Goal: Task Accomplishment & Management: Complete application form

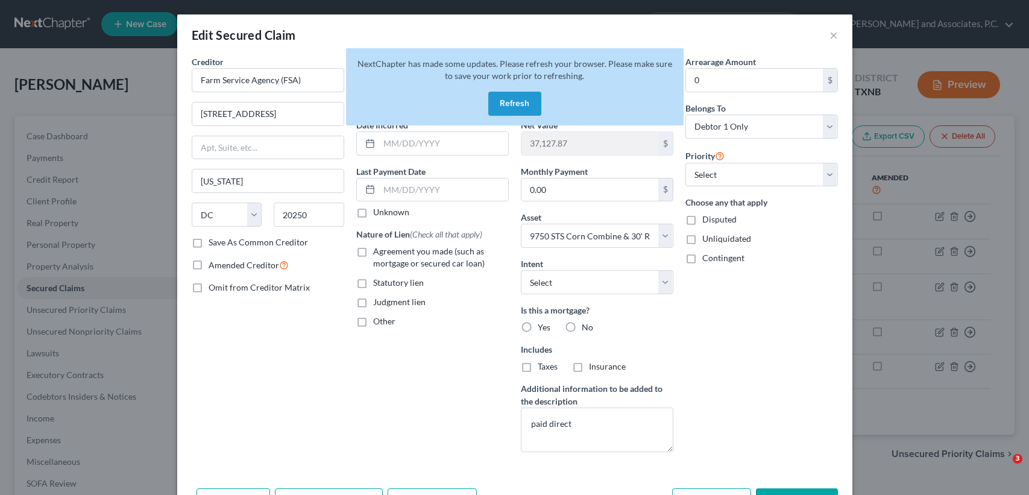
select select "8"
select select "4"
select select "0"
click at [507, 98] on button "Refresh" at bounding box center [514, 104] width 53 height 24
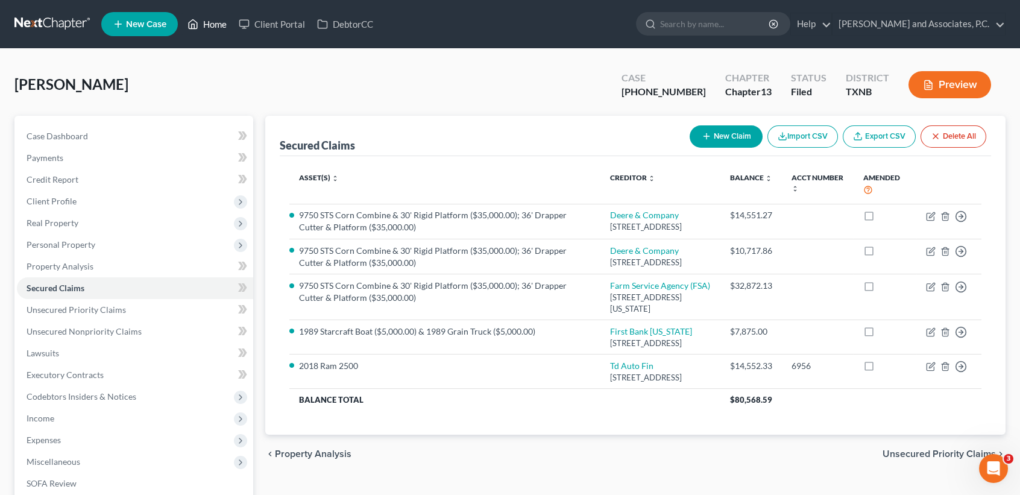
click at [183, 22] on link "Home" at bounding box center [206, 24] width 51 height 22
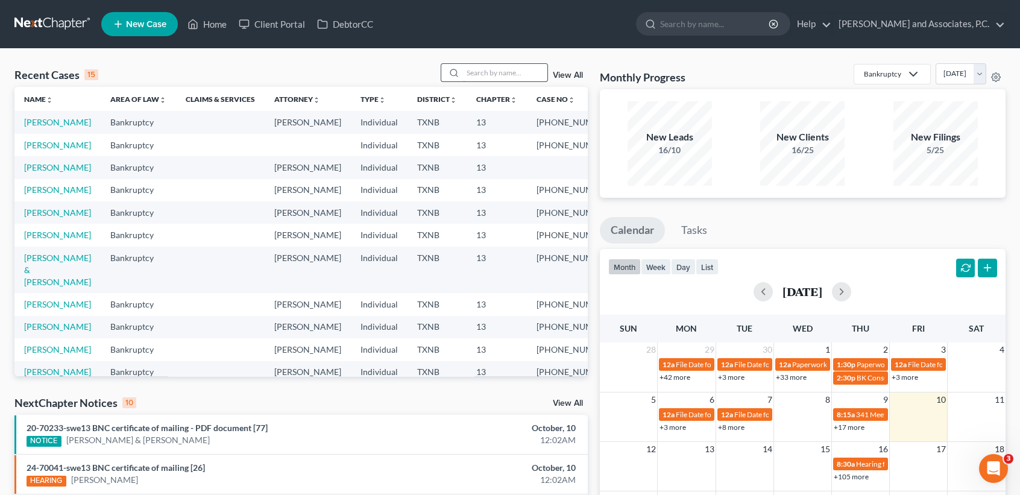
click at [538, 74] on input "search" at bounding box center [505, 72] width 84 height 17
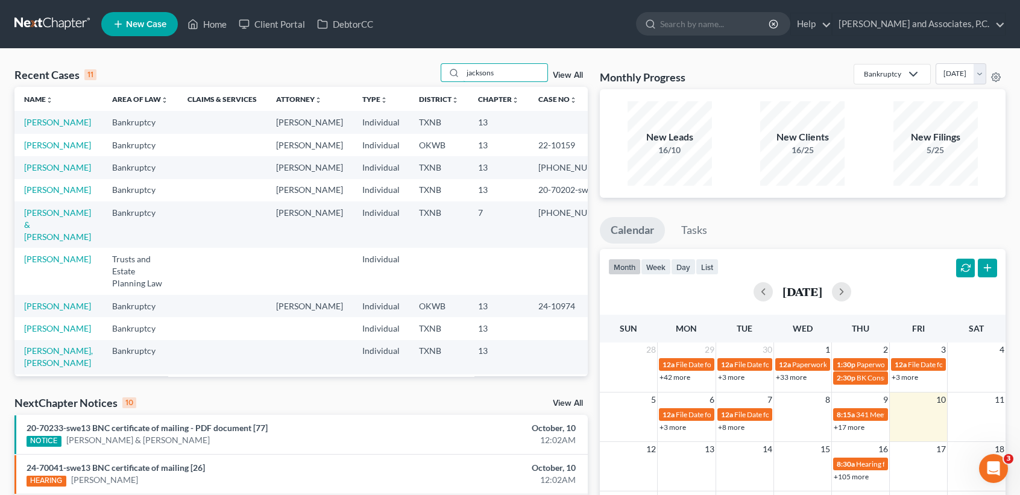
type input "jacksons"
click at [144, 27] on span "New Case" at bounding box center [146, 24] width 40 height 9
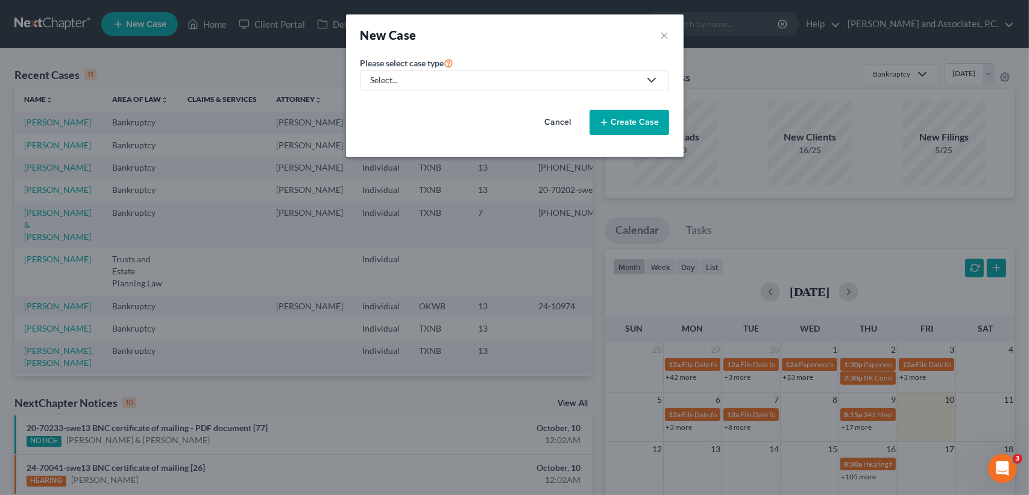
drag, startPoint x: 656, startPoint y: 36, endPoint x: 615, endPoint y: 39, distance: 41.1
click at [659, 33] on div "New Case ×" at bounding box center [515, 35] width 309 height 17
click at [662, 36] on button "×" at bounding box center [665, 35] width 8 height 17
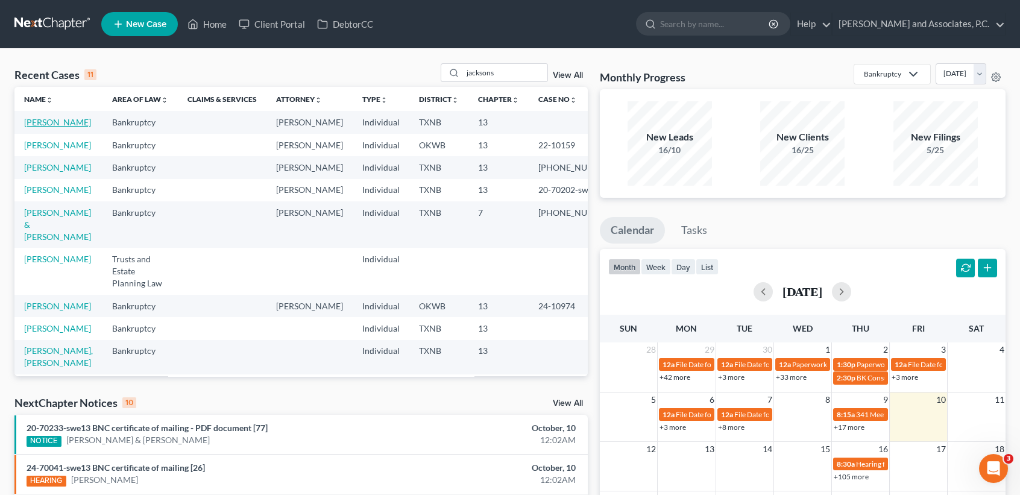
click at [32, 121] on link "Jackson, Ronald" at bounding box center [57, 122] width 67 height 10
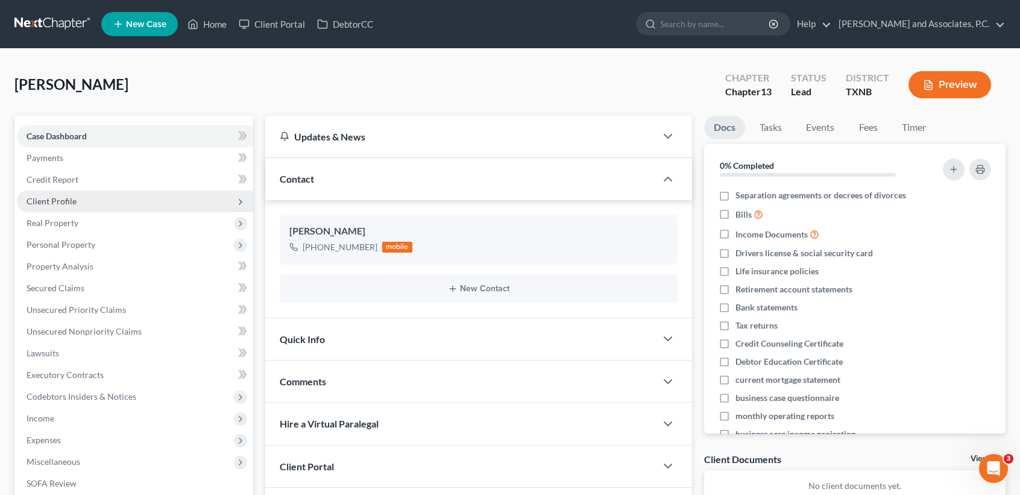
click at [54, 207] on span "Client Profile" at bounding box center [135, 202] width 236 height 22
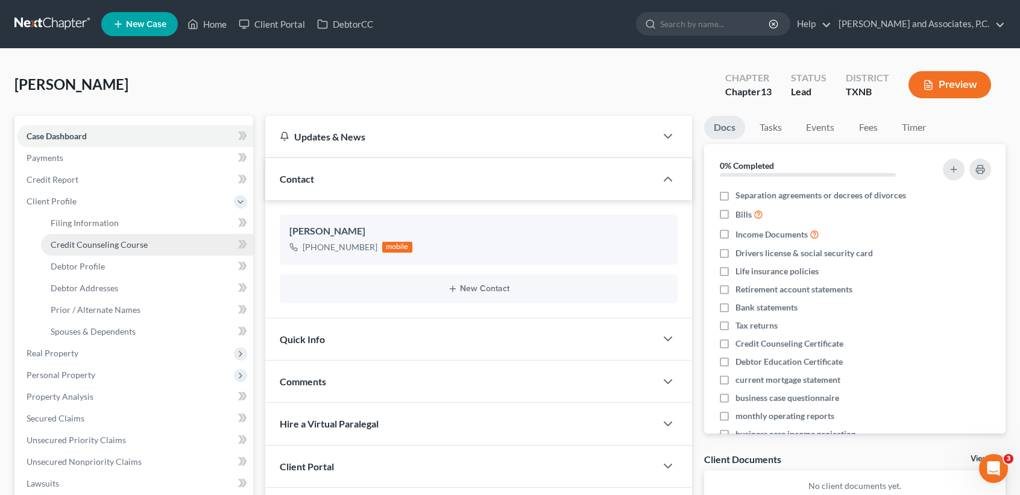
click at [74, 241] on span "Credit Counseling Course" at bounding box center [99, 244] width 97 height 10
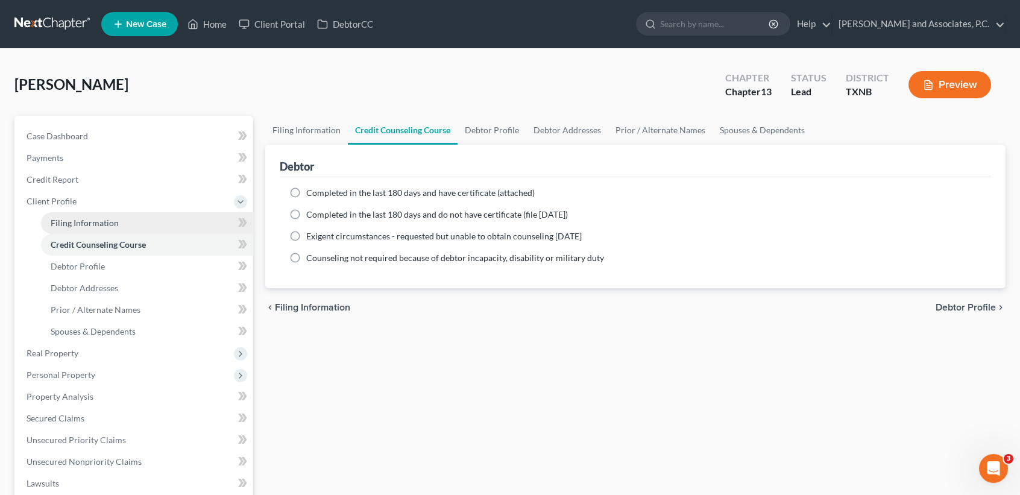
click at [69, 221] on span "Filing Information" at bounding box center [85, 223] width 68 height 10
select select "1"
select select "0"
select select "3"
select select "78"
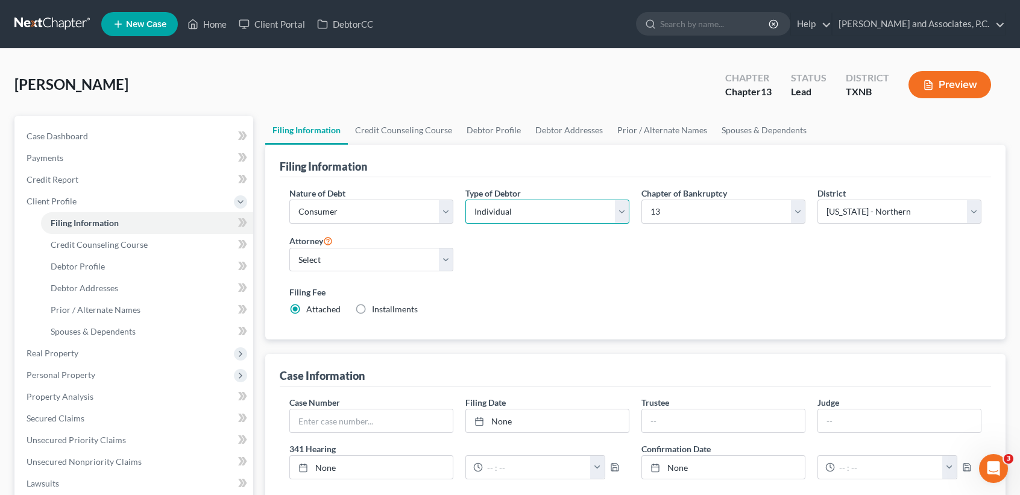
drag, startPoint x: 492, startPoint y: 208, endPoint x: 492, endPoint y: 221, distance: 13.3
click at [492, 208] on select "Select Individual Joint" at bounding box center [547, 212] width 164 height 24
select select "1"
click at [465, 200] on select "Select Individual Joint" at bounding box center [547, 212] width 164 height 24
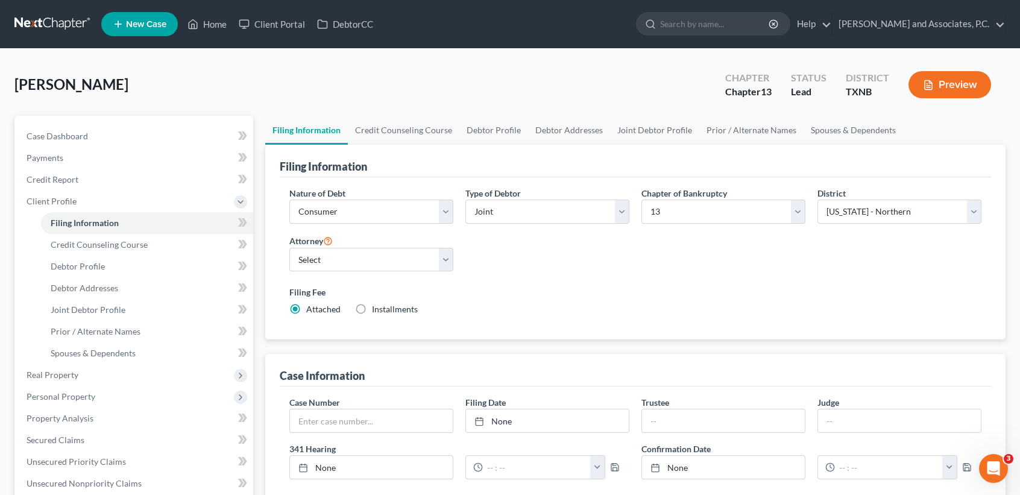
click at [609, 309] on div "Filing Fee Attached Installments Installments" at bounding box center [635, 301] width 692 height 30
click at [685, 411] on input "text" at bounding box center [723, 420] width 163 height 23
type input "Katherine L. Davis"
drag, startPoint x: 593, startPoint y: 324, endPoint x: 459, endPoint y: 218, distance: 170.4
click at [593, 323] on div "Filing Fee Attached Installments Installments" at bounding box center [635, 303] width 704 height 44
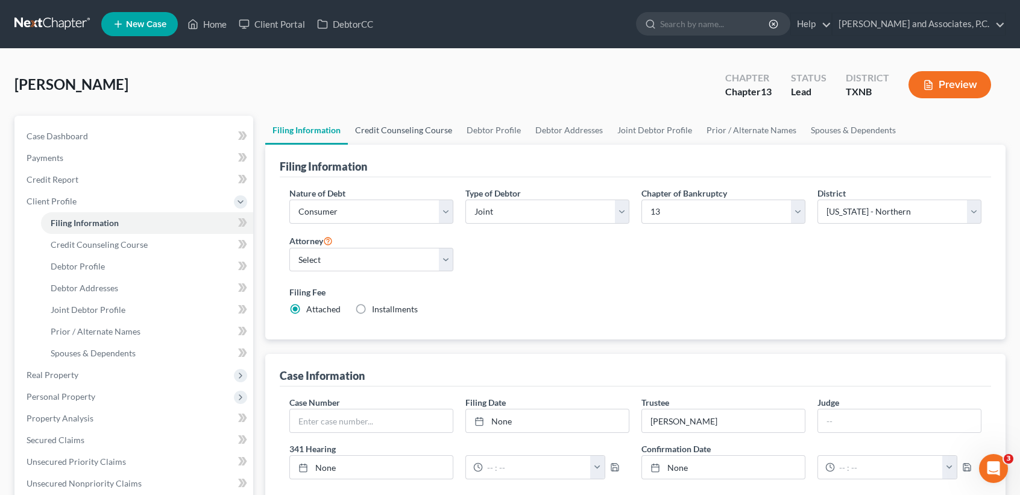
click at [374, 138] on link "Credit Counseling Course" at bounding box center [404, 130] width 112 height 29
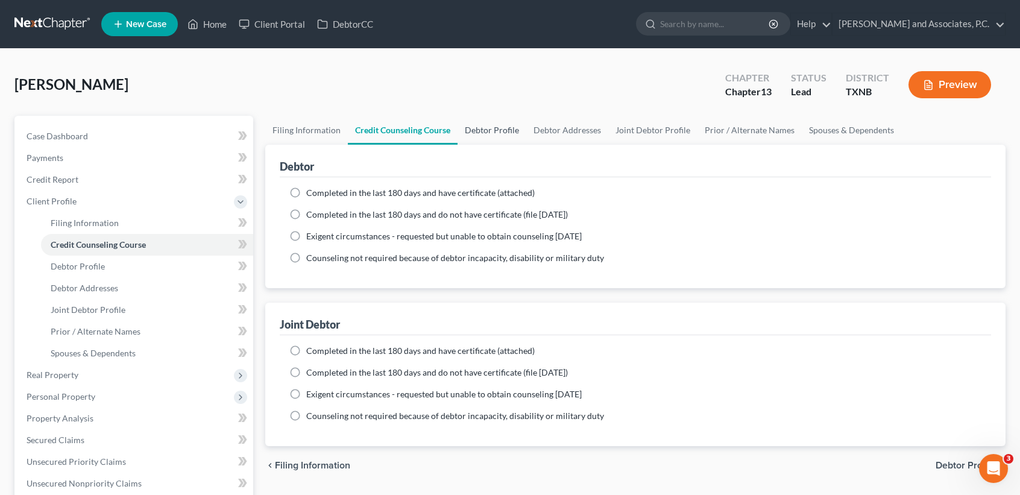
click at [487, 128] on link "Debtor Profile" at bounding box center [492, 130] width 69 height 29
select select "1"
select select "0"
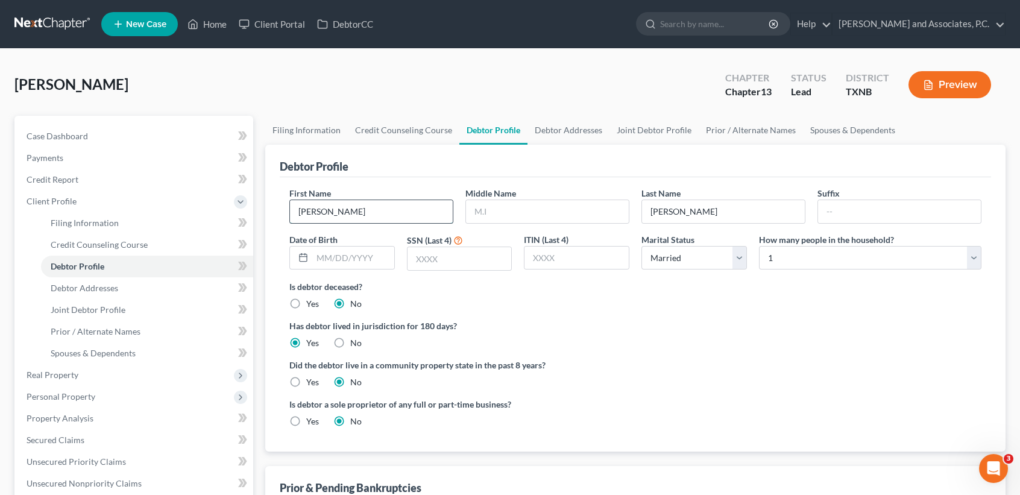
click at [394, 206] on input "Ronald" at bounding box center [371, 211] width 163 height 23
click at [541, 207] on input "text" at bounding box center [547, 211] width 163 height 23
type input "Joe"
click at [359, 259] on input "text" at bounding box center [353, 258] width 82 height 23
type input "01/29/1954"
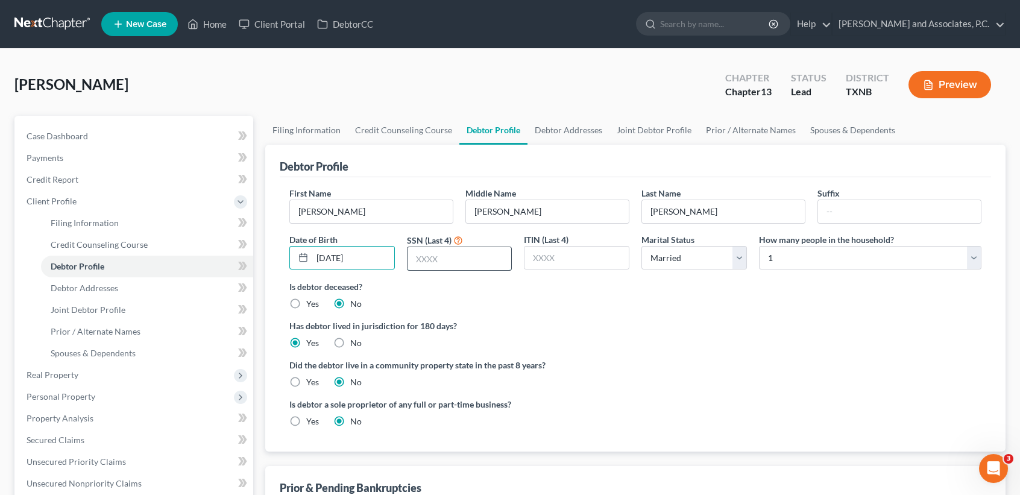
click at [459, 248] on input "text" at bounding box center [460, 258] width 104 height 23
click at [663, 254] on select "Select Single Married Separated Divorced Widowed" at bounding box center [694, 258] width 106 height 24
click at [664, 253] on select "Select Single Married Separated Divorced Widowed" at bounding box center [694, 258] width 106 height 24
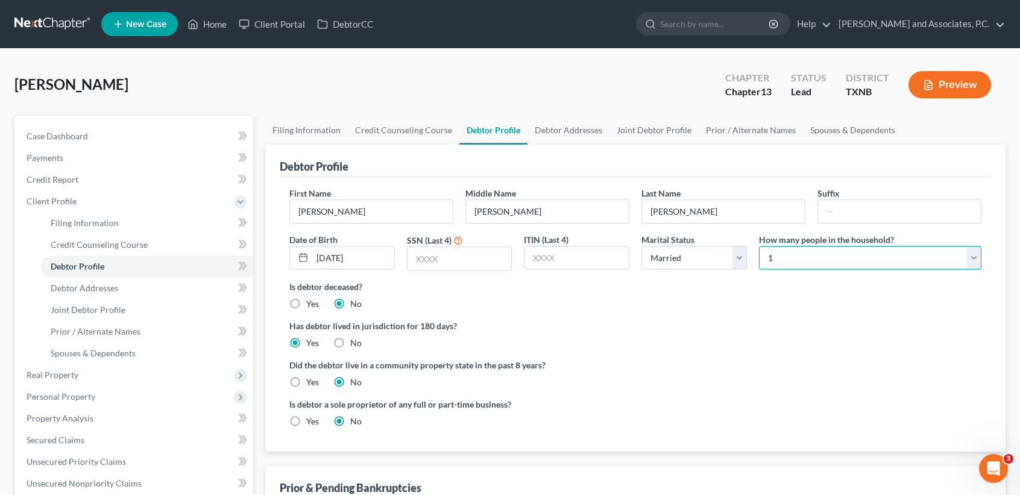
click at [783, 253] on select "Select 1 2 3 4 5 6 7 8 9 10 11 12 13 14 15 16 17 18 19 20" at bounding box center [870, 258] width 222 height 24
select select "6"
click at [759, 246] on select "Select 1 2 3 4 5 6 7 8 9 10 11 12 13 14 15 16 17 18 19 20" at bounding box center [870, 258] width 222 height 24
click at [320, 380] on div "Did the debtor live in a community property state in the past 8 years? Yes No" at bounding box center [635, 374] width 692 height 30
click at [314, 377] on label "Yes" at bounding box center [312, 382] width 13 height 12
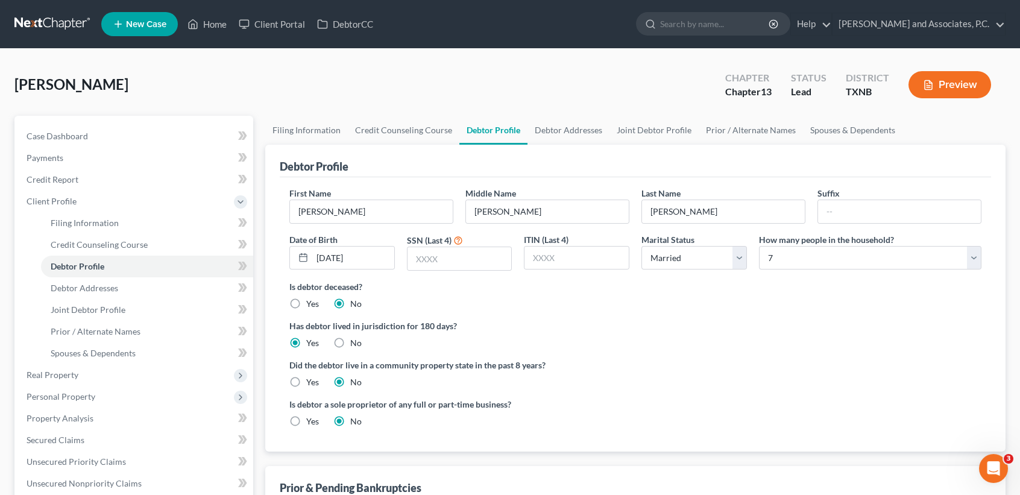
click at [314, 377] on input "Yes" at bounding box center [315, 380] width 8 height 8
radio input "true"
radio input "false"
click at [566, 127] on link "Debtor Addresses" at bounding box center [569, 130] width 82 height 29
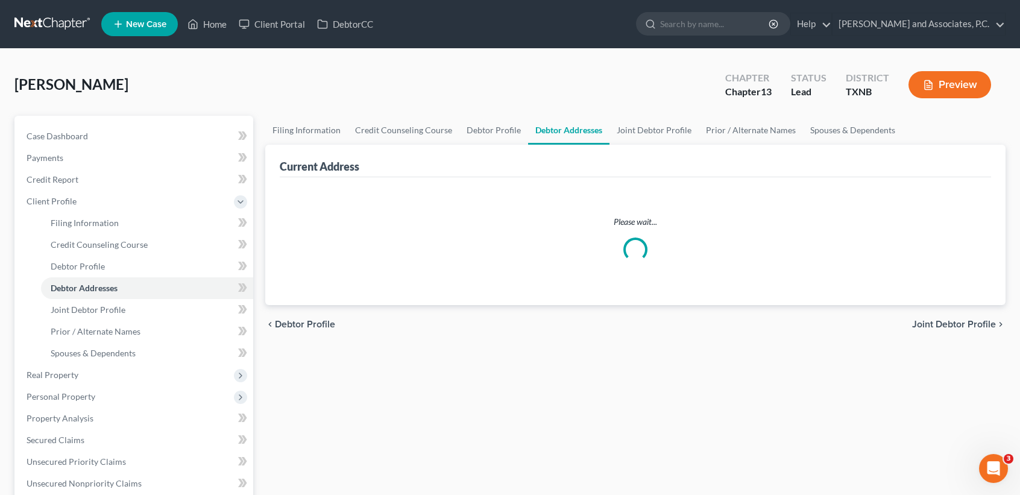
select select "0"
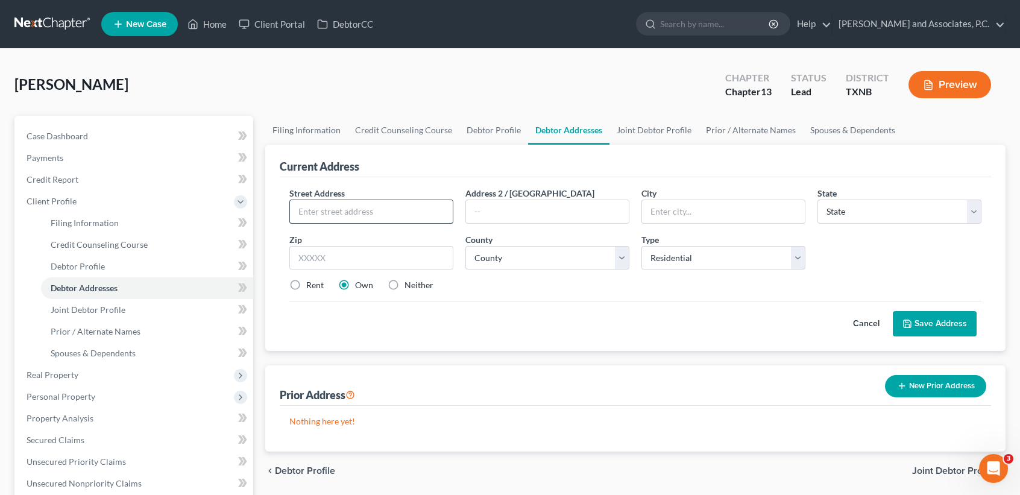
click at [336, 211] on input "text" at bounding box center [371, 211] width 163 height 23
type input "4316 Greenridge"
type input "76306"
type input "Wichita Falls"
select select "45"
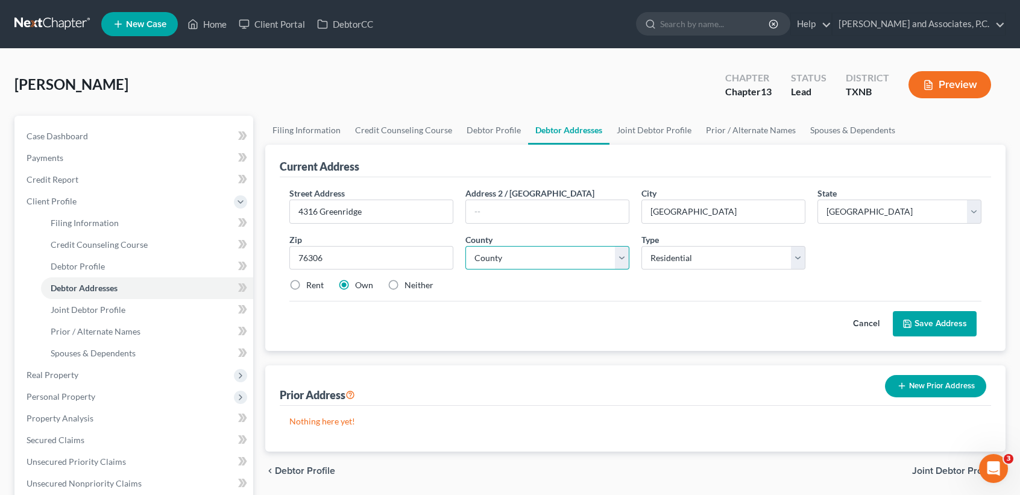
click at [465, 246] on select "County" at bounding box center [547, 258] width 164 height 24
click at [511, 265] on select "County Anderson County Andrews County Angelina County Aransas County Archer Cou…" at bounding box center [547, 258] width 164 height 24
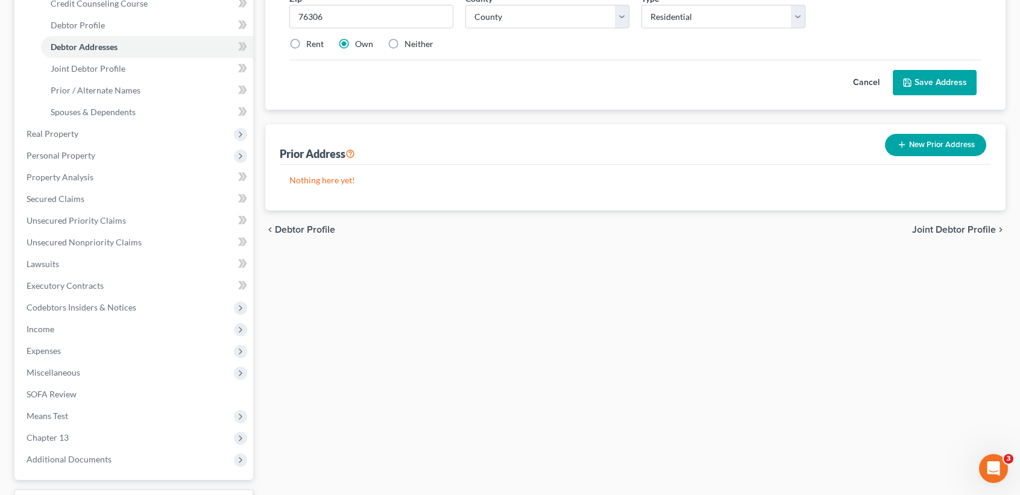
click at [556, 198] on div "Nothing here yet!" at bounding box center [635, 188] width 711 height 46
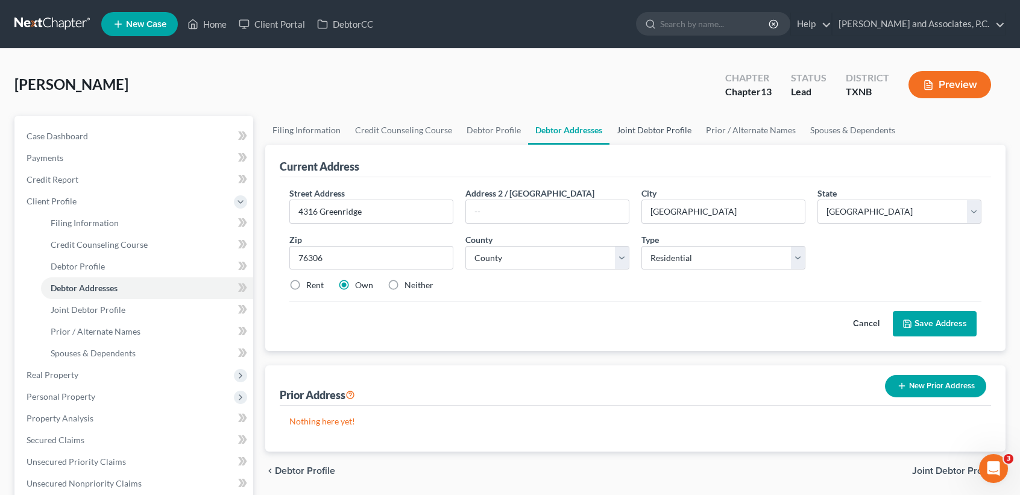
click at [658, 128] on link "Joint Debtor Profile" at bounding box center [654, 130] width 89 height 29
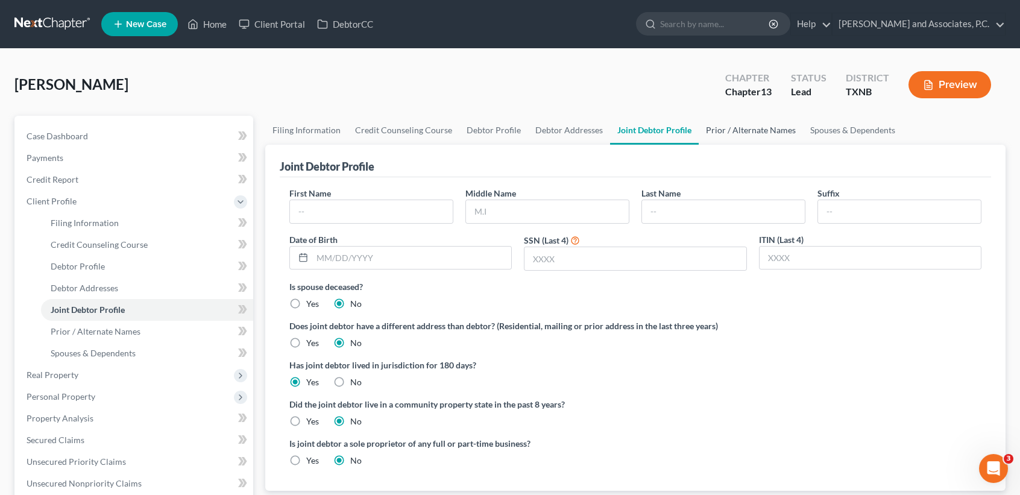
click at [754, 131] on link "Prior / Alternate Names" at bounding box center [751, 130] width 104 height 29
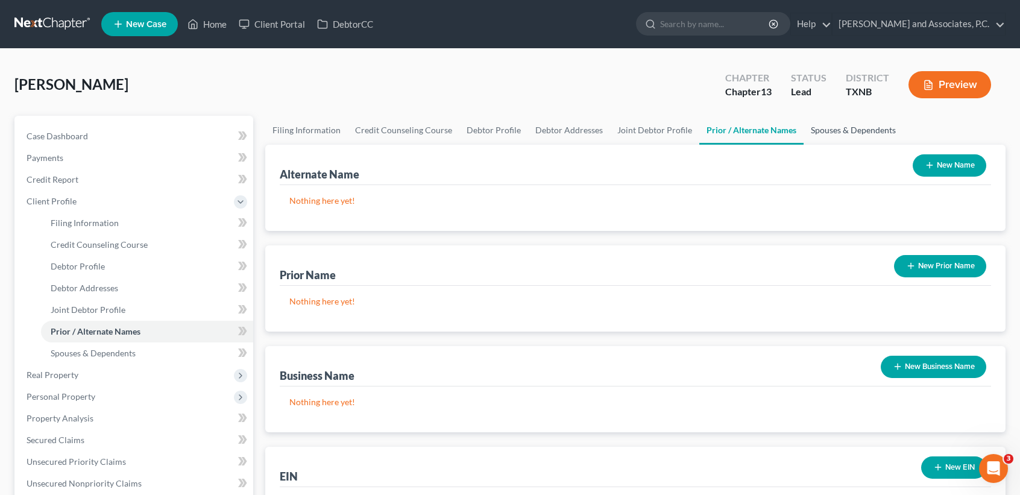
click at [831, 131] on link "Spouses & Dependents" at bounding box center [853, 130] width 99 height 29
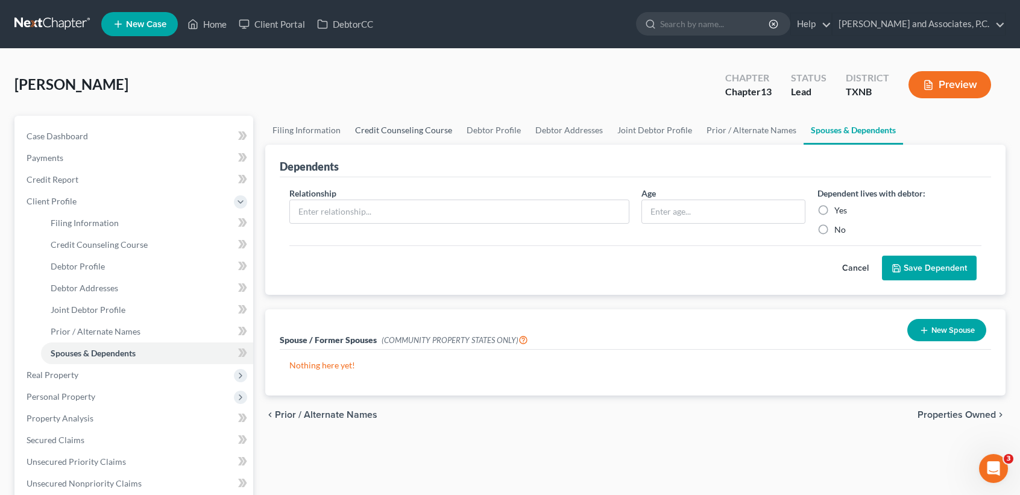
click at [427, 127] on link "Credit Counseling Course" at bounding box center [404, 130] width 112 height 29
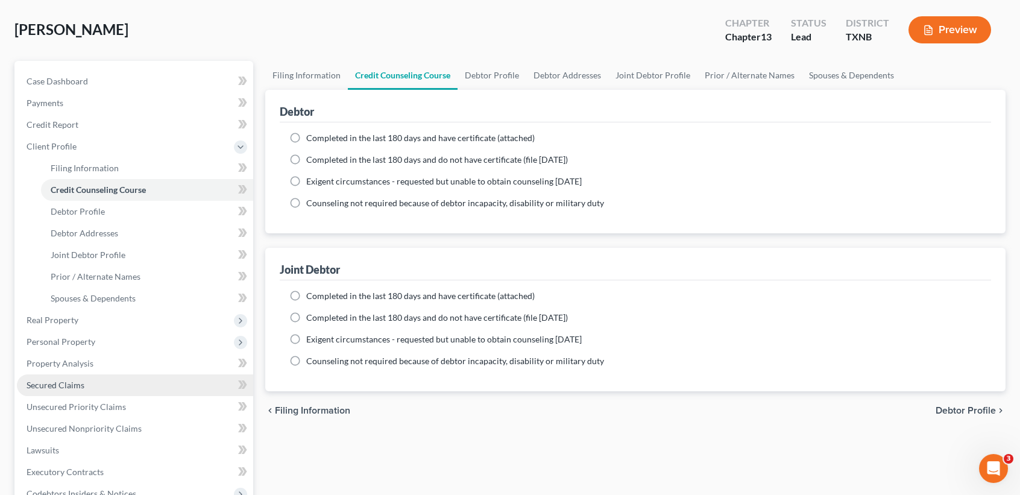
scroll to position [80, 0]
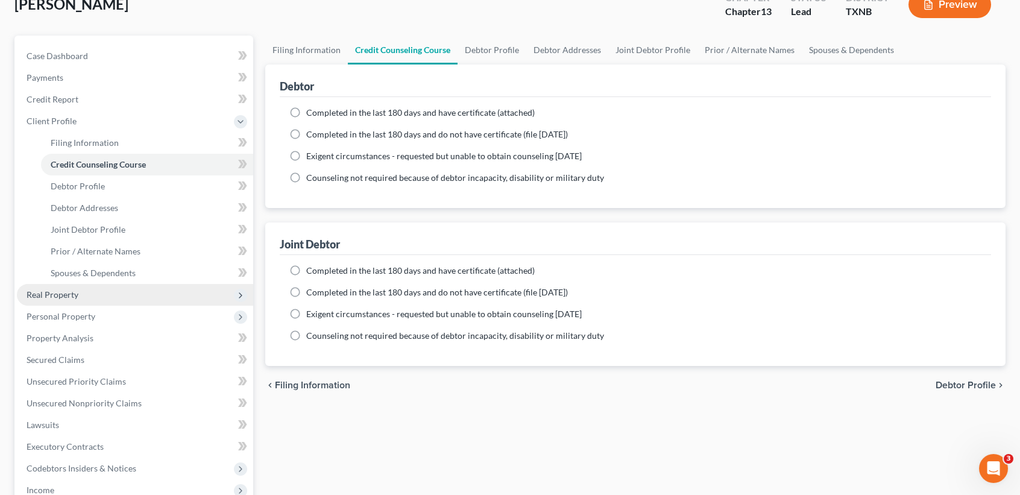
click at [83, 286] on span "Real Property" at bounding box center [135, 295] width 236 height 22
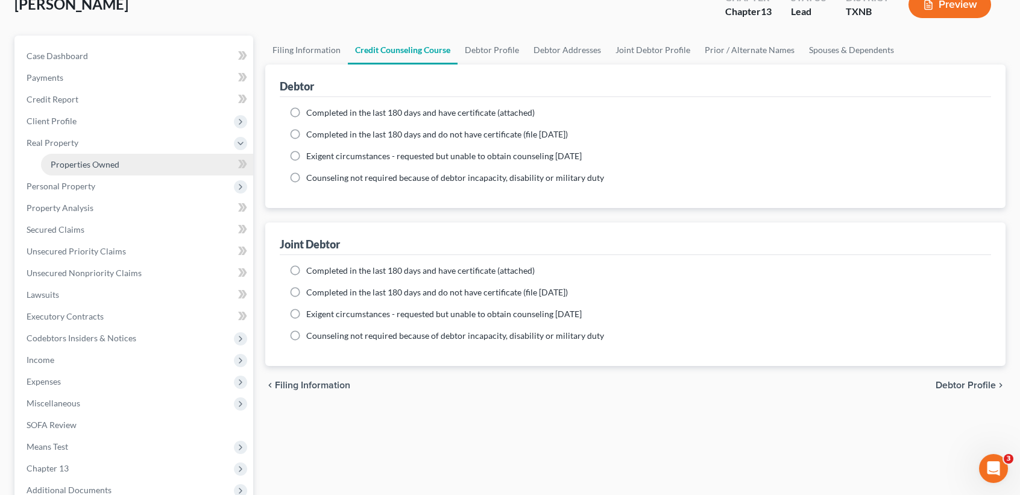
click at [112, 168] on link "Properties Owned" at bounding box center [147, 165] width 212 height 22
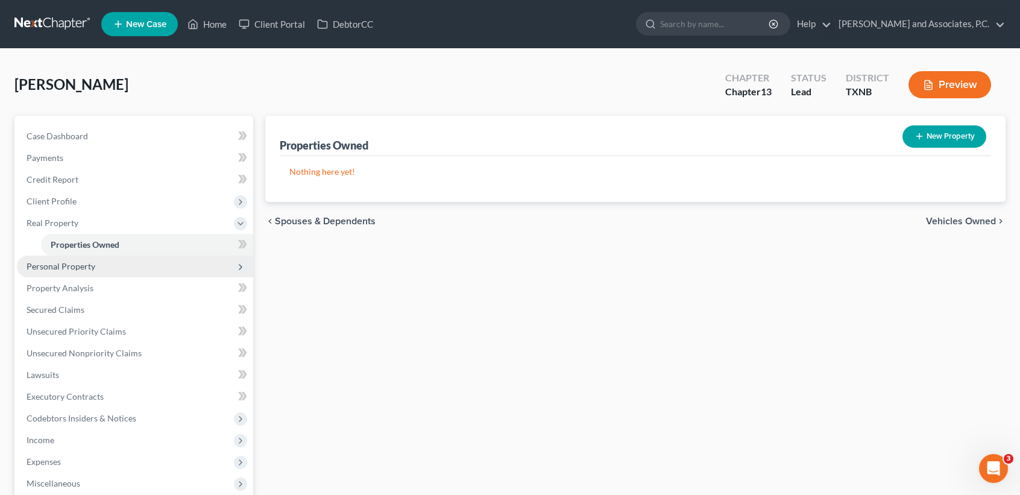
click at [83, 268] on span "Personal Property" at bounding box center [61, 266] width 69 height 10
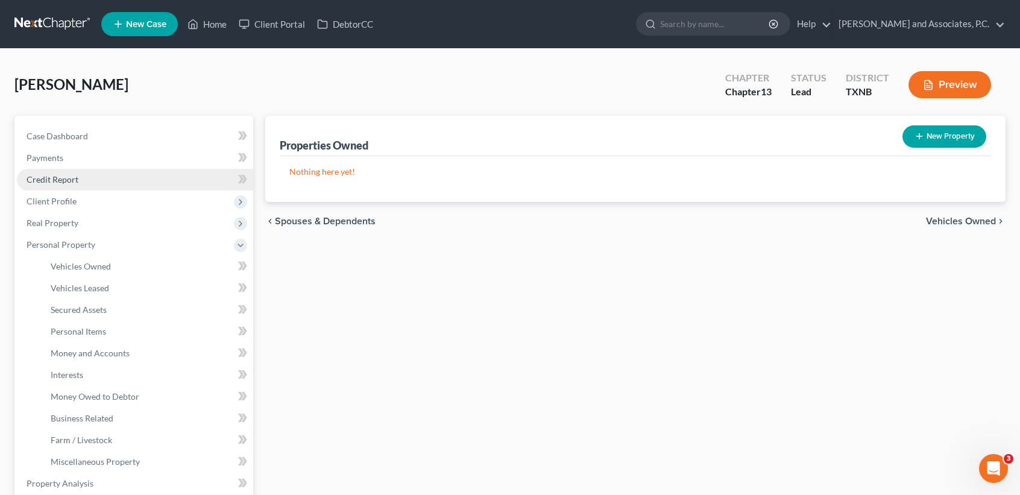
click at [75, 177] on span "Credit Report" at bounding box center [53, 179] width 52 height 10
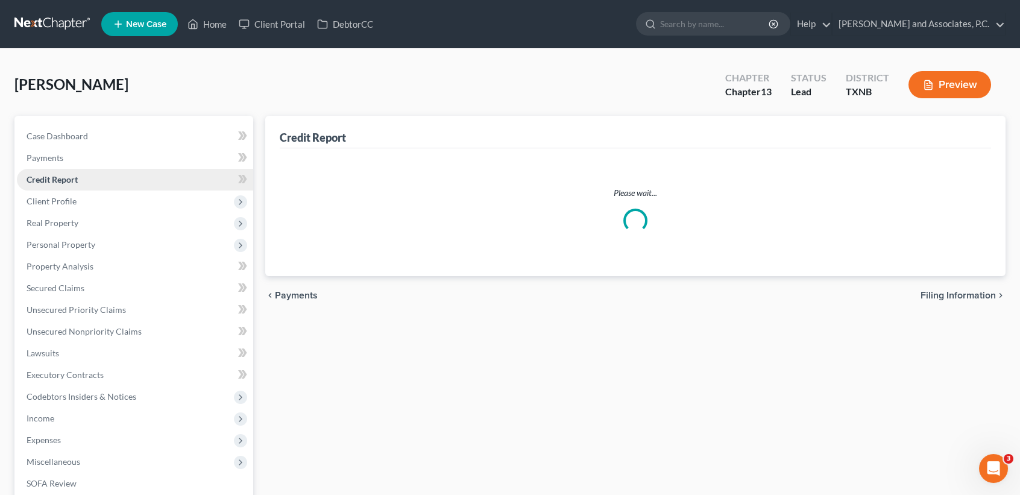
click at [73, 183] on span "Credit Report" at bounding box center [52, 179] width 51 height 10
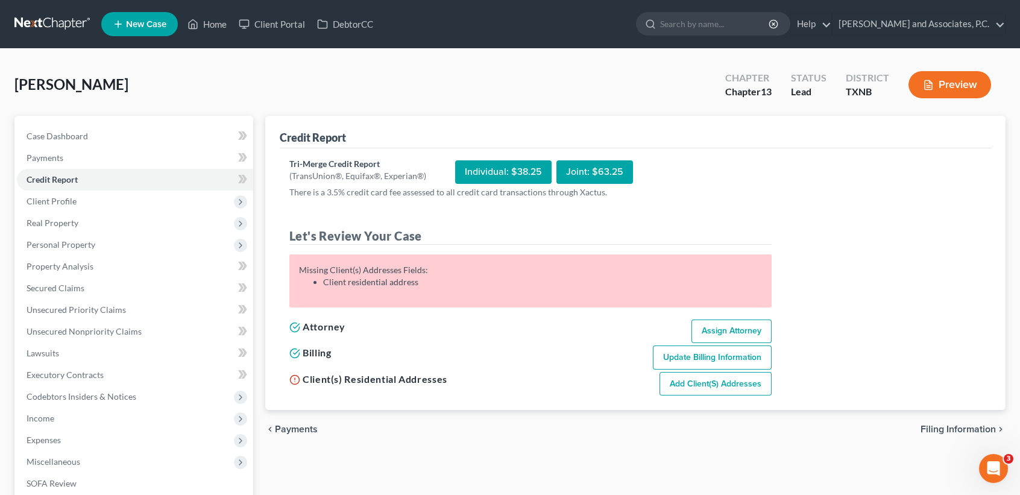
click at [65, 23] on link at bounding box center [52, 24] width 77 height 22
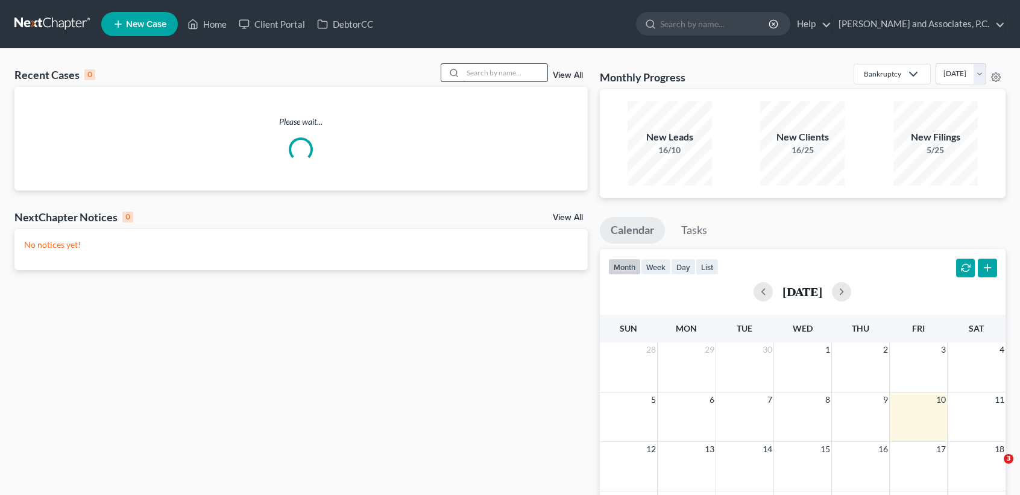
click at [505, 72] on input "search" at bounding box center [505, 72] width 84 height 17
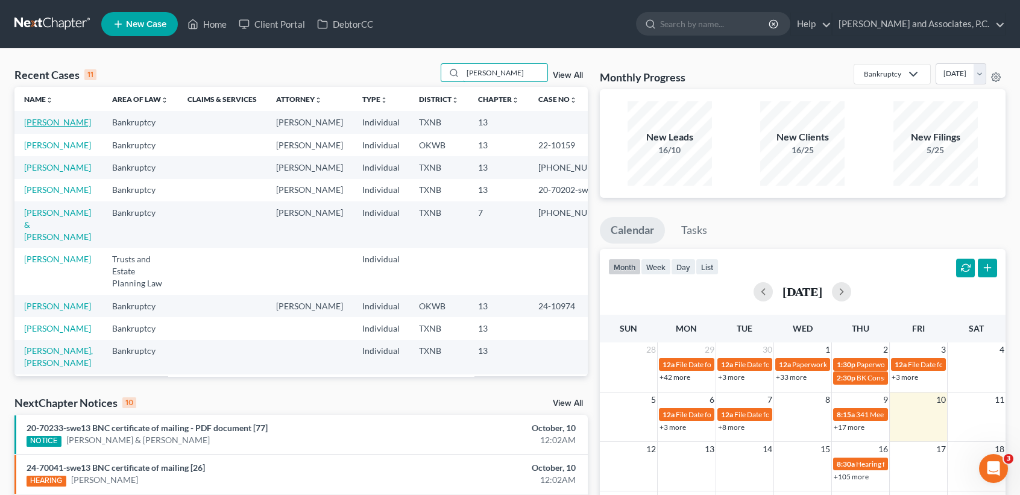
type input "jackson"
click at [42, 127] on link "Jackson, Ronald" at bounding box center [57, 122] width 67 height 10
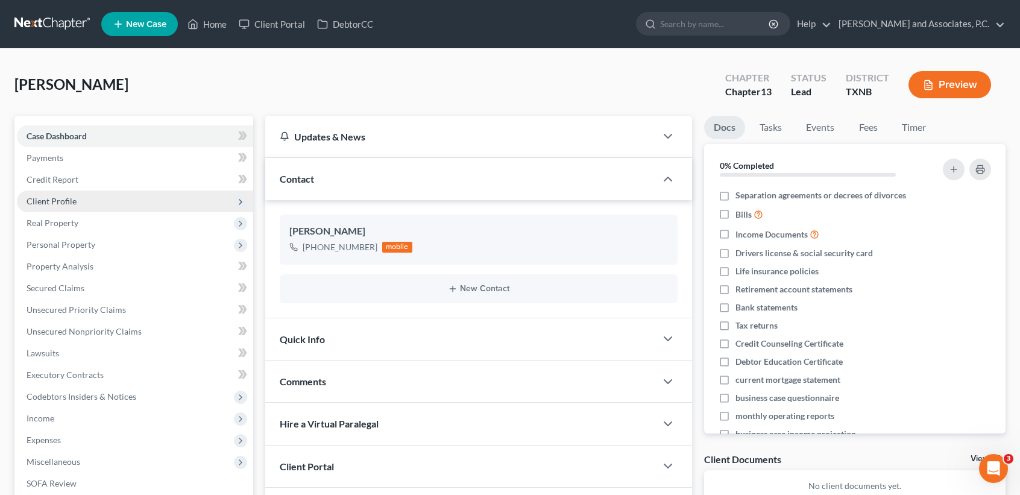
click at [33, 200] on span "Client Profile" at bounding box center [52, 201] width 50 height 10
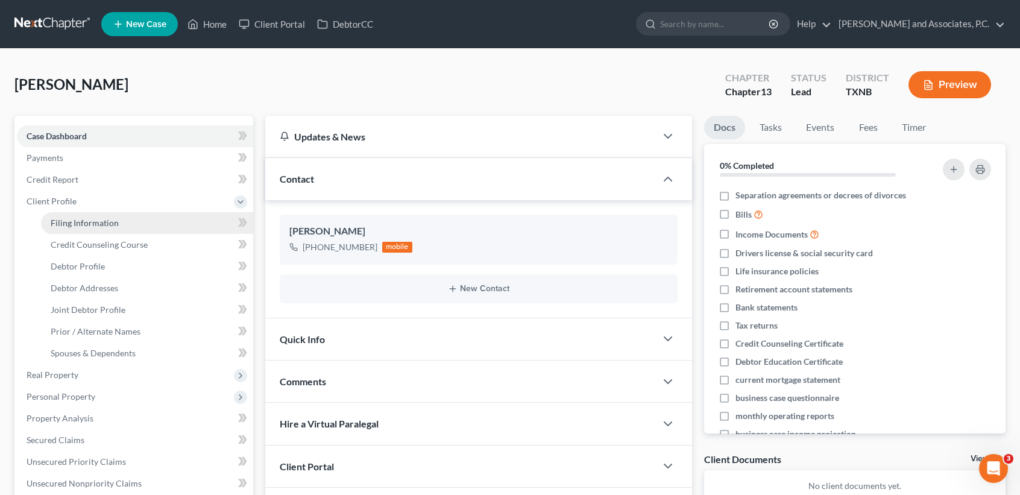
click at [65, 225] on span "Filing Information" at bounding box center [85, 223] width 68 height 10
select select "1"
select select "3"
select select "78"
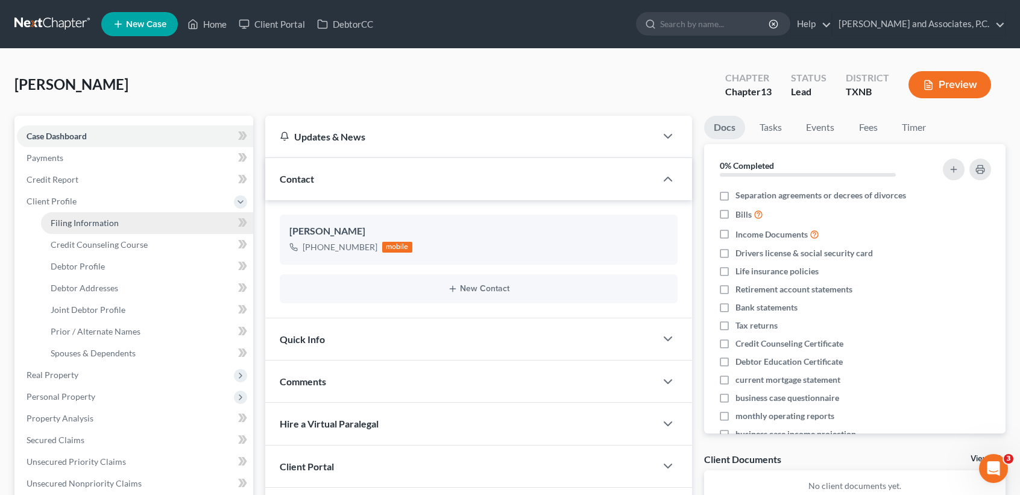
select select "0"
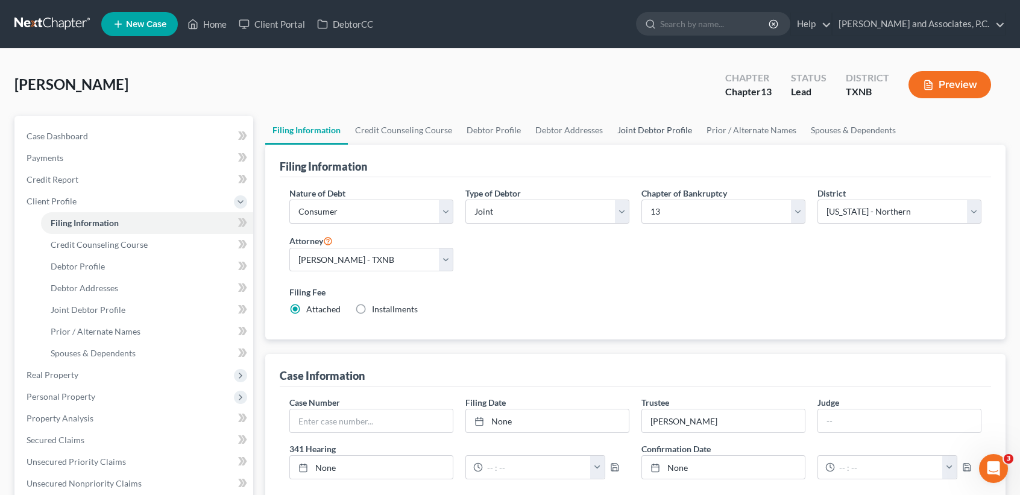
click at [646, 125] on link "Joint Debtor Profile" at bounding box center [654, 130] width 89 height 29
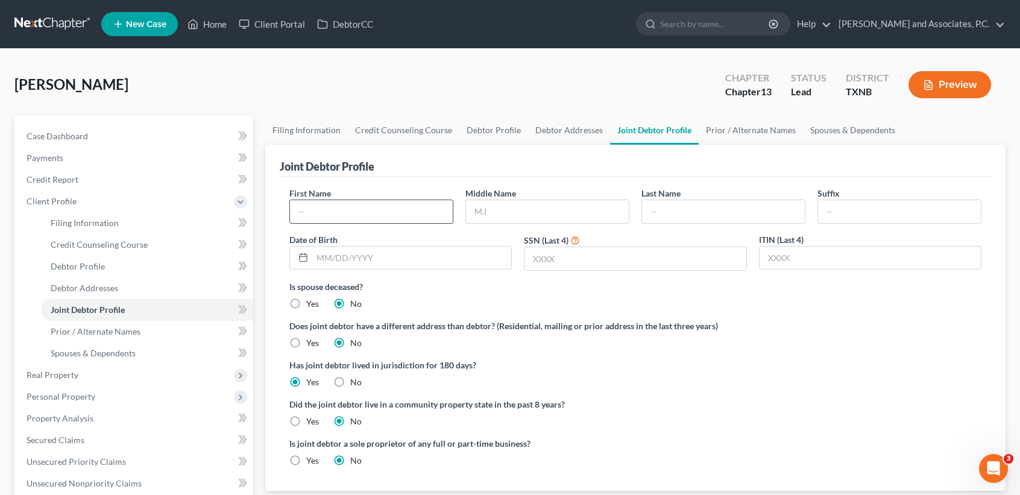
click at [358, 222] on div "First Name Middle Name Last Name Suffix Date of Birth SSN (Last 4) ITIN (Last 4)" at bounding box center [635, 233] width 704 height 93
drag, startPoint x: 372, startPoint y: 213, endPoint x: 374, endPoint y: 202, distance: 11.7
click at [374, 213] on input "text" at bounding box center [371, 211] width 163 height 23
type input "Paula"
type input "June"
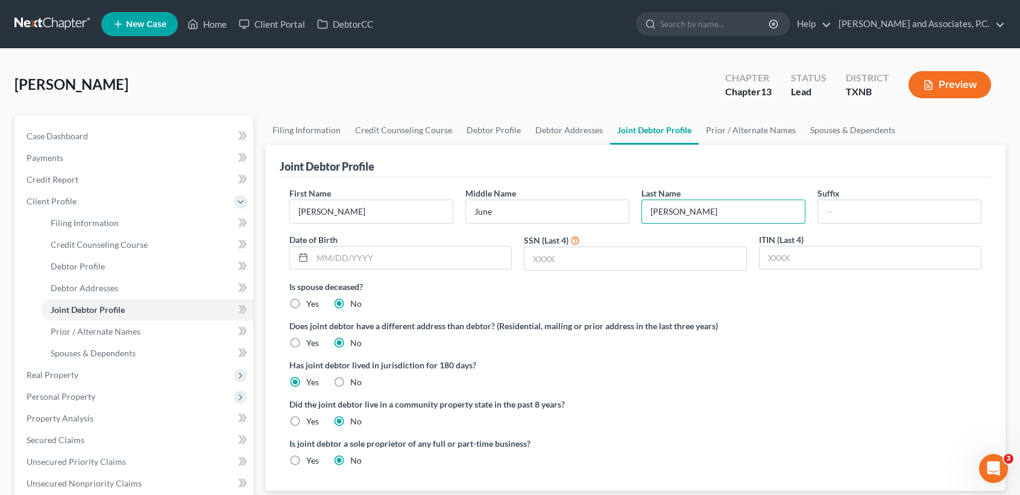
drag, startPoint x: 704, startPoint y: 206, endPoint x: 558, endPoint y: 188, distance: 147.0
click at [561, 191] on div "First Name Paula Middle Name June Last Name jackson Suffix Date of Birth SSN (L…" at bounding box center [635, 233] width 704 height 93
type input "Jackson"
type input "07/25/1970"
click at [570, 245] on div "SSN (Last 4)" at bounding box center [635, 252] width 235 height 38
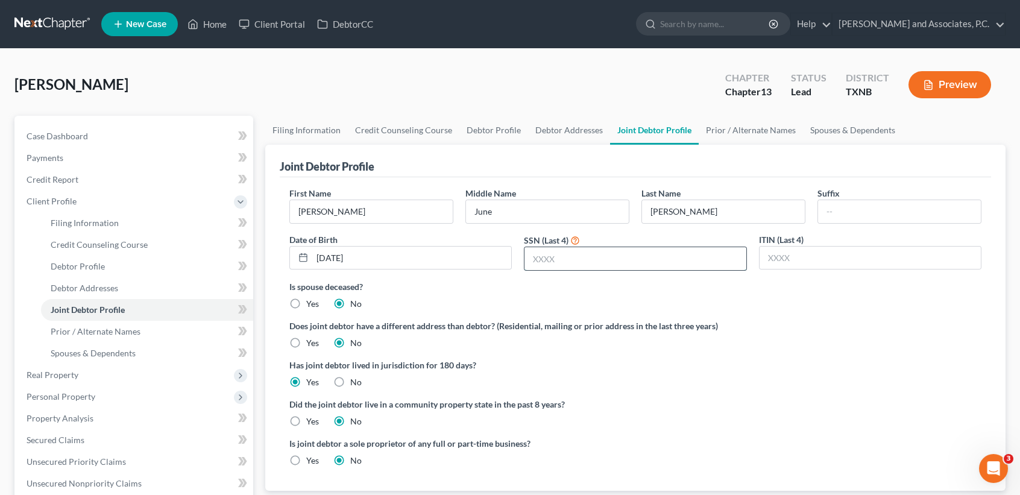
click at [570, 251] on input "text" at bounding box center [635, 258] width 221 height 23
click at [567, 254] on input "text" at bounding box center [635, 258] width 221 height 23
type input "6942"
click at [582, 291] on label "Is spouse deceased?" at bounding box center [635, 286] width 692 height 13
click at [309, 423] on label "Yes" at bounding box center [312, 421] width 13 height 12
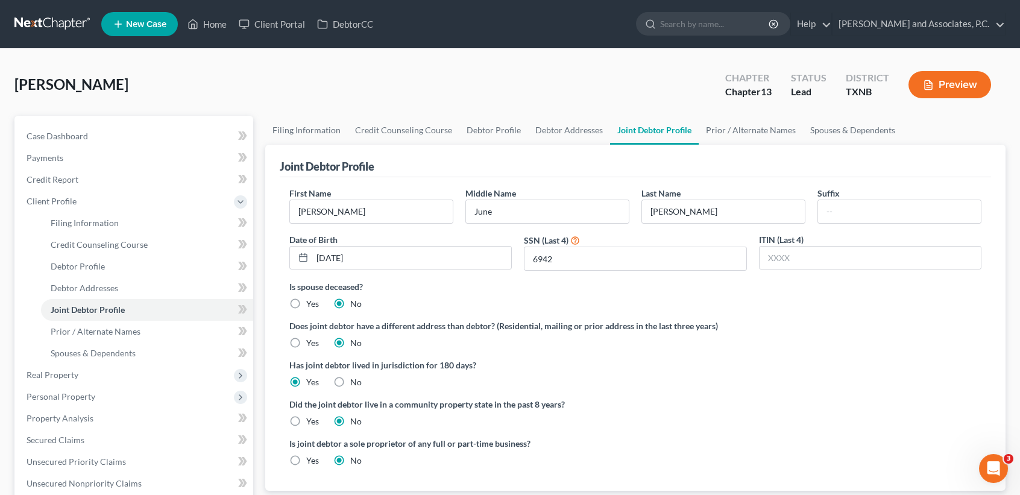
click at [311, 423] on input "Yes" at bounding box center [315, 419] width 8 height 8
radio input "true"
radio input "false"
click at [736, 133] on link "Prior / Alternate Names" at bounding box center [751, 130] width 104 height 29
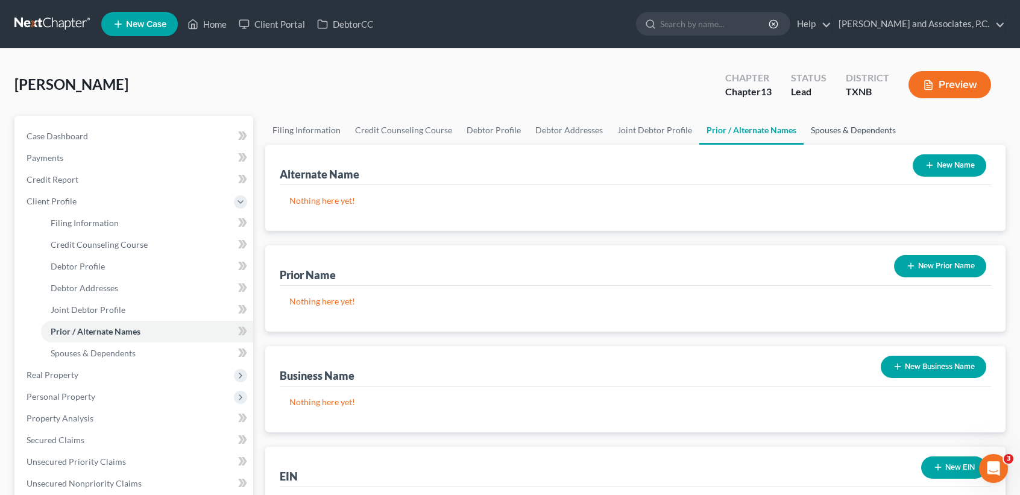
click at [876, 138] on link "Spouses & Dependents" at bounding box center [853, 130] width 99 height 29
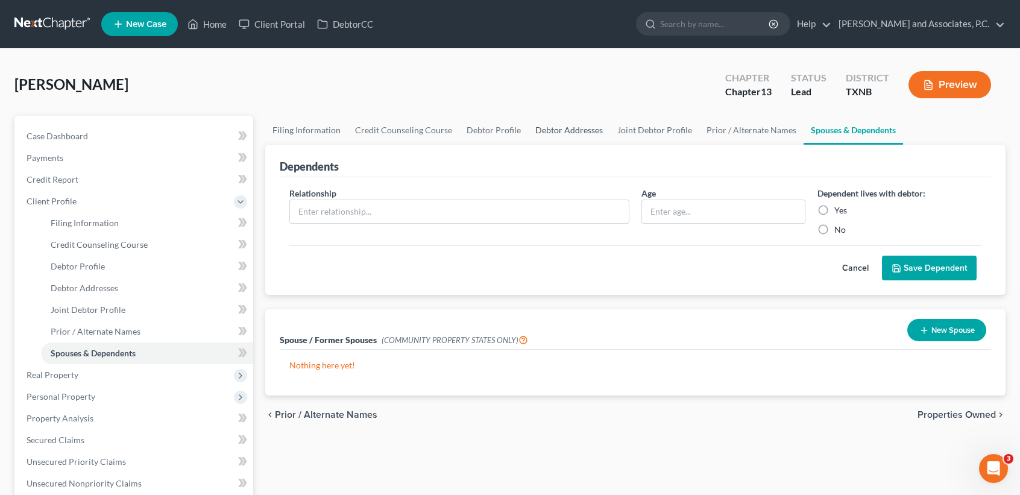
click at [538, 133] on link "Debtor Addresses" at bounding box center [569, 130] width 82 height 29
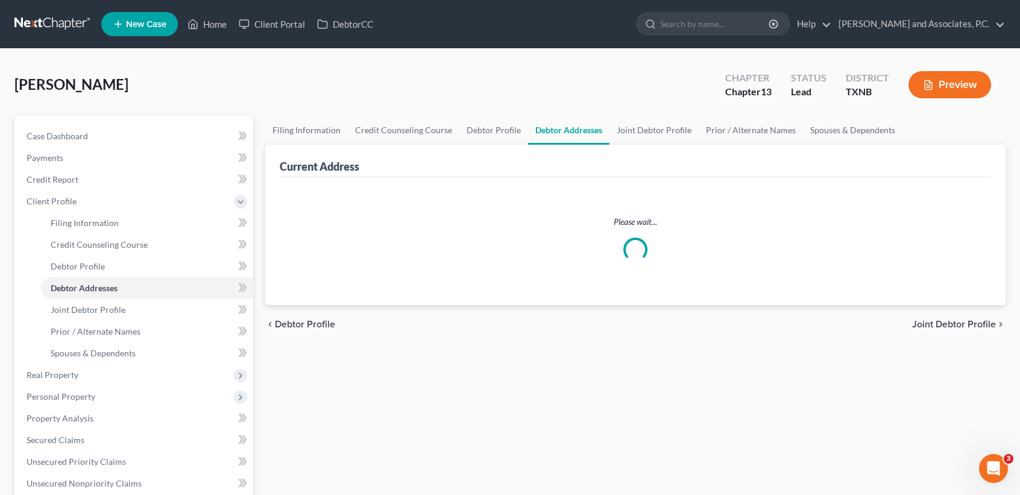
select select "0"
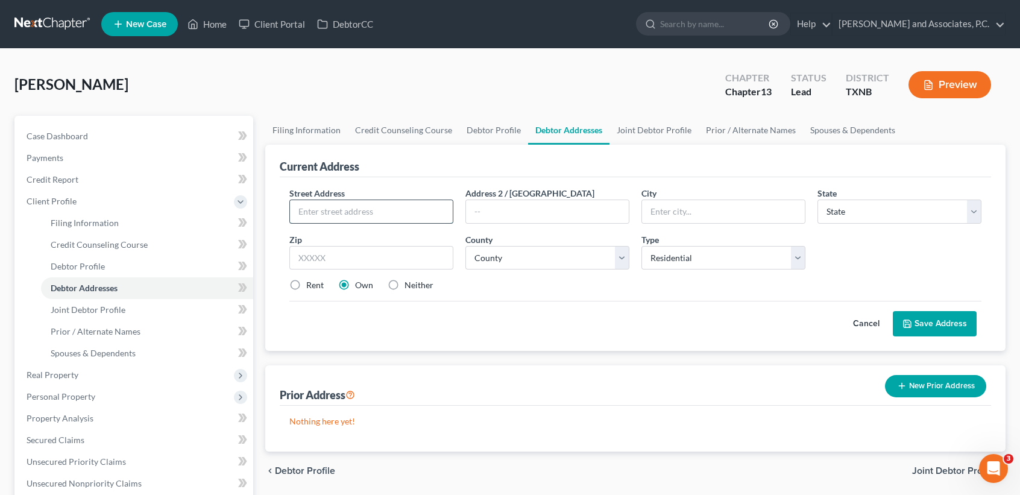
click at [394, 200] on input "text" at bounding box center [371, 211] width 163 height 23
type input "4316 Greenridge"
type input "[GEOGRAPHIC_DATA]"
select select "45"
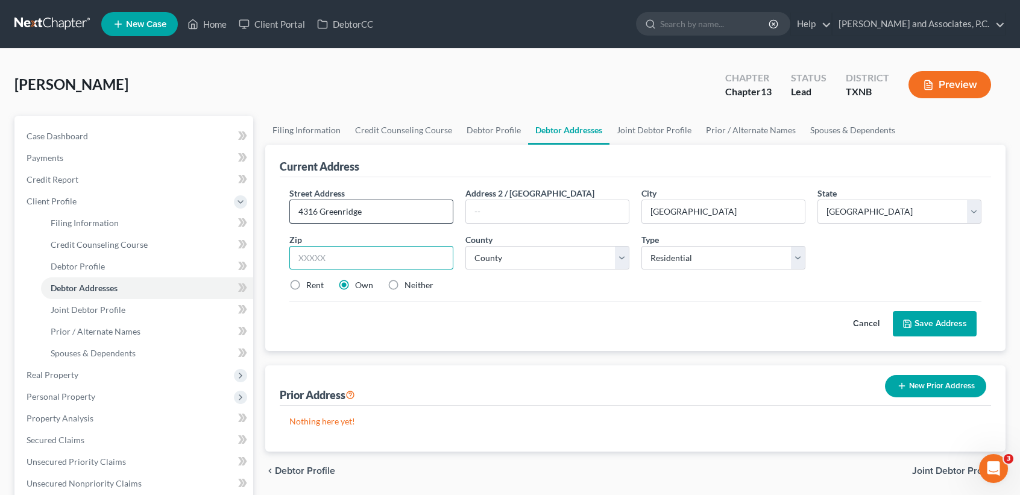
type input "76306"
click at [496, 253] on select "County" at bounding box center [547, 258] width 164 height 24
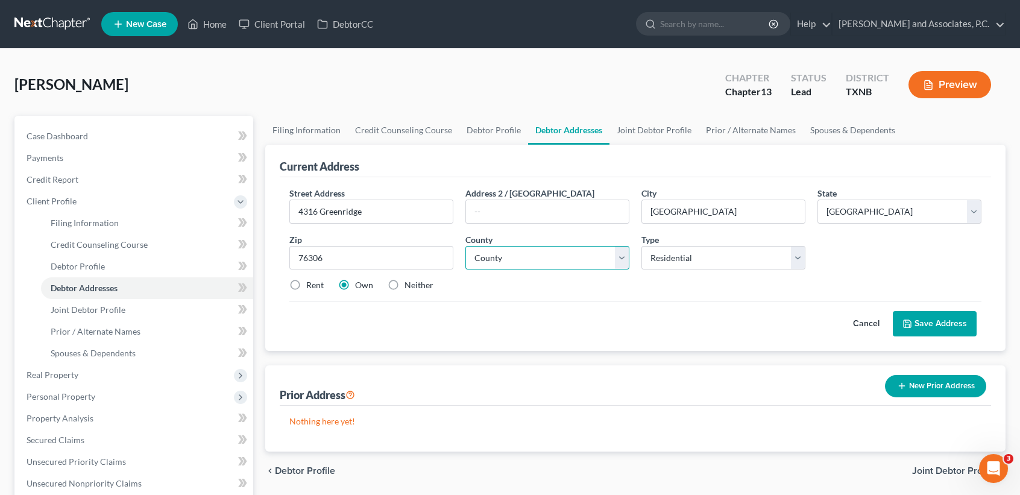
select select "242"
click at [465, 246] on select "County Anderson County Andrews County Angelina County Aransas County Archer Cou…" at bounding box center [547, 258] width 164 height 24
click at [315, 285] on label "Rent" at bounding box center [314, 285] width 17 height 12
click at [315, 285] on input "Rent" at bounding box center [315, 283] width 8 height 8
radio input "true"
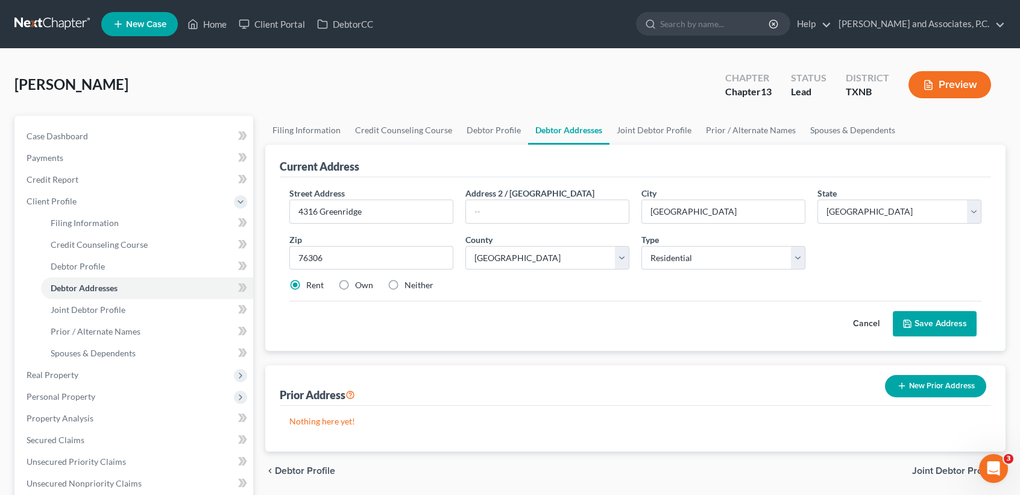
click at [365, 288] on label "Own" at bounding box center [364, 285] width 18 height 12
click at [365, 287] on input "Own" at bounding box center [364, 283] width 8 height 8
radio input "true"
click at [942, 321] on button "Save Address" at bounding box center [935, 323] width 84 height 25
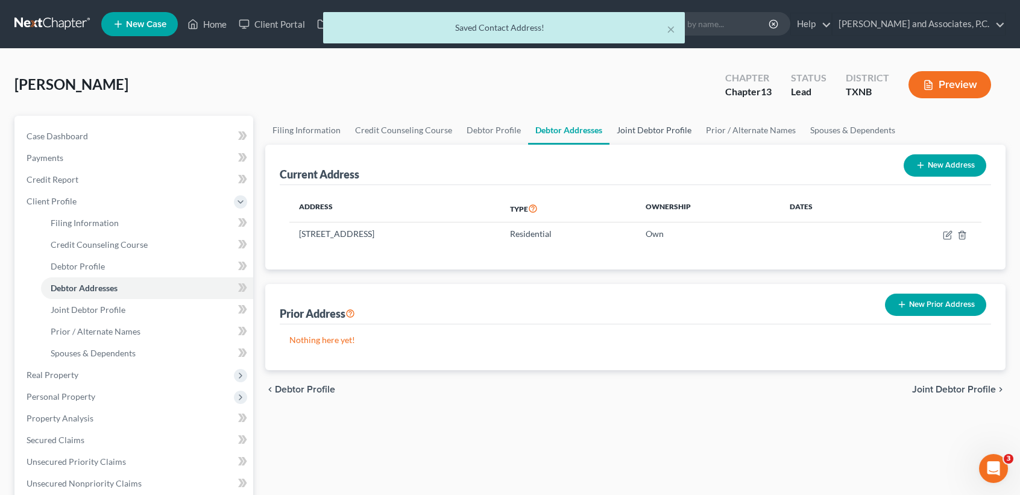
click at [630, 117] on link "Joint Debtor Profile" at bounding box center [654, 130] width 89 height 29
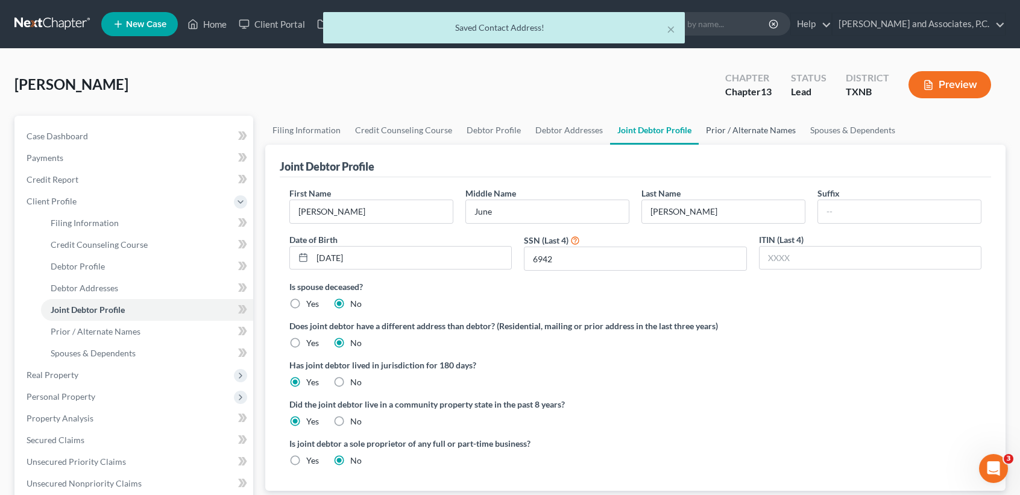
click at [732, 132] on link "Prior / Alternate Names" at bounding box center [751, 130] width 104 height 29
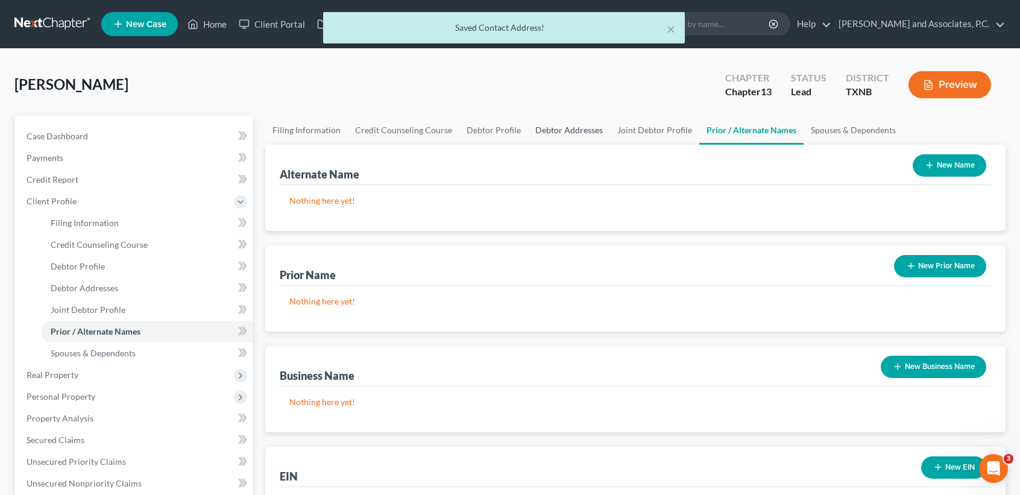
click at [569, 138] on link "Debtor Addresses" at bounding box center [569, 130] width 82 height 29
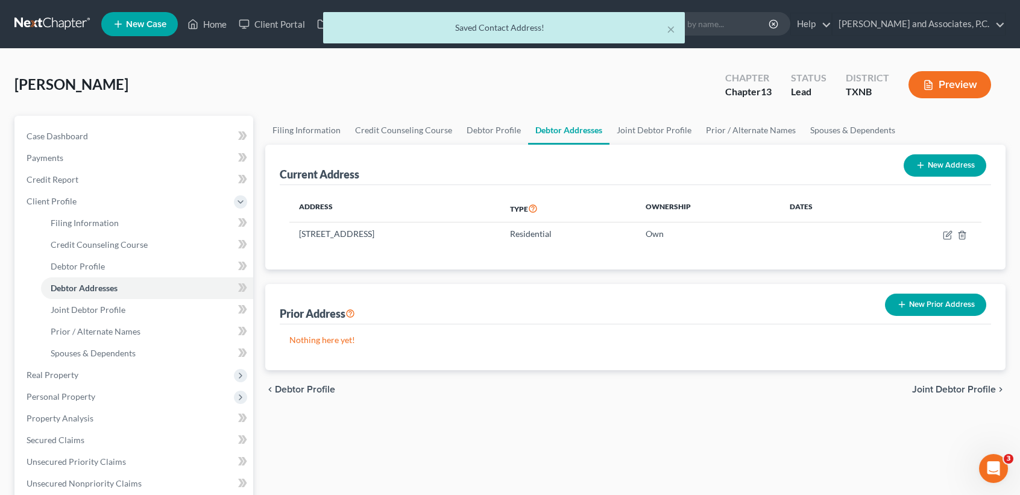
click at [936, 294] on button "New Prior Address" at bounding box center [935, 305] width 101 height 22
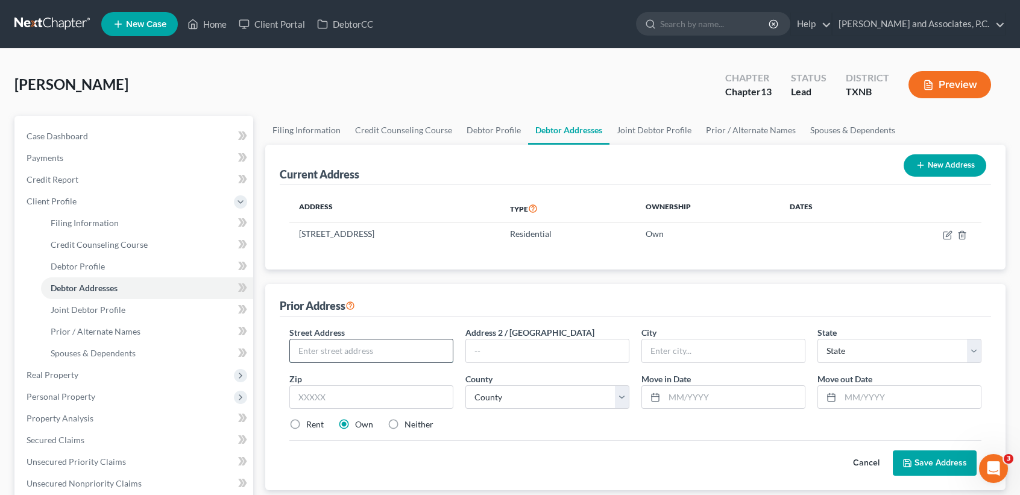
click at [352, 343] on input "text" at bounding box center [371, 350] width 163 height 23
click at [876, 461] on button "Cancel" at bounding box center [866, 463] width 53 height 24
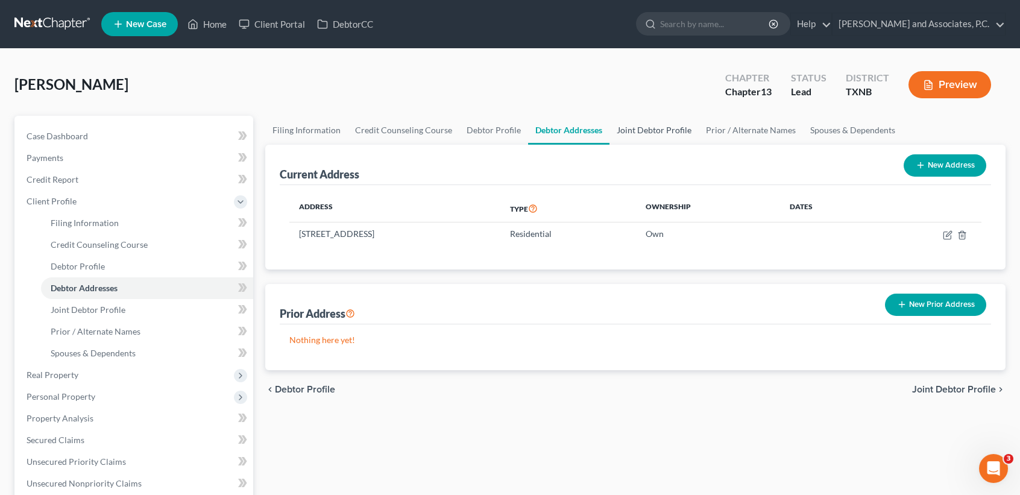
click at [662, 124] on link "Joint Debtor Profile" at bounding box center [654, 130] width 89 height 29
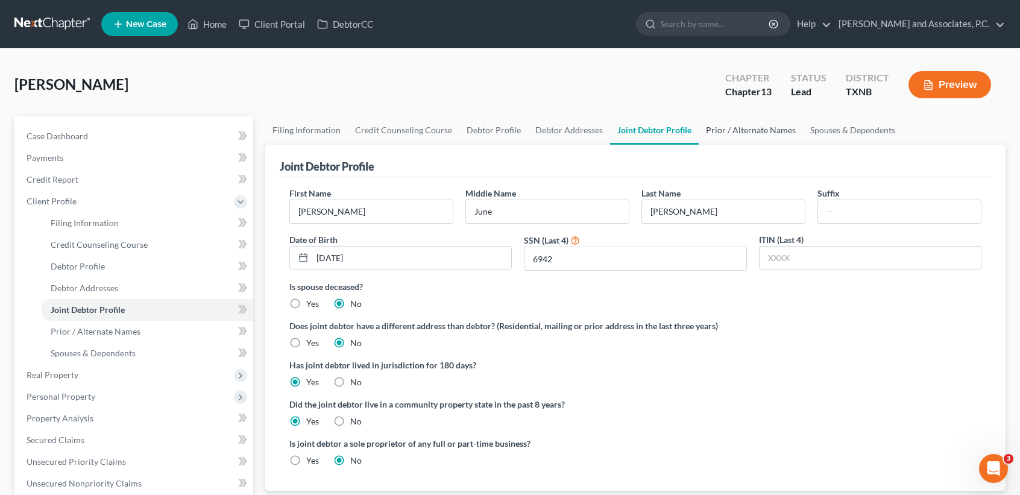
click at [765, 124] on link "Prior / Alternate Names" at bounding box center [751, 130] width 104 height 29
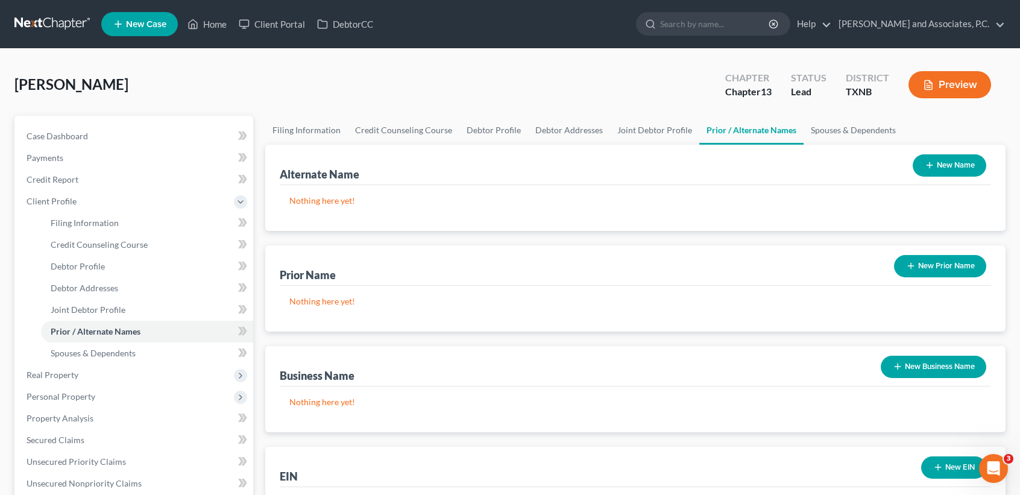
click at [952, 273] on button "New Prior Name" at bounding box center [940, 266] width 92 height 22
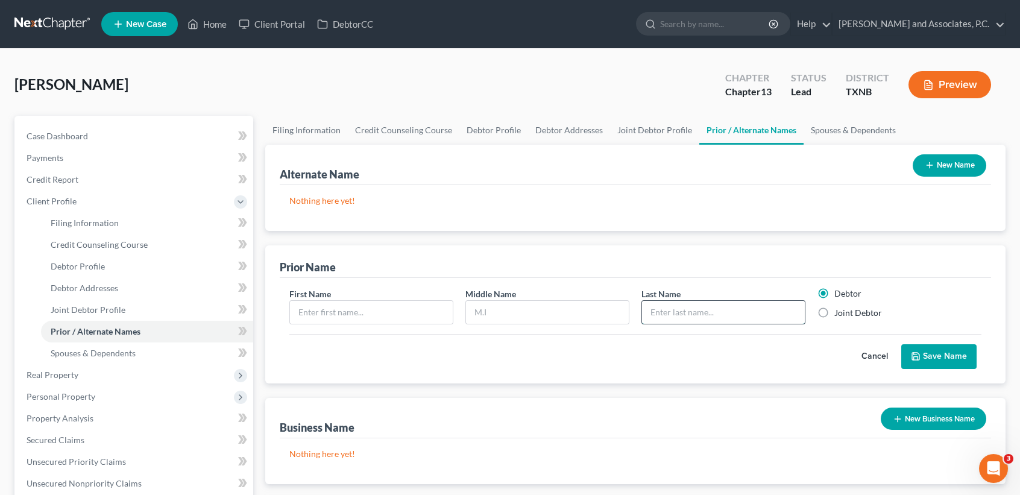
click at [725, 314] on input "text" at bounding box center [723, 312] width 163 height 23
type input "Taylor"
click at [421, 315] on input "text" at bounding box center [371, 312] width 163 height 23
type input "Paula"
click at [495, 318] on input "text" at bounding box center [547, 312] width 163 height 23
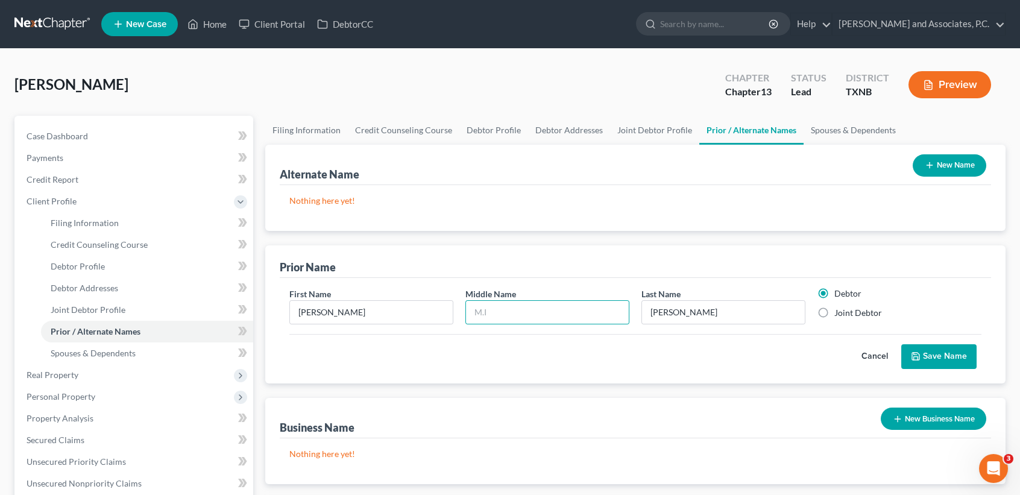
click at [520, 244] on div "Alternate Name New Name Nothing here yet! Prior Name First Name Paula Middle Na…" at bounding box center [635, 365] width 740 height 440
click at [505, 307] on input "text" at bounding box center [547, 312] width 163 height 23
type input "H"
type input "June"
click at [866, 314] on label "Joint Debtor" at bounding box center [858, 313] width 48 height 12
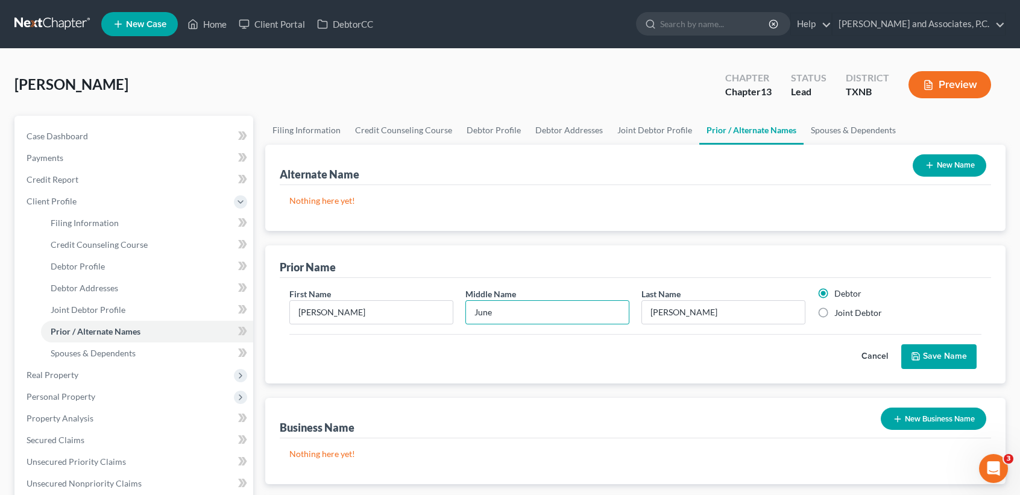
click at [847, 314] on input "Joint Debtor" at bounding box center [843, 311] width 8 height 8
radio input "true"
radio input "false"
click at [926, 350] on button "Save Name" at bounding box center [938, 356] width 75 height 25
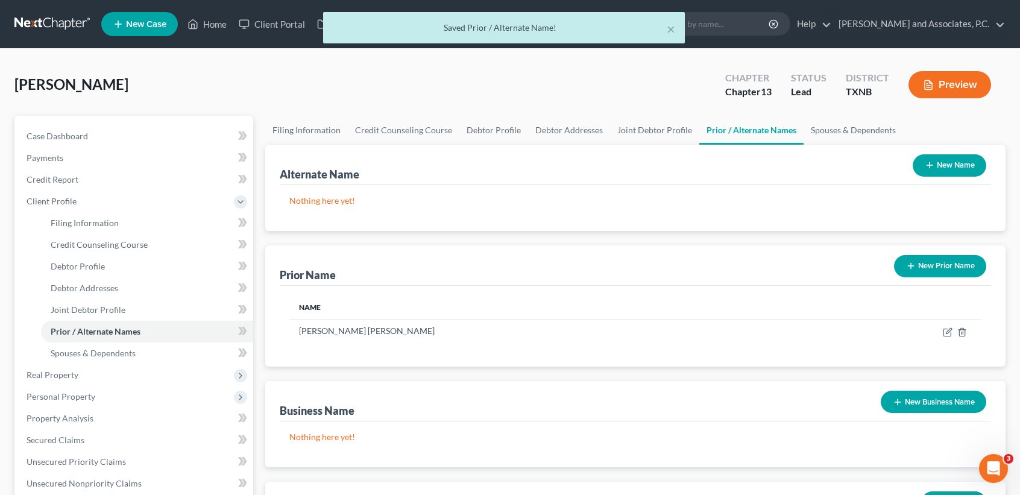
click at [916, 260] on button "New Prior Name" at bounding box center [940, 266] width 92 height 22
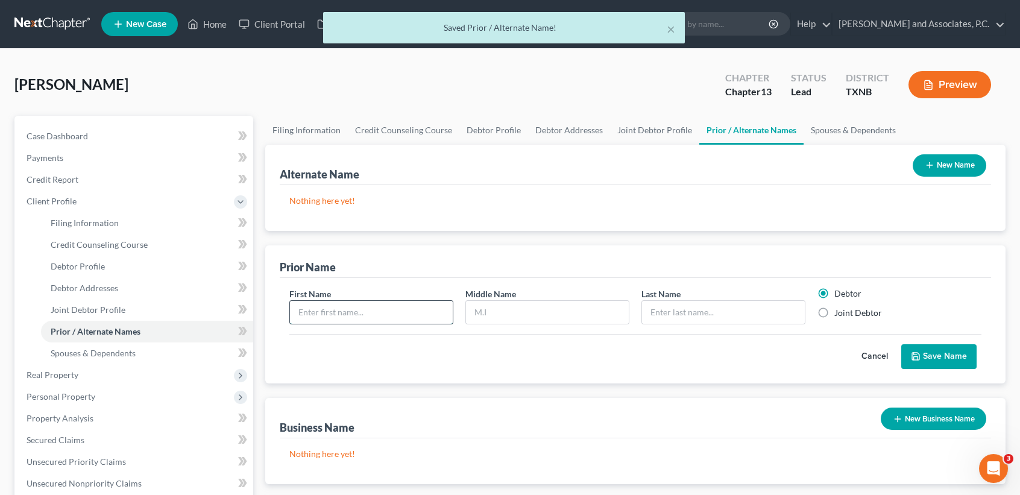
click at [405, 304] on input "text" at bounding box center [371, 312] width 163 height 23
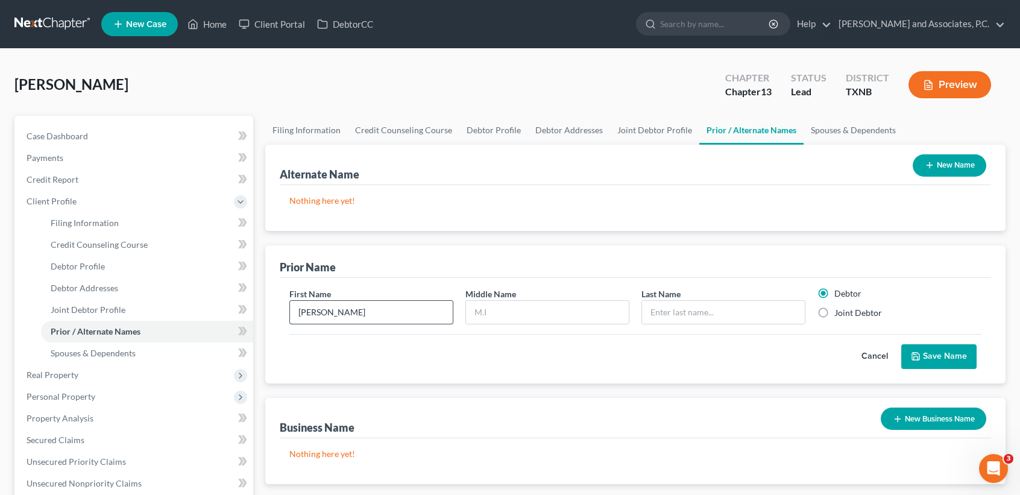
type input "Paula"
type input "June"
type input "Miller"
click at [863, 318] on label "Joint Debtor" at bounding box center [858, 313] width 48 height 12
click at [847, 315] on input "Joint Debtor" at bounding box center [843, 311] width 8 height 8
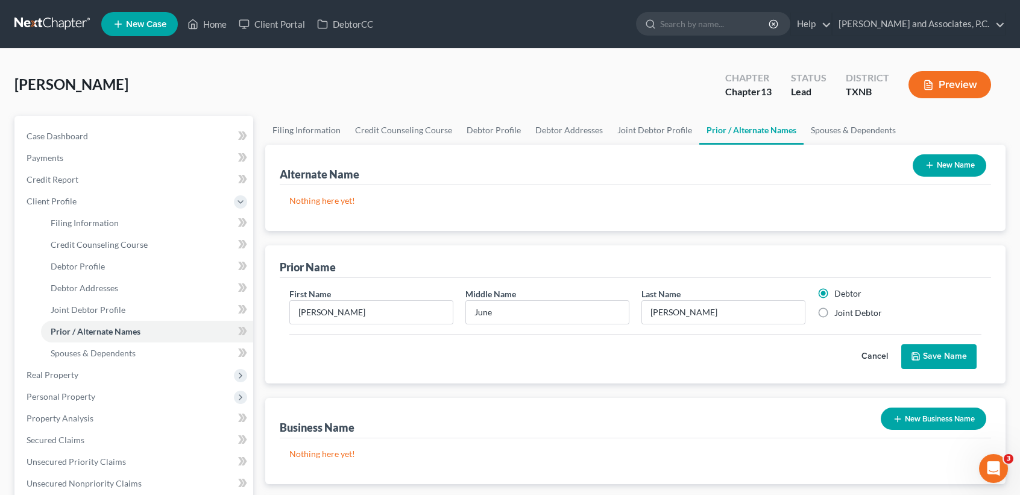
radio input "true"
radio input "false"
click at [940, 356] on button "Save Name" at bounding box center [938, 356] width 75 height 25
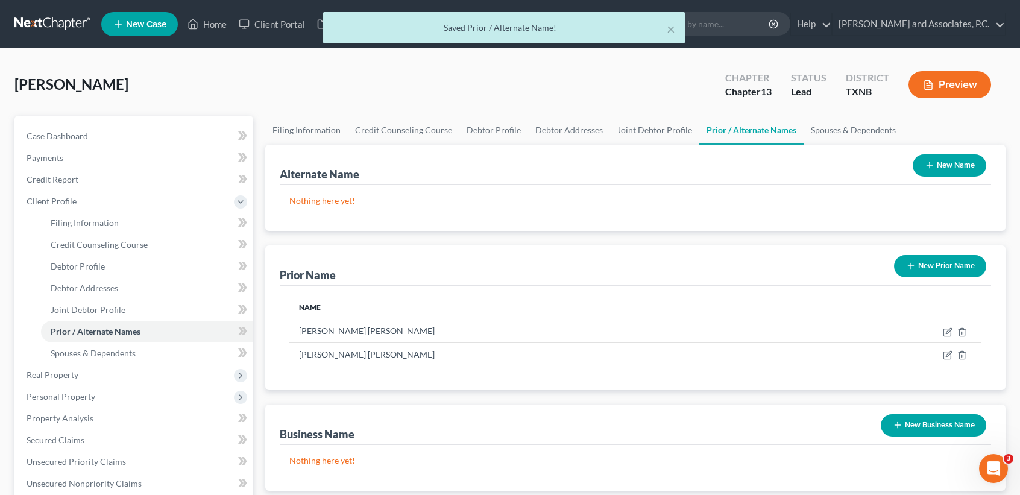
click at [942, 277] on div "New Prior Name" at bounding box center [940, 266] width 102 height 32
click at [942, 261] on button "New Prior Name" at bounding box center [940, 266] width 92 height 22
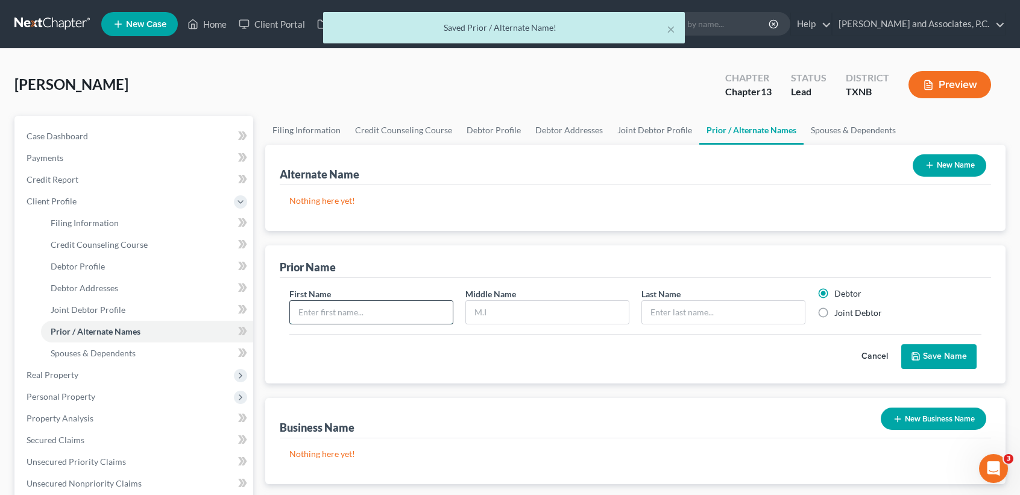
click at [429, 305] on input "text" at bounding box center [371, 312] width 163 height 23
type input "Paula"
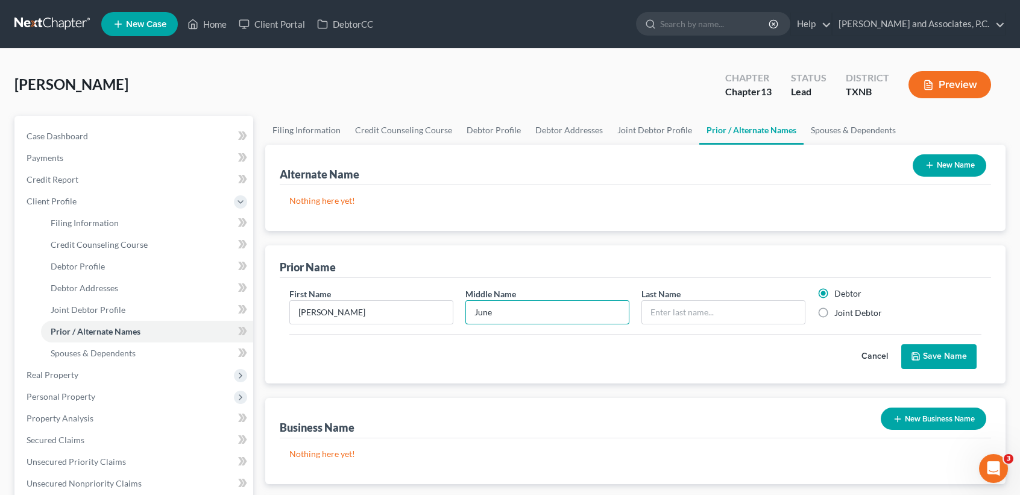
type input "June"
type input "Fields"
click at [858, 314] on label "Joint Debtor" at bounding box center [858, 313] width 48 height 12
click at [847, 314] on input "Joint Debtor" at bounding box center [843, 311] width 8 height 8
radio input "true"
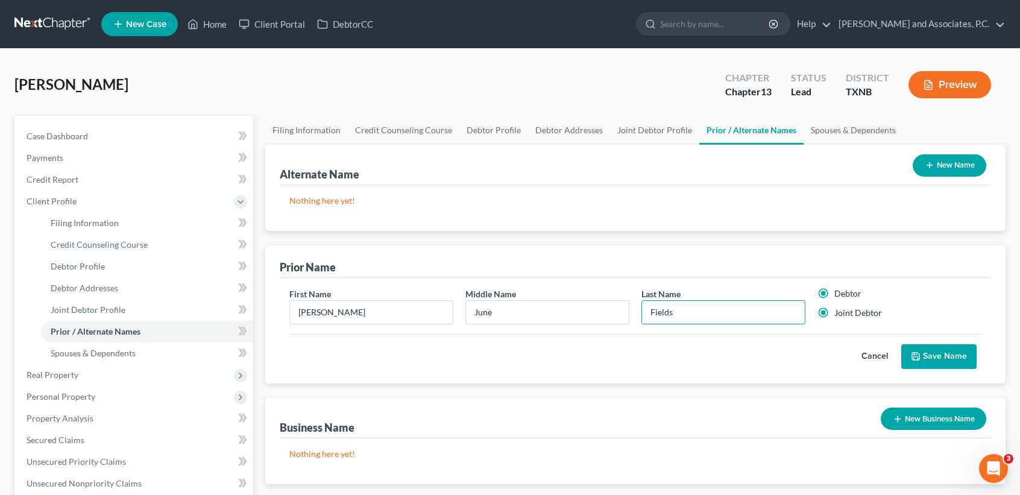
radio input "false"
click at [927, 358] on button "Save Name" at bounding box center [938, 356] width 75 height 25
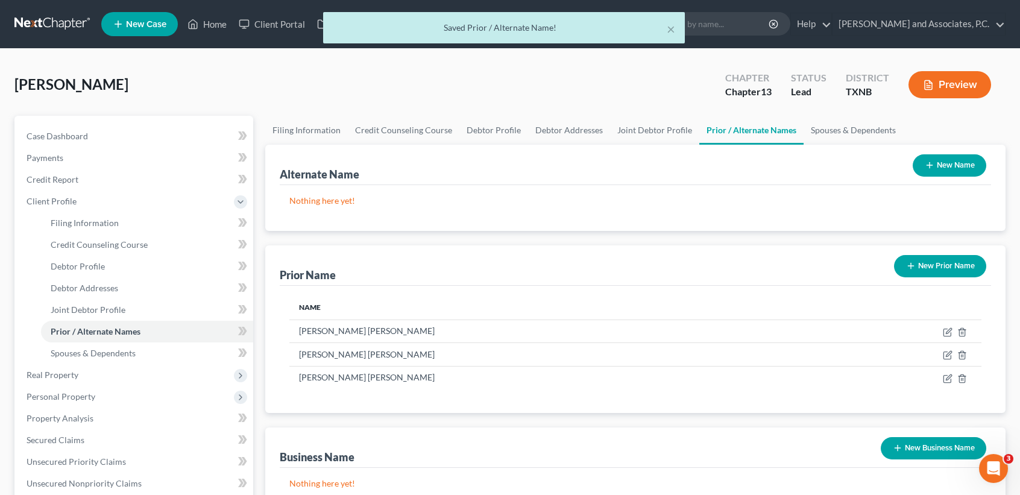
click at [945, 160] on button "New Name" at bounding box center [950, 165] width 74 height 22
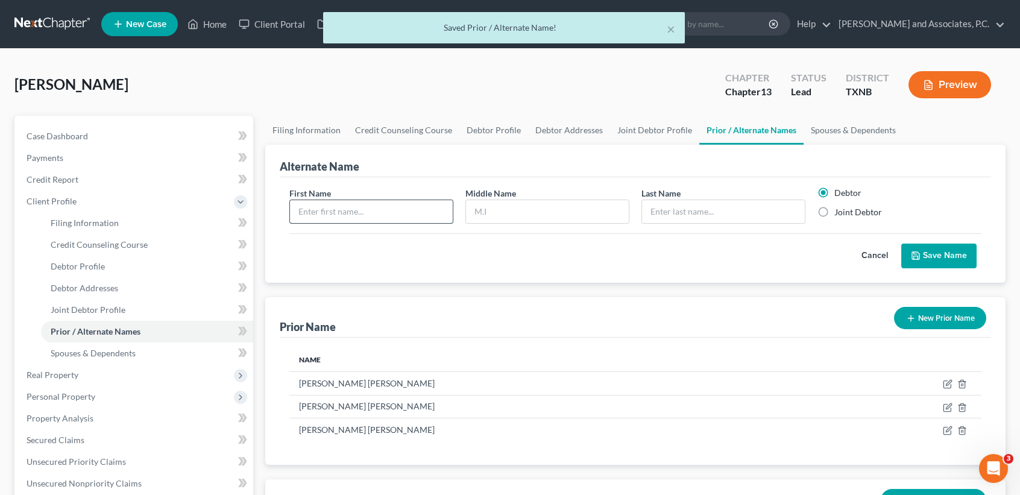
click at [414, 209] on input "text" at bounding box center [371, 211] width 163 height 23
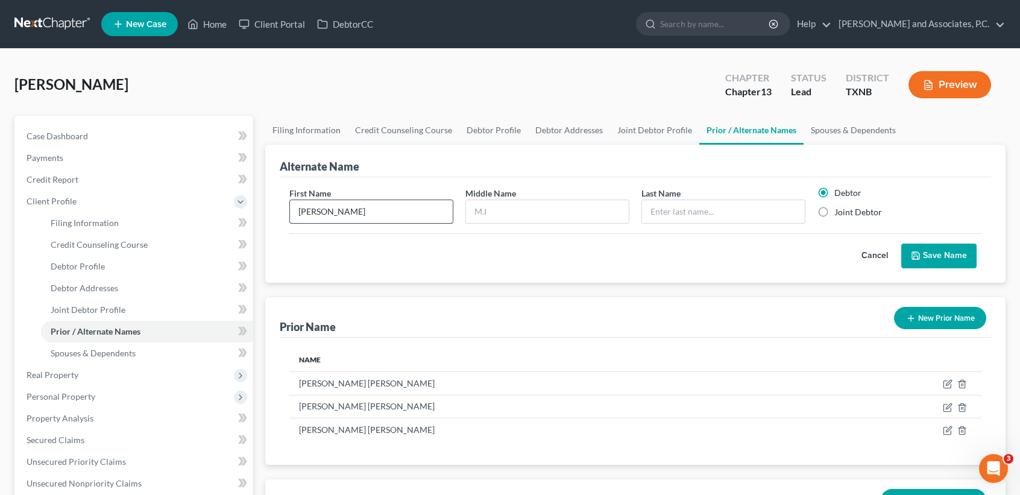
type input "Ronnie"
type input "Joe"
type input "Jackson"
click at [919, 253] on icon "submit" at bounding box center [915, 255] width 7 height 7
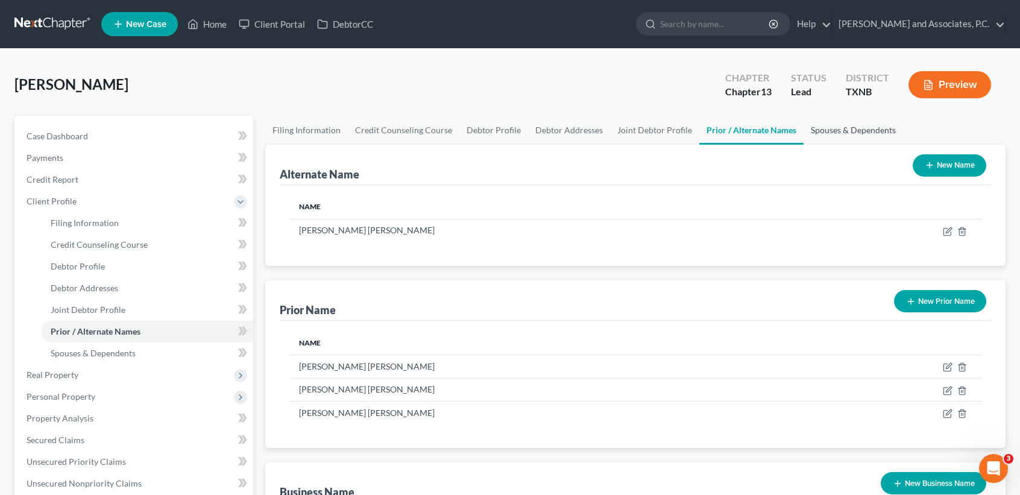
click at [811, 138] on link "Spouses & Dependents" at bounding box center [853, 130] width 99 height 29
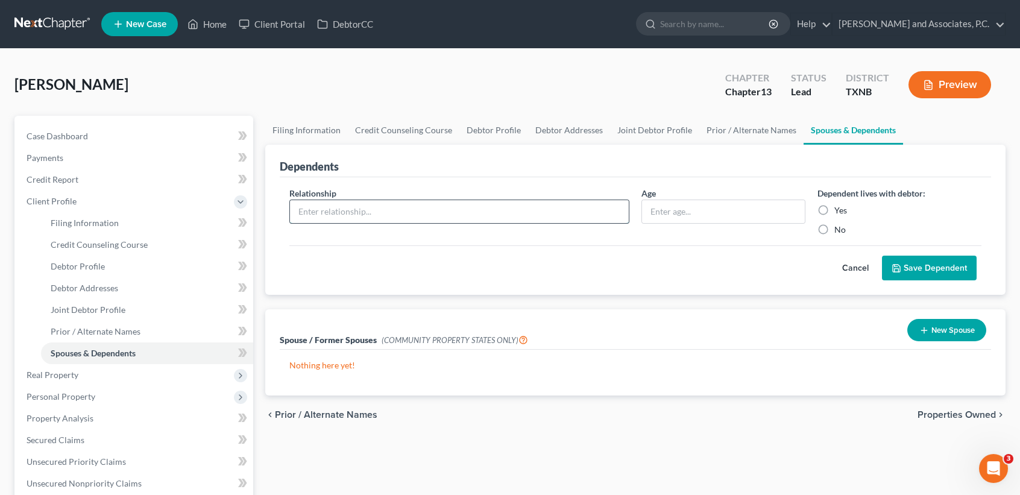
click at [474, 210] on input "text" at bounding box center [459, 211] width 339 height 23
type input "daughter in law"
type input "29"
click at [833, 207] on div "Yes" at bounding box center [900, 210] width 164 height 12
click at [842, 211] on label "Yes" at bounding box center [840, 210] width 13 height 12
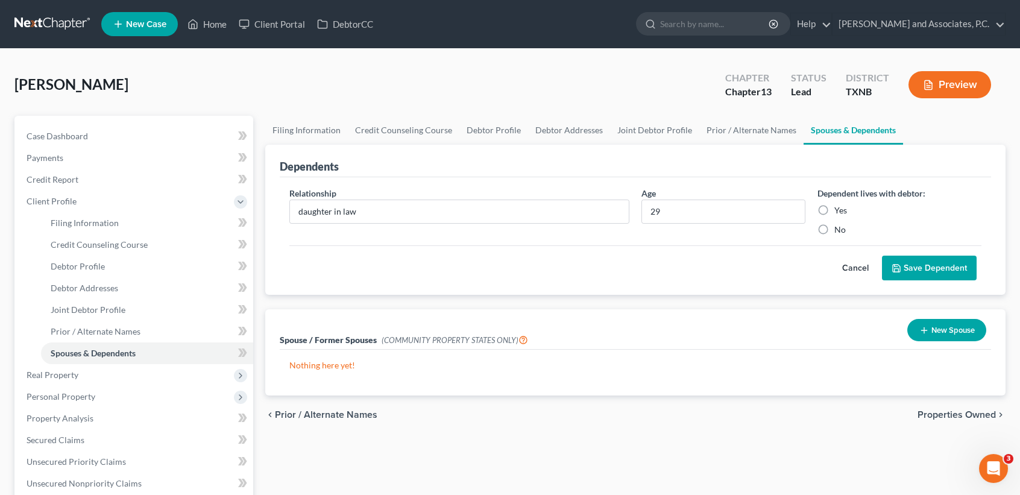
click at [842, 211] on input "Yes" at bounding box center [843, 208] width 8 height 8
radio input "true"
click at [953, 271] on button "Save Dependent" at bounding box center [929, 268] width 95 height 25
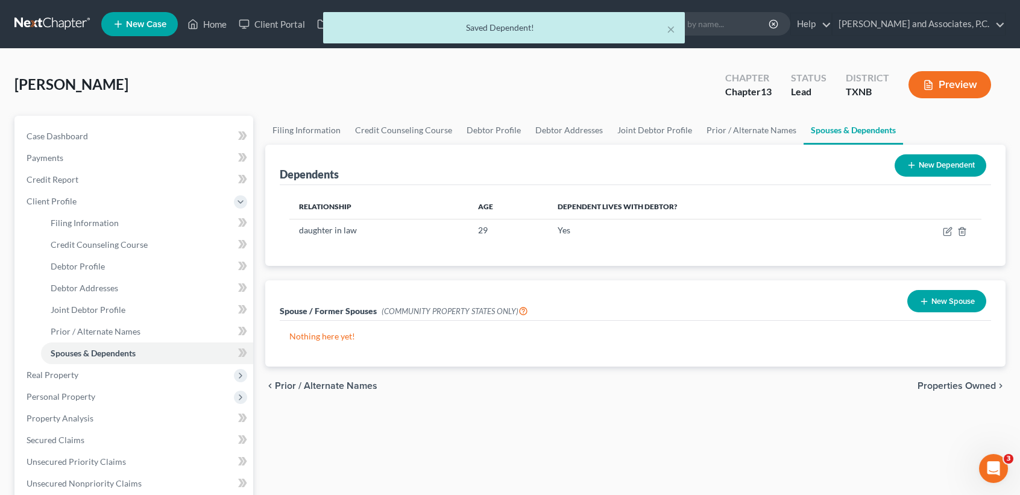
click at [951, 157] on button "New Dependent" at bounding box center [941, 165] width 92 height 22
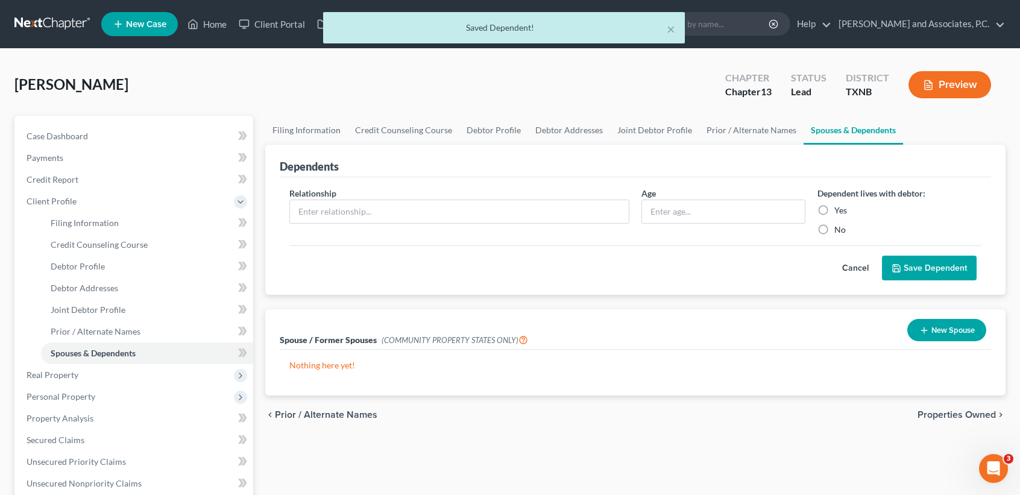
click at [494, 189] on div "Relationship *" at bounding box center [459, 211] width 352 height 49
click at [492, 200] on input "text" at bounding box center [459, 211] width 339 height 23
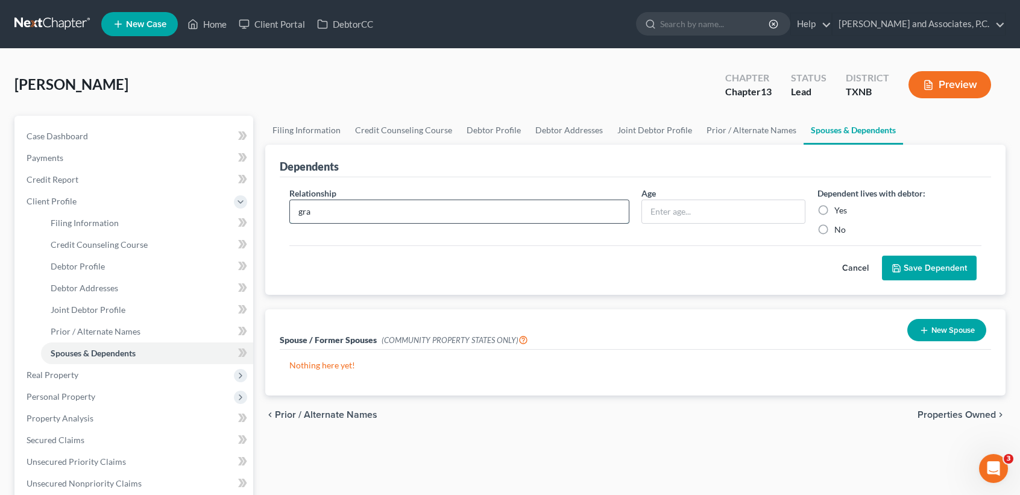
type input "granddaughter"
click at [777, 221] on input "text" at bounding box center [723, 211] width 163 height 23
type input "7"
click at [842, 206] on label "Yes" at bounding box center [840, 210] width 13 height 12
click at [842, 206] on input "Yes" at bounding box center [843, 208] width 8 height 8
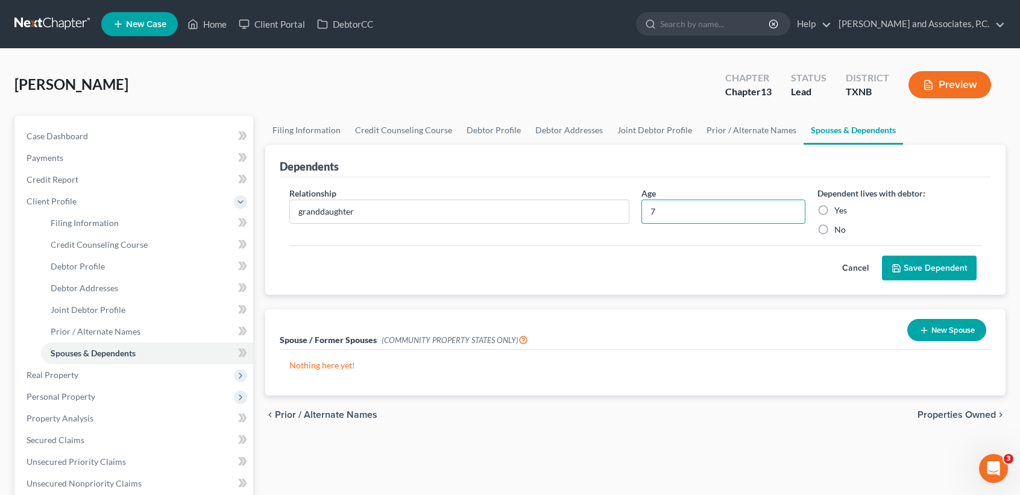
radio input "true"
click at [918, 266] on button "Save Dependent" at bounding box center [929, 268] width 95 height 25
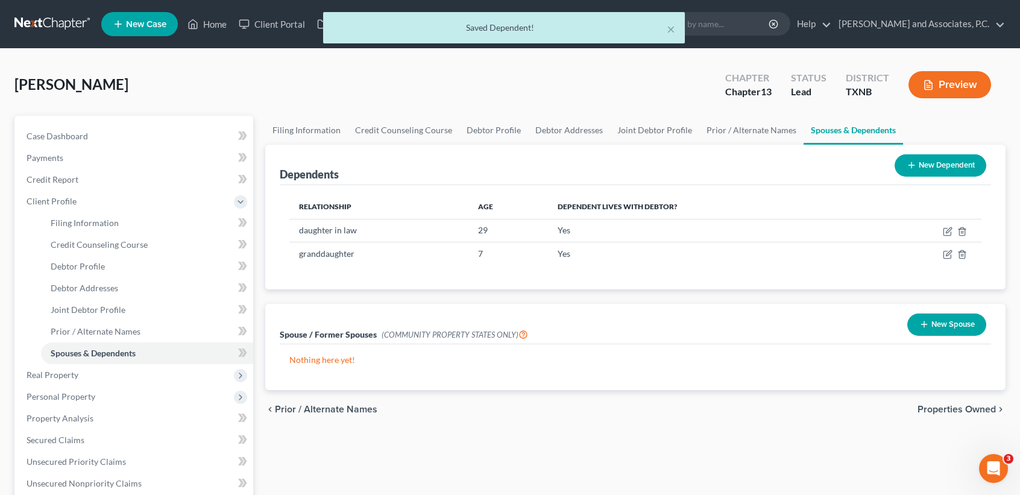
click at [951, 162] on button "New Dependent" at bounding box center [941, 165] width 92 height 22
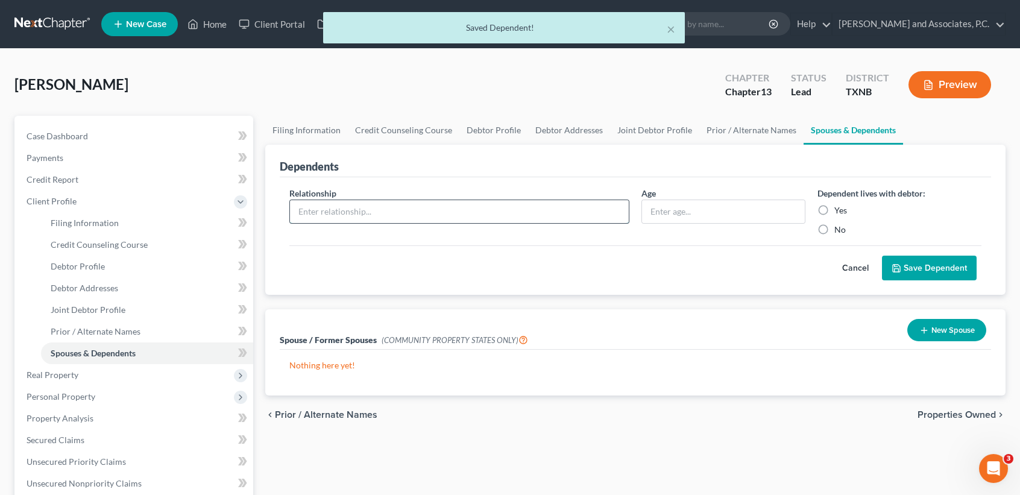
click at [469, 202] on input "text" at bounding box center [459, 211] width 339 height 23
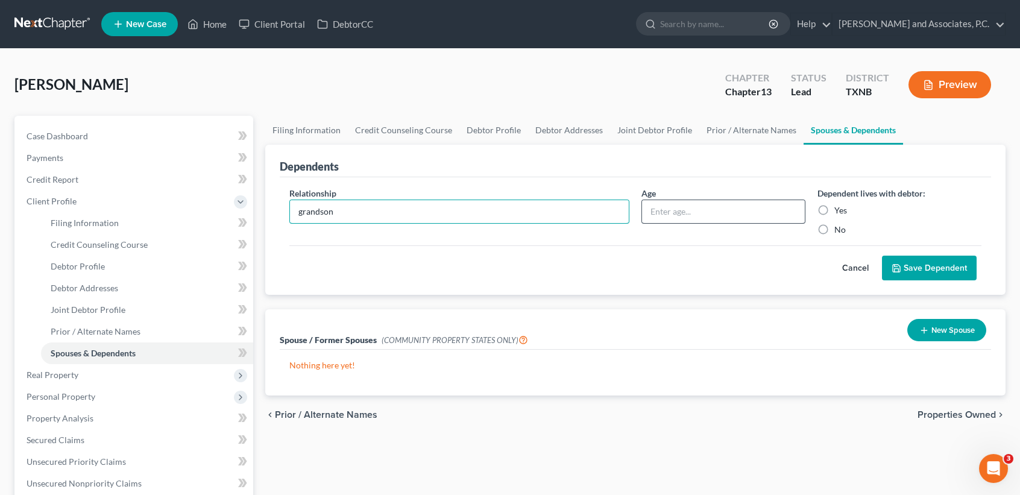
type input "grandson"
click at [775, 219] on input "text" at bounding box center [723, 211] width 163 height 23
type input "11"
click at [839, 207] on label "Yes" at bounding box center [840, 210] width 13 height 12
click at [839, 207] on input "Yes" at bounding box center [843, 208] width 8 height 8
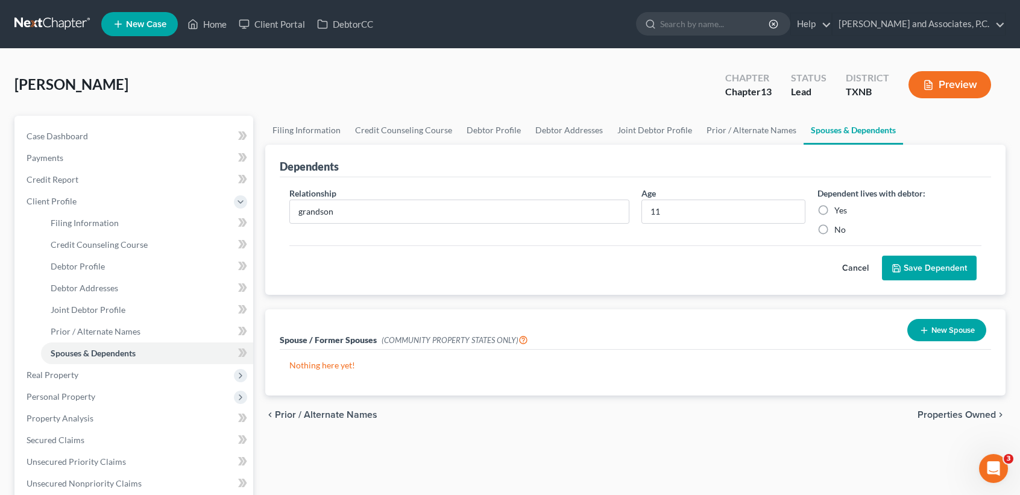
radio input "true"
click at [914, 273] on button "Save Dependent" at bounding box center [929, 268] width 95 height 25
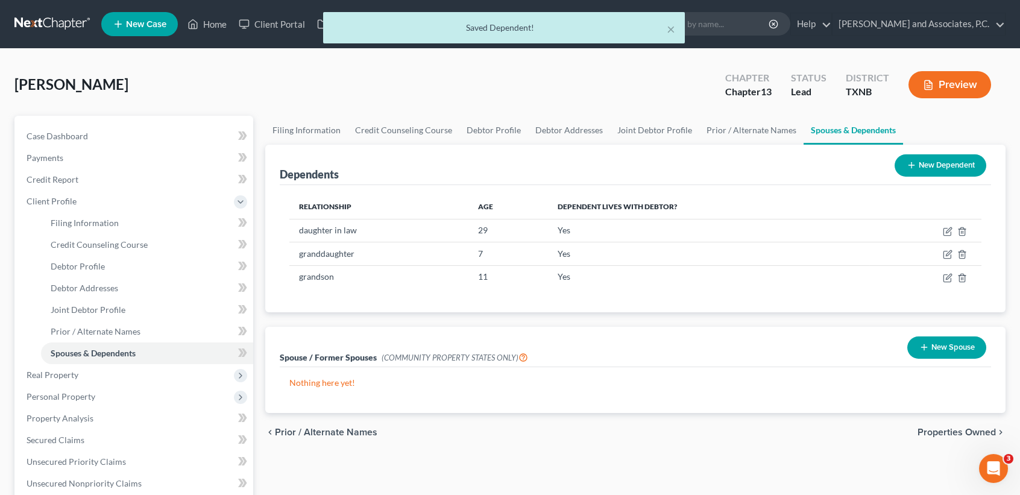
click at [937, 163] on button "New Dependent" at bounding box center [941, 165] width 92 height 22
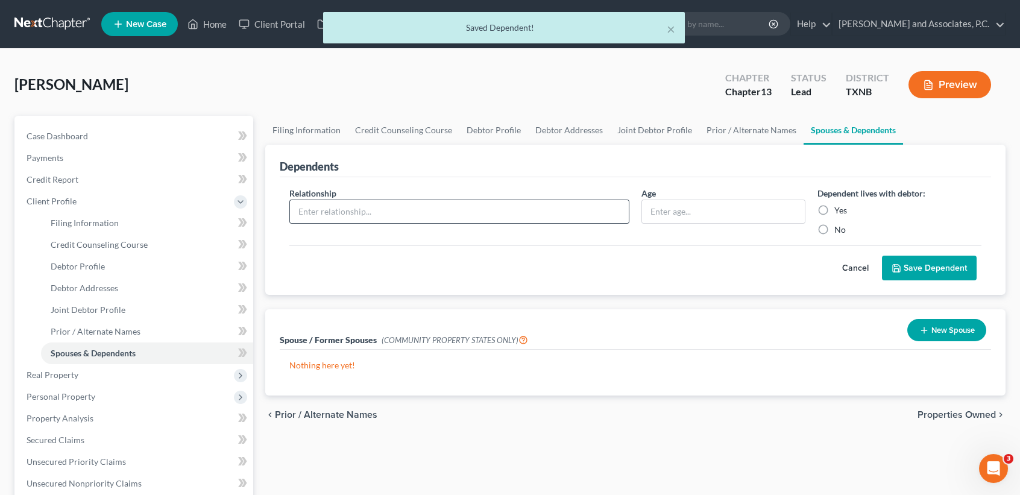
drag, startPoint x: 461, startPoint y: 192, endPoint x: 461, endPoint y: 198, distance: 6.6
click at [461, 194] on div "Relationship *" at bounding box center [459, 211] width 352 height 49
click at [461, 200] on input "text" at bounding box center [459, 211] width 339 height 23
type input "grandson"
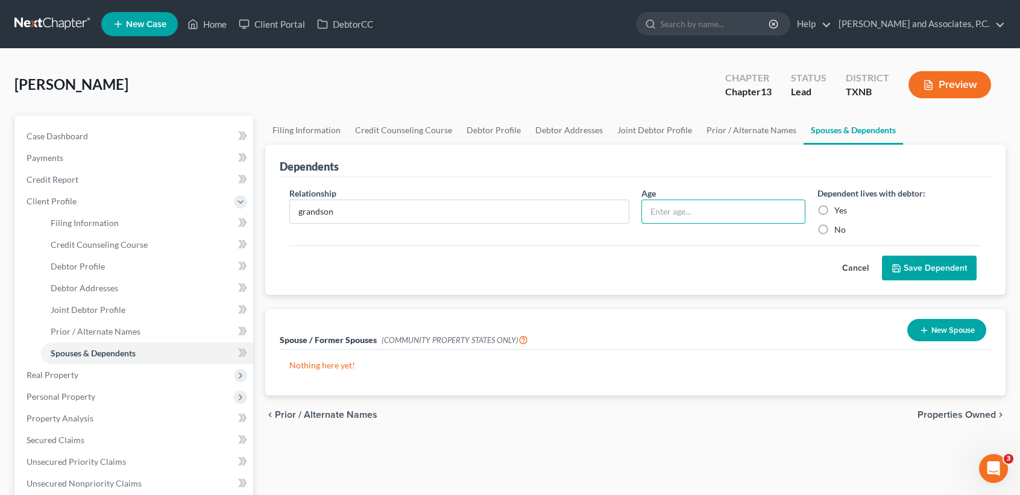
type input "8"
type input "4"
drag, startPoint x: 821, startPoint y: 210, endPoint x: 812, endPoint y: 228, distance: 20.2
click at [834, 209] on label "Yes" at bounding box center [840, 210] width 13 height 12
click at [839, 209] on input "Yes" at bounding box center [843, 208] width 8 height 8
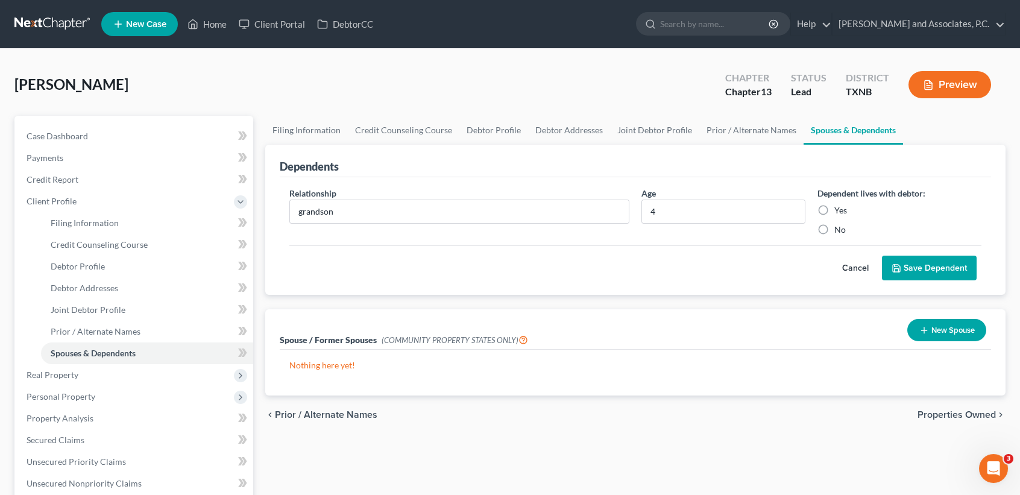
radio input "true"
click at [971, 261] on button "Save Dependent" at bounding box center [929, 268] width 95 height 25
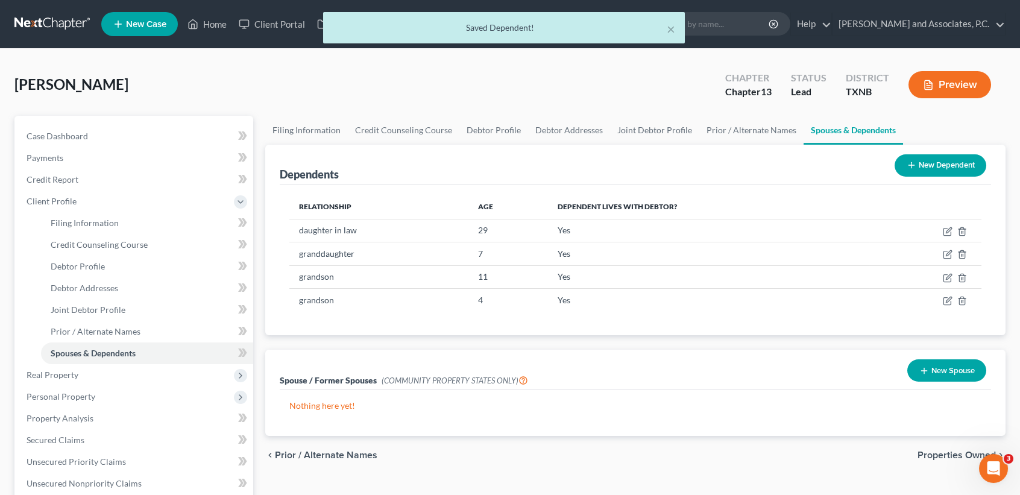
click at [941, 164] on button "New Dependent" at bounding box center [941, 165] width 92 height 22
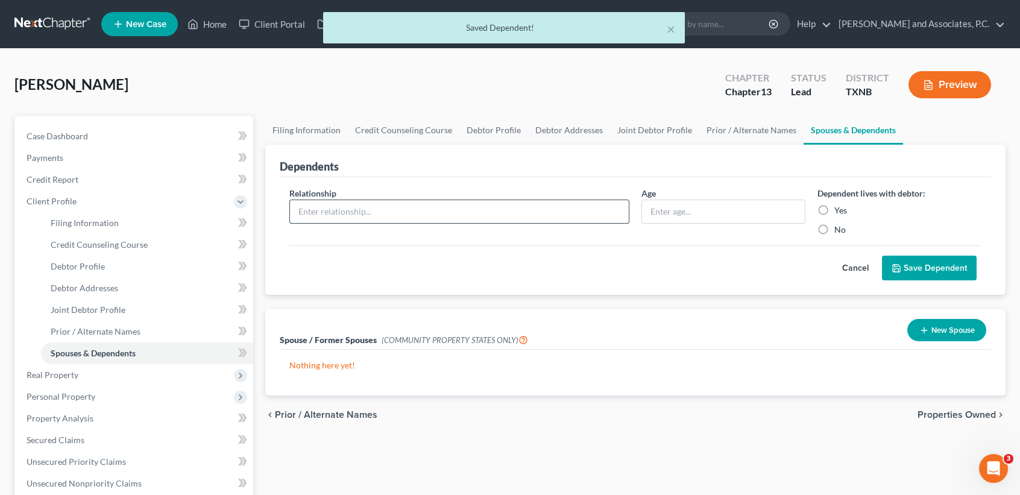
click at [373, 200] on input "text" at bounding box center [459, 211] width 339 height 23
type input "grandson"
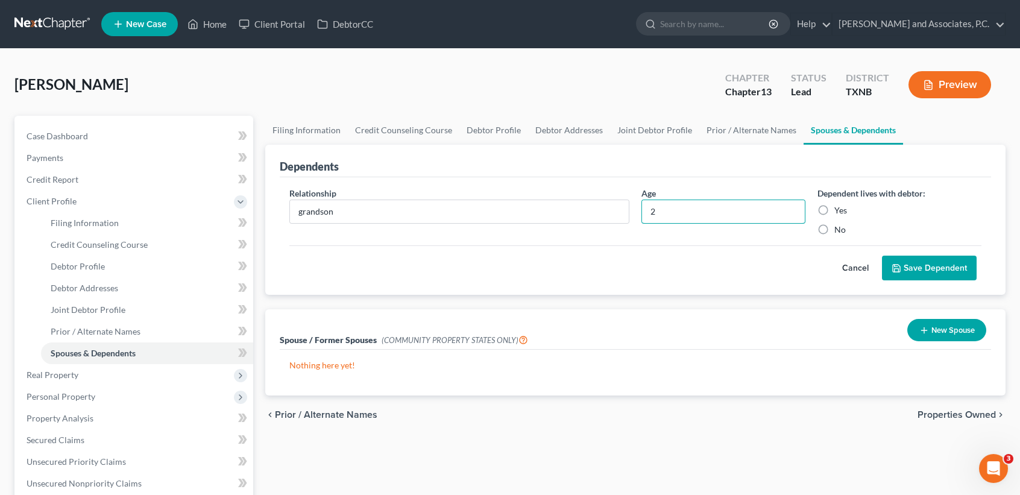
type input "2"
click at [834, 212] on label "Yes" at bounding box center [840, 210] width 13 height 12
click at [839, 212] on input "Yes" at bounding box center [843, 208] width 8 height 8
radio input "true"
click at [899, 256] on button "Save Dependent" at bounding box center [929, 268] width 95 height 25
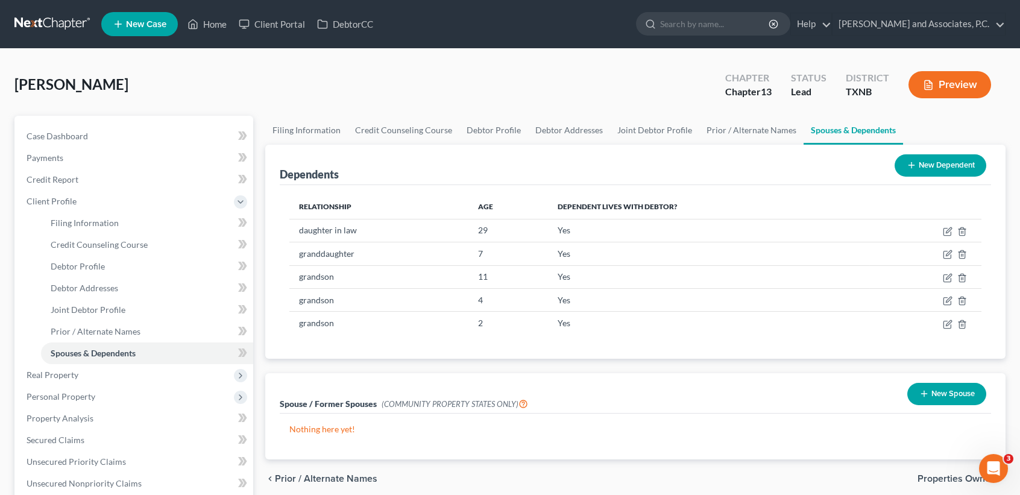
scroll to position [80, 0]
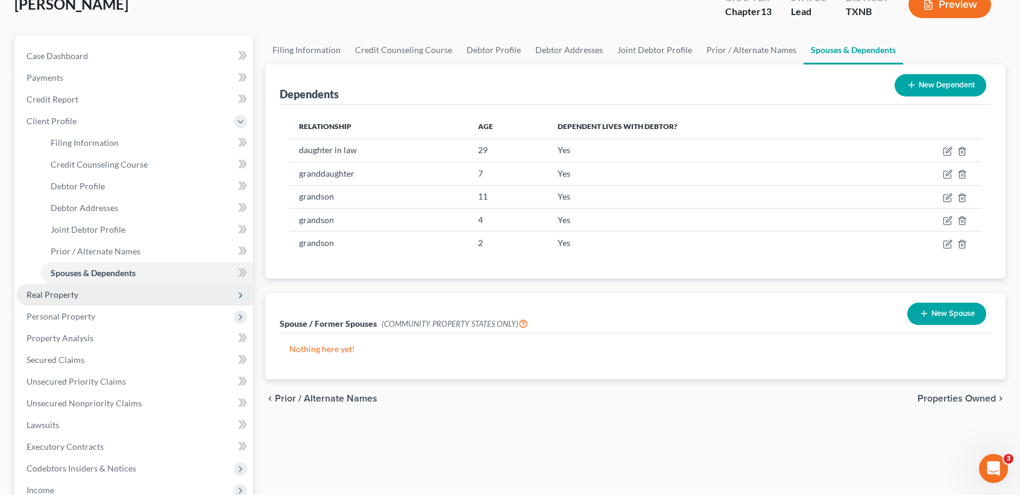
click at [39, 296] on span "Real Property" at bounding box center [53, 294] width 52 height 10
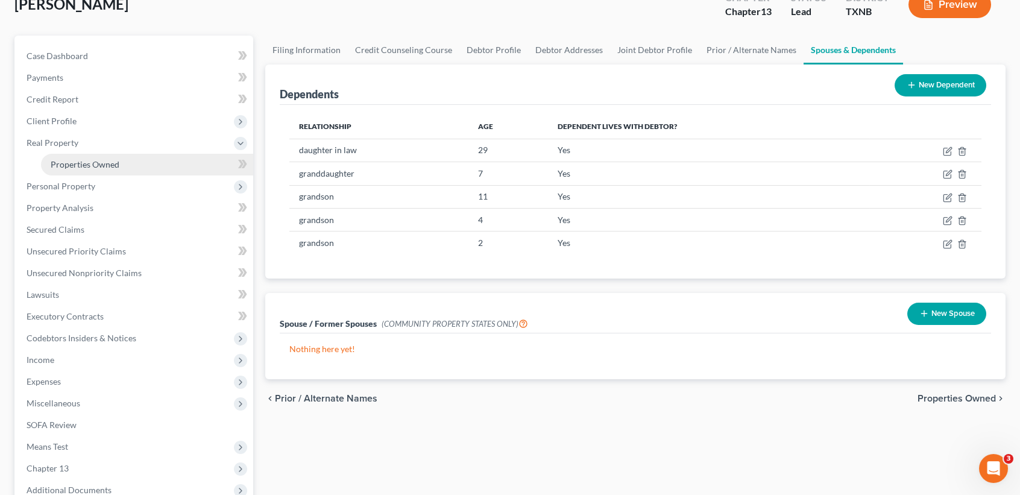
click at [86, 164] on span "Properties Owned" at bounding box center [85, 164] width 69 height 10
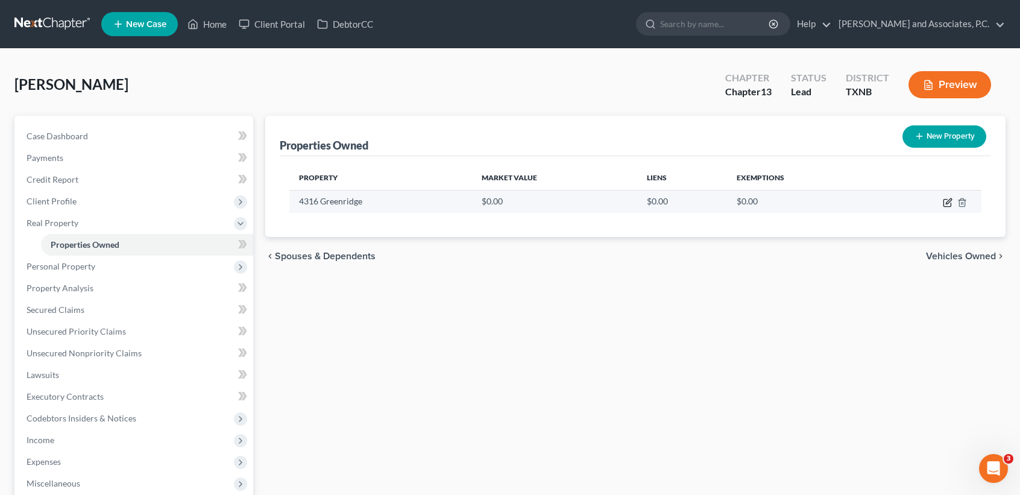
click at [947, 203] on icon "button" at bounding box center [948, 203] width 10 height 10
select select "45"
select select "242"
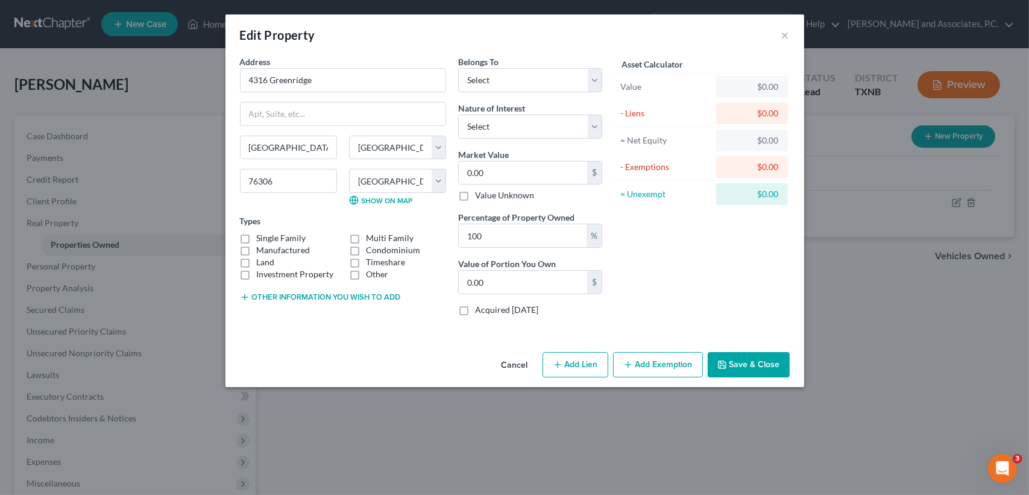
click at [497, 357] on button "Cancel" at bounding box center [515, 365] width 46 height 24
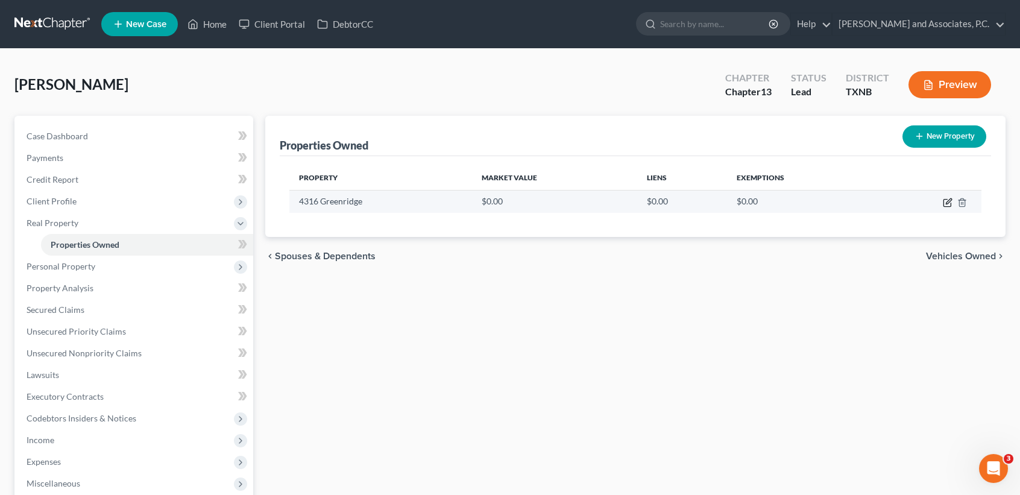
click at [947, 203] on icon "button" at bounding box center [948, 203] width 10 height 10
select select "45"
select select "242"
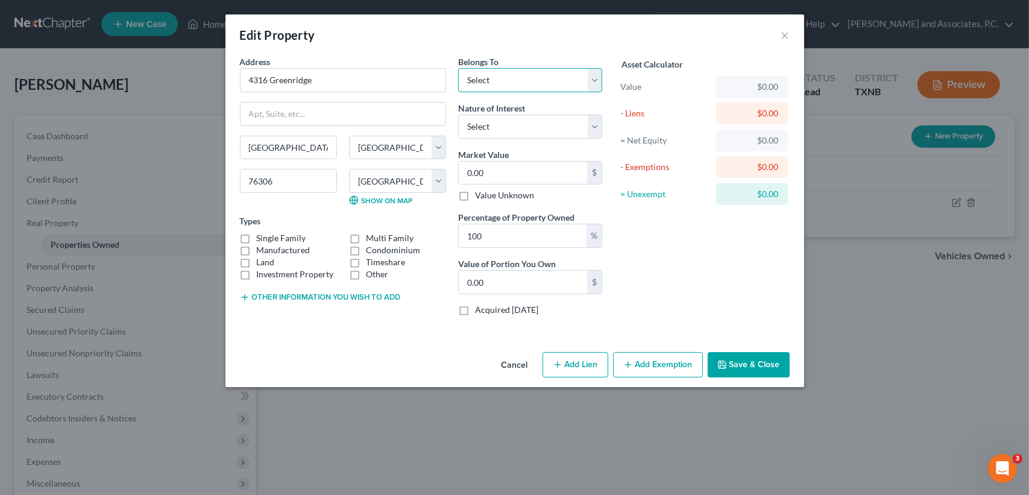
click at [544, 77] on select "Select Debtor 1 Only Debtor 2 Only Debtor 1 And Debtor 2 Only At Least One Of T…" at bounding box center [530, 80] width 144 height 24
select select "2"
click at [458, 68] on select "Select Debtor 1 Only Debtor 2 Only Debtor 1 And Debtor 2 Only At Least One Of T…" at bounding box center [530, 80] width 144 height 24
drag, startPoint x: 646, startPoint y: 218, endPoint x: 713, endPoint y: 364, distance: 160.5
click at [647, 222] on div "Asset Calculator Value $0.00 - Liens $0.00 = Net Equity $0.00 - Exemptions $0.0…" at bounding box center [702, 190] width 188 height 270
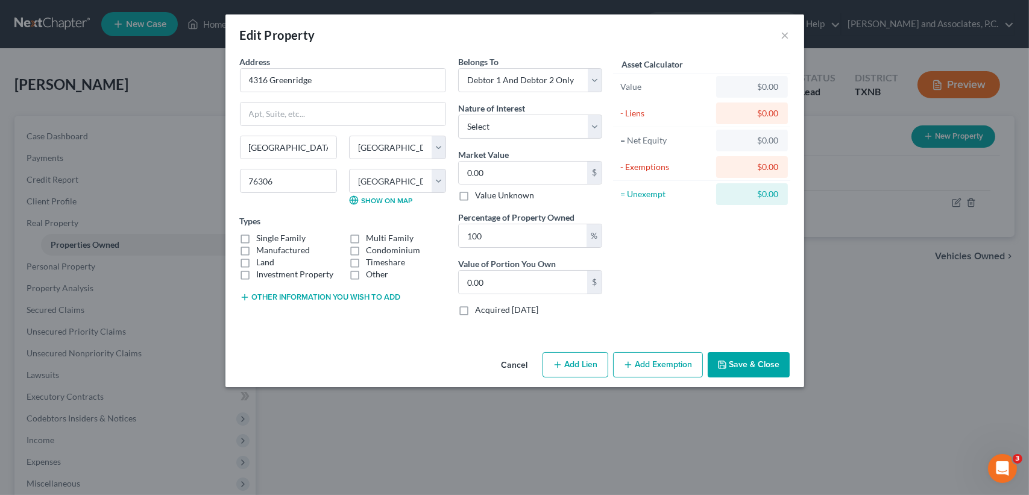
click at [733, 353] on button "Save & Close" at bounding box center [749, 364] width 82 height 25
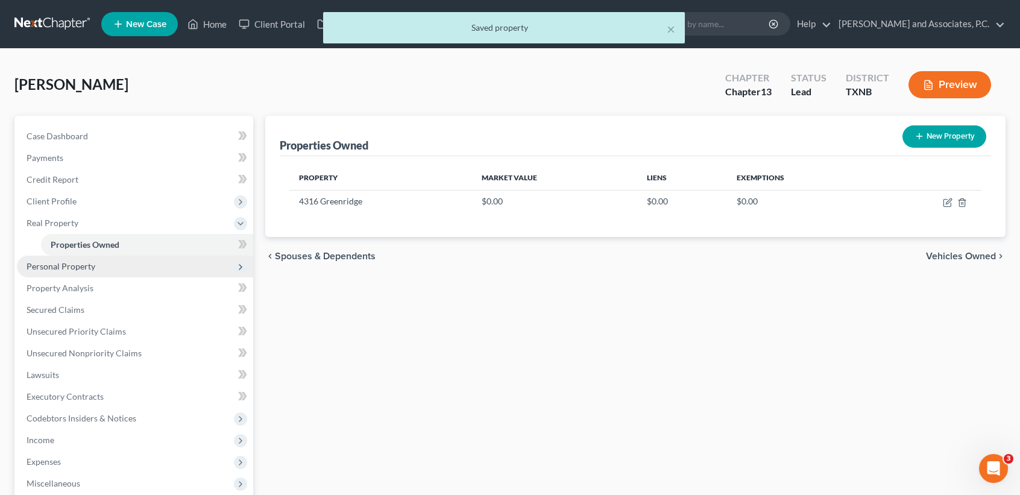
click at [115, 263] on span "Personal Property" at bounding box center [135, 267] width 236 height 22
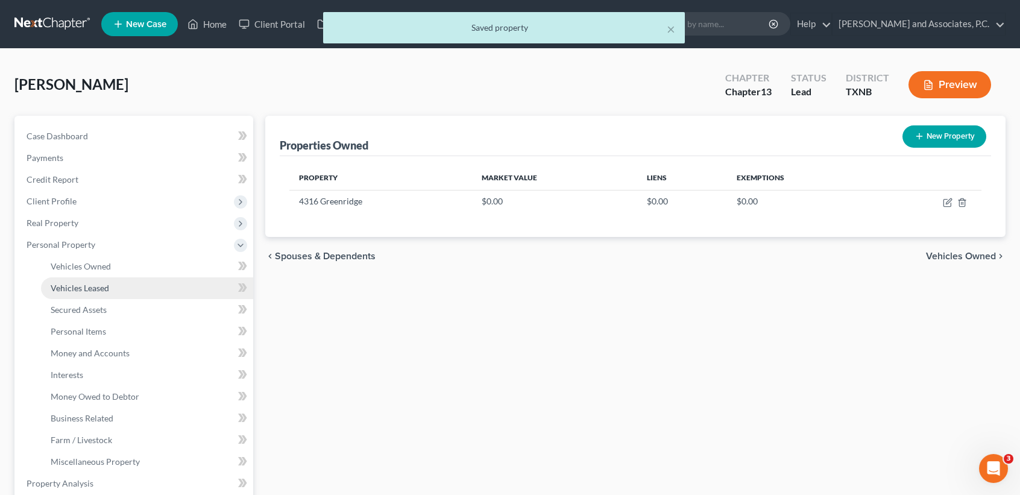
click at [108, 284] on span "Vehicles Leased" at bounding box center [80, 288] width 58 height 10
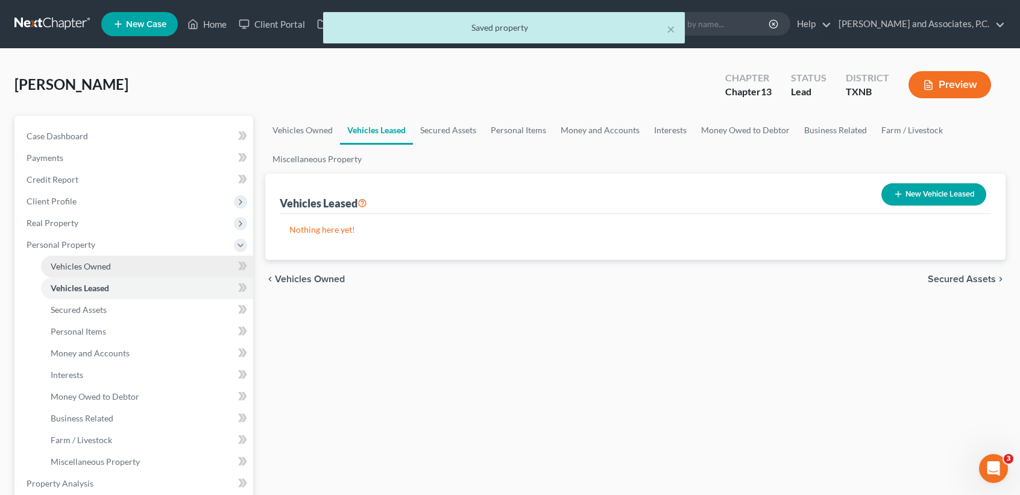
click at [108, 271] on link "Vehicles Owned" at bounding box center [147, 267] width 212 height 22
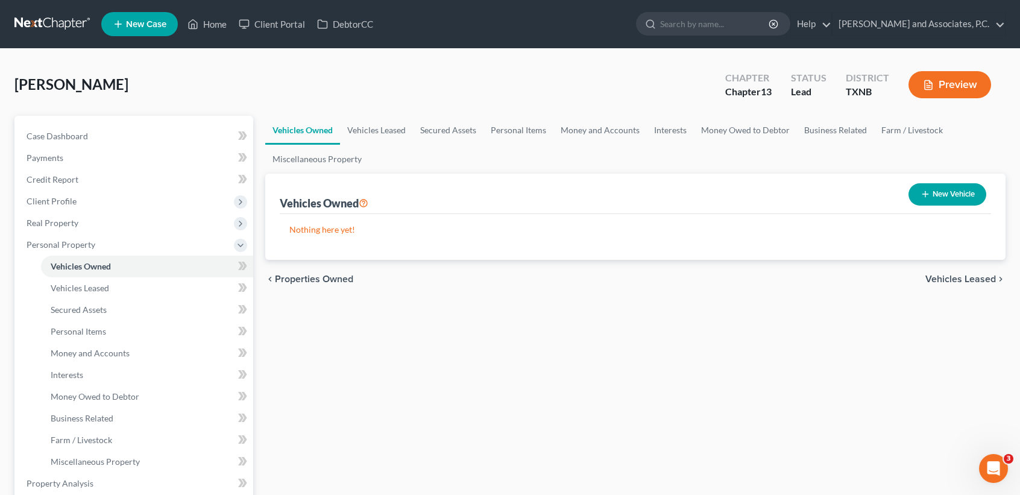
click at [959, 197] on button "New Vehicle" at bounding box center [948, 194] width 78 height 22
select select "0"
select select "2"
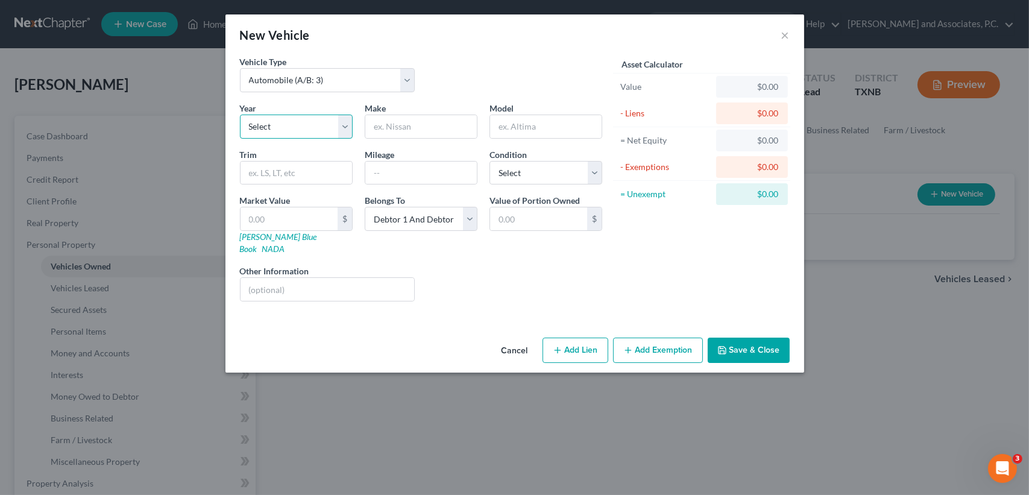
drag, startPoint x: 323, startPoint y: 124, endPoint x: 313, endPoint y: 133, distance: 13.2
click at [323, 124] on select "Select 2026 2025 2024 2023 2022 2021 2020 2019 2018 2017 2016 2015 2014 2013 20…" at bounding box center [296, 127] width 113 height 24
select select "11"
click at [240, 115] on select "Select 2026 2025 2024 2023 2022 2021 2020 2019 2018 2017 2016 2015 2014 2013 20…" at bounding box center [296, 127] width 113 height 24
click at [408, 128] on input "text" at bounding box center [421, 126] width 112 height 23
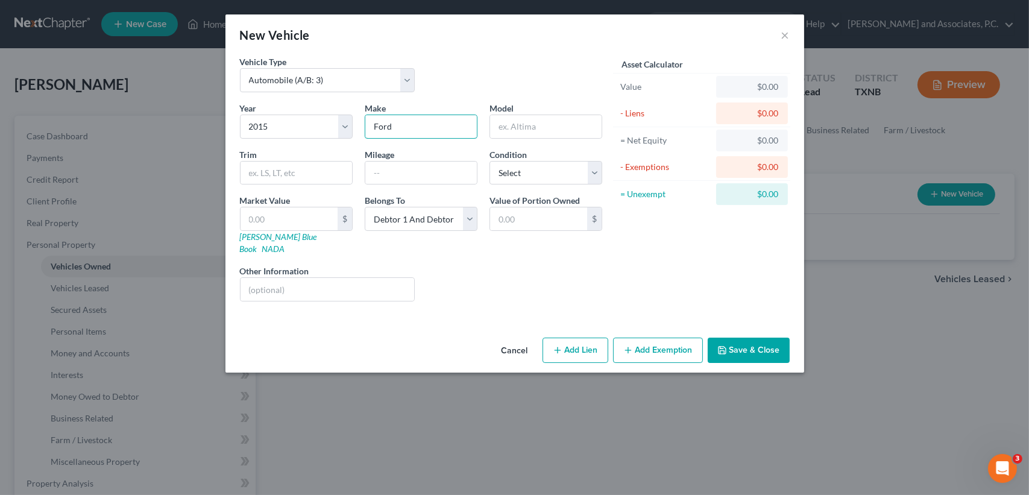
type input "Ford"
click at [594, 131] on input "F150" at bounding box center [546, 126] width 112 height 23
type input "F150 Plantuin"
click at [432, 171] on input "text" at bounding box center [421, 173] width 112 height 23
type input "155,388"
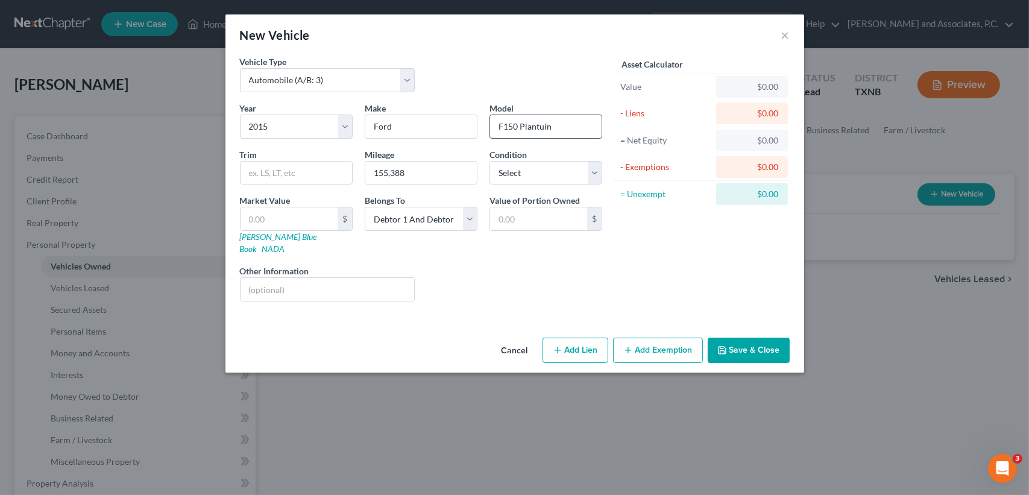
click at [562, 133] on input "F150 Plantuin" at bounding box center [546, 126] width 112 height 23
type input "F150 platinum"
click at [588, 236] on div "Value of Portion Owned $" at bounding box center [546, 224] width 125 height 61
click at [555, 177] on select "Select Excellent Very Good Good Fair Poor" at bounding box center [546, 173] width 113 height 24
click at [490, 161] on select "Select Excellent Very Good Good Fair Poor" at bounding box center [546, 173] width 113 height 24
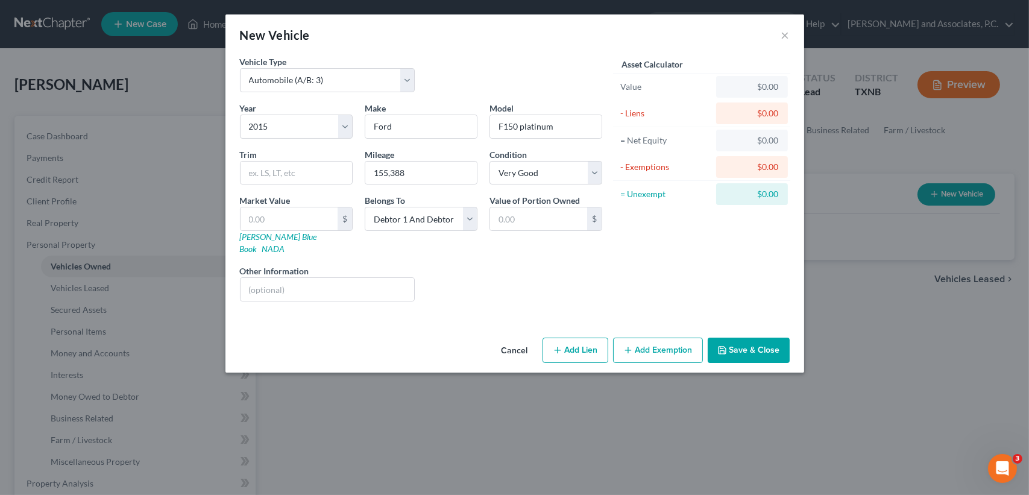
click at [661, 263] on div "Asset Calculator Value $0.00 - Liens $0.00 = Net Equity $0.00 - Exemptions $0.0…" at bounding box center [702, 183] width 188 height 256
click at [374, 280] on input "text" at bounding box center [328, 289] width 174 height 23
click at [526, 176] on select "Select Excellent Very Good Good Fair Poor" at bounding box center [546, 173] width 113 height 24
select select "2"
click at [490, 161] on select "Select Excellent Very Good Good Fair Poor" at bounding box center [546, 173] width 113 height 24
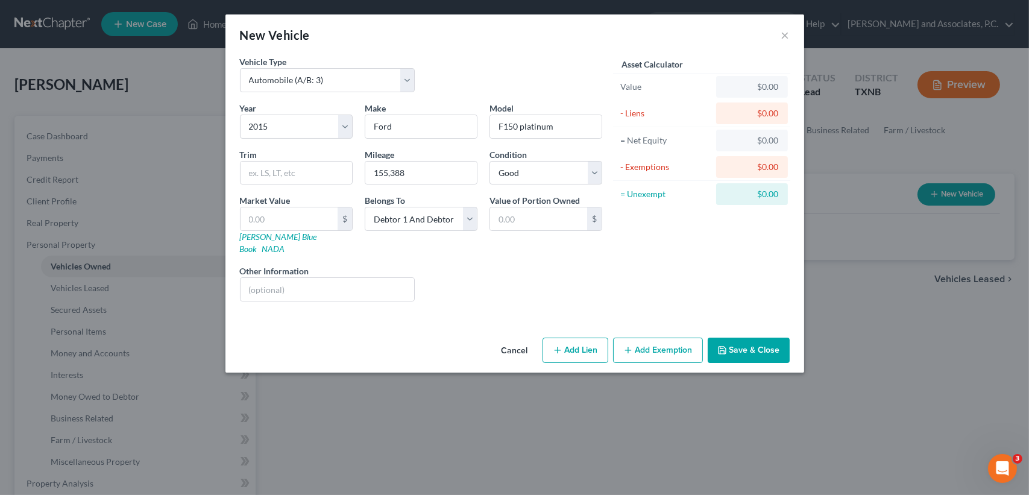
drag, startPoint x: 385, startPoint y: 248, endPoint x: 389, endPoint y: 265, distance: 17.0
click at [385, 250] on div "Year Select 2026 2025 2024 2023 2022 2021 2020 2019 2018 2017 2016 2015 2014 20…" at bounding box center [421, 206] width 374 height 209
click at [389, 278] on input "text" at bounding box center [328, 289] width 174 height 23
drag, startPoint x: 504, startPoint y: 269, endPoint x: 659, endPoint y: 292, distance: 156.6
click at [505, 269] on div "Liens Select" at bounding box center [515, 283] width 188 height 37
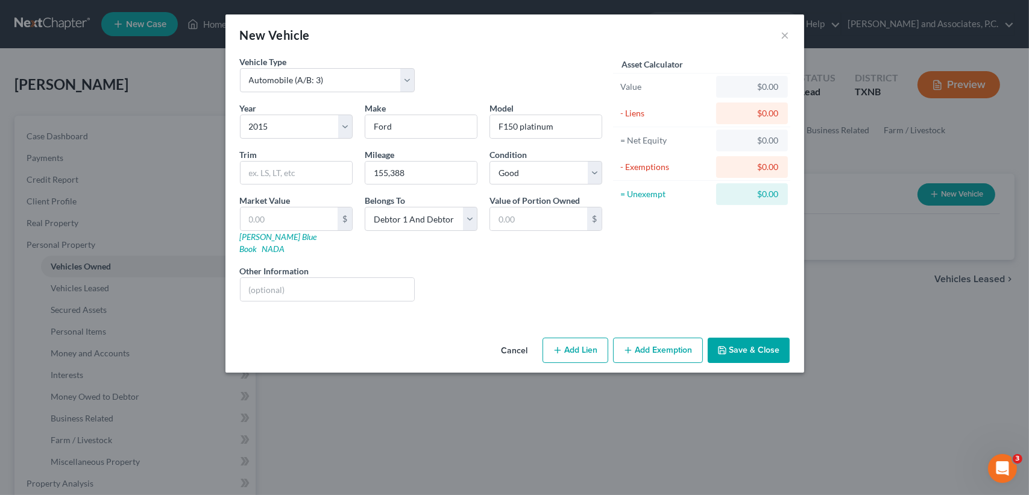
click at [756, 333] on div "Cancel Add Lien Add Lease Add Exemption Save & Close" at bounding box center [514, 353] width 579 height 40
click at [760, 338] on button "Save & Close" at bounding box center [749, 350] width 82 height 25
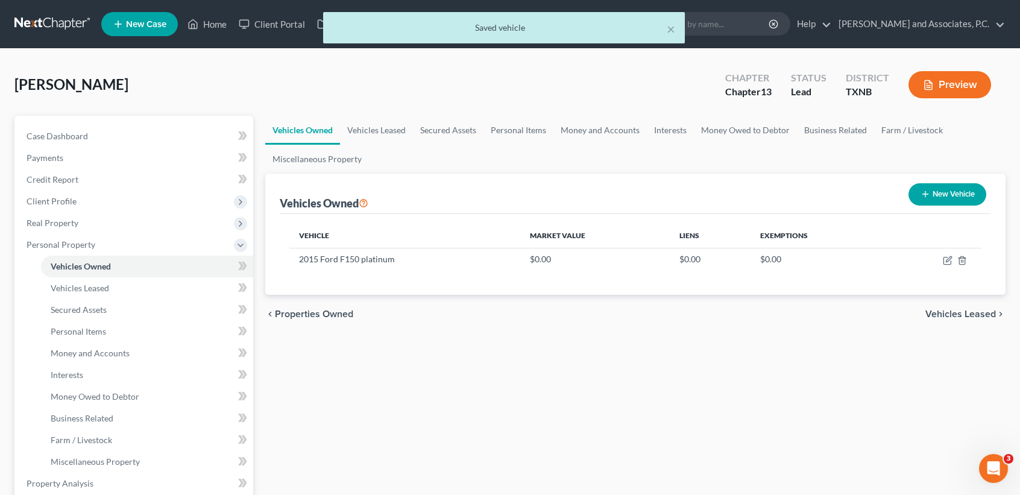
click at [948, 195] on button "New Vehicle" at bounding box center [948, 194] width 78 height 22
select select "0"
select select "2"
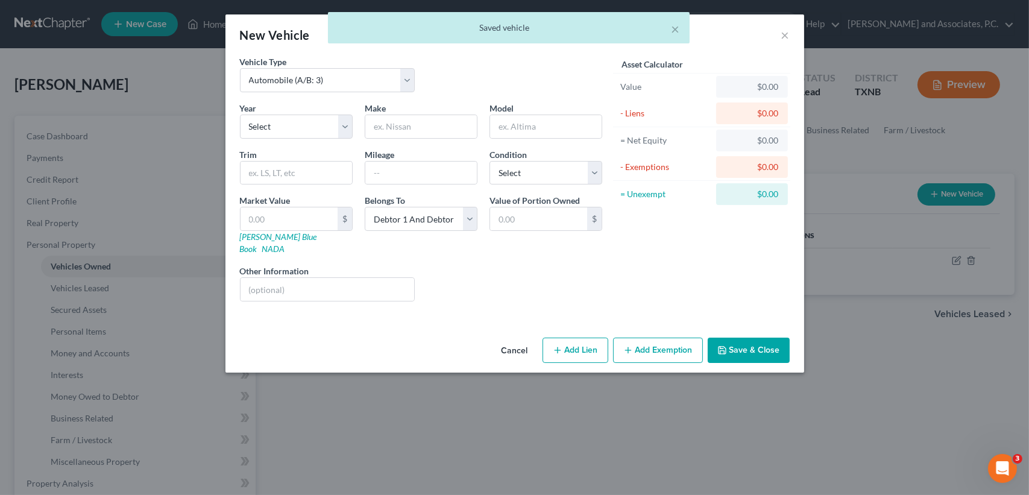
click at [516, 341] on button "Cancel" at bounding box center [515, 351] width 46 height 24
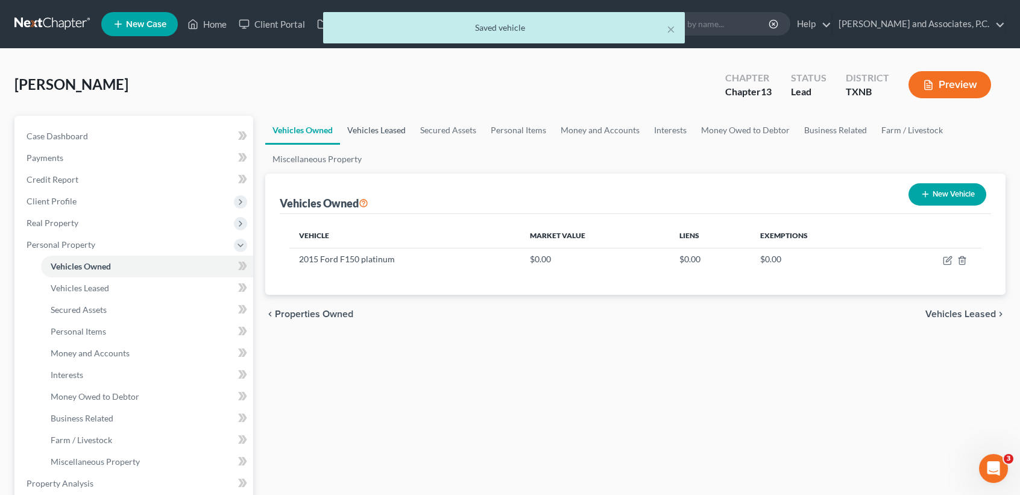
click at [370, 133] on link "Vehicles Leased" at bounding box center [376, 130] width 73 height 29
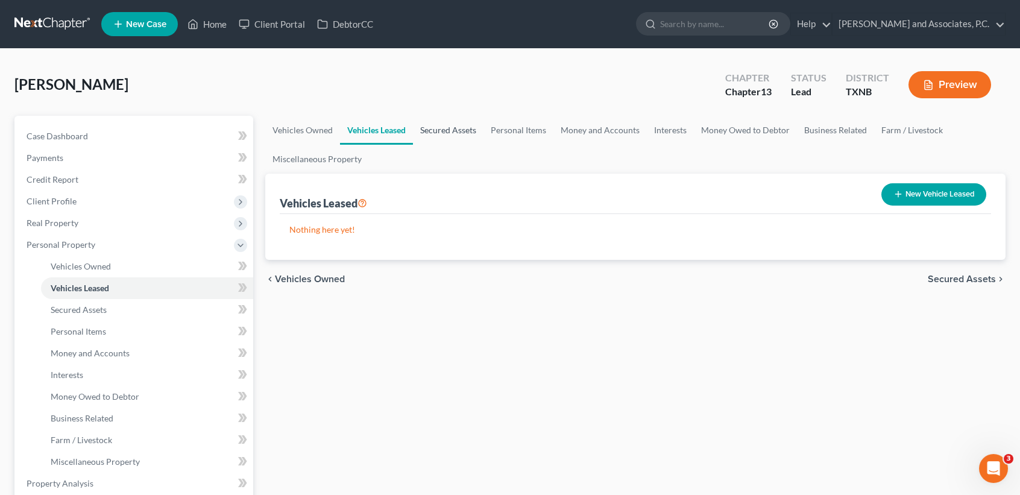
click at [438, 124] on link "Secured Assets" at bounding box center [448, 130] width 71 height 29
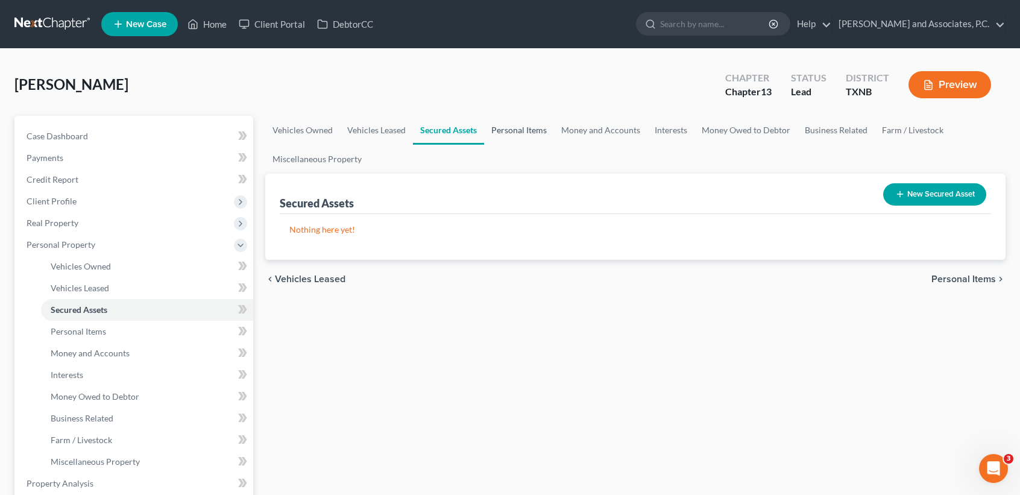
click at [540, 128] on link "Personal Items" at bounding box center [519, 130] width 70 height 29
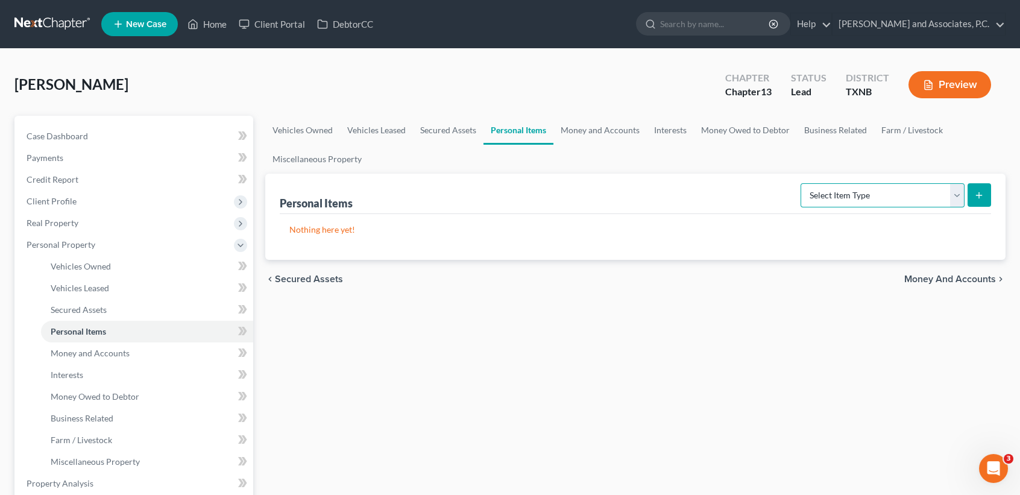
click at [852, 198] on select "Select Item Type Clothing (A/B: 11) Collectibles Of Value (A/B: 8) Electronics …" at bounding box center [883, 195] width 164 height 24
select select "clothing"
click at [802, 183] on select "Select Item Type Clothing (A/B: 11) Collectibles Of Value (A/B: 8) Electronics …" at bounding box center [883, 195] width 164 height 24
click at [989, 191] on button "submit" at bounding box center [980, 195] width 24 height 24
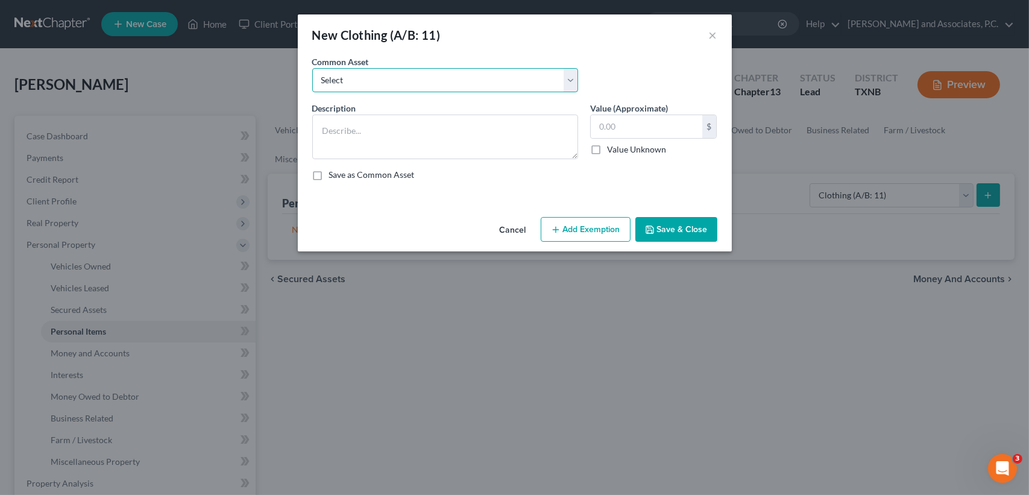
click at [468, 80] on select "Select personal clothing personal clothing personal clothing" at bounding box center [445, 80] width 266 height 24
select select "1"
click at [312, 68] on select "Select personal clothing personal clothing personal clothing" at bounding box center [445, 80] width 266 height 24
type textarea "personal clothing"
type input "500.00"
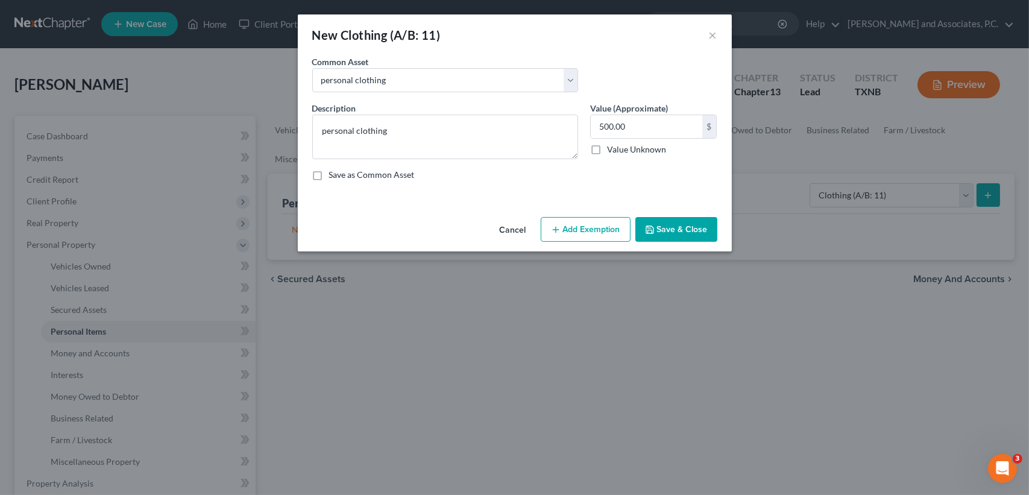
click at [664, 222] on button "Save & Close" at bounding box center [676, 229] width 82 height 25
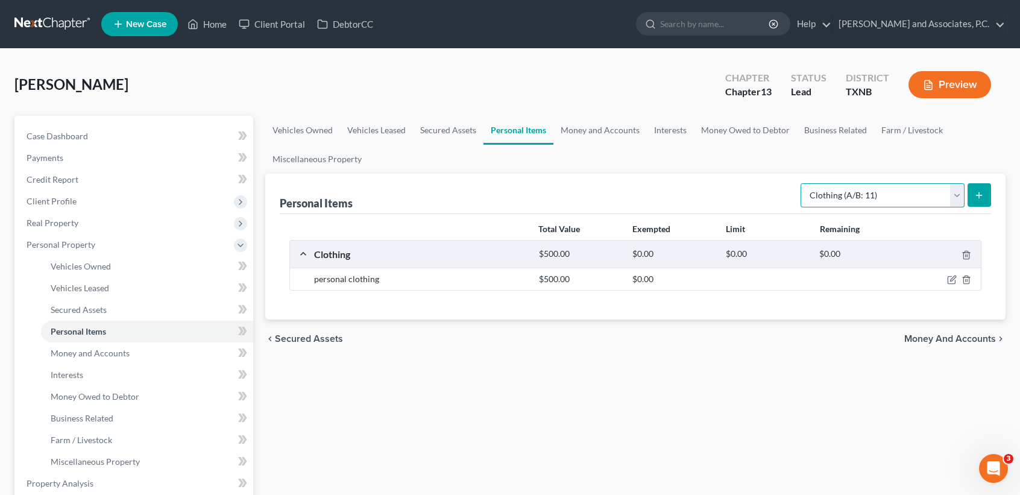
click at [897, 190] on select "Select Item Type Clothing (A/B: 11) Collectibles Of Value (A/B: 8) Electronics …" at bounding box center [883, 195] width 164 height 24
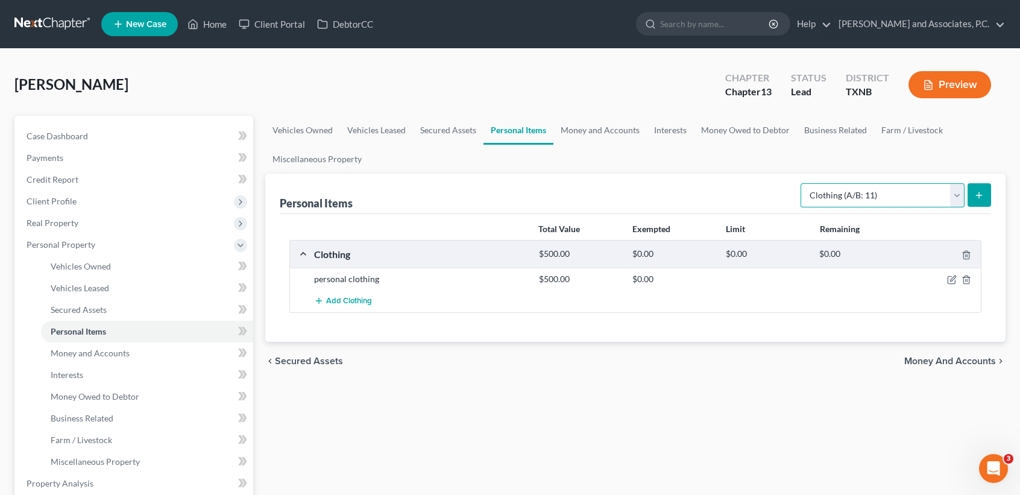
select select "household_goods"
click at [802, 183] on select "Select Item Type Clothing (A/B: 11) Collectibles Of Value (A/B: 8) Electronics …" at bounding box center [883, 195] width 164 height 24
click at [987, 197] on button "submit" at bounding box center [980, 195] width 24 height 24
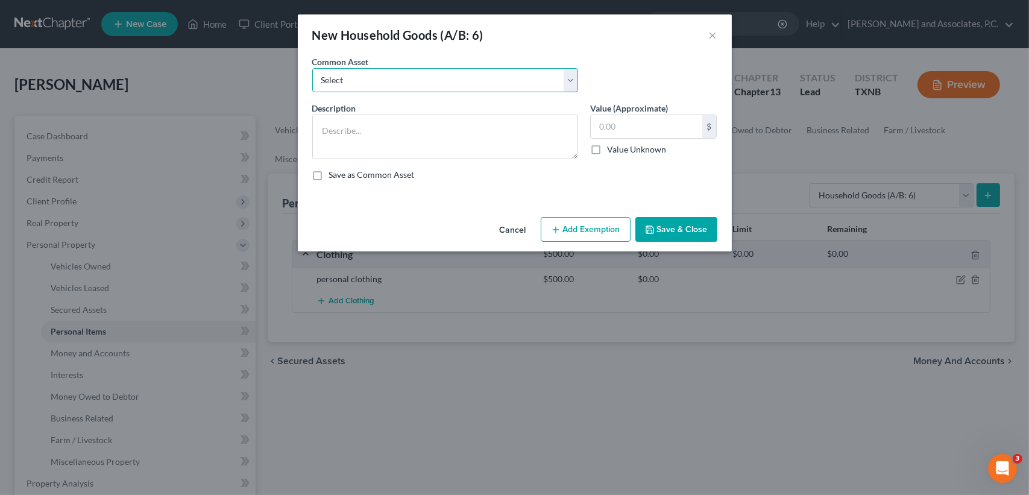
drag, startPoint x: 451, startPoint y: 78, endPoint x: 450, endPoint y: 92, distance: 14.5
click at [451, 78] on select "Select household goods & furnishings household goods & furnishings" at bounding box center [445, 80] width 266 height 24
select select "0"
click at [312, 68] on select "Select household goods & furnishings household goods & furnishings" at bounding box center [445, 80] width 266 height 24
type textarea "household goods & furnishings"
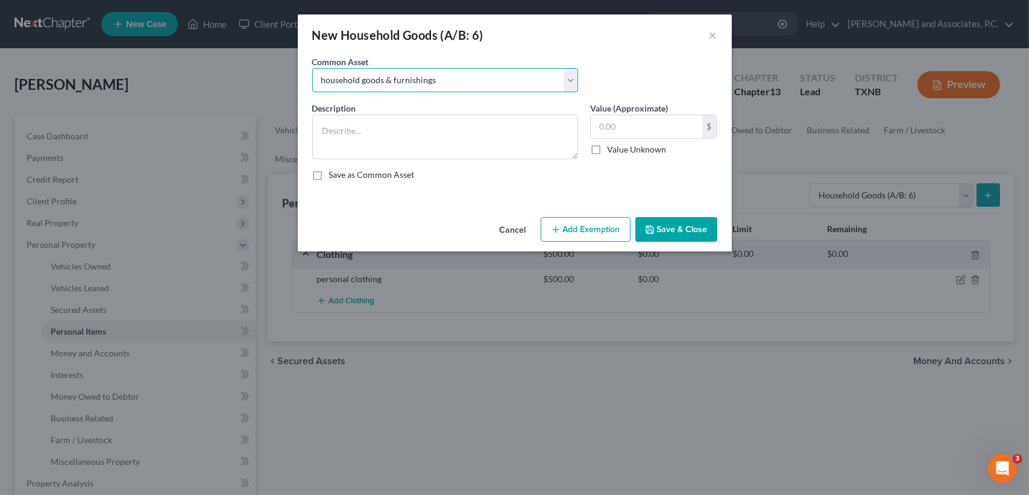
type input "4,000.00"
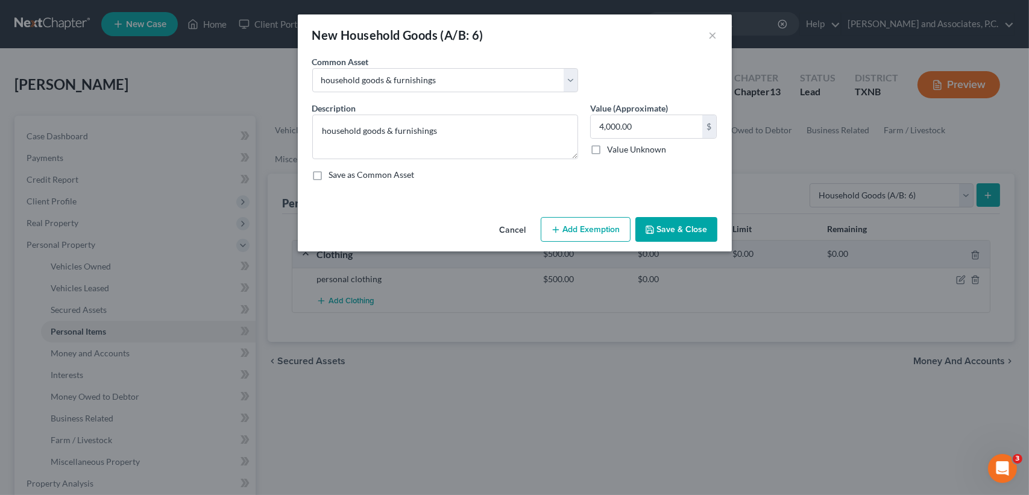
click at [685, 230] on button "Save & Close" at bounding box center [676, 229] width 82 height 25
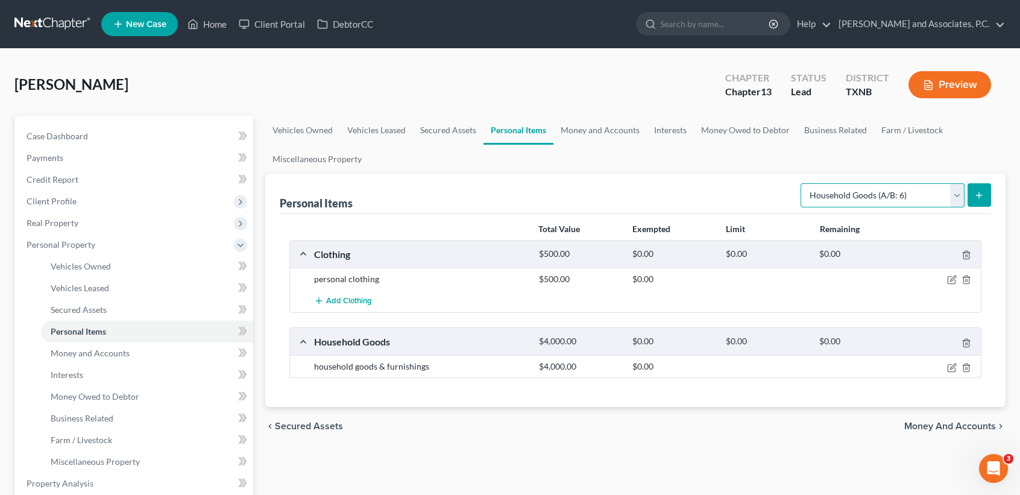
click at [862, 197] on select "Select Item Type Clothing (A/B: 11) Collectibles Of Value (A/B: 8) Electronics …" at bounding box center [883, 195] width 164 height 24
select select "firearms"
click at [802, 183] on select "Select Item Type Clothing (A/B: 11) Collectibles Of Value (A/B: 8) Electronics …" at bounding box center [883, 195] width 164 height 24
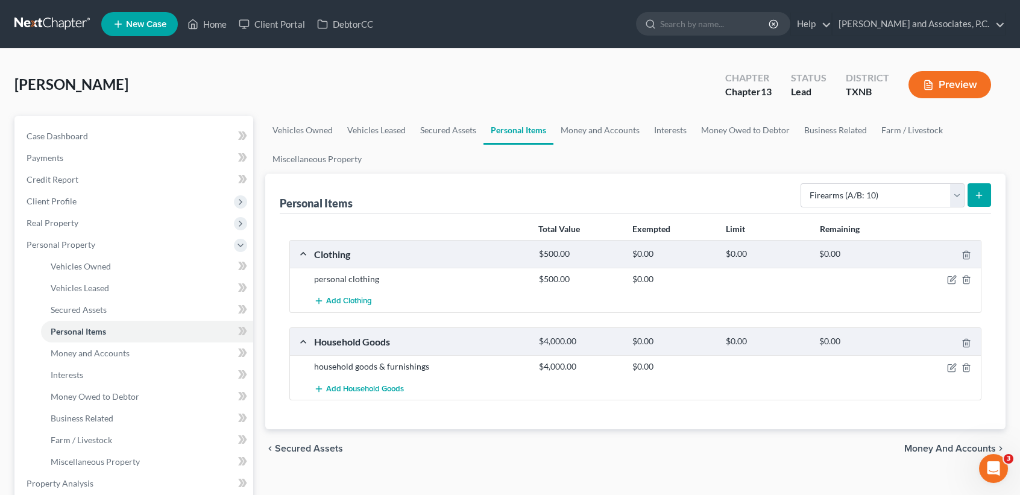
click at [984, 195] on button "submit" at bounding box center [980, 195] width 24 height 24
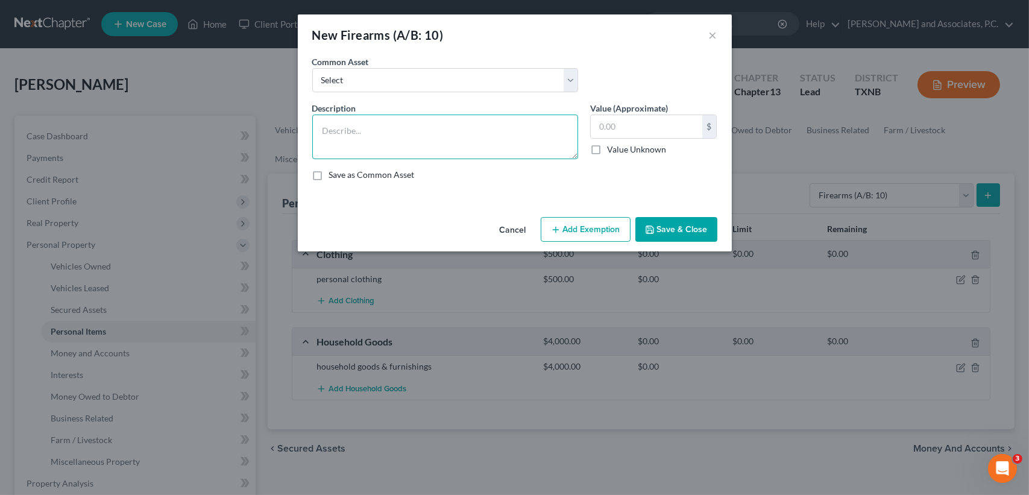
click at [505, 143] on textarea at bounding box center [445, 137] width 266 height 45
type textarea "40 handgun"
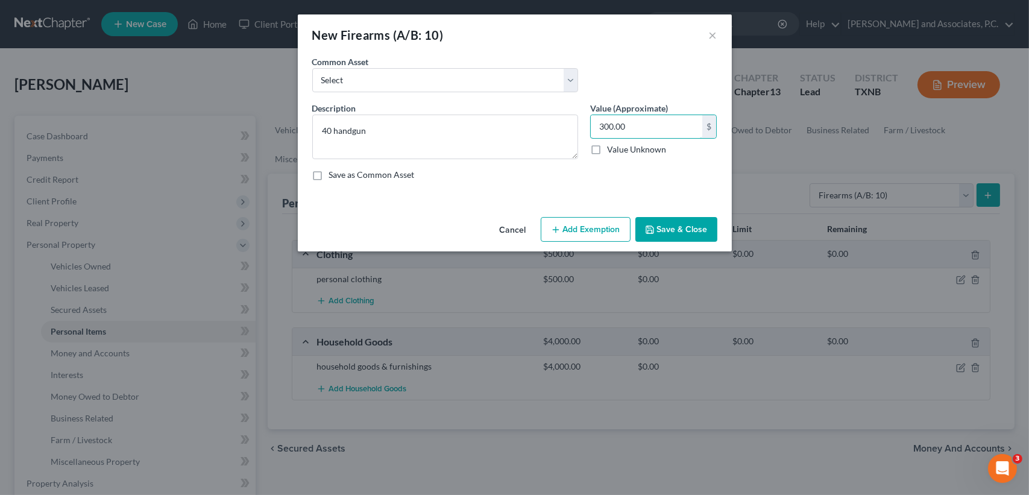
type input "300.00"
click at [694, 225] on button "Save & Close" at bounding box center [676, 229] width 82 height 25
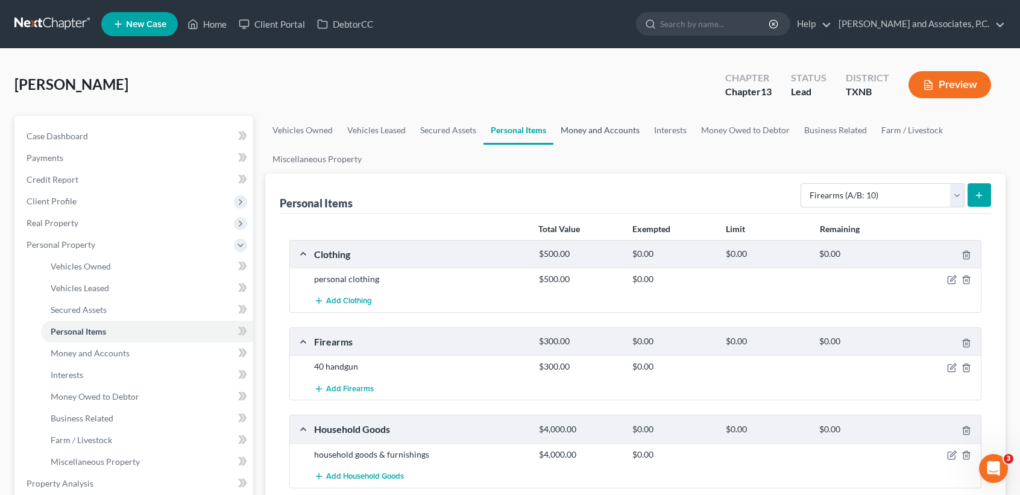
click at [602, 125] on link "Money and Accounts" at bounding box center [599, 130] width 93 height 29
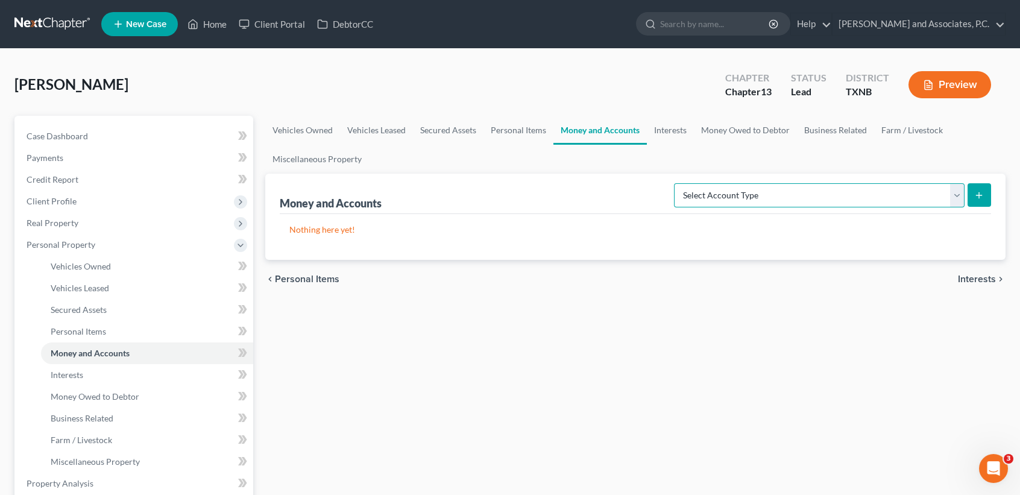
click at [714, 194] on select "Select Account Type Brokerage (A/B: 18, SOFA: 20) Cash on Hand (A/B: 16) Certif…" at bounding box center [819, 195] width 291 height 24
drag, startPoint x: 575, startPoint y: 361, endPoint x: 526, endPoint y: 347, distance: 50.8
click at [555, 356] on div "Vehicles Owned Vehicles Leased Secured Assets Personal Items Money and Accounts…" at bounding box center [635, 486] width 752 height 740
drag, startPoint x: 815, startPoint y: 198, endPoint x: 819, endPoint y: 189, distance: 10.5
click at [816, 189] on select "Select Account Type Brokerage (A/B: 18, SOFA: 20) Cash on Hand (A/B: 16) Certif…" at bounding box center [819, 195] width 291 height 24
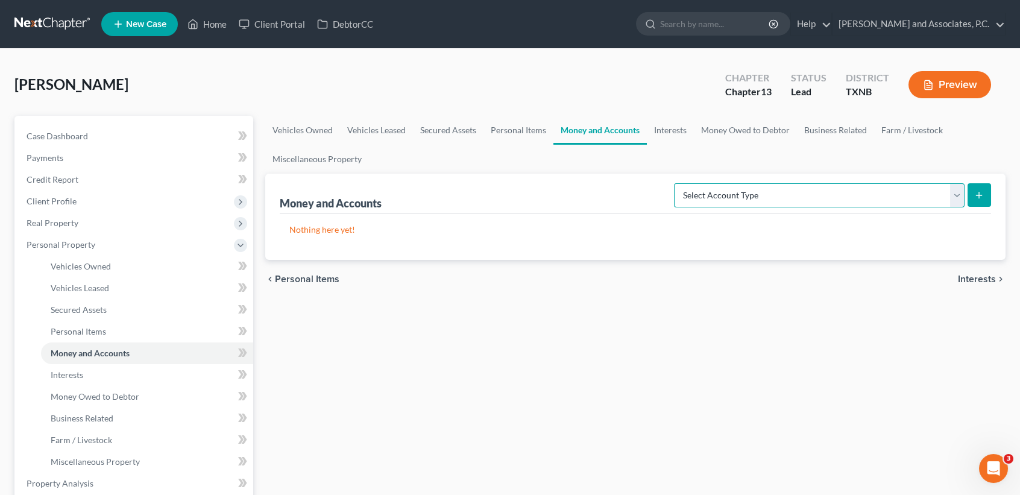
select select "checking"
click at [677, 183] on select "Select Account Type Brokerage (A/B: 18, SOFA: 20) Cash on Hand (A/B: 16) Certif…" at bounding box center [819, 195] width 291 height 24
click at [983, 195] on icon "submit" at bounding box center [979, 196] width 10 height 10
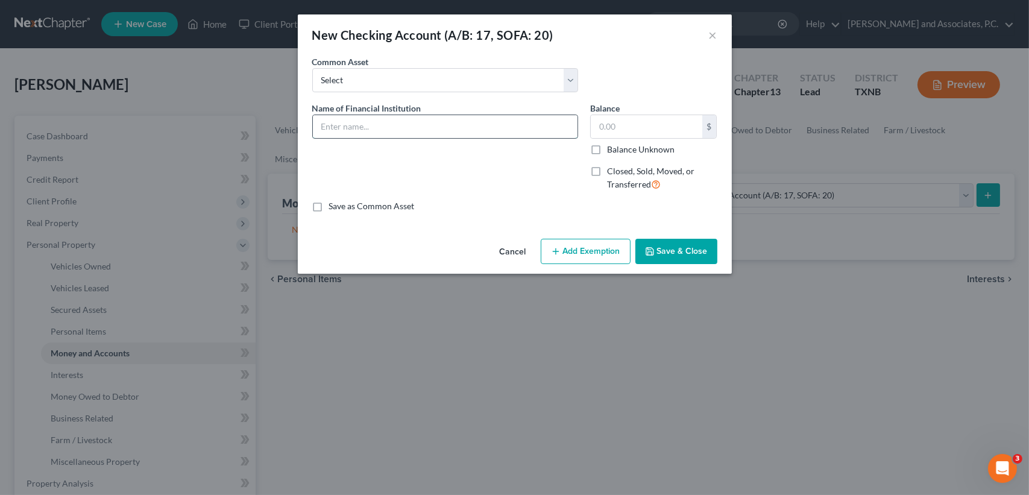
click at [344, 136] on input "text" at bounding box center [445, 126] width 265 height 23
type input "Texoma Community Credit Union"
click at [634, 128] on input "text" at bounding box center [647, 126] width 112 height 23
type input "0.00"
click at [674, 243] on button "Save & Close" at bounding box center [676, 251] width 82 height 25
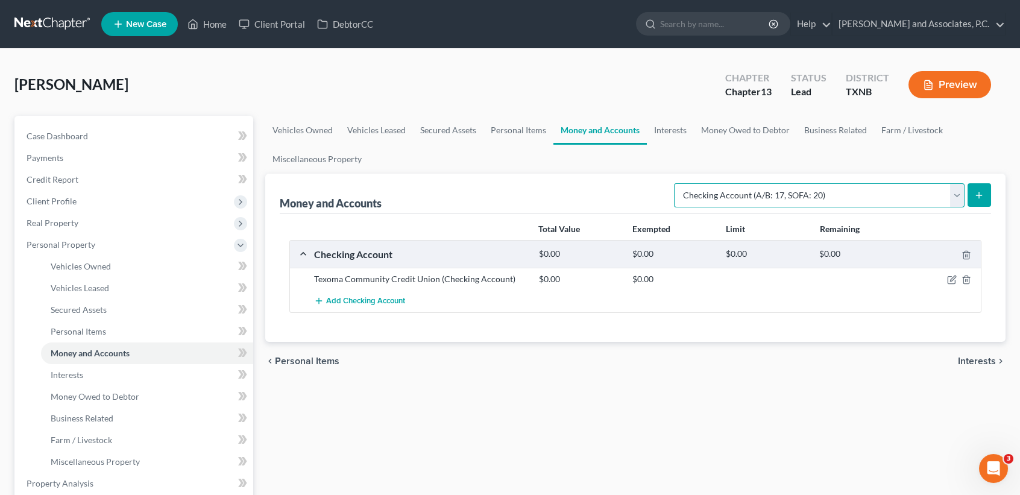
click at [752, 191] on select "Select Account Type Brokerage (A/B: 18, SOFA: 20) Cash on Hand (A/B: 16) Certif…" at bounding box center [819, 195] width 291 height 24
select select "savings"
click at [677, 183] on select "Select Account Type Brokerage (A/B: 18, SOFA: 20) Cash on Hand (A/B: 16) Certif…" at bounding box center [819, 195] width 291 height 24
click at [974, 194] on button "submit" at bounding box center [980, 195] width 24 height 24
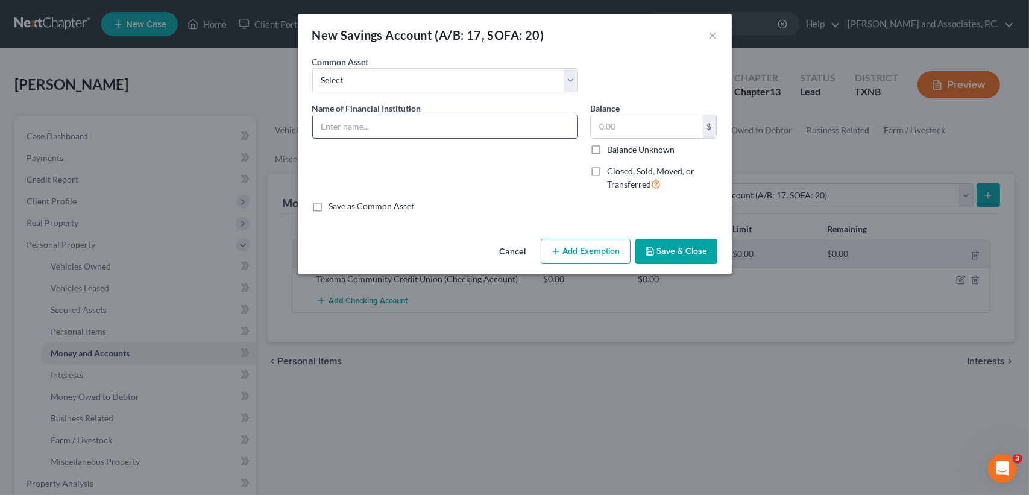
drag, startPoint x: 412, startPoint y: 128, endPoint x: 429, endPoint y: 124, distance: 17.9
click at [412, 128] on input "text" at bounding box center [445, 126] width 265 height 23
type input "Texoma Community Credit Union"
click at [625, 133] on input "text" at bounding box center [647, 126] width 112 height 23
type input "0.00"
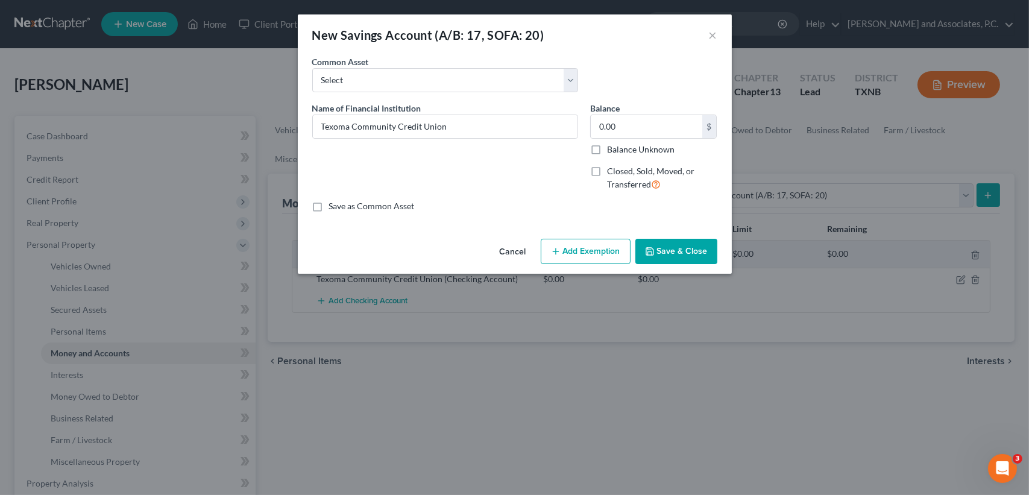
click at [687, 247] on button "Save & Close" at bounding box center [676, 251] width 82 height 25
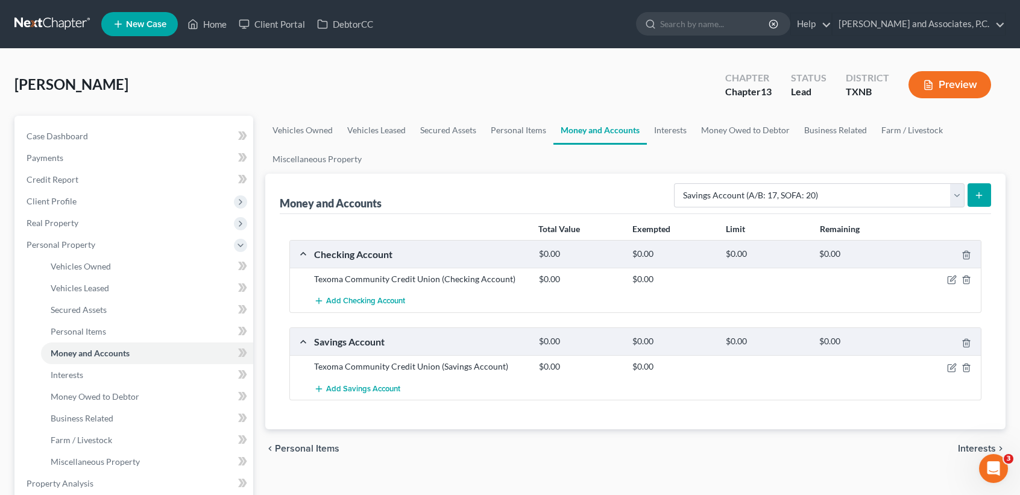
click at [663, 391] on div "Add Savings Account" at bounding box center [645, 388] width 674 height 22
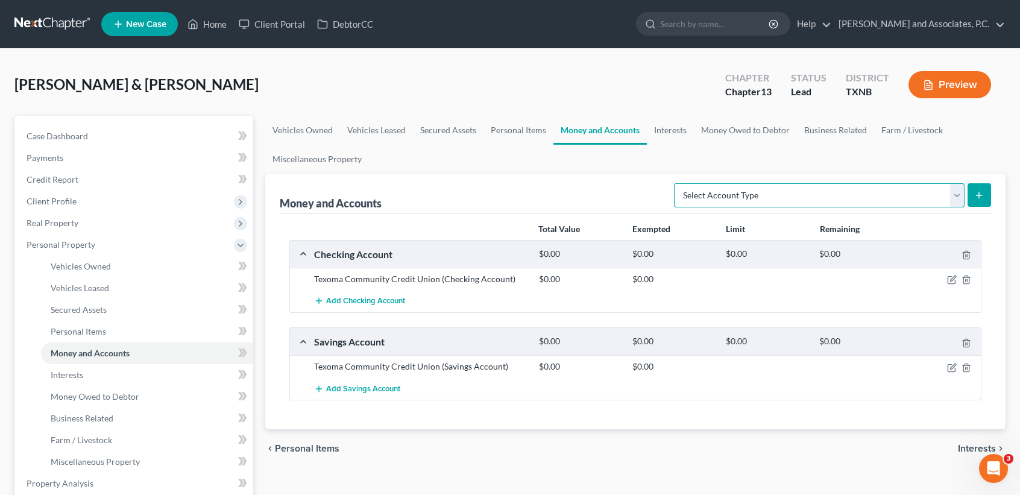
click at [710, 198] on select "Select Account Type Brokerage (A/B: 18, SOFA: 20) Cash on Hand (A/B: 16) Certif…" at bounding box center [819, 195] width 291 height 24
select select "checking"
click at [677, 183] on select "Select Account Type Brokerage (A/B: 18, SOFA: 20) Cash on Hand (A/B: 16) Certif…" at bounding box center [819, 195] width 291 height 24
click at [979, 198] on icon "submit" at bounding box center [979, 196] width 10 height 10
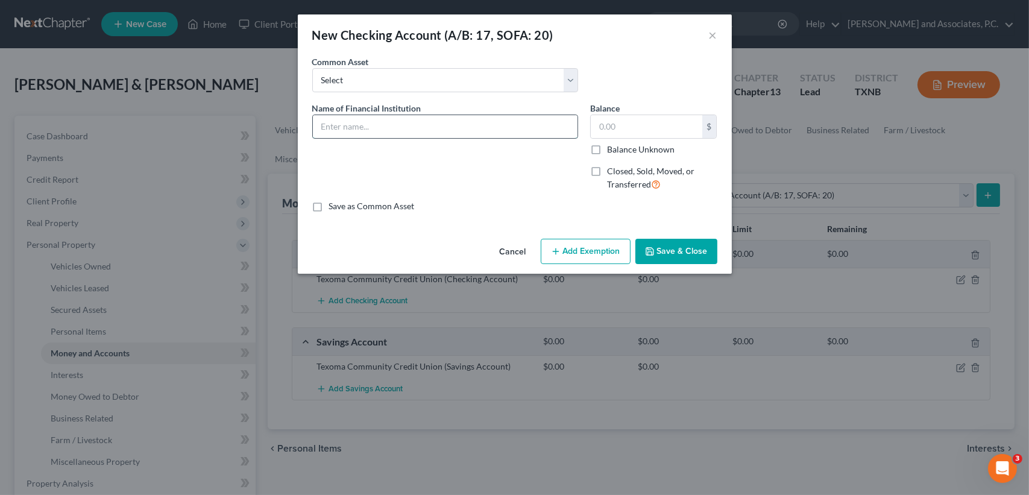
click at [488, 126] on input "text" at bounding box center [445, 126] width 265 height 23
type input "Texoma Community Credit Union"
click at [651, 131] on input "text" at bounding box center [647, 126] width 112 height 23
type input "0.00"
click at [515, 125] on input "Texoma Community Credit Union" at bounding box center [445, 126] width 265 height 23
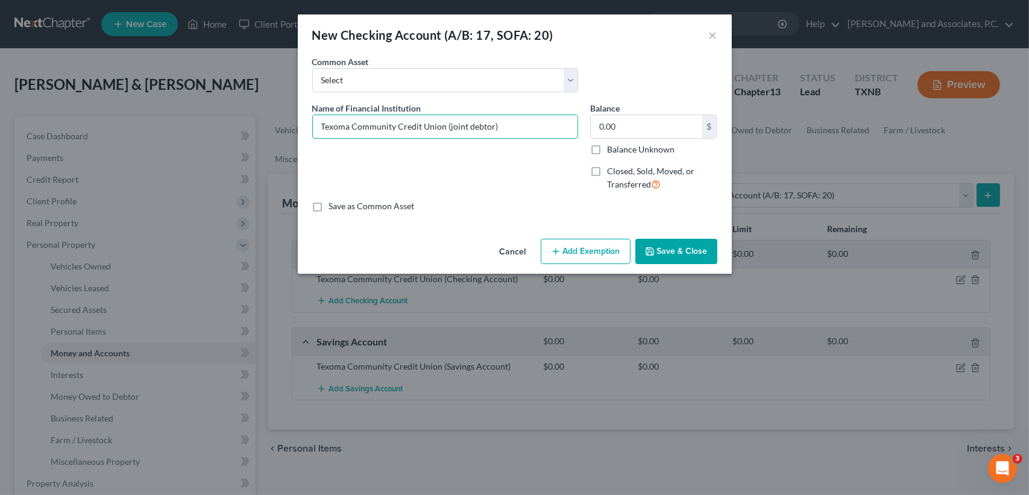
type input "Texoma Community Credit Union (joint debtor)"
click at [695, 248] on button "Save & Close" at bounding box center [676, 251] width 82 height 25
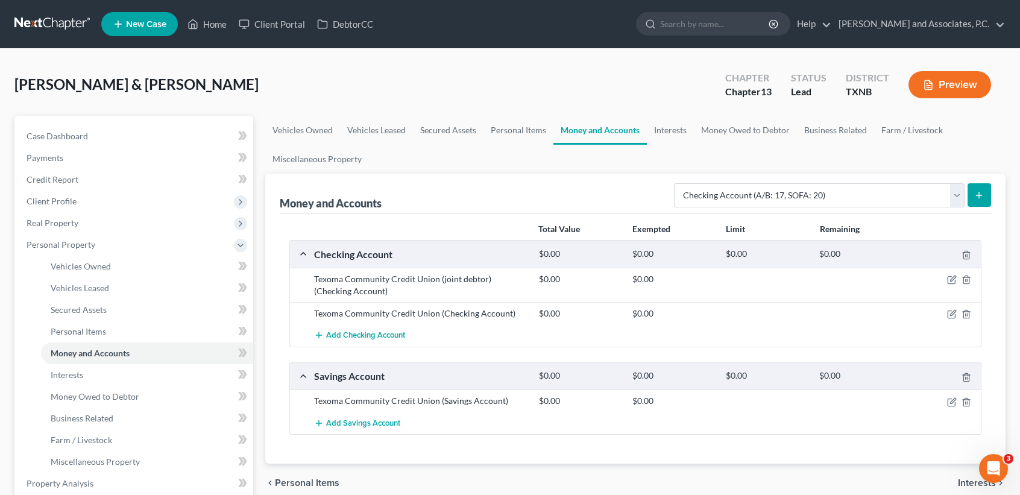
click at [947, 312] on div at bounding box center [944, 313] width 75 height 12
click at [953, 309] on icon "button" at bounding box center [952, 314] width 10 height 10
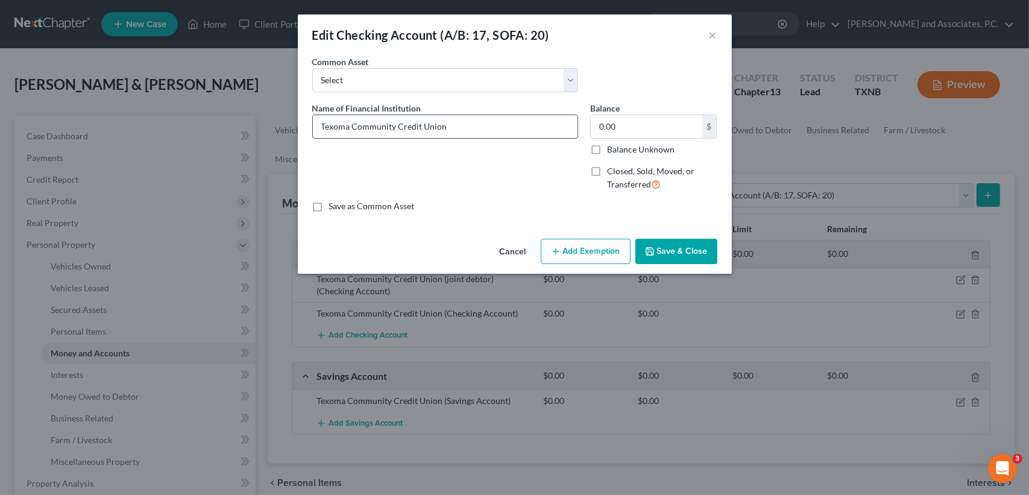
click at [543, 124] on input "Texoma Community Credit Union" at bounding box center [445, 126] width 265 height 23
type input "Texoma Community Credit Union (savings)"
click at [681, 251] on button "Save & Close" at bounding box center [676, 251] width 82 height 25
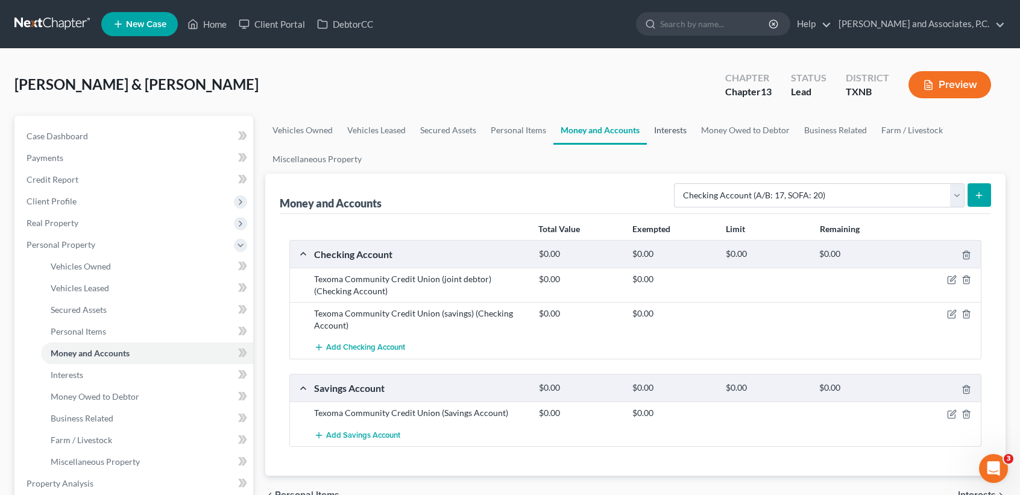
click at [675, 136] on link "Interests" at bounding box center [670, 130] width 47 height 29
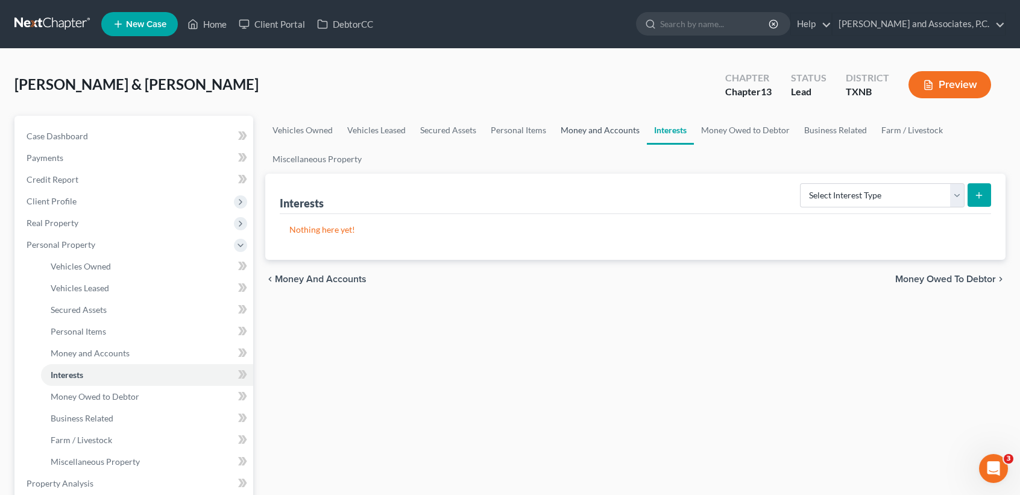
click at [610, 130] on link "Money and Accounts" at bounding box center [599, 130] width 93 height 29
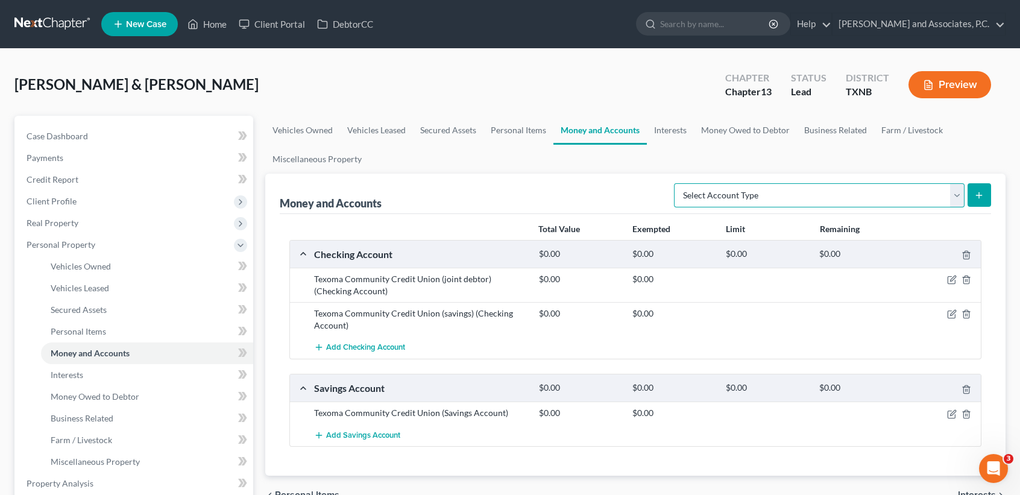
click at [846, 194] on select "Select Account Type Brokerage (A/B: 18, SOFA: 20) Cash on Hand (A/B: 16) Certif…" at bounding box center [819, 195] width 291 height 24
click at [677, 183] on select "Select Account Type Brokerage (A/B: 18, SOFA: 20) Cash on Hand (A/B: 16) Certif…" at bounding box center [819, 195] width 291 height 24
click at [987, 198] on button "submit" at bounding box center [980, 195] width 24 height 24
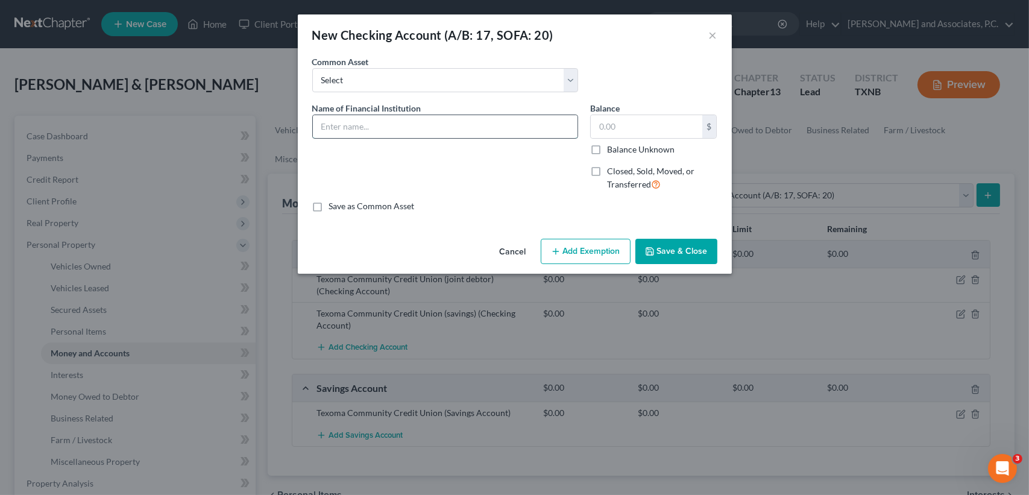
click at [429, 133] on input "text" at bounding box center [445, 126] width 265 height 23
drag, startPoint x: 716, startPoint y: 34, endPoint x: 722, endPoint y: 47, distance: 14.6
click at [716, 34] on button "×" at bounding box center [713, 35] width 8 height 14
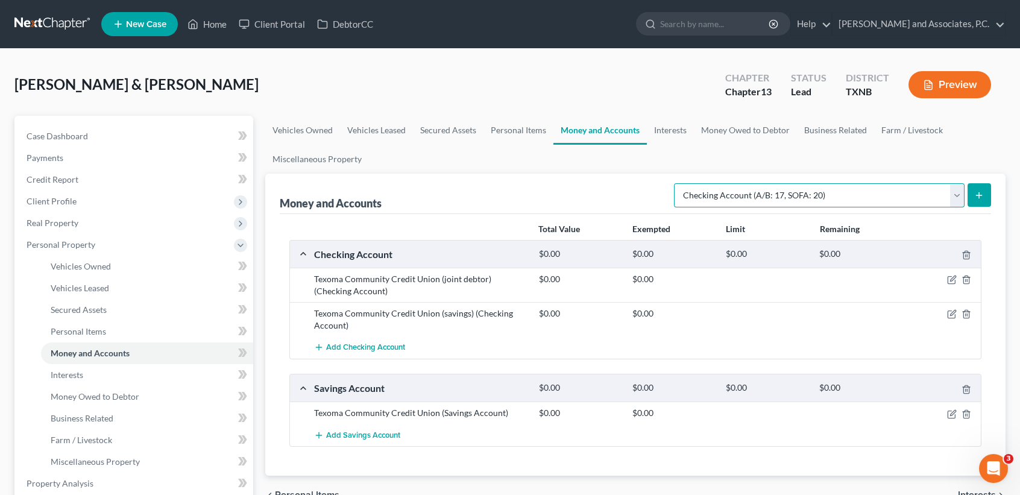
click at [866, 184] on select "Select Account Type Brokerage (A/B: 18, SOFA: 20) Cash on Hand (A/B: 16) Certif…" at bounding box center [819, 195] width 291 height 24
select select "savings"
click at [677, 183] on select "Select Account Type Brokerage (A/B: 18, SOFA: 20) Cash on Hand (A/B: 16) Certif…" at bounding box center [819, 195] width 291 height 24
click at [972, 194] on button "submit" at bounding box center [980, 195] width 24 height 24
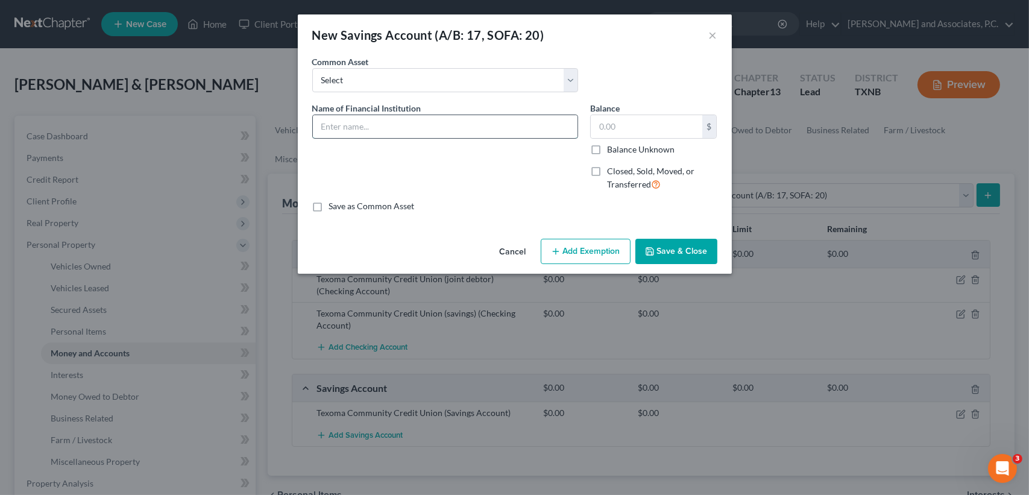
click at [503, 119] on input "text" at bounding box center [445, 126] width 265 height 23
type input "Texoma Community Credit Union (grandson)"
click at [626, 116] on input "text" at bounding box center [647, 126] width 112 height 23
type input "35.47"
click at [702, 244] on button "Save & Close" at bounding box center [676, 251] width 82 height 25
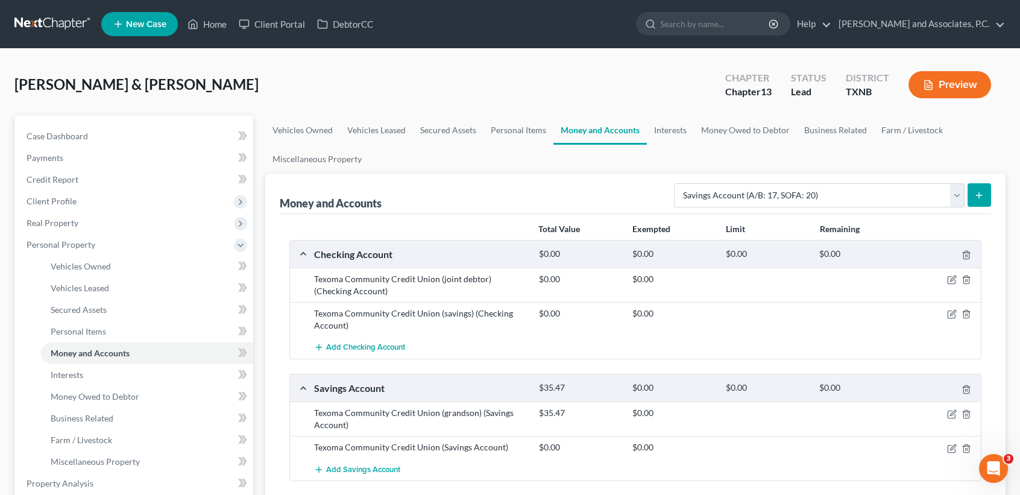
scroll to position [80, 0]
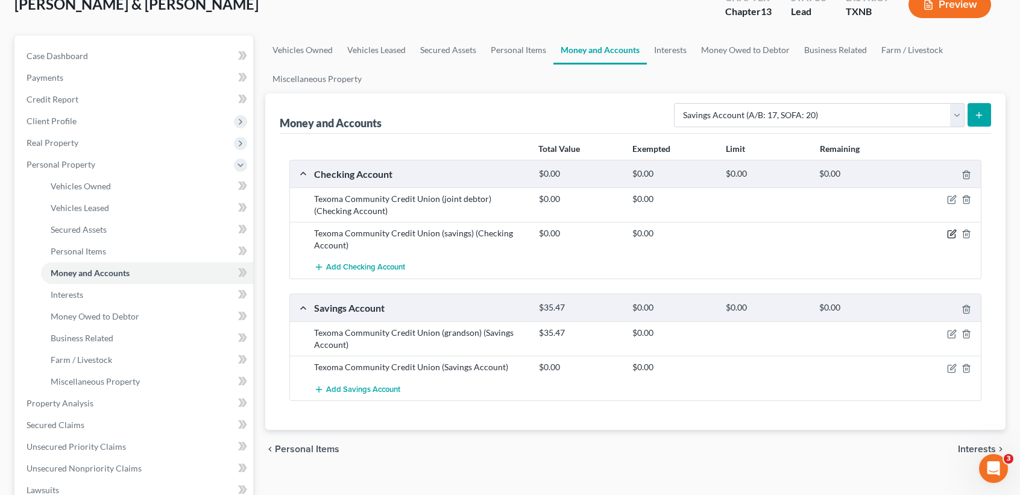
click at [954, 230] on icon "button" at bounding box center [952, 234] width 10 height 10
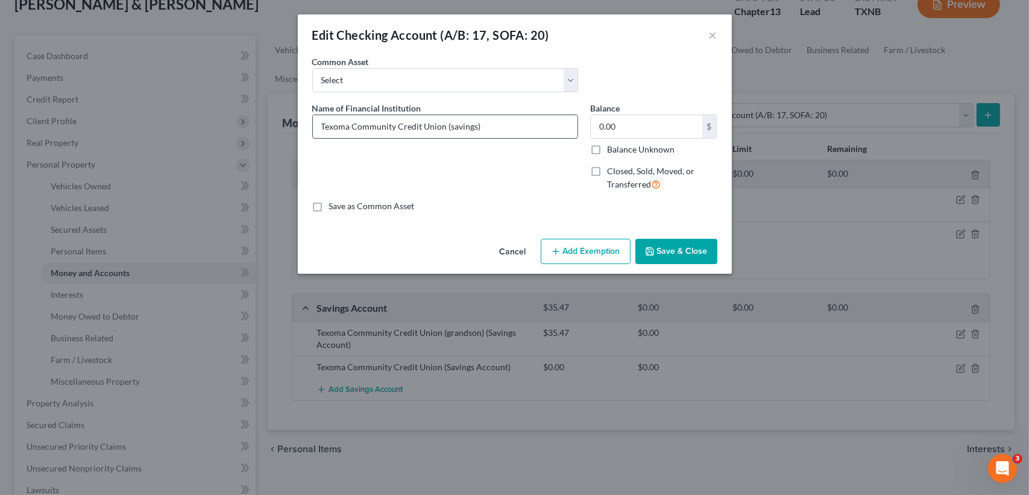
click at [504, 124] on input "Texoma Community Credit Union (savings)" at bounding box center [445, 126] width 265 height 23
type input "Texoma Community Credit Union (debtor)"
click at [658, 249] on button "Save & Close" at bounding box center [676, 251] width 82 height 25
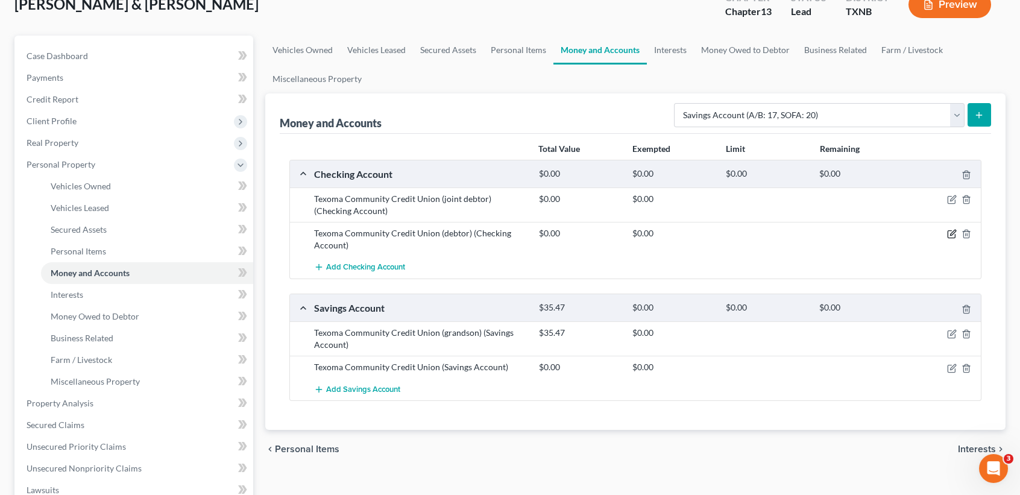
click at [956, 233] on icon "button" at bounding box center [952, 234] width 10 height 10
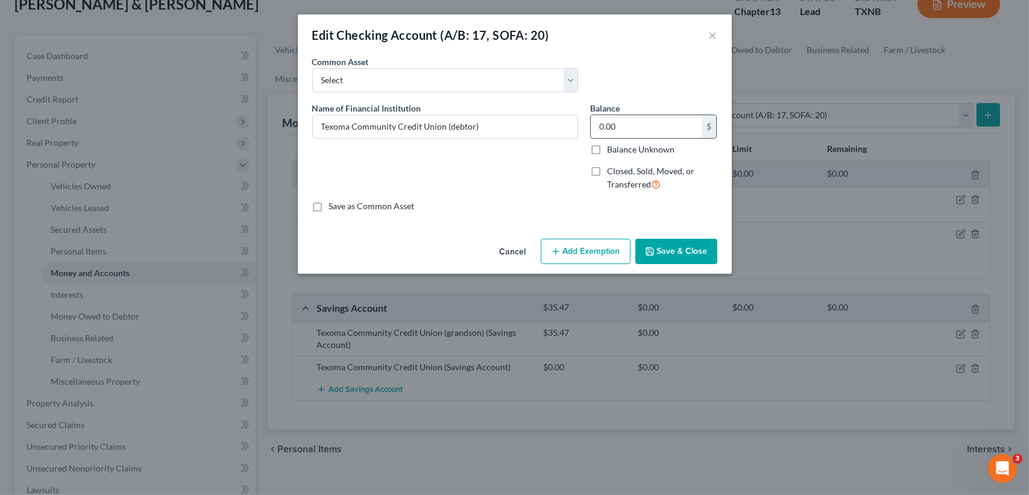
click at [649, 115] on input "0.00" at bounding box center [647, 126] width 112 height 23
type input "66.00"
click at [651, 249] on polyline "button" at bounding box center [649, 249] width 3 height 2
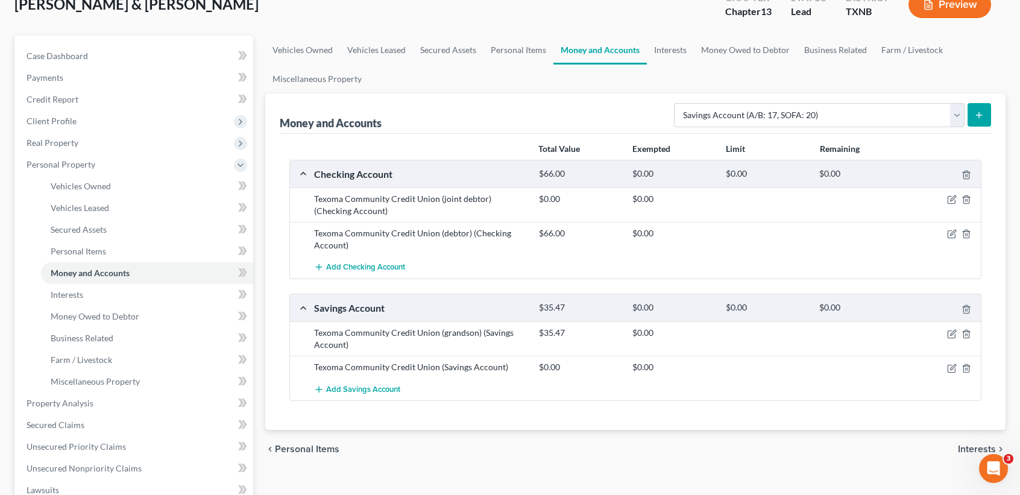
click at [975, 115] on icon "submit" at bounding box center [979, 115] width 10 height 10
click at [969, 113] on button "submit" at bounding box center [980, 115] width 24 height 24
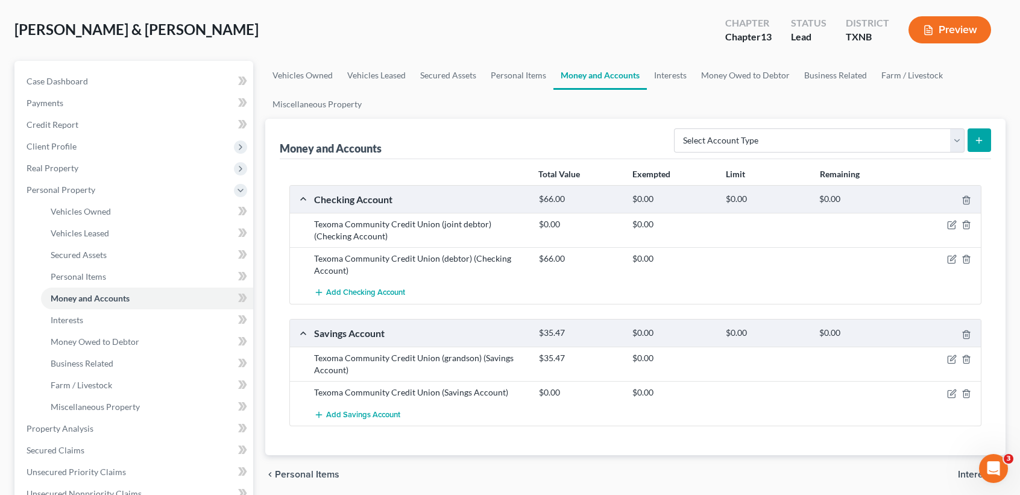
scroll to position [80, 0]
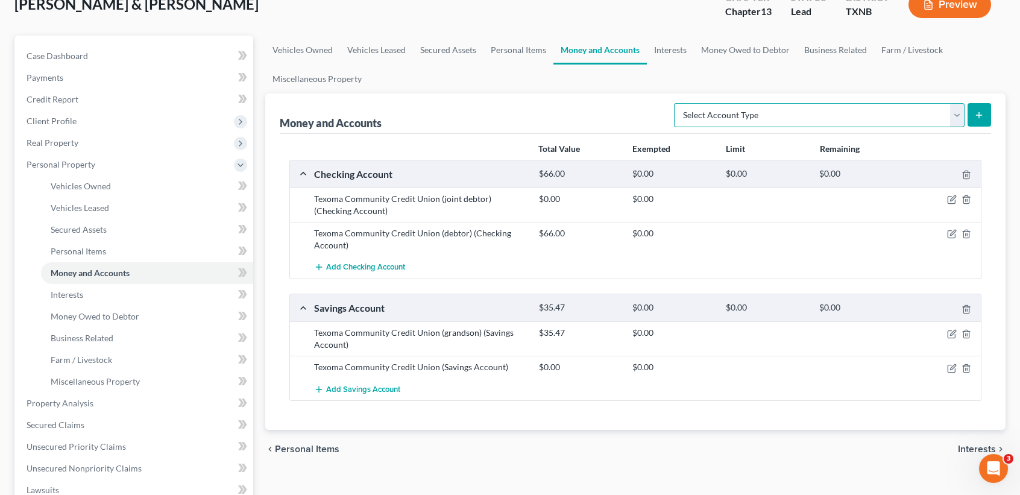
click at [722, 104] on select "Select Account Type Brokerage (A/B: 18, SOFA: 20) Cash on Hand (A/B: 16) Certif…" at bounding box center [819, 115] width 291 height 24
select select "savings"
click at [677, 103] on select "Select Account Type Brokerage (A/B: 18, SOFA: 20) Cash on Hand (A/B: 16) Certif…" at bounding box center [819, 115] width 291 height 24
click at [972, 110] on button "submit" at bounding box center [980, 115] width 24 height 24
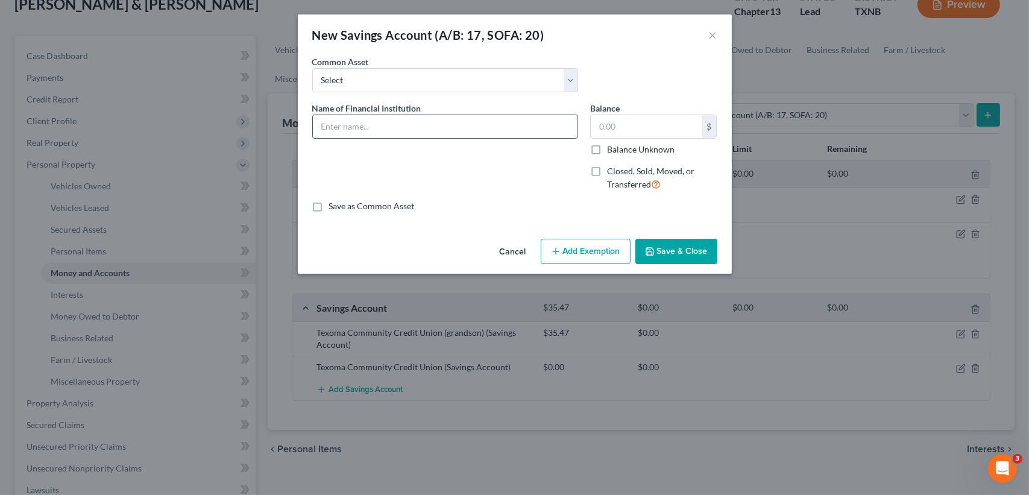
click at [487, 121] on input "text" at bounding box center [445, 126] width 265 height 23
type input "Texoma Community Credit Union (debtor)"
type input "25.00"
click at [660, 248] on button "Save & Close" at bounding box center [676, 251] width 82 height 25
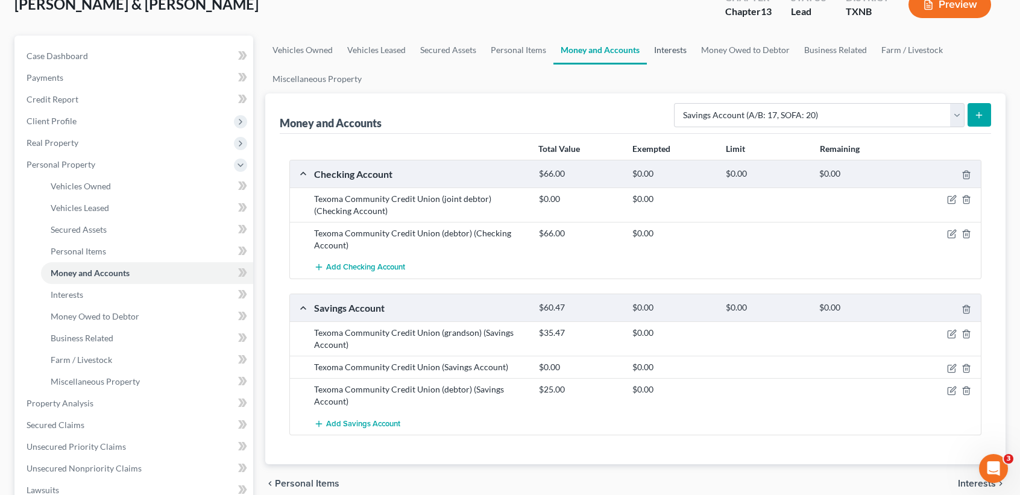
click at [664, 54] on link "Interests" at bounding box center [670, 50] width 47 height 29
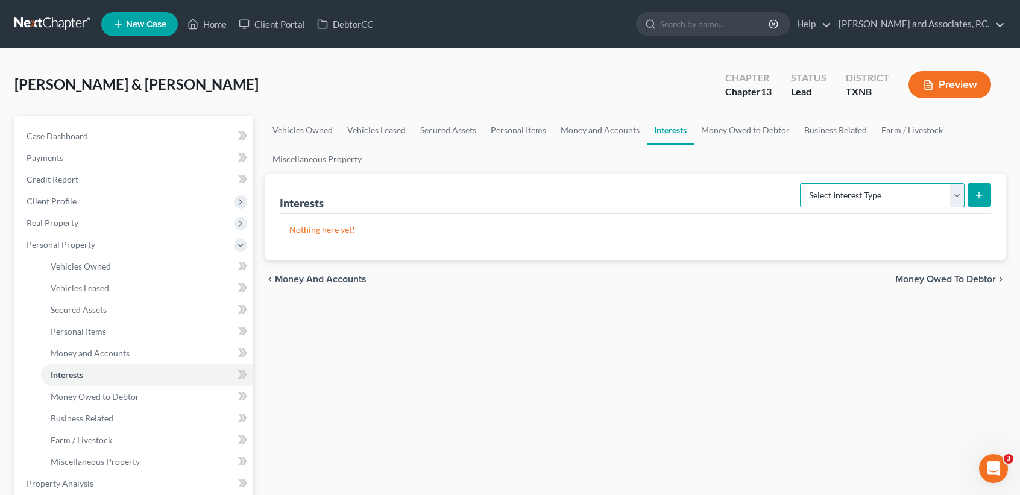
click at [826, 201] on select "Select Interest Type 401K (A/B: 21) Annuity (A/B: 23) Bond (A/B: 18) Education …" at bounding box center [882, 195] width 165 height 24
click at [802, 183] on select "Select Interest Type 401K (A/B: 21) Annuity (A/B: 23) Bond (A/B: 18) Education …" at bounding box center [882, 195] width 165 height 24
drag, startPoint x: 925, startPoint y: 194, endPoint x: 922, endPoint y: 207, distance: 13.6
click at [925, 194] on select "Select Interest Type 401K (A/B: 21) Annuity (A/B: 23) Bond (A/B: 18) Education …" at bounding box center [882, 195] width 165 height 24
select select "term_life_insurance"
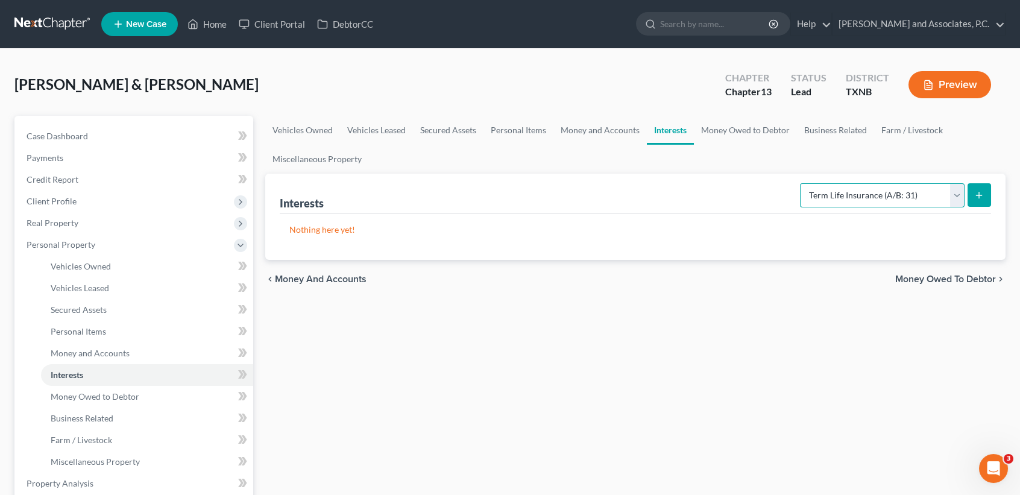
click at [802, 183] on select "Select Interest Type 401K (A/B: 21) Annuity (A/B: 23) Bond (A/B: 18) Education …" at bounding box center [882, 195] width 165 height 24
click at [980, 194] on icon "submit" at bounding box center [979, 196] width 10 height 10
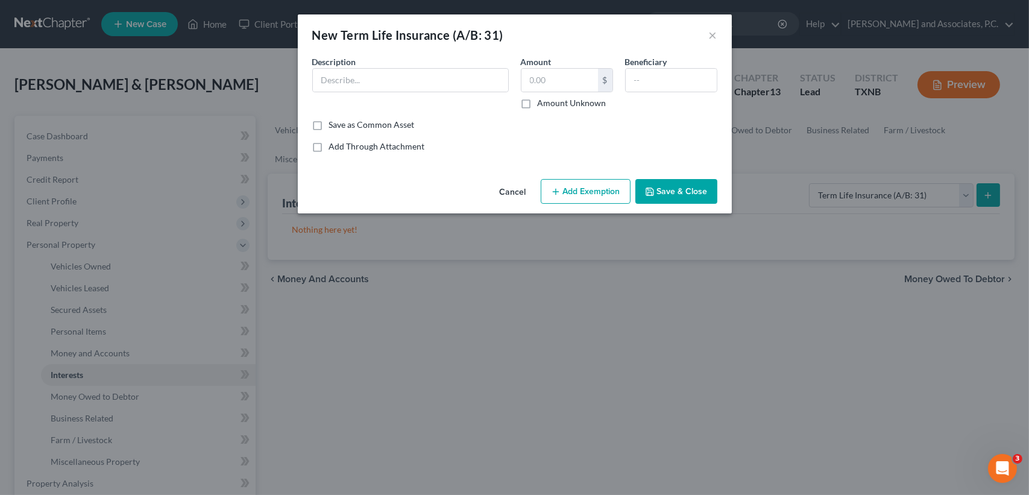
click at [439, 98] on div "Description *" at bounding box center [410, 82] width 209 height 54
click at [450, 78] on input "text" at bounding box center [410, 80] width 195 height 23
type input "Globe Life Insruance"
type input "10,000.00"
click at [426, 82] on input "Globe Life Insruance" at bounding box center [410, 80] width 195 height 23
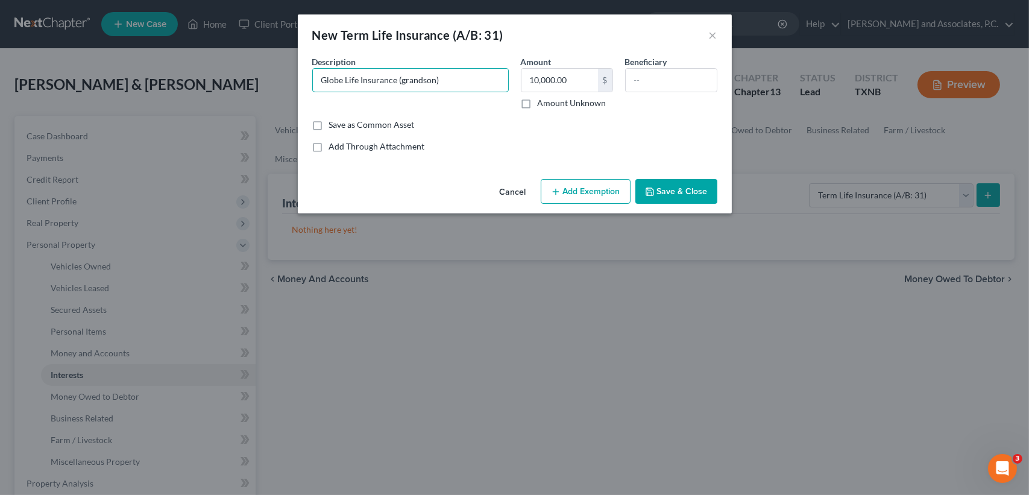
type input "Globe Life Insurance (grandson)"
drag, startPoint x: 443, startPoint y: 134, endPoint x: 600, endPoint y: 175, distance: 162.6
click at [444, 134] on div "Common Asset Select Description * Globe Life Insurance (grandson) Amount 10,000…" at bounding box center [514, 103] width 405 height 97
click at [666, 189] on button "Save & Close" at bounding box center [676, 191] width 82 height 25
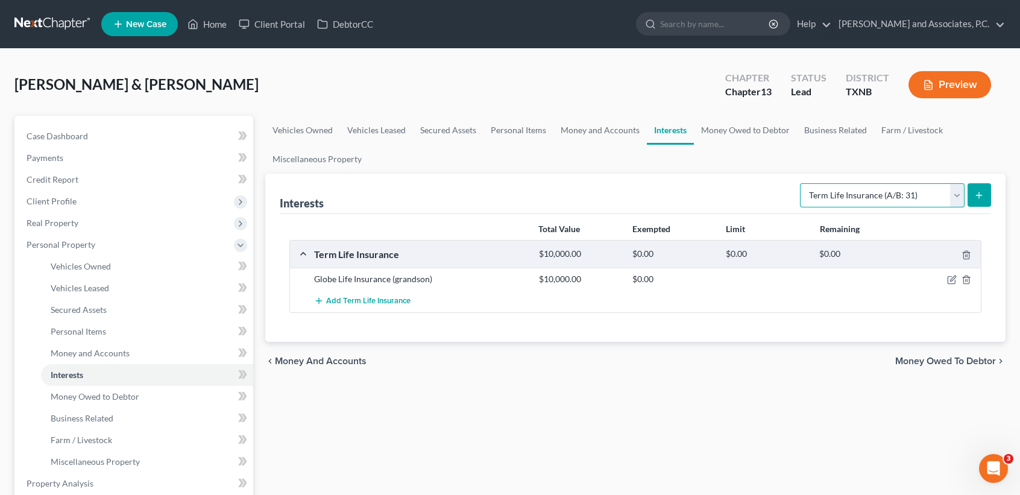
click at [847, 204] on select "Select Interest Type 401K (A/B: 21) Annuity (A/B: 23) Bond (A/B: 18) Education …" at bounding box center [882, 195] width 165 height 24
click at [732, 148] on ul "Vehicles Owned Vehicles Leased Secured Assets Personal Items Money and Accounts…" at bounding box center [635, 145] width 740 height 58
click at [736, 131] on link "Money Owed to Debtor" at bounding box center [745, 130] width 103 height 29
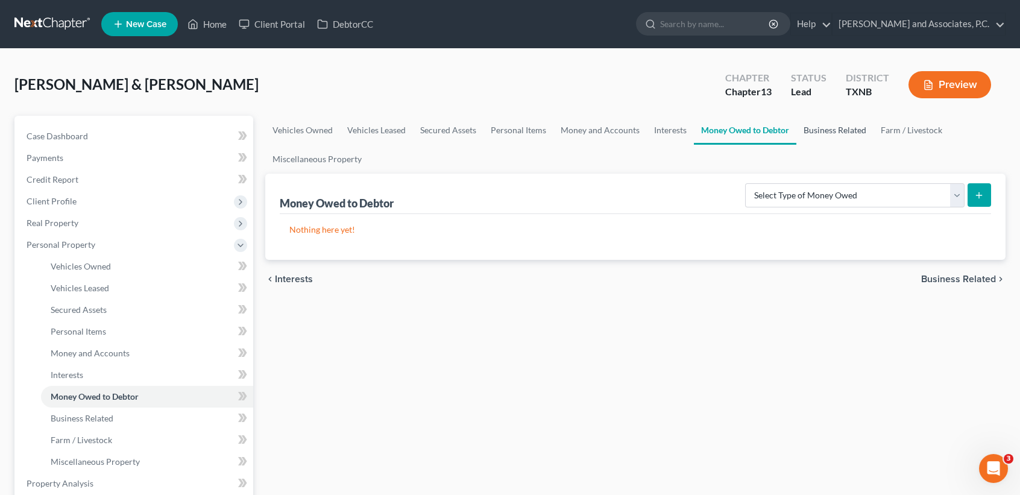
click at [846, 119] on link "Business Related" at bounding box center [834, 130] width 77 height 29
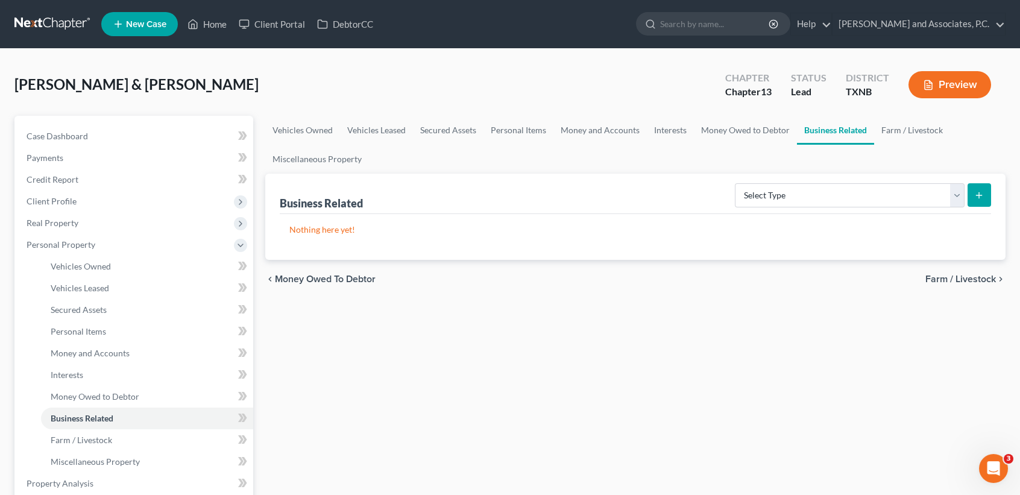
drag, startPoint x: 827, startPoint y: 133, endPoint x: 852, endPoint y: 137, distance: 25.7
click at [827, 133] on link "Business Related" at bounding box center [835, 130] width 77 height 29
click at [896, 133] on link "Farm / Livestock" at bounding box center [912, 130] width 76 height 29
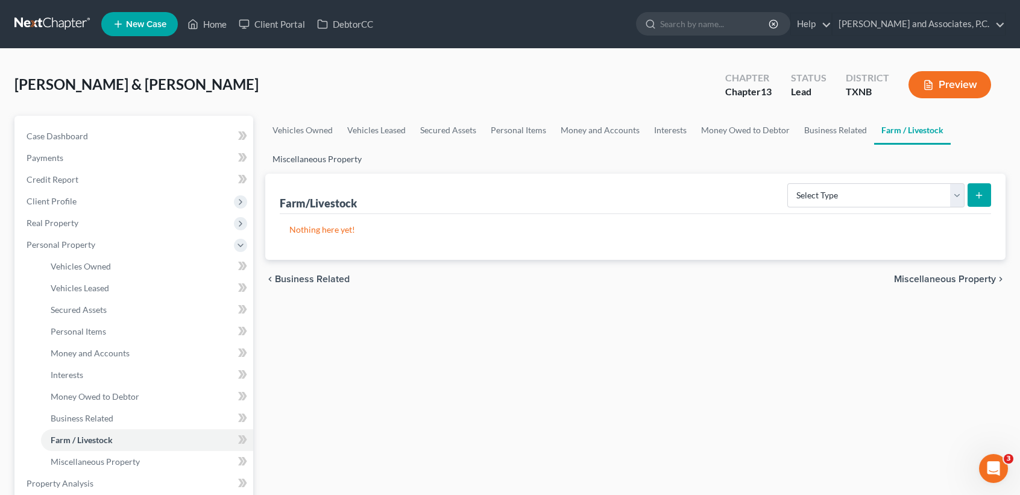
click at [317, 162] on link "Miscellaneous Property" at bounding box center [317, 159] width 104 height 29
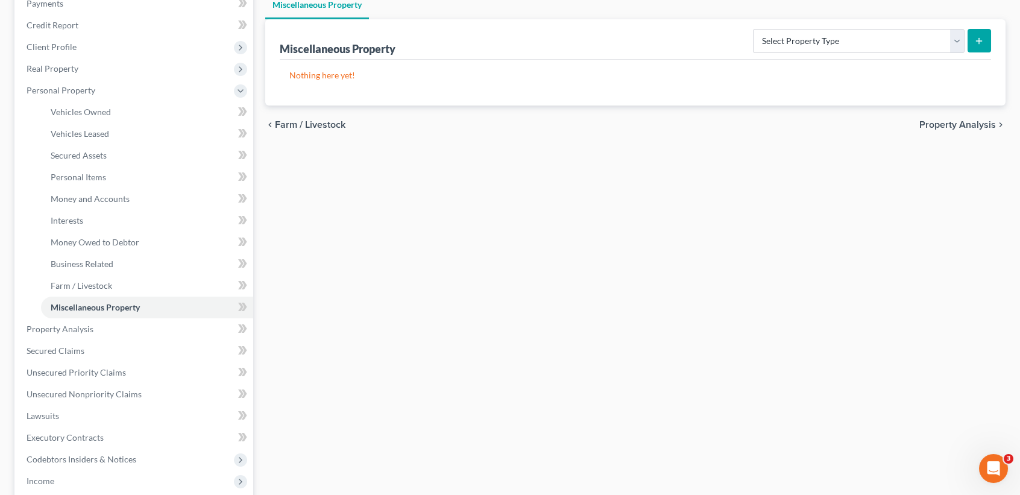
scroll to position [160, 0]
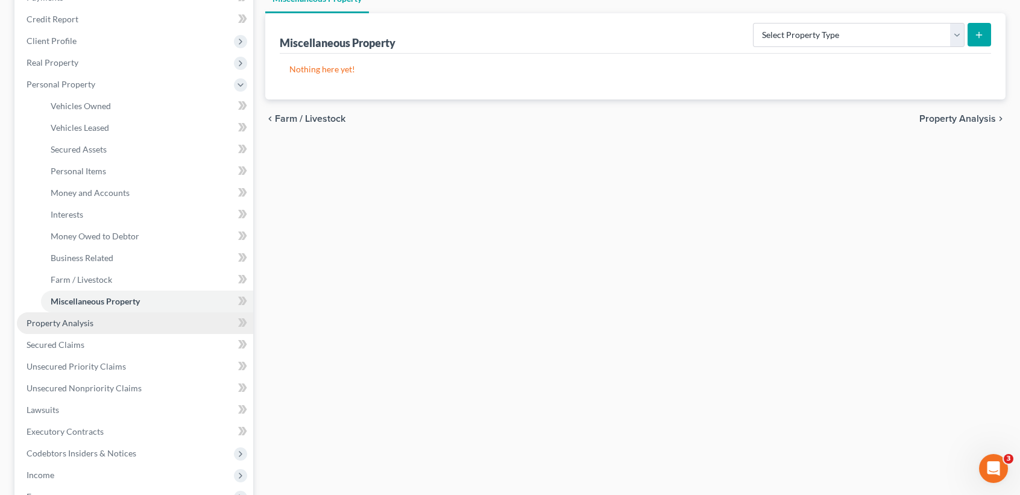
click at [85, 312] on link "Property Analysis" at bounding box center [135, 323] width 236 height 22
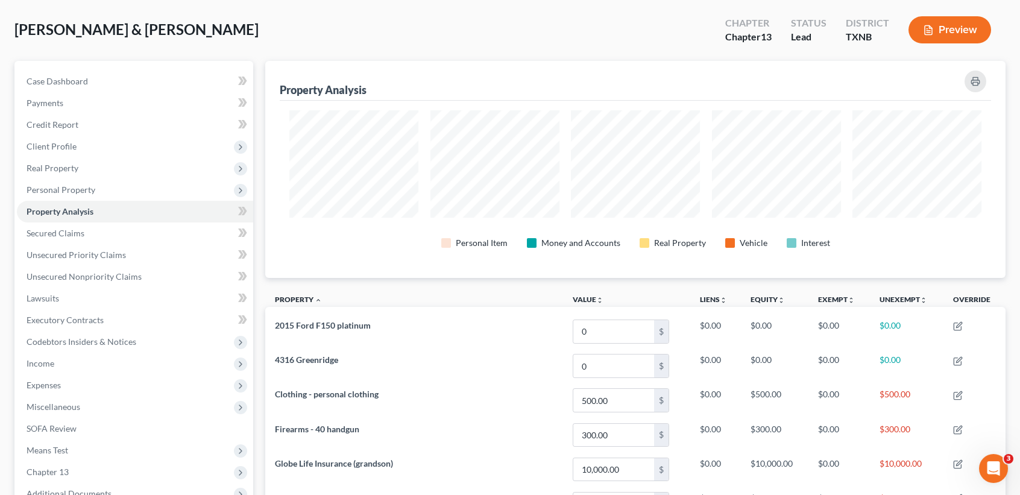
scroll to position [80, 0]
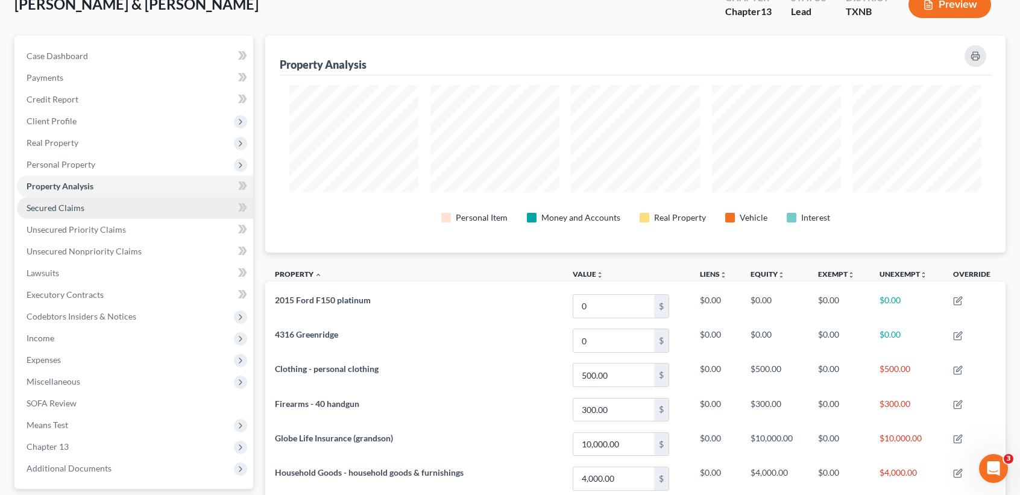
click at [87, 217] on link "Secured Claims" at bounding box center [135, 208] width 236 height 22
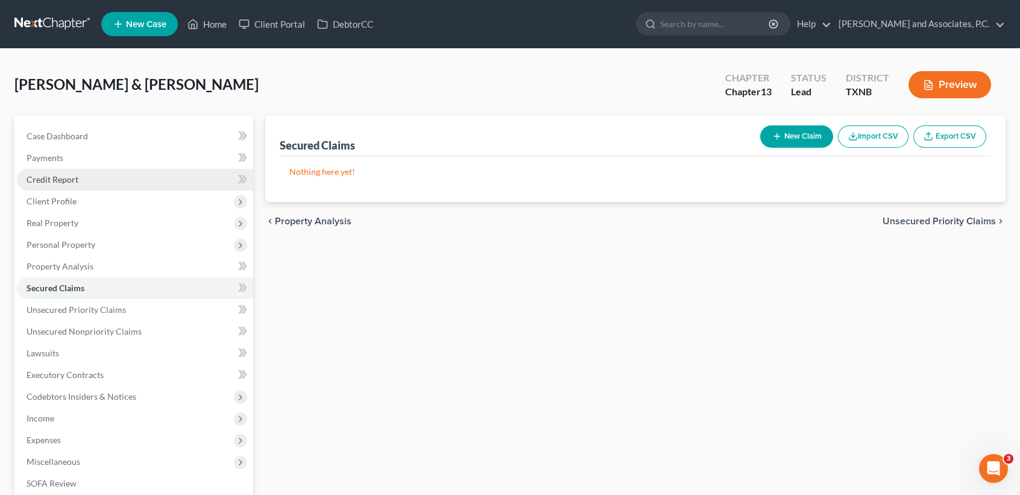
click at [62, 181] on span "Credit Report" at bounding box center [53, 179] width 52 height 10
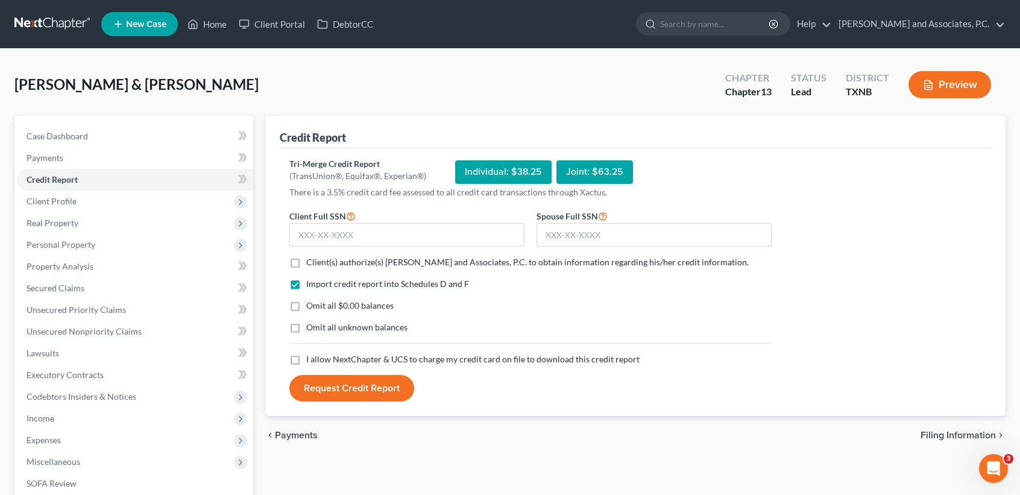
click at [306, 262] on label "Client(s) authorize(s) Monte J. White and Associates, P.C. to obtain informatio…" at bounding box center [527, 262] width 443 height 12
click at [311, 262] on input "Client(s) authorize(s) Monte J. White and Associates, P.C. to obtain informatio…" at bounding box center [315, 260] width 8 height 8
checkbox input "true"
click at [306, 309] on label "Omit all $0.00 balances" at bounding box center [349, 306] width 87 height 12
click at [311, 307] on input "Omit all $0.00 balances" at bounding box center [315, 304] width 8 height 8
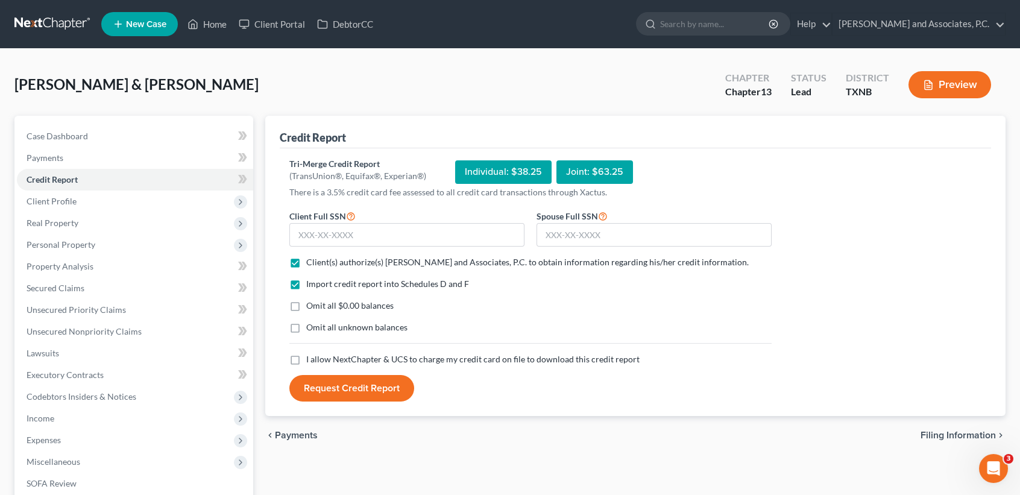
checkbox input "true"
click at [306, 359] on label "I allow NextChapter & UCS to charge my credit card on file to download this cre…" at bounding box center [472, 359] width 333 height 12
click at [311, 359] on input "I allow NextChapter & UCS to charge my credit card on file to download this cre…" at bounding box center [315, 357] width 8 height 8
checkbox input "true"
click at [374, 241] on input "text" at bounding box center [406, 235] width 235 height 24
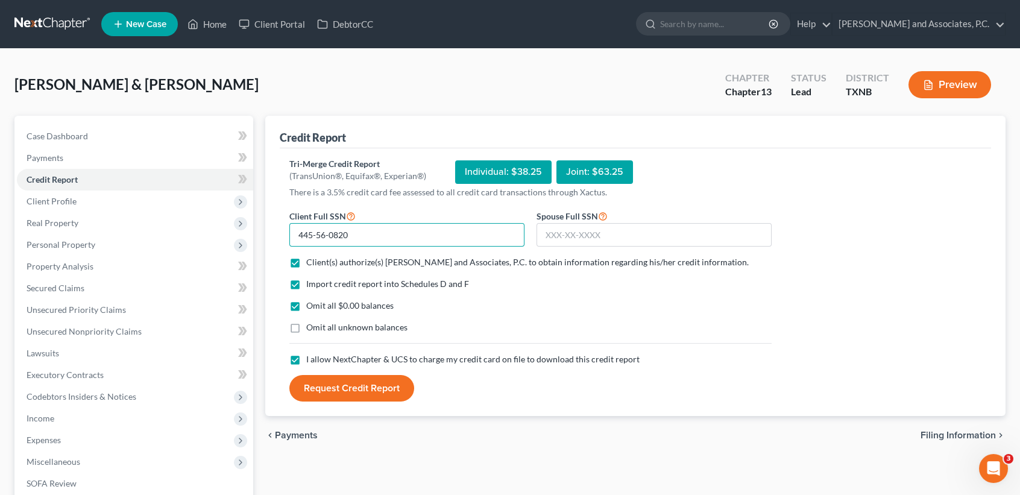
click at [408, 232] on input "445-56-0820" at bounding box center [406, 235] width 235 height 24
click at [409, 232] on input "445-56-0820" at bounding box center [406, 235] width 235 height 24
type input "445-56-0820"
click at [580, 218] on span "Spouse Full SSN" at bounding box center [567, 216] width 61 height 10
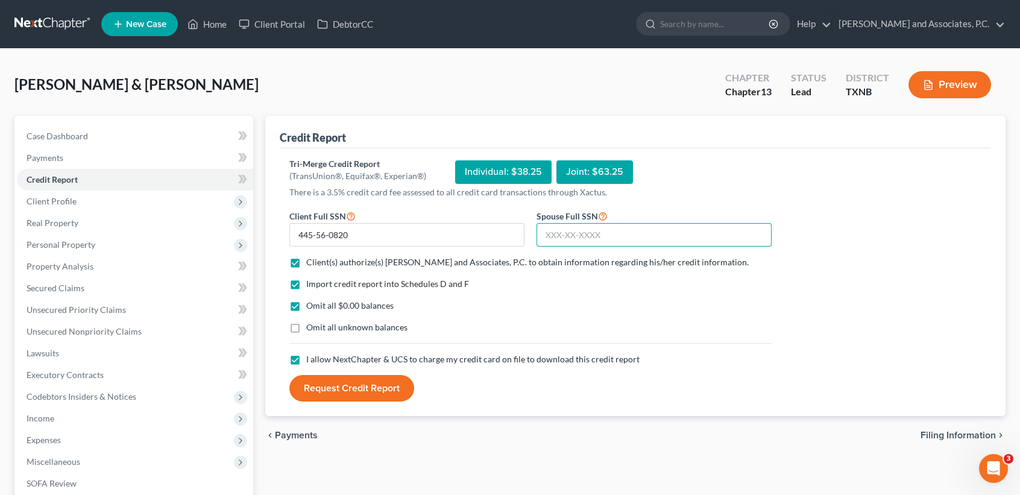
click at [578, 226] on input "text" at bounding box center [654, 235] width 235 height 24
type input "466-59-6942"
click at [588, 286] on div "Import credit report into Schedules D and F" at bounding box center [530, 284] width 482 height 12
click at [357, 384] on button "Request Credit Report" at bounding box center [351, 388] width 125 height 27
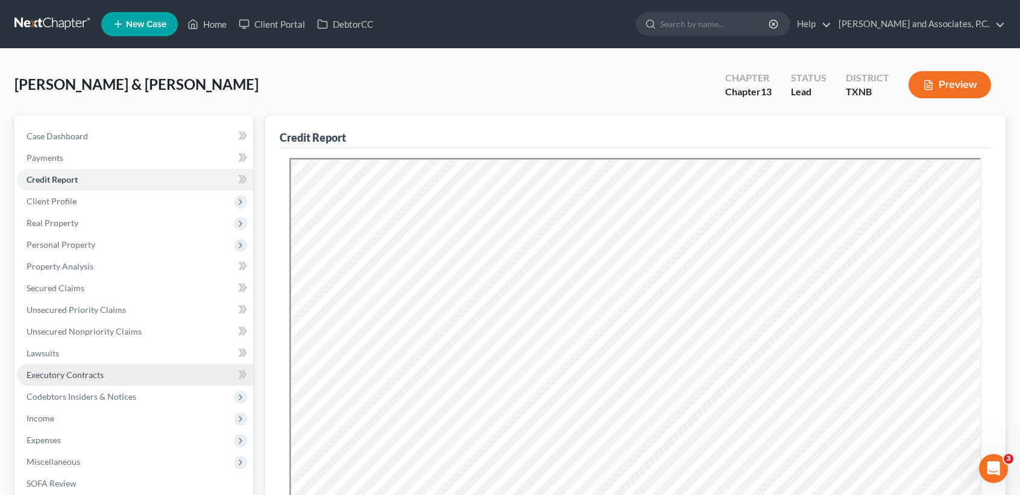
scroll to position [160, 0]
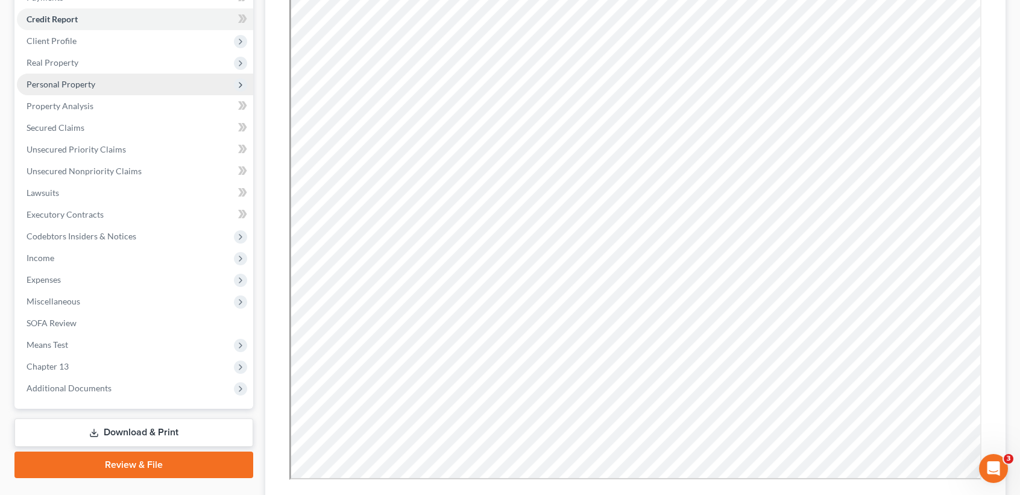
click at [68, 89] on span "Personal Property" at bounding box center [135, 85] width 236 height 22
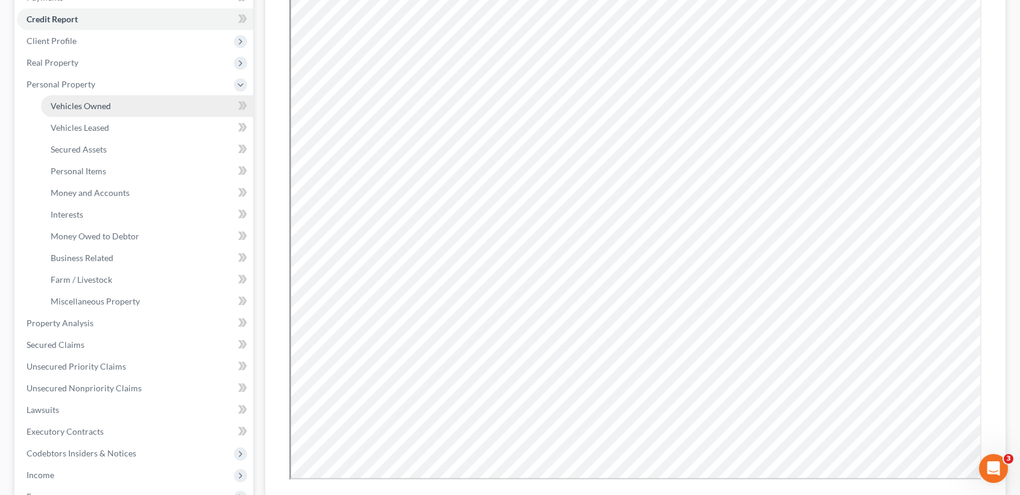
click at [72, 99] on link "Vehicles Owned" at bounding box center [147, 106] width 212 height 22
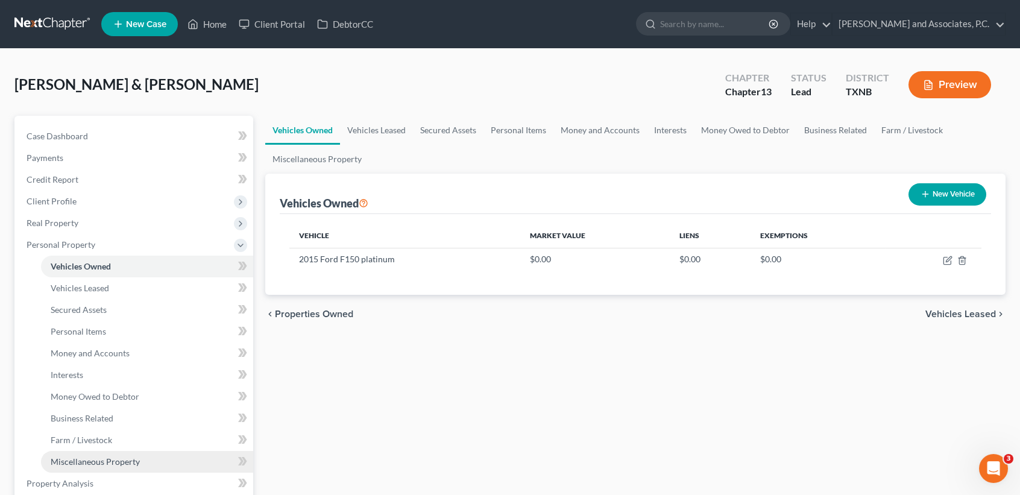
scroll to position [160, 0]
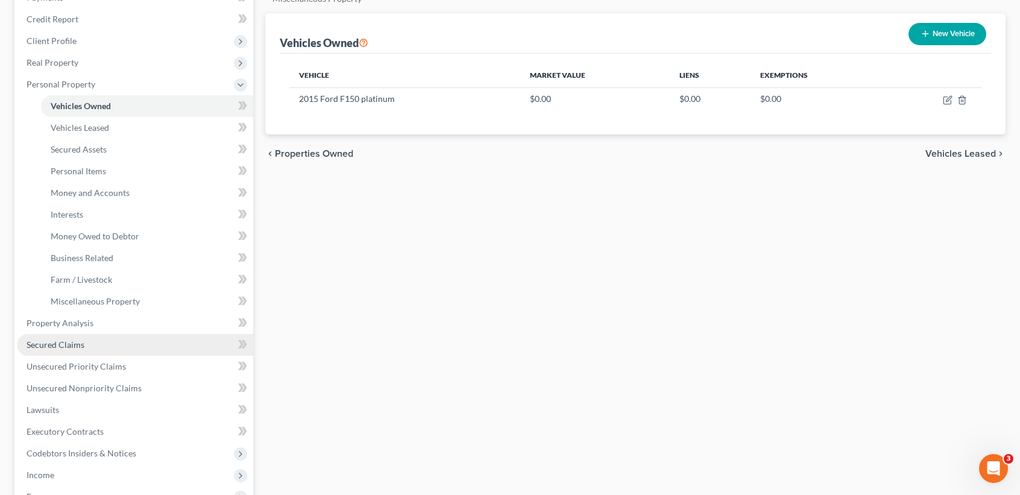
click at [71, 342] on span "Secured Claims" at bounding box center [56, 344] width 58 height 10
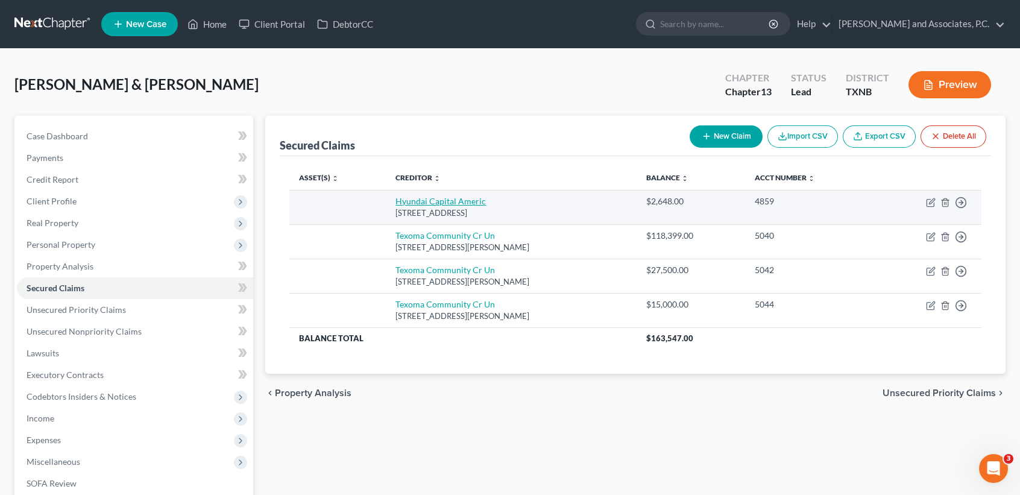
click at [455, 203] on link "Hyundai Capital Americ" at bounding box center [440, 201] width 90 height 10
select select "4"
select select "2"
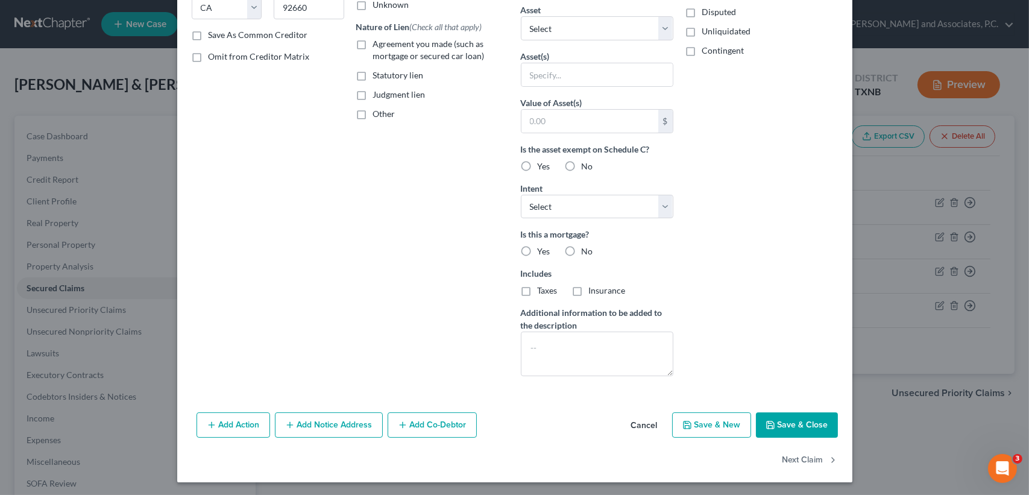
click at [796, 423] on button "Save & Close" at bounding box center [797, 424] width 82 height 25
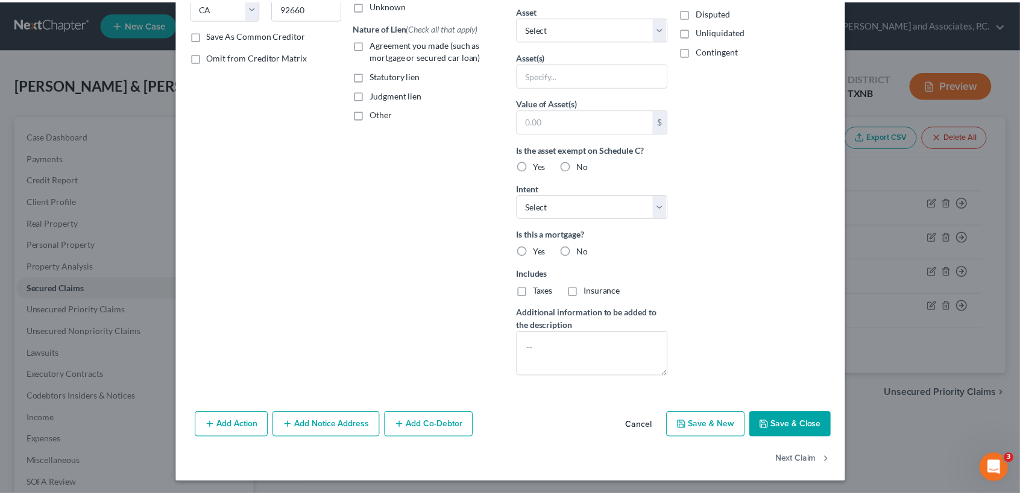
scroll to position [75, 0]
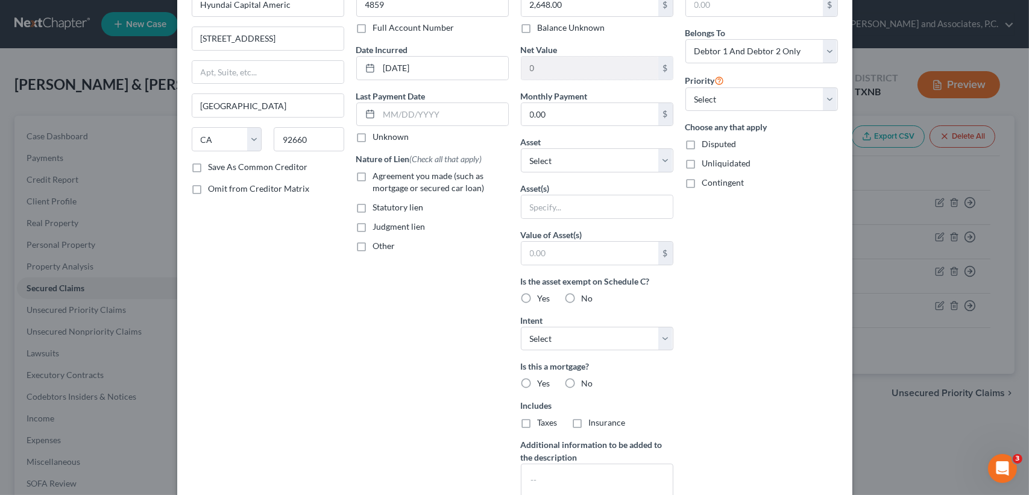
type input "0"
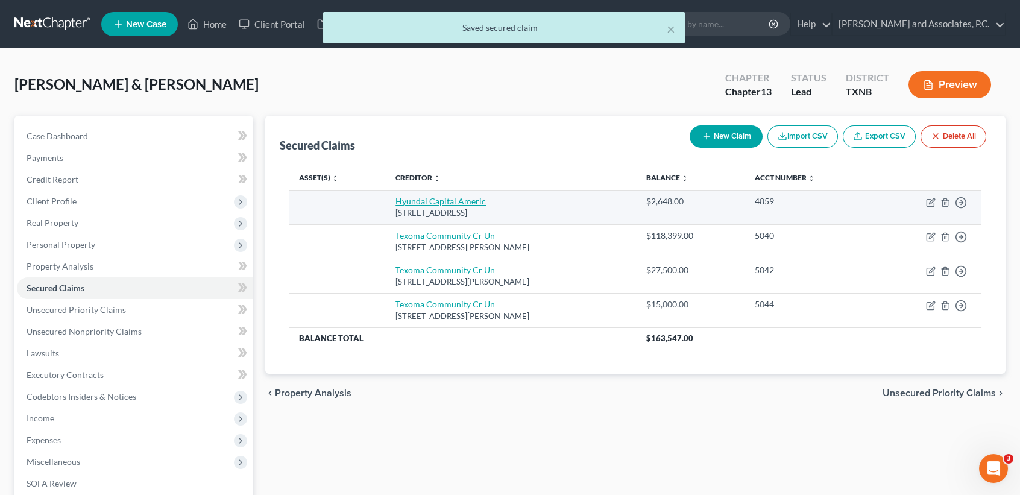
click at [433, 206] on link "Hyundai Capital Americ" at bounding box center [440, 201] width 90 height 10
select select "4"
select select "0"
select select "2"
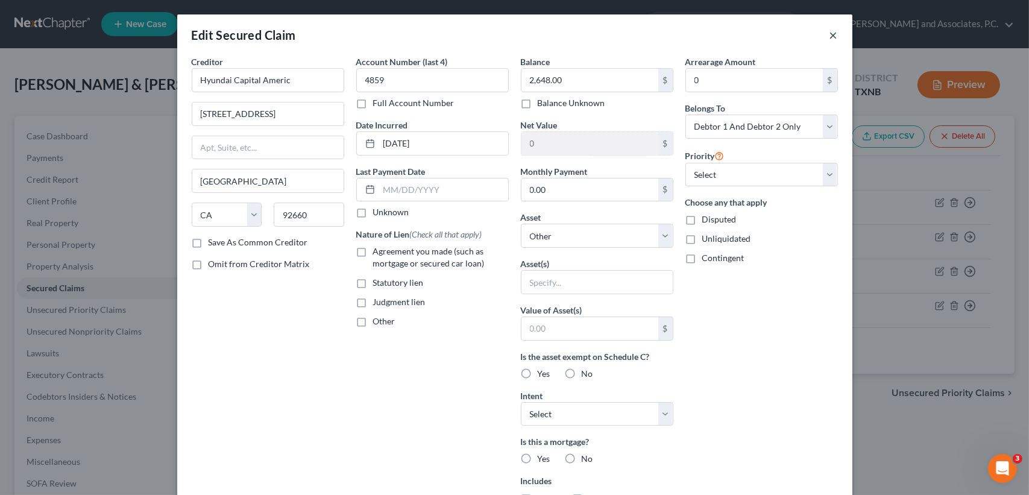
click at [831, 37] on button "×" at bounding box center [834, 35] width 8 height 14
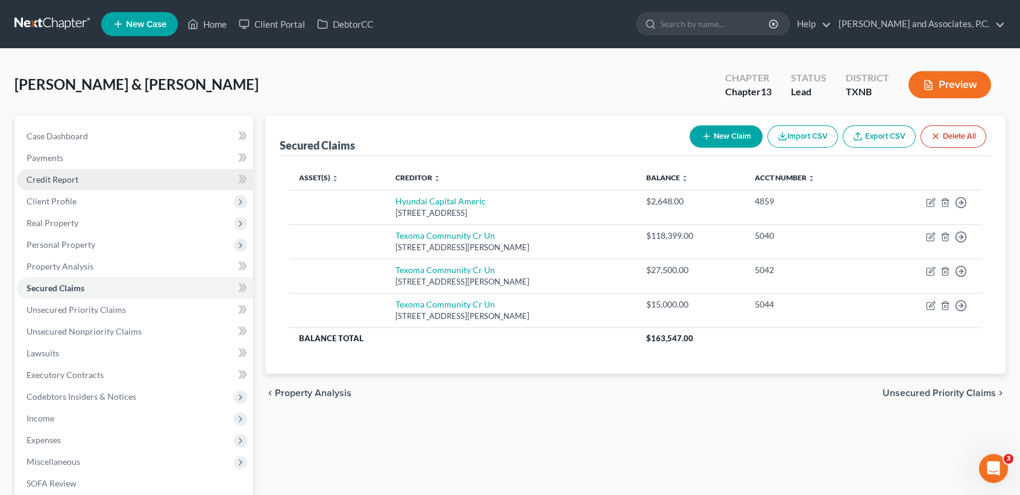
click at [60, 180] on span "Credit Report" at bounding box center [53, 179] width 52 height 10
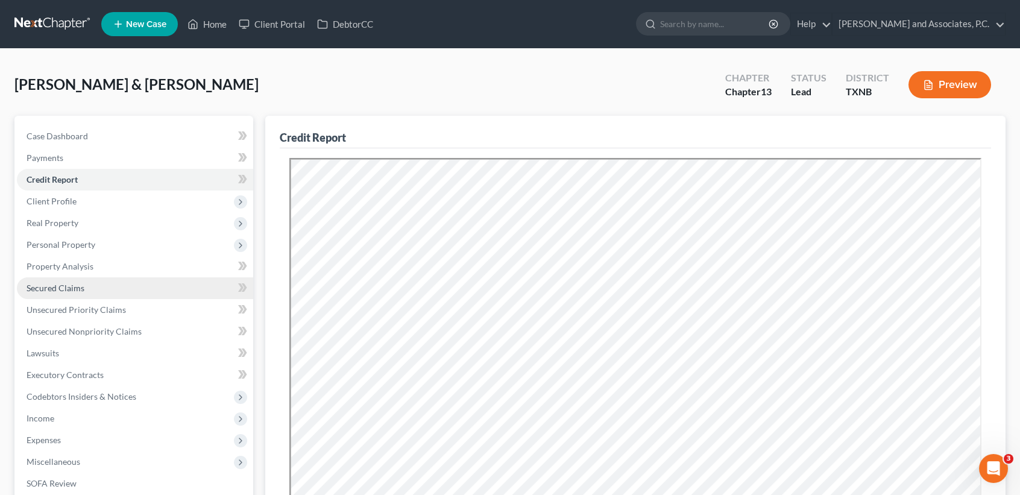
click at [79, 292] on link "Secured Claims" at bounding box center [135, 288] width 236 height 22
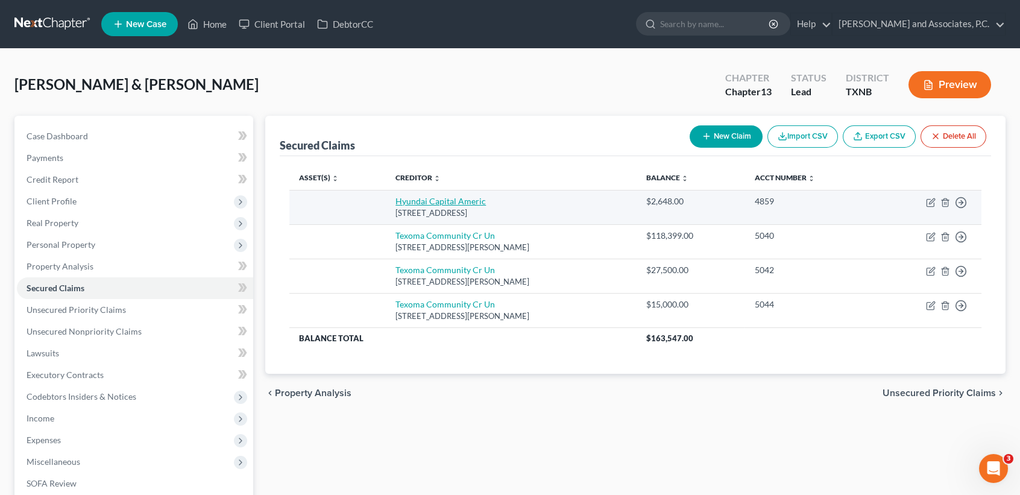
click at [446, 200] on link "Hyundai Capital Americ" at bounding box center [440, 201] width 90 height 10
select select "4"
select select "0"
select select "2"
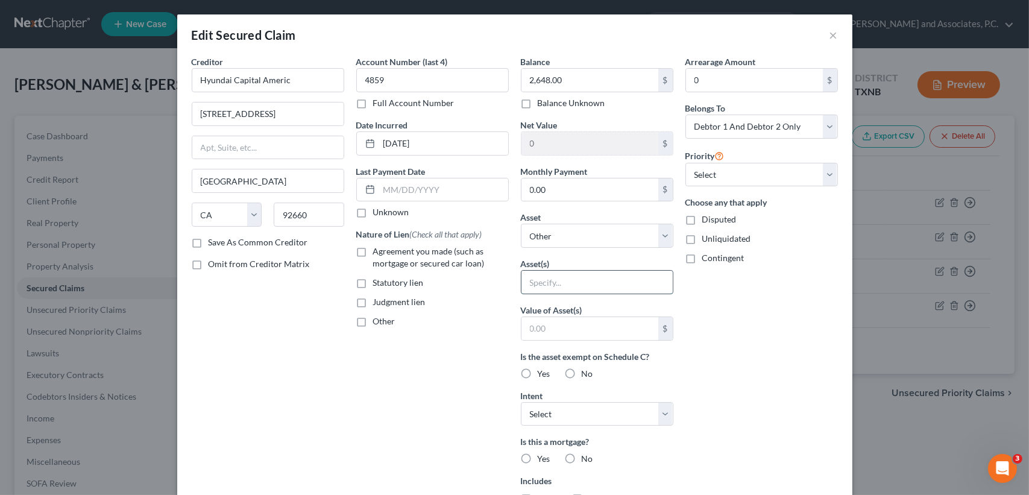
click at [565, 286] on input "text" at bounding box center [597, 282] width 151 height 23
type input "2021 [PERSON_NAME]"
click at [578, 244] on select "Select Other Multiple Assets Firearms - 40 handgun - $300.0 Texoma Community Cr…" at bounding box center [597, 236] width 153 height 24
click at [455, 435] on div "Account Number (last 4) 4859 Full Account Number Date Incurred 02-14-2022 Last …" at bounding box center [432, 324] width 165 height 538
click at [567, 418] on select "Select Surrender Redeem Reaffirm Avoid Other" at bounding box center [597, 414] width 153 height 24
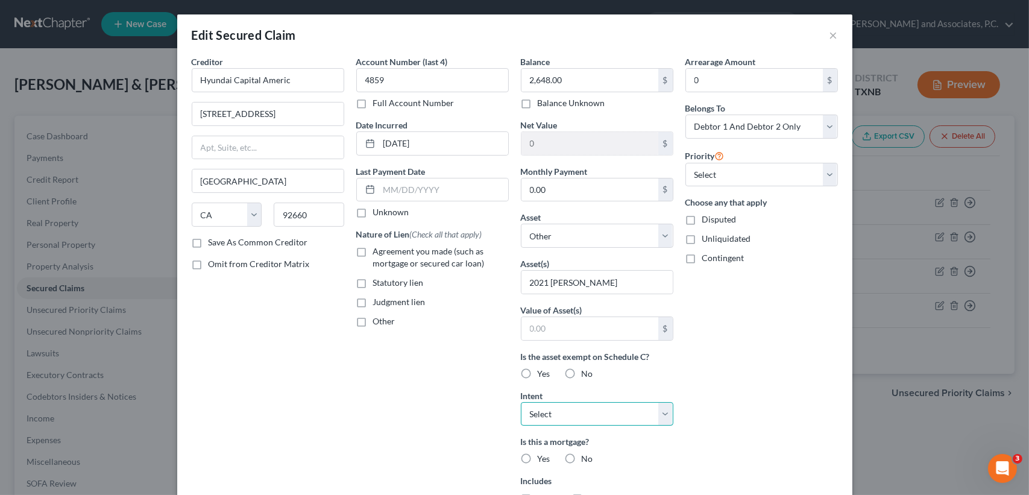
select select "0"
click at [521, 402] on select "Select Surrender Redeem Reaffirm Avoid Other" at bounding box center [597, 414] width 153 height 24
click at [758, 344] on div "Arrearage Amount 0 $ Belongs To * Select Debtor 1 Only Debtor 2 Only Debtor 1 A…" at bounding box center [761, 324] width 165 height 538
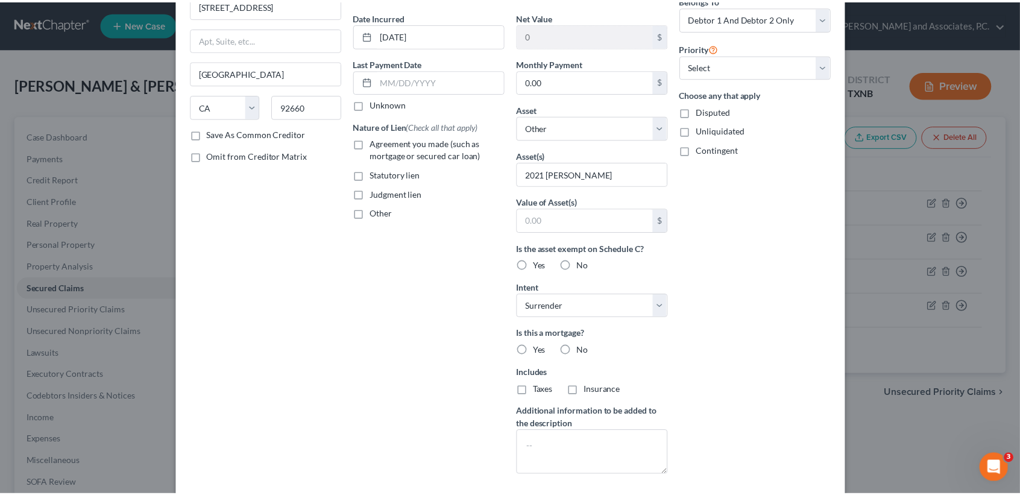
scroll to position [207, 0]
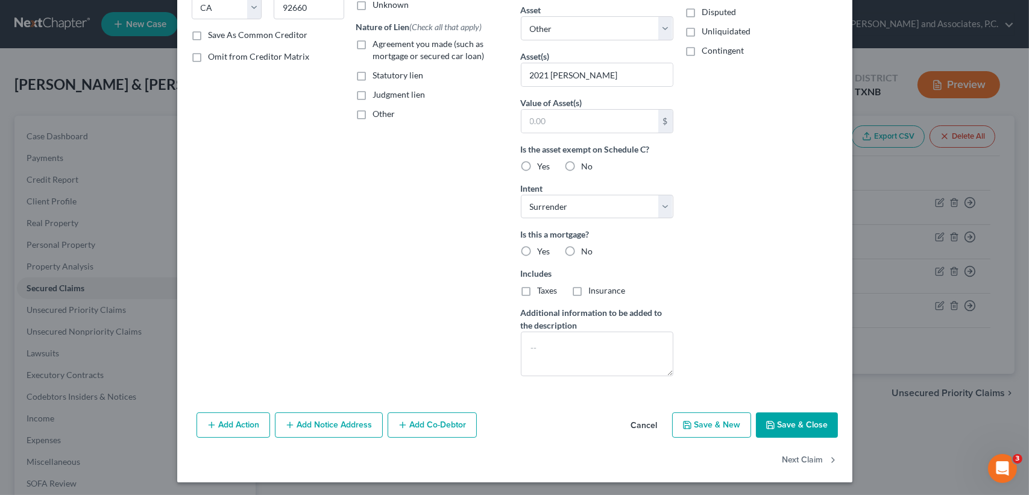
click at [801, 428] on button "Save & Close" at bounding box center [797, 424] width 82 height 25
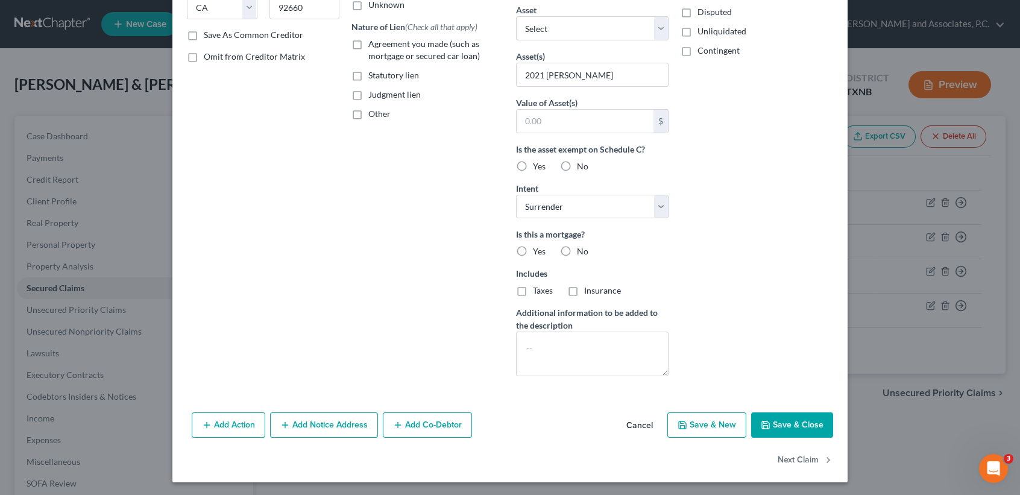
scroll to position [0, 0]
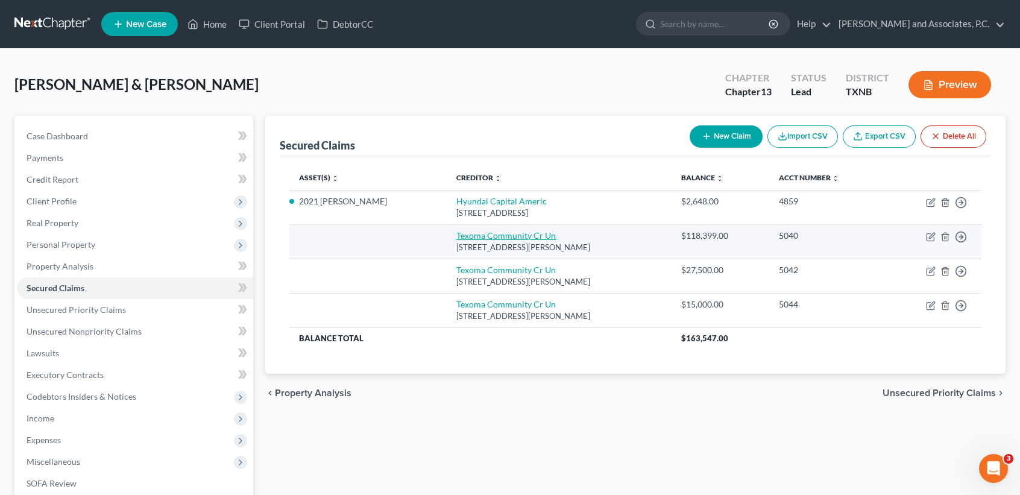
click at [507, 239] on link "Texoma Community Cr Un" at bounding box center [505, 235] width 99 height 10
select select "45"
select select "0"
select select "2"
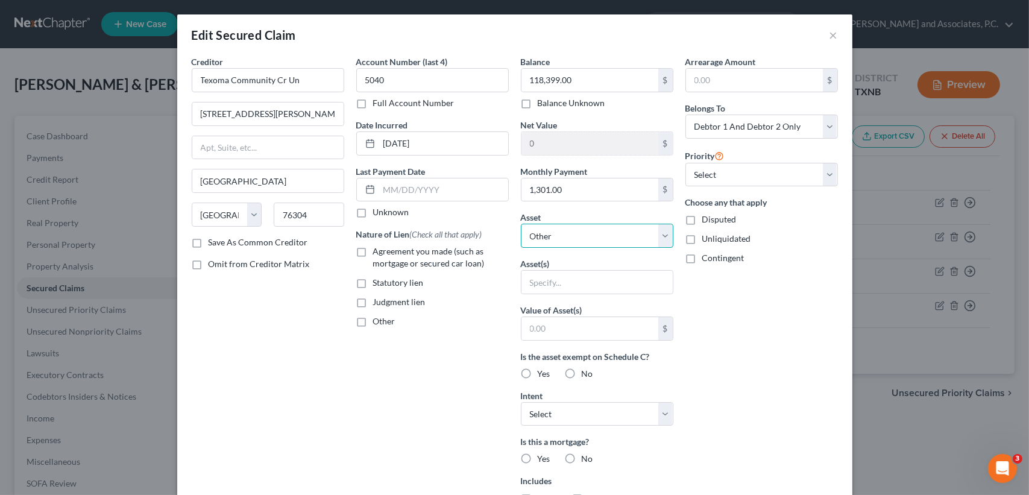
click at [560, 235] on select "Select Other Multiple Assets Firearms - 40 handgun - $300.0 Texoma Community Cr…" at bounding box center [597, 236] width 153 height 24
select select "7"
click at [521, 224] on select "Select Other Multiple Assets Firearms - 40 handgun - $300.0 Texoma Community Cr…" at bounding box center [597, 236] width 153 height 24
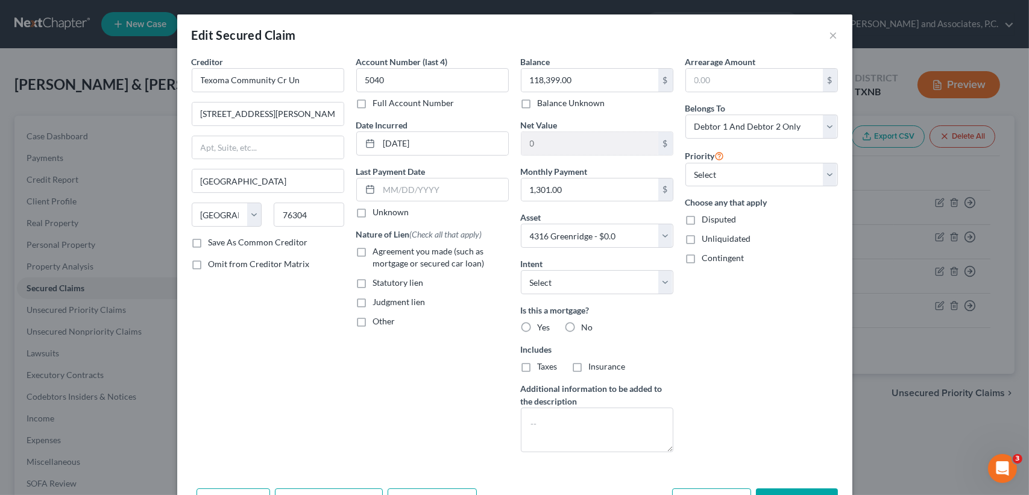
click at [821, 328] on div "Arrearage Amount $ Belongs To * Select Debtor 1 Only Debtor 2 Only Debtor 1 And…" at bounding box center [761, 258] width 165 height 406
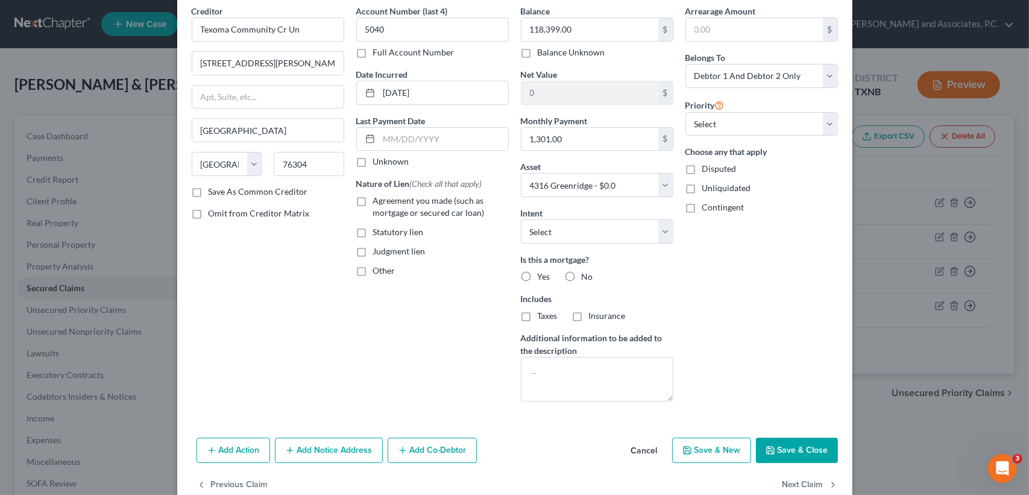
scroll to position [75, 0]
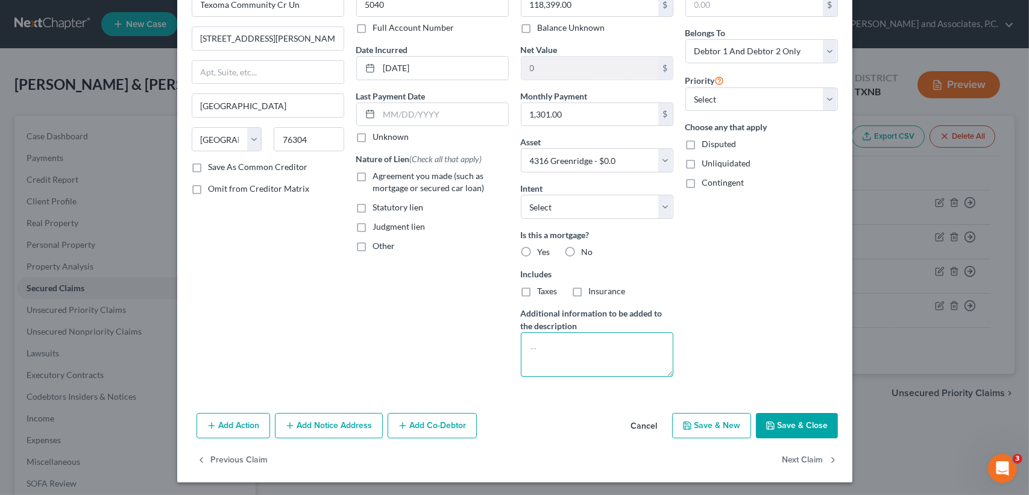
click at [626, 362] on textarea at bounding box center [597, 354] width 153 height 45
type textarea "direct"
click at [705, 267] on div "Arrearage Amount $ Belongs To * Select Debtor 1 Only Debtor 2 Only Debtor 1 And…" at bounding box center [761, 183] width 165 height 406
click at [541, 289] on span "Taxes" at bounding box center [548, 291] width 20 height 10
click at [543, 289] on input "Taxes" at bounding box center [547, 289] width 8 height 8
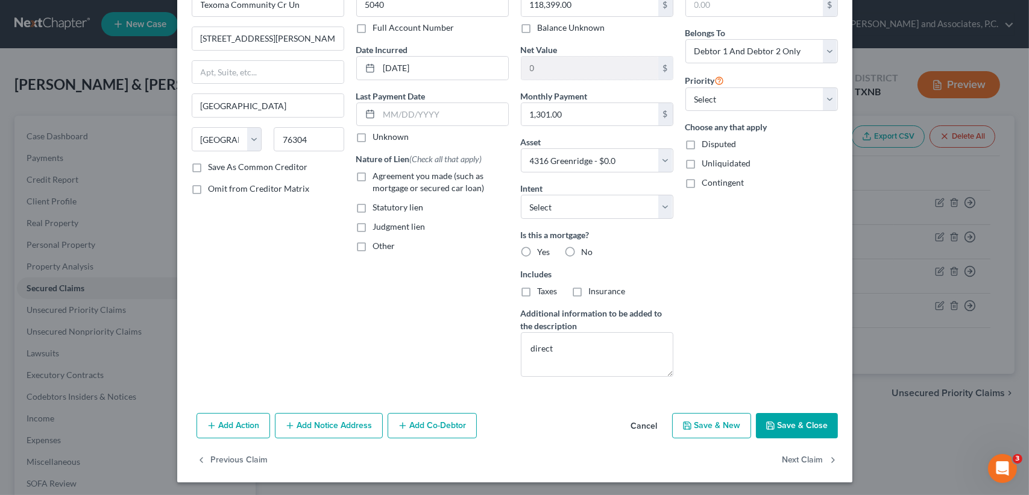
checkbox input "true"
click at [593, 286] on span "Insurance" at bounding box center [607, 291] width 37 height 10
click at [594, 286] on input "Insurance" at bounding box center [598, 289] width 8 height 8
checkbox input "true"
click at [790, 410] on div "Add Action Add Notice Address Add Co-Debtor Cancel Save & New Save & Close" at bounding box center [514, 428] width 675 height 40
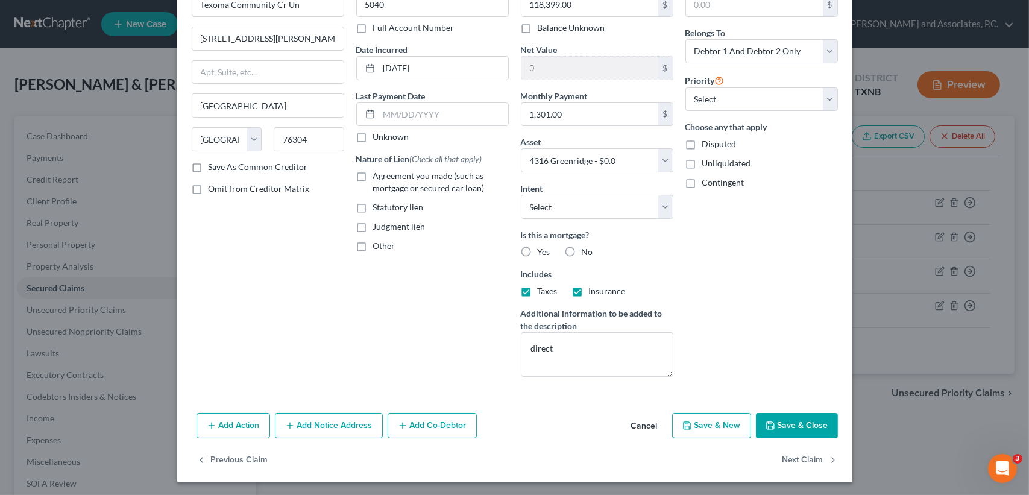
click at [795, 422] on button "Save & Close" at bounding box center [797, 425] width 82 height 25
select select
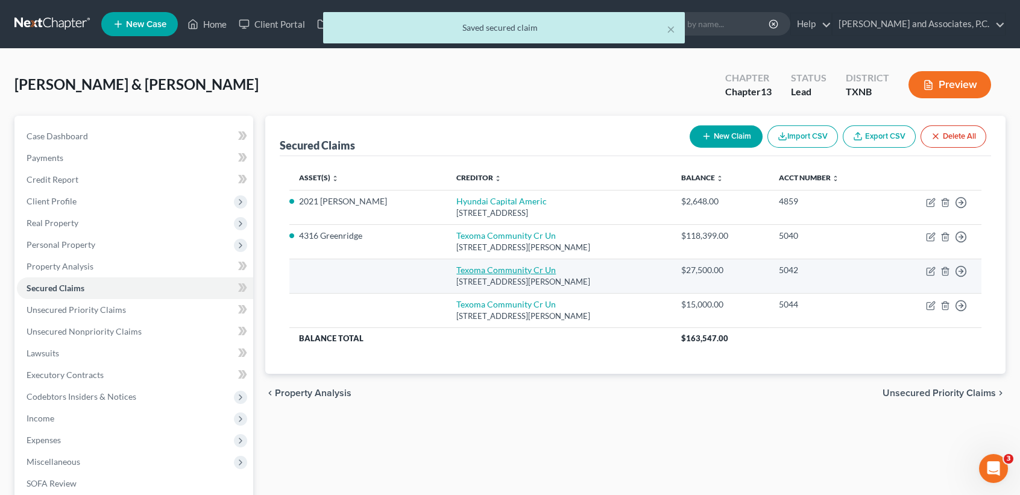
click at [499, 269] on link "Texoma Community Cr Un" at bounding box center [505, 270] width 99 height 10
select select "45"
select select "2"
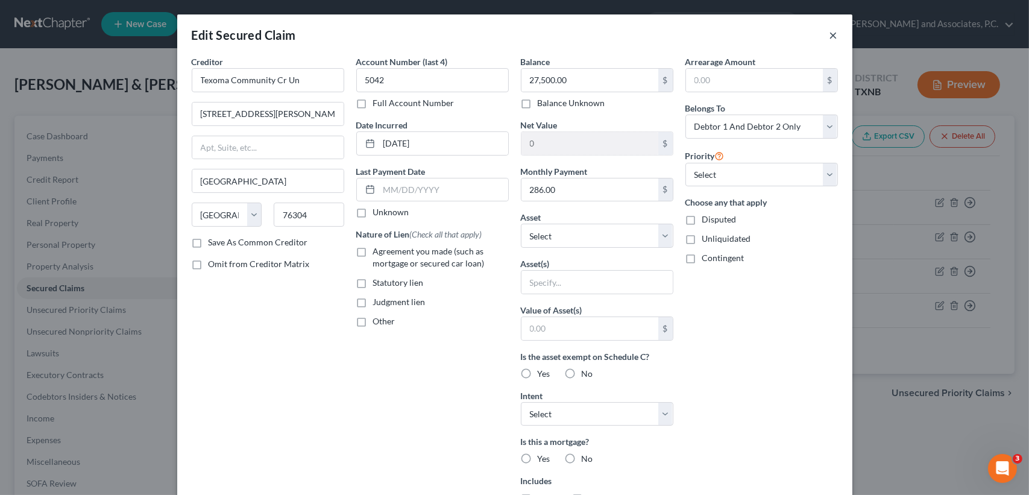
click at [832, 36] on button "×" at bounding box center [834, 35] width 8 height 14
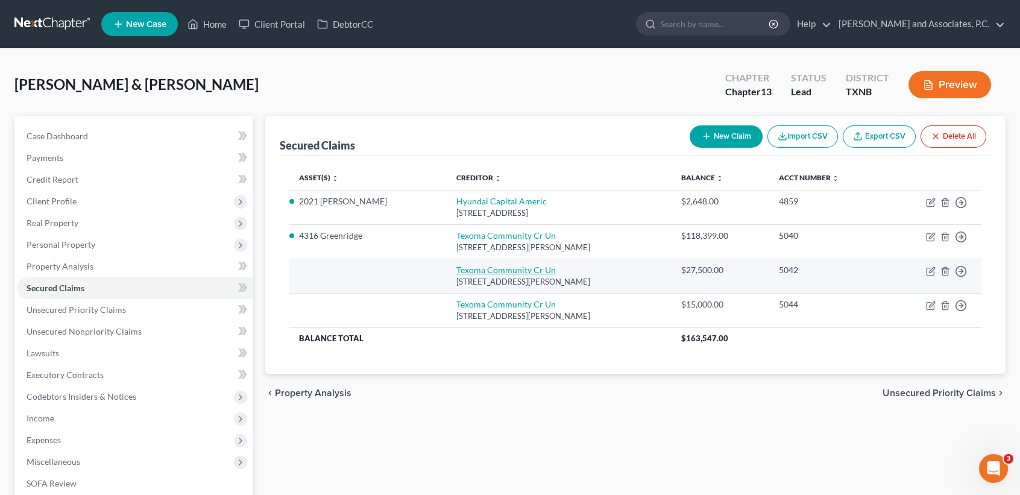
click at [515, 267] on link "Texoma Community Cr Un" at bounding box center [505, 270] width 99 height 10
select select "45"
select select "0"
select select "2"
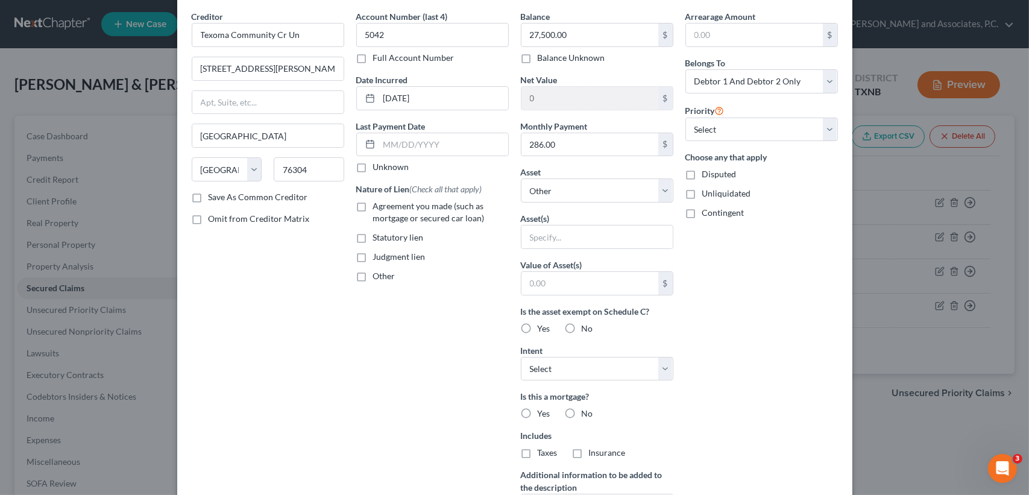
scroll to position [0, 0]
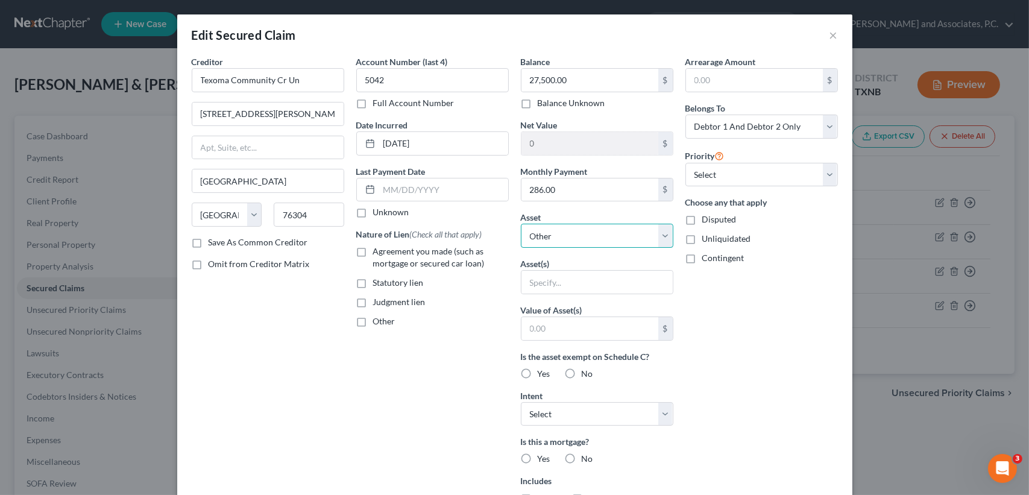
click at [564, 239] on select "Select Other Multiple Assets Firearms - 40 handgun - $300.0 Texoma Community Cr…" at bounding box center [597, 236] width 153 height 24
select select "7"
click at [521, 224] on select "Select Other Multiple Assets Firearms - 40 handgun - $300.0 Texoma Community Cr…" at bounding box center [597, 236] width 153 height 24
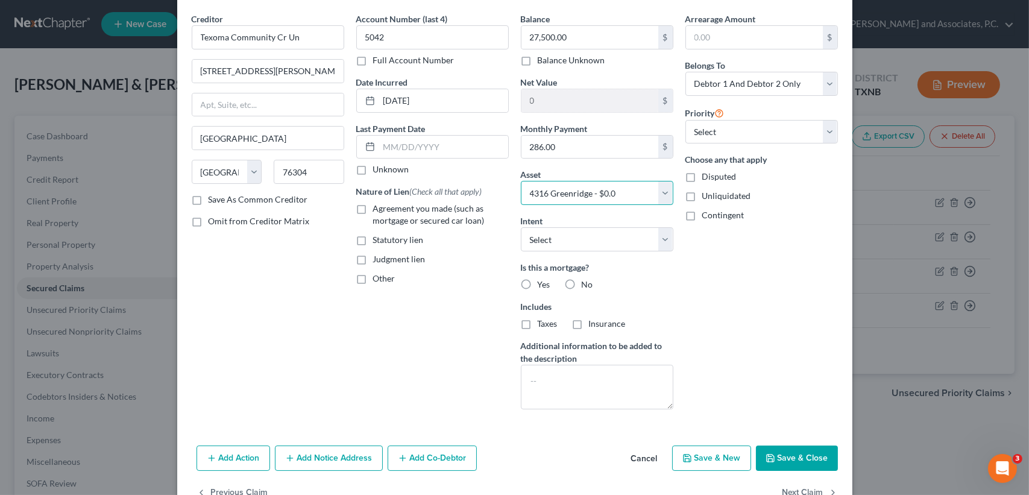
scroll to position [75, 0]
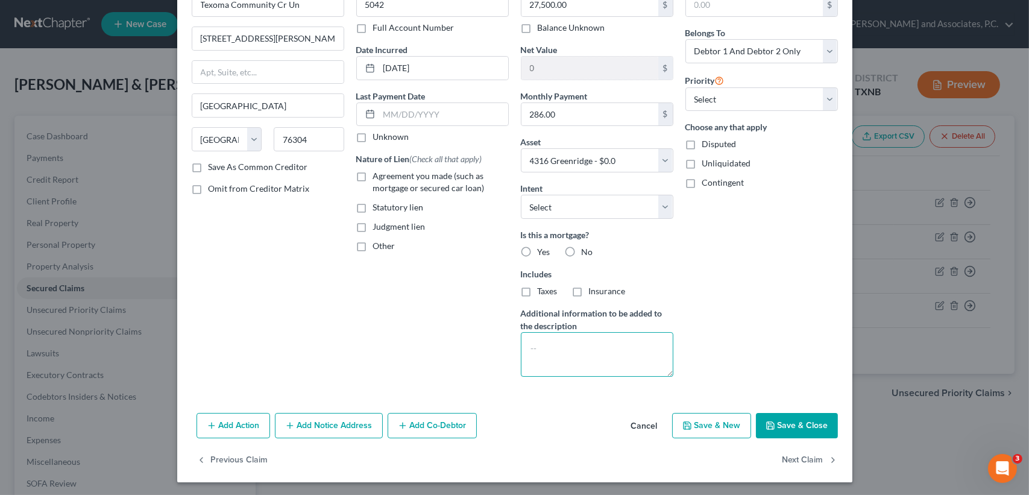
click at [594, 371] on textarea at bounding box center [597, 354] width 153 height 45
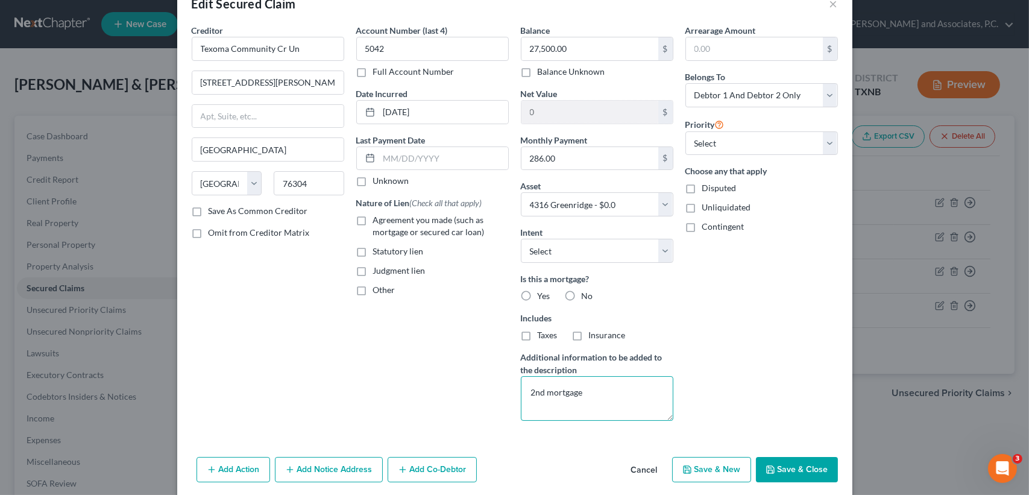
scroll to position [0, 0]
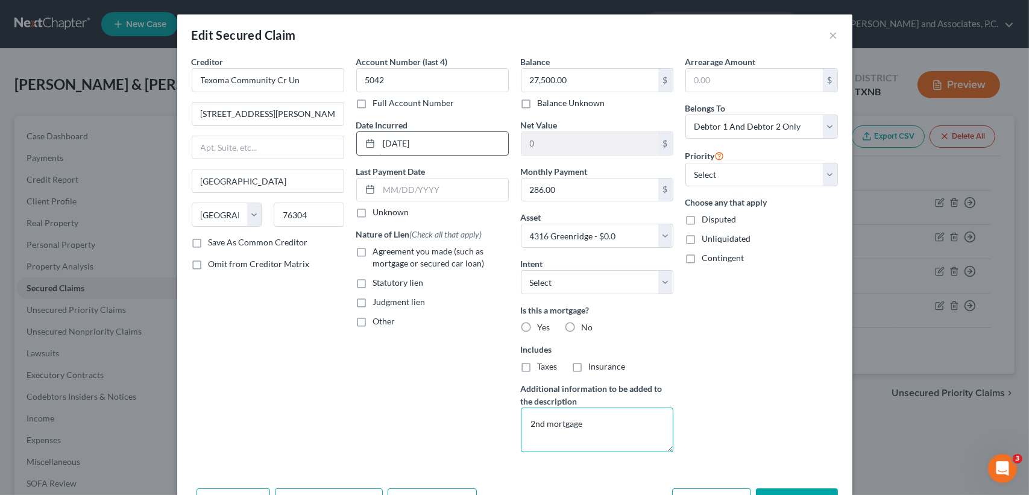
type textarea "2nd mortgage"
click at [465, 148] on input "09-15-2025" at bounding box center [443, 143] width 129 height 23
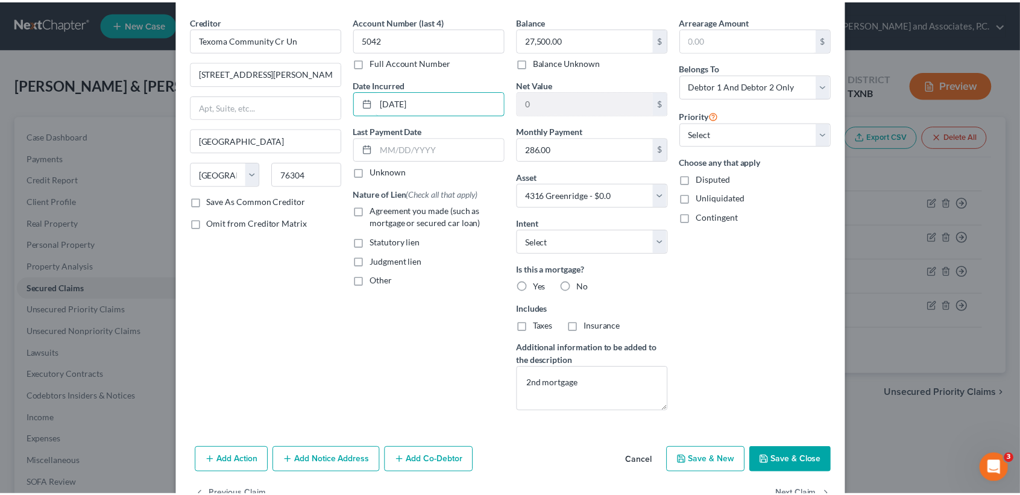
scroll to position [75, 0]
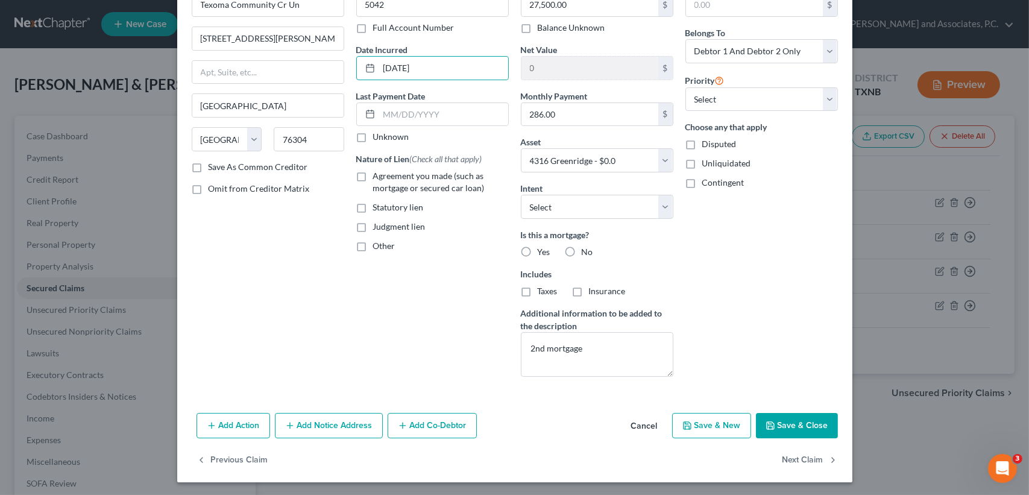
click at [793, 423] on button "Save & Close" at bounding box center [797, 425] width 82 height 25
select select
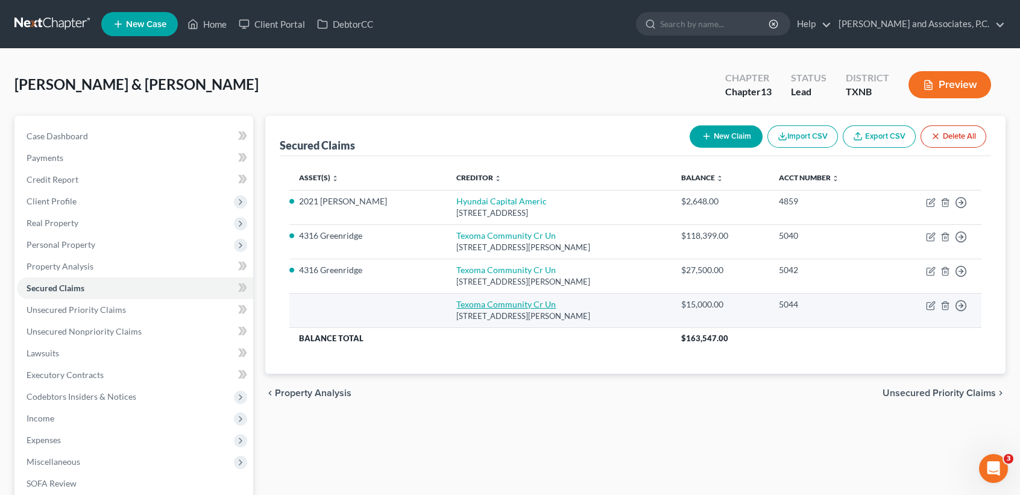
click at [479, 302] on link "Texoma Community Cr Un" at bounding box center [505, 304] width 99 height 10
select select "45"
select select "2"
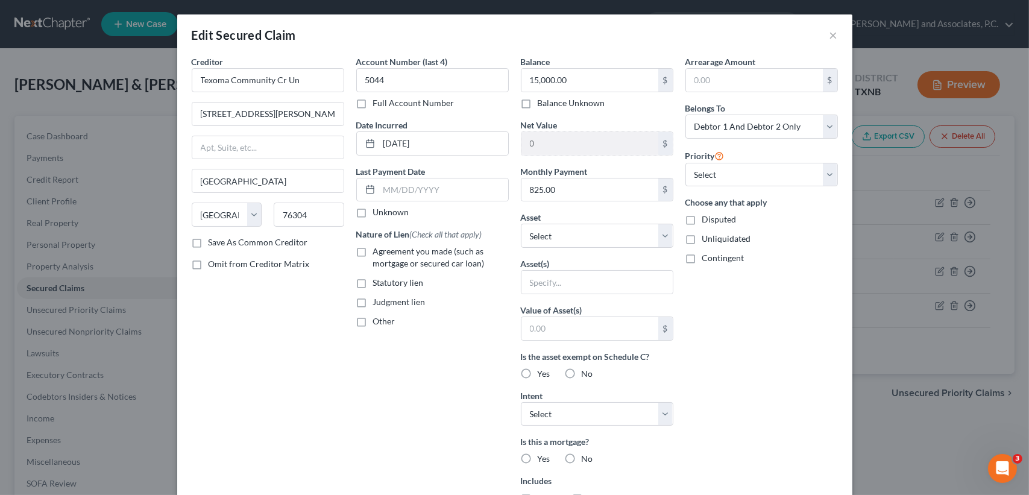
click at [431, 427] on div "Account Number (last 4) 5044 Full Account Number Date Incurred 04-05-2023 Last …" at bounding box center [432, 324] width 165 height 538
click at [591, 180] on input "825.00" at bounding box center [590, 189] width 137 height 23
click at [610, 99] on div "Balance Unknown" at bounding box center [597, 103] width 153 height 12
click at [831, 34] on button "×" at bounding box center [834, 35] width 8 height 14
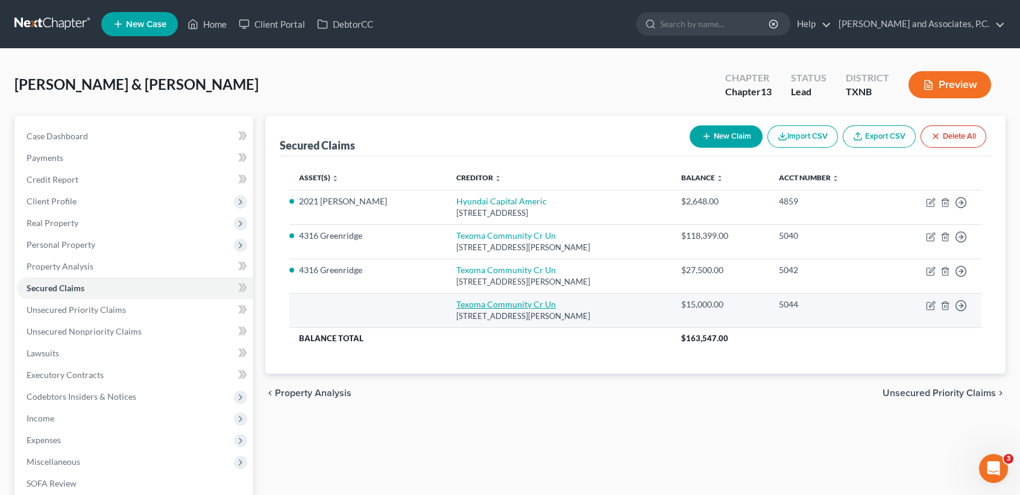
click at [493, 306] on link "Texoma Community Cr Un" at bounding box center [505, 304] width 99 height 10
select select "45"
select select "0"
select select "2"
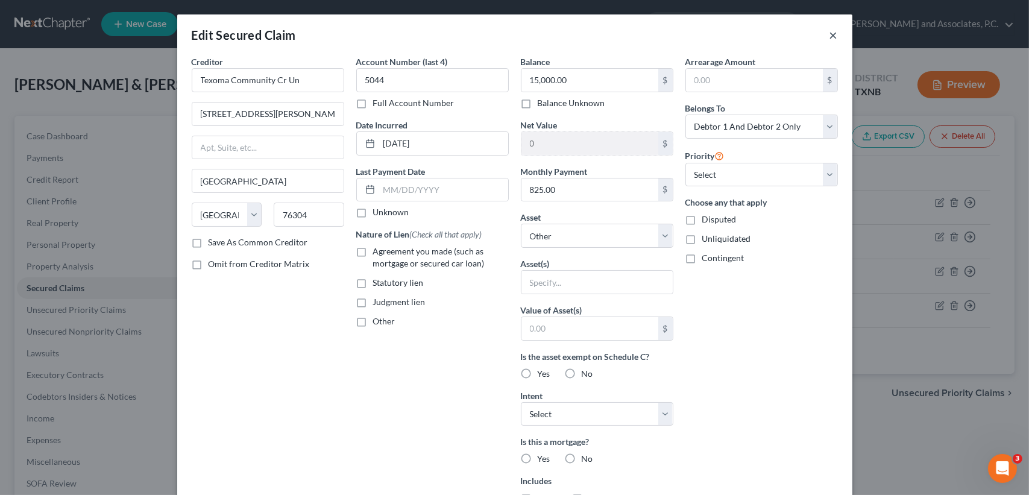
click at [830, 35] on button "×" at bounding box center [834, 35] width 8 height 14
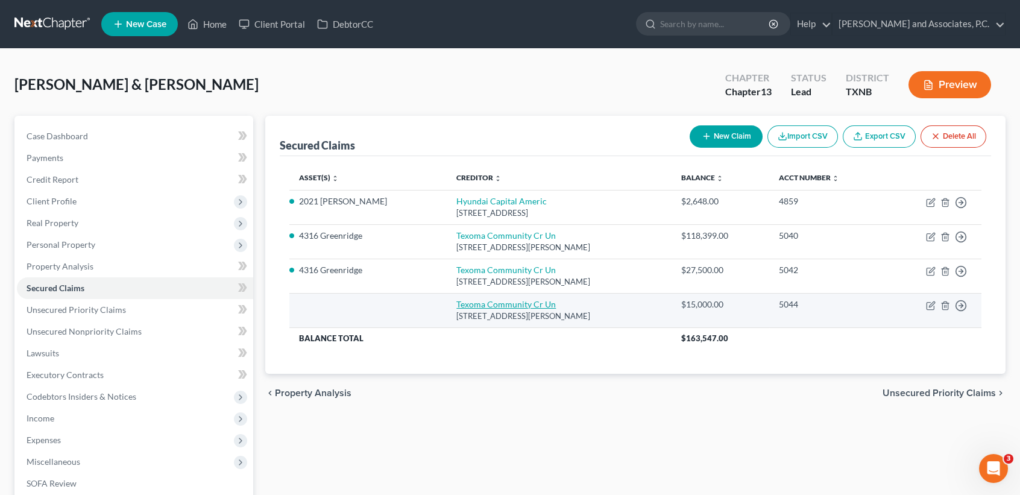
click at [515, 306] on link "Texoma Community Cr Un" at bounding box center [505, 304] width 99 height 10
select select "45"
select select "0"
select select "2"
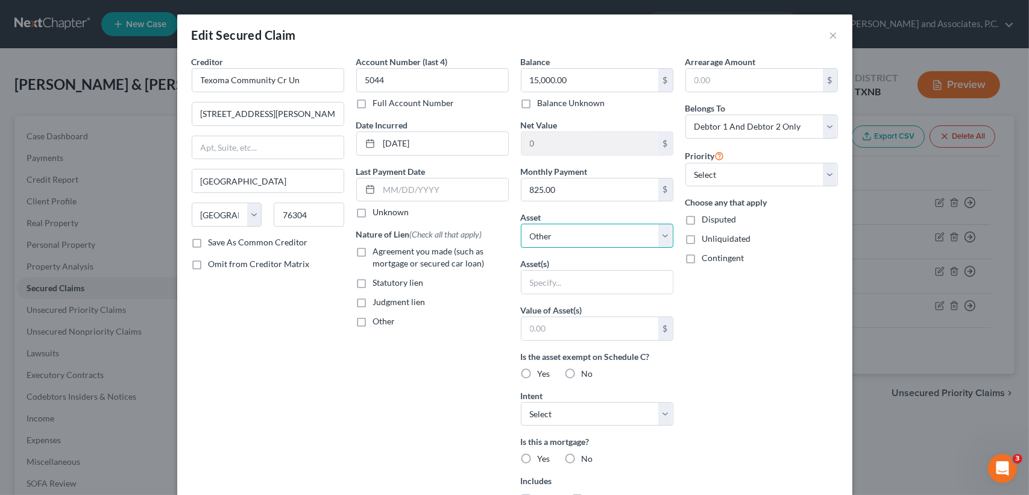
click at [575, 231] on select "Select Other Multiple Assets Firearms - 40 handgun - $300.0 Texoma Community Cr…" at bounding box center [597, 236] width 153 height 24
select select "8"
click at [521, 224] on select "Select Other Multiple Assets Firearms - 40 handgun - $300.0 Texoma Community Cr…" at bounding box center [597, 236] width 153 height 24
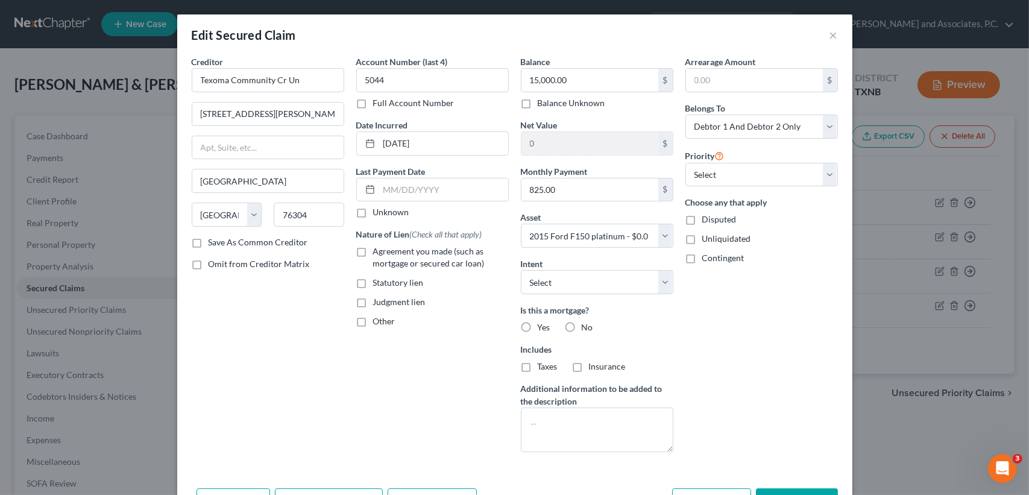
click at [743, 359] on div "Arrearage Amount $ Belongs To * Select Debtor 1 Only Debtor 2 Only Debtor 1 And…" at bounding box center [761, 258] width 165 height 406
click at [594, 434] on textarea at bounding box center [597, 430] width 153 height 45
type textarea "plan"
click at [791, 491] on button "Save & Close" at bounding box center [797, 500] width 82 height 25
select select
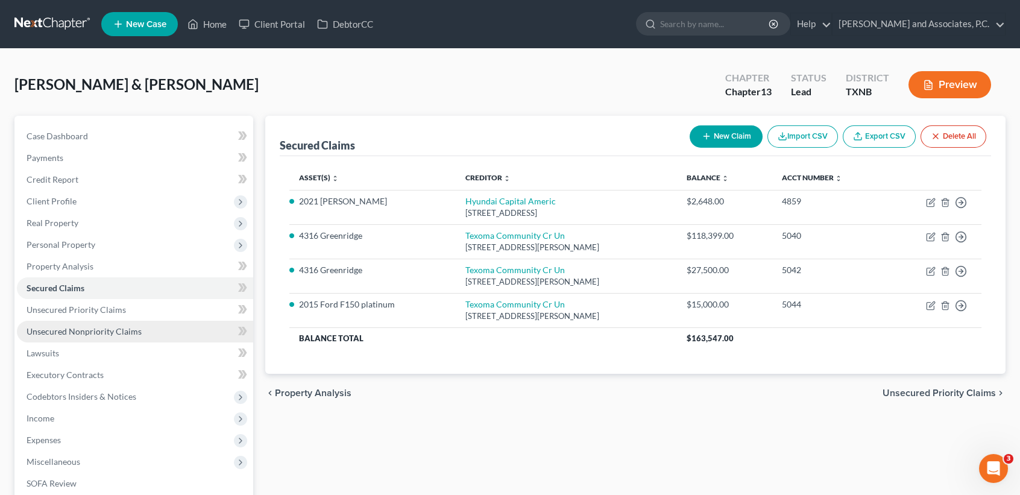
click at [160, 334] on link "Unsecured Nonpriority Claims" at bounding box center [135, 332] width 236 height 22
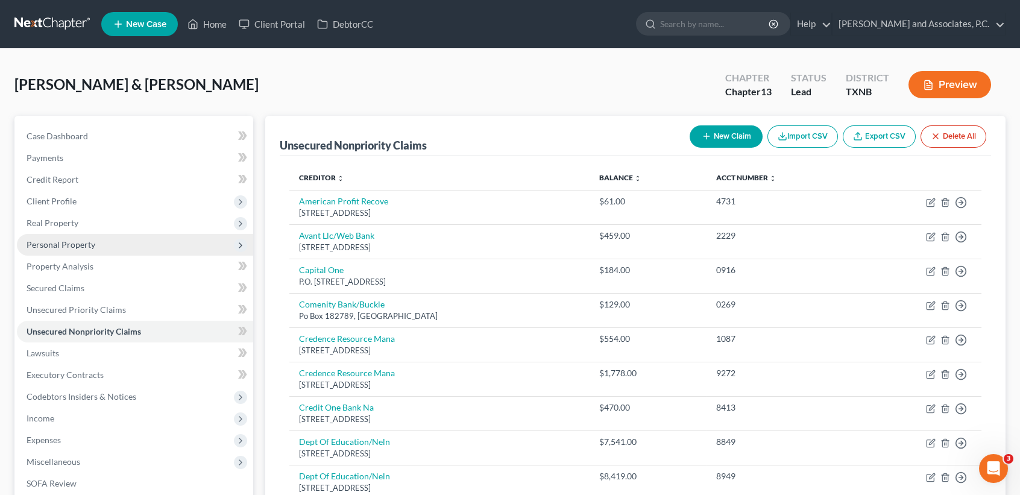
click at [56, 235] on span "Personal Property" at bounding box center [135, 245] width 236 height 22
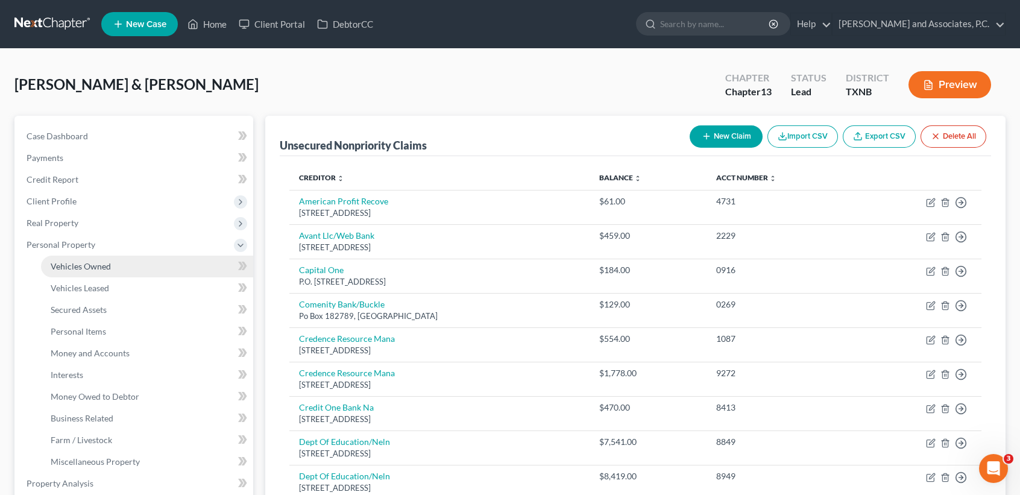
click at [67, 256] on link "Vehicles Owned" at bounding box center [147, 267] width 212 height 22
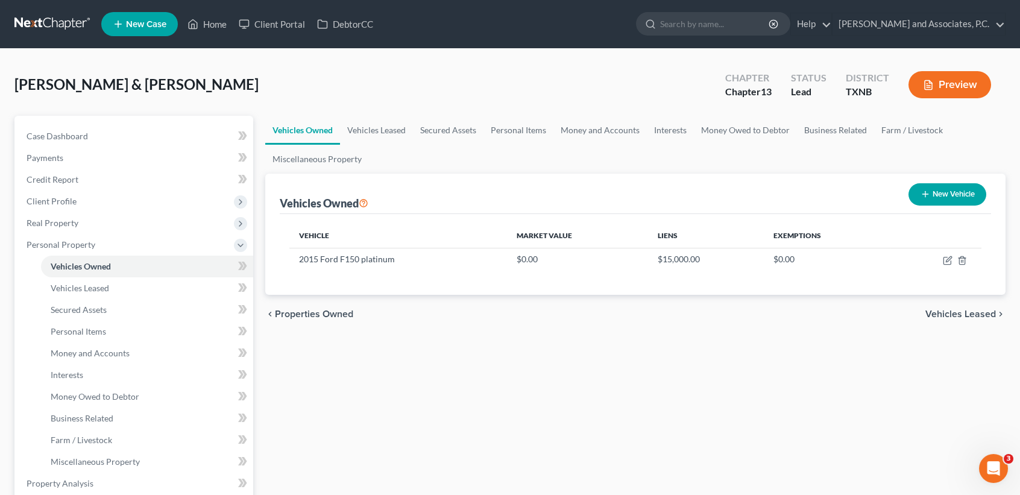
click at [950, 194] on button "New Vehicle" at bounding box center [948, 194] width 78 height 22
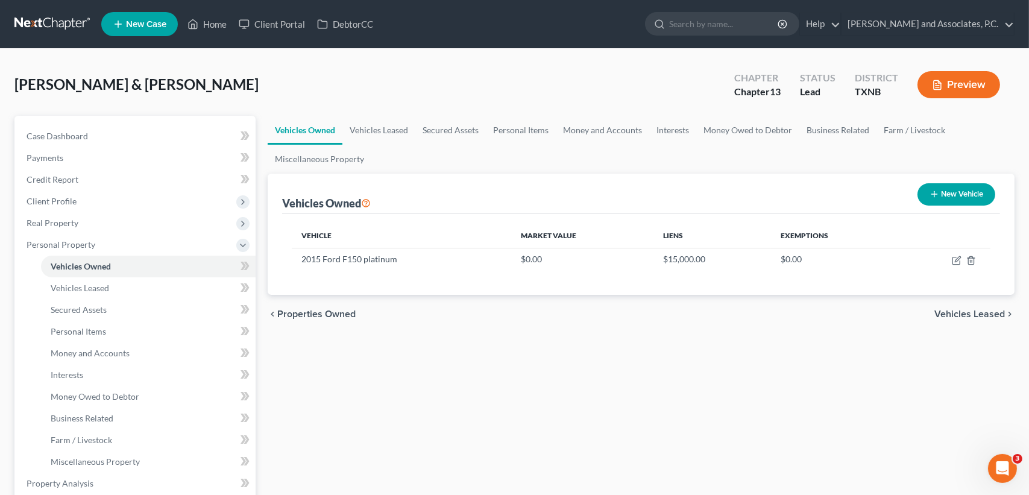
select select "0"
select select "2"
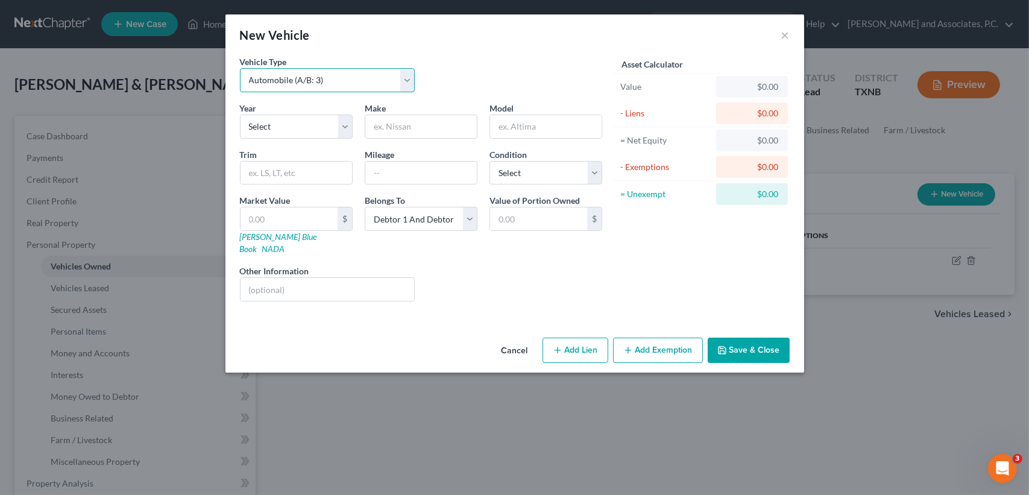
click at [315, 82] on select "Select Automobile (A/B: 3) Truck (A/B: 3) Trailer (A/B: 4) Watercraft (A/B: 4) …" at bounding box center [327, 80] width 175 height 24
select select "5"
click at [240, 68] on select "Select Automobile (A/B: 3) Truck (A/B: 3) Trailer (A/B: 4) Watercraft (A/B: 4) …" at bounding box center [327, 80] width 175 height 24
click at [333, 130] on select "Select 2026 2025 2024 2023 2022 2021 2020 2019 2018 2017 2016 2015 2014 2013 20…" at bounding box center [296, 127] width 113 height 24
select select "1"
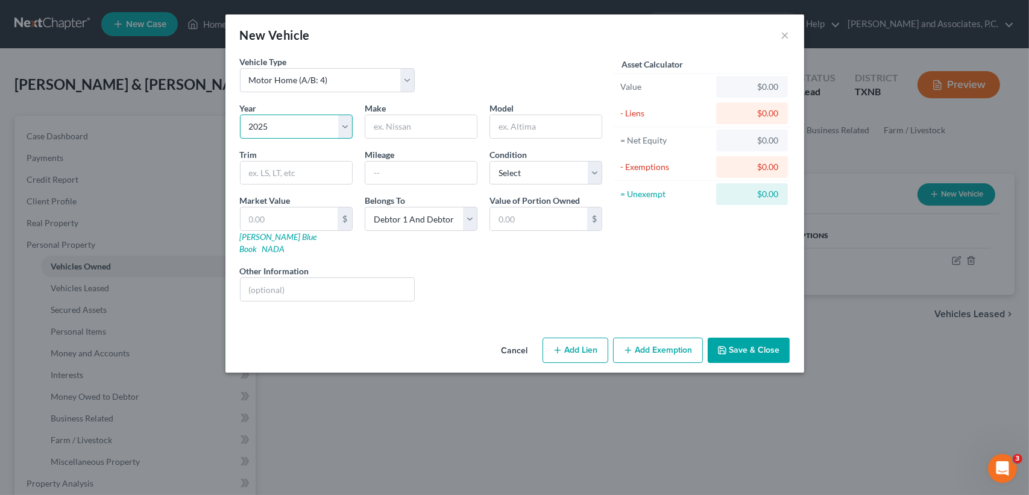
click at [240, 115] on select "Select 2026 2025 2024 2023 2022 2021 2020 2019 2018 2017 2016 2015 2014 2013 20…" at bounding box center [296, 127] width 113 height 24
click at [429, 124] on input "text" at bounding box center [421, 126] width 112 height 23
type input "Forest RIV"
type input "Tra"
click at [458, 130] on input "Forest RIV" at bounding box center [421, 126] width 112 height 23
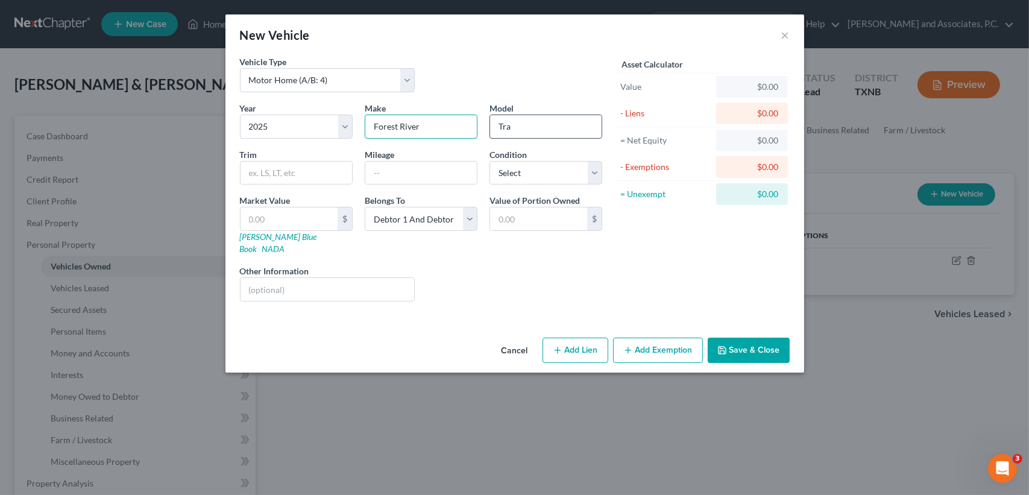
type input "Forest River"
click at [571, 115] on input "Tra" at bounding box center [546, 126] width 112 height 23
type input "Travel Trailer"
click at [563, 173] on select "Select Excellent Very Good Good Fair Poor" at bounding box center [546, 173] width 113 height 24
select select "0"
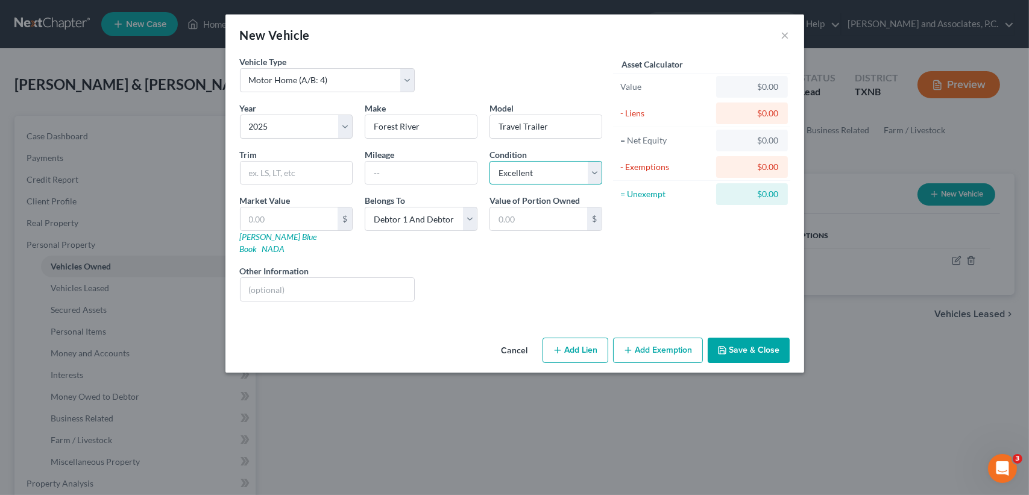
click at [490, 161] on select "Select Excellent Very Good Good Fair Poor" at bounding box center [546, 173] width 113 height 24
click at [506, 286] on div "Liens Select" at bounding box center [515, 283] width 188 height 37
click at [279, 230] on div "$" at bounding box center [296, 219] width 113 height 24
click at [281, 221] on input "text" at bounding box center [289, 218] width 97 height 23
click at [554, 269] on div "Liens Select" at bounding box center [515, 283] width 188 height 37
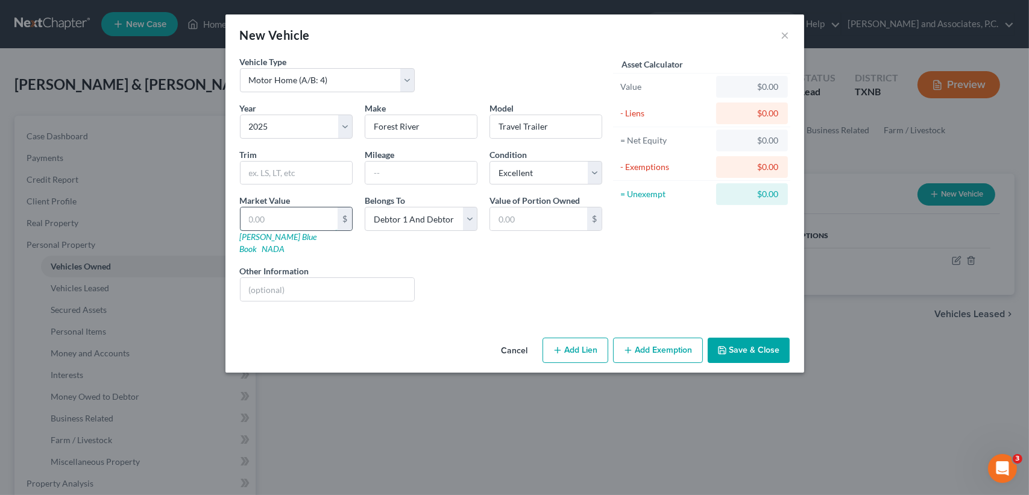
click at [309, 224] on input "text" at bounding box center [289, 218] width 97 height 23
click at [307, 222] on input "text" at bounding box center [289, 218] width 97 height 23
type input "4"
type input "4.00"
type input "40"
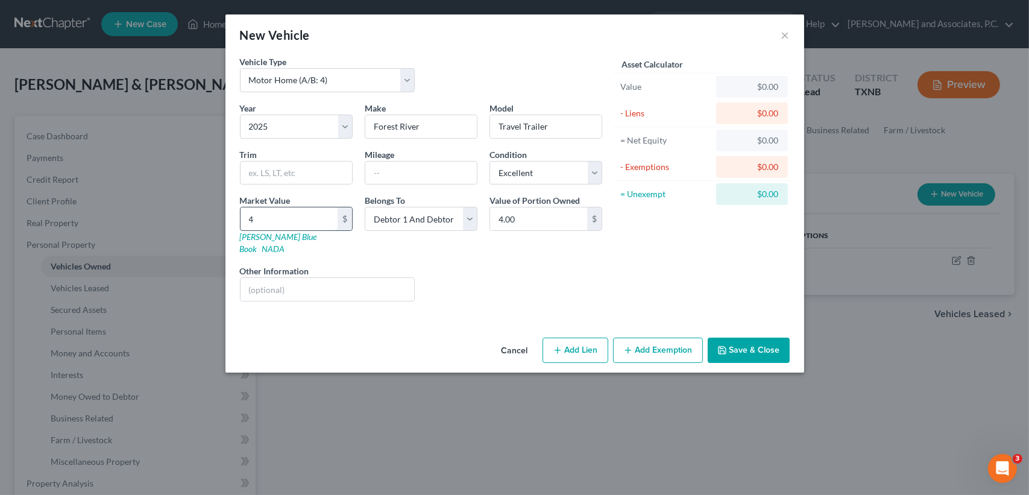
type input "40.00"
type input "400"
type input "400.00"
type input "4000"
type input "4,000.00"
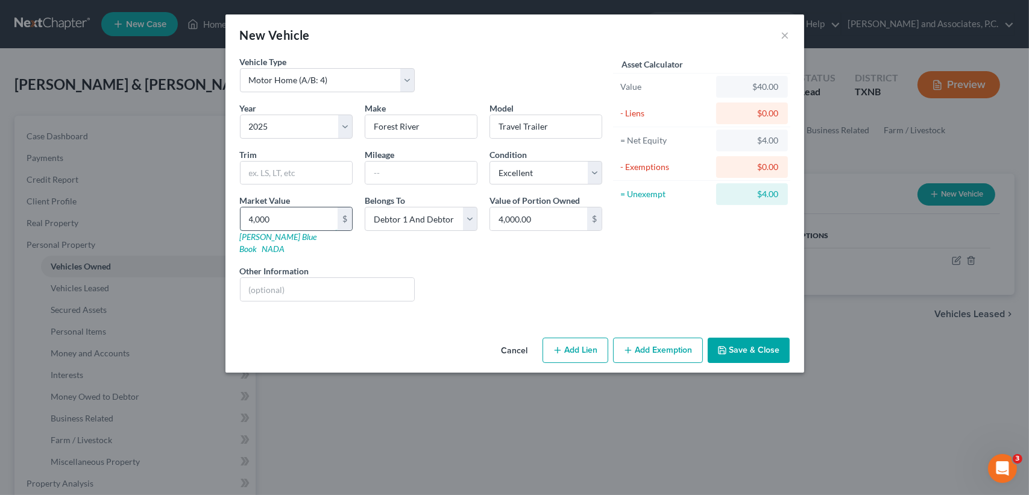
type input "4,0000"
type input "40,000.00"
click at [538, 283] on div "Liens Select" at bounding box center [515, 283] width 188 height 37
click at [351, 288] on input "text" at bounding box center [328, 289] width 174 height 23
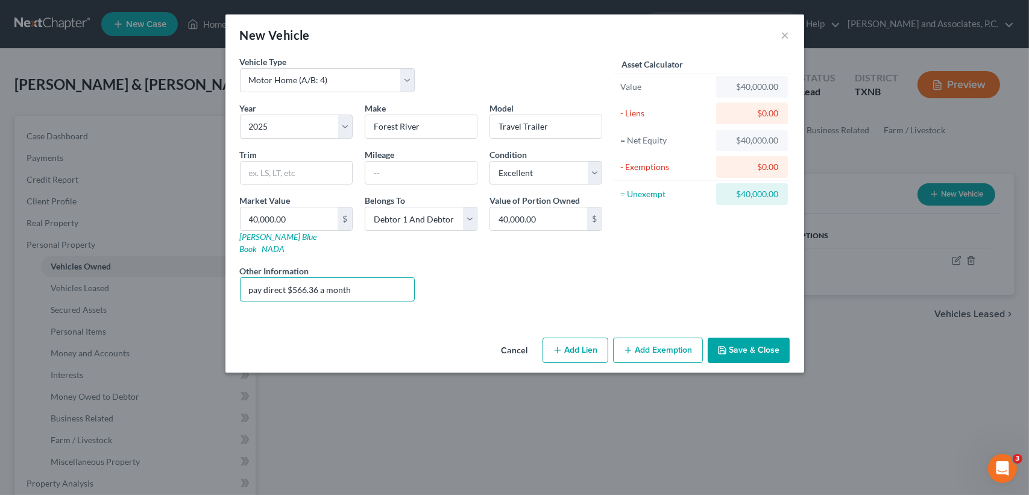
type input "pay direct $566.36 a month"
click at [547, 279] on div "Liens Select" at bounding box center [515, 283] width 188 height 37
drag, startPoint x: 392, startPoint y: 164, endPoint x: 445, endPoint y: 176, distance: 53.8
click at [393, 164] on input "text" at bounding box center [421, 173] width 112 height 23
click at [663, 257] on div "Asset Calculator Value $40,000.00 - Liens $0.00 = Net Equity $40,000.00 - Exemp…" at bounding box center [702, 183] width 188 height 256
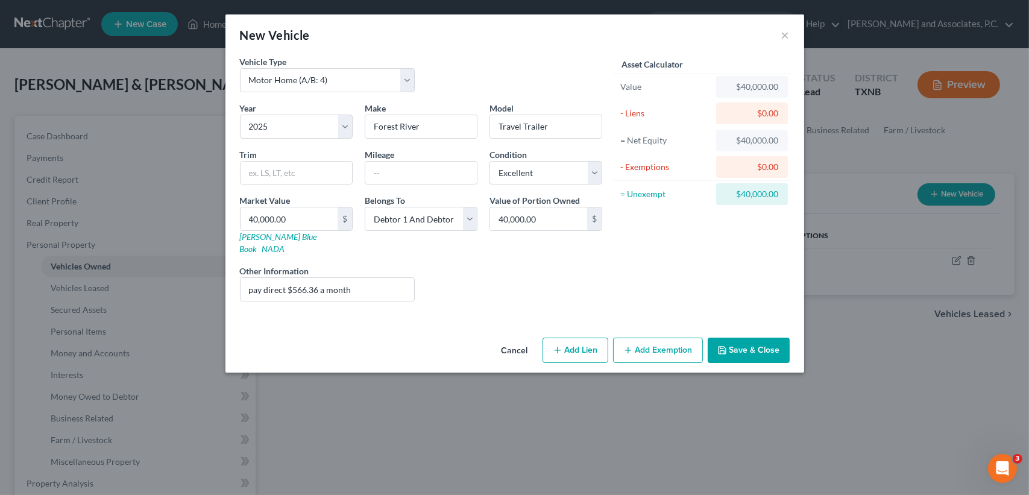
click at [738, 338] on button "Save & Close" at bounding box center [749, 350] width 82 height 25
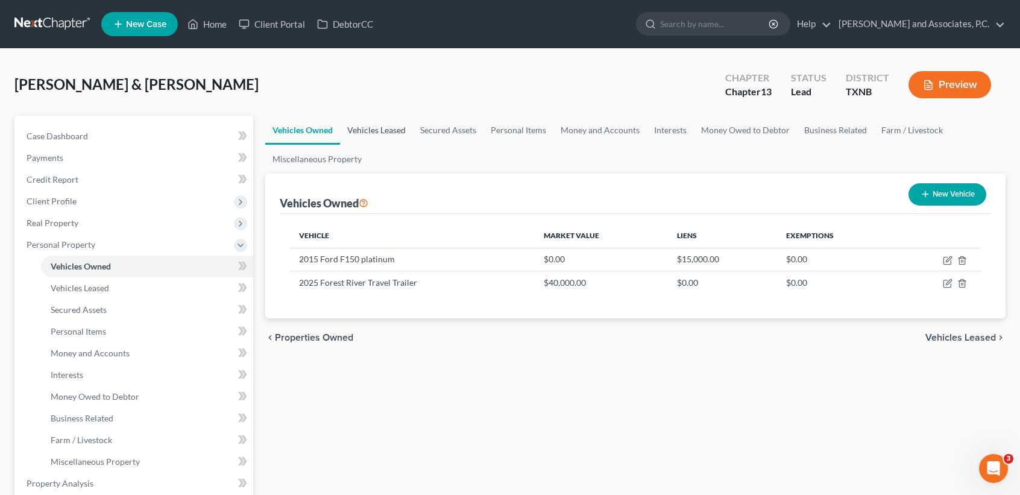
click at [359, 118] on link "Vehicles Leased" at bounding box center [376, 130] width 73 height 29
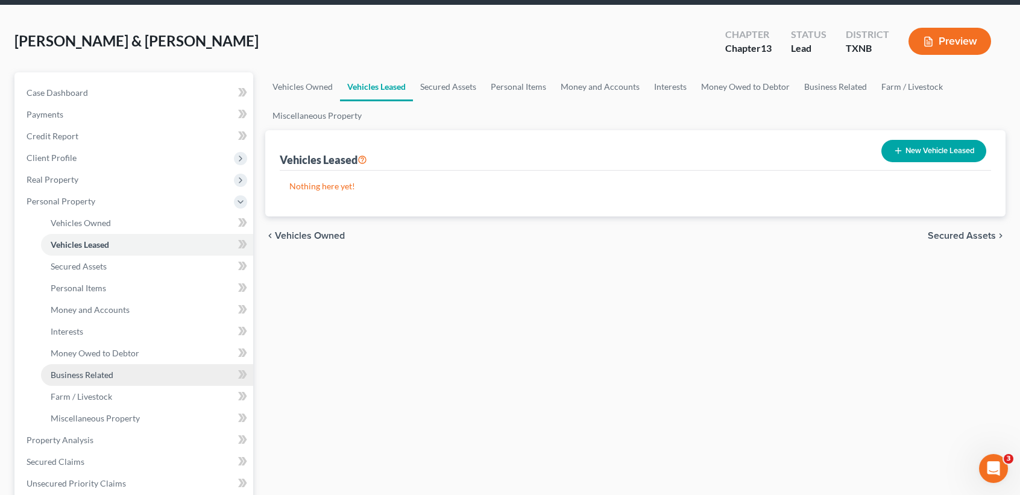
scroll to position [80, 0]
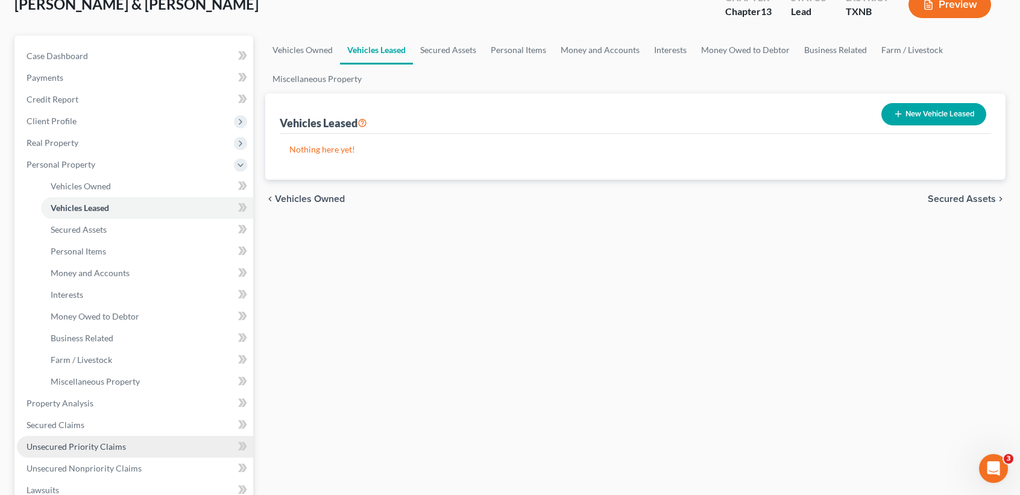
click at [71, 441] on span "Unsecured Priority Claims" at bounding box center [76, 446] width 99 height 10
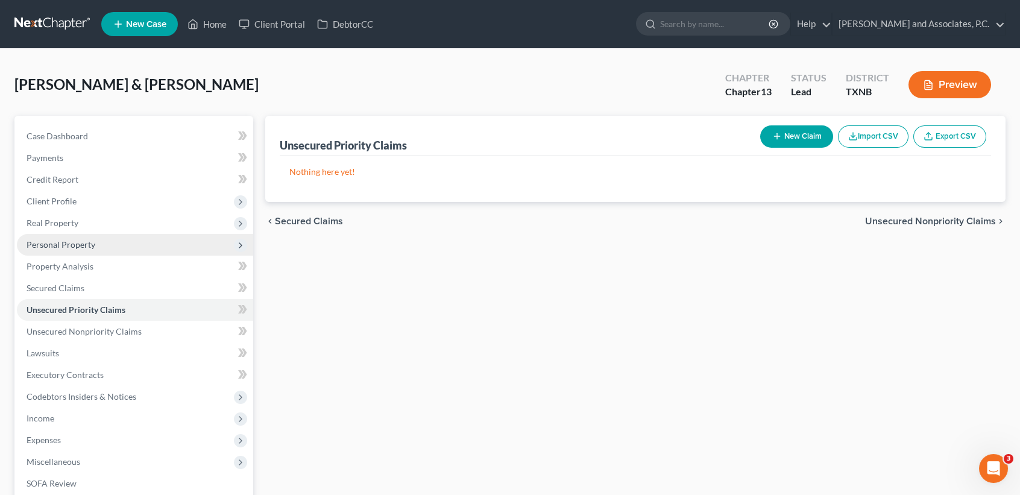
click at [84, 236] on span "Personal Property" at bounding box center [135, 245] width 236 height 22
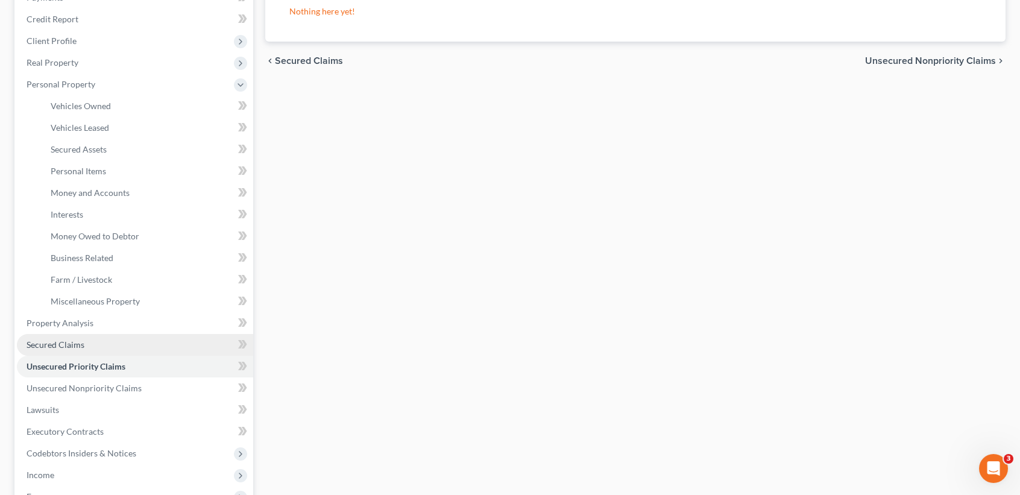
click at [89, 342] on link "Secured Claims" at bounding box center [135, 345] width 236 height 22
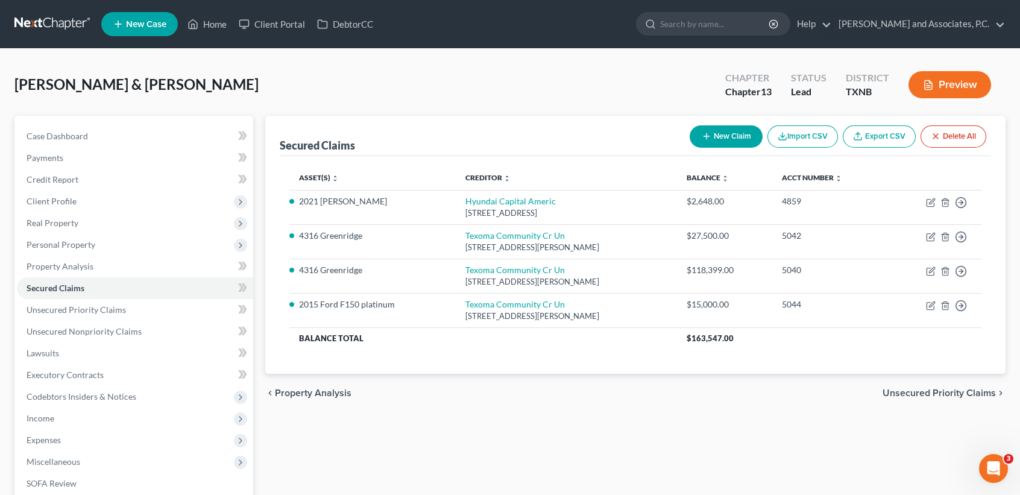
click at [711, 134] on button "New Claim" at bounding box center [726, 136] width 73 height 22
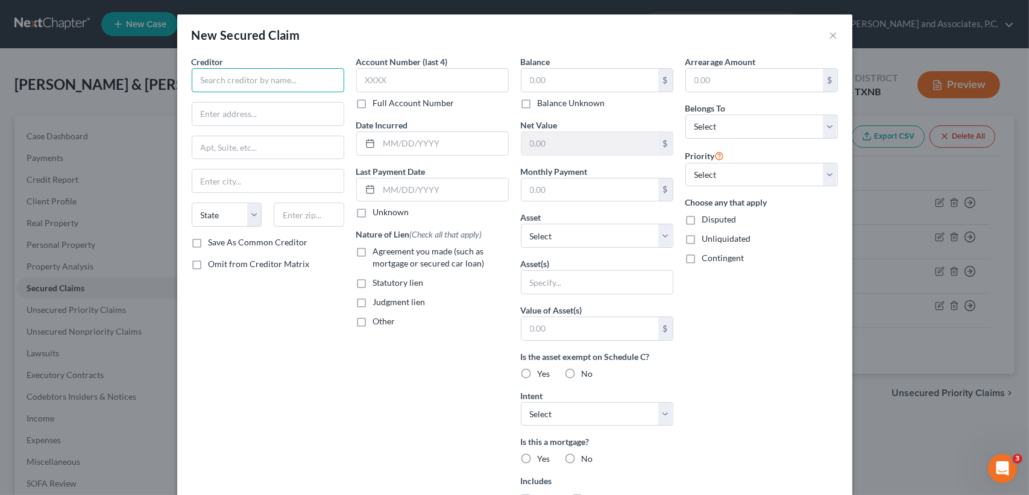
click at [289, 80] on input "text" at bounding box center [268, 80] width 153 height 24
type input "Medallion Bank"
type input "PO BOX 3073"
click at [301, 209] on input "text" at bounding box center [309, 215] width 71 height 24
type input "77253"
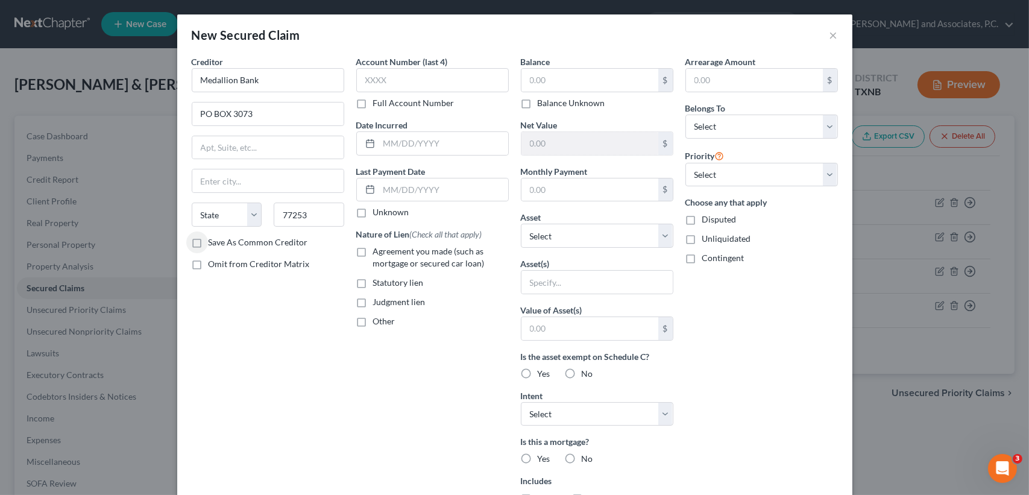
type input "Houston"
select select "45"
drag, startPoint x: 239, startPoint y: 242, endPoint x: 289, endPoint y: 181, distance: 78.8
click at [239, 242] on label "Save As Common Creditor" at bounding box center [258, 242] width 99 height 12
click at [221, 242] on input "Save As Common Creditor" at bounding box center [217, 240] width 8 height 8
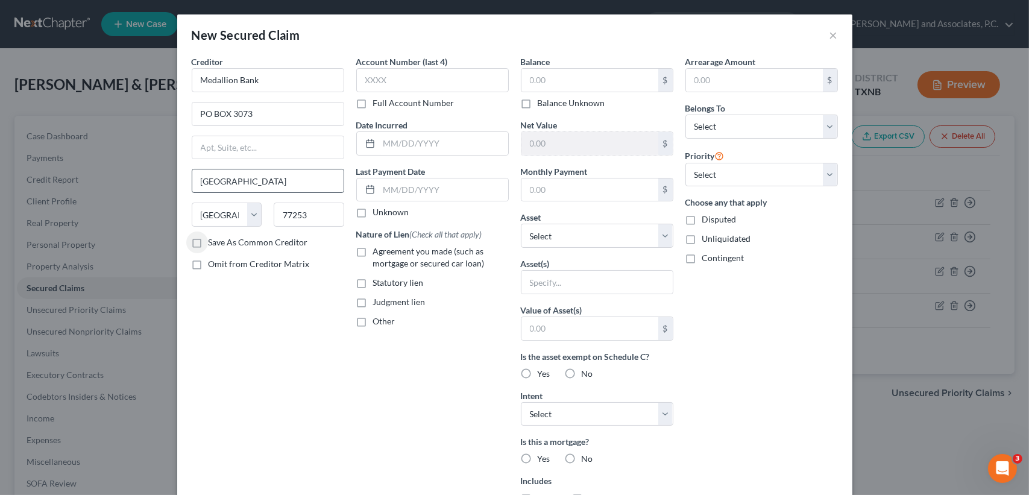
checkbox input "true"
click at [415, 88] on input "text" at bounding box center [432, 80] width 153 height 24
type input "6859"
click at [457, 386] on div "Account Number (last 4) 6859 Full Account Number Date Incurred Last Payment Dat…" at bounding box center [432, 324] width 165 height 538
click at [585, 88] on input "text" at bounding box center [590, 80] width 137 height 23
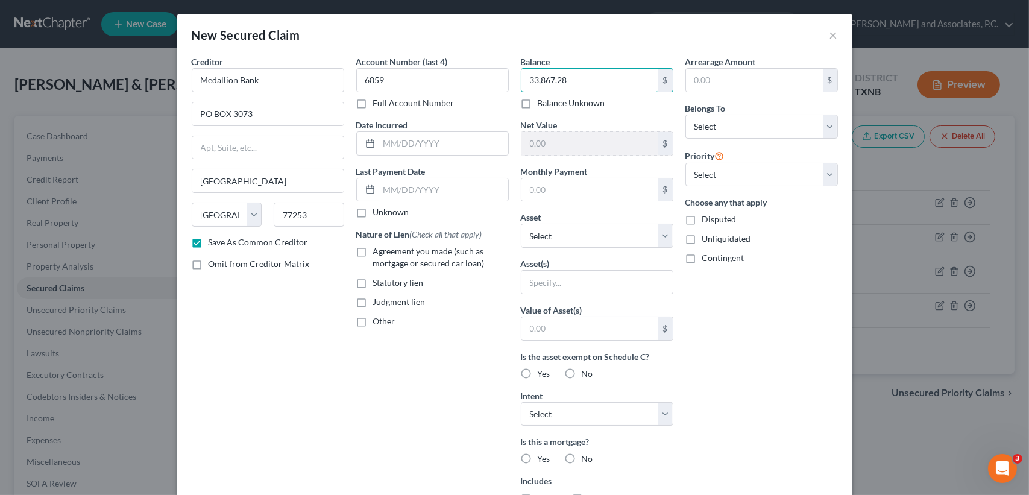
type input "33,867.28"
click at [731, 285] on div "Arrearage Amount $ Belongs To * Select Debtor 1 Only Debtor 2 Only Debtor 1 And…" at bounding box center [761, 324] width 165 height 538
click at [531, 195] on input "text" at bounding box center [590, 189] width 137 height 23
type input "566.36"
click at [541, 227] on select "Select Other Multiple Assets Firearms - 40 handgun - $300.0 Texoma Community Cr…" at bounding box center [597, 236] width 153 height 24
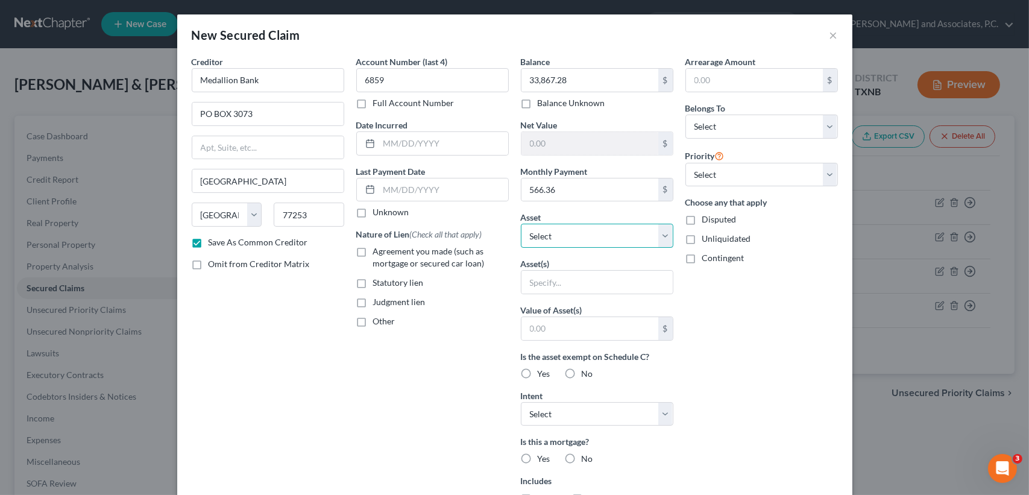
select select "13"
click at [521, 224] on select "Select Other Multiple Assets Firearms - 40 handgun - $300.0 Texoma Community Cr…" at bounding box center [597, 236] width 153 height 24
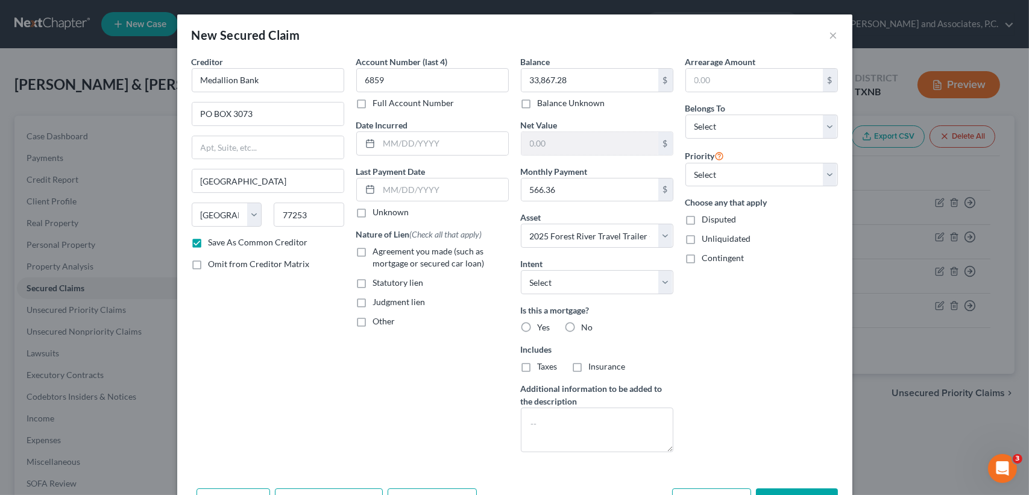
click at [733, 333] on div "Arrearage Amount $ Belongs To * Select Debtor 1 Only Debtor 2 Only Debtor 1 And…" at bounding box center [761, 258] width 165 height 406
click at [594, 450] on div "Balance 33,867.28 $ Balance Unknown Balance Undetermined 33,867.28 $ Balance Un…" at bounding box center [597, 258] width 165 height 406
click at [597, 447] on textarea at bounding box center [597, 430] width 153 height 45
click at [603, 427] on textarea at bounding box center [597, 430] width 153 height 45
type textarea "direct"
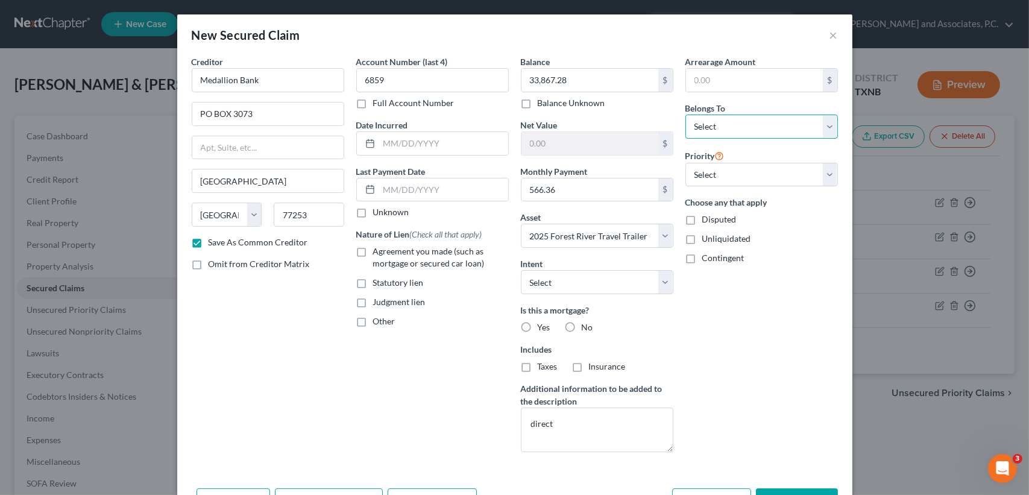
click at [776, 132] on select "Select Debtor 1 Only Debtor 2 Only Debtor 1 And Debtor 2 Only At Least One Of T…" at bounding box center [761, 127] width 153 height 24
select select "2"
click at [685, 115] on select "Select Debtor 1 Only Debtor 2 Only Debtor 1 And Debtor 2 Only At Least One Of T…" at bounding box center [761, 127] width 153 height 24
drag, startPoint x: 711, startPoint y: 446, endPoint x: 711, endPoint y: 438, distance: 7.8
click at [711, 439] on div "Arrearage Amount $ Belongs To * Select Debtor 1 Only Debtor 2 Only Debtor 1 And…" at bounding box center [761, 258] width 165 height 406
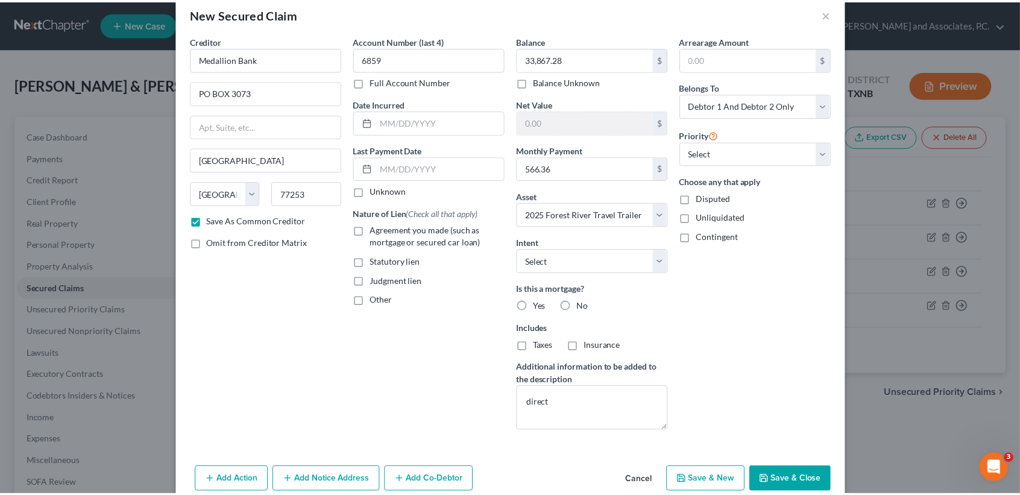
scroll to position [41, 0]
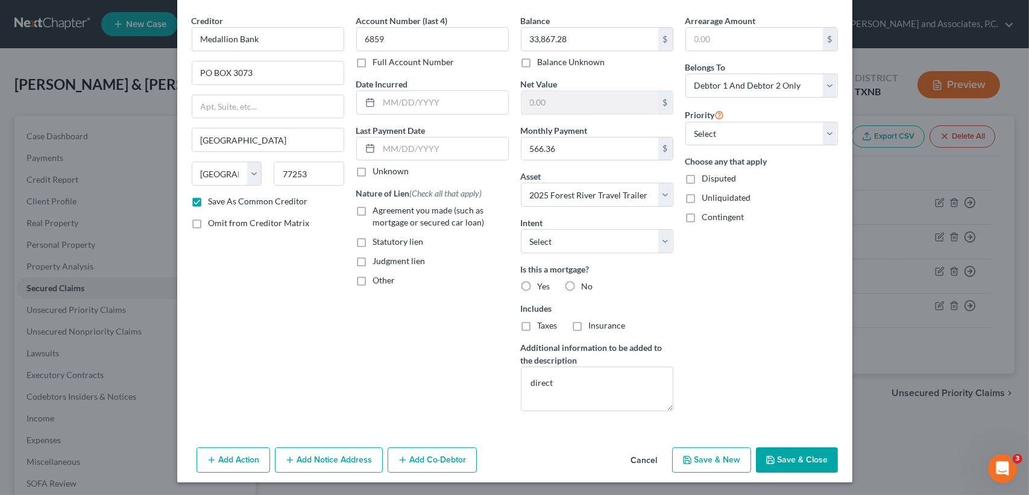
click at [792, 452] on button "Save & Close" at bounding box center [797, 459] width 82 height 25
checkbox input "false"
select select
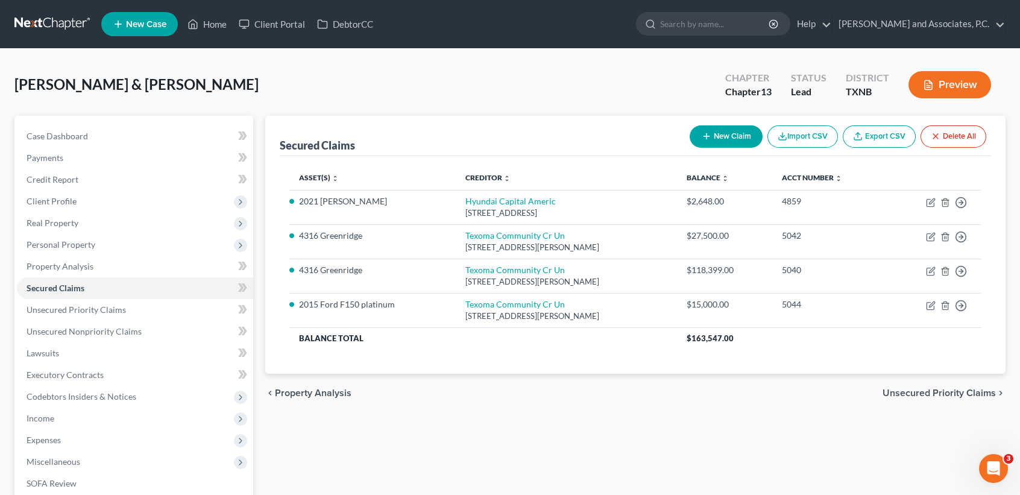
click at [716, 470] on div "Secured Claims New Claim Import CSV Export CSV Delete All Asset(s) expand_more …" at bounding box center [635, 377] width 752 height 523
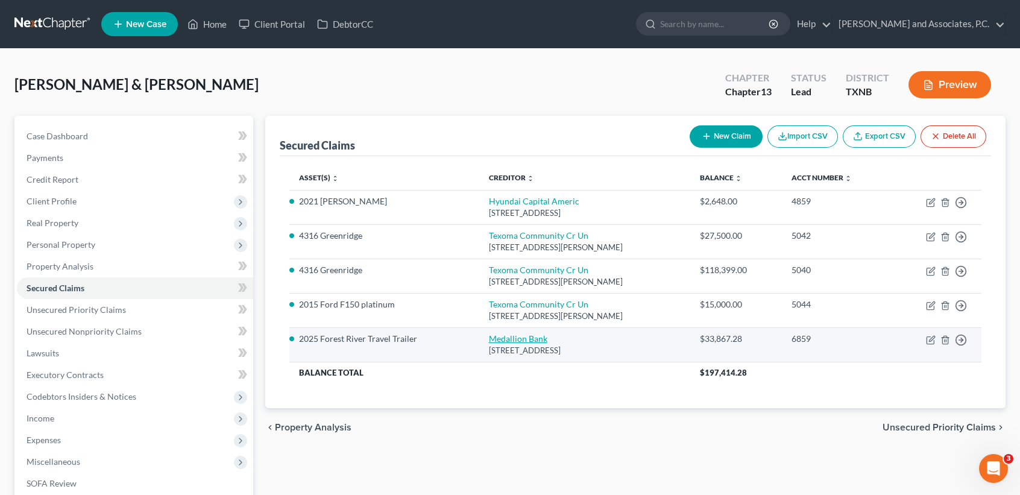
click at [496, 341] on link "Medallion Bank" at bounding box center [518, 338] width 58 height 10
select select "45"
select select "2"
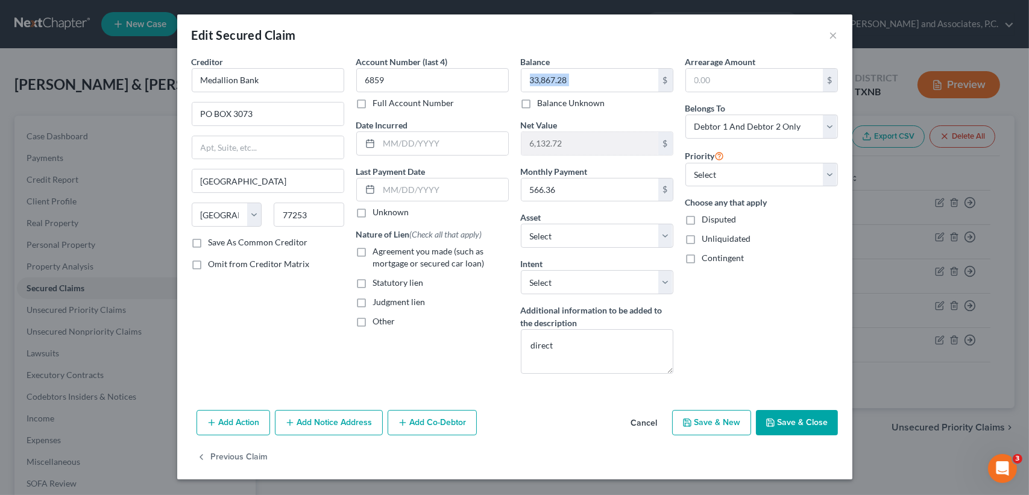
click at [613, 68] on div "Balance 33,867.28 $ Balance Unknown Balance Undetermined 33,867.28 $ Balance Un…" at bounding box center [597, 82] width 153 height 54
click at [639, 75] on input "33,867.28" at bounding box center [590, 80] width 137 height 23
click at [632, 80] on input "33,867.28" at bounding box center [590, 80] width 137 height 23
click at [817, 300] on div "Arrearage Amount $ Belongs To * Select Debtor 1 Only Debtor 2 Only Debtor 1 And…" at bounding box center [761, 219] width 165 height 328
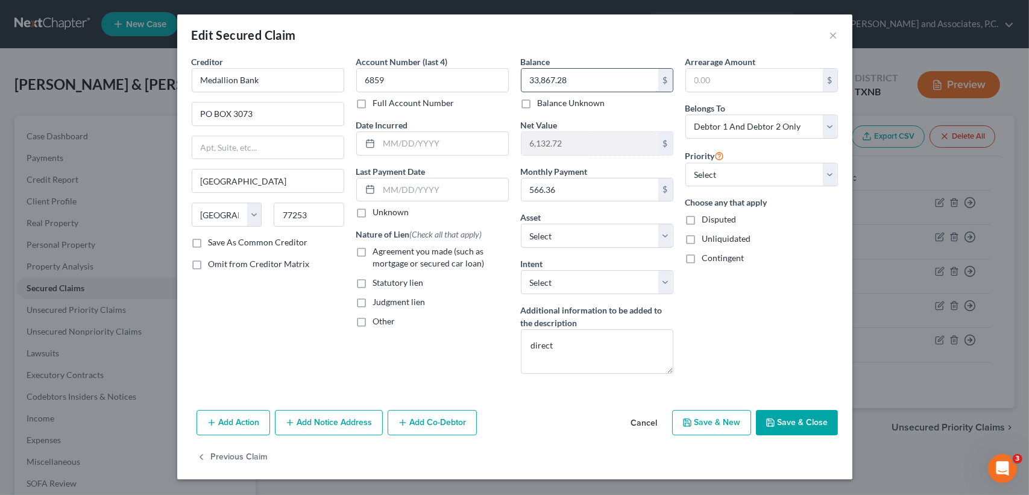
click at [590, 77] on input "33,867.28" at bounding box center [590, 80] width 137 height 23
type input "35,000.00"
drag, startPoint x: 801, startPoint y: 437, endPoint x: 804, endPoint y: 427, distance: 10.7
click at [803, 437] on div "Add Action Add Notice Address Add Co-Debtor Cancel Save & New Save & Close" at bounding box center [514, 425] width 675 height 40
click at [804, 426] on button "Save & Close" at bounding box center [797, 422] width 82 height 25
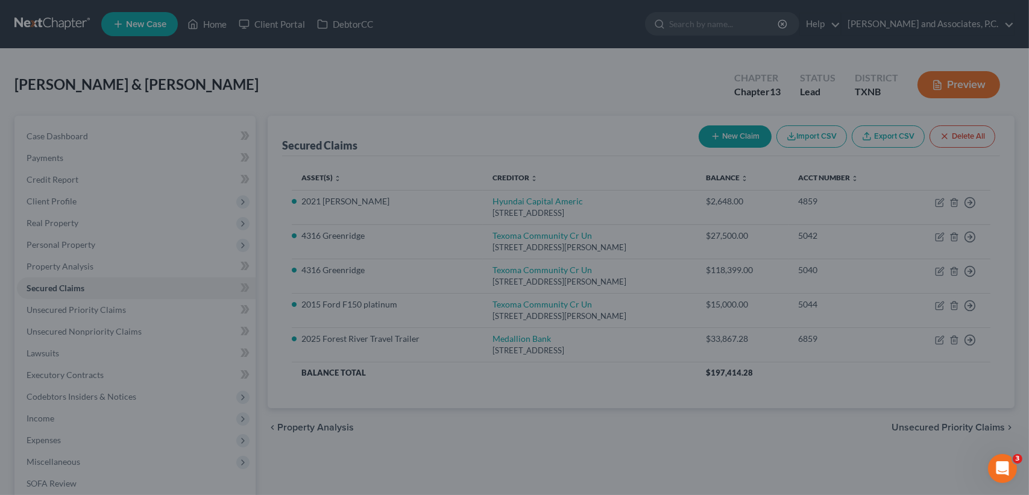
type input "5,000.00"
select select "13"
type input "0"
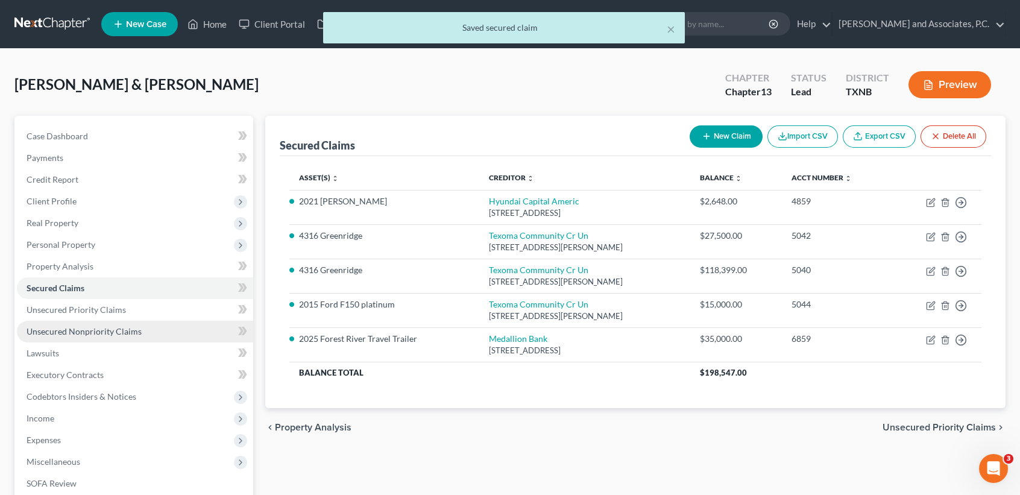
click at [100, 329] on span "Unsecured Nonpriority Claims" at bounding box center [84, 331] width 115 height 10
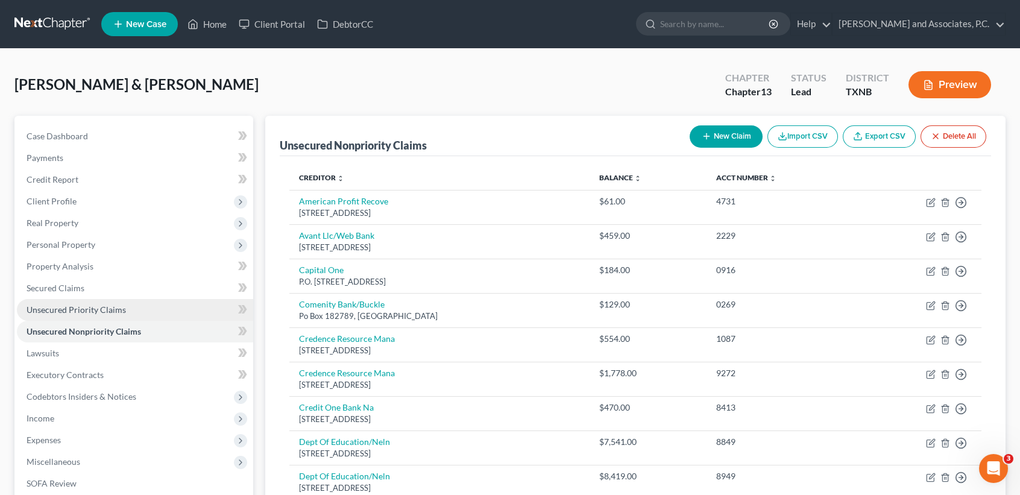
click at [103, 307] on span "Unsecured Priority Claims" at bounding box center [76, 309] width 99 height 10
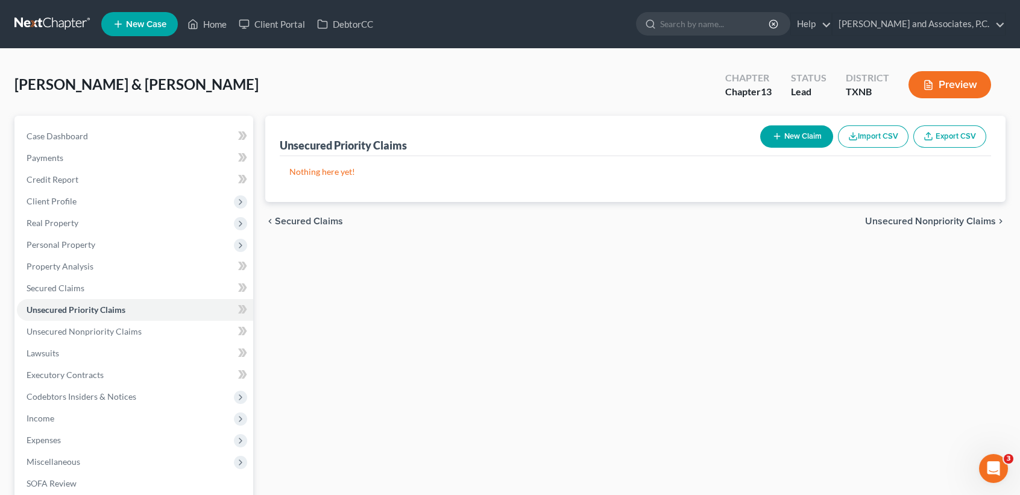
click at [796, 138] on button "New Claim" at bounding box center [796, 136] width 73 height 22
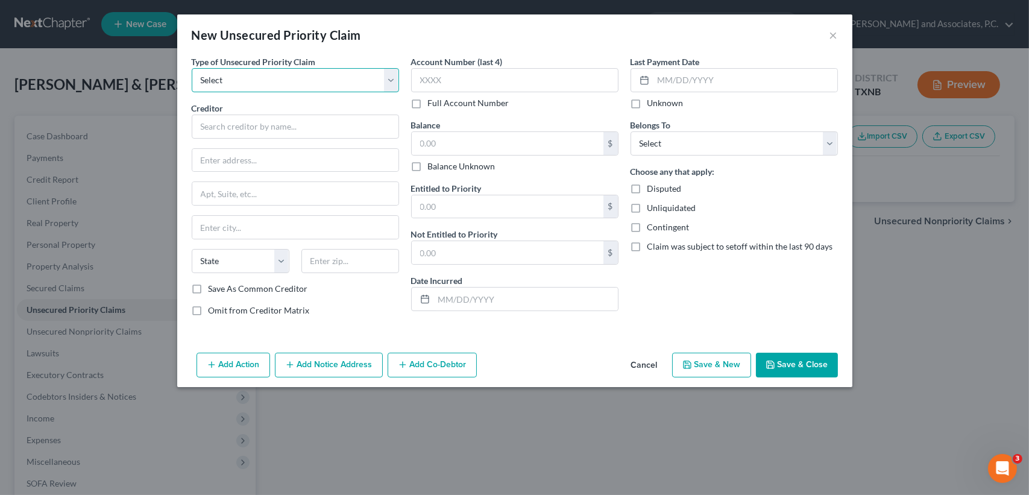
click at [294, 80] on select "Select Taxes & Other Government Units Domestic Support Obligations Extensions o…" at bounding box center [295, 80] width 207 height 24
select select "0"
click at [192, 68] on select "Select Taxes & Other Government Units Domestic Support Obligations Extensions o…" at bounding box center [295, 80] width 207 height 24
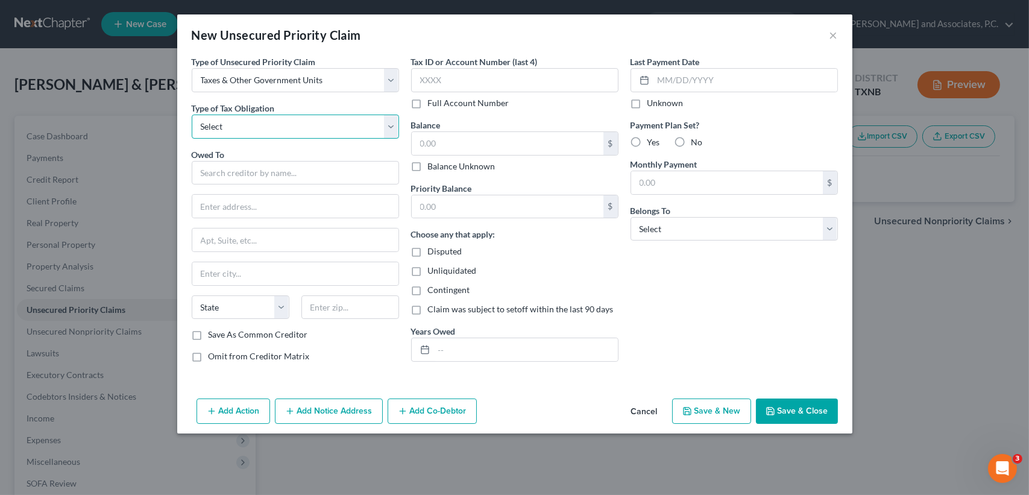
click at [260, 119] on select "Select Federal City State Franchise Tax Board Other" at bounding box center [295, 127] width 207 height 24
click at [192, 115] on select "Select Federal City State Franchise Tax Board Other" at bounding box center [295, 127] width 207 height 24
click at [255, 127] on select "Select Federal City State Franchise Tax Board Other" at bounding box center [295, 127] width 207 height 24
select select "0"
click at [192, 115] on select "Select Federal City State Franchise Tax Board Other" at bounding box center [295, 127] width 207 height 24
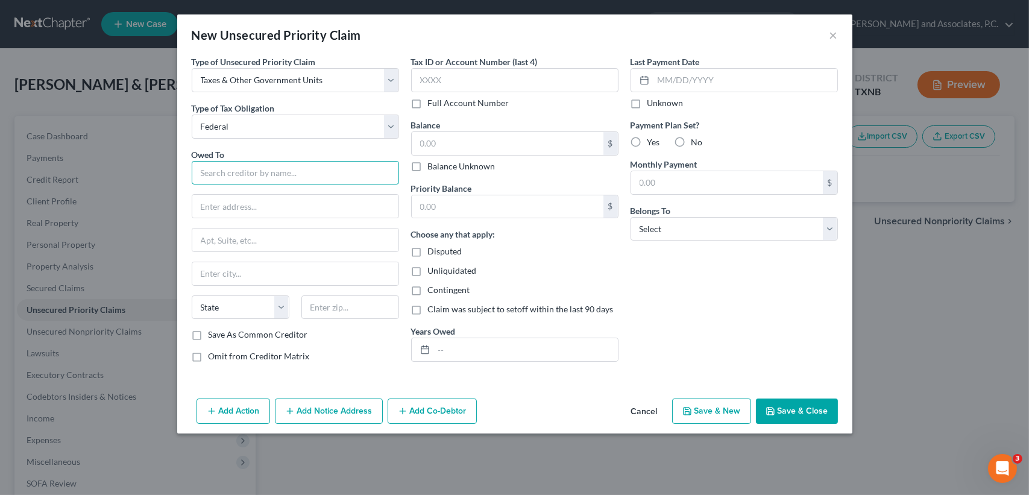
click at [233, 183] on input "text" at bounding box center [295, 173] width 207 height 24
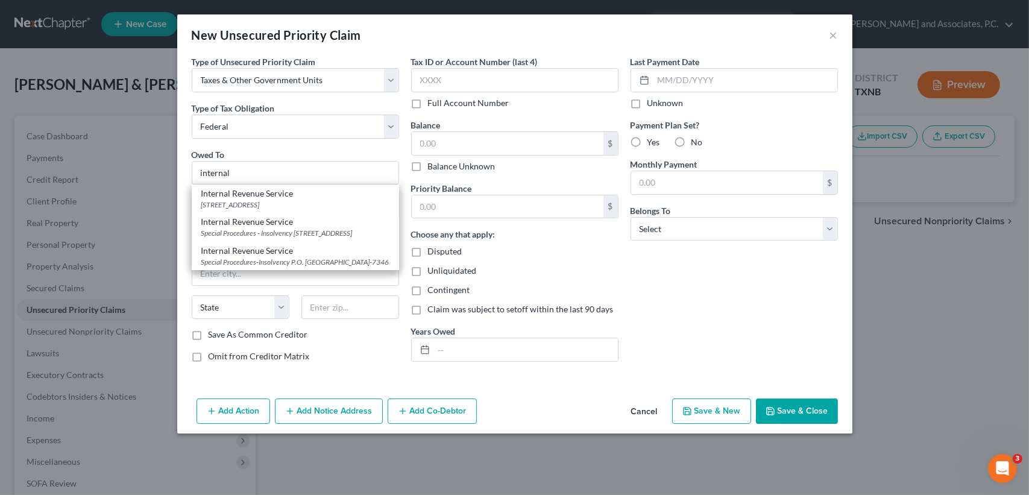
click at [251, 198] on div "Internal Revenue Service" at bounding box center [295, 194] width 188 height 12
type input "Internal Revenue Service"
type input "Po Box 7317"
type input "[GEOGRAPHIC_DATA]"
select select "39"
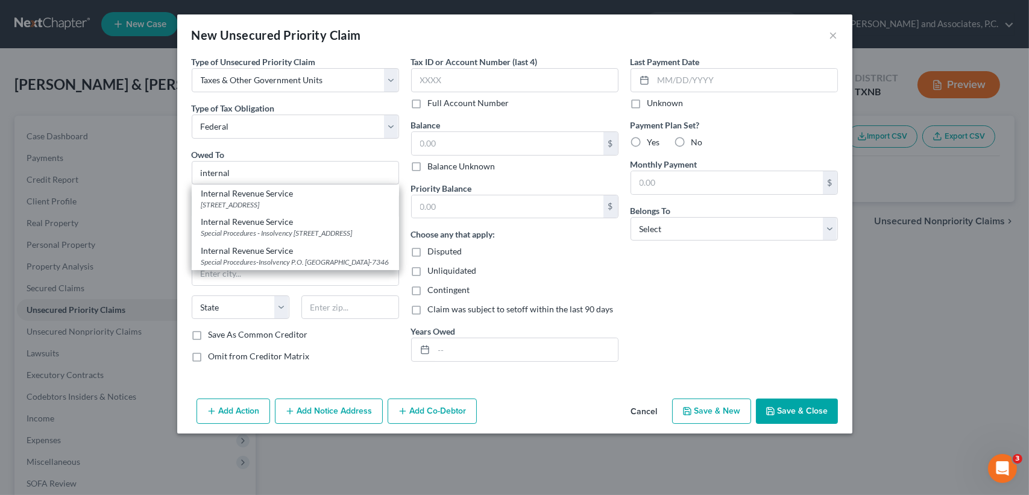
type input "19101"
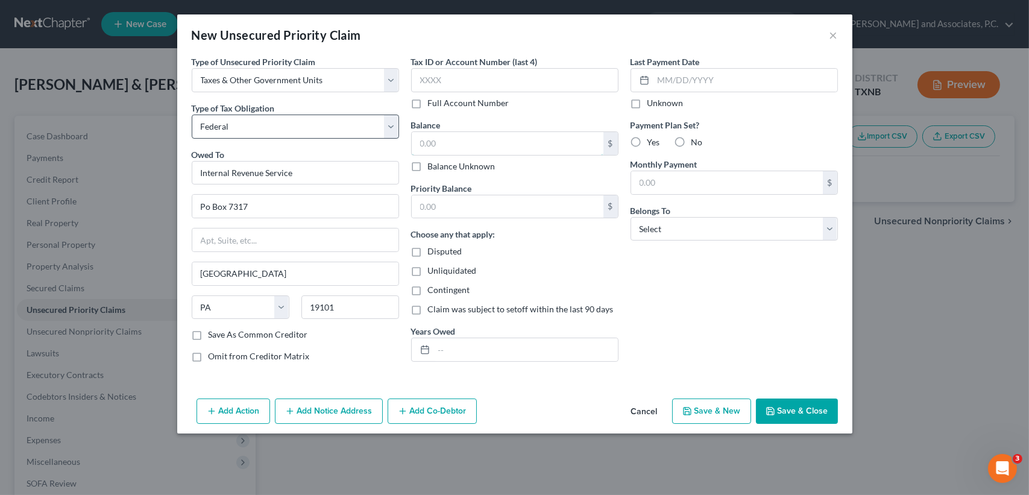
drag, startPoint x: 450, startPoint y: 145, endPoint x: 315, endPoint y: 116, distance: 138.8
click at [451, 145] on input "text" at bounding box center [508, 143] width 192 height 23
type input "13,500.00"
click at [576, 354] on input "text" at bounding box center [526, 349] width 184 height 23
click at [502, 354] on input "text" at bounding box center [526, 349] width 184 height 23
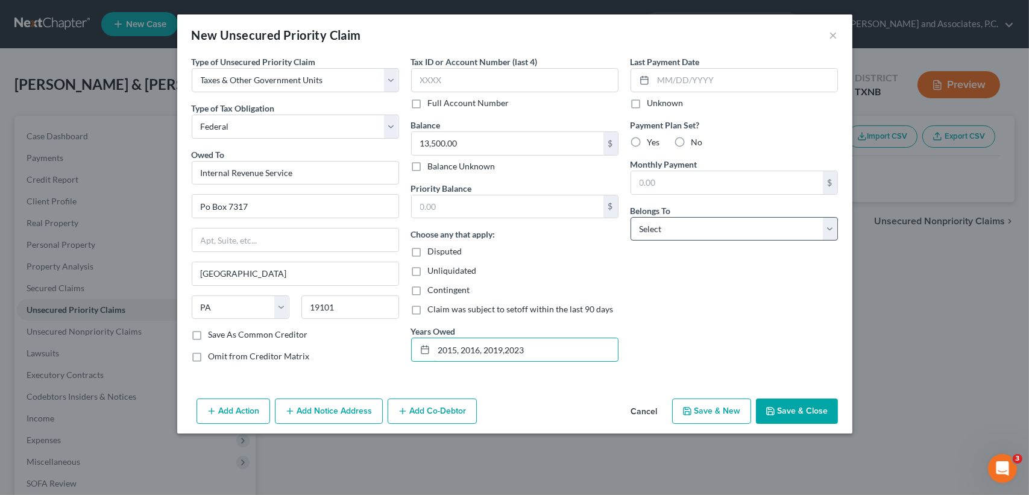
type input "2015, 2016, 2019,2023"
click at [755, 234] on select "Select Debtor 1 Only Debtor 2 Only Debtor 1 And Debtor 2 Only At Least One Of T…" at bounding box center [734, 229] width 207 height 24
select select "2"
click at [631, 217] on select "Select Debtor 1 Only Debtor 2 Only Debtor 1 And Debtor 2 Only At Least One Of T…" at bounding box center [734, 229] width 207 height 24
drag, startPoint x: 738, startPoint y: 322, endPoint x: 780, endPoint y: 382, distance: 73.6
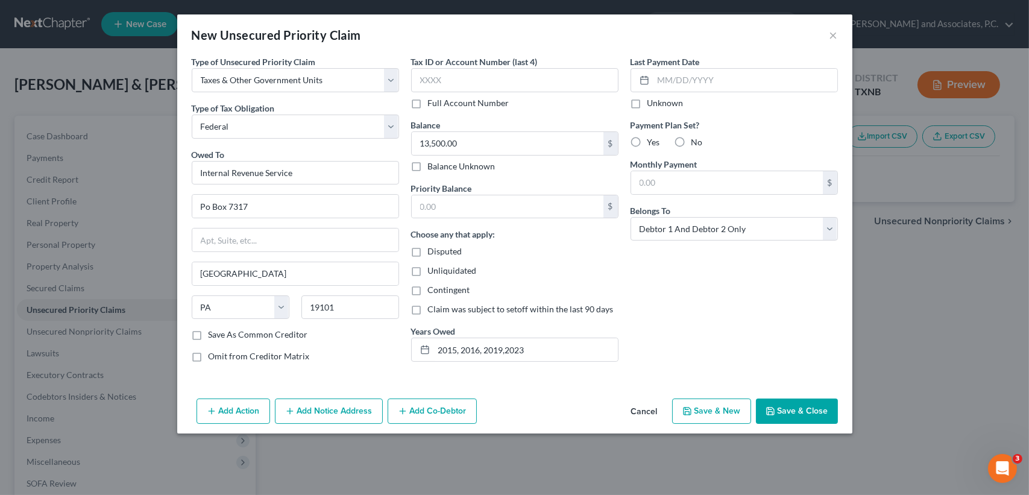
click at [739, 322] on div "Last Payment Date Unknown Payment Plan Set? Yes No Monthly Payment $ Belongs To…" at bounding box center [734, 213] width 219 height 317
click at [805, 418] on button "Save & Close" at bounding box center [797, 411] width 82 height 25
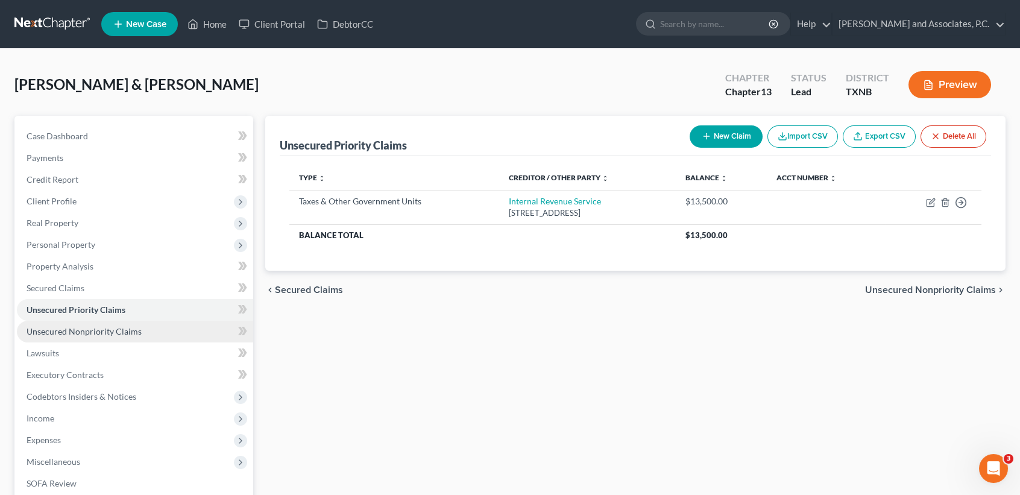
click at [98, 336] on link "Unsecured Nonpriority Claims" at bounding box center [135, 332] width 236 height 22
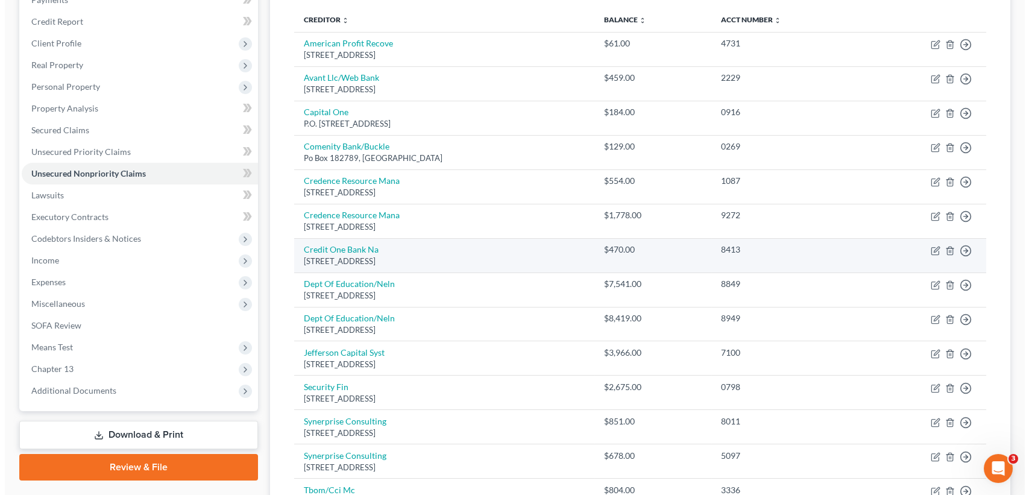
scroll to position [160, 0]
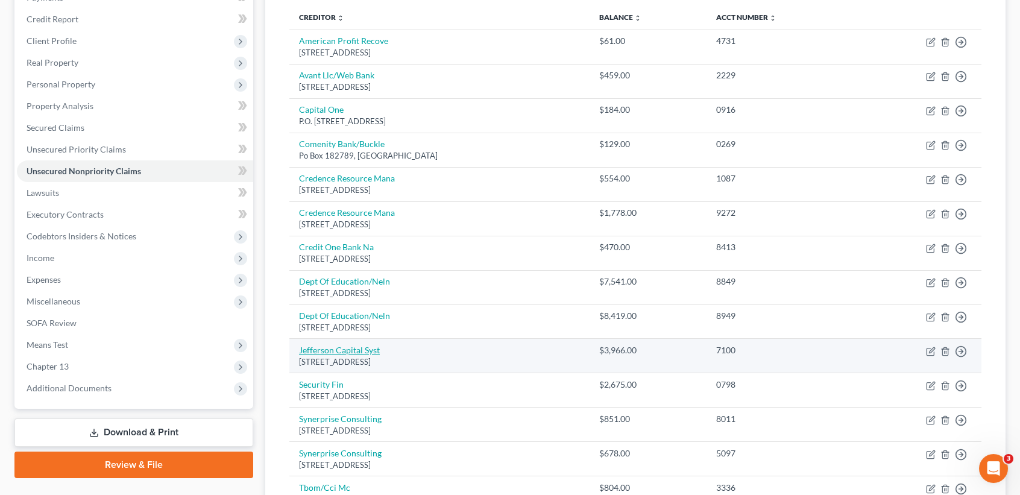
click at [369, 345] on link "Jefferson Capital Syst" at bounding box center [339, 350] width 81 height 10
select select "24"
select select "1"
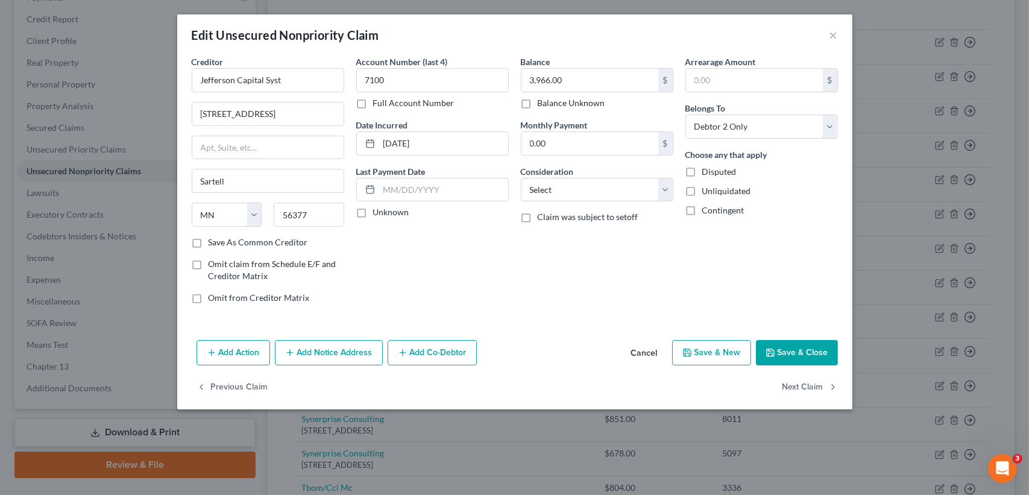
click at [316, 356] on button "Add Notice Address" at bounding box center [329, 352] width 108 height 25
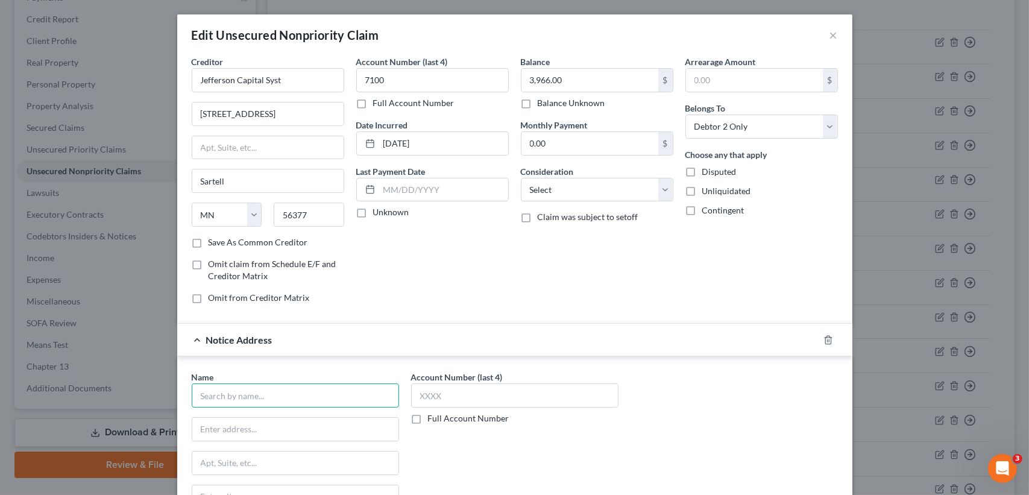
click at [259, 401] on input "text" at bounding box center [295, 395] width 207 height 24
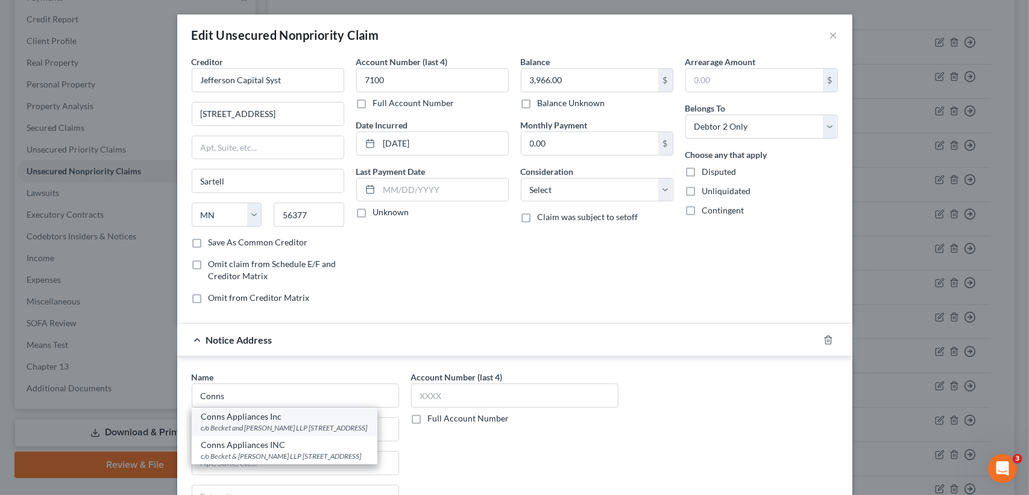
click at [250, 423] on div "c/o Becket and Lee LLP PO BOX 302, Malvern, PA 19355" at bounding box center [284, 428] width 166 height 10
type input "Conns Appliances Inc"
type input "c/o Becket and Lee LLP"
type input "PO BOX 302"
type input "Malvern"
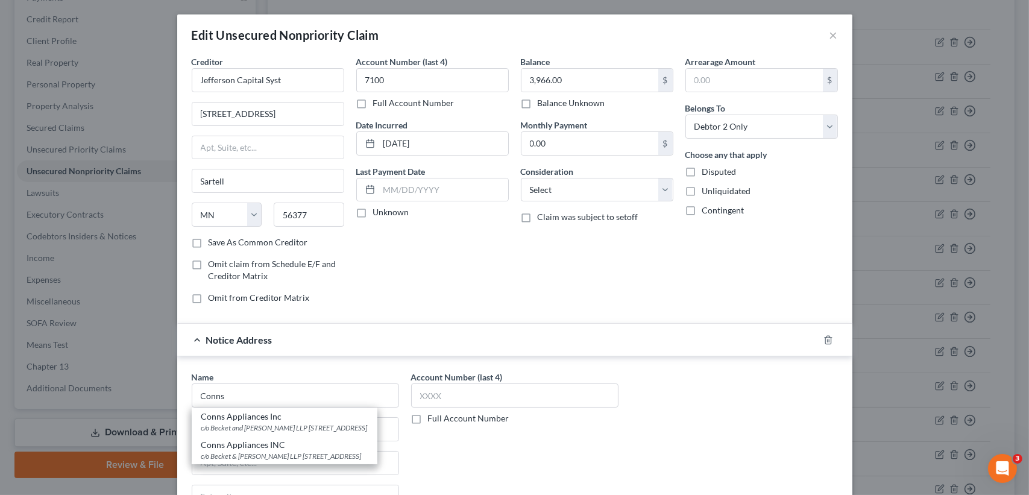
select select "39"
type input "19355"
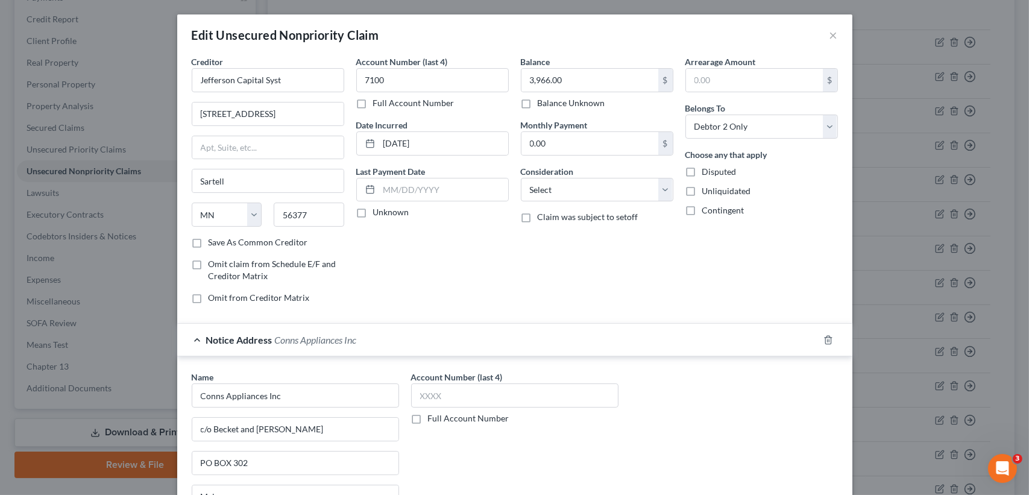
click at [479, 451] on div "Account Number (last 4) Full Account Number" at bounding box center [514, 472] width 219 height 203
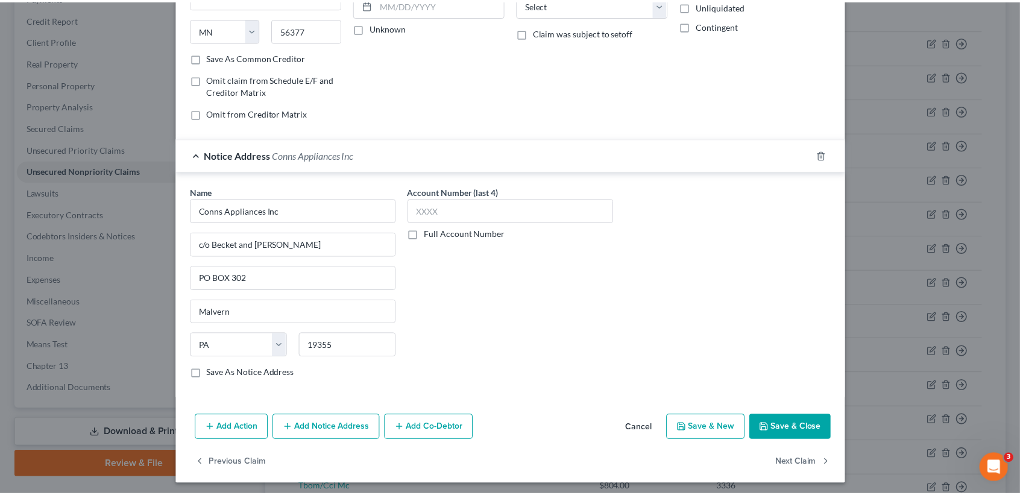
scroll to position [187, 0]
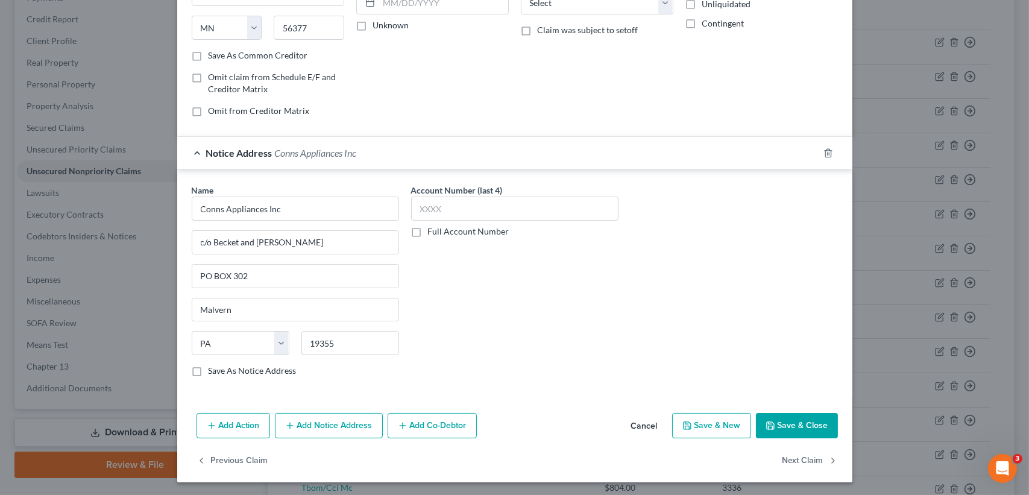
click at [801, 430] on button "Save & Close" at bounding box center [797, 425] width 82 height 25
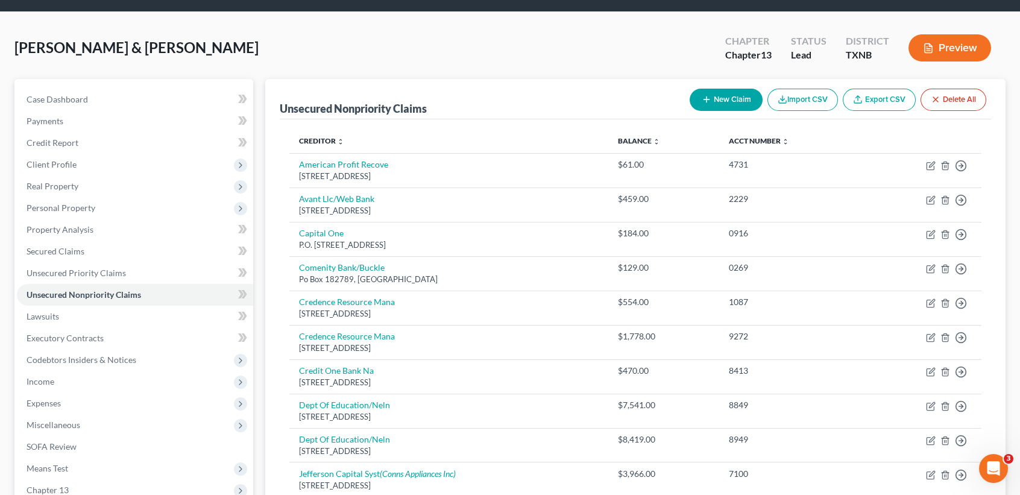
scroll to position [0, 0]
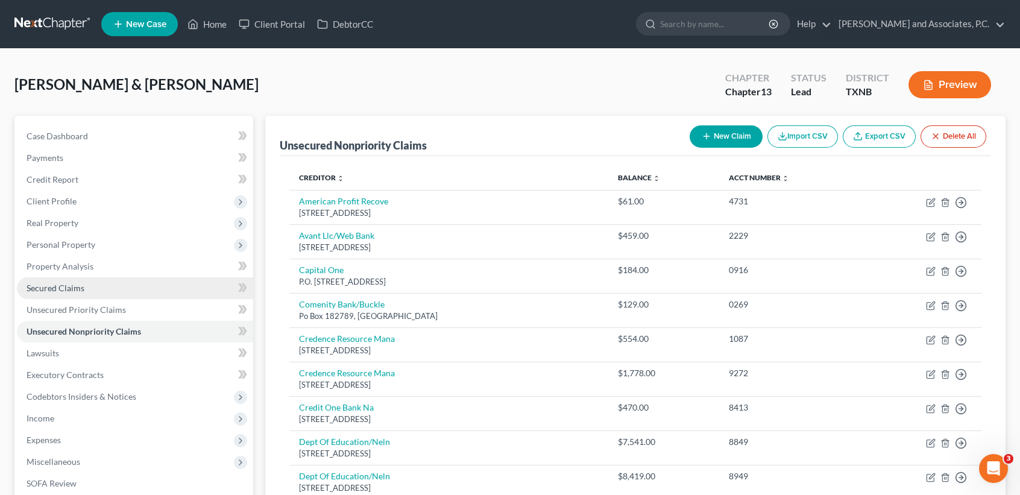
click at [109, 292] on link "Secured Claims" at bounding box center [135, 288] width 236 height 22
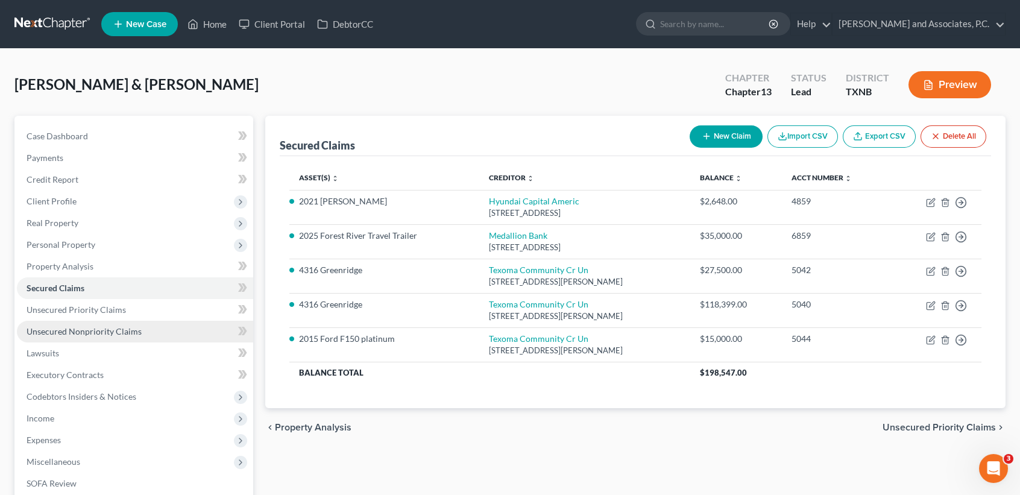
click at [71, 330] on span "Unsecured Nonpriority Claims" at bounding box center [84, 331] width 115 height 10
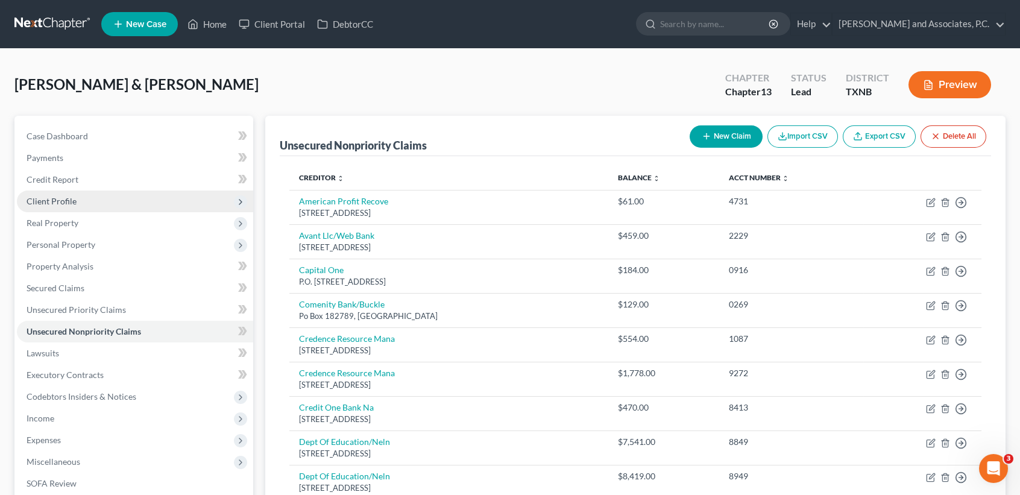
click at [83, 198] on span "Client Profile" at bounding box center [135, 202] width 236 height 22
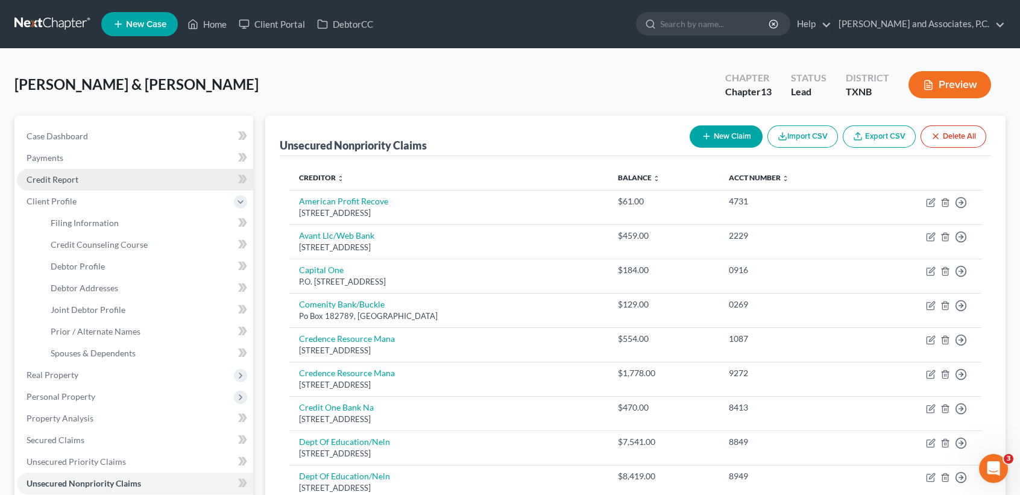
click at [102, 183] on link "Credit Report" at bounding box center [135, 180] width 236 height 22
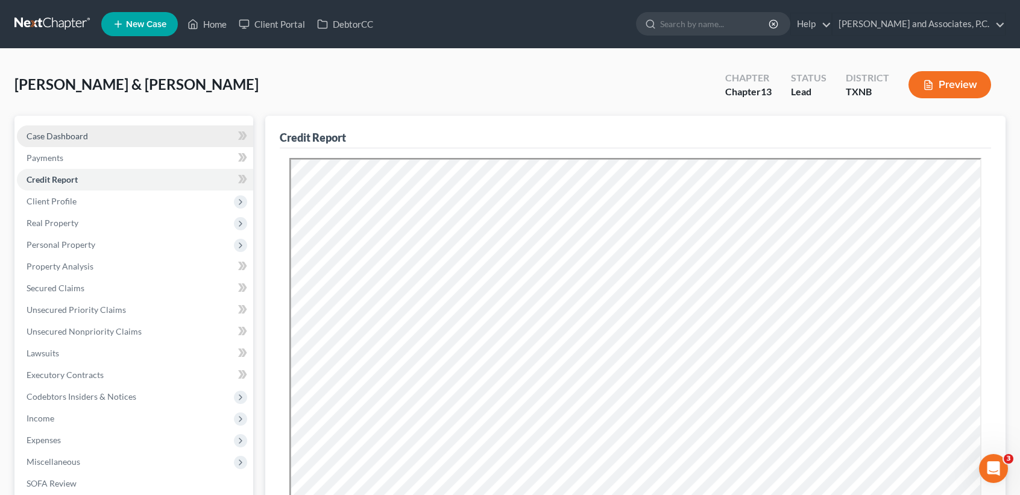
drag, startPoint x: 104, startPoint y: 139, endPoint x: 148, endPoint y: 3, distance: 143.2
click at [104, 139] on link "Case Dashboard" at bounding box center [135, 136] width 236 height 22
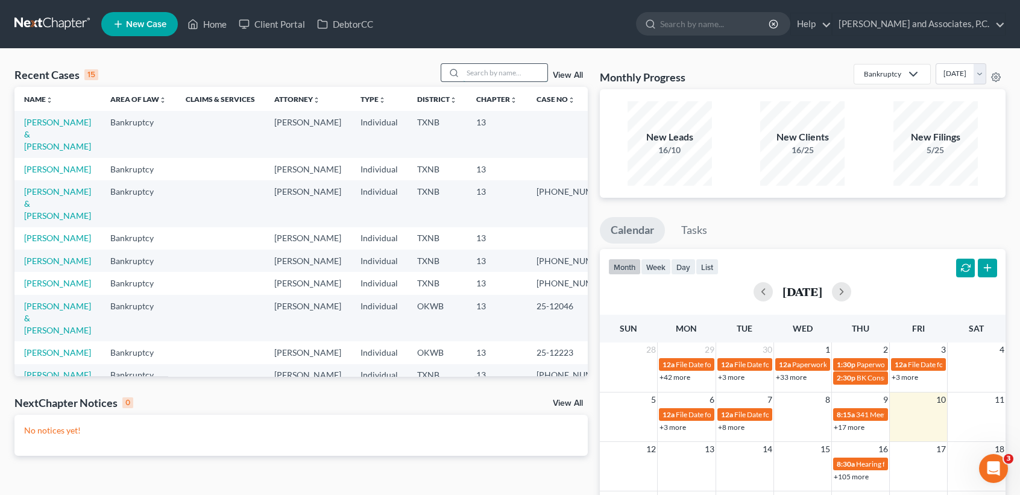
click at [501, 73] on input "search" at bounding box center [505, 72] width 84 height 17
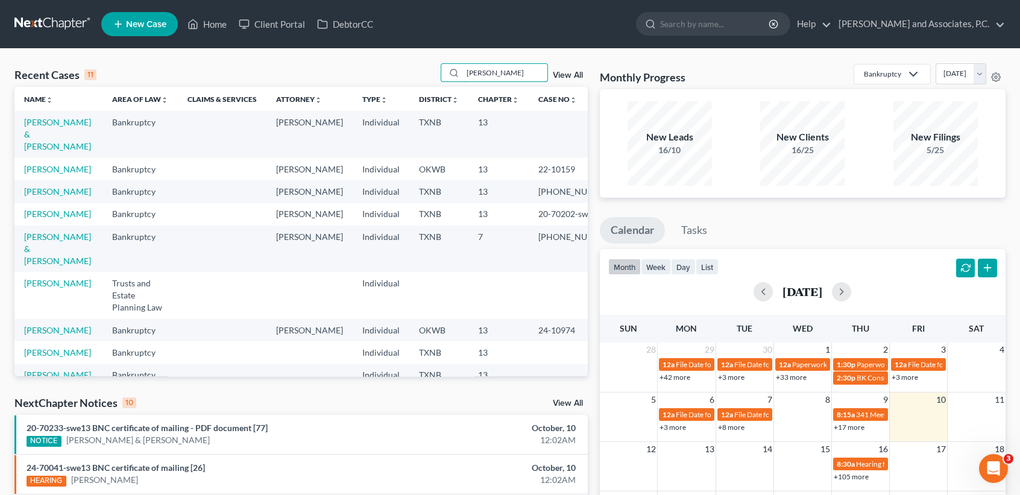
type input "[PERSON_NAME]"
click at [37, 133] on link "[PERSON_NAME] & [PERSON_NAME]" at bounding box center [57, 134] width 67 height 34
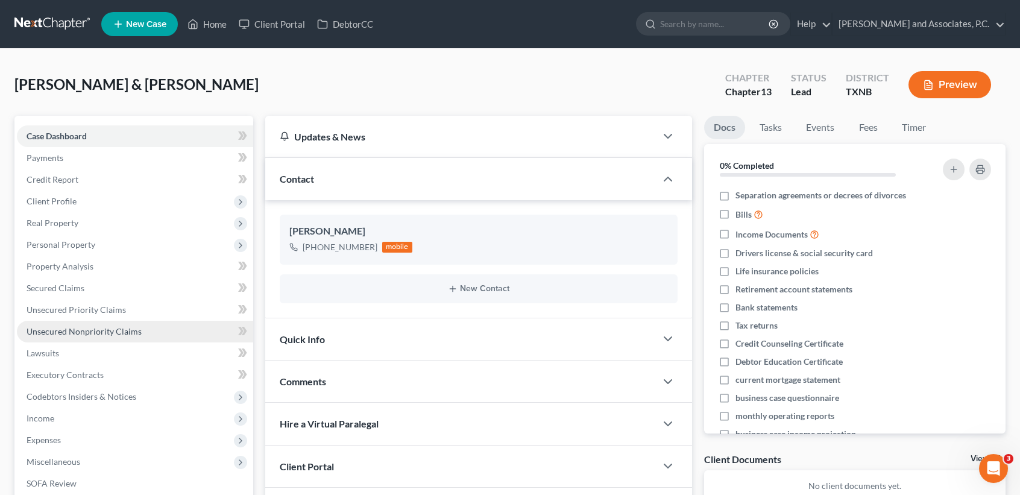
click at [68, 336] on link "Unsecured Nonpriority Claims" at bounding box center [135, 332] width 236 height 22
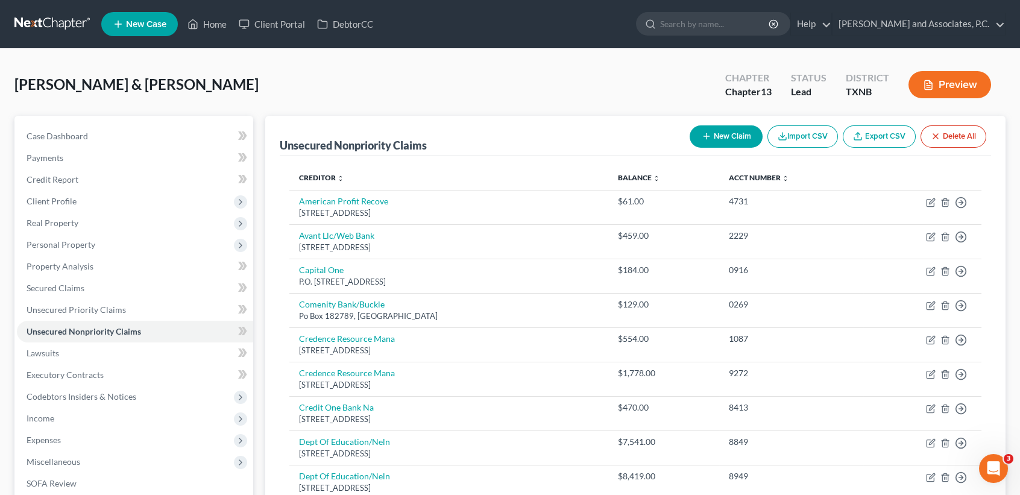
click at [721, 141] on button "New Claim" at bounding box center [726, 136] width 73 height 22
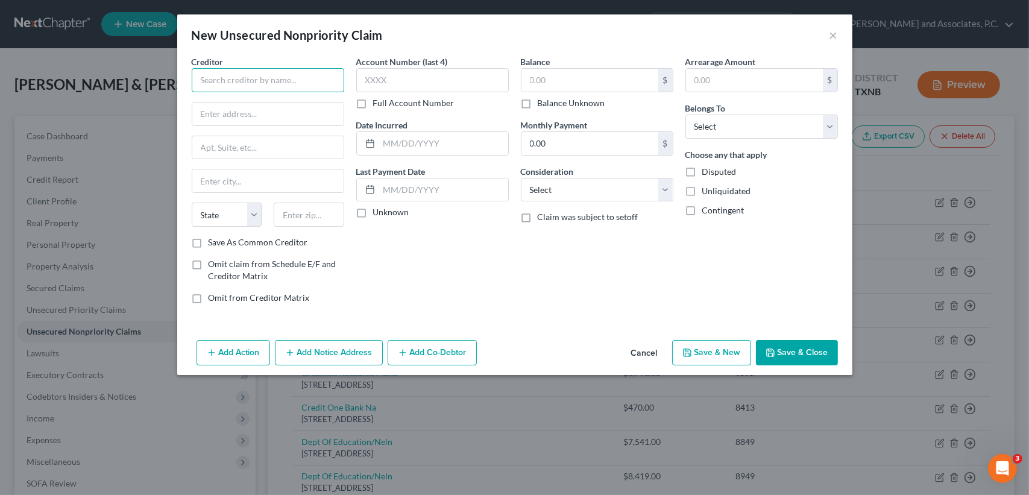
click at [303, 82] on input "text" at bounding box center [268, 80] width 153 height 24
type input "Premier Bank Card Services"
type input "PO BOX 5524"
type input "57117"
type input "Sioux Falls"
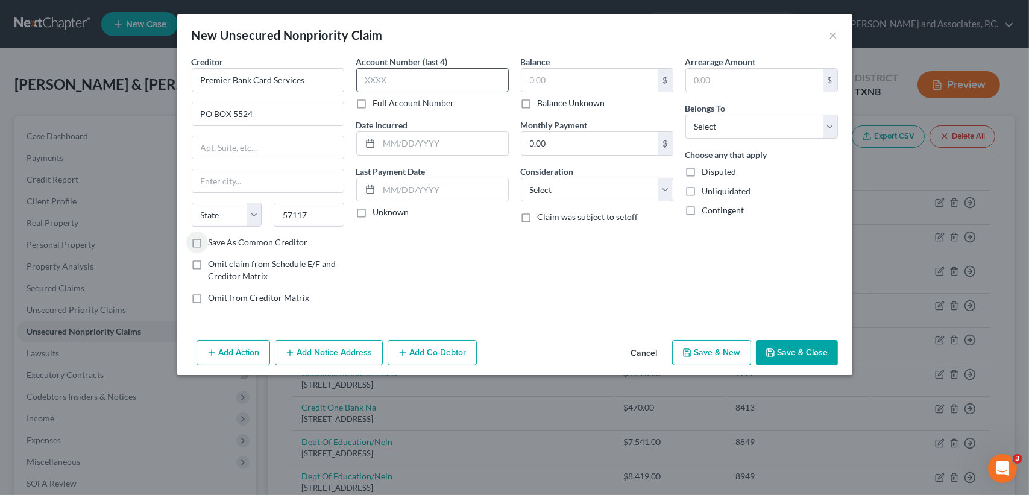
select select "43"
click at [564, 78] on input "text" at bounding box center [590, 80] width 137 height 23
type input "300.00"
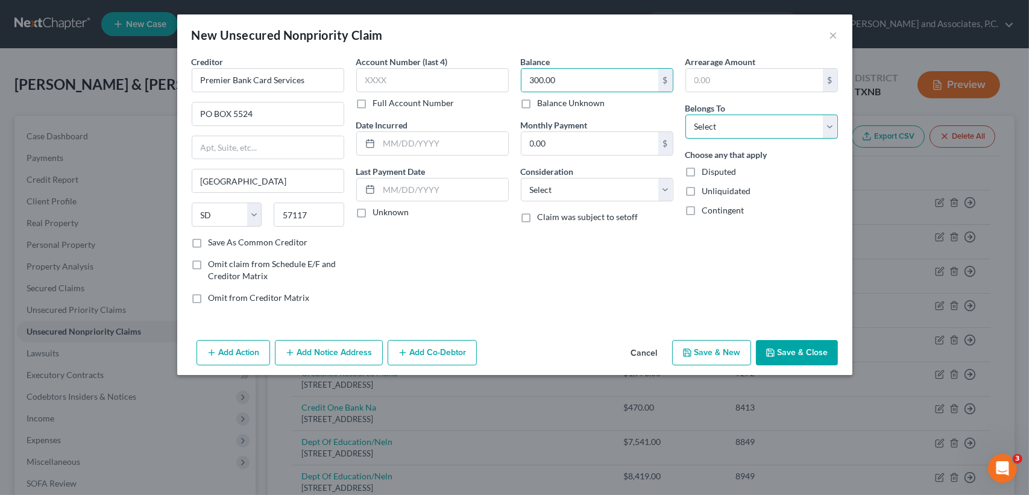
click at [698, 120] on select "Select Debtor 1 Only Debtor 2 Only Debtor 1 And Debtor 2 Only At Least One Of T…" at bounding box center [761, 127] width 153 height 24
click at [685, 115] on select "Select Debtor 1 Only Debtor 2 Only Debtor 1 And Debtor 2 Only At Least One Of T…" at bounding box center [761, 127] width 153 height 24
click at [725, 128] on select "Select Debtor 1 Only Debtor 2 Only Debtor 1 And Debtor 2 Only At Least One Of T…" at bounding box center [761, 127] width 153 height 24
select select "1"
click at [685, 115] on select "Select Debtor 1 Only Debtor 2 Only Debtor 1 And Debtor 2 Only At Least One Of T…" at bounding box center [761, 127] width 153 height 24
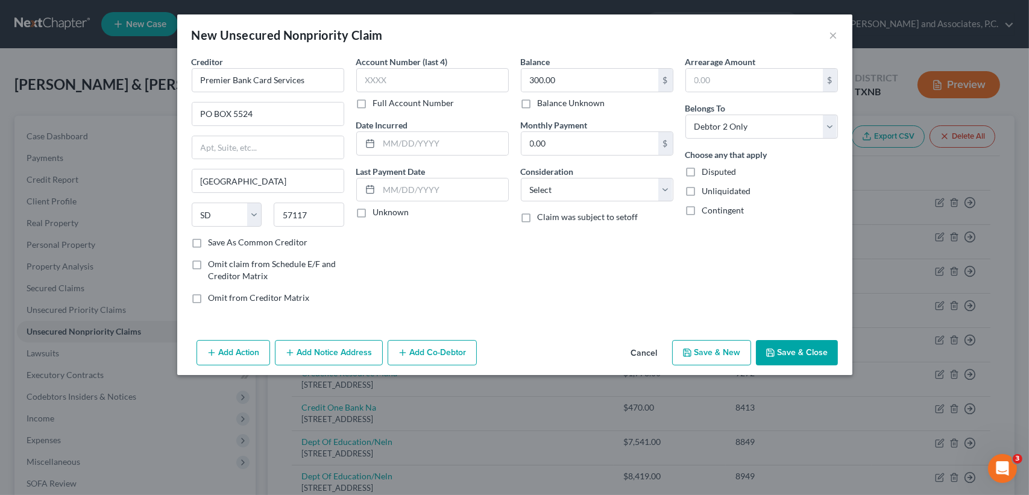
click at [793, 345] on button "Save & Close" at bounding box center [797, 352] width 82 height 25
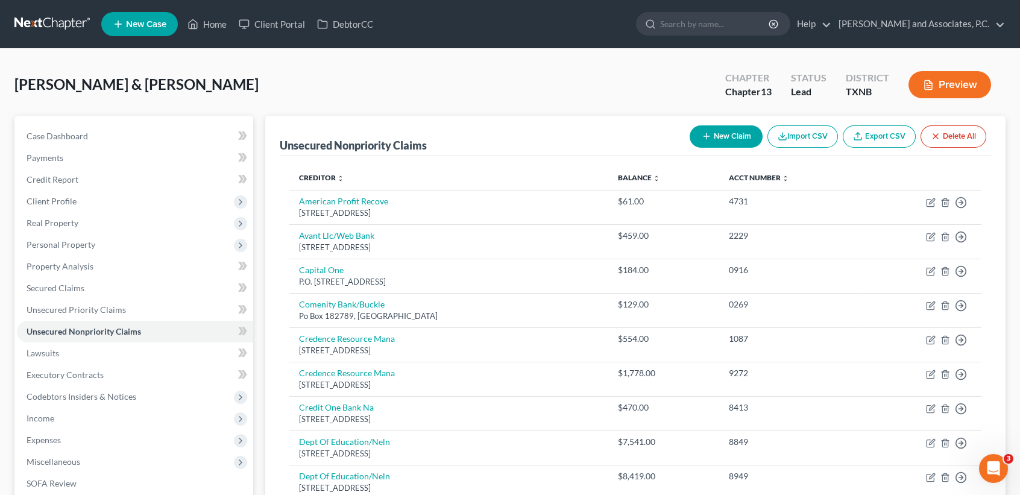
click at [716, 133] on button "New Claim" at bounding box center [726, 136] width 73 height 22
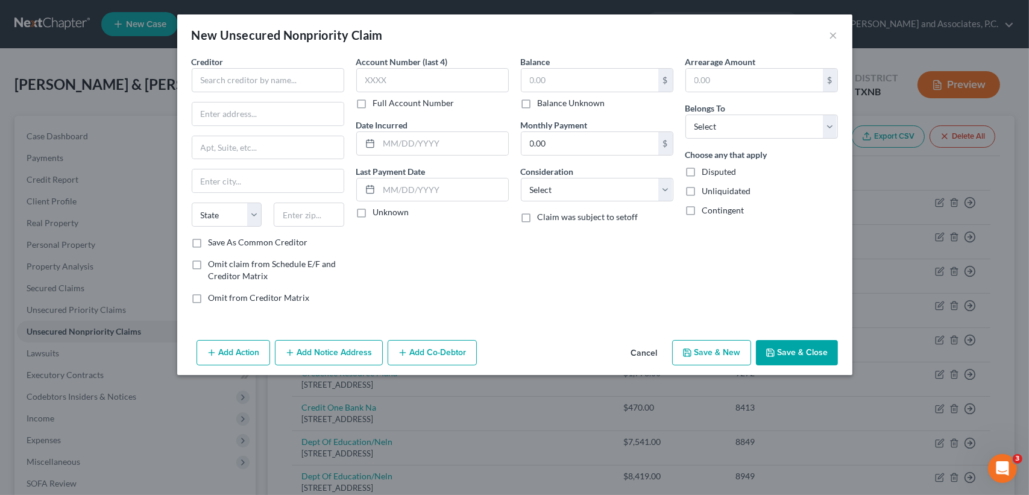
click at [324, 93] on div "Creditor * State [US_STATE] AK AR AZ CA CO [GEOGRAPHIC_DATA] DE DC [GEOGRAPHIC_…" at bounding box center [268, 145] width 153 height 181
click at [314, 63] on div "Creditor *" at bounding box center [268, 73] width 153 height 37
click at [286, 95] on div "Creditor * State [US_STATE] AK AR AZ CA CO [GEOGRAPHIC_DATA] DE DC [GEOGRAPHIC_…" at bounding box center [268, 145] width 153 height 181
click at [289, 69] on input "text" at bounding box center [268, 80] width 153 height 24
click at [250, 104] on div "Destiny Concora Credit" at bounding box center [263, 101] width 125 height 12
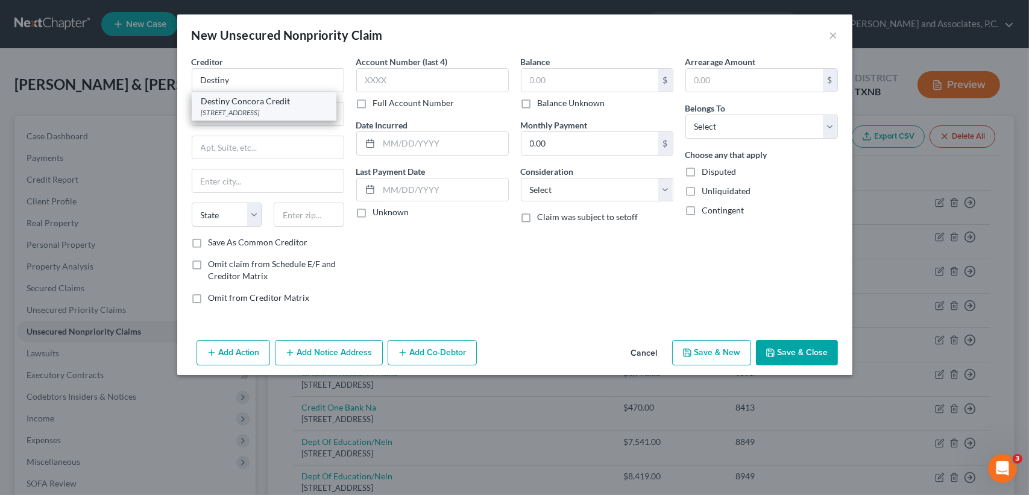
type input "Destiny Concora Credit"
type input "PO Box 4477"
type input "Beaverton"
select select "38"
type input "97076"
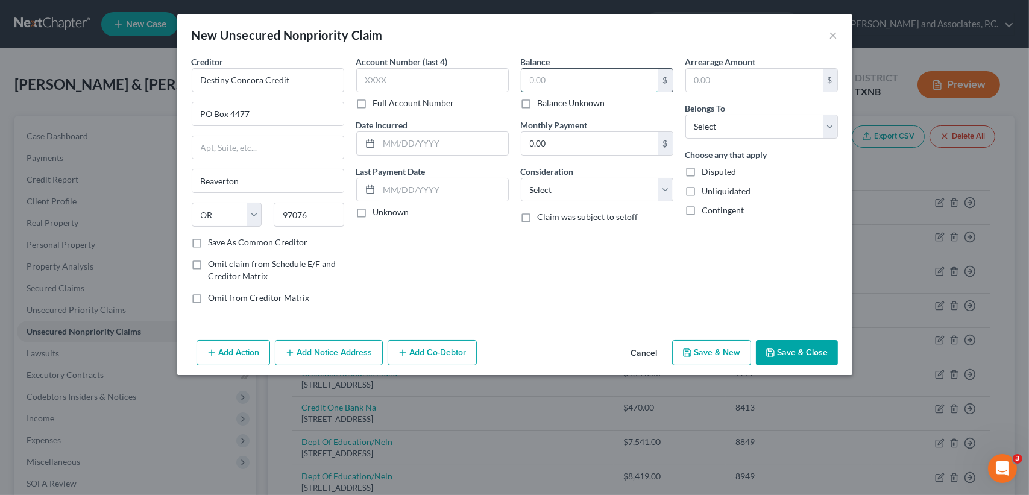
click at [560, 83] on input "text" at bounding box center [590, 80] width 137 height 23
type input "300.00"
click at [702, 130] on select "Select Debtor 1 Only Debtor 2 Only Debtor 1 And Debtor 2 Only At Least One Of T…" at bounding box center [761, 127] width 153 height 24
select select "1"
click at [685, 115] on select "Select Debtor 1 Only Debtor 2 Only Debtor 1 And Debtor 2 Only At Least One Of T…" at bounding box center [761, 127] width 153 height 24
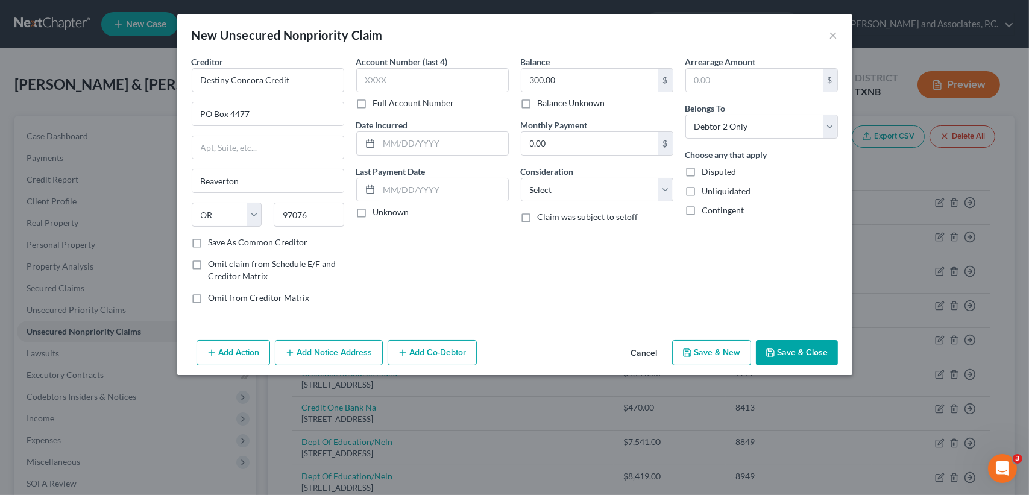
click at [803, 340] on button "Save & Close" at bounding box center [797, 352] width 82 height 25
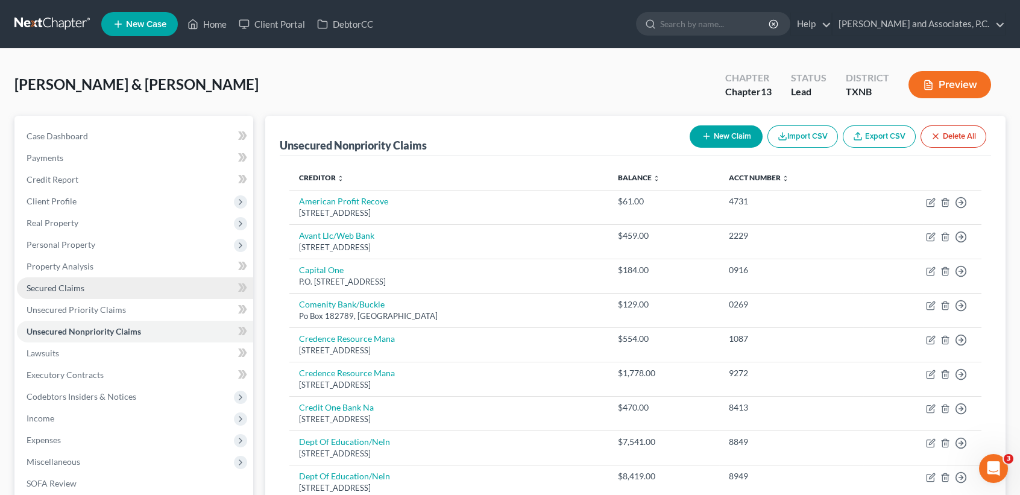
click at [49, 294] on link "Secured Claims" at bounding box center [135, 288] width 236 height 22
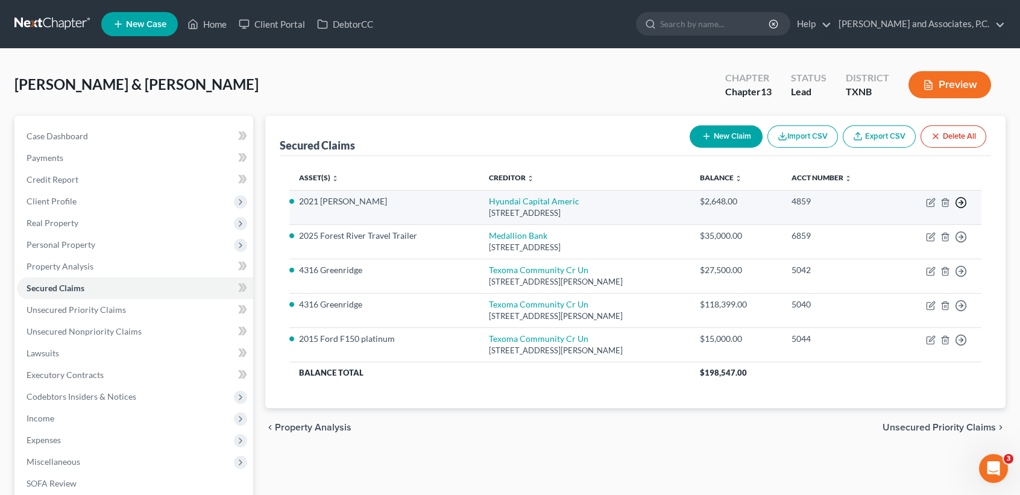
click at [964, 203] on icon "button" at bounding box center [961, 203] width 12 height 12
click at [924, 232] on link "Move to F" at bounding box center [906, 232] width 101 height 20
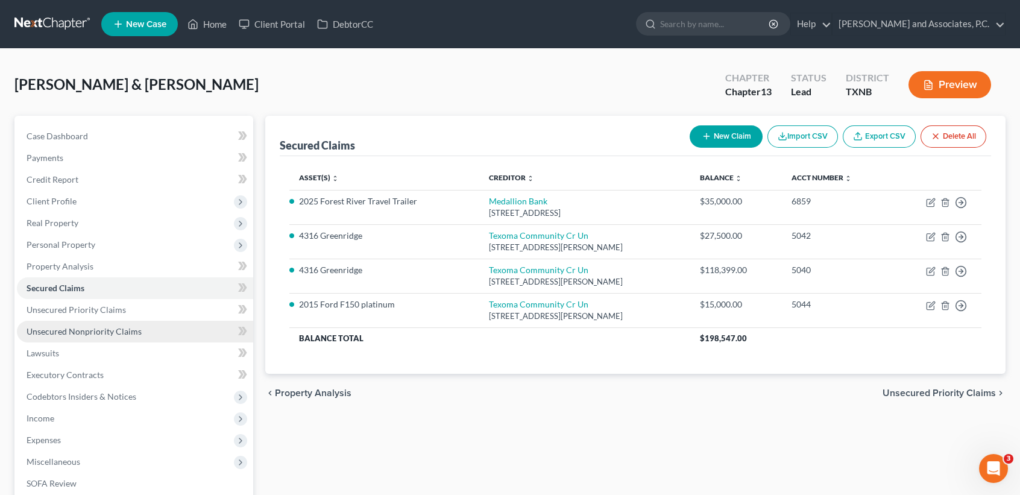
click at [119, 324] on link "Unsecured Nonpriority Claims" at bounding box center [135, 332] width 236 height 22
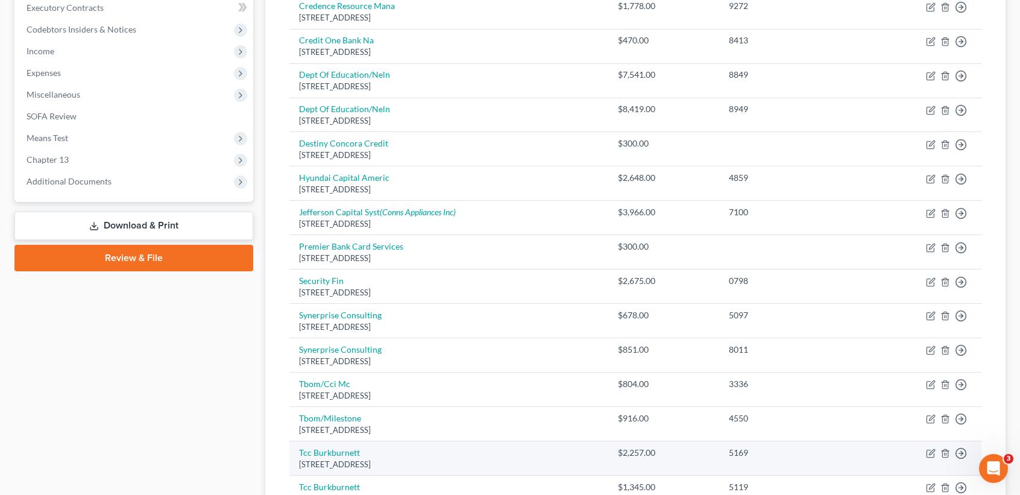
scroll to position [189, 0]
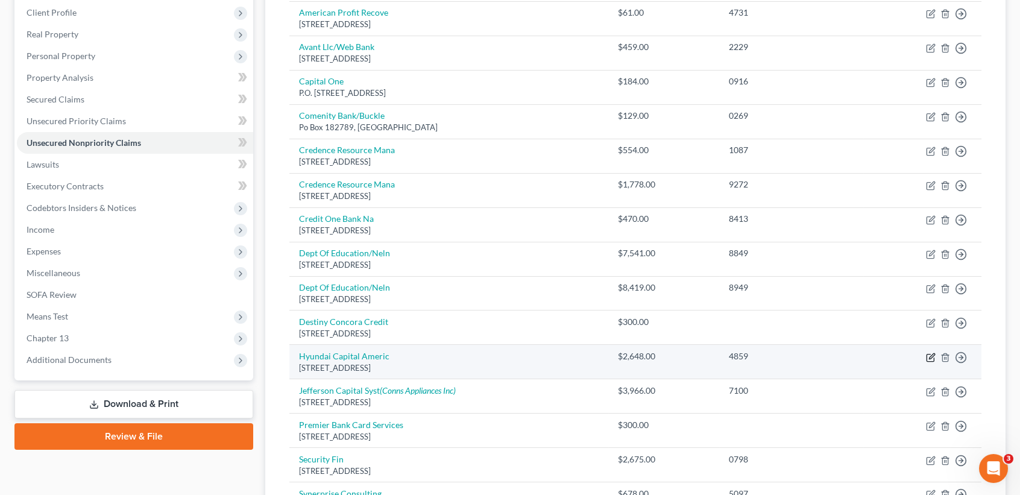
click at [929, 359] on icon "button" at bounding box center [931, 358] width 10 height 10
select select "4"
select select "2"
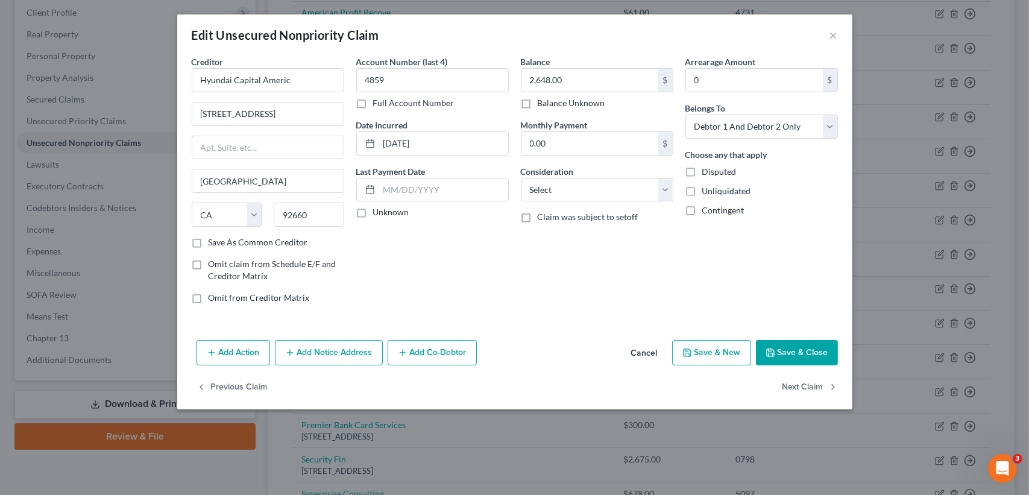
click at [702, 168] on span "Disputed" at bounding box center [719, 171] width 34 height 10
click at [707, 168] on input "Disputed" at bounding box center [711, 170] width 8 height 8
checkbox input "true"
click at [620, 80] on input "2,648.00" at bounding box center [590, 80] width 137 height 23
click at [798, 361] on button "Save & Close" at bounding box center [797, 352] width 82 height 25
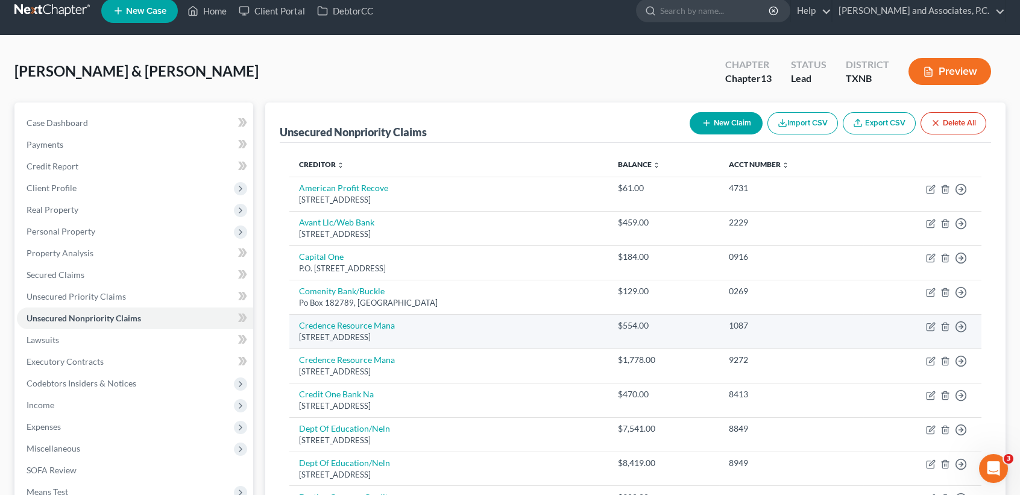
scroll to position [0, 0]
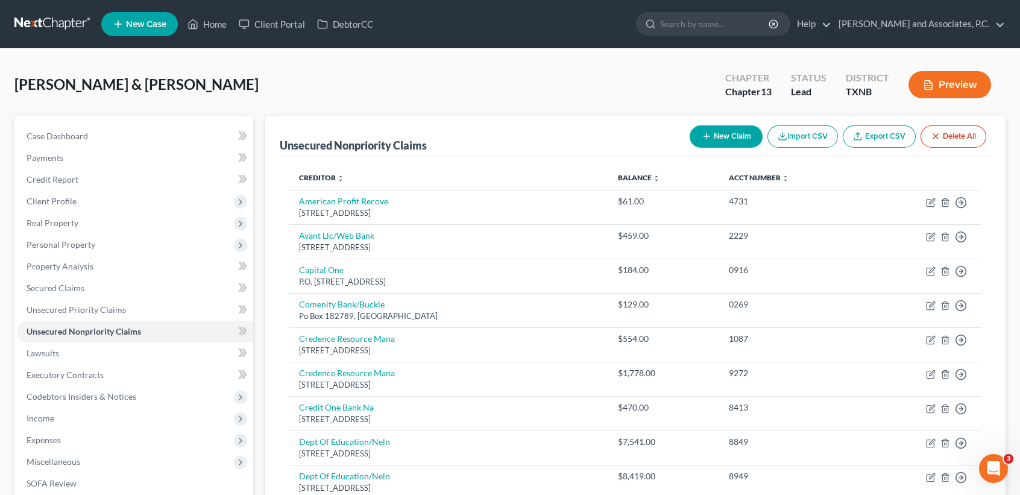
click at [726, 136] on button "New Claim" at bounding box center [726, 136] width 73 height 22
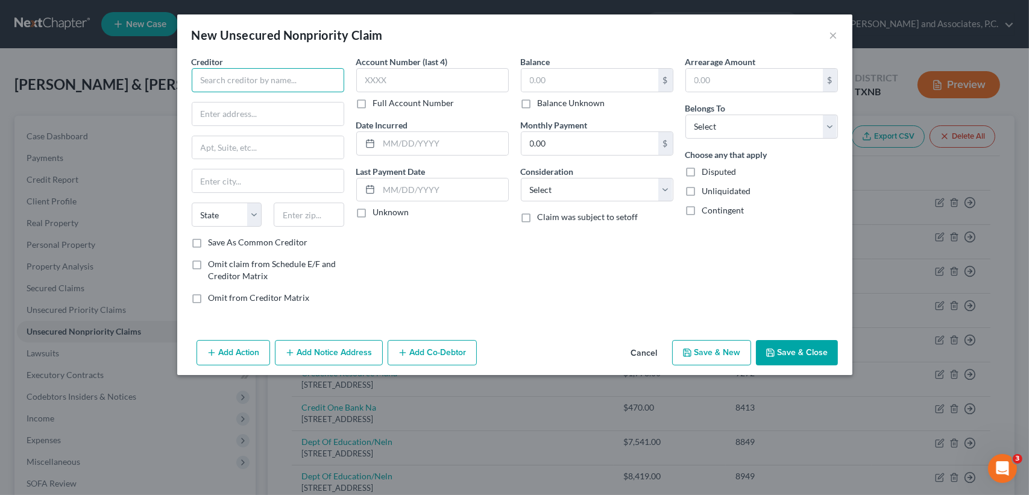
click at [228, 90] on input "text" at bounding box center [268, 80] width 153 height 24
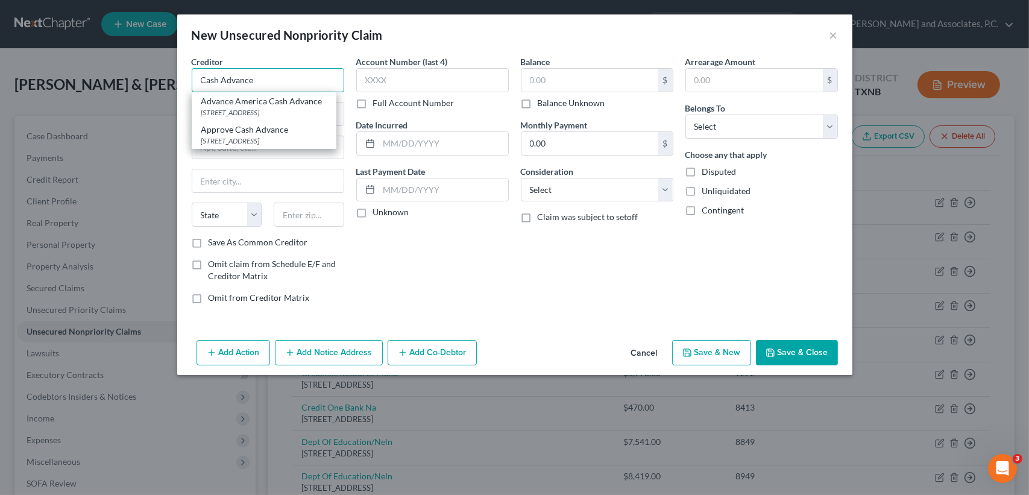
drag, startPoint x: 289, startPoint y: 78, endPoint x: 177, endPoint y: 83, distance: 111.6
click at [177, 83] on div "Creditor * Cash Advance Advance America Cash Advance 2710 Central Frwy No. 130,…" at bounding box center [514, 195] width 675 height 280
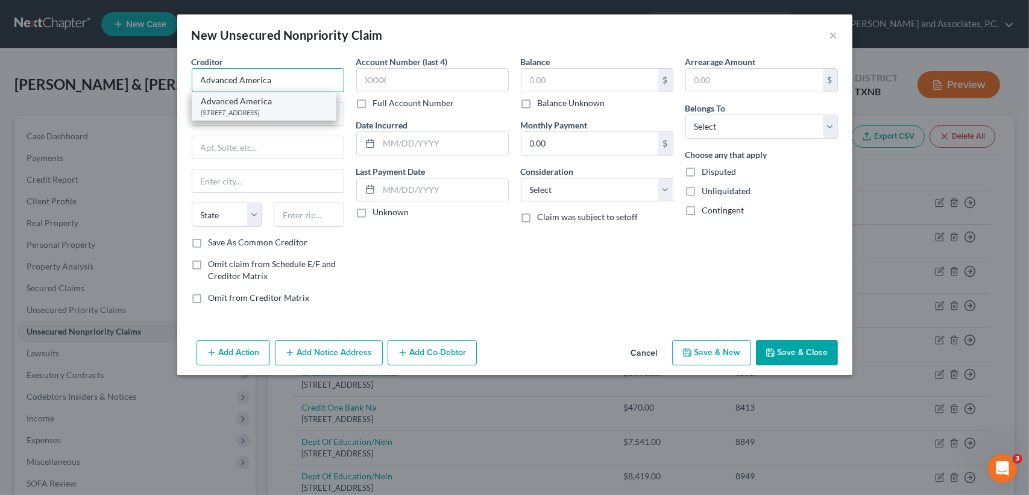
type input "Advanced America"
click at [234, 108] on div "[STREET_ADDRESS]" at bounding box center [263, 112] width 125 height 10
type input "2710 Central E Fwy Ste. 130"
type input "[GEOGRAPHIC_DATA]"
select select "45"
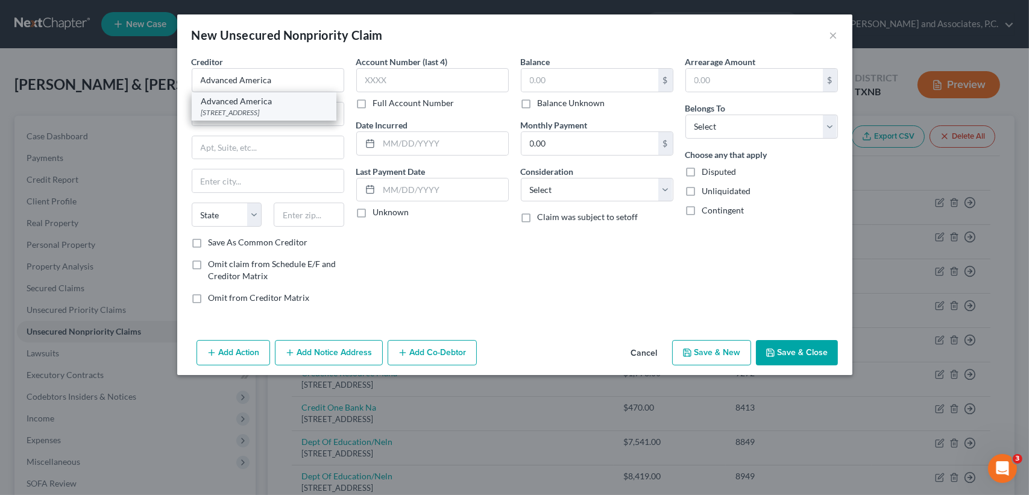
type input "76306"
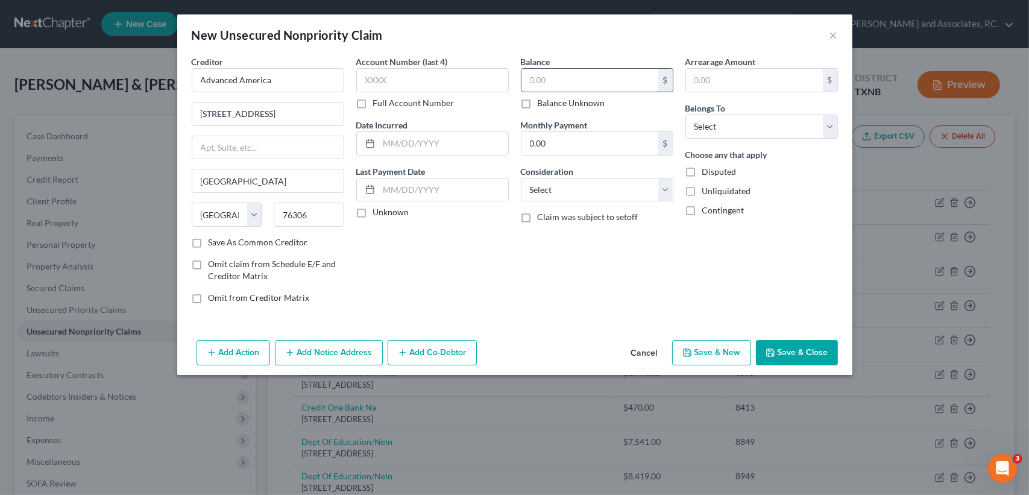
click at [607, 79] on input "text" at bounding box center [590, 80] width 137 height 23
type input "1,600.00"
click at [745, 124] on select "Select Debtor 1 Only Debtor 2 Only Debtor 1 And Debtor 2 Only At Least One Of T…" at bounding box center [761, 127] width 153 height 24
select select "0"
click at [685, 115] on select "Select Debtor 1 Only Debtor 2 Only Debtor 1 And Debtor 2 Only At Least One Of T…" at bounding box center [761, 127] width 153 height 24
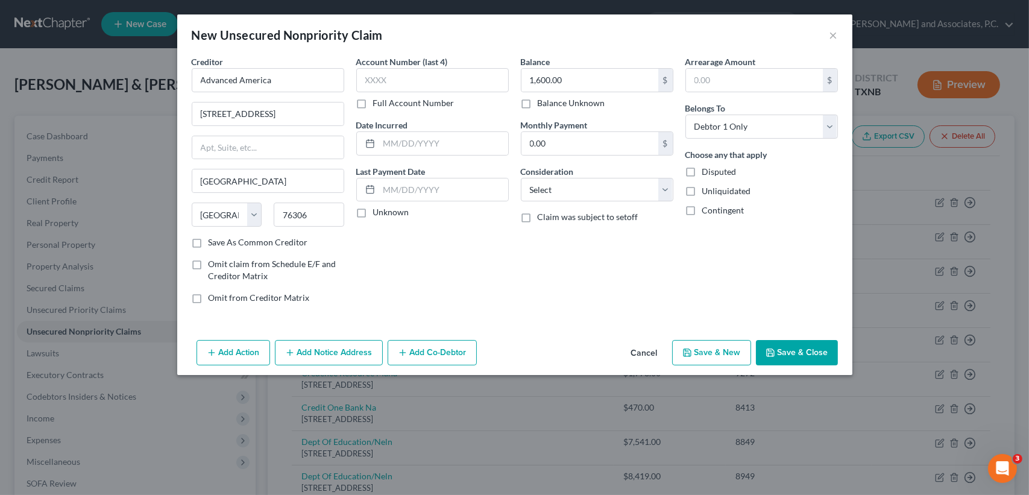
click at [793, 361] on button "Save & Close" at bounding box center [797, 352] width 82 height 25
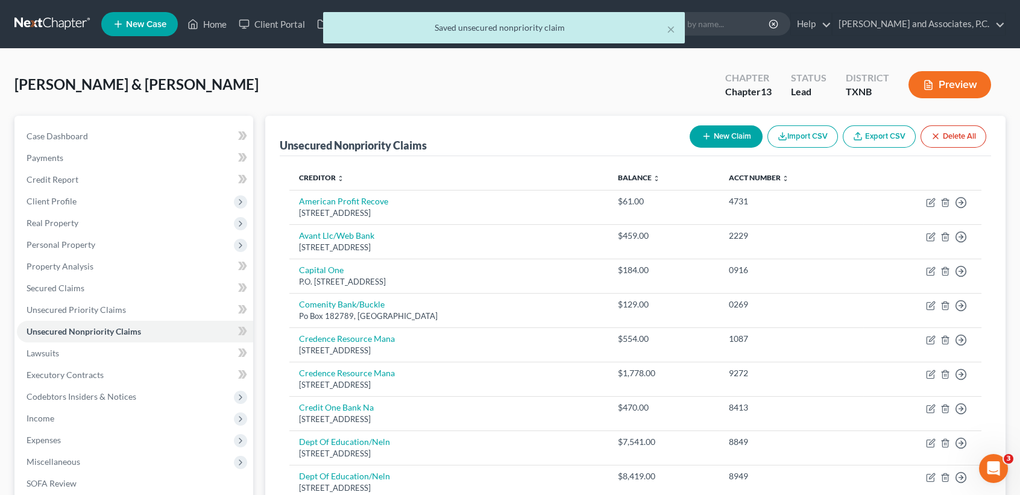
click at [745, 140] on button "New Claim" at bounding box center [726, 136] width 73 height 22
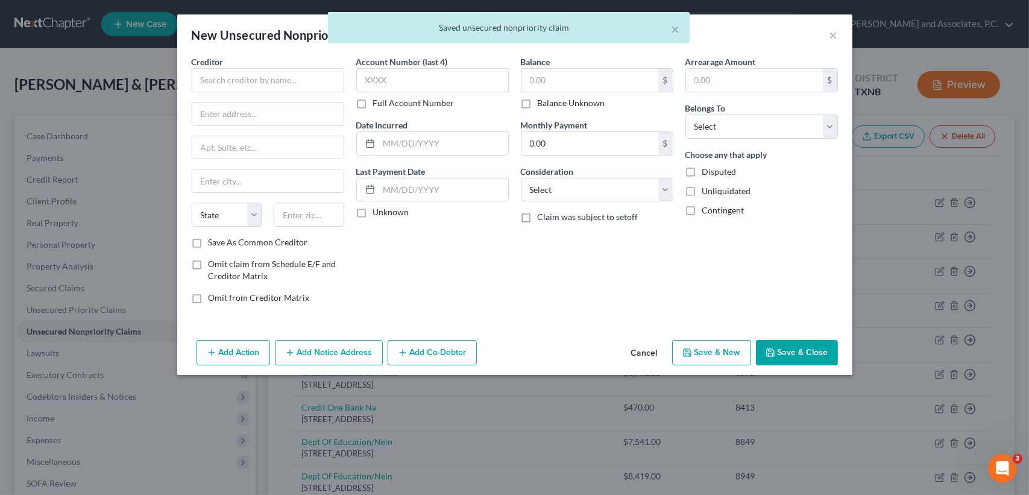
click at [246, 58] on div "Creditor *" at bounding box center [268, 73] width 153 height 37
click at [250, 73] on input "text" at bounding box center [268, 80] width 153 height 24
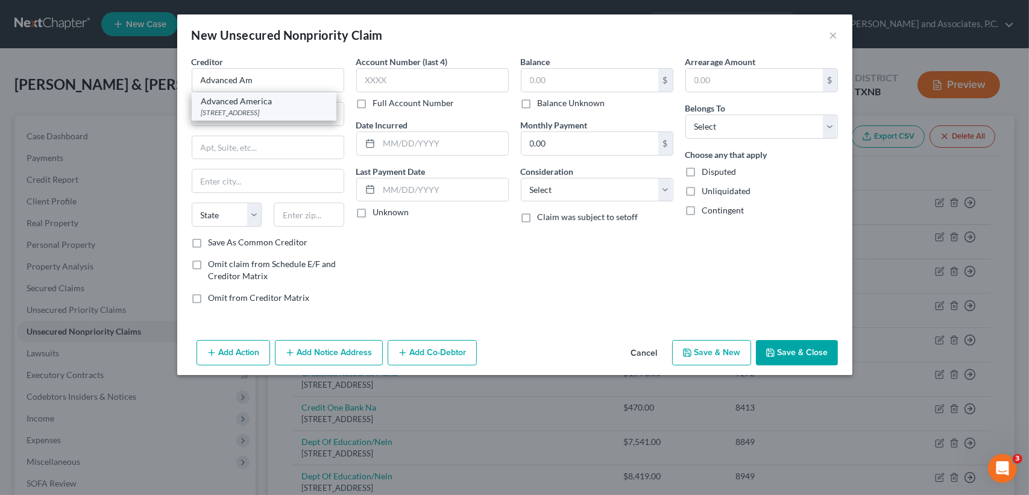
click at [272, 113] on div "[STREET_ADDRESS]" at bounding box center [263, 112] width 125 height 10
type input "Advanced America"
type input "2710 Central E Fwy Ste. 130"
type input "[GEOGRAPHIC_DATA]"
select select "45"
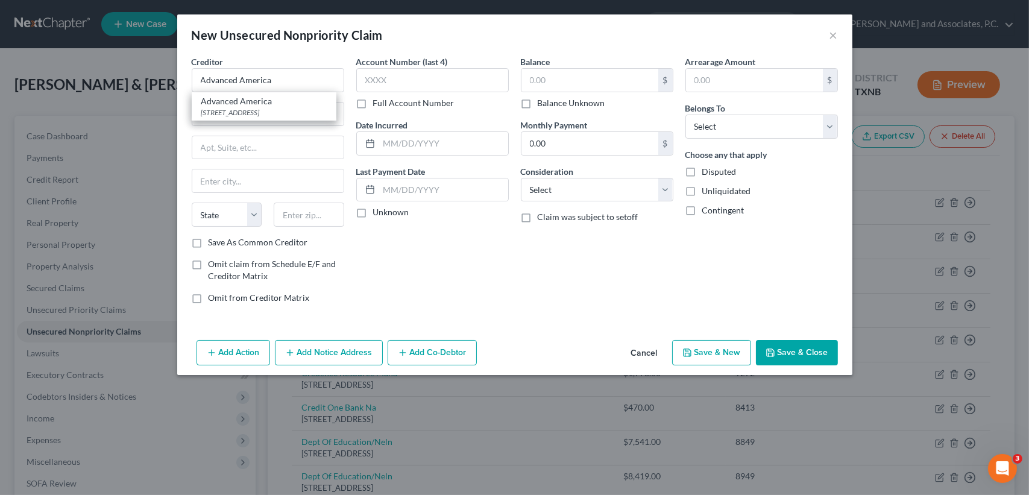
type input "76306"
click at [544, 77] on input "text" at bounding box center [590, 80] width 137 height 23
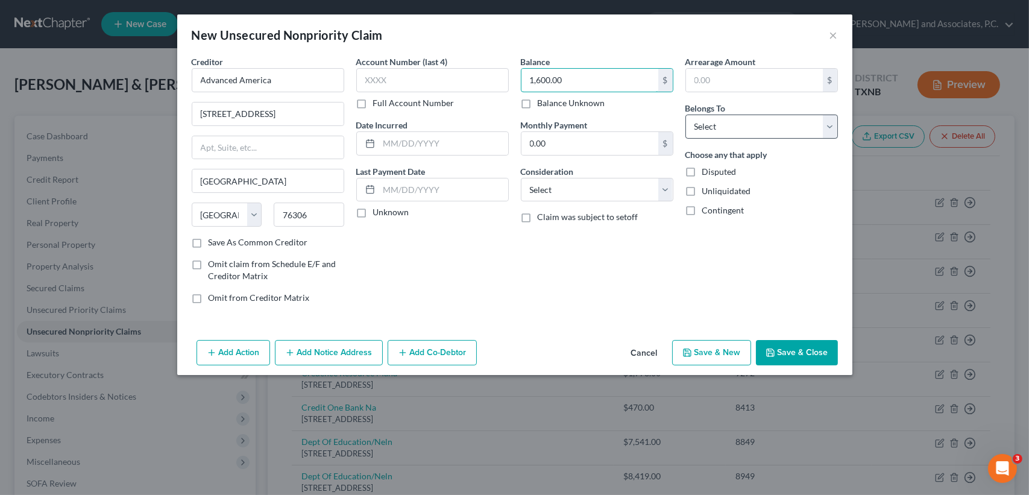
type input "1,600.00"
click at [724, 133] on select "Select Debtor 1 Only Debtor 2 Only Debtor 1 And Debtor 2 Only At Least One Of T…" at bounding box center [761, 127] width 153 height 24
select select "1"
click at [685, 115] on select "Select Debtor 1 Only Debtor 2 Only Debtor 1 And Debtor 2 Only At Least One Of T…" at bounding box center [761, 127] width 153 height 24
click at [784, 354] on button "Save & Close" at bounding box center [797, 352] width 82 height 25
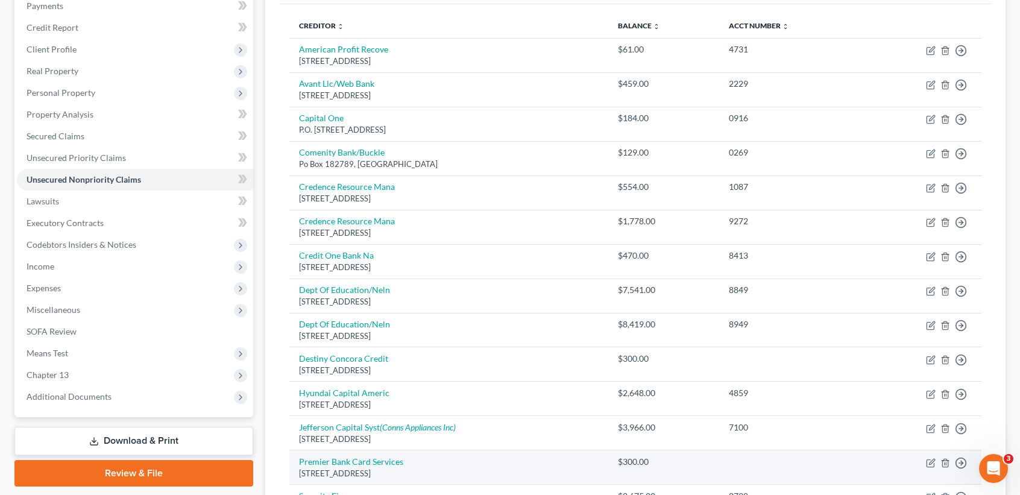
scroll to position [80, 0]
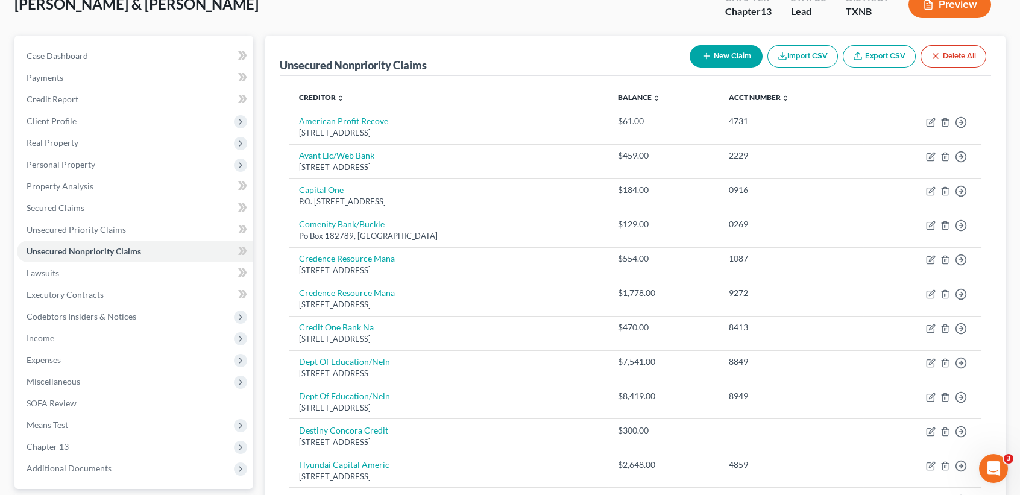
click at [748, 49] on button "New Claim" at bounding box center [726, 56] width 73 height 22
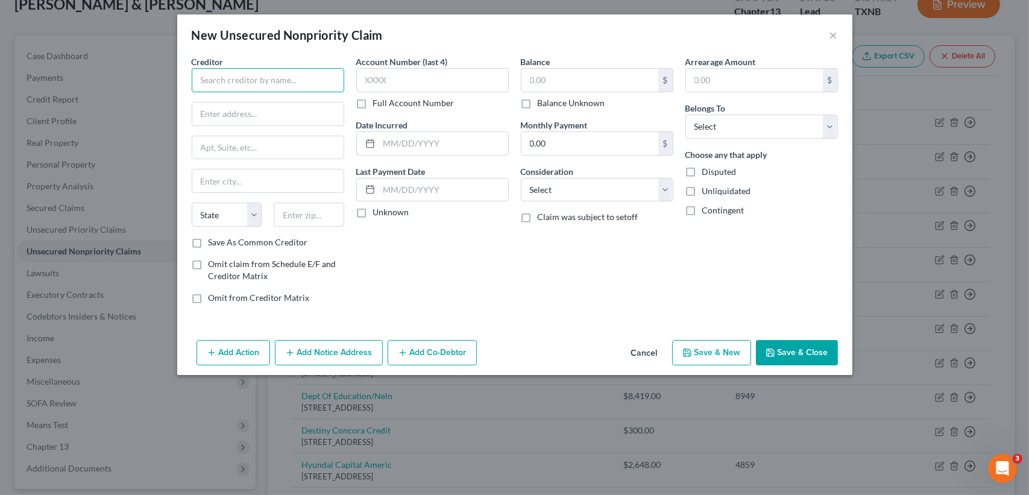
click at [250, 71] on input "text" at bounding box center [268, 80] width 153 height 24
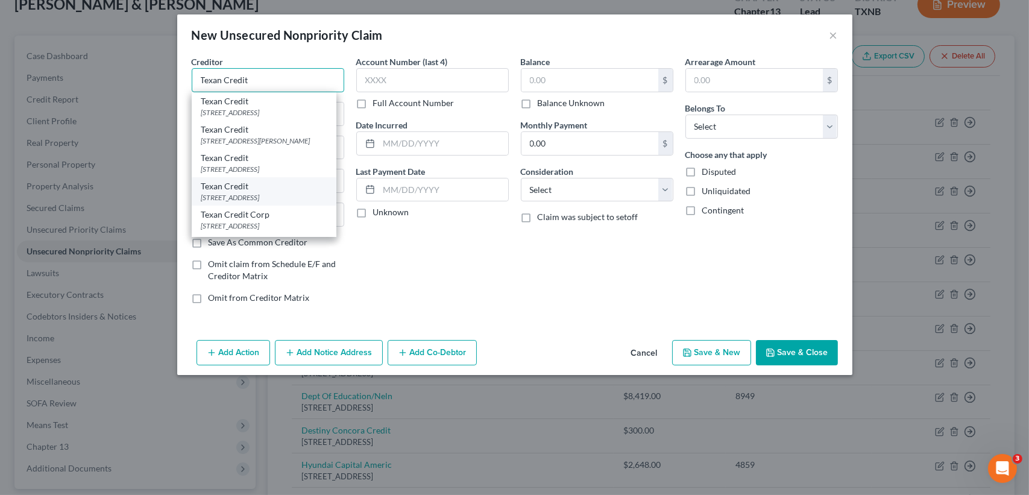
type input "Texan Credit"
click at [291, 192] on div "Texan Credit" at bounding box center [263, 186] width 125 height 12
type input "105 N. Avenue D"
type input "Burkburnett"
select select "45"
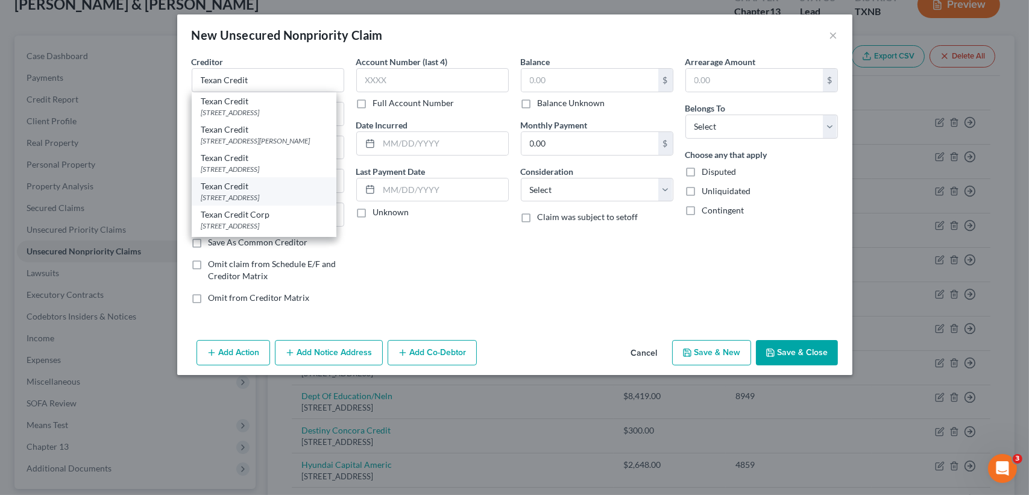
type input "76354"
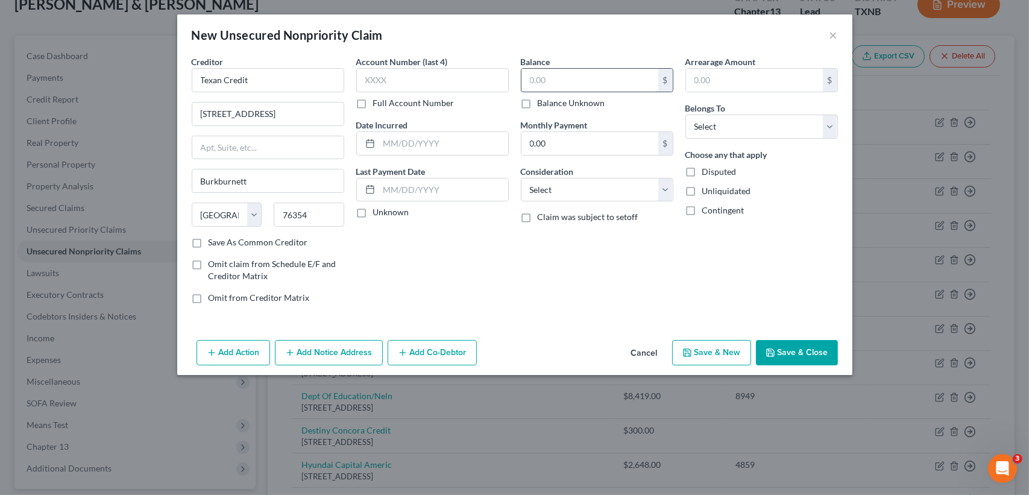
click at [559, 76] on input "text" at bounding box center [590, 80] width 137 height 23
type input "3"
type input "304.00"
click at [780, 133] on select "Select Debtor 1 Only Debtor 2 Only Debtor 1 And Debtor 2 Only At Least One Of T…" at bounding box center [761, 127] width 153 height 24
click at [685, 115] on select "Select Debtor 1 Only Debtor 2 Only Debtor 1 And Debtor 2 Only At Least One Of T…" at bounding box center [761, 127] width 153 height 24
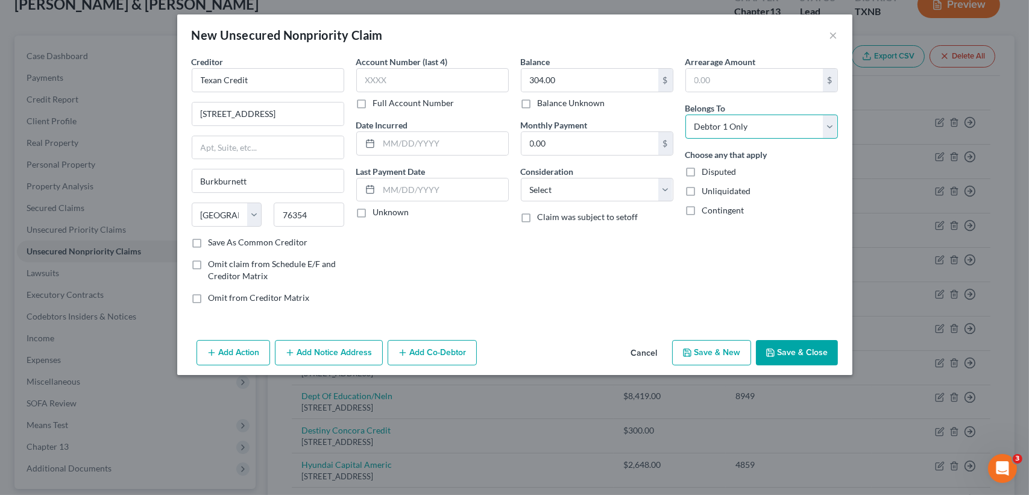
click at [748, 130] on select "Select Debtor 1 Only Debtor 2 Only Debtor 1 And Debtor 2 Only At Least One Of T…" at bounding box center [761, 127] width 153 height 24
select select "1"
click at [685, 115] on select "Select Debtor 1 Only Debtor 2 Only Debtor 1 And Debtor 2 Only At Least One Of T…" at bounding box center [761, 127] width 153 height 24
click at [780, 354] on button "Save & Close" at bounding box center [797, 352] width 82 height 25
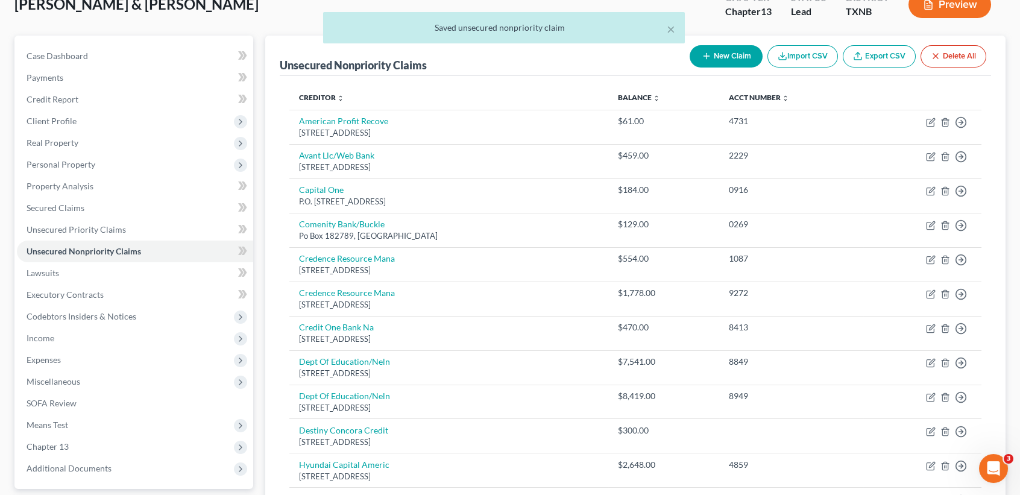
click at [707, 57] on icon "button" at bounding box center [707, 56] width 10 height 10
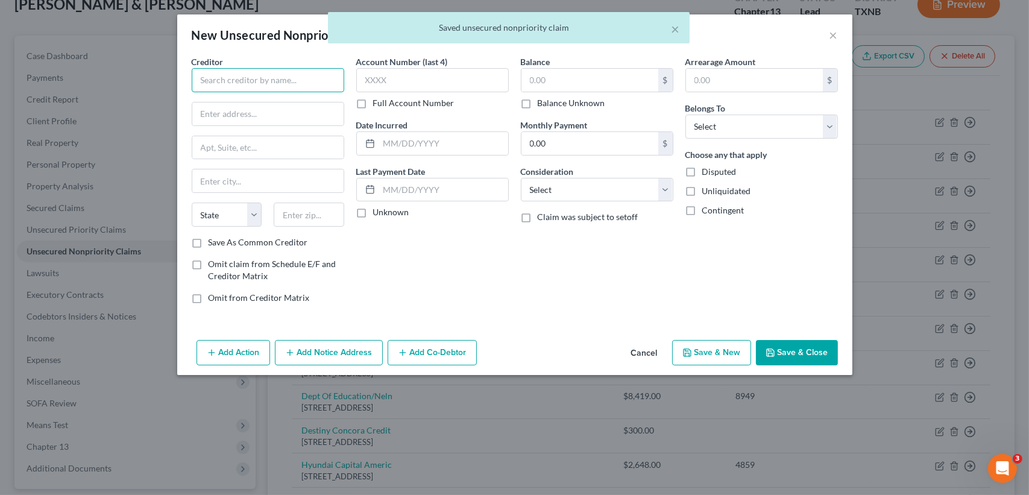
drag, startPoint x: 280, startPoint y: 83, endPoint x: 276, endPoint y: 87, distance: 6.4
click at [279, 83] on input "text" at bounding box center [268, 80] width 153 height 24
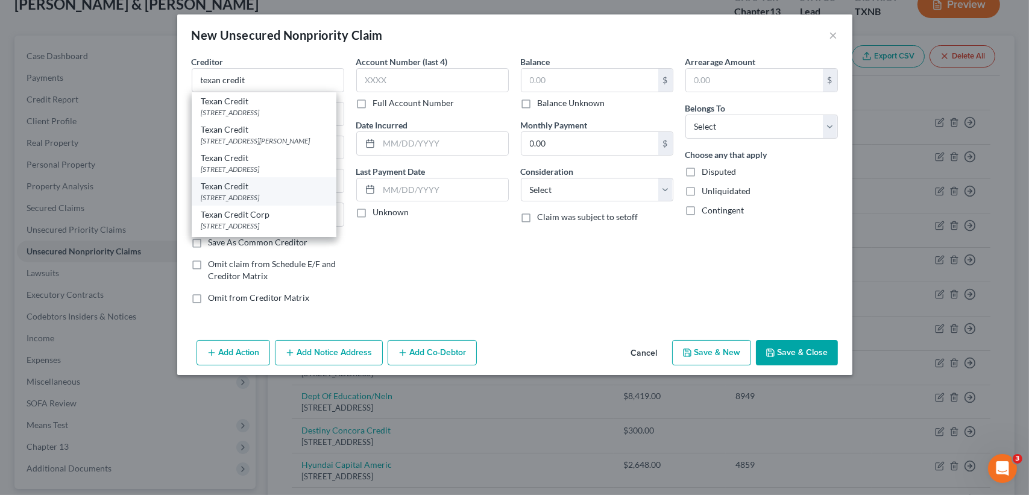
click at [281, 192] on div "Texan Credit" at bounding box center [263, 186] width 125 height 12
type input "Texan Credit"
type input "105 N. Avenue D"
type input "Burkburnett"
select select "45"
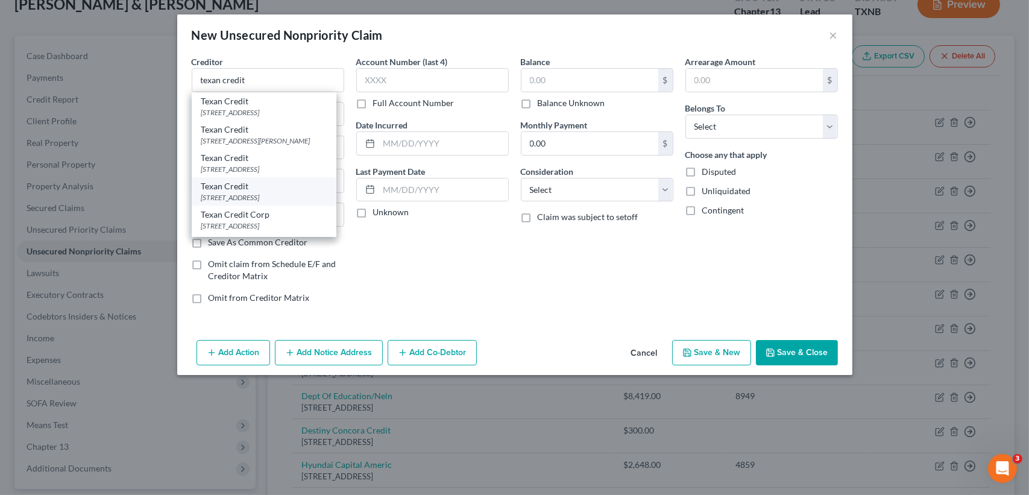
type input "76354"
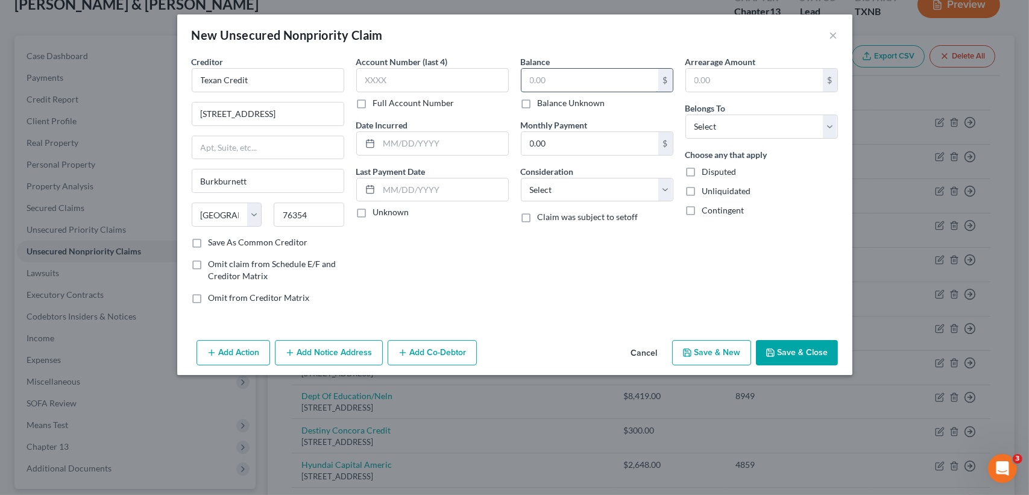
click at [559, 73] on input "text" at bounding box center [590, 80] width 137 height 23
type input "441.57"
click at [754, 133] on select "Select Debtor 1 Only Debtor 2 Only Debtor 1 And Debtor 2 Only At Least One Of T…" at bounding box center [761, 127] width 153 height 24
click at [685, 115] on select "Select Debtor 1 Only Debtor 2 Only Debtor 1 And Debtor 2 Only At Least One Of T…" at bounding box center [761, 127] width 153 height 24
drag, startPoint x: 737, startPoint y: 124, endPoint x: 735, endPoint y: 130, distance: 6.9
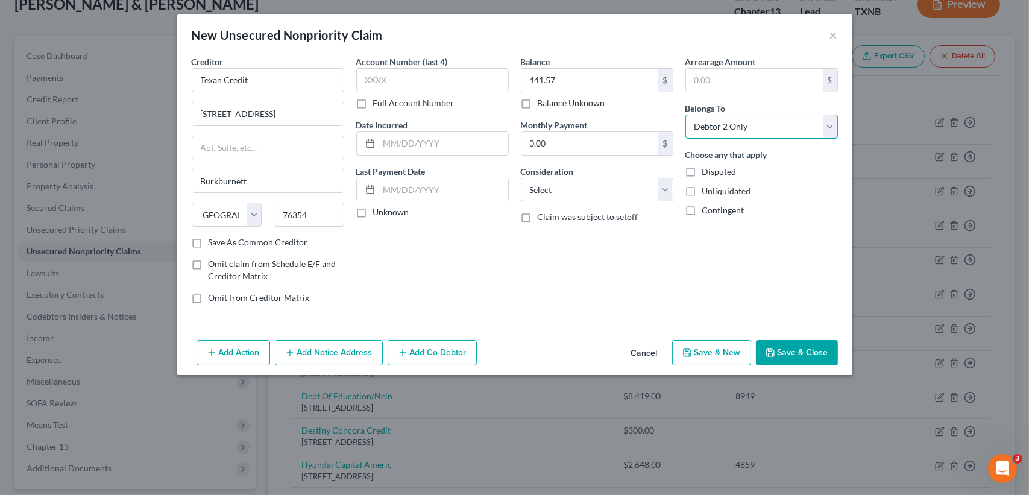
click at [737, 122] on select "Select Debtor 1 Only Debtor 2 Only Debtor 1 And Debtor 2 Only At Least One Of T…" at bounding box center [761, 127] width 153 height 24
select select "0"
click at [685, 115] on select "Select Debtor 1 Only Debtor 2 Only Debtor 1 And Debtor 2 Only At Least One Of T…" at bounding box center [761, 127] width 153 height 24
drag, startPoint x: 787, startPoint y: 338, endPoint x: 786, endPoint y: 344, distance: 6.7
click at [786, 343] on div "Add Action Add Notice Address Add Co-Debtor Cancel Save & New Save & Close" at bounding box center [514, 355] width 675 height 40
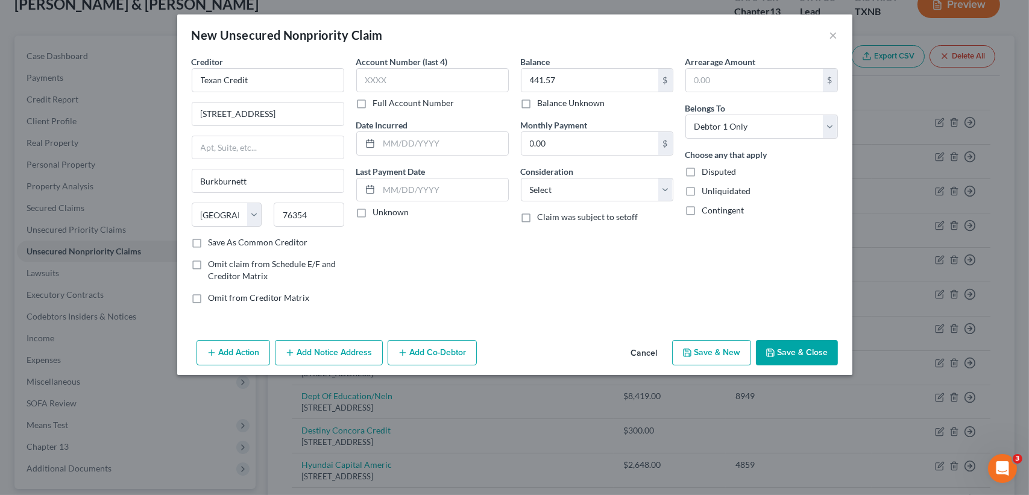
click at [787, 347] on button "Save & Close" at bounding box center [797, 352] width 82 height 25
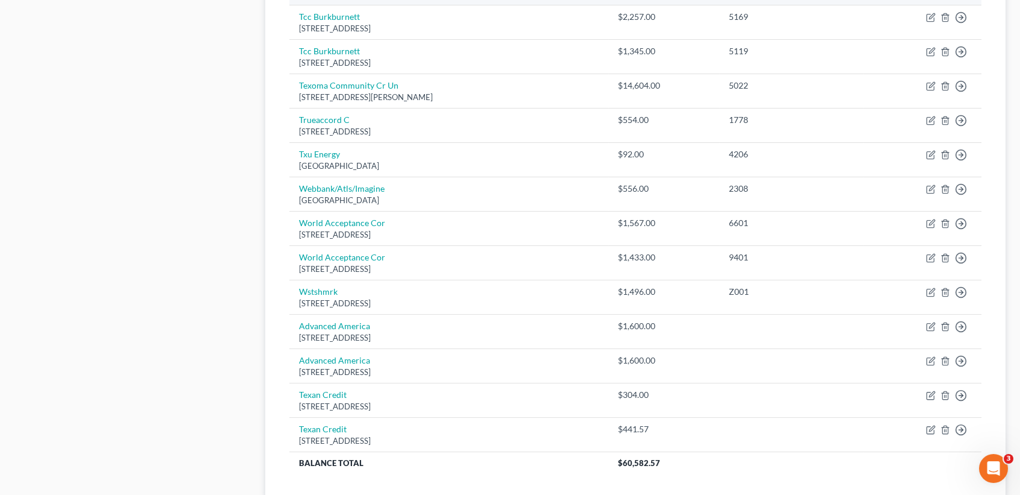
scroll to position [804, 0]
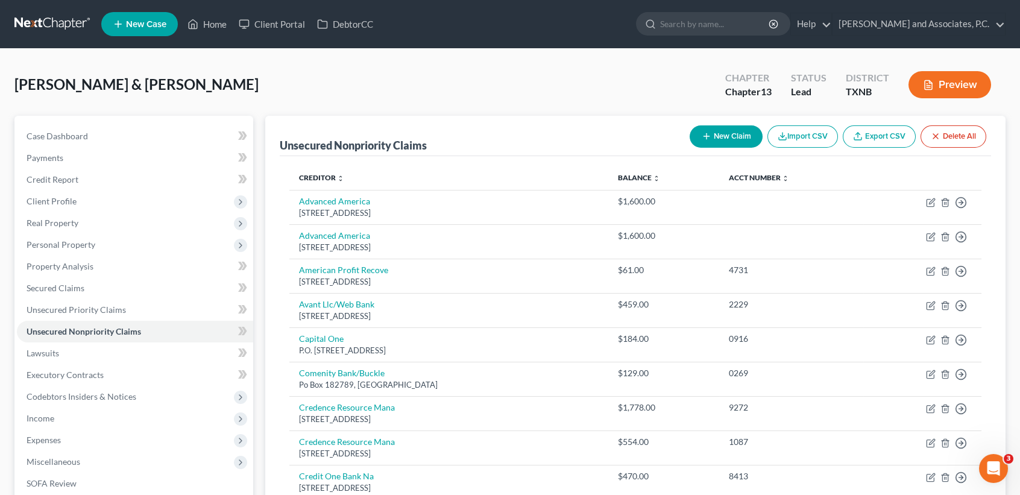
click at [737, 133] on button "New Claim" at bounding box center [726, 136] width 73 height 22
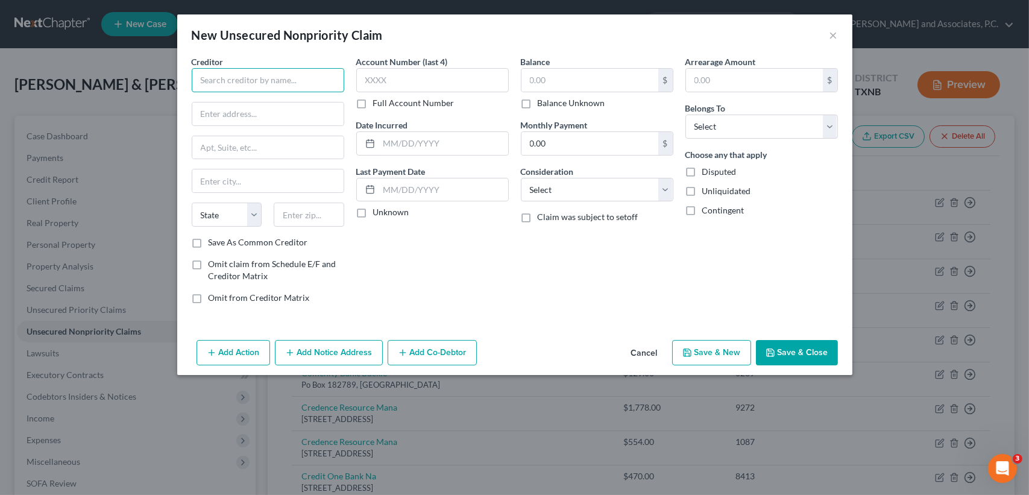
click at [294, 83] on input "text" at bounding box center [268, 80] width 153 height 24
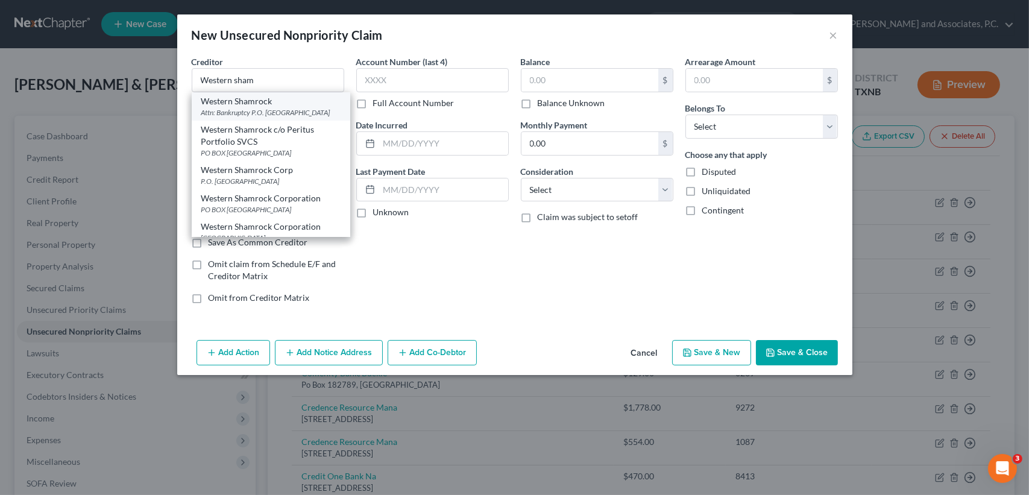
click at [285, 118] on div "Attn: Bankruptcy P.O. [GEOGRAPHIC_DATA]" at bounding box center [270, 112] width 139 height 10
type input "Western Shamrock"
type input "Attn: Bankruptcy"
type input "P.O. Box 141419"
type input "[PERSON_NAME]"
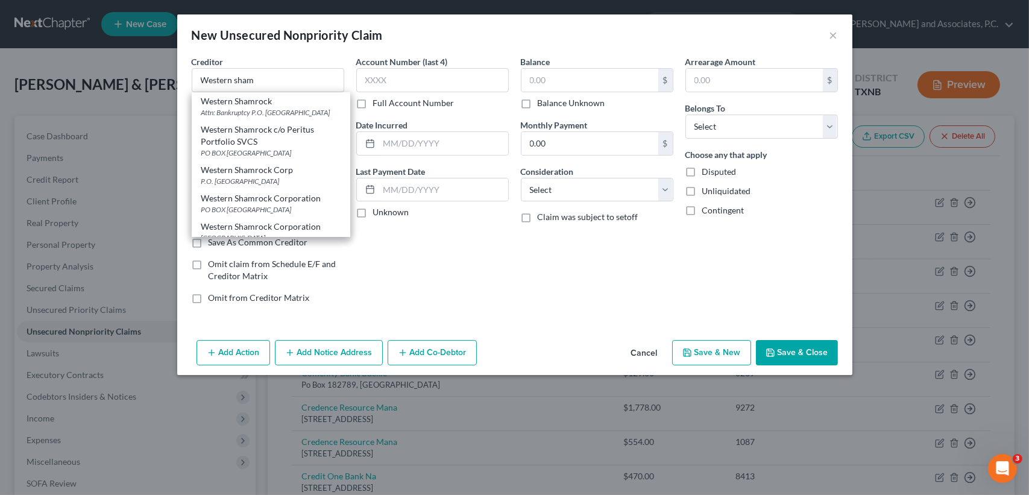
select select "45"
type input "75014"
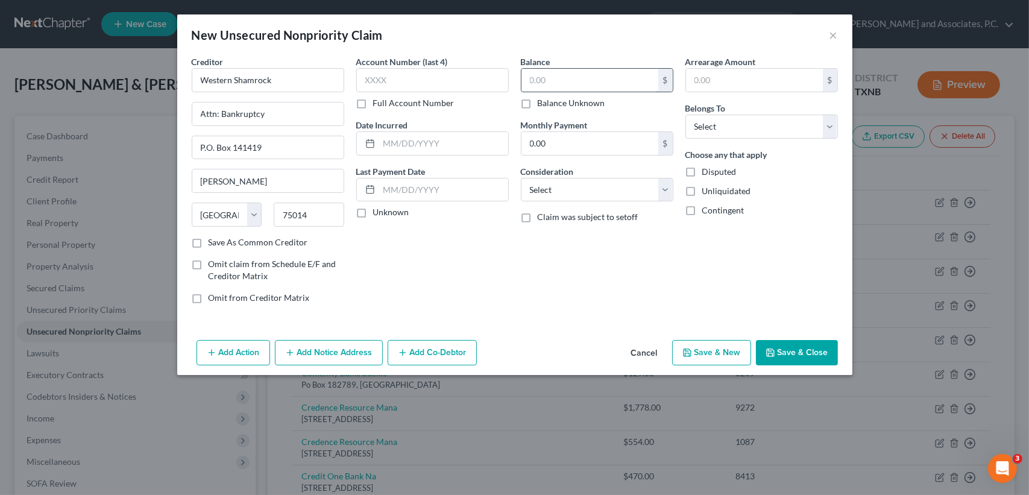
click at [577, 80] on input "text" at bounding box center [590, 80] width 137 height 23
type input "1,949.00"
click at [424, 288] on div "Account Number (last 4) Full Account Number Date Incurred Last Payment Date Unk…" at bounding box center [432, 184] width 165 height 258
click at [744, 128] on select "Select Debtor 1 Only Debtor 2 Only Debtor 1 And Debtor 2 Only At Least One Of T…" at bounding box center [761, 127] width 153 height 24
select select "0"
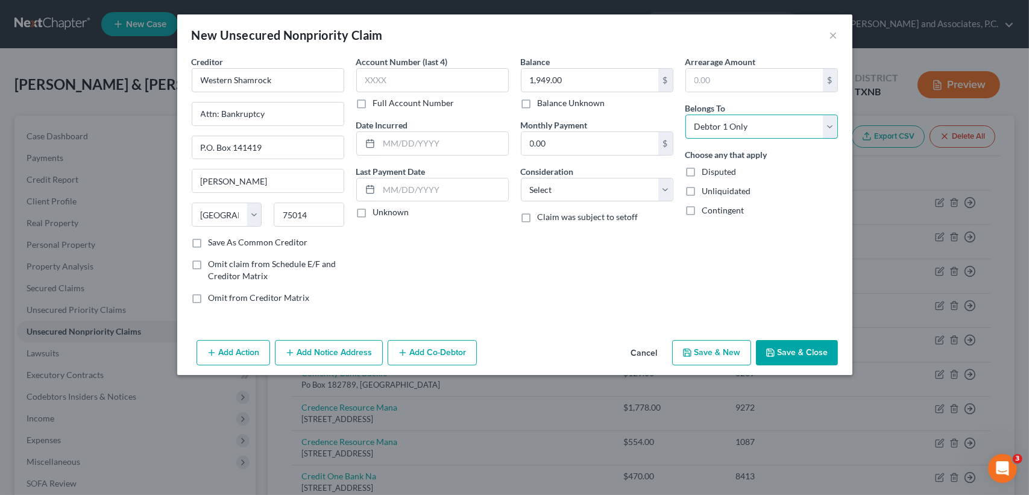
click at [685, 115] on select "Select Debtor 1 Only Debtor 2 Only Debtor 1 And Debtor 2 Only At Least One Of T…" at bounding box center [761, 127] width 153 height 24
click at [814, 354] on button "Save & Close" at bounding box center [797, 352] width 82 height 25
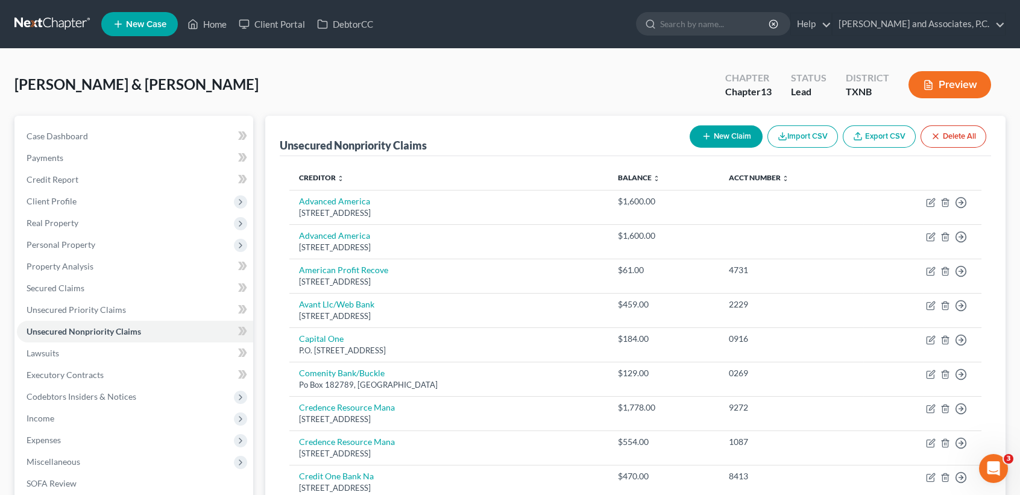
click at [720, 136] on button "New Claim" at bounding box center [726, 136] width 73 height 22
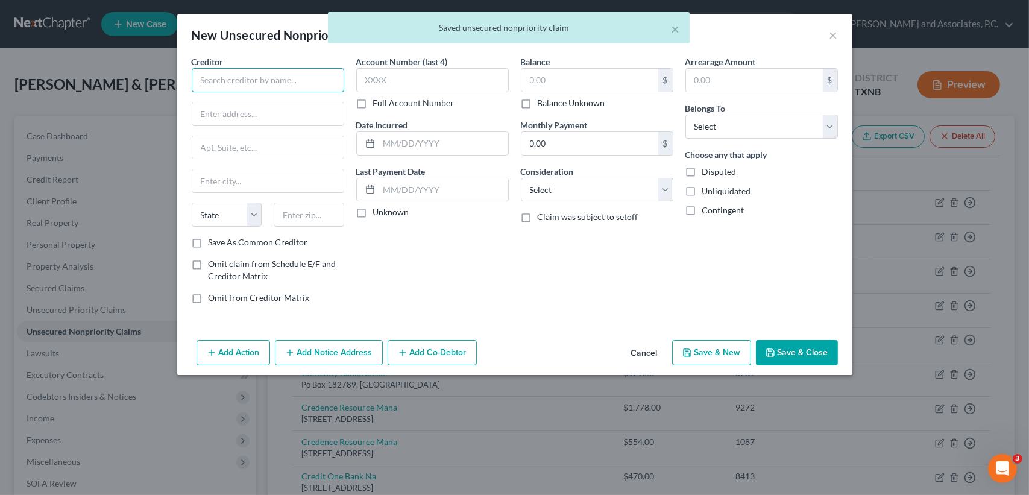
click at [280, 79] on input "text" at bounding box center [268, 80] width 153 height 24
type input "Q"
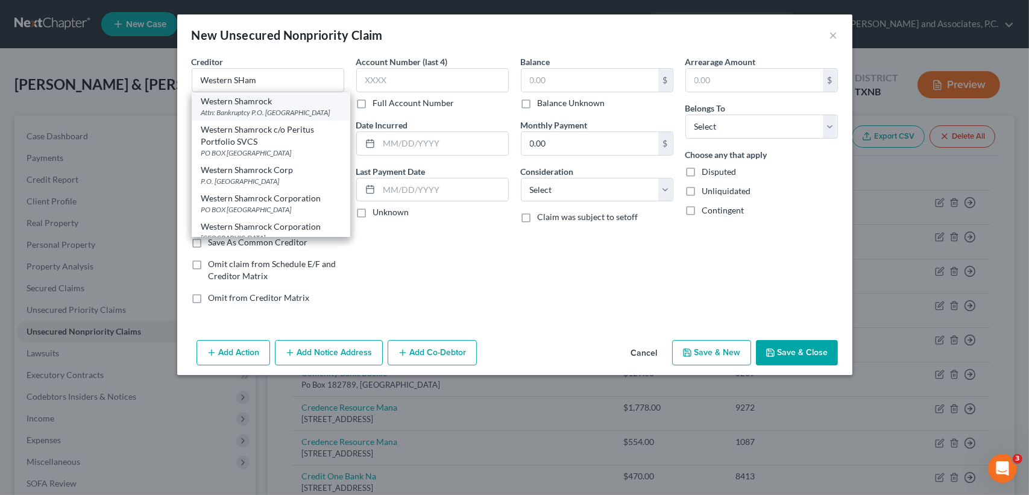
click at [299, 111] on div "Attn: Bankruptcy P.O. [GEOGRAPHIC_DATA]" at bounding box center [270, 112] width 139 height 10
type input "Western Shamrock"
type input "Attn: Bankruptcy"
type input "P.O. Box 141419"
type input "[PERSON_NAME]"
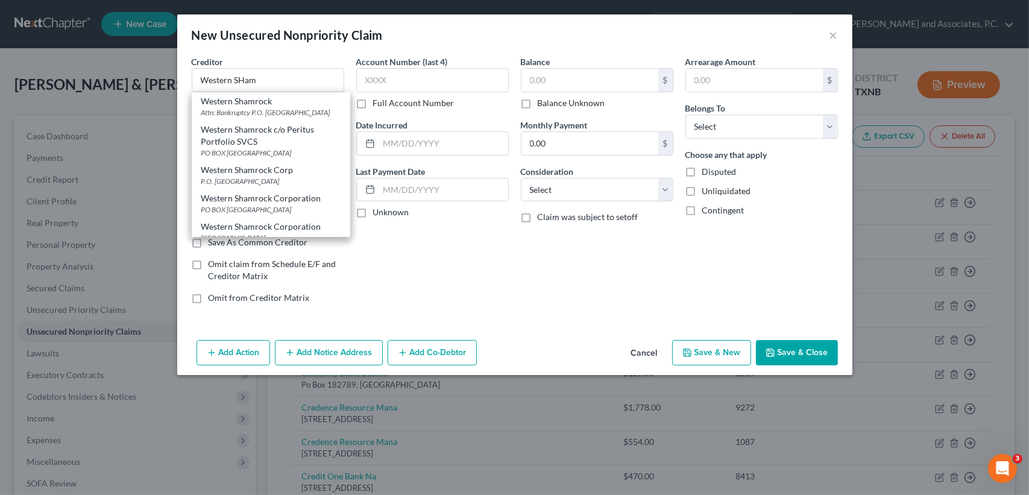
select select "45"
type input "75014"
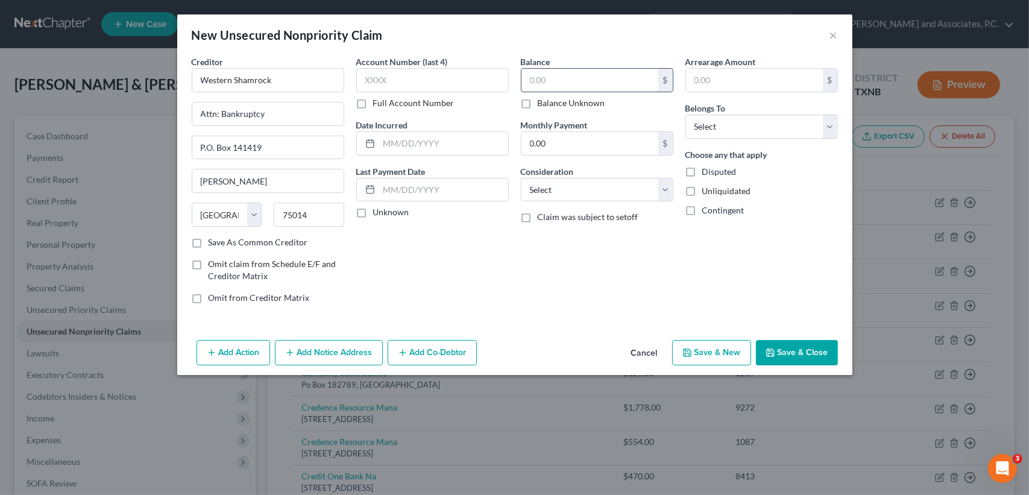
click at [541, 84] on input "text" at bounding box center [590, 80] width 137 height 23
type input "1,949.00"
click at [708, 126] on select "Select Debtor 1 Only Debtor 2 Only Debtor 1 And Debtor 2 Only At Least One Of T…" at bounding box center [761, 127] width 153 height 24
select select "1"
click at [685, 115] on select "Select Debtor 1 Only Debtor 2 Only Debtor 1 And Debtor 2 Only At Least One Of T…" at bounding box center [761, 127] width 153 height 24
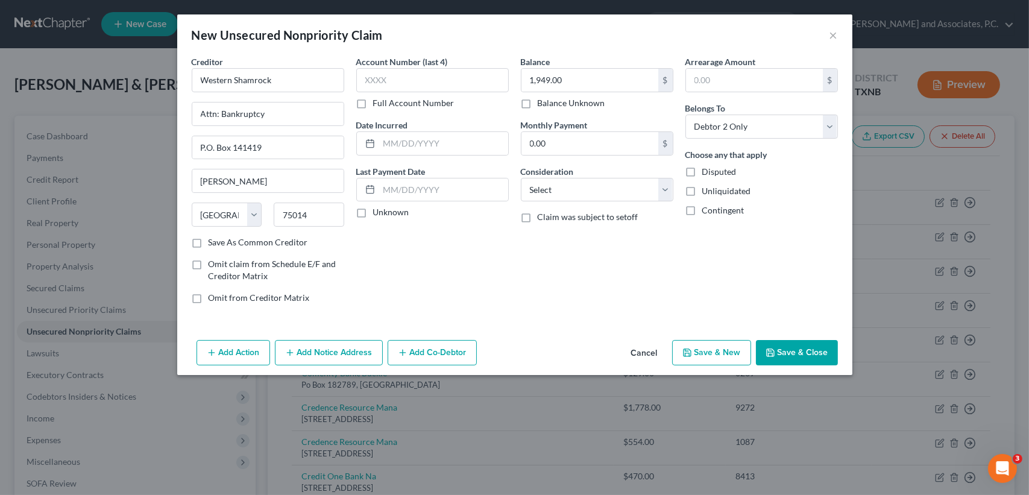
click at [789, 340] on button "Save & Close" at bounding box center [797, 352] width 82 height 25
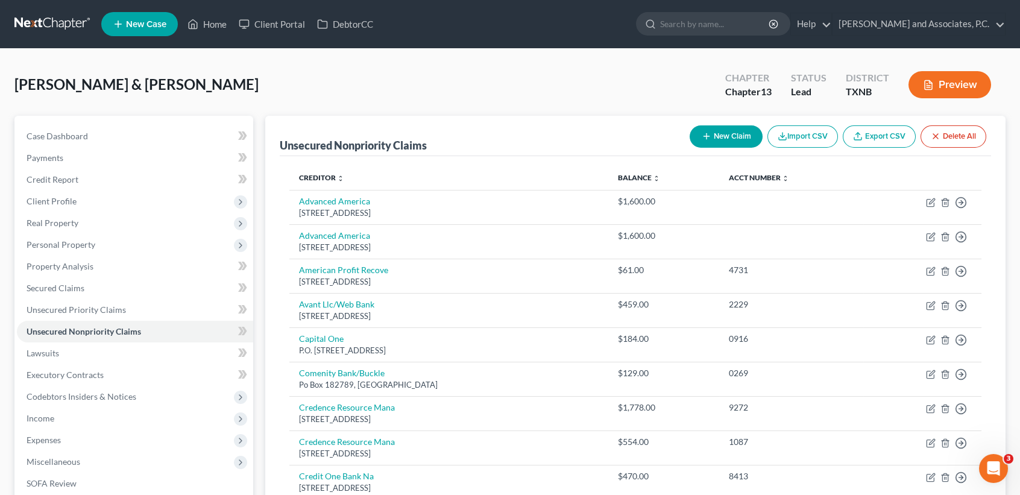
click at [728, 143] on button "New Claim" at bounding box center [726, 136] width 73 height 22
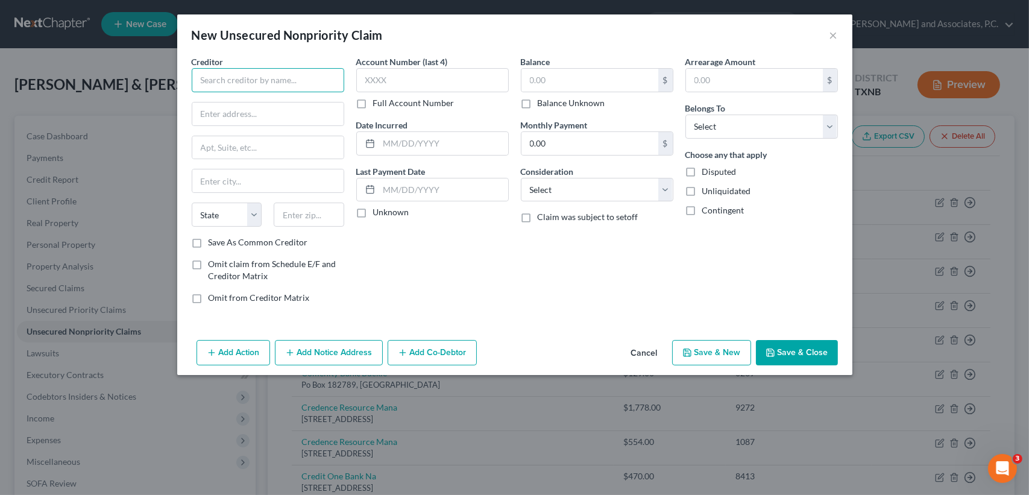
click at [322, 89] on input "text" at bounding box center [268, 80] width 153 height 24
click at [254, 109] on div "[STREET_ADDRESS][PERSON_NAME]" at bounding box center [263, 112] width 125 height 10
type input "Western-Shamrock Finance"
type input "[STREET_ADDRESS][PERSON_NAME]"
type input "[PERSON_NAME]"
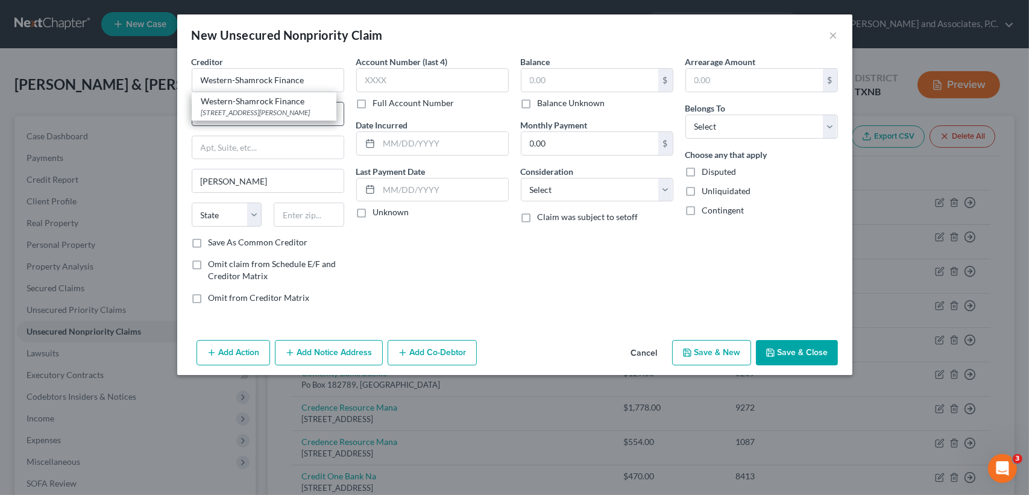
select select "37"
type input "73505"
click at [284, 122] on input "[STREET_ADDRESS][PERSON_NAME]" at bounding box center [267, 113] width 151 height 23
drag, startPoint x: 284, startPoint y: 123, endPoint x: 143, endPoint y: 137, distance: 141.8
click at [143, 137] on div "New Unsecured Nonpriority Claim × Creditor * Western-Shamrock Finance [STREET_A…" at bounding box center [514, 247] width 1029 height 495
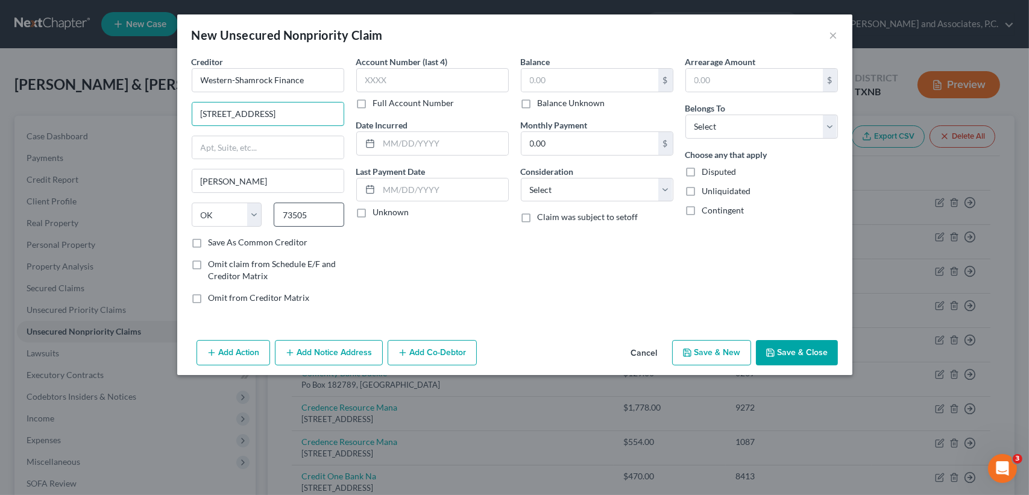
type input "[STREET_ADDRESS]"
click at [324, 213] on input "73505" at bounding box center [309, 215] width 71 height 24
drag, startPoint x: 324, startPoint y: 213, endPoint x: 277, endPoint y: 221, distance: 47.8
click at [277, 221] on input "73505" at bounding box center [309, 215] width 71 height 24
type input "76308"
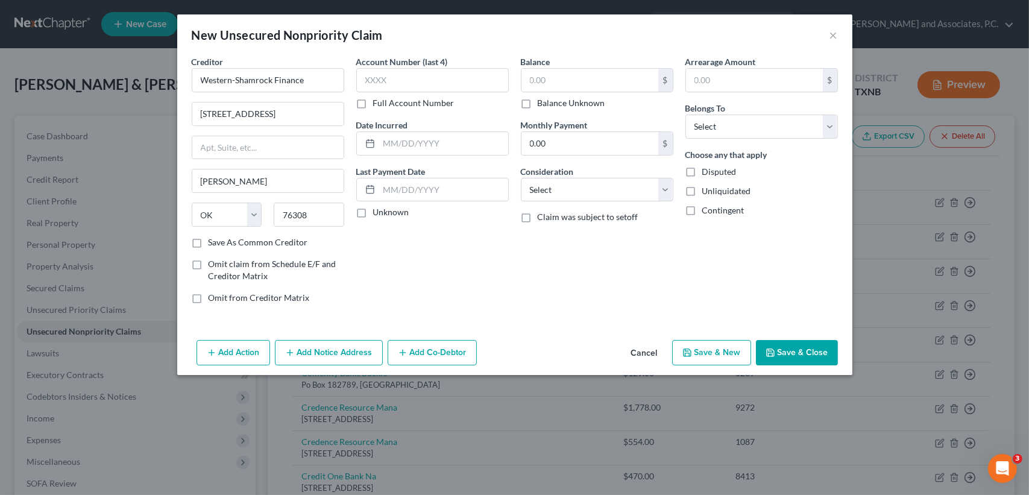
type input "[GEOGRAPHIC_DATA]"
select select "45"
click at [575, 348] on div "Add Action Add Notice Address Add Co-Debtor Cancel Save & New Save & Close" at bounding box center [514, 355] width 675 height 40
click at [543, 86] on input "text" at bounding box center [590, 80] width 137 height 23
type input "1,949.00"
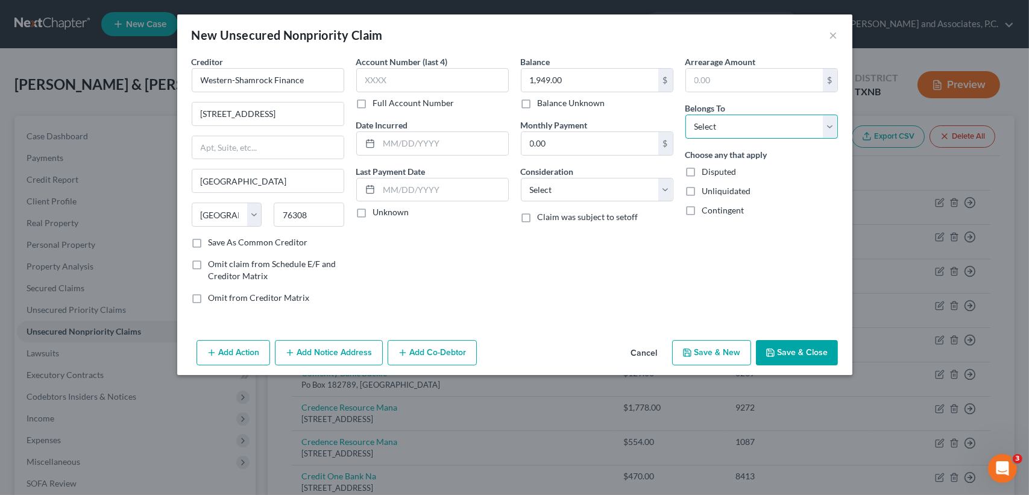
click at [761, 126] on select "Select Debtor 1 Only Debtor 2 Only Debtor 1 And Debtor 2 Only At Least One Of T…" at bounding box center [761, 127] width 153 height 24
select select "0"
click at [685, 115] on select "Select Debtor 1 Only Debtor 2 Only Debtor 1 And Debtor 2 Only At Least One Of T…" at bounding box center [761, 127] width 153 height 24
click at [794, 357] on button "Save & Close" at bounding box center [797, 352] width 82 height 25
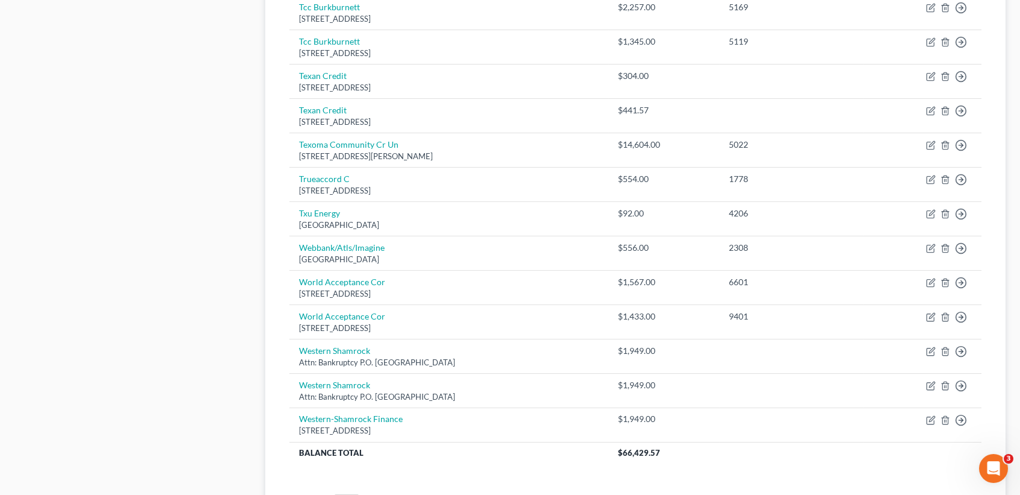
scroll to position [998, 0]
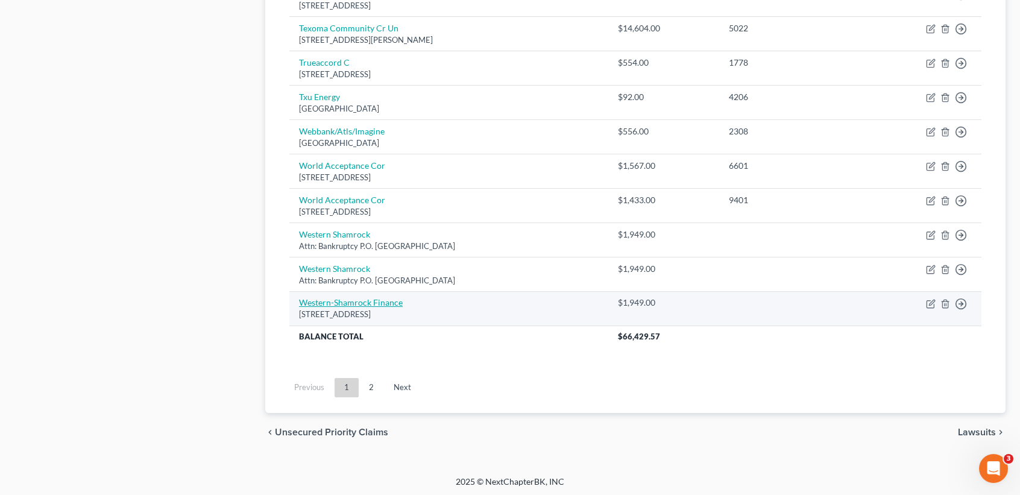
click at [359, 305] on link "Western-Shamrock Finance" at bounding box center [351, 302] width 104 height 10
select select "45"
select select "0"
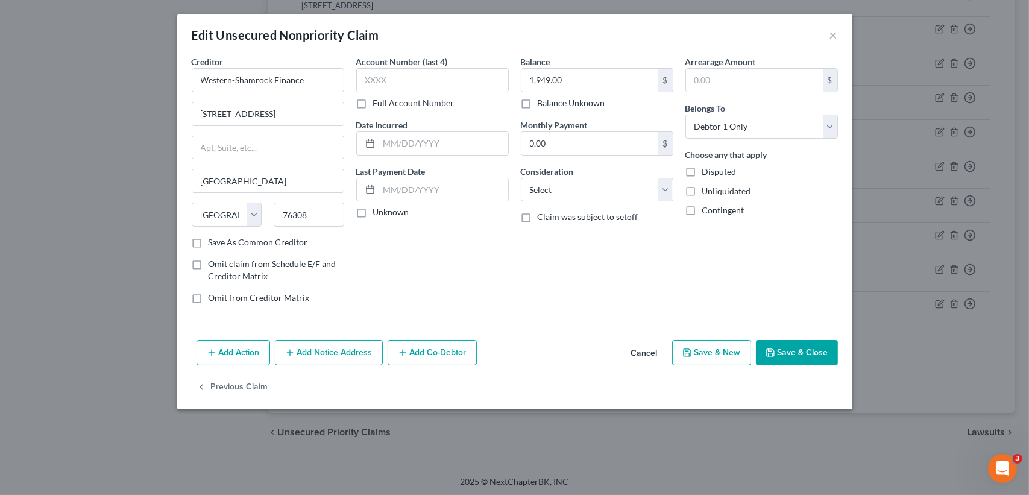
click at [362, 300] on div "Account Number (last 4) Full Account Number Date Incurred Last Payment Date Unk…" at bounding box center [432, 184] width 165 height 258
click at [796, 359] on button "Save & Close" at bounding box center [797, 352] width 82 height 25
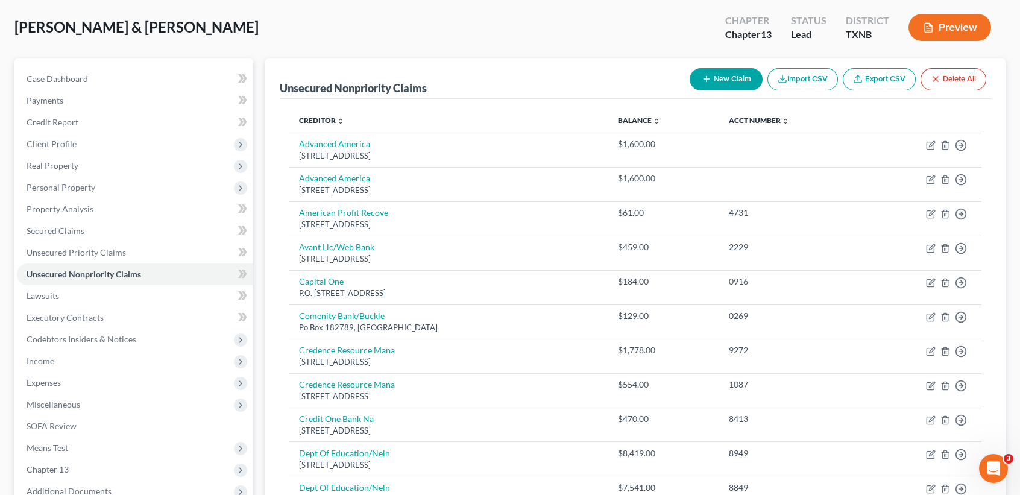
scroll to position [0, 0]
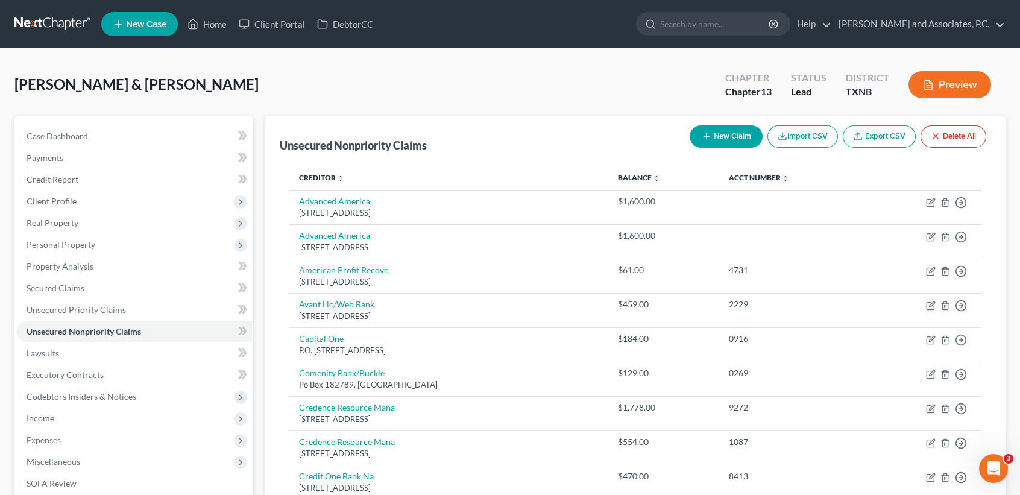
click at [716, 127] on button "New Claim" at bounding box center [726, 136] width 73 height 22
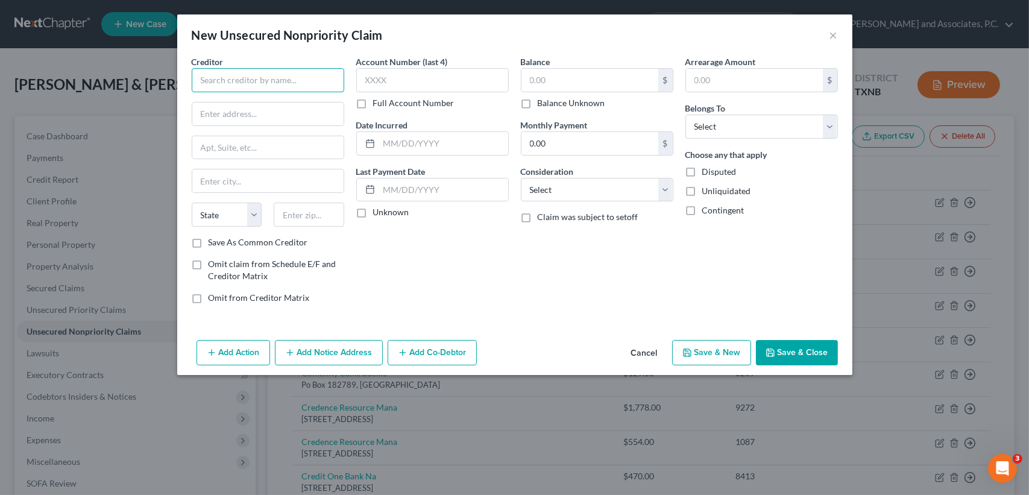
click at [235, 75] on input "text" at bounding box center [268, 80] width 153 height 24
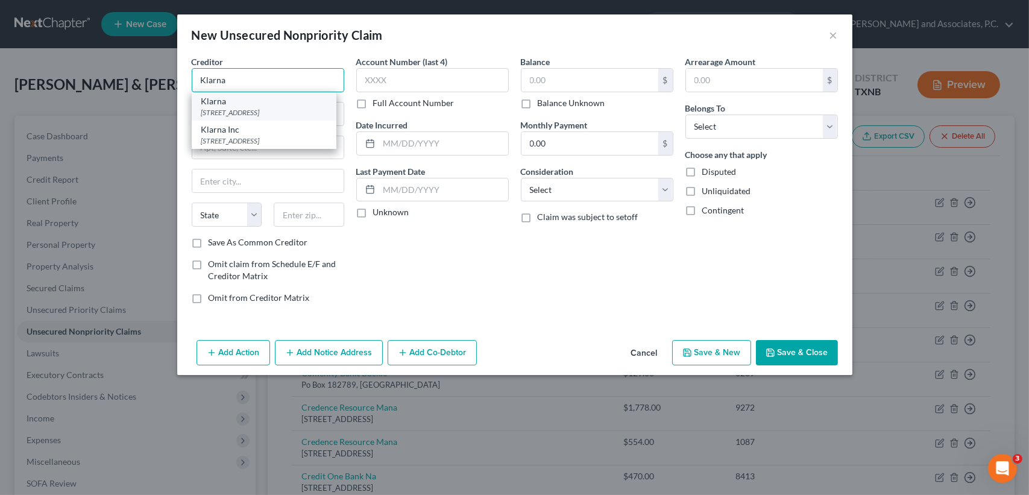
type input "Klarna"
click at [266, 108] on div "[STREET_ADDRESS]" at bounding box center [263, 112] width 125 height 10
type input "[STREET_ADDRESS]"
type input "Columbus"
select select "36"
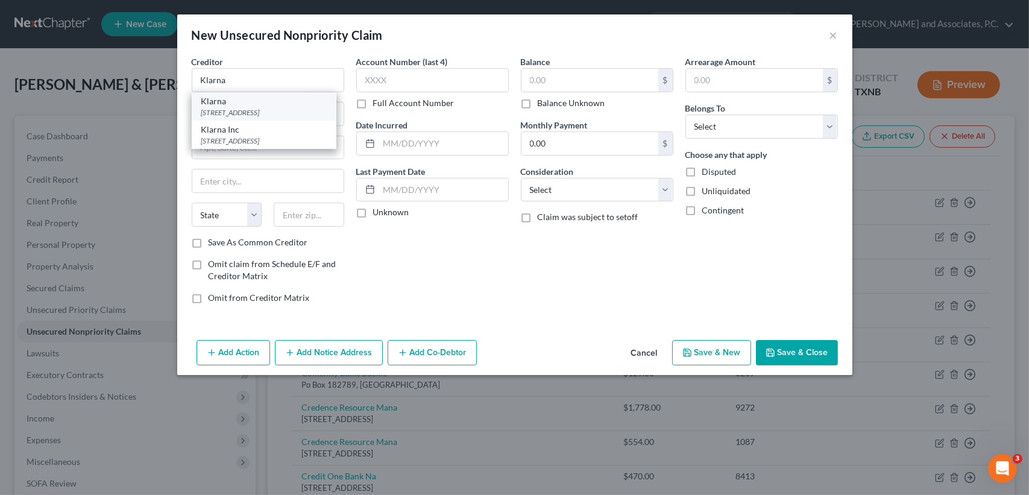
type input "43215"
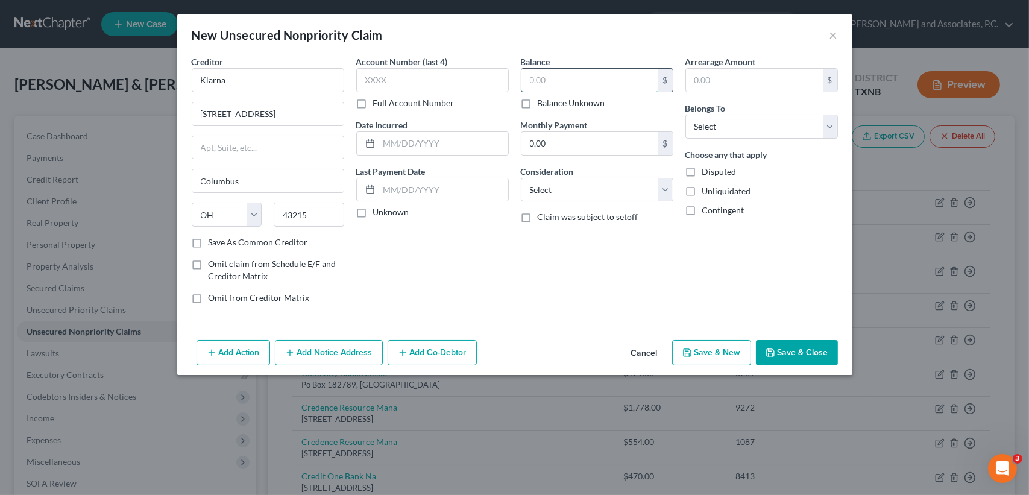
click at [579, 80] on input "text" at bounding box center [590, 80] width 137 height 23
type input "122.91"
drag, startPoint x: 764, startPoint y: 126, endPoint x: 762, endPoint y: 138, distance: 12.2
click at [764, 126] on select "Select Debtor 1 Only Debtor 2 Only Debtor 1 And Debtor 2 Only At Least One Of T…" at bounding box center [761, 127] width 153 height 24
select select "1"
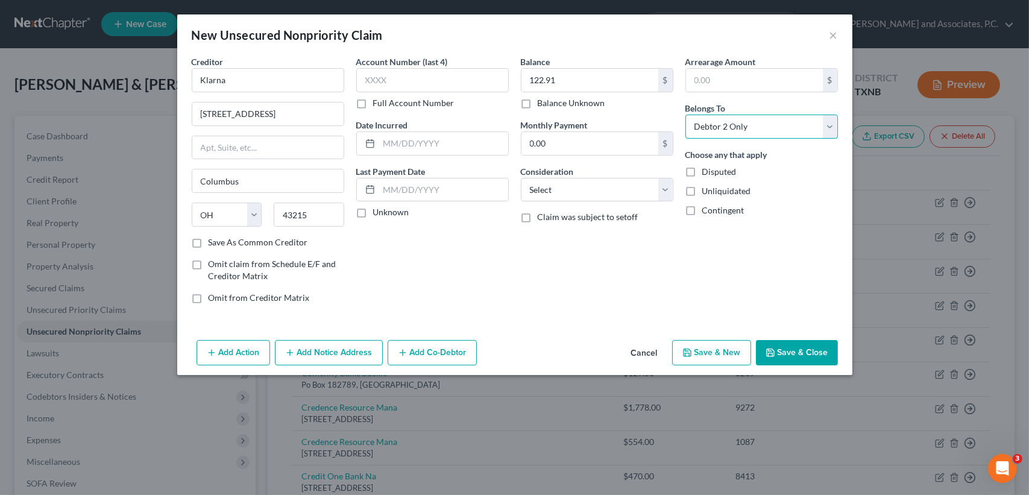
click at [685, 115] on select "Select Debtor 1 Only Debtor 2 Only Debtor 1 And Debtor 2 Only At Least One Of T…" at bounding box center [761, 127] width 153 height 24
click at [784, 358] on button "Save & Close" at bounding box center [797, 352] width 82 height 25
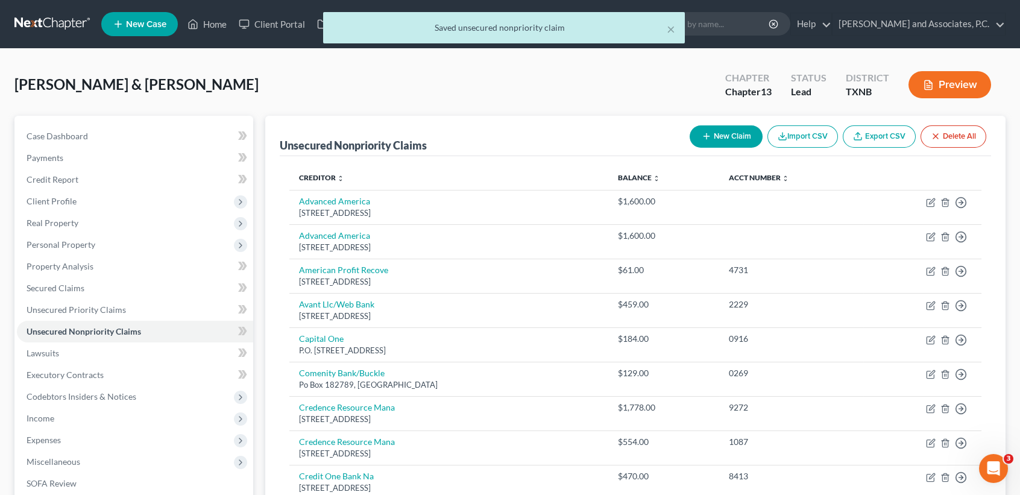
click at [738, 134] on button "New Claim" at bounding box center [726, 136] width 73 height 22
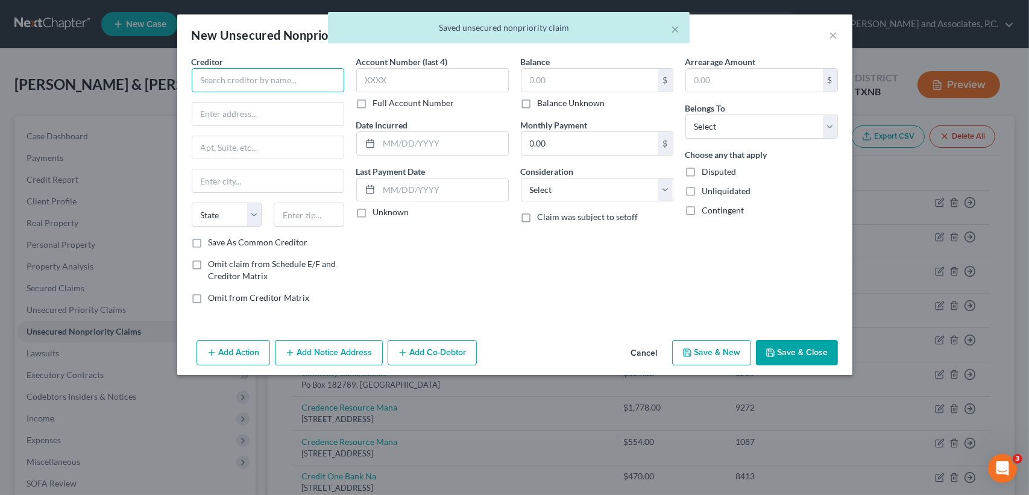
click at [328, 87] on input "text" at bounding box center [268, 80] width 153 height 24
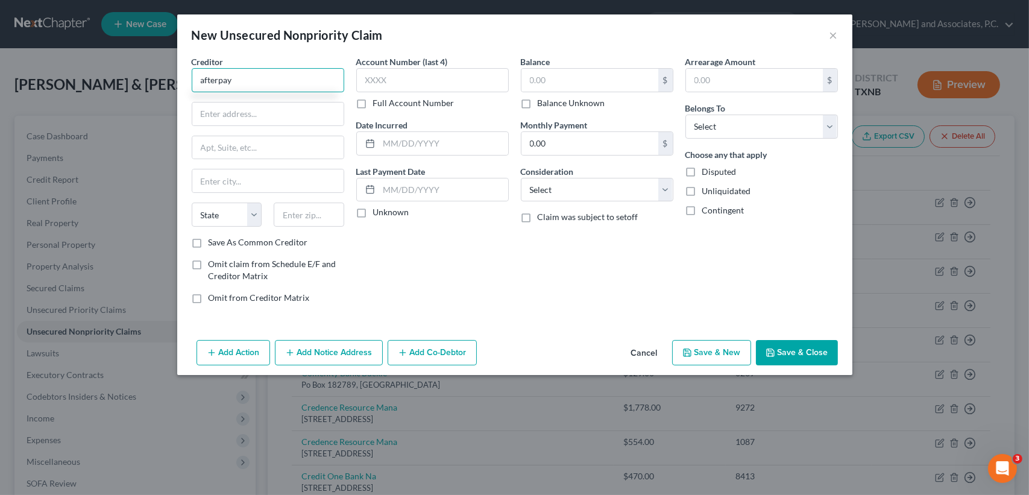
type input "afterpay"
click at [837, 36] on button "×" at bounding box center [834, 35] width 8 height 14
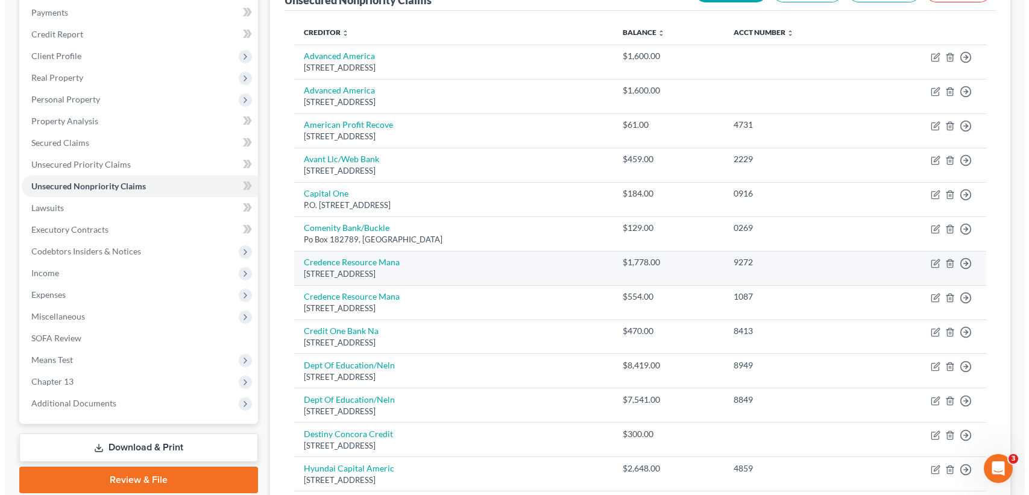
scroll to position [68, 0]
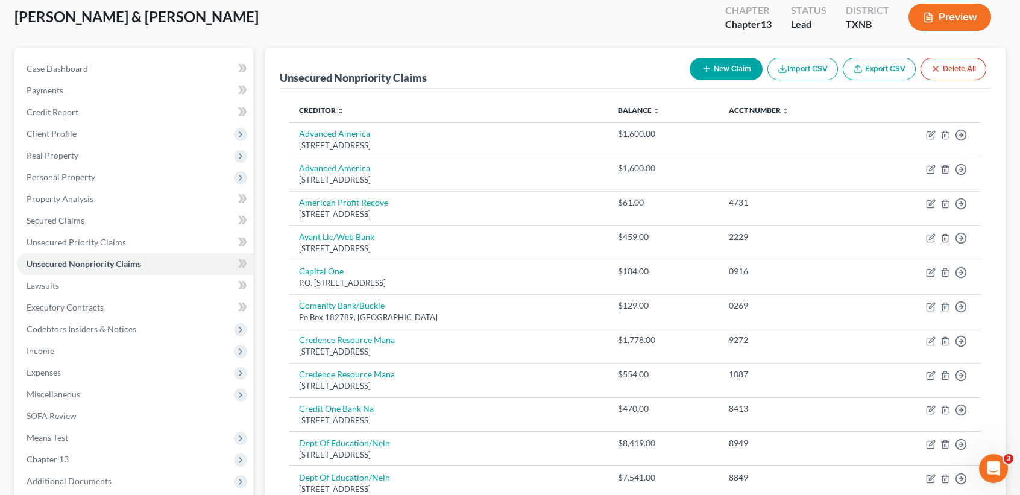
drag, startPoint x: 731, startPoint y: 54, endPoint x: 726, endPoint y: 61, distance: 8.4
click at [731, 54] on div "New Claim Import CSV Export CSV Delete All" at bounding box center [838, 69] width 306 height 32
click at [726, 63] on button "New Claim" at bounding box center [726, 69] width 73 height 22
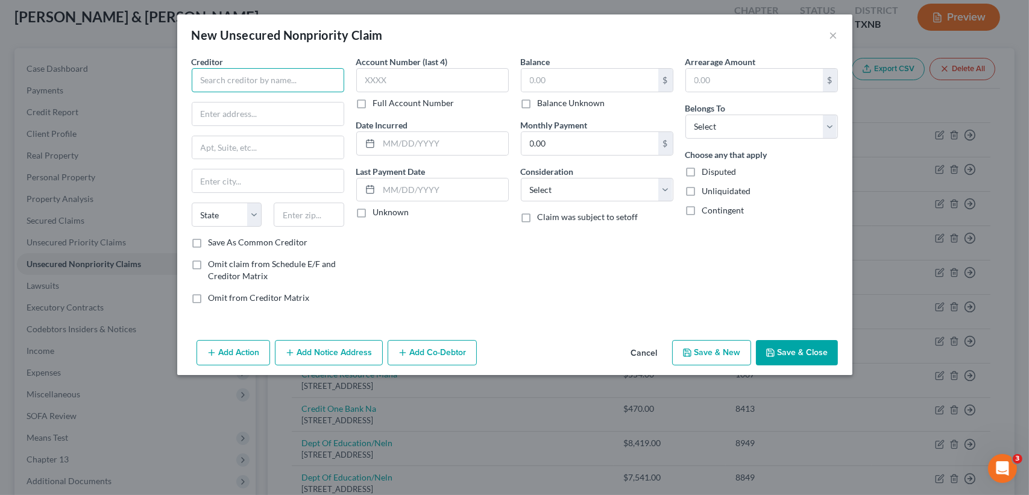
click at [283, 84] on input "text" at bounding box center [268, 80] width 153 height 24
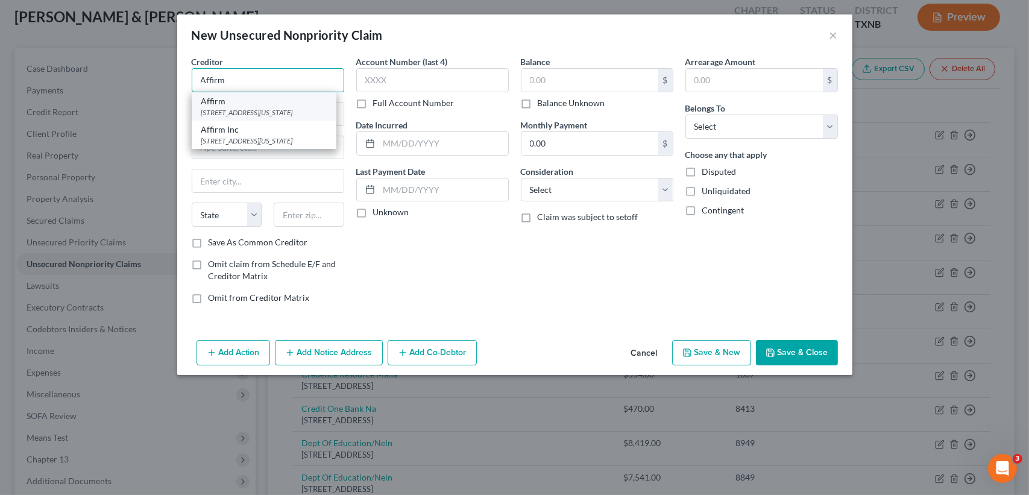
type input "Affirm"
drag, startPoint x: 277, startPoint y: 110, endPoint x: 304, endPoint y: 109, distance: 26.6
click at [277, 110] on div "[STREET_ADDRESS][US_STATE]" at bounding box center [263, 112] width 125 height 10
type input "[STREET_ADDRESS][US_STATE]"
type input "12th Floor"
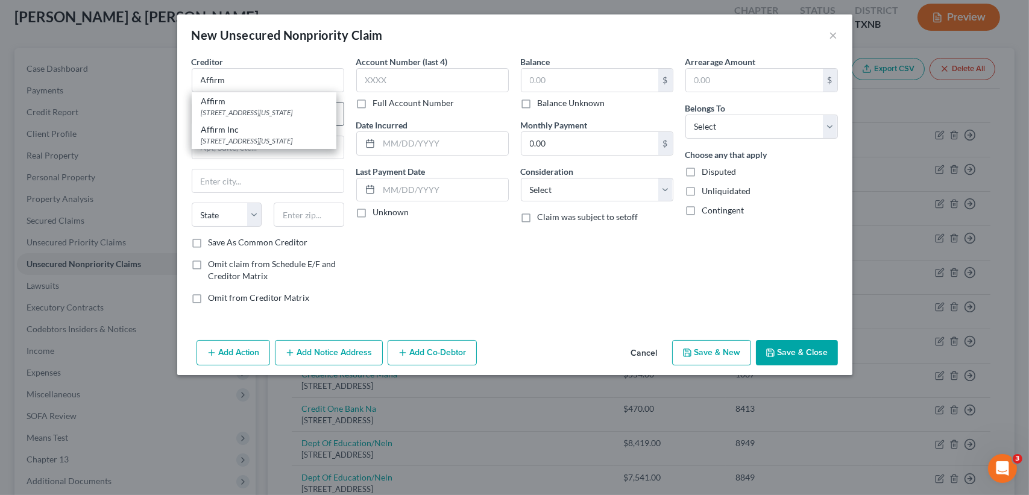
type input "[GEOGRAPHIC_DATA]"
select select "4"
type input "94108"
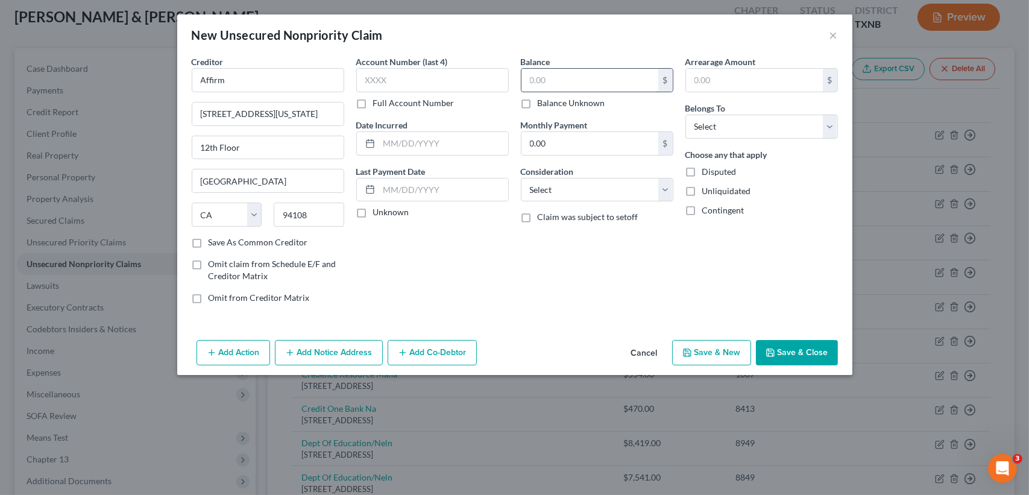
click at [569, 79] on input "text" at bounding box center [590, 80] width 137 height 23
type input "500.00"
drag, startPoint x: 715, startPoint y: 121, endPoint x: 721, endPoint y: 137, distance: 17.4
click at [715, 121] on select "Select Debtor 1 Only Debtor 2 Only Debtor 1 And Debtor 2 Only At Least One Of T…" at bounding box center [761, 127] width 153 height 24
select select "1"
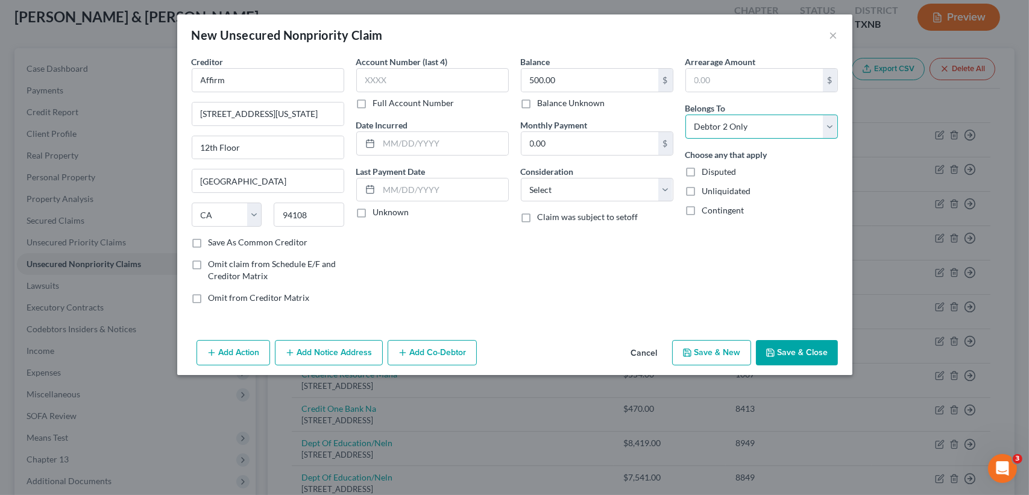
click at [685, 115] on select "Select Debtor 1 Only Debtor 2 Only Debtor 1 And Debtor 2 Only At Least One Of T…" at bounding box center [761, 127] width 153 height 24
click at [824, 359] on button "Save & Close" at bounding box center [797, 352] width 82 height 25
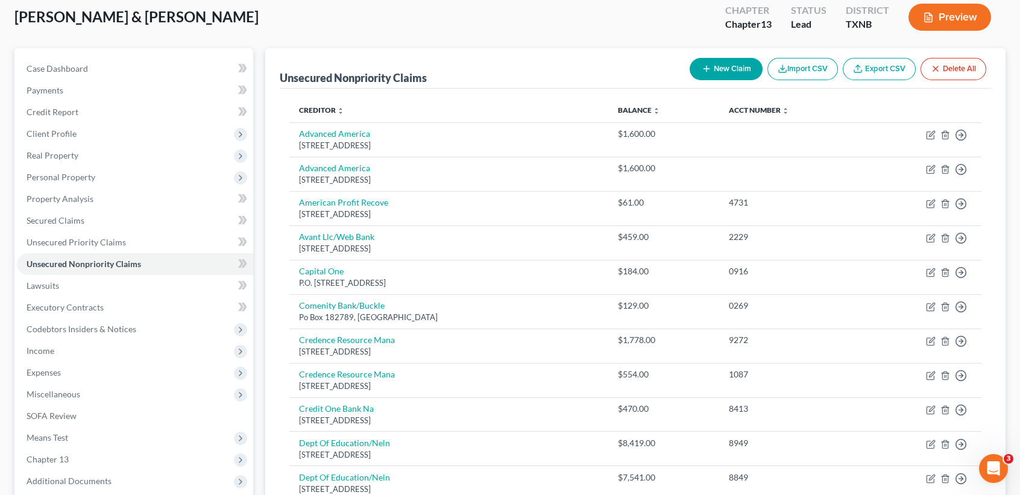
click at [736, 75] on button "New Claim" at bounding box center [726, 69] width 73 height 22
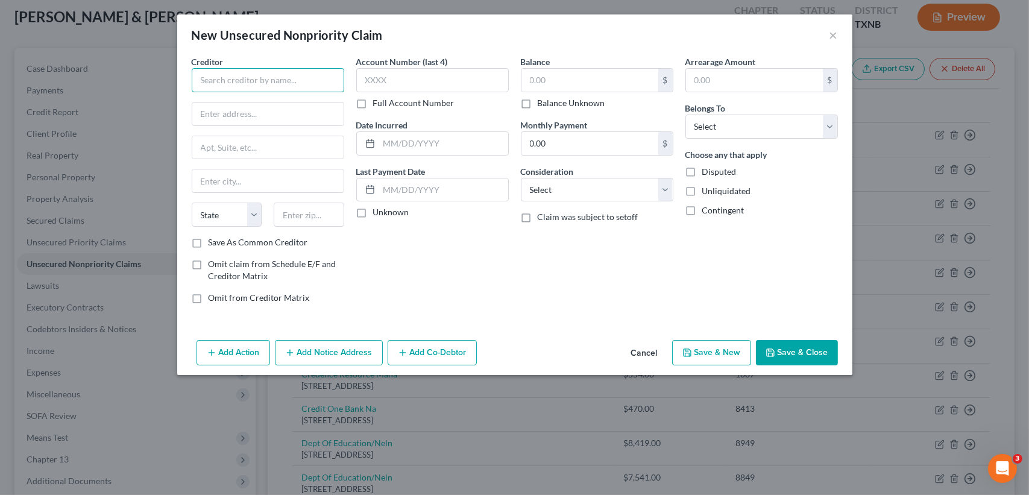
click at [299, 86] on input "text" at bounding box center [268, 80] width 153 height 24
drag, startPoint x: 281, startPoint y: 82, endPoint x: 142, endPoint y: 96, distance: 140.0
click at [142, 96] on div "New Unsecured Nonpriority Claim × Creditor * Texoma Tire State [US_STATE] AK AR…" at bounding box center [514, 247] width 1029 height 495
type input "Texoma Tire"
click at [281, 90] on input "Texoma Tire" at bounding box center [268, 80] width 153 height 24
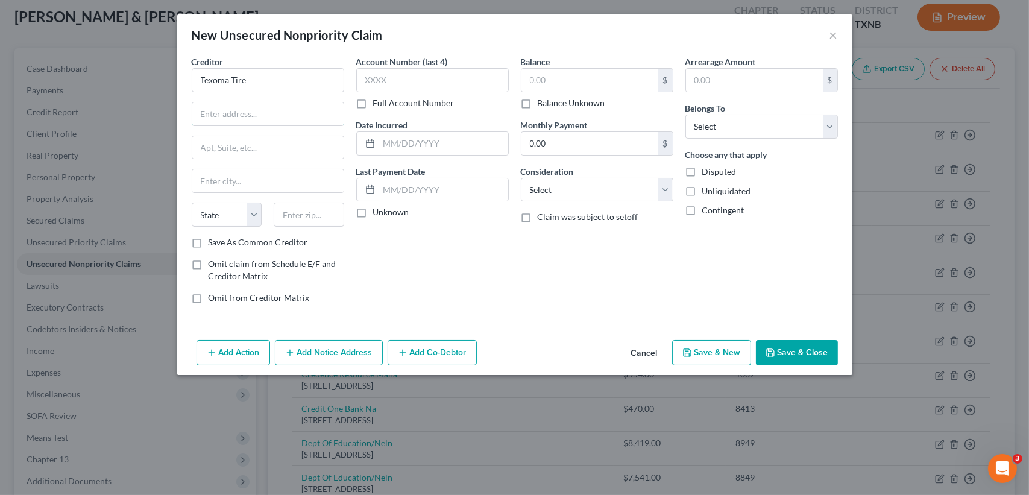
drag, startPoint x: 280, startPoint y: 119, endPoint x: 276, endPoint y: 1, distance: 118.2
click at [280, 119] on input "text" at bounding box center [267, 113] width 151 height 23
drag, startPoint x: 265, startPoint y: 83, endPoint x: 146, endPoint y: 86, distance: 118.8
click at [124, 86] on div "New Unsecured Nonpriority Claim × Creditor * Texoma Tire State [US_STATE] AK AR…" at bounding box center [514, 247] width 1029 height 495
paste input "[STREET_ADDRESS]"
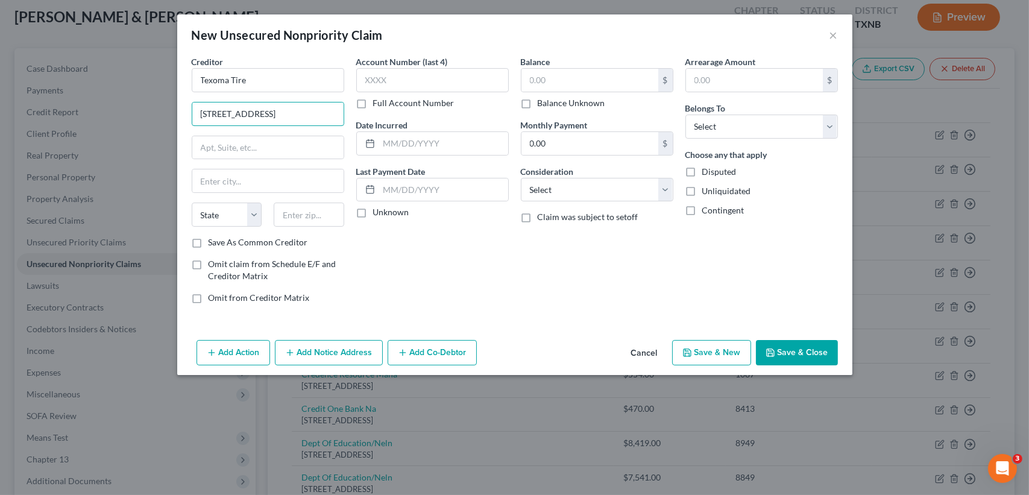
type input "[STREET_ADDRESS]"
click at [344, 209] on div at bounding box center [309, 215] width 83 height 24
click at [324, 212] on input "text" at bounding box center [309, 215] width 71 height 24
type input "94108"
type input "[GEOGRAPHIC_DATA]"
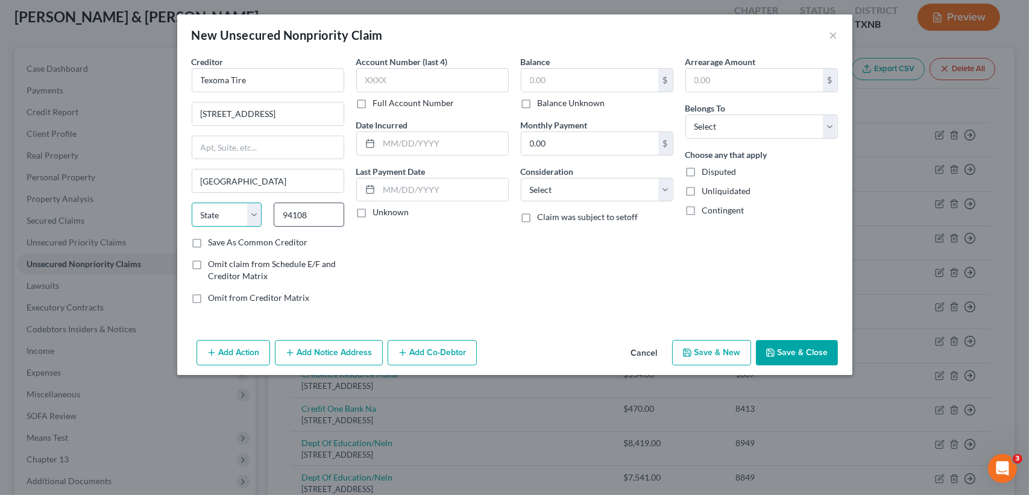
select select "4"
type input "500.00"
select select "1"
click at [485, 315] on div "Creditor * Texoma Tire 4707 [GEOGRAPHIC_DATA] [US_STATE][GEOGRAPHIC_DATA] AR [G…" at bounding box center [514, 195] width 675 height 280
drag, startPoint x: 317, startPoint y: 216, endPoint x: 215, endPoint y: 211, distance: 102.6
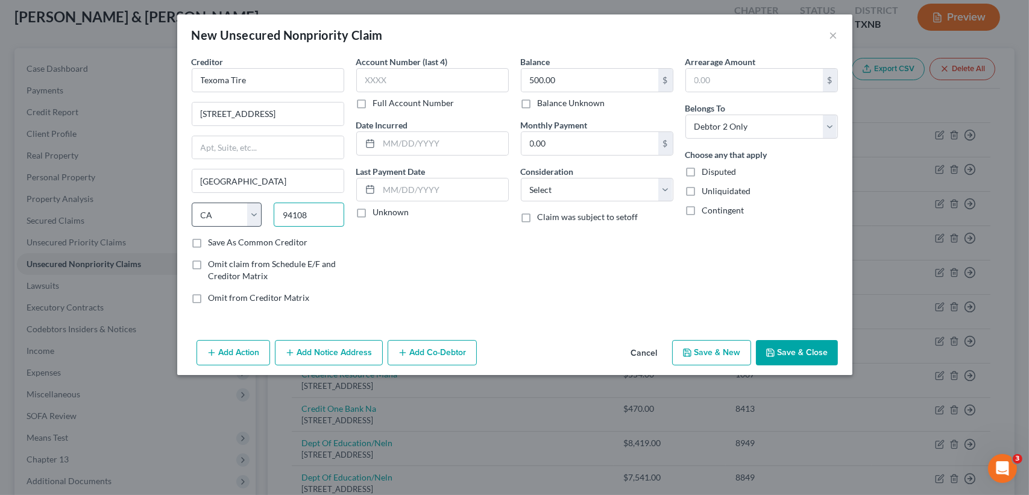
click at [235, 216] on div "State [US_STATE] AK AR AZ CA CO CT DE DC [GEOGRAPHIC_DATA] [GEOGRAPHIC_DATA] GU…" at bounding box center [268, 220] width 165 height 34
drag, startPoint x: 611, startPoint y: 319, endPoint x: 595, endPoint y: 311, distance: 18.1
click at [605, 314] on div "Creditor * Texoma Tire 4707 [GEOGRAPHIC_DATA] [US_STATE][GEOGRAPHIC_DATA] AR [G…" at bounding box center [514, 195] width 675 height 280
drag, startPoint x: 319, startPoint y: 211, endPoint x: 209, endPoint y: 212, distance: 110.3
click at [210, 212] on div "State [US_STATE] AK AR AZ CA CO CT DE DC [GEOGRAPHIC_DATA] [GEOGRAPHIC_DATA] GU…" at bounding box center [268, 220] width 165 height 34
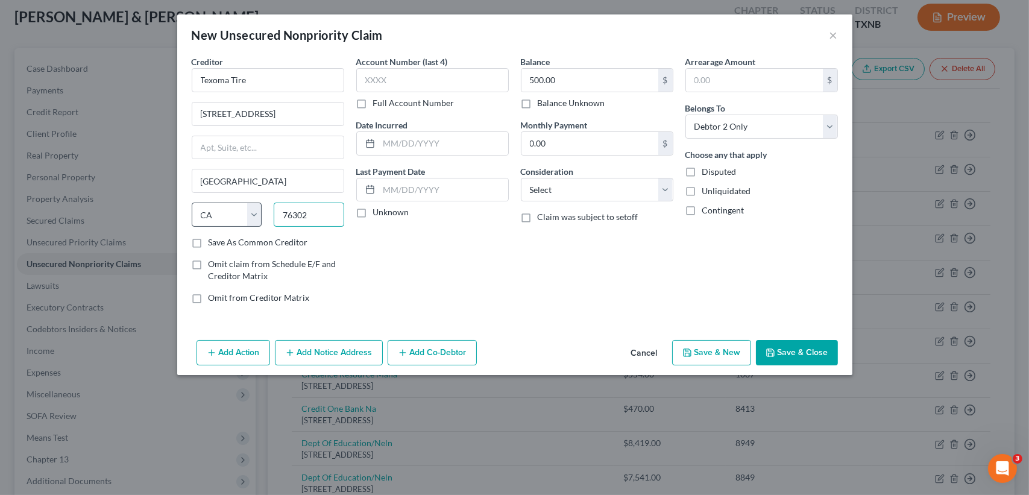
type input "76302"
type input "[GEOGRAPHIC_DATA]"
select select "45"
click at [604, 74] on input "500.00" at bounding box center [590, 80] width 137 height 23
type input "800.00"
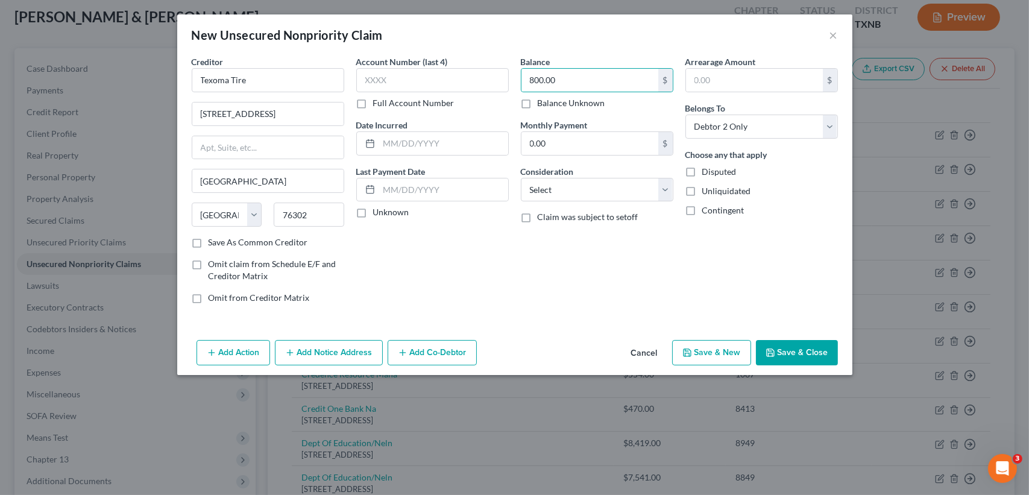
click at [757, 285] on div "Arrearage Amount $ Belongs To * Select Debtor 1 Only Debtor 2 Only Debtor 1 And…" at bounding box center [761, 184] width 165 height 258
click at [790, 354] on button "Save & Close" at bounding box center [797, 352] width 82 height 25
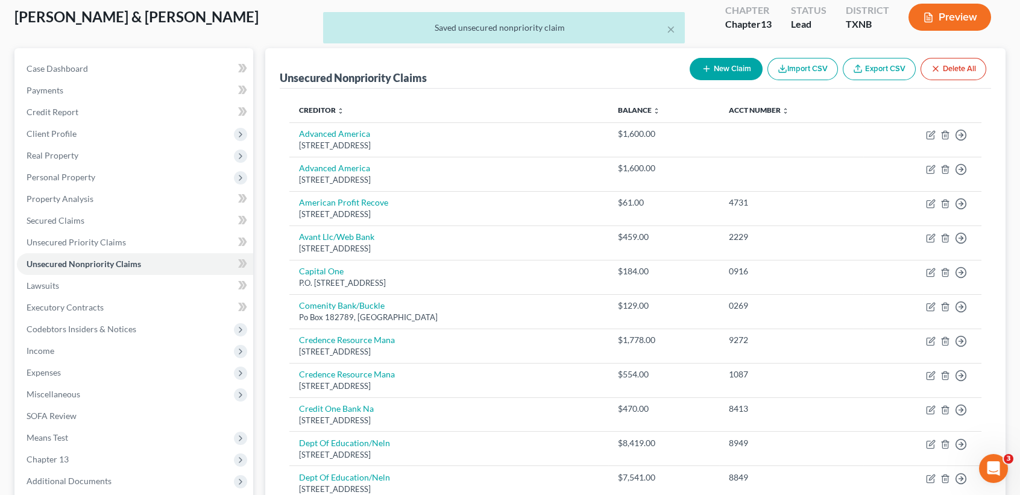
click at [738, 68] on button "New Claim" at bounding box center [726, 69] width 73 height 22
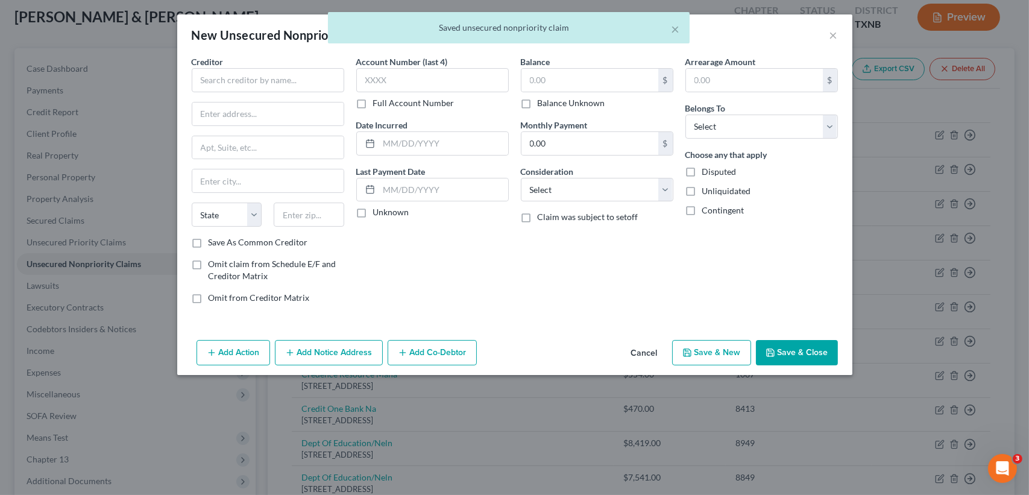
drag, startPoint x: 644, startPoint y: 350, endPoint x: 510, endPoint y: 371, distance: 135.5
click at [644, 349] on button "Cancel" at bounding box center [645, 353] width 46 height 24
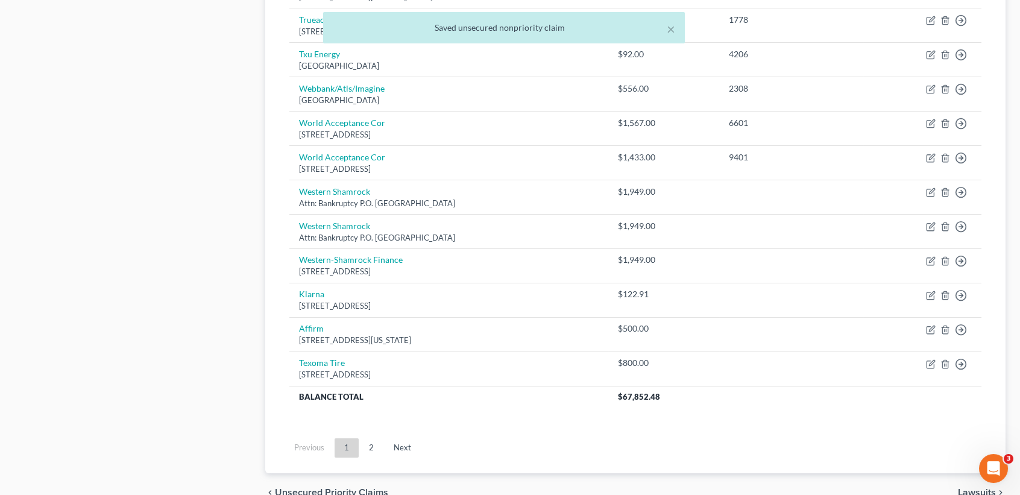
scroll to position [1100, 0]
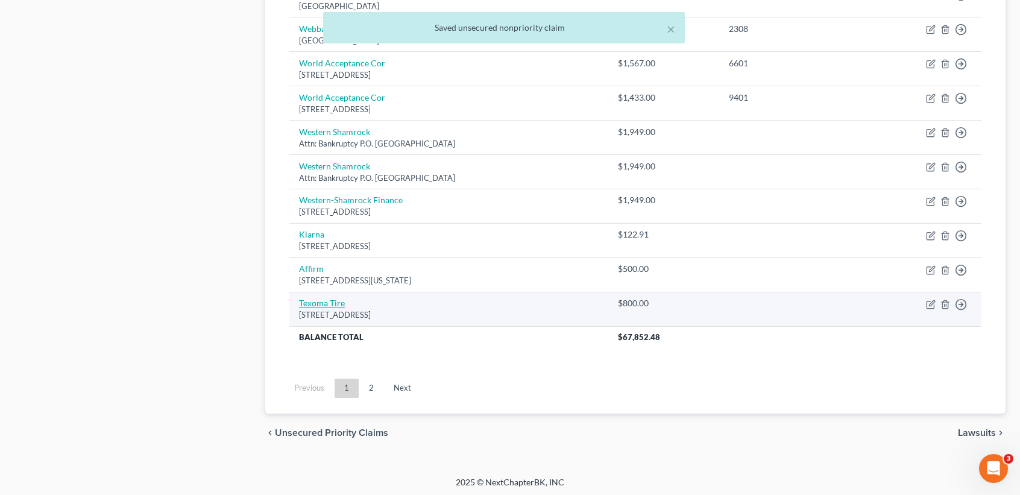
click at [327, 302] on link "Texoma Tire" at bounding box center [322, 303] width 46 height 10
select select "45"
select select "1"
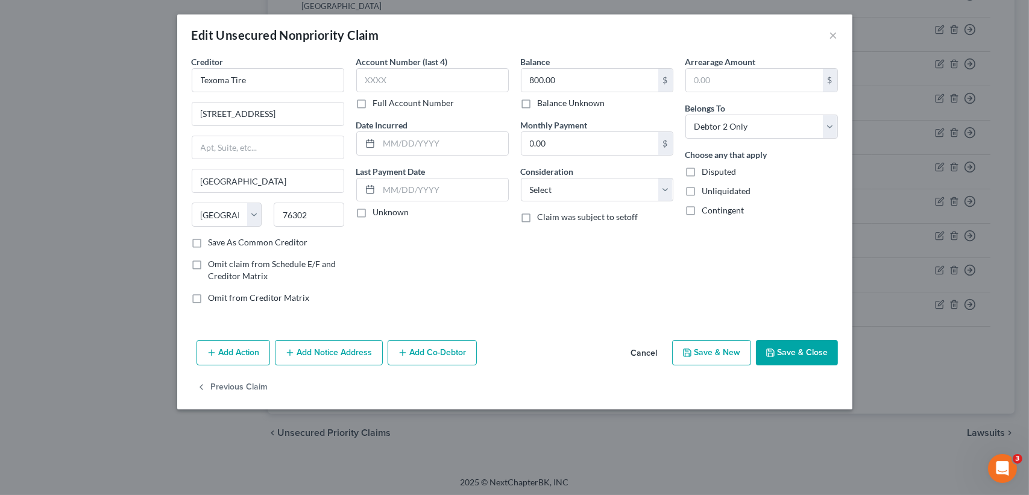
click at [221, 243] on label "Save As Common Creditor" at bounding box center [258, 242] width 99 height 12
click at [221, 243] on input "Save As Common Creditor" at bounding box center [217, 240] width 8 height 8
click at [795, 342] on button "Save & Close" at bounding box center [797, 352] width 82 height 25
checkbox input "false"
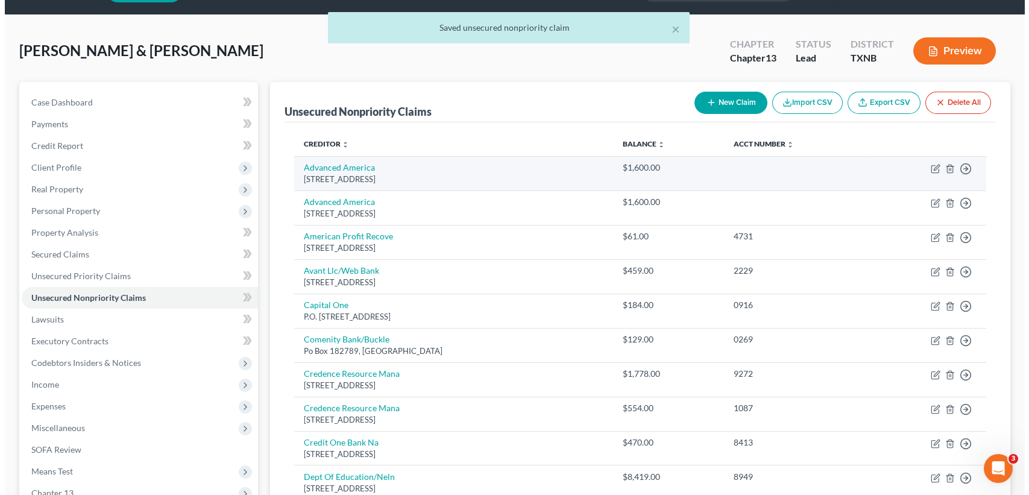
scroll to position [0, 0]
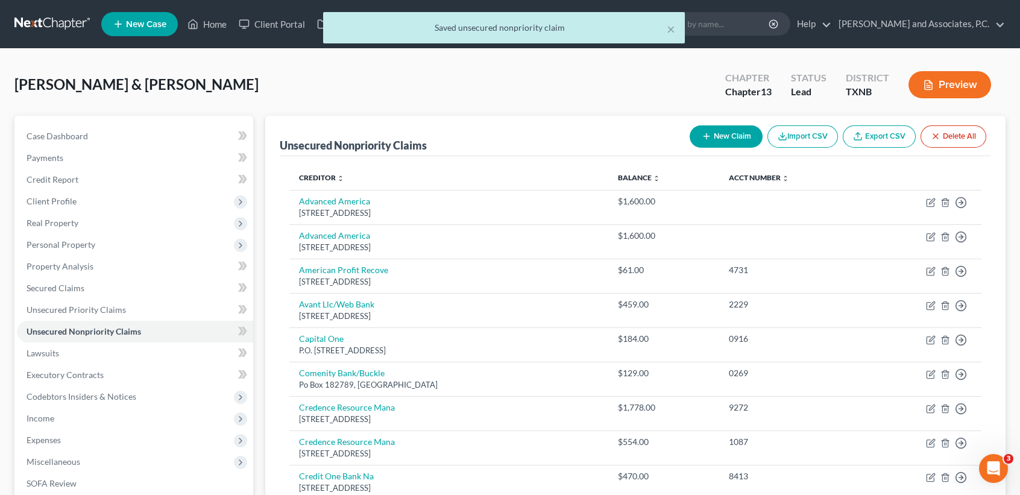
click at [702, 133] on icon "button" at bounding box center [707, 136] width 10 height 10
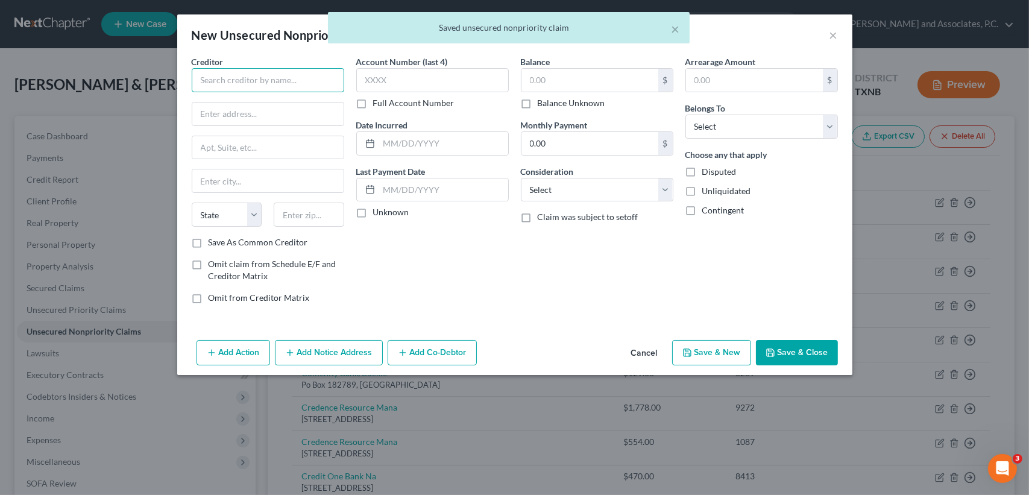
click at [228, 90] on input "text" at bounding box center [268, 80] width 153 height 24
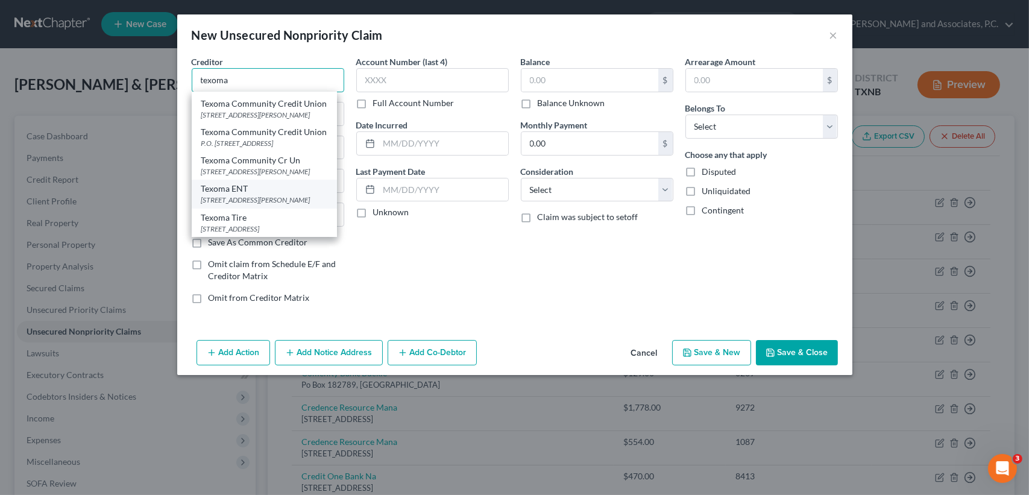
scroll to position [116, 0]
click at [262, 224] on div "[STREET_ADDRESS]" at bounding box center [264, 229] width 126 height 10
type input "Texoma Tire"
type input "[STREET_ADDRESS]"
type input "[GEOGRAPHIC_DATA]"
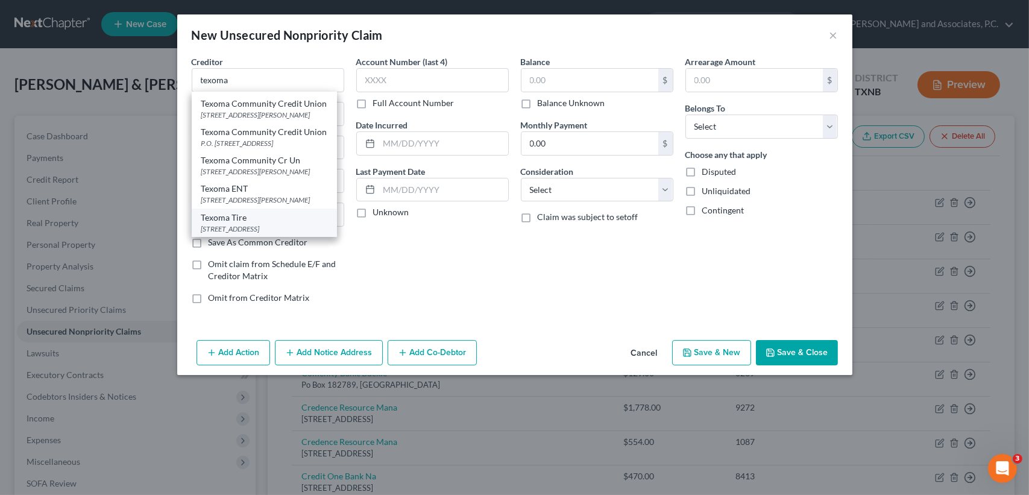
select select "45"
type input "76302"
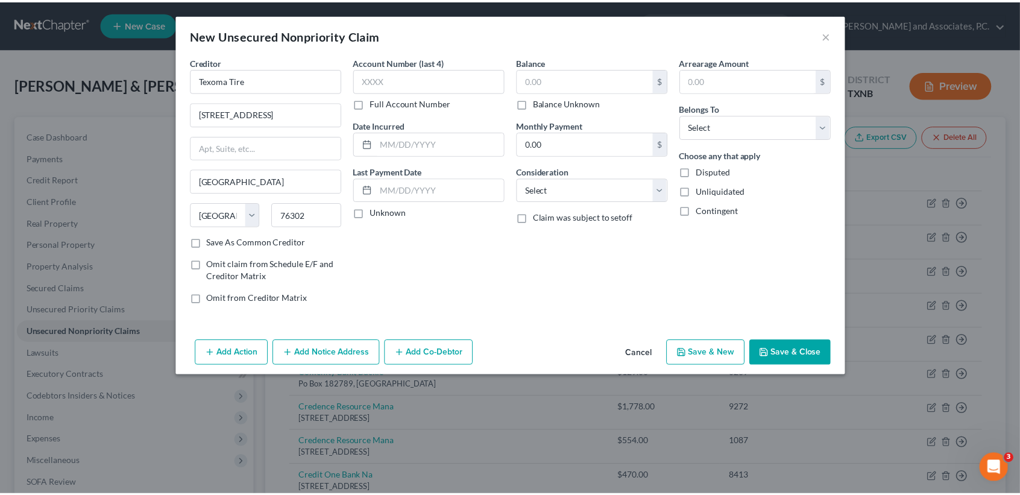
scroll to position [0, 0]
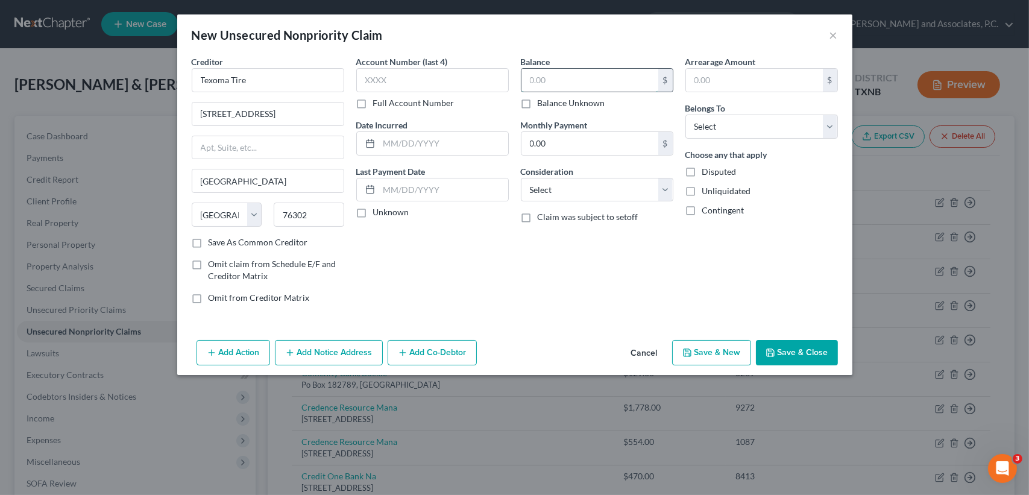
click at [561, 76] on input "text" at bounding box center [590, 80] width 137 height 23
type input "8"
drag, startPoint x: 576, startPoint y: 81, endPoint x: 319, endPoint y: 97, distance: 257.9
click at [350, 86] on div "Creditor * Texoma Tire 4707 [GEOGRAPHIC_DATA] [US_STATE][GEOGRAPHIC_DATA] [GEOG…" at bounding box center [515, 184] width 658 height 258
type input "1"
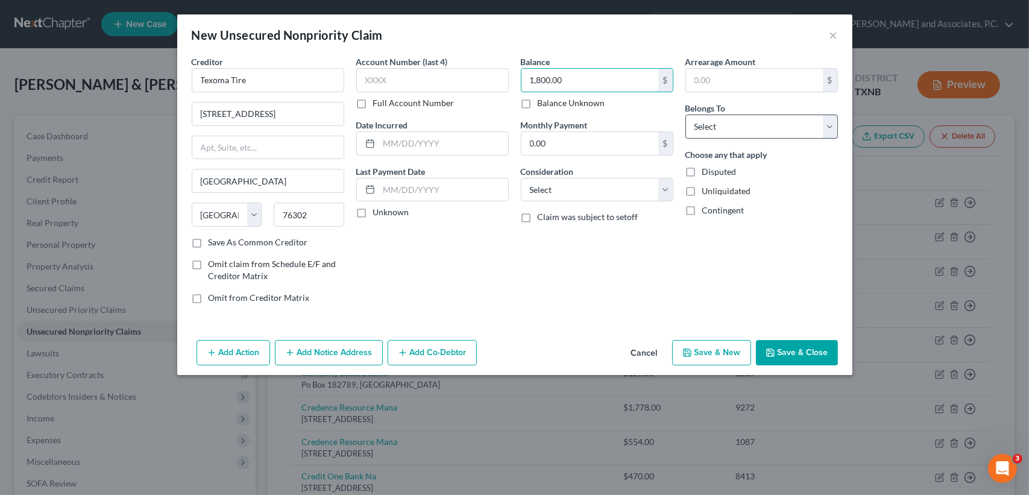
type input "1,800.00"
click at [727, 133] on select "Select Debtor 1 Only Debtor 2 Only Debtor 1 And Debtor 2 Only At Least One Of T…" at bounding box center [761, 127] width 153 height 24
select select "0"
click at [685, 115] on select "Select Debtor 1 Only Debtor 2 Only Debtor 1 And Debtor 2 Only At Least One Of T…" at bounding box center [761, 127] width 153 height 24
drag, startPoint x: 733, startPoint y: 269, endPoint x: 786, endPoint y: 319, distance: 72.9
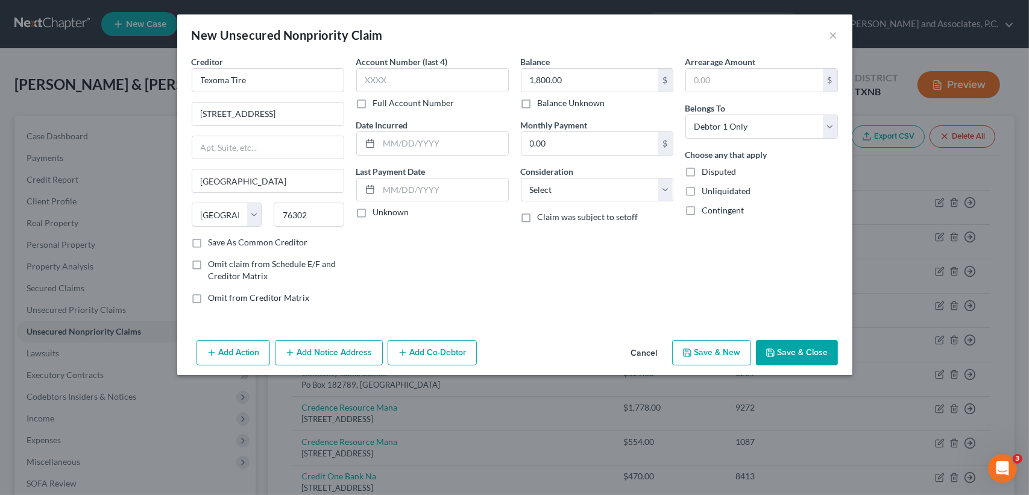
click at [737, 266] on div "Arrearage Amount $ Belongs To * Select Debtor 1 Only Debtor 2 Only Debtor 1 And…" at bounding box center [761, 184] width 165 height 258
click at [811, 352] on button "Save & Close" at bounding box center [797, 352] width 82 height 25
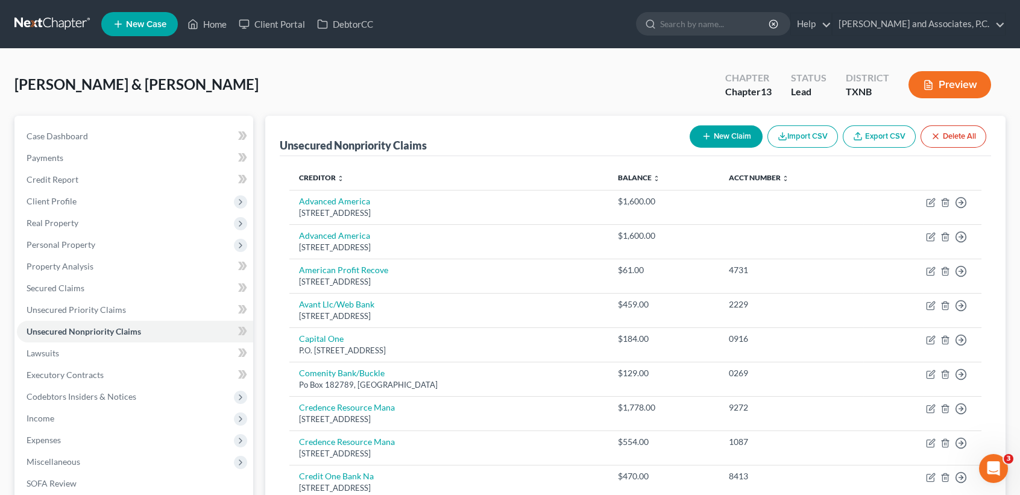
click at [736, 142] on button "New Claim" at bounding box center [726, 136] width 73 height 22
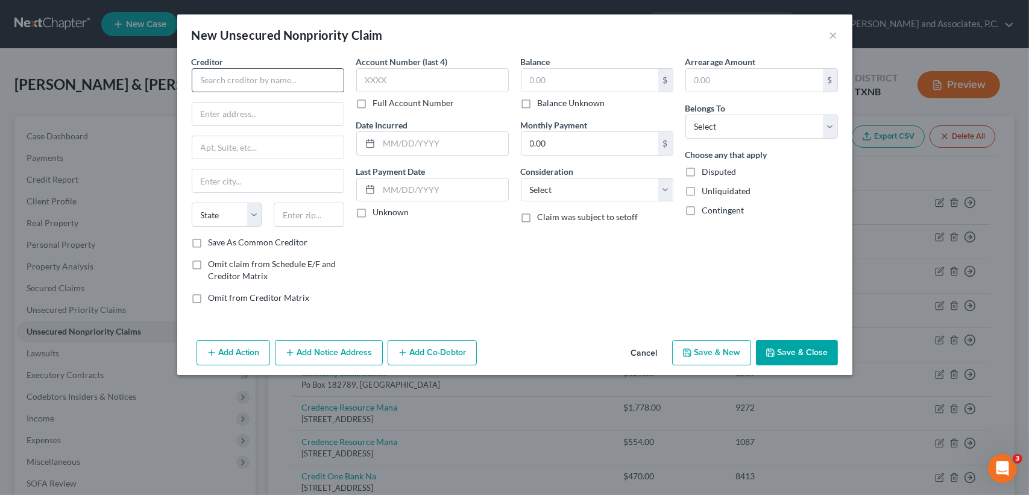
drag, startPoint x: 321, startPoint y: 96, endPoint x: 320, endPoint y: 89, distance: 7.3
click at [320, 90] on div "Creditor * State [US_STATE] AK AR AZ CA CO [GEOGRAPHIC_DATA] DE DC [GEOGRAPHIC_…" at bounding box center [268, 145] width 153 height 181
click at [319, 88] on input "text" at bounding box center [268, 80] width 153 height 24
click at [317, 84] on input "text" at bounding box center [268, 80] width 153 height 24
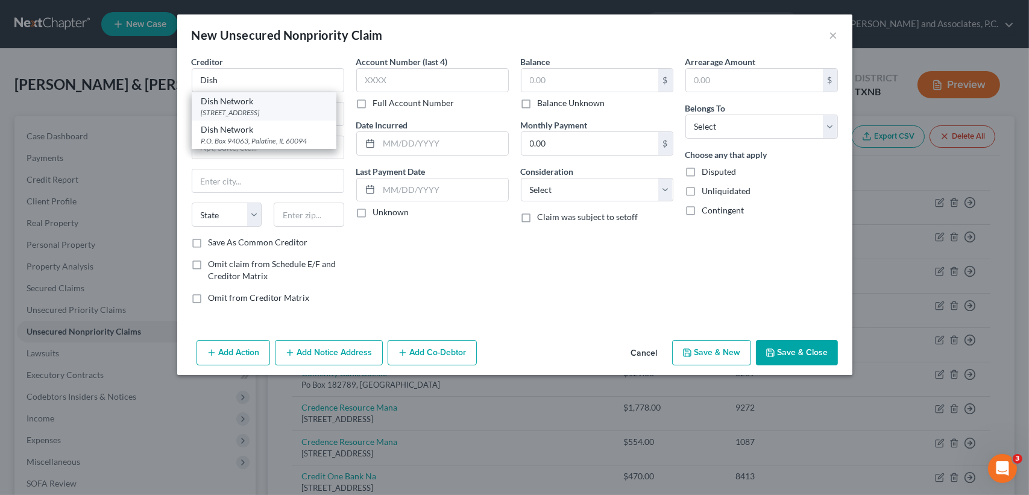
click at [272, 112] on div "[STREET_ADDRESS]" at bounding box center [263, 112] width 125 height 10
type input "Dish Network"
type input "Po Box 7203"
type input "[GEOGRAPHIC_DATA]"
select select "4"
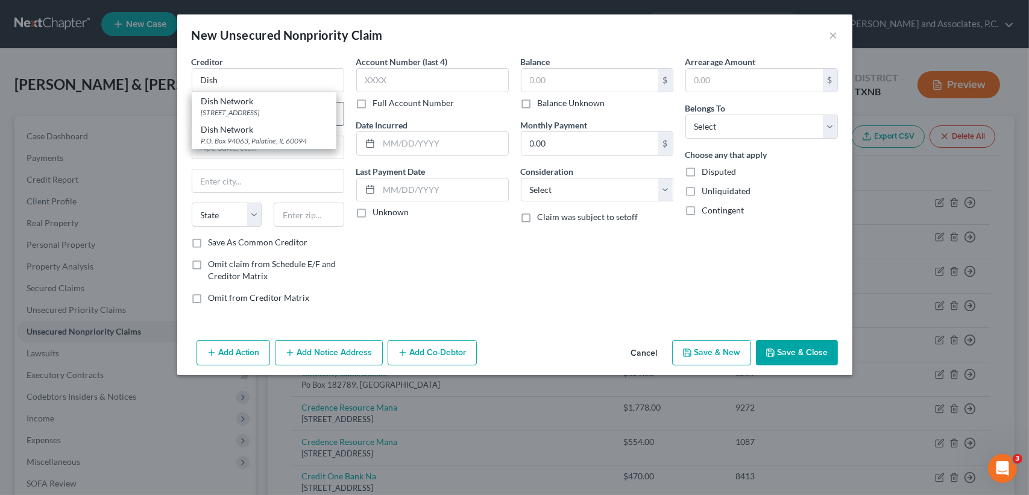
type input "91109"
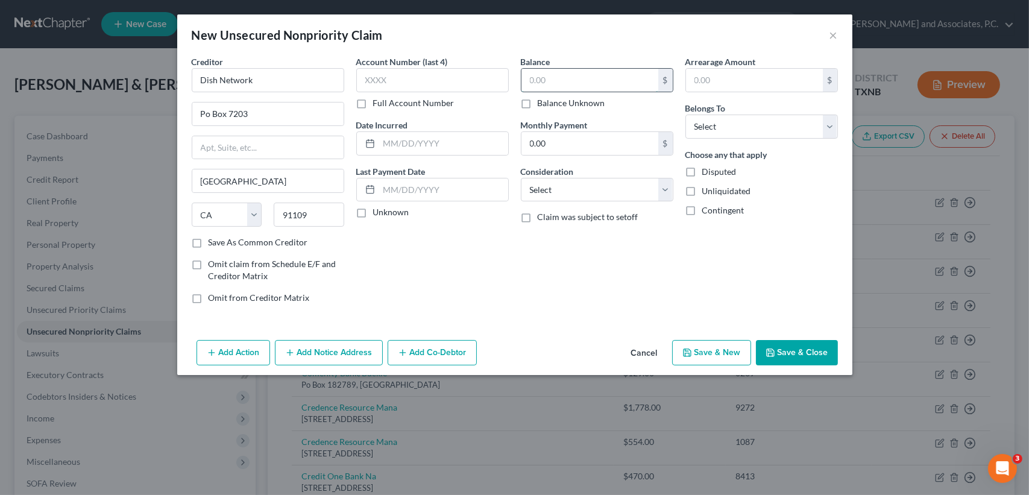
click at [610, 79] on input "text" at bounding box center [590, 80] width 137 height 23
type input "503.85"
click at [751, 116] on select "Select Debtor 1 Only Debtor 2 Only Debtor 1 And Debtor 2 Only At Least One Of T…" at bounding box center [761, 127] width 153 height 24
select select "2"
click at [685, 115] on select "Select Debtor 1 Only Debtor 2 Only Debtor 1 And Debtor 2 Only At Least One Of T…" at bounding box center [761, 127] width 153 height 24
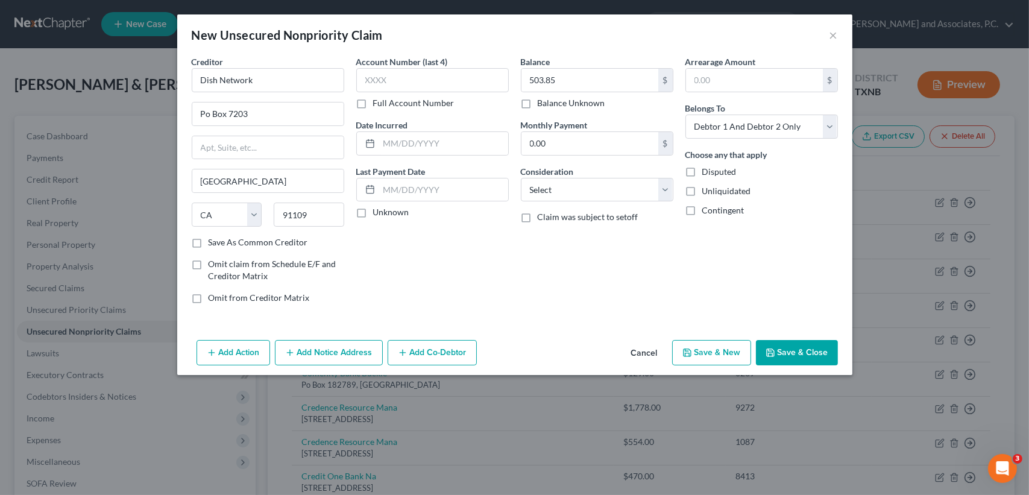
click at [786, 353] on button "Save & Close" at bounding box center [797, 352] width 82 height 25
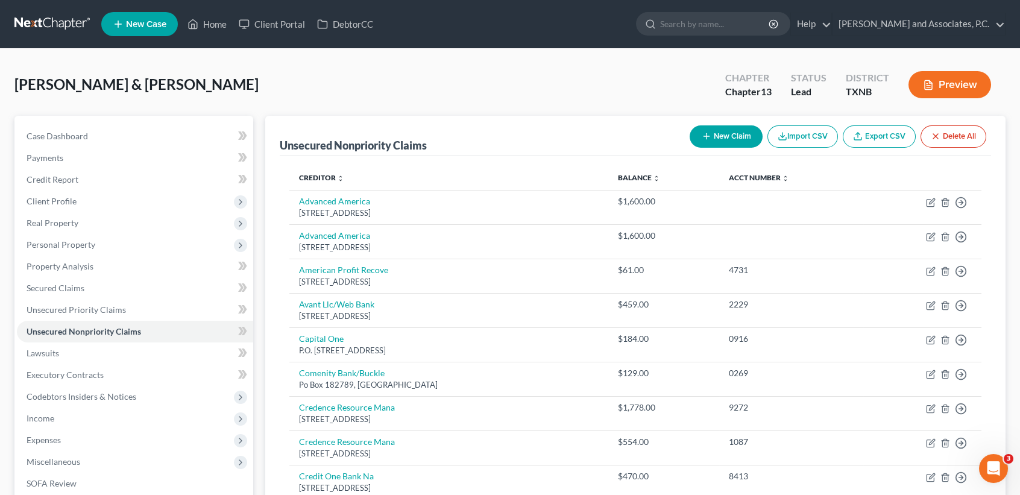
click at [726, 140] on button "New Claim" at bounding box center [726, 136] width 73 height 22
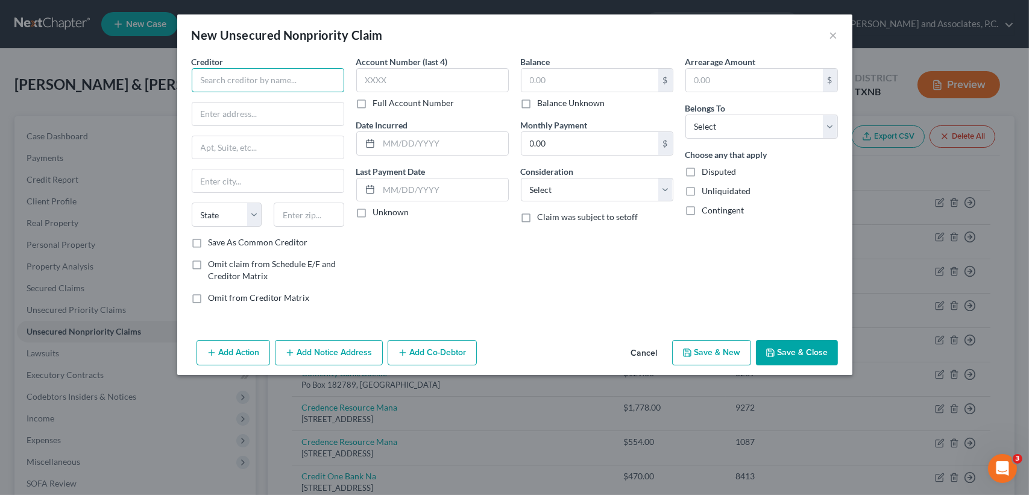
click at [293, 85] on input "text" at bounding box center [268, 80] width 153 height 24
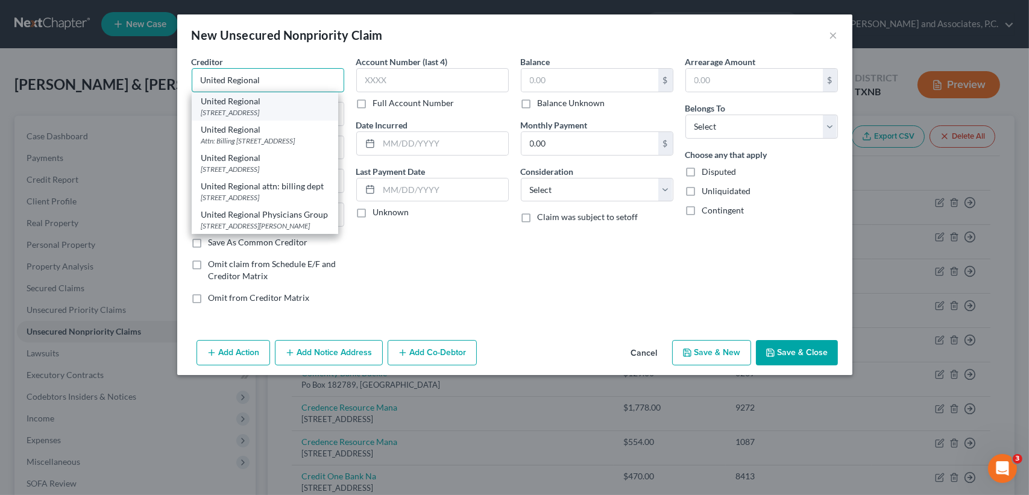
type input "United Regional"
drag, startPoint x: 263, startPoint y: 115, endPoint x: 619, endPoint y: 108, distance: 355.2
click at [269, 116] on div "[STREET_ADDRESS]" at bounding box center [264, 112] width 127 height 10
type input "[STREET_ADDRESS]"
type input "[GEOGRAPHIC_DATA]"
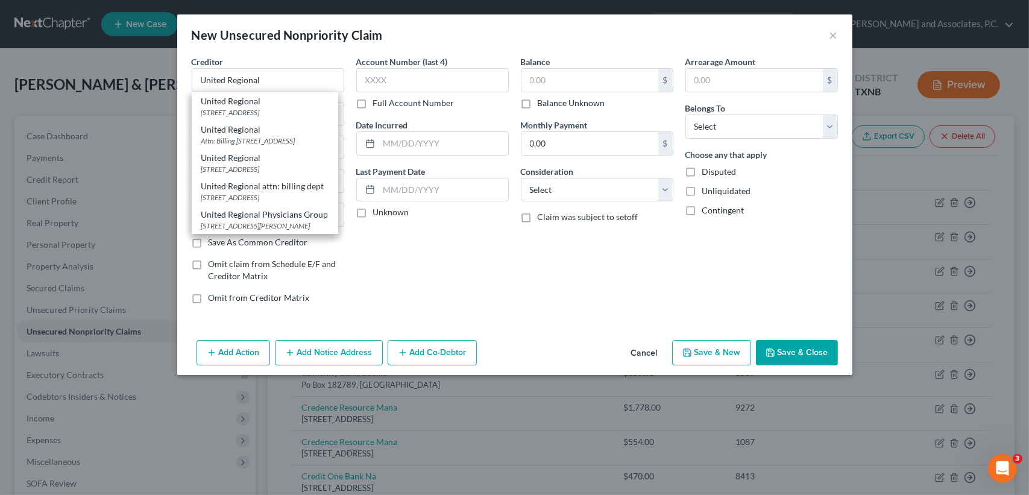
select select "45"
type input "76301"
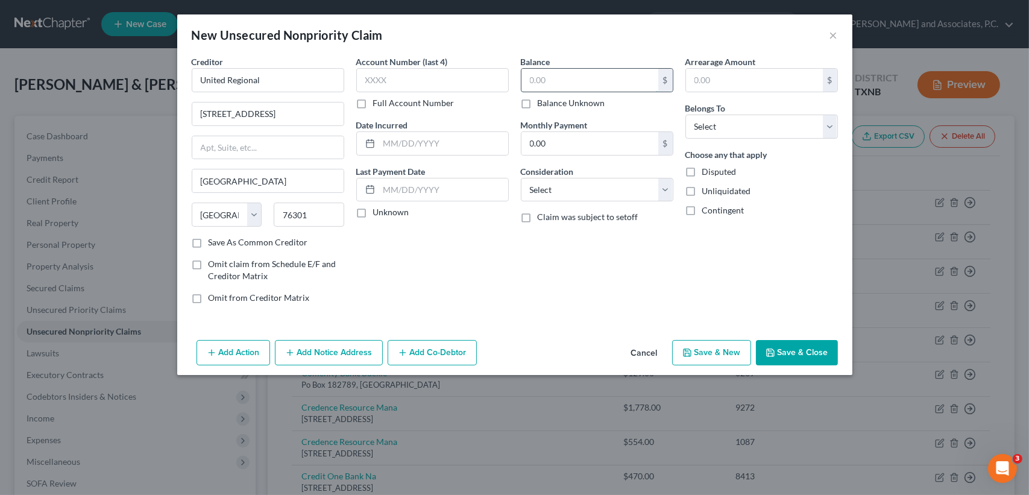
click at [609, 80] on input "text" at bounding box center [590, 80] width 137 height 23
type input "671.58"
click at [731, 124] on select "Select Debtor 1 Only Debtor 2 Only Debtor 1 And Debtor 2 Only At Least One Of T…" at bounding box center [761, 127] width 153 height 24
select select "0"
click at [685, 115] on select "Select Debtor 1 Only Debtor 2 Only Debtor 1 And Debtor 2 Only At Least One Of T…" at bounding box center [761, 127] width 153 height 24
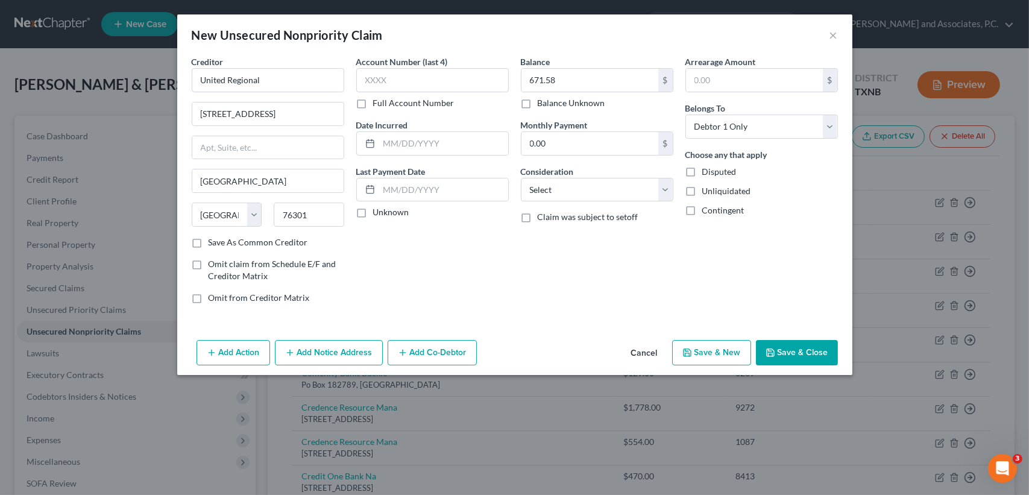
click at [799, 350] on button "Save & Close" at bounding box center [797, 352] width 82 height 25
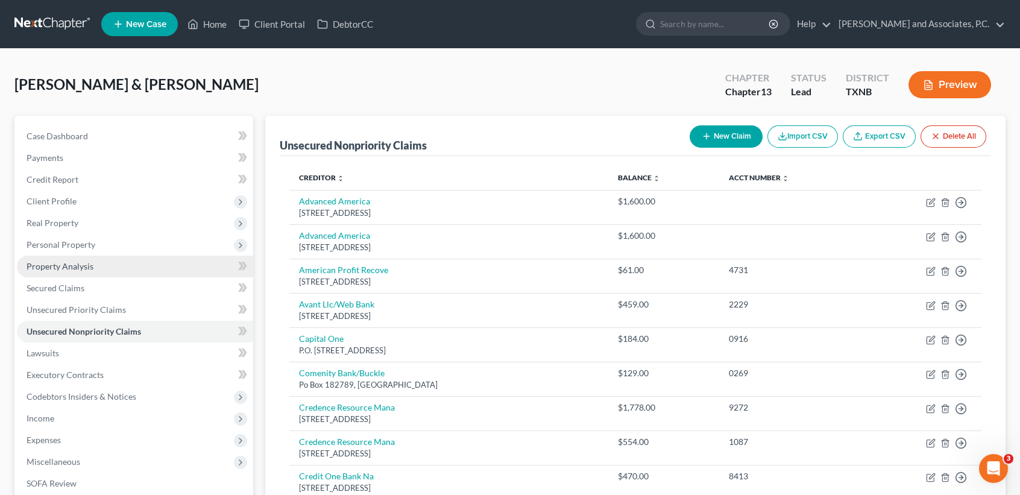
click at [89, 270] on span "Property Analysis" at bounding box center [60, 266] width 67 height 10
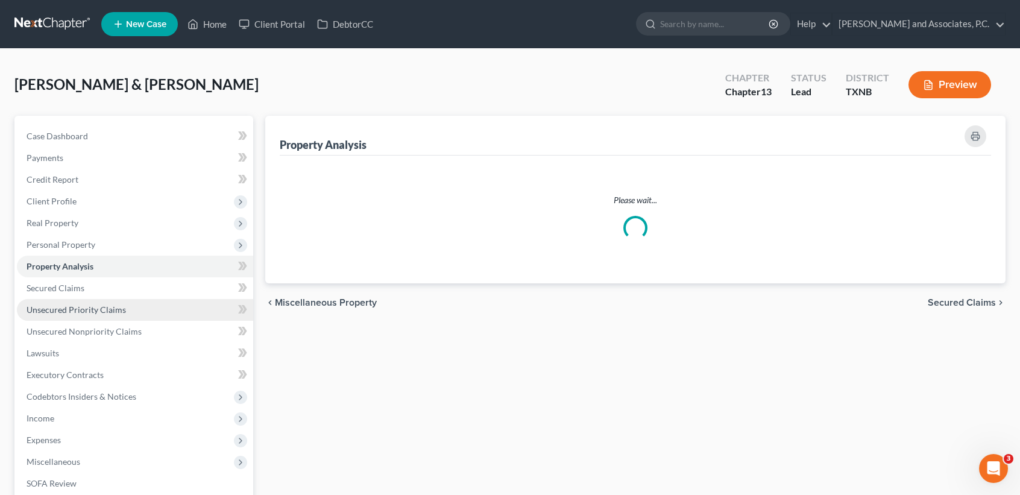
click at [92, 306] on span "Unsecured Priority Claims" at bounding box center [76, 309] width 99 height 10
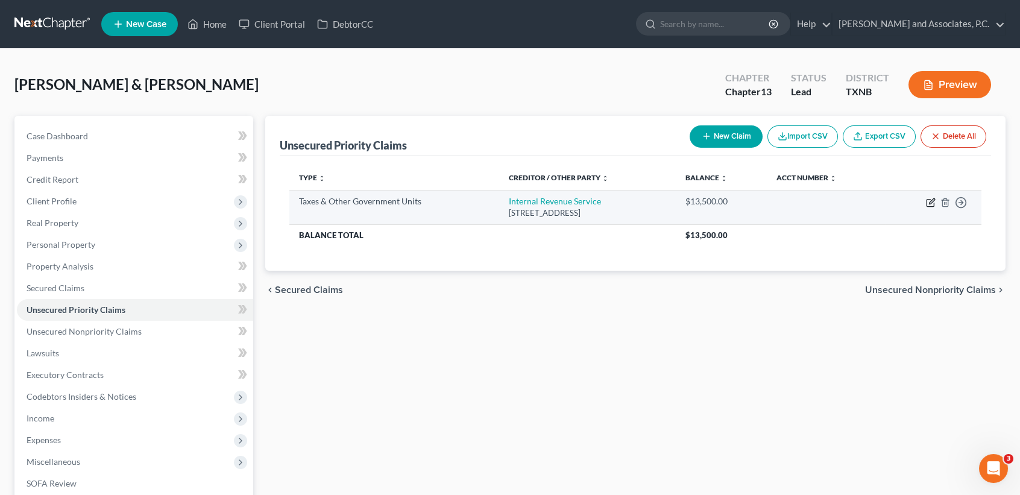
click at [931, 200] on icon "button" at bounding box center [931, 203] width 10 height 10
select select "0"
select select "39"
select select "2"
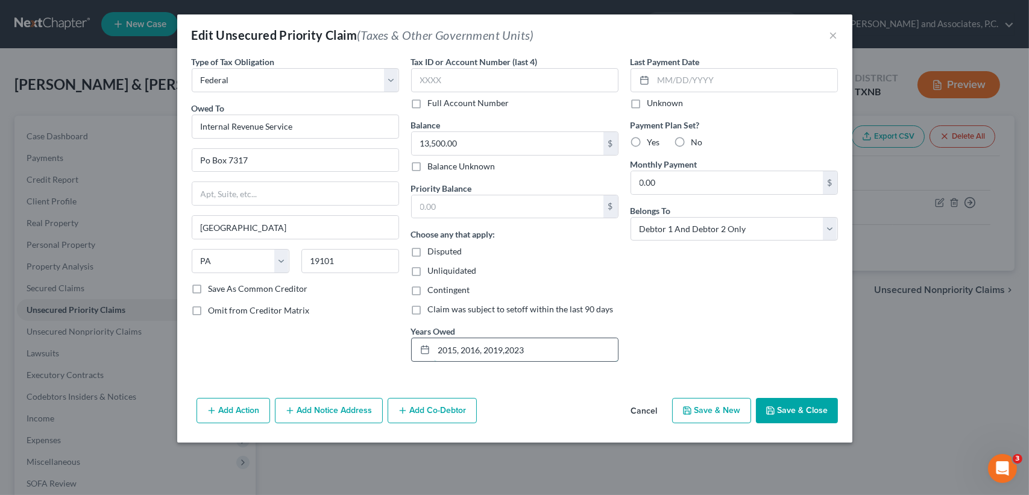
click at [588, 355] on input "2015, 2016, 2019,2023" at bounding box center [526, 349] width 184 height 23
type input "2015, 2016, 2019,2023, 2024"
click at [777, 414] on button "Save & Close" at bounding box center [797, 410] width 82 height 25
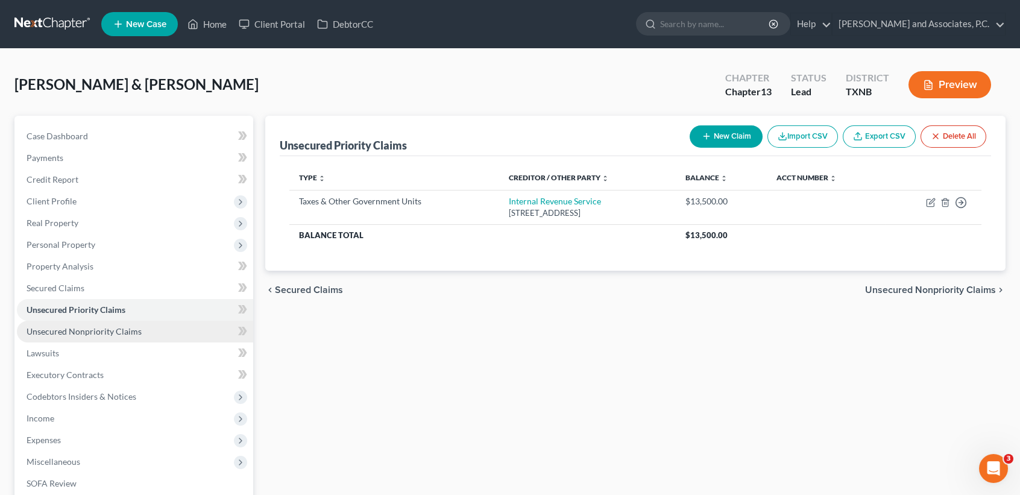
click at [166, 327] on link "Unsecured Nonpriority Claims" at bounding box center [135, 332] width 236 height 22
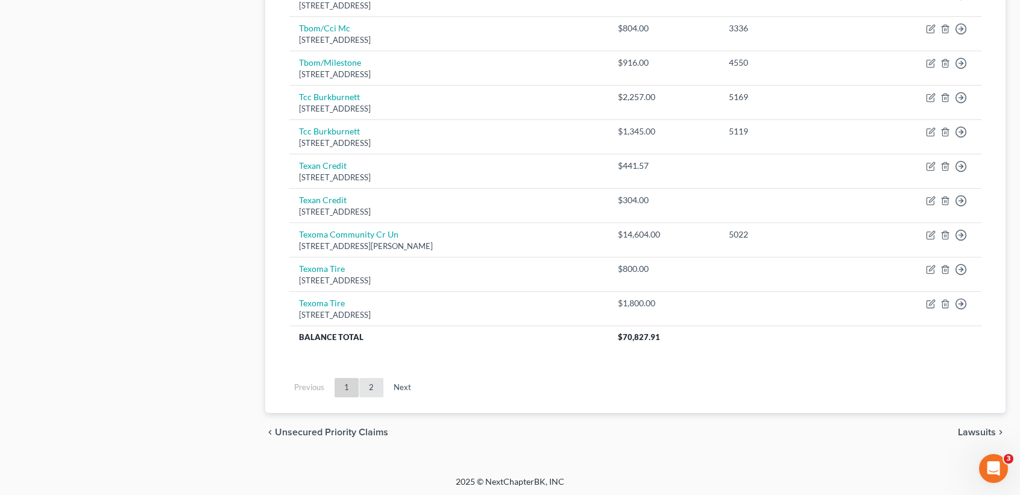
click at [377, 381] on link "2" at bounding box center [371, 387] width 24 height 19
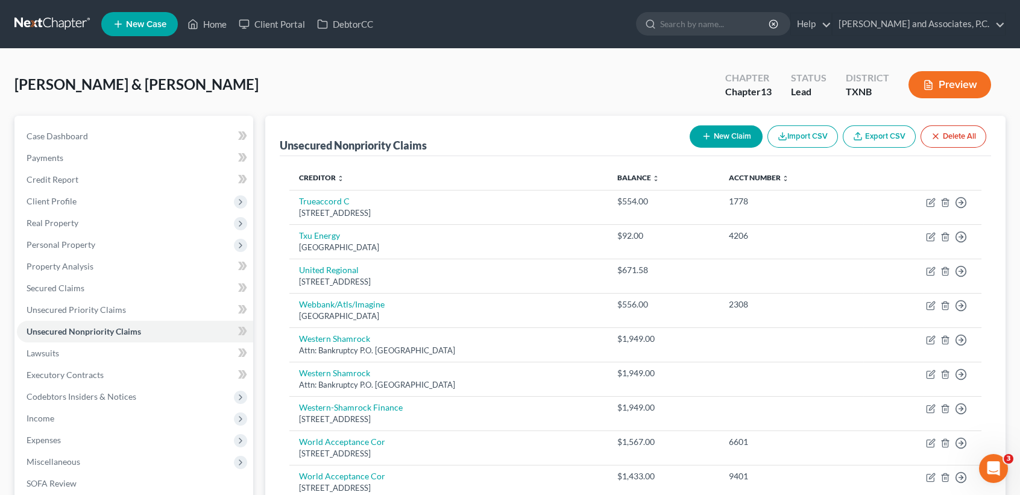
click at [698, 140] on button "New Claim" at bounding box center [726, 136] width 73 height 22
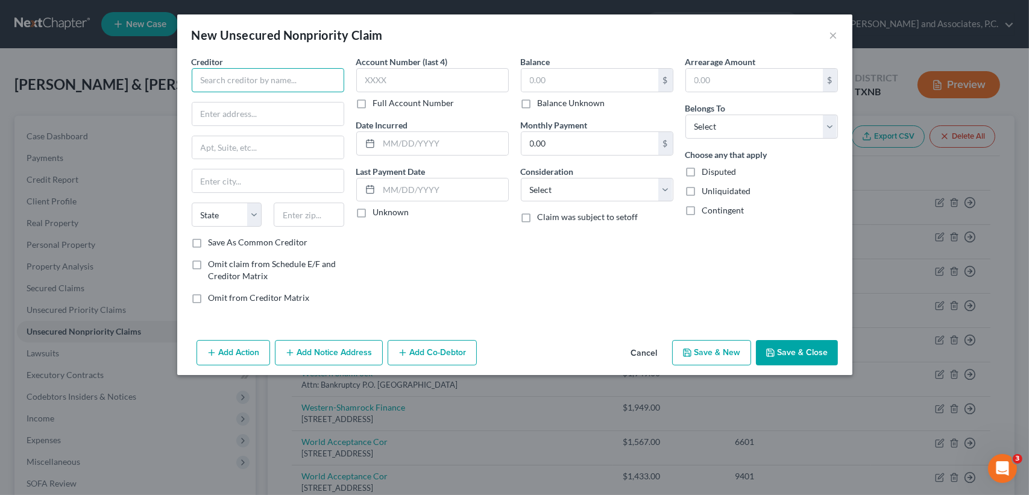
click at [279, 78] on input "text" at bounding box center [268, 80] width 153 height 24
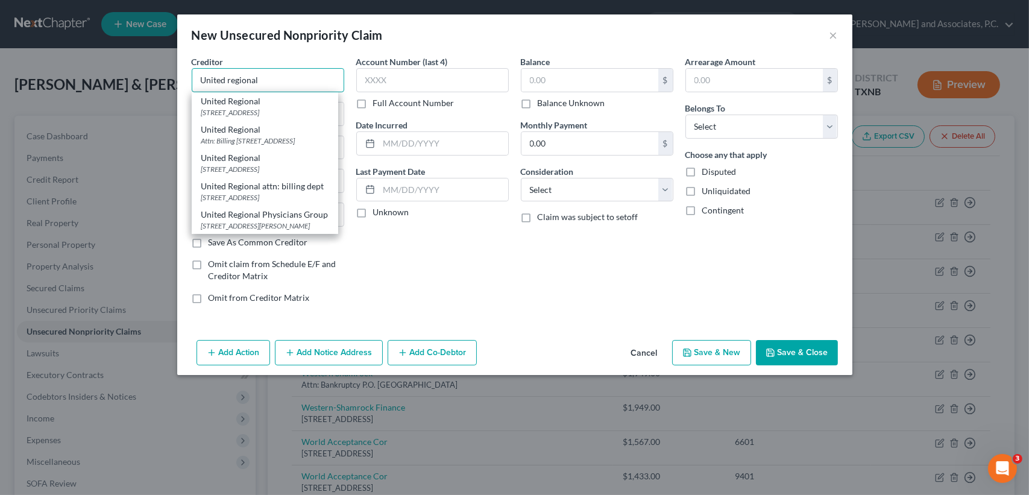
drag, startPoint x: 301, startPoint y: 83, endPoint x: 293, endPoint y: 83, distance: 7.8
click at [293, 83] on input "United regional" at bounding box center [268, 80] width 153 height 24
click at [295, 118] on div "[STREET_ADDRESS]" at bounding box center [264, 112] width 127 height 10
type input "United Regional"
type input "[STREET_ADDRESS]"
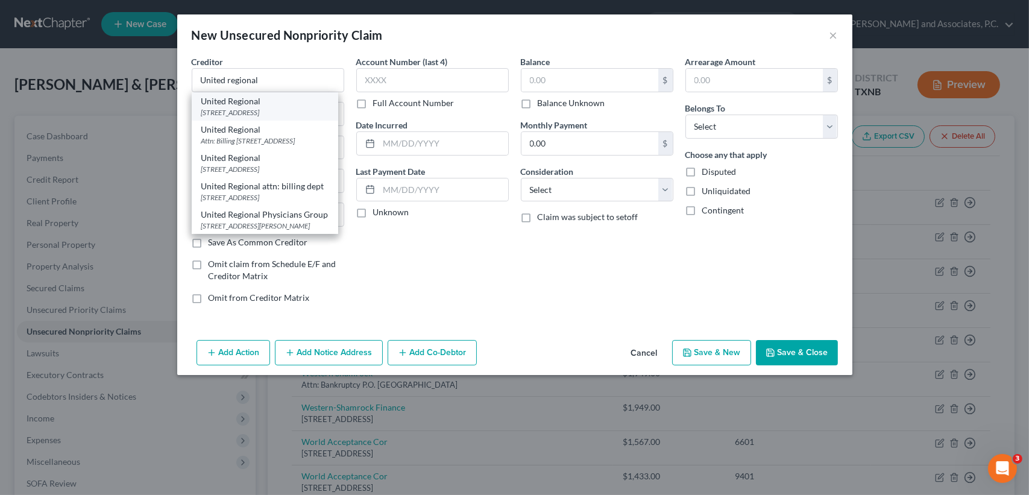
type input "[GEOGRAPHIC_DATA]"
select select "45"
type input "76301"
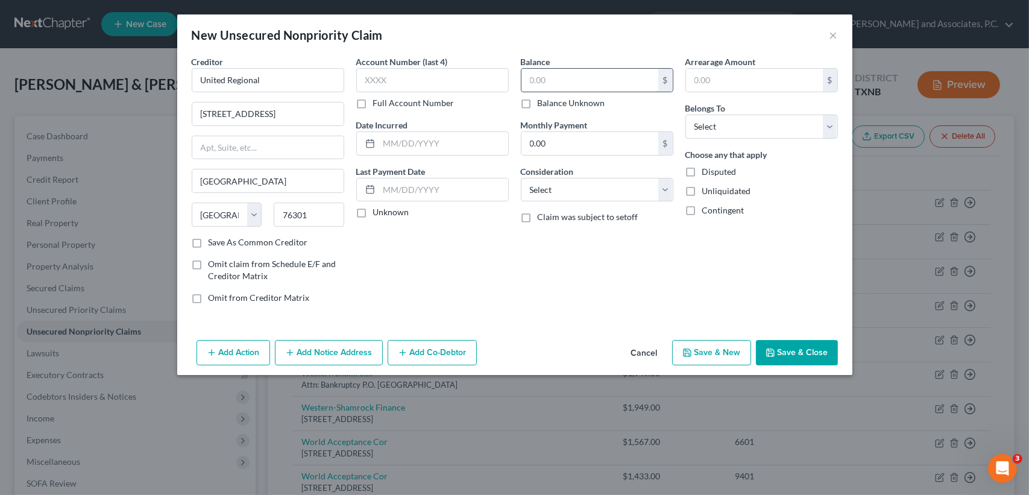
click at [564, 82] on input "text" at bounding box center [590, 80] width 137 height 23
type input "1.00"
click at [723, 125] on select "Select Debtor 1 Only Debtor 2 Only Debtor 1 And Debtor 2 Only At Least One Of T…" at bounding box center [761, 127] width 153 height 24
select select "0"
click at [685, 115] on select "Select Debtor 1 Only Debtor 2 Only Debtor 1 And Debtor 2 Only At Least One Of T…" at bounding box center [761, 127] width 153 height 24
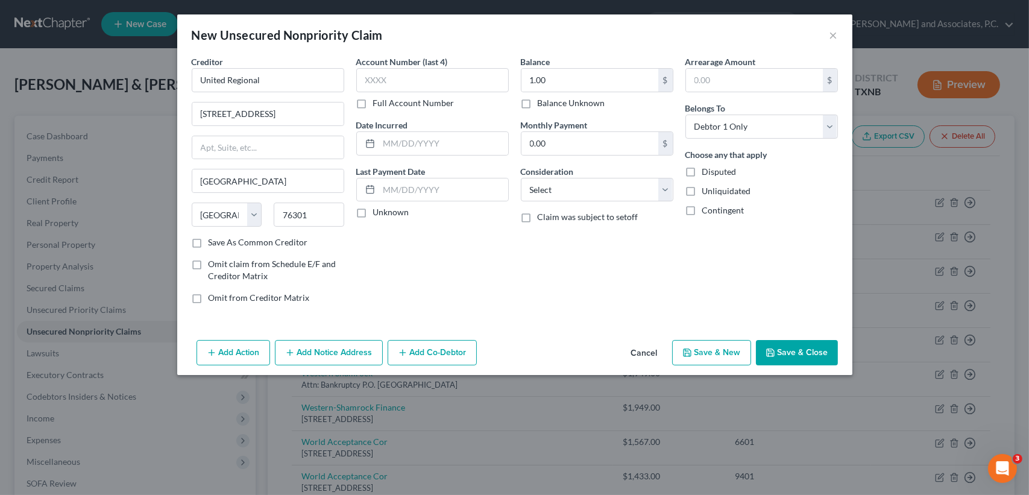
click at [800, 354] on button "Save & Close" at bounding box center [797, 352] width 82 height 25
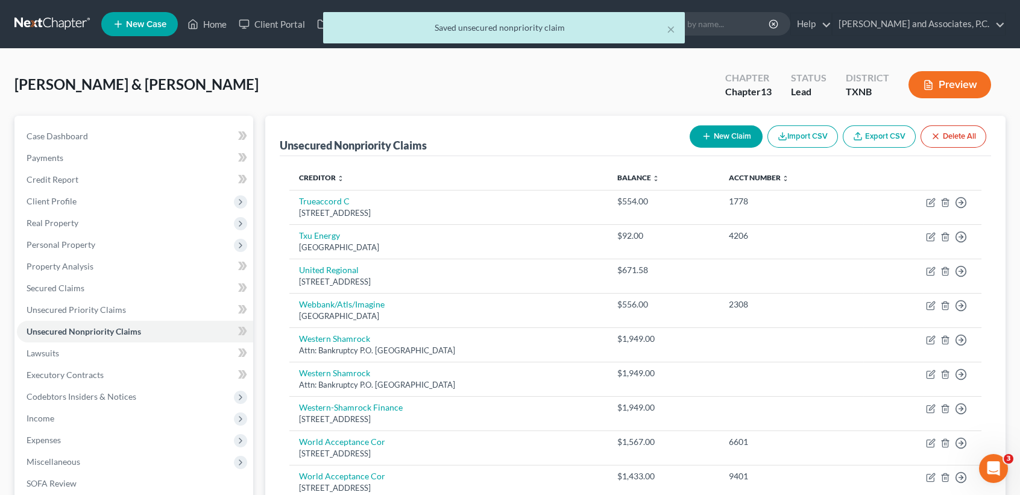
click at [738, 128] on button "New Claim" at bounding box center [726, 136] width 73 height 22
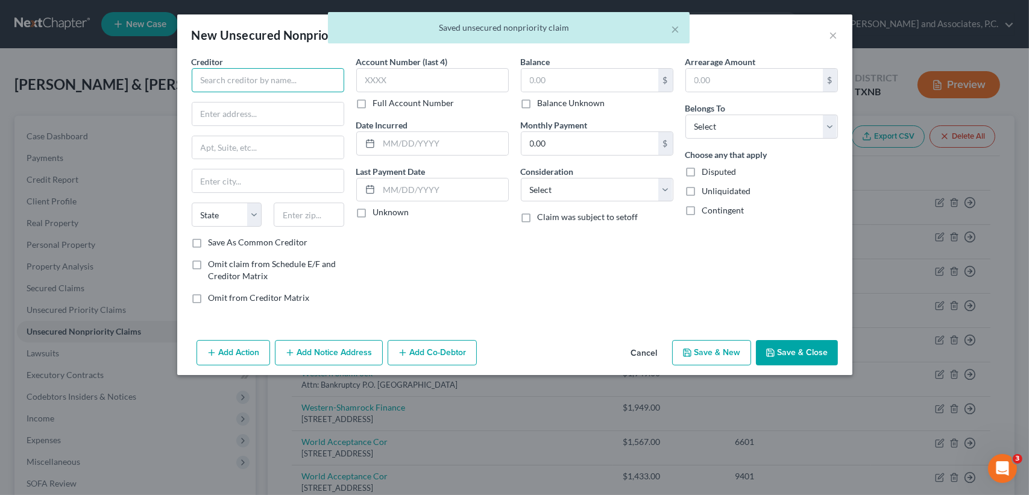
click at [253, 75] on input "text" at bounding box center [268, 80] width 153 height 24
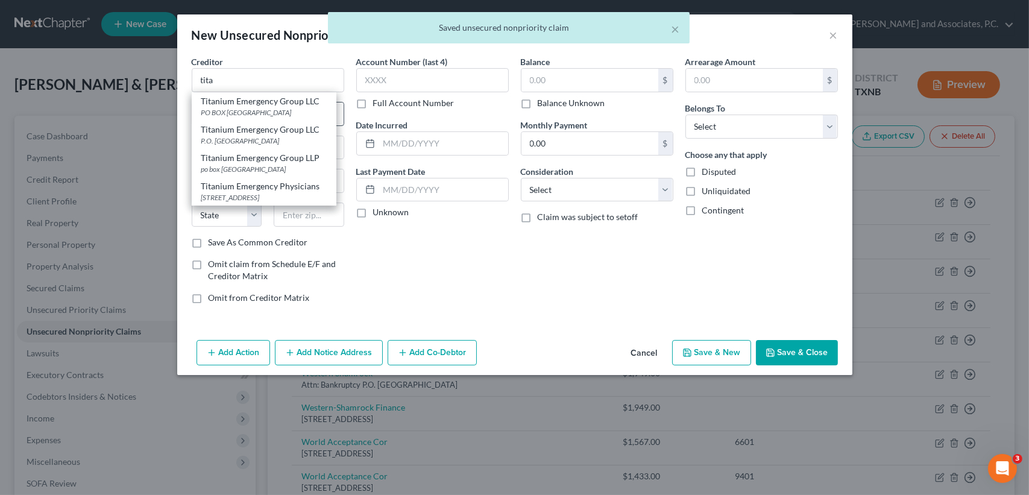
drag, startPoint x: 254, startPoint y: 106, endPoint x: 284, endPoint y: 107, distance: 30.2
click at [254, 101] on div "Titanium Emergency Group LLC" at bounding box center [263, 101] width 125 height 12
type input "Titanium Emergency Group LLC"
type input "PO BOX 23419"
type input "[GEOGRAPHIC_DATA]"
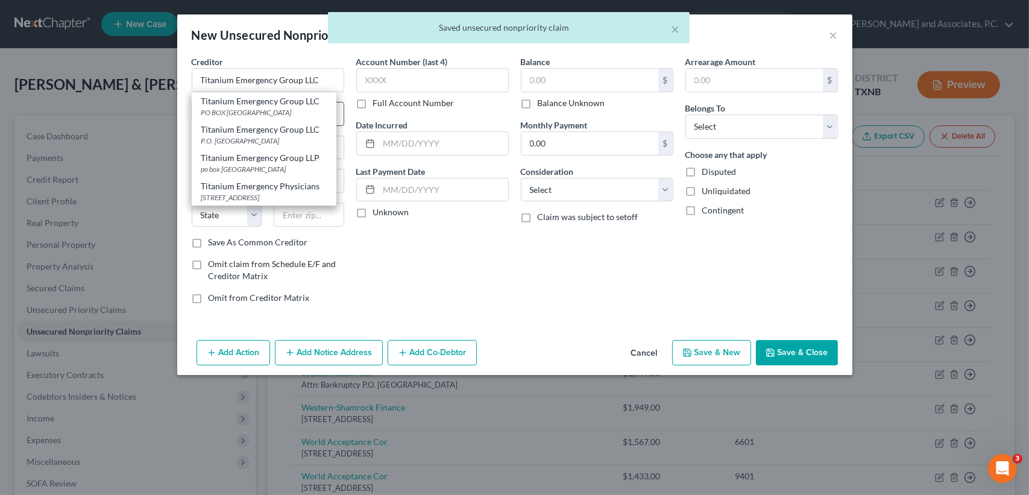
select select "9"
type input "32241"
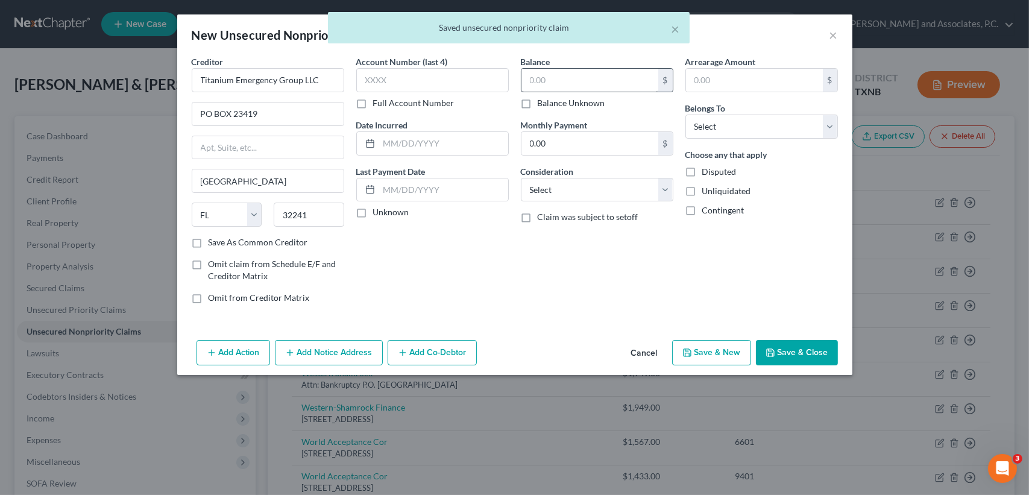
click at [580, 91] on div "$" at bounding box center [597, 80] width 153 height 24
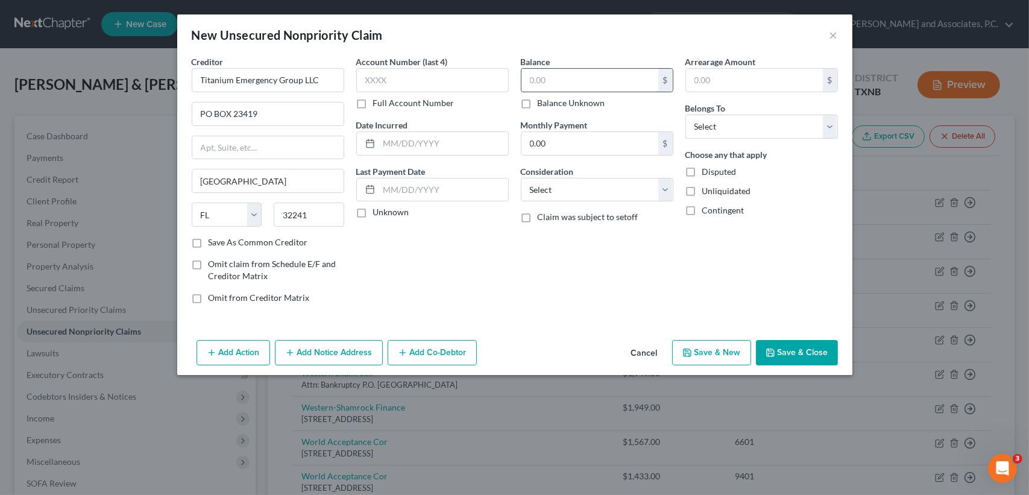
drag, startPoint x: 588, startPoint y: 85, endPoint x: 602, endPoint y: 87, distance: 14.7
click at [588, 84] on input "text" at bounding box center [590, 80] width 137 height 23
type input "1.00"
click at [785, 122] on select "Select Debtor 1 Only Debtor 2 Only Debtor 1 And Debtor 2 Only At Least One Of T…" at bounding box center [761, 127] width 153 height 24
select select "0"
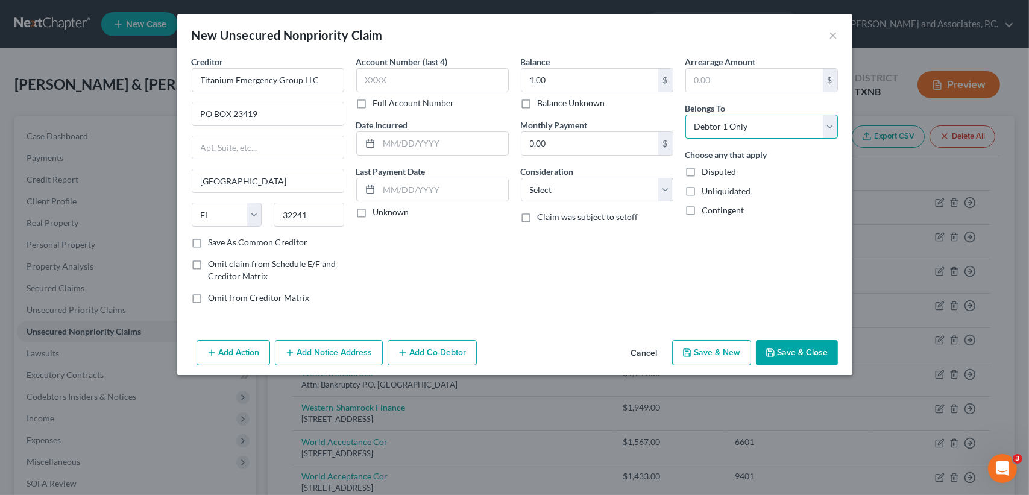
click at [685, 115] on select "Select Debtor 1 Only Debtor 2 Only Debtor 1 And Debtor 2 Only At Least One Of T…" at bounding box center [761, 127] width 153 height 24
click at [786, 355] on button "Save & Close" at bounding box center [797, 352] width 82 height 25
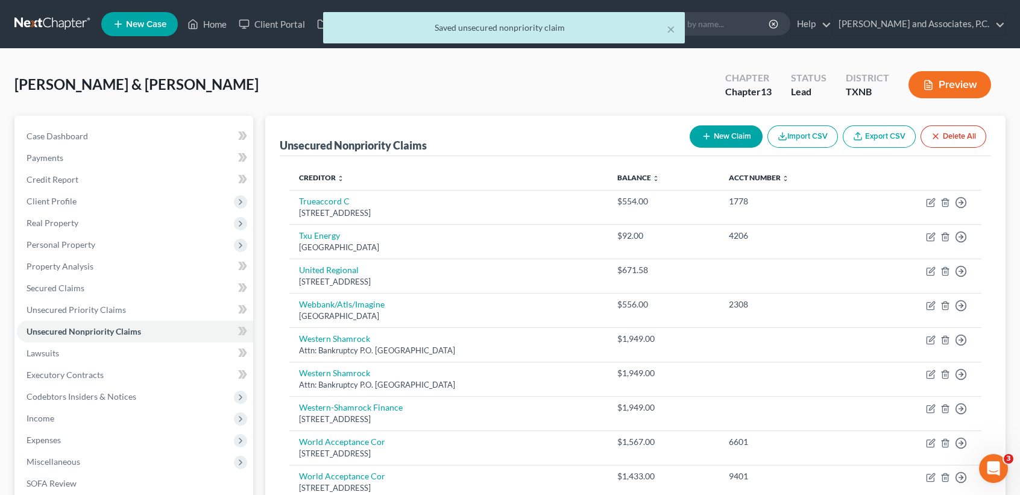
click at [741, 136] on button "New Claim" at bounding box center [726, 136] width 73 height 22
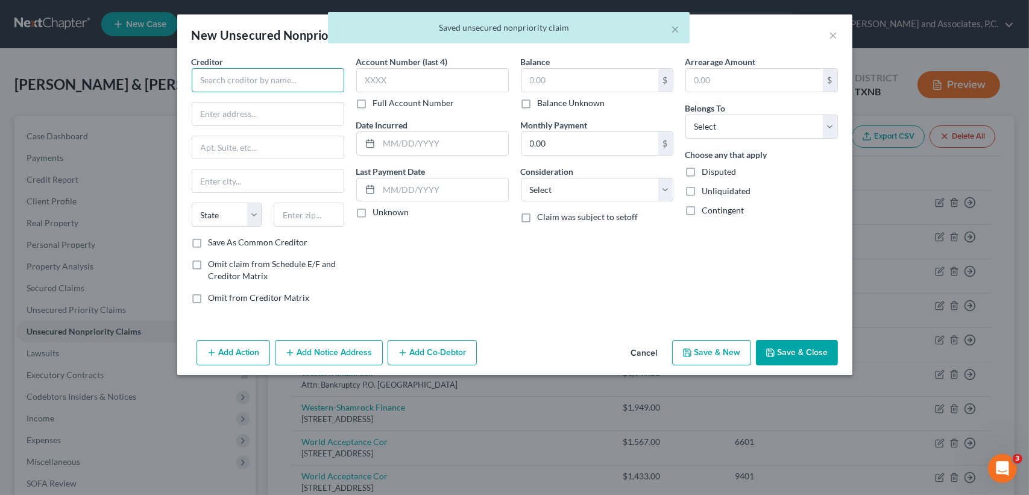
click at [307, 83] on input "text" at bounding box center [268, 80] width 153 height 24
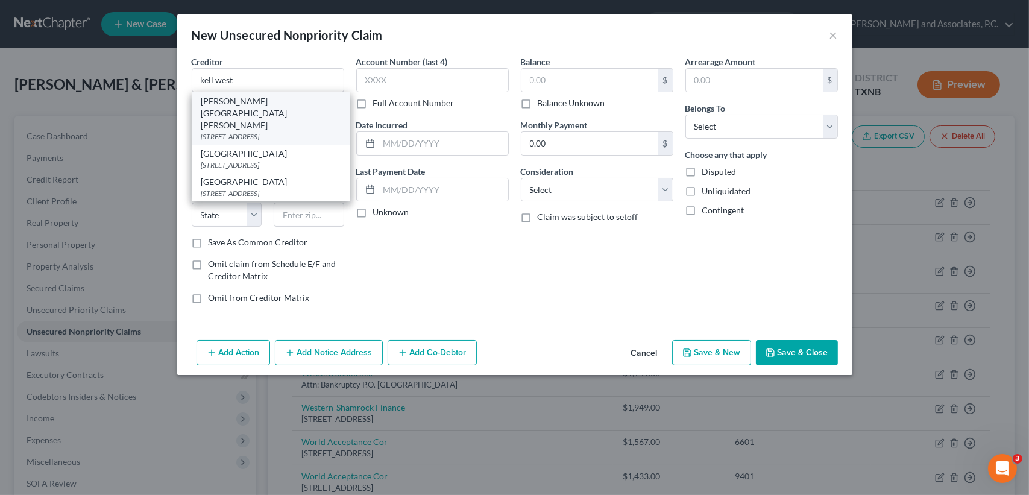
click at [254, 131] on div "[STREET_ADDRESS]" at bounding box center [270, 136] width 139 height 10
type input "[PERSON_NAME][GEOGRAPHIC_DATA][PERSON_NAME]"
type input "[STREET_ADDRESS]"
type input "[GEOGRAPHIC_DATA]"
select select "45"
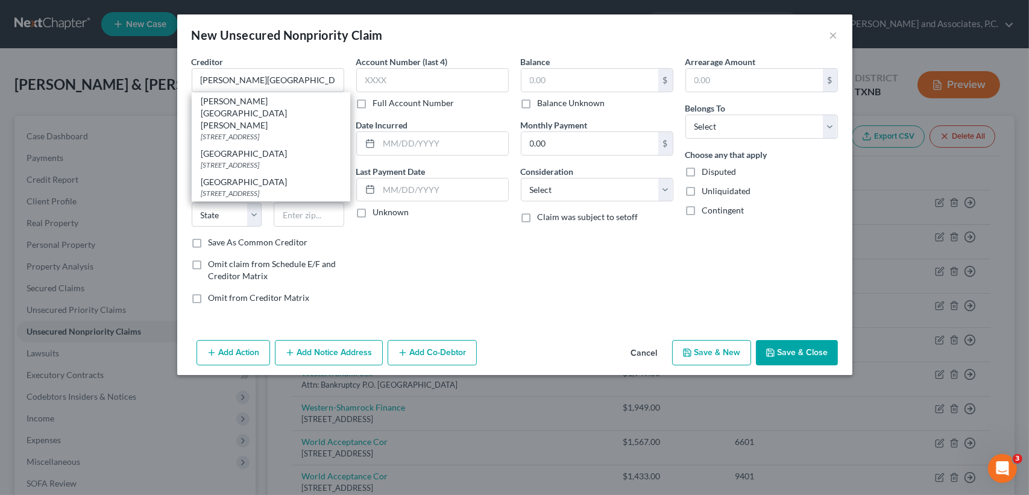
type input "76310"
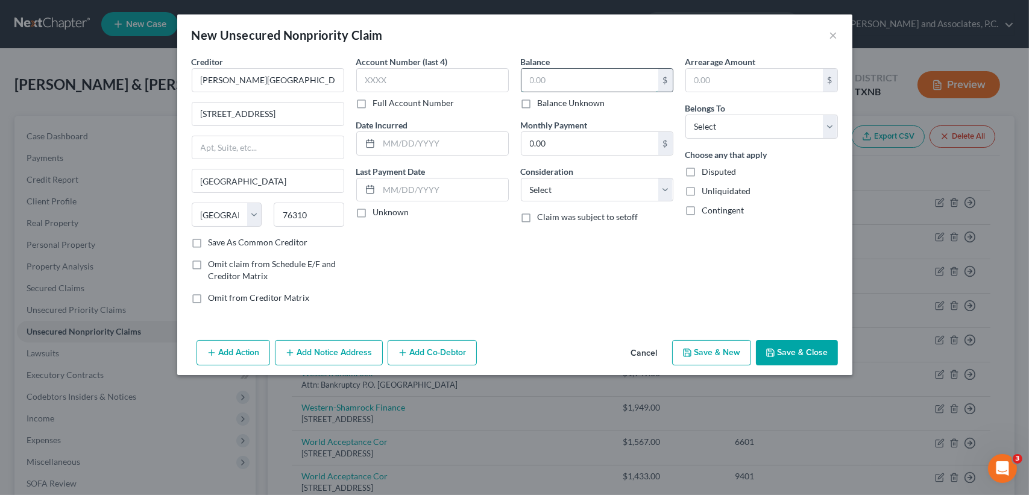
click at [608, 82] on input "text" at bounding box center [590, 80] width 137 height 23
type input "1.00"
drag, startPoint x: 711, startPoint y: 124, endPoint x: 721, endPoint y: 139, distance: 18.2
click at [711, 124] on select "Select Debtor 1 Only Debtor 2 Only Debtor 1 And Debtor 2 Only At Least One Of T…" at bounding box center [761, 127] width 153 height 24
select select "0"
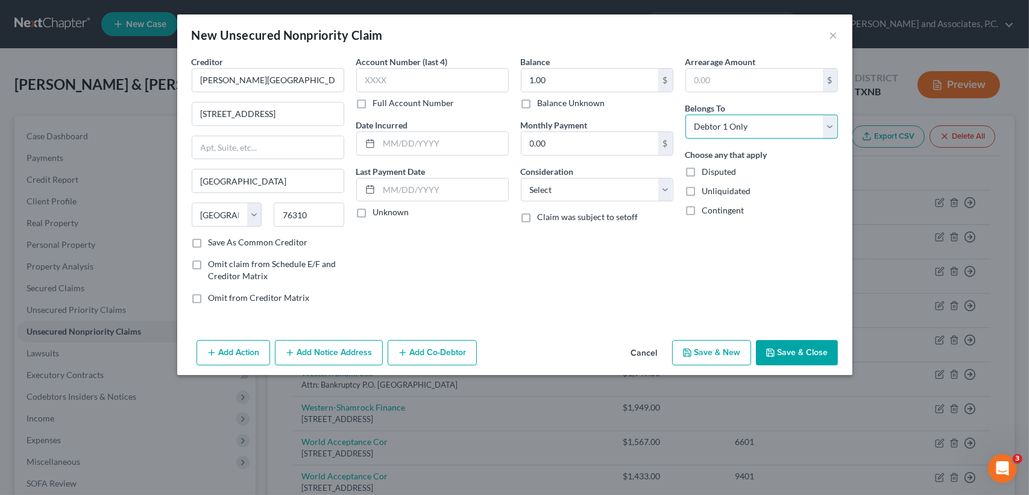
click at [685, 115] on select "Select Debtor 1 Only Debtor 2 Only Debtor 1 And Debtor 2 Only At Least One Of T…" at bounding box center [761, 127] width 153 height 24
click at [792, 344] on button "Save & Close" at bounding box center [797, 352] width 82 height 25
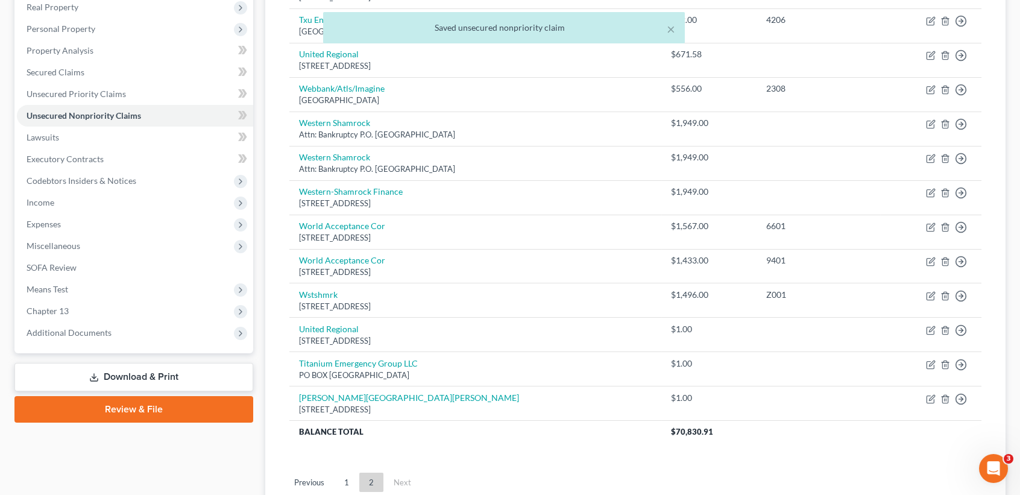
scroll to position [241, 0]
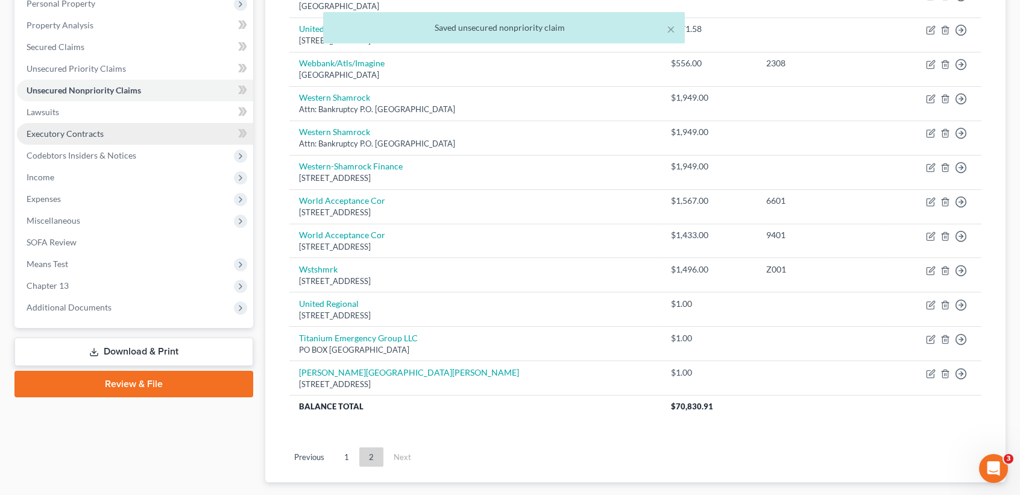
click at [63, 126] on link "Executory Contracts" at bounding box center [135, 134] width 236 height 22
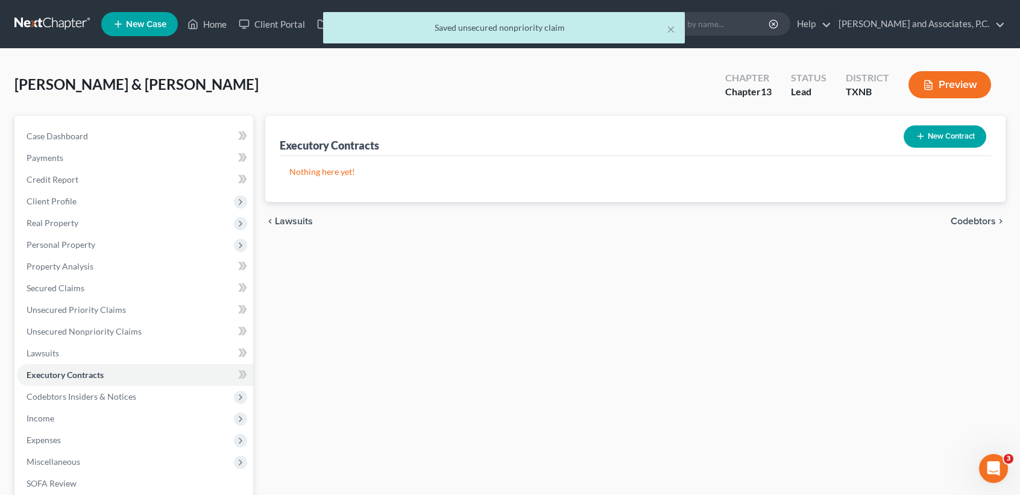
click at [913, 125] on button "New Contract" at bounding box center [945, 136] width 83 height 22
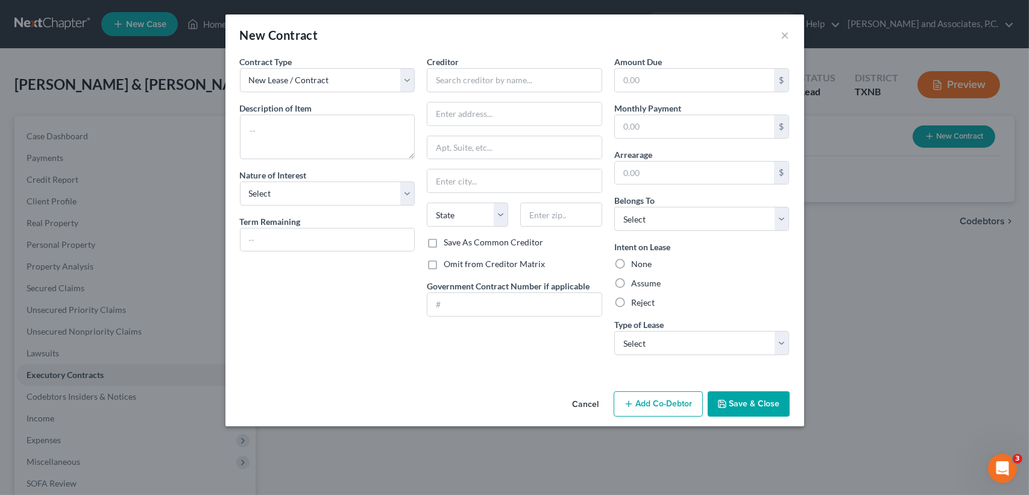
click at [351, 107] on div "Description of non-residential real property * Description of Item *" at bounding box center [327, 130] width 175 height 57
click at [493, 77] on input "text" at bounding box center [514, 80] width 175 height 24
paste input "StoreLine Self Storage"
type input "StoreLine Self Storage"
paste input "[STREET_ADDRESS][PERSON_NAME]"
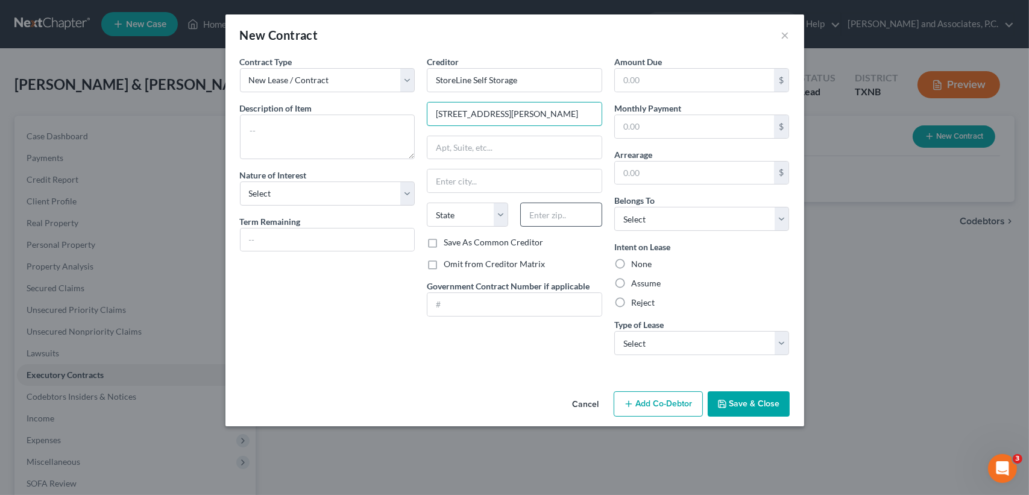
type input "[STREET_ADDRESS][PERSON_NAME]"
click at [565, 218] on input "text" at bounding box center [560, 215] width 81 height 24
click at [585, 213] on input "76309q" at bounding box center [560, 215] width 81 height 24
type input "76309"
type input "[GEOGRAPHIC_DATA]"
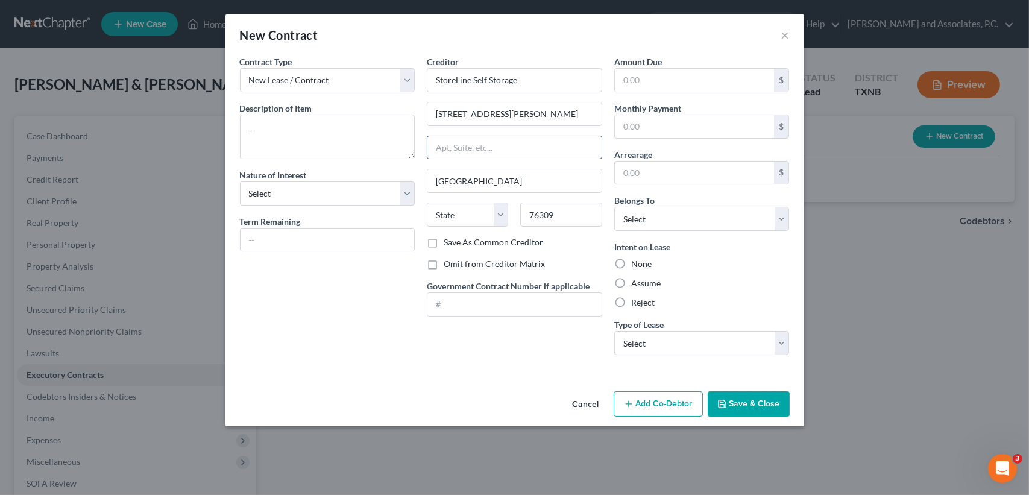
select select "45"
click at [285, 123] on textarea at bounding box center [327, 137] width 175 height 45
type textarea "Storage unit"
click at [318, 231] on input "text" at bounding box center [328, 239] width 174 height 23
type input "on-going"
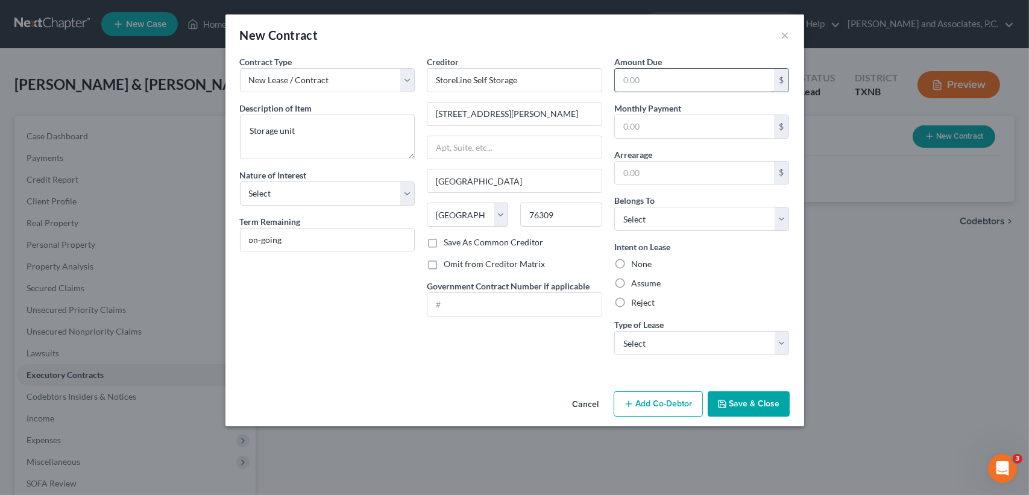
click at [655, 72] on input "text" at bounding box center [695, 80] width 160 height 23
click at [621, 127] on input "text" at bounding box center [695, 126] width 160 height 23
type input "411.00"
click at [590, 329] on div "Creditor * StoreLine Self Storage [STREET_ADDRESS][GEOGRAPHIC_DATA] [US_STATE][…" at bounding box center [515, 209] width 188 height 309
type input "1"
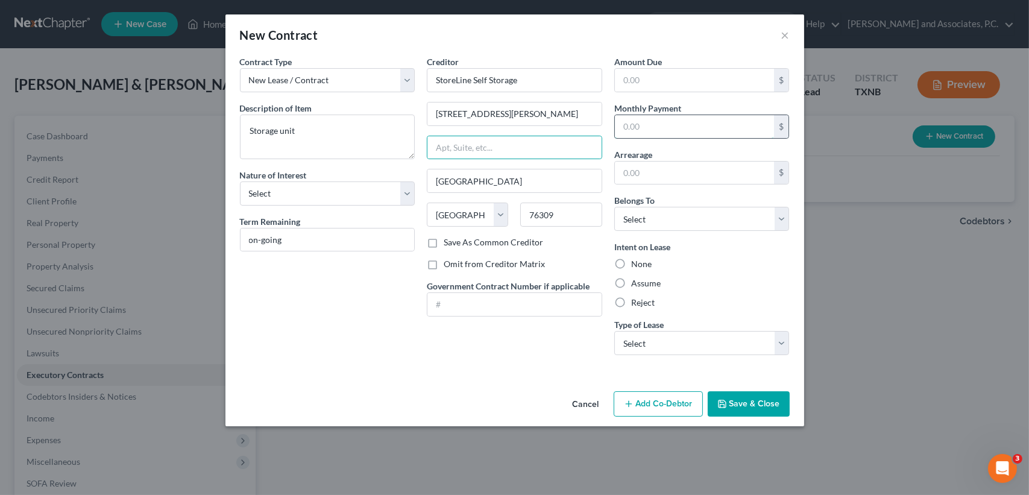
click at [677, 125] on input "text" at bounding box center [695, 126] width 160 height 23
type input "144.00"
drag, startPoint x: 696, startPoint y: 224, endPoint x: 695, endPoint y: 231, distance: 7.3
click at [696, 224] on select "Select Debtor 1 Only Debtor 2 Only Debtor 1 And Debtor 2 Only At Least One Of T…" at bounding box center [701, 219] width 175 height 24
select select "1"
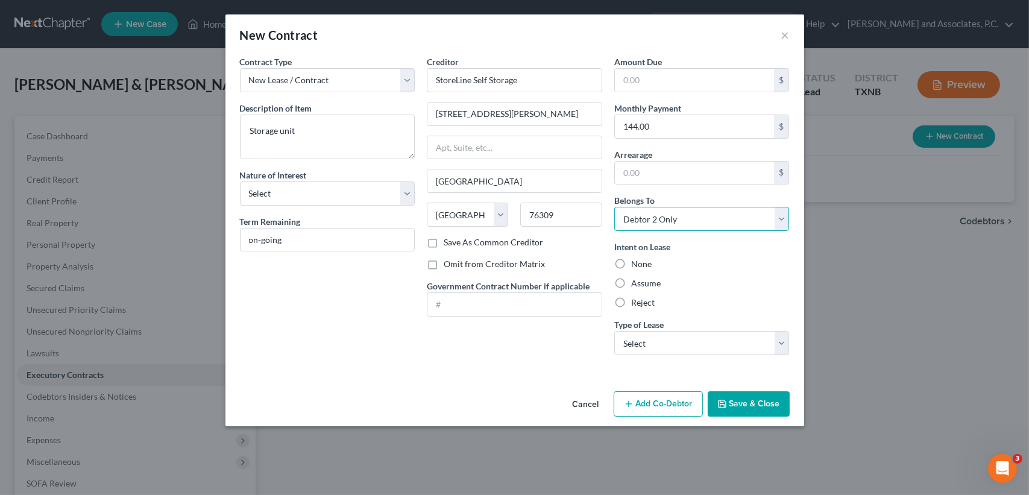
click at [614, 207] on select "Select Debtor 1 Only Debtor 2 Only Debtor 1 And Debtor 2 Only At Least One Of T…" at bounding box center [701, 219] width 175 height 24
drag, startPoint x: 716, startPoint y: 289, endPoint x: 719, endPoint y: 299, distance: 10.7
click at [717, 289] on div "Intent on Lease None Assume Reject" at bounding box center [701, 275] width 175 height 68
click at [714, 339] on select "Select Real Estate Car Other" at bounding box center [701, 343] width 175 height 24
click at [718, 315] on div "Amount Due $ Monthly Payment 144.00 $ Arrearage $ Belongs To * Select Debtor 1 …" at bounding box center [702, 209] width 188 height 309
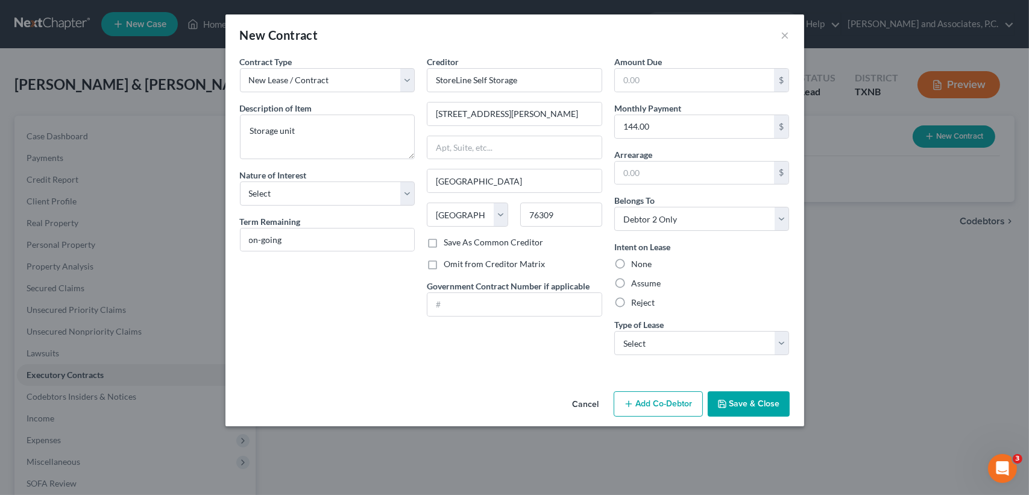
drag, startPoint x: 654, startPoint y: 284, endPoint x: 664, endPoint y: 282, distance: 9.9
click at [654, 283] on label "Assume" at bounding box center [646, 283] width 30 height 12
click at [644, 283] on input "Assume" at bounding box center [640, 281] width 8 height 8
radio input "true"
drag, startPoint x: 691, startPoint y: 284, endPoint x: 742, endPoint y: 387, distance: 114.9
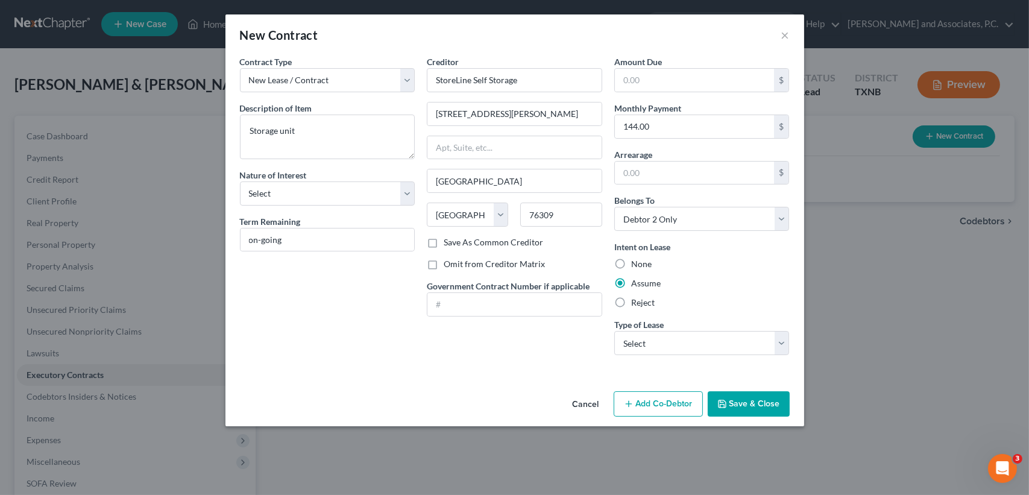
click at [704, 295] on div "Intent on Lease None Assume Reject" at bounding box center [701, 275] width 175 height 68
click at [720, 347] on select "Select Real Estate Car Other" at bounding box center [701, 343] width 175 height 24
drag, startPoint x: 693, startPoint y: 415, endPoint x: 675, endPoint y: 415, distance: 17.5
click at [690, 415] on div "Cancel Add Co-Debtor Save & Close" at bounding box center [514, 406] width 579 height 40
click at [409, 358] on div "Contract Type New Lease / Contract New Timeshare Description of non-residential…" at bounding box center [328, 209] width 188 height 309
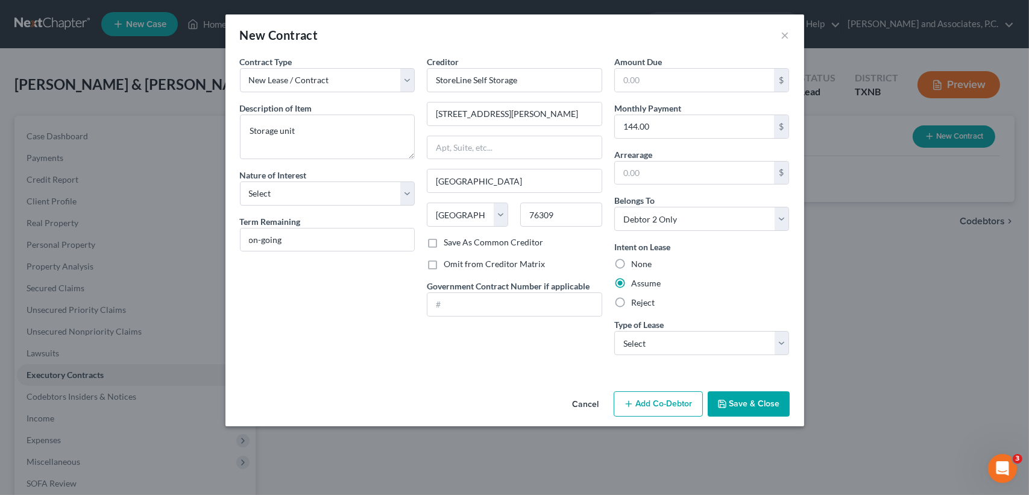
drag, startPoint x: 727, startPoint y: 388, endPoint x: 733, endPoint y: 392, distance: 6.9
click at [728, 388] on div "Cancel Add Co-Debtor Save & Close" at bounding box center [514, 406] width 579 height 40
click at [726, 391] on button "Save & Close" at bounding box center [749, 403] width 82 height 25
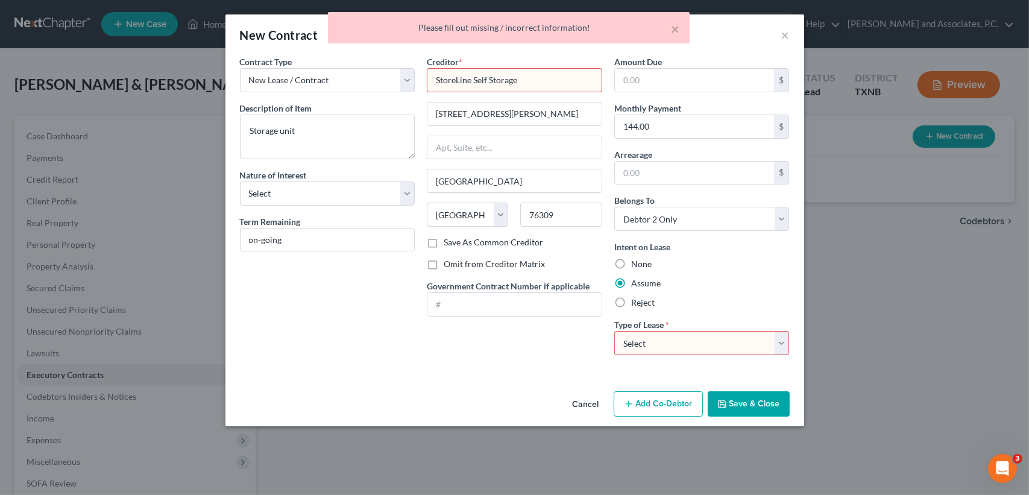
click at [427, 80] on input "StoreLine Self Storage" at bounding box center [514, 80] width 175 height 24
click at [758, 406] on button "Save & Close" at bounding box center [749, 403] width 82 height 25
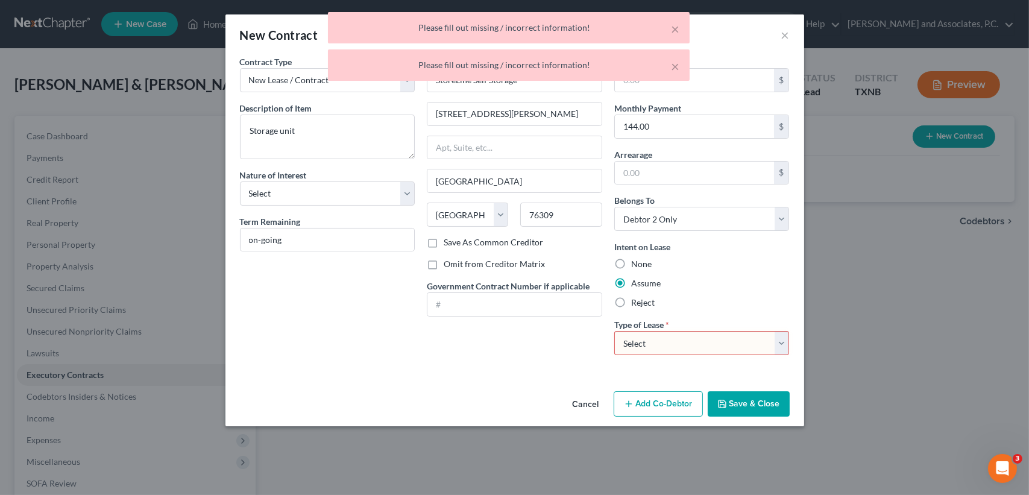
click at [701, 324] on div "Type of Lease * Select Real Estate Car Other" at bounding box center [701, 336] width 175 height 37
click at [696, 341] on select "Select Real Estate Car Other" at bounding box center [701, 343] width 175 height 24
select select "2"
click at [614, 331] on select "Select Real Estate Car Other" at bounding box center [701, 343] width 175 height 24
click at [757, 389] on div "Cancel Add Co-Debtor Save & Close" at bounding box center [514, 406] width 579 height 40
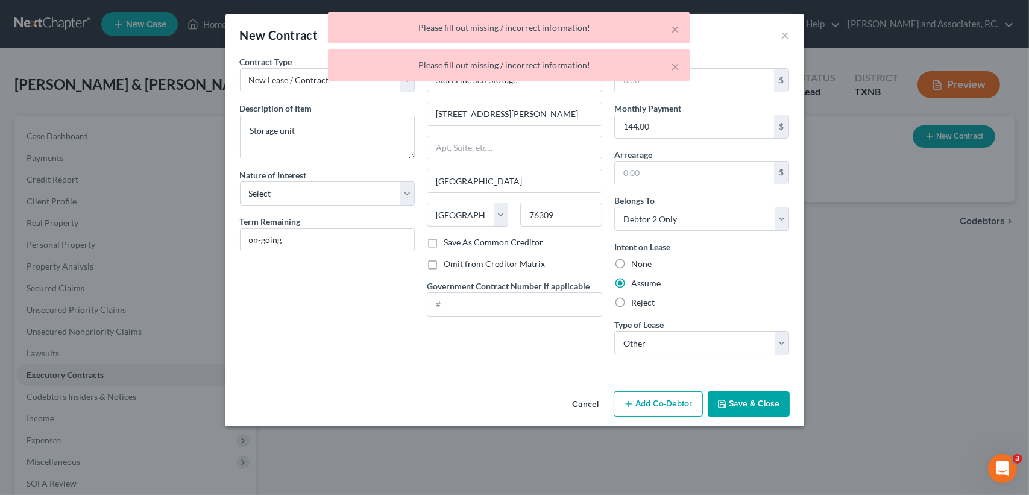
click at [754, 402] on button "Save & Close" at bounding box center [749, 403] width 82 height 25
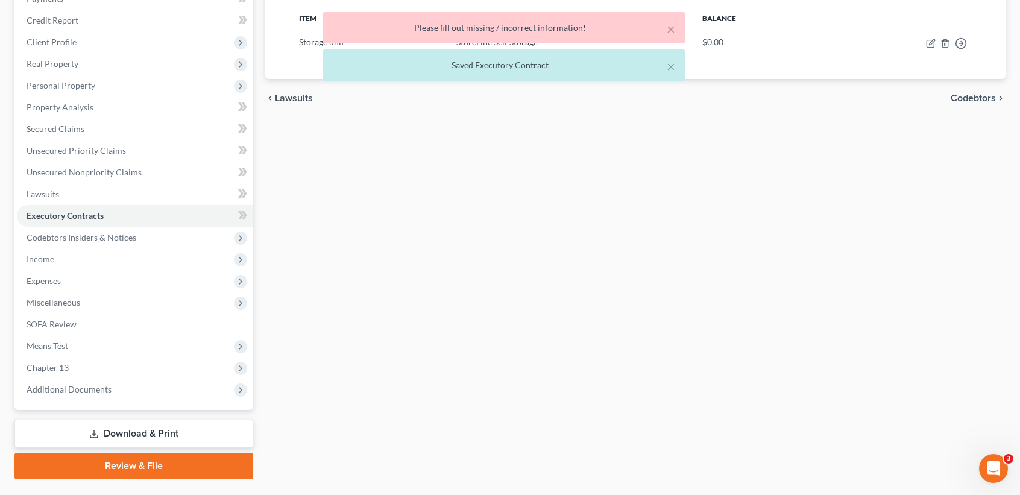
scroll to position [160, 0]
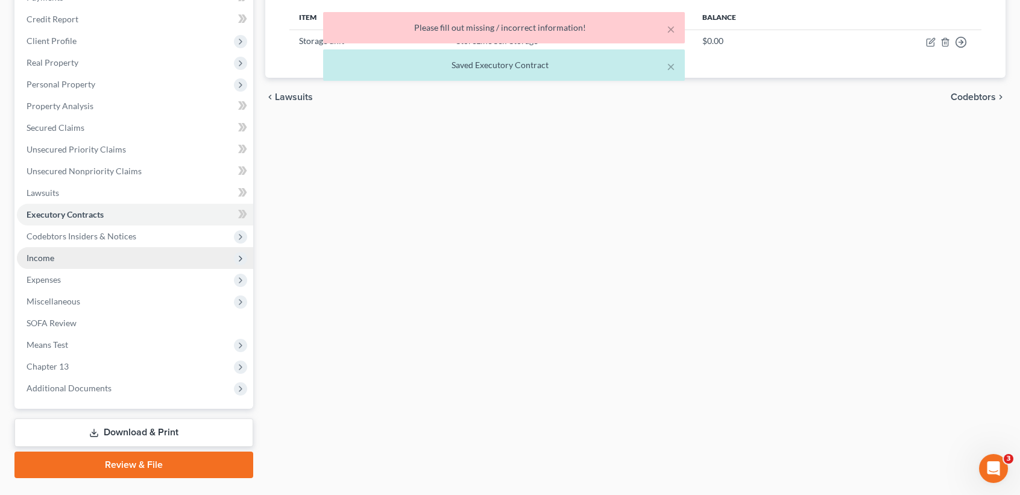
click at [91, 263] on span "Income" at bounding box center [135, 258] width 236 height 22
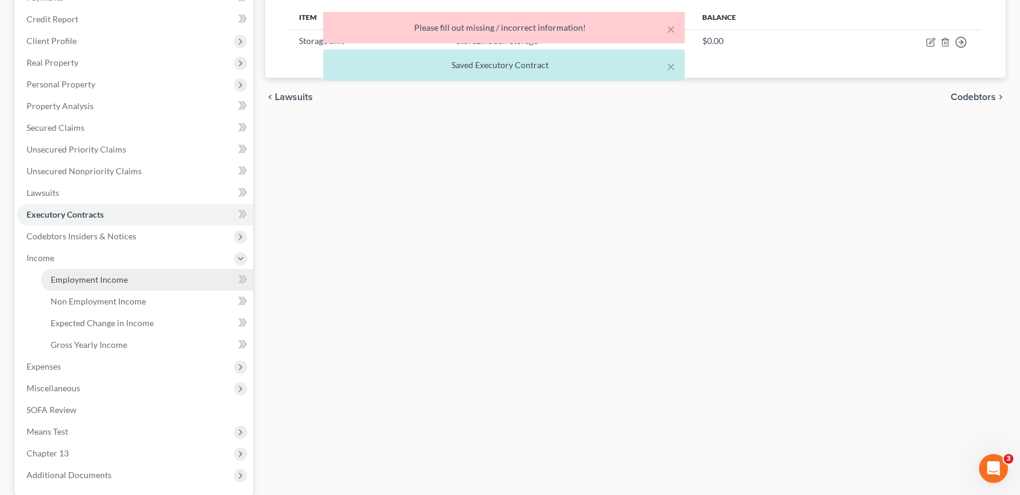
click at [86, 276] on span "Employment Income" at bounding box center [89, 279] width 77 height 10
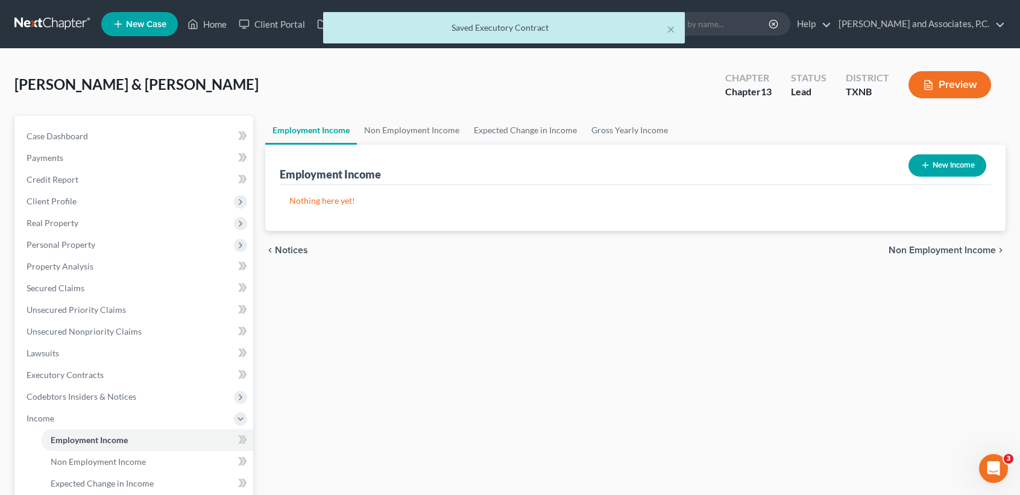
click at [955, 160] on button "New Income" at bounding box center [948, 165] width 78 height 22
select select "0"
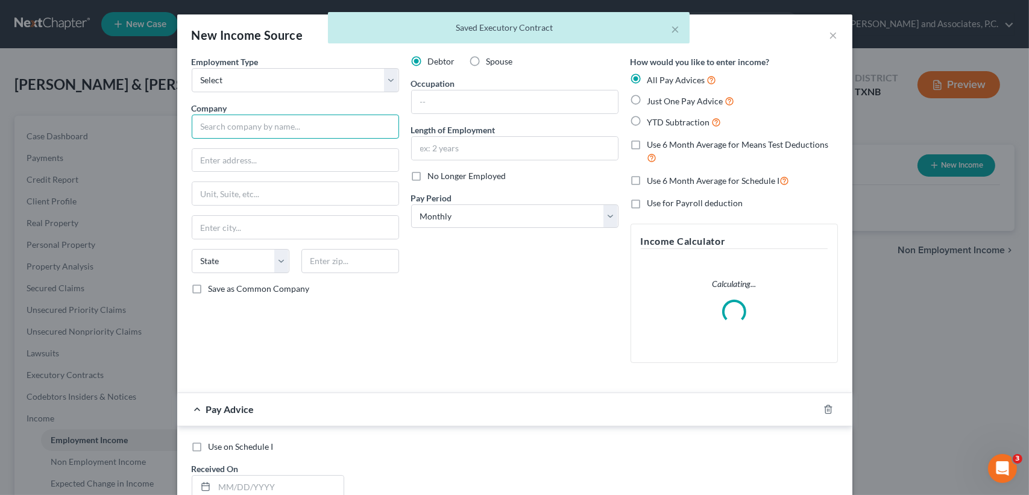
click at [303, 123] on input "text" at bounding box center [295, 127] width 207 height 24
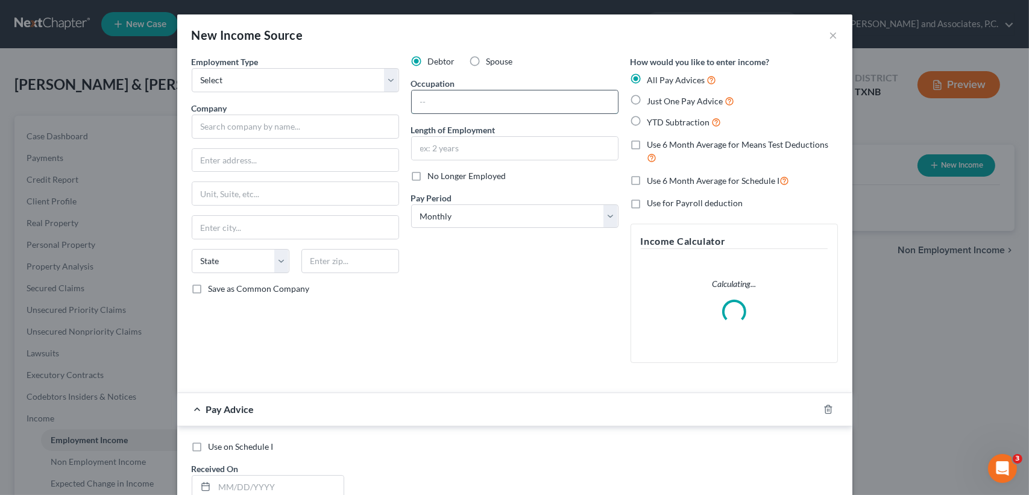
click at [476, 92] on input "text" at bounding box center [515, 101] width 206 height 23
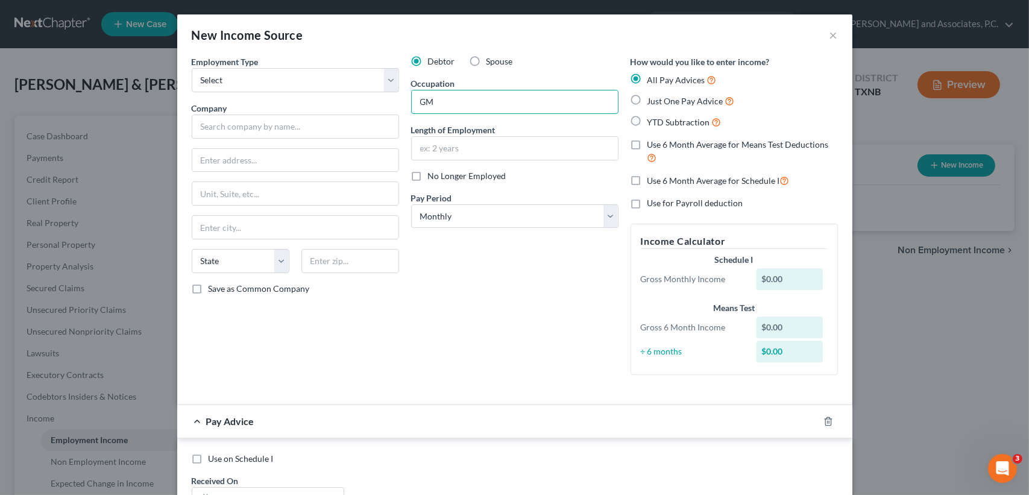
type input "GM"
click at [487, 63] on span "Spouse" at bounding box center [500, 61] width 27 height 10
click at [491, 63] on input "Spouse" at bounding box center [495, 59] width 8 height 8
radio input "true"
click at [506, 142] on input "text" at bounding box center [515, 148] width 206 height 23
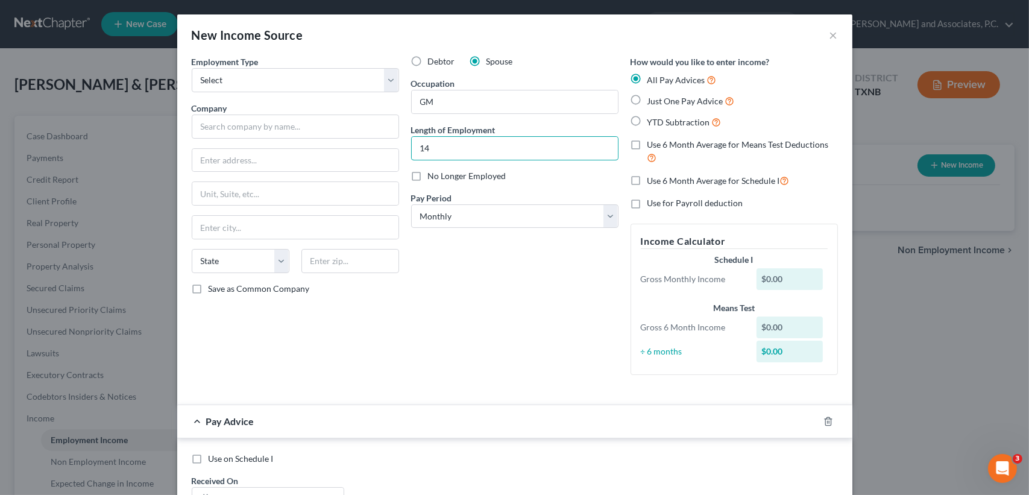
type input "14"
drag, startPoint x: 468, startPoint y: 307, endPoint x: 467, endPoint y: 296, distance: 10.9
click at [468, 306] on div "Debtor Spouse Occupation GM Length of Employment 14 No Longer Employed Pay Peri…" at bounding box center [514, 219] width 219 height 329
click at [444, 222] on select "Select Monthly Twice Monthly Every Other Week Weekly" at bounding box center [514, 216] width 207 height 24
select select "2"
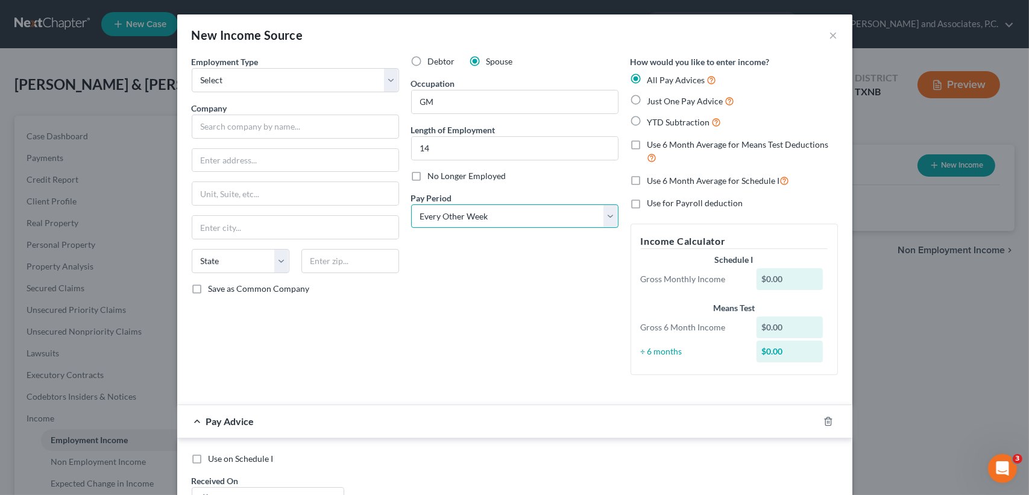
click at [411, 204] on select "Select Monthly Twice Monthly Every Other Week Weekly" at bounding box center [514, 216] width 207 height 24
click at [470, 269] on div "Debtor Spouse Occupation GM Length of Employment 14 No Longer Employed Pay Peri…" at bounding box center [514, 219] width 219 height 329
click at [289, 127] on input "text" at bounding box center [295, 127] width 207 height 24
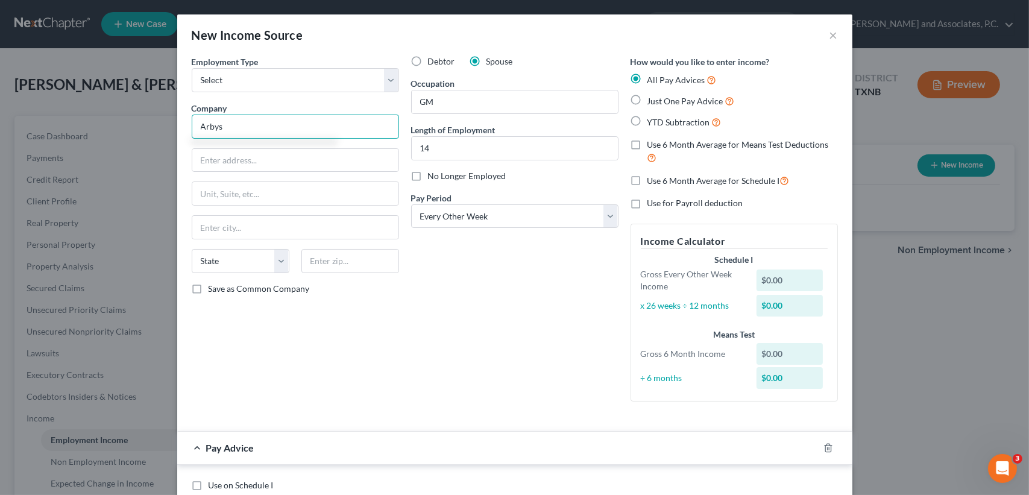
type input "Arbys"
drag, startPoint x: 556, startPoint y: 457, endPoint x: 537, endPoint y: 424, distance: 38.7
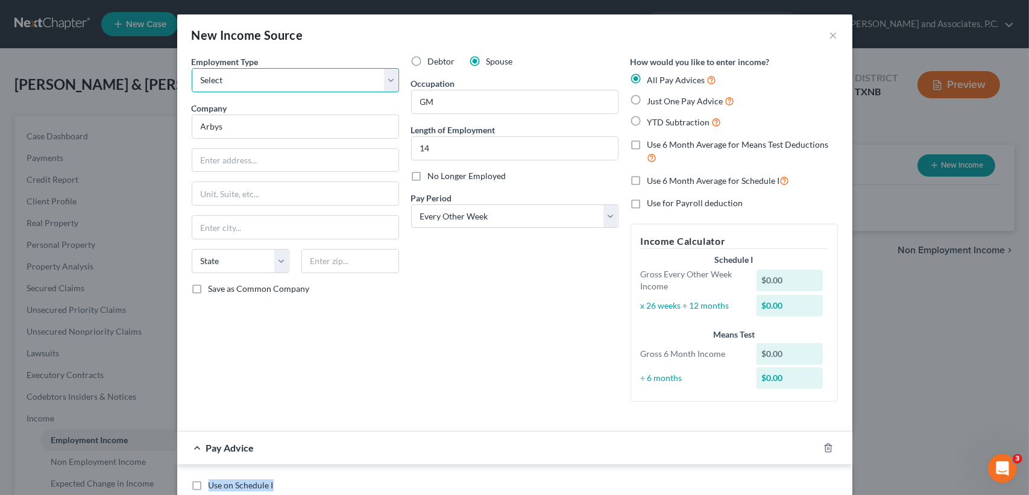
click at [339, 88] on select "Select Full or [DEMOGRAPHIC_DATA] Employment Self Employment" at bounding box center [295, 80] width 207 height 24
select select "0"
click at [192, 68] on select "Select Full or [DEMOGRAPHIC_DATA] Employment Self Employment" at bounding box center [295, 80] width 207 height 24
drag, startPoint x: 440, startPoint y: 293, endPoint x: 447, endPoint y: 295, distance: 7.5
click at [441, 293] on div "Debtor Spouse Occupation GM Length of Employment 14 No Longer Employed Pay Peri…" at bounding box center [514, 233] width 219 height 356
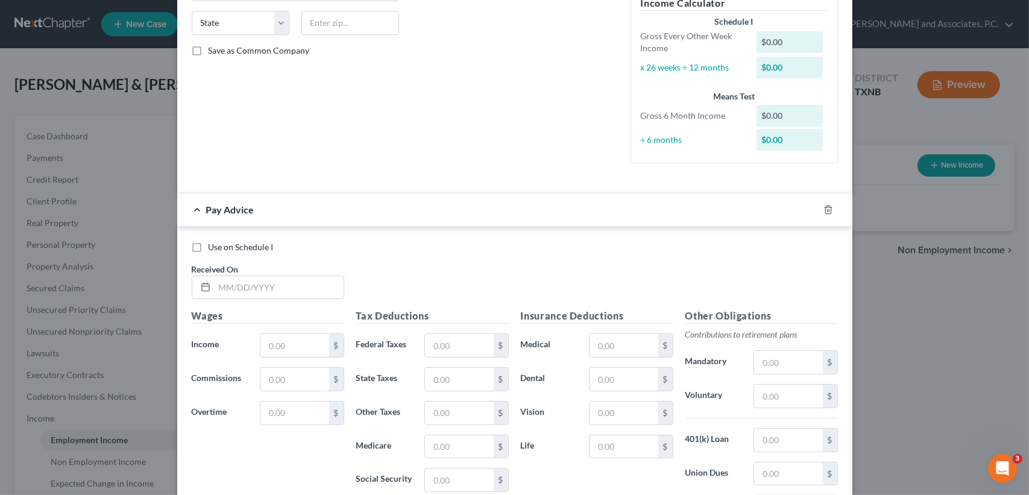
scroll to position [321, 0]
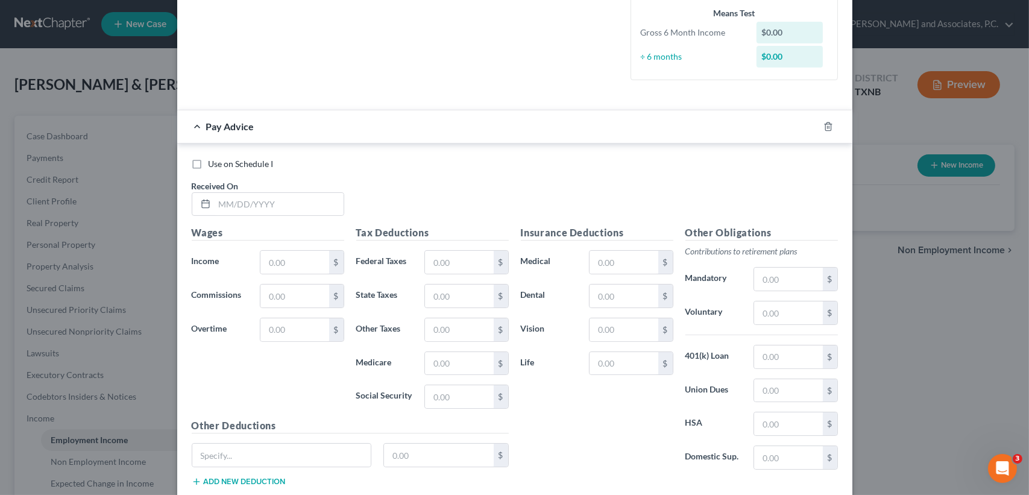
click at [823, 117] on div at bounding box center [836, 126] width 34 height 19
click at [827, 136] on div "Pay Advice" at bounding box center [514, 126] width 675 height 33
drag, startPoint x: 827, startPoint y: 126, endPoint x: 826, endPoint y: 150, distance: 24.1
click at [827, 125] on icon "button" at bounding box center [829, 127] width 10 height 10
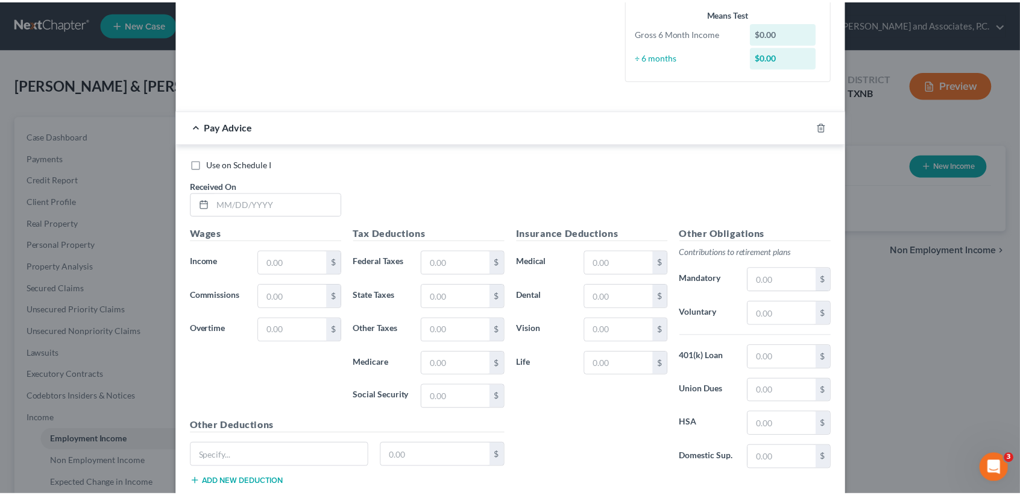
scroll to position [1, 0]
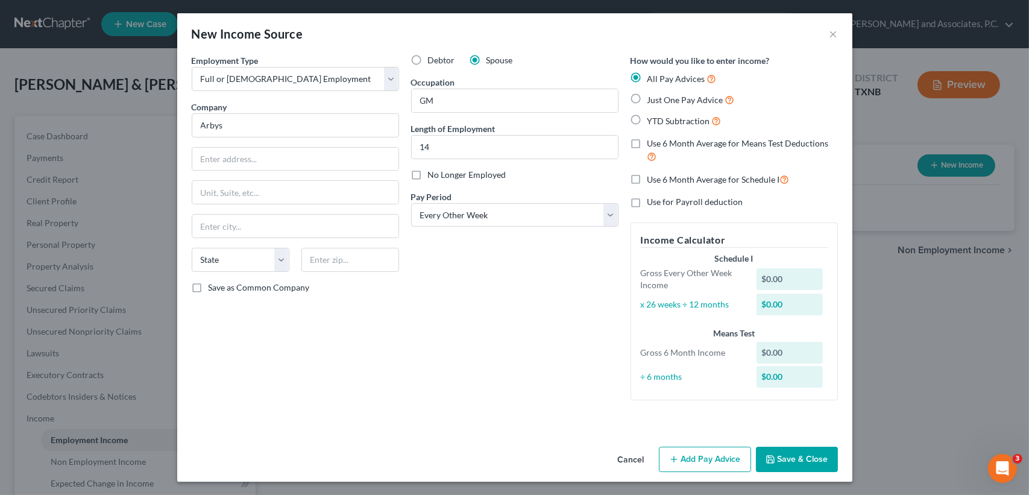
click at [813, 458] on button "Save & Close" at bounding box center [797, 459] width 82 height 25
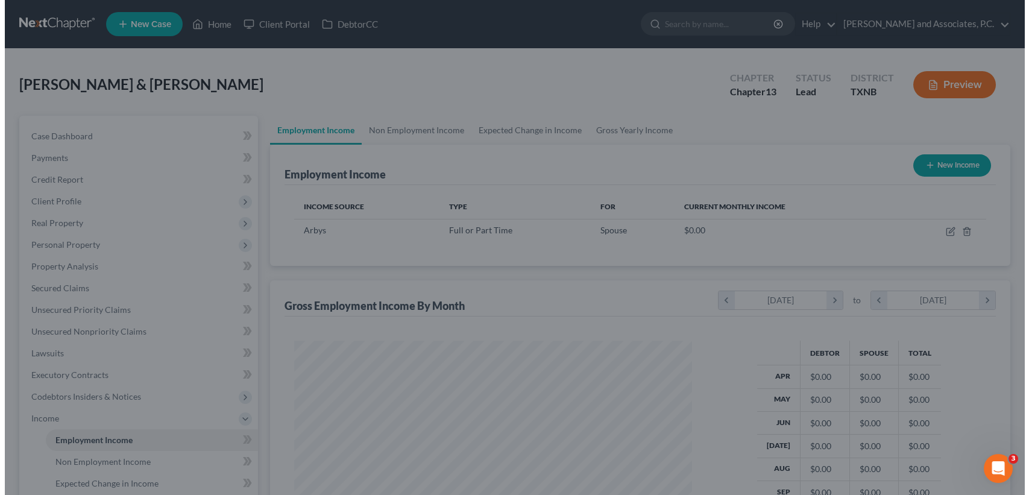
scroll to position [602679, 602477]
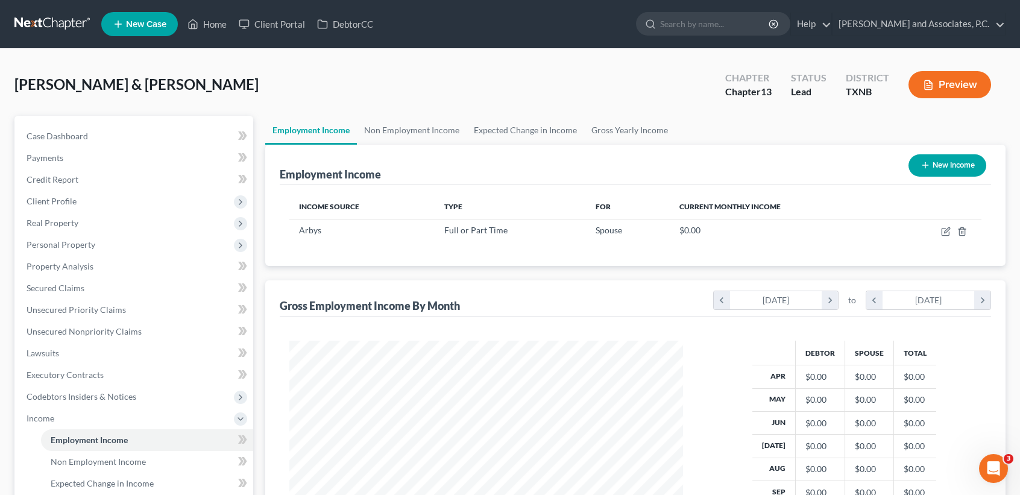
click at [976, 138] on ul "Employment Income Non Employment Income Expected Change in Income Gross Yearly …" at bounding box center [635, 130] width 740 height 29
click at [965, 170] on button "New Income" at bounding box center [948, 165] width 78 height 22
select select "0"
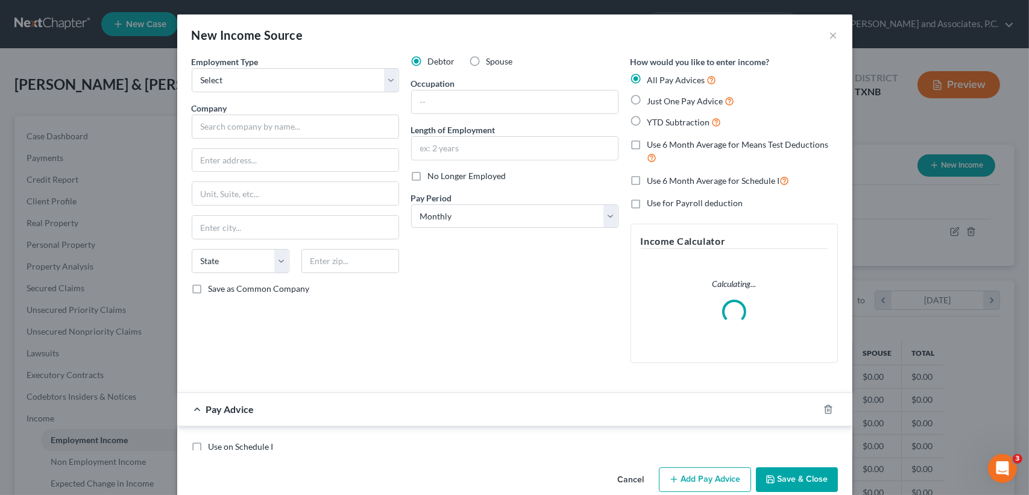
scroll to position [216, 421]
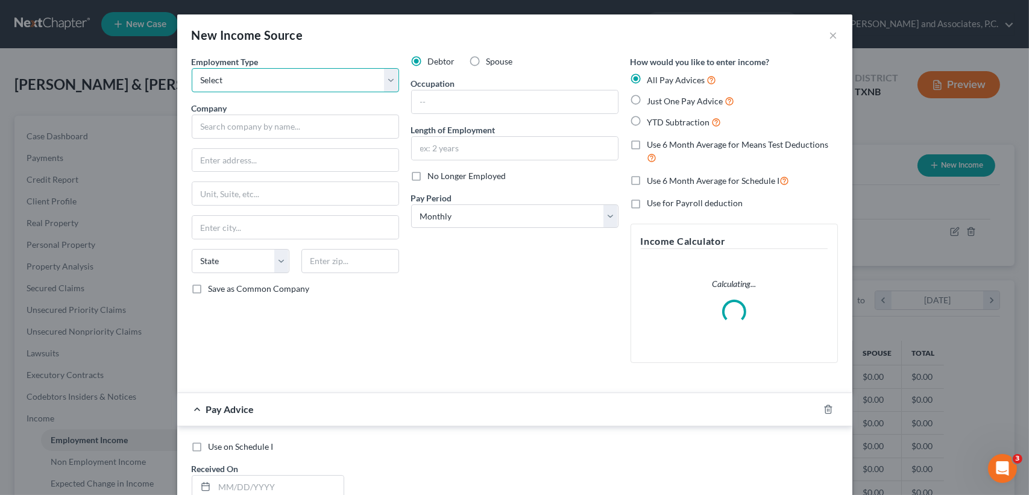
click at [289, 88] on select "Select Full or [DEMOGRAPHIC_DATA] Employment Self Employment" at bounding box center [295, 80] width 207 height 24
select select "0"
click at [192, 68] on select "Select Full or [DEMOGRAPHIC_DATA] Employment Self Employment" at bounding box center [295, 80] width 207 height 24
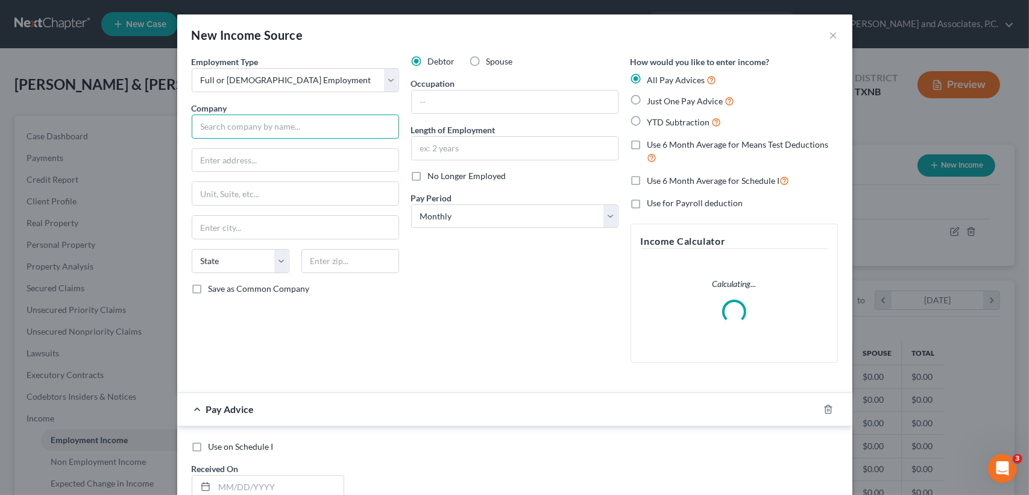
click at [276, 128] on input "text" at bounding box center [295, 127] width 207 height 24
click at [459, 97] on input "text" at bounding box center [515, 101] width 206 height 23
type input "Arbys"
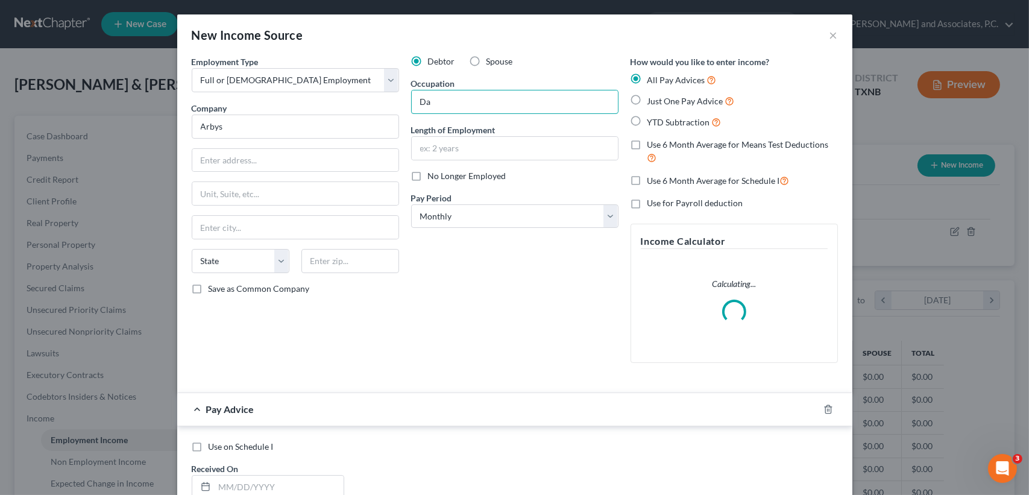
type input "D"
type input "Area Manager"
click at [476, 155] on input "text" at bounding box center [515, 148] width 206 height 23
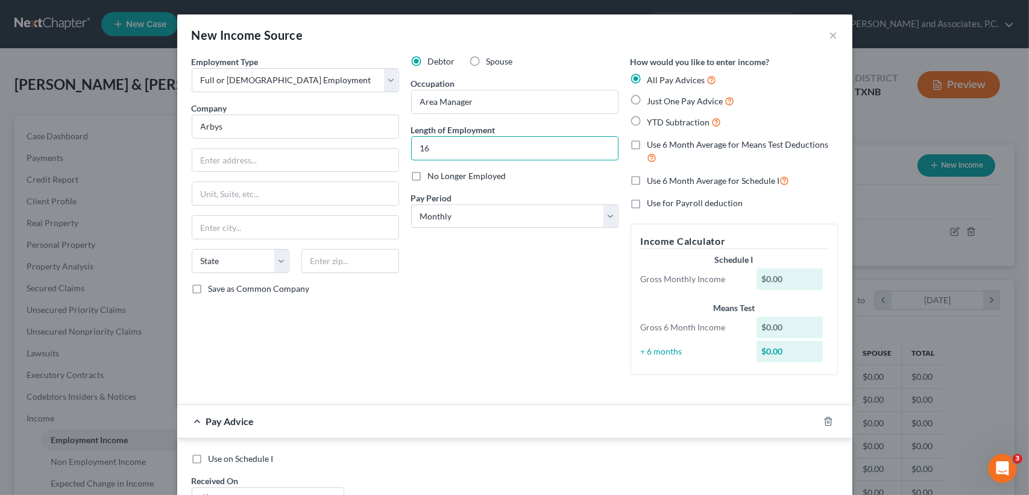
type input "16"
drag, startPoint x: 399, startPoint y: 317, endPoint x: 429, endPoint y: 247, distance: 76.7
click at [400, 309] on div "Employment Type * Select Full or [DEMOGRAPHIC_DATA] Employment Self Employment …" at bounding box center [515, 224] width 658 height 339
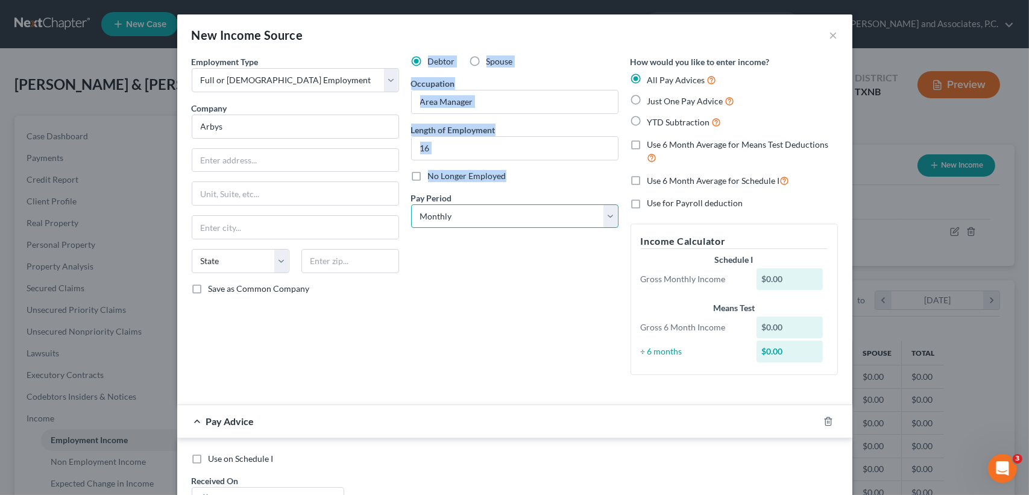
click at [446, 216] on select "Select Monthly Twice Monthly Every Other Week Weekly" at bounding box center [514, 216] width 207 height 24
select select "2"
click at [411, 204] on select "Select Monthly Twice Monthly Every Other Week Weekly" at bounding box center [514, 216] width 207 height 24
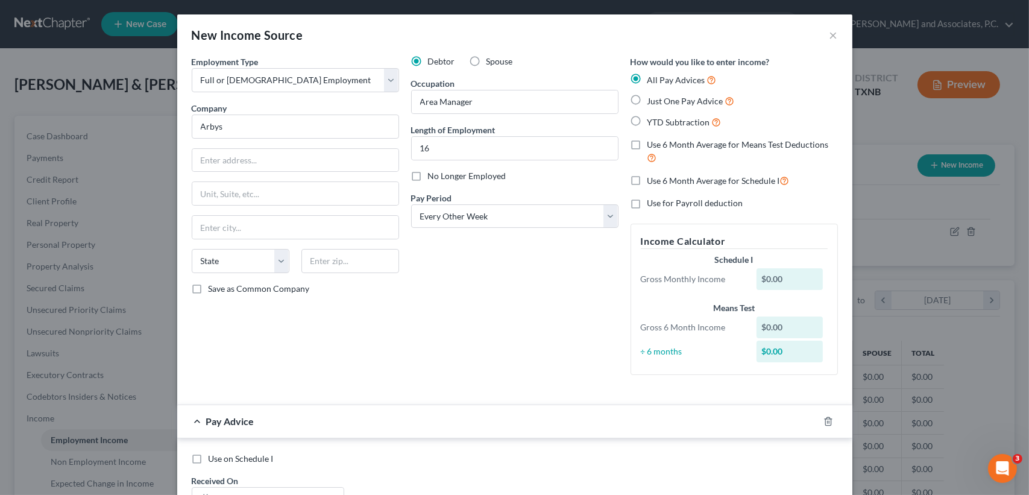
click at [477, 298] on div "Debtor Spouse Occupation Area Manager Length of Employment 16 No Longer Employe…" at bounding box center [514, 219] width 219 height 329
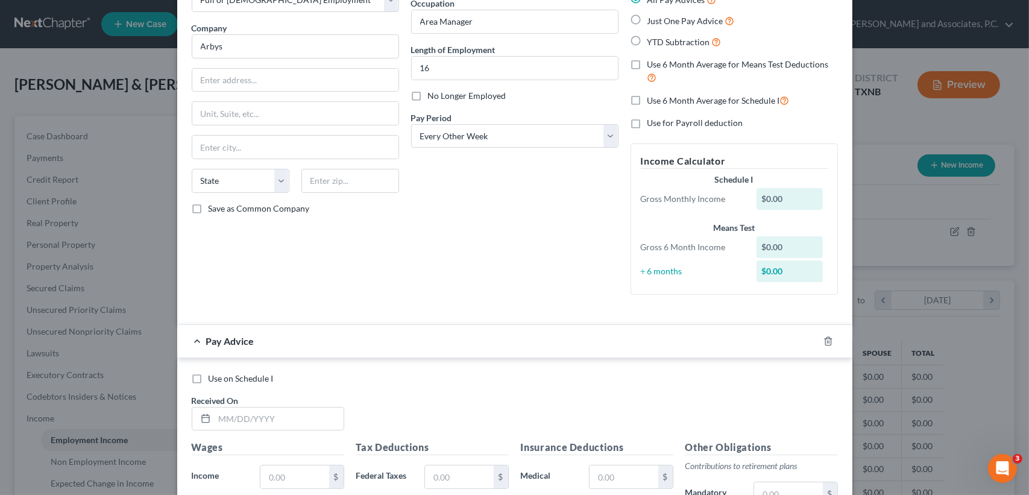
click at [477, 299] on div "Debtor Spouse Occupation Area Manager Length of Employment 16 No Longer Employe…" at bounding box center [514, 139] width 219 height 329
click at [824, 342] on icon "button" at bounding box center [829, 341] width 10 height 10
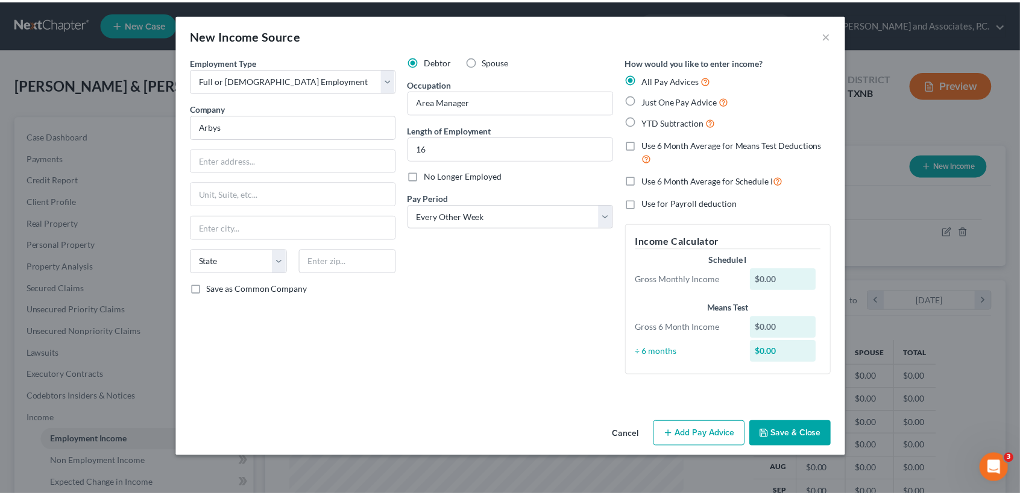
scroll to position [0, 0]
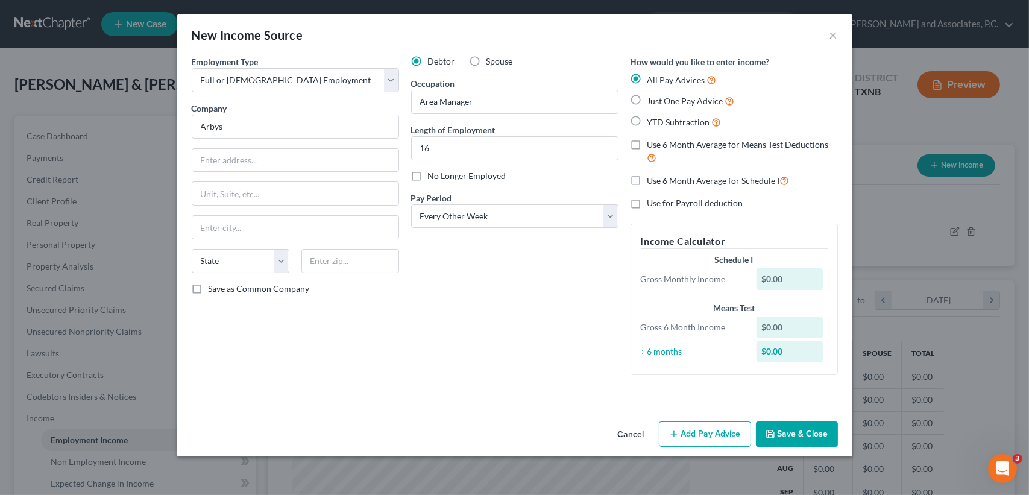
click at [520, 309] on div "Debtor Spouse Occupation Area Manager Length of Employment 16 No Longer Employe…" at bounding box center [514, 219] width 219 height 329
click at [813, 438] on button "Save & Close" at bounding box center [797, 433] width 82 height 25
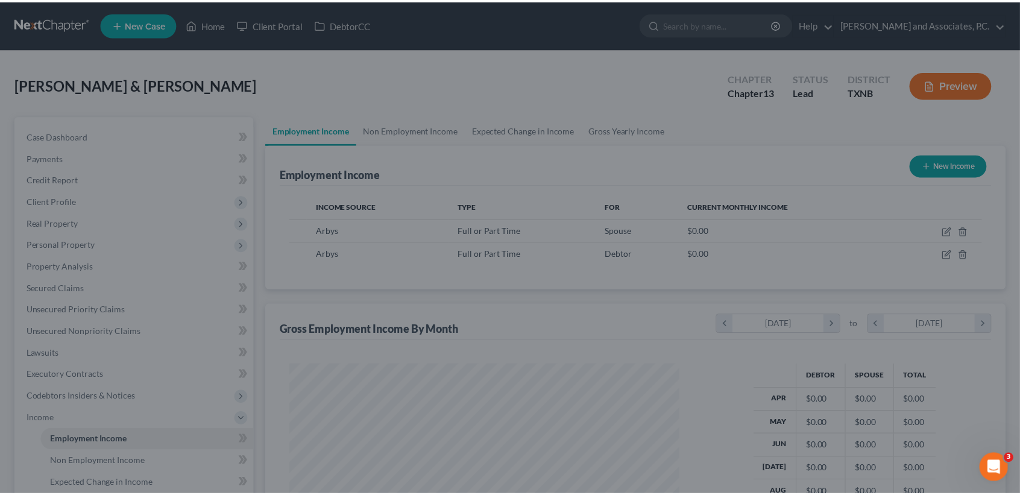
scroll to position [602679, 602477]
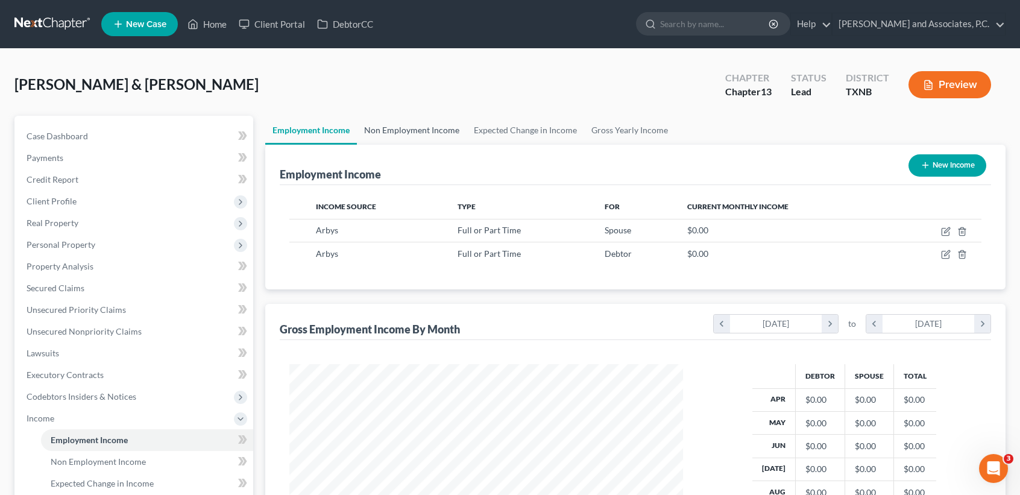
click at [426, 129] on link "Non Employment Income" at bounding box center [412, 130] width 110 height 29
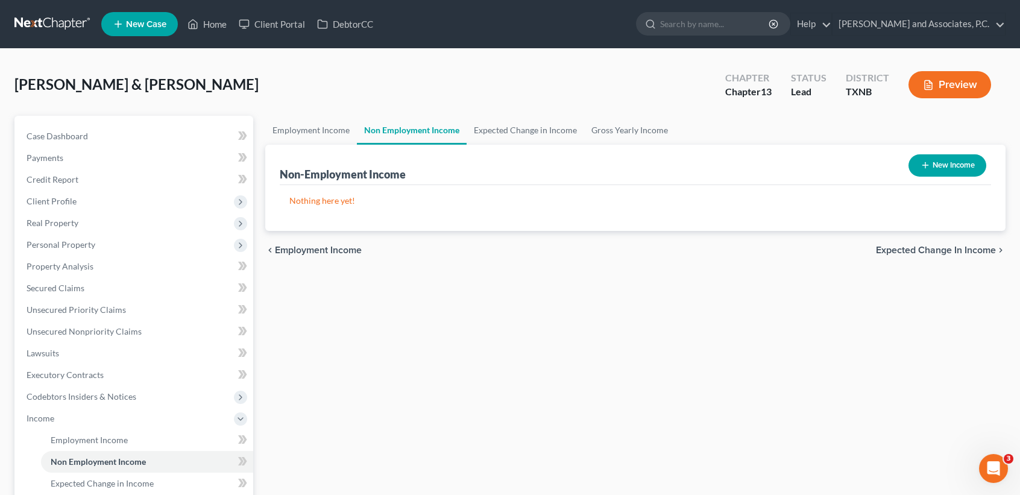
click at [965, 174] on button "New Income" at bounding box center [948, 165] width 78 height 22
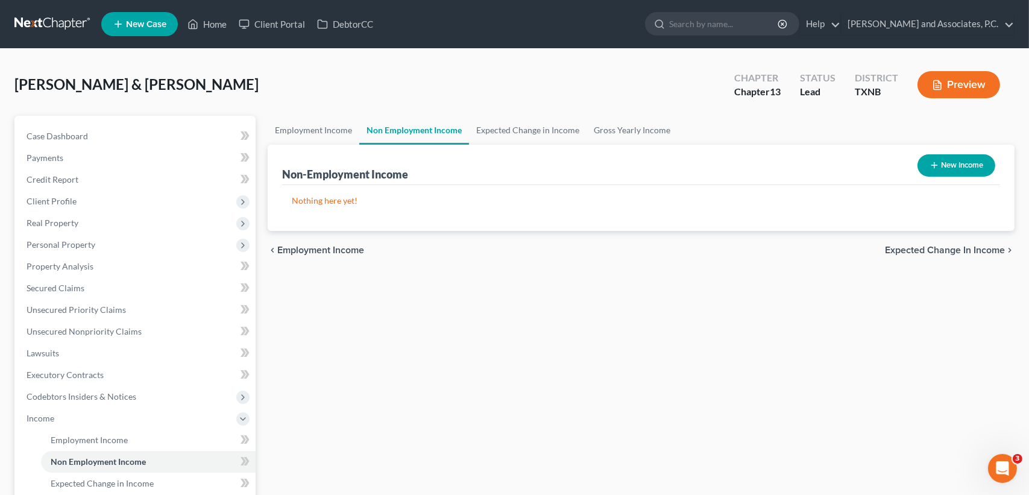
select select "0"
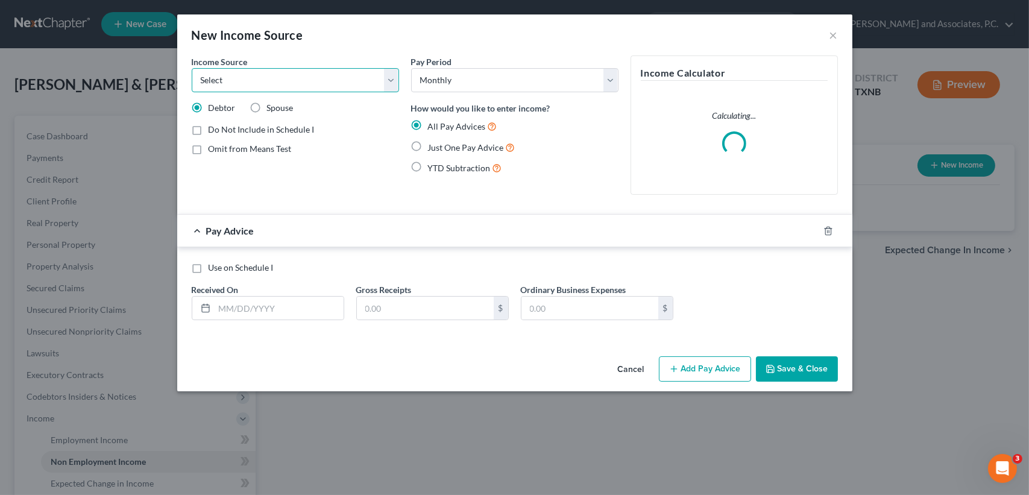
click at [288, 88] on select "Select Unemployment Disability (from employer) Pension Retirement Social Securi…" at bounding box center [295, 80] width 207 height 24
select select "4"
click at [192, 68] on select "Select Unemployment Disability (from employer) Pension Retirement Social Securi…" at bounding box center [295, 80] width 207 height 24
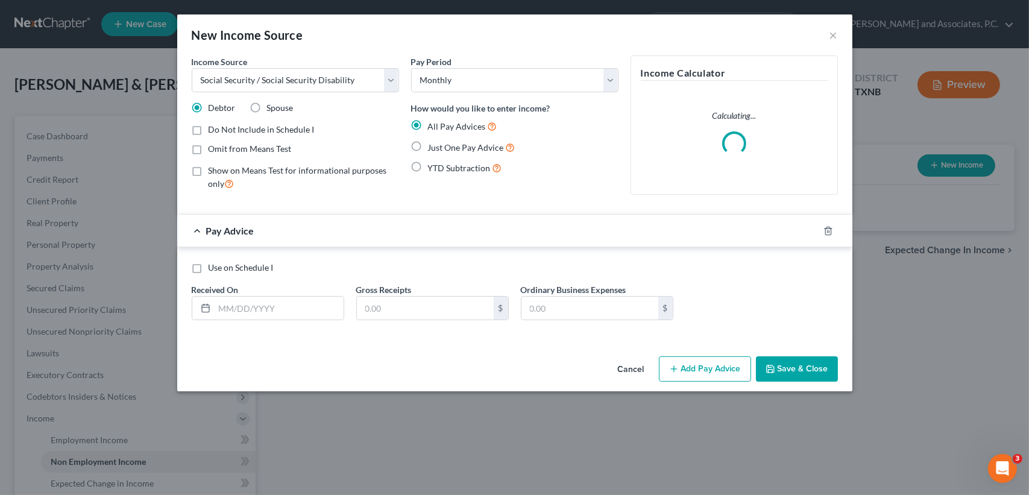
click at [438, 144] on span "Just One Pay Advice" at bounding box center [466, 147] width 76 height 10
click at [438, 144] on input "Just One Pay Advice" at bounding box center [437, 144] width 8 height 8
radio input "true"
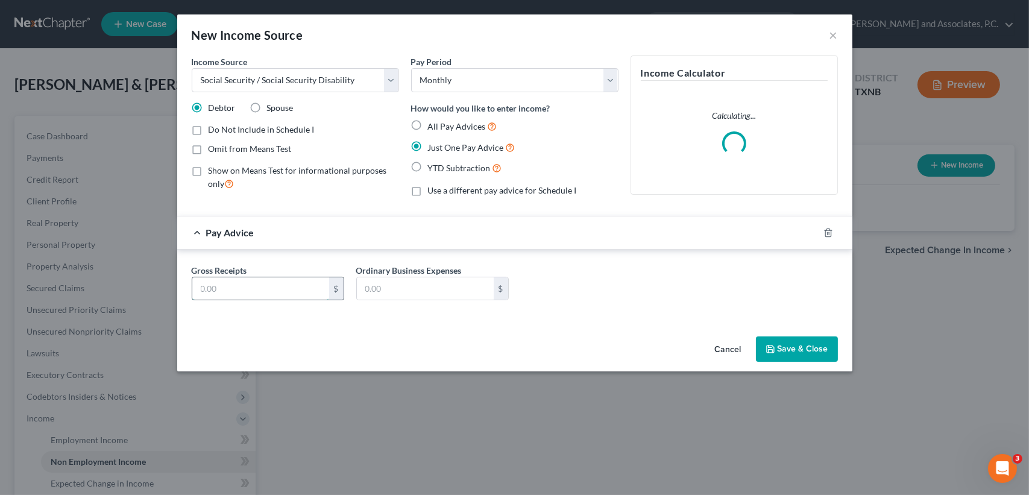
click at [272, 294] on input "text" at bounding box center [260, 288] width 137 height 23
type input "1.00"
click at [816, 345] on button "Save & Close" at bounding box center [797, 348] width 82 height 25
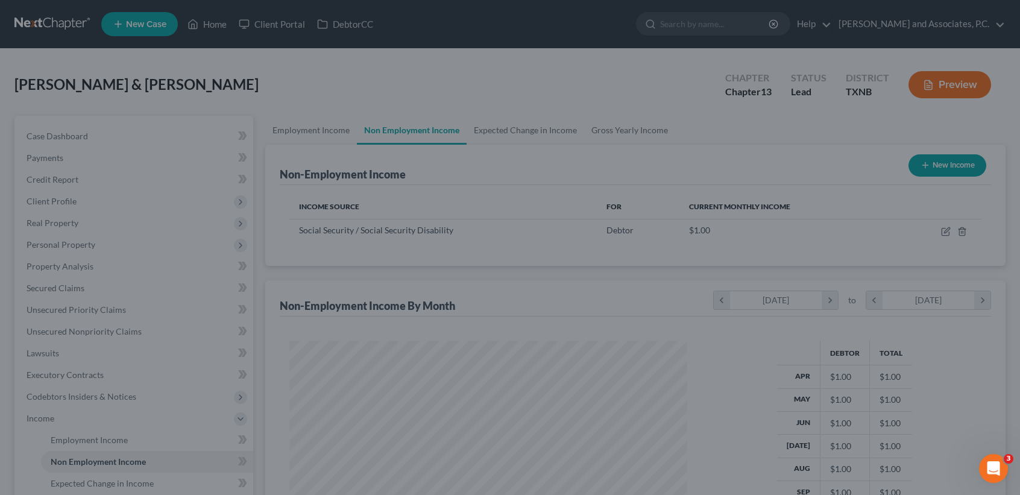
scroll to position [602679, 602477]
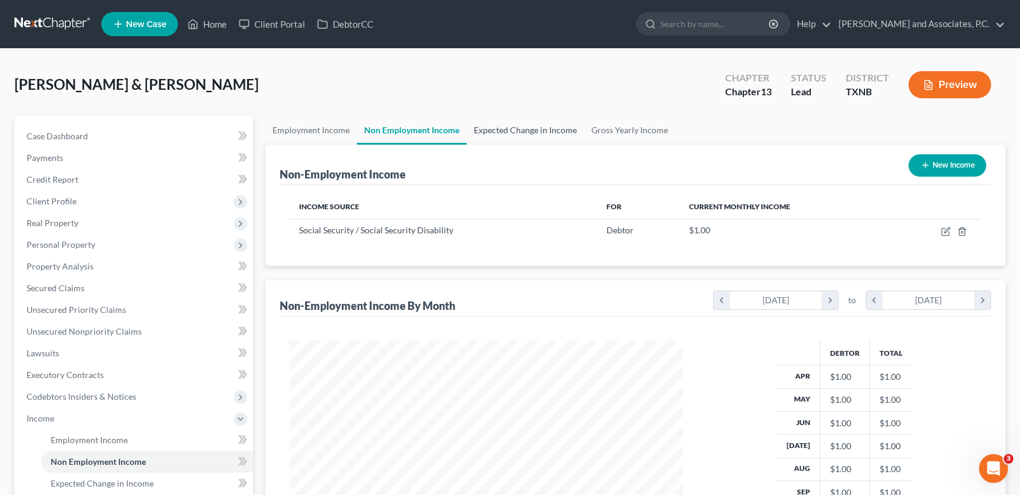
click at [525, 127] on link "Expected Change in Income" at bounding box center [526, 130] width 118 height 29
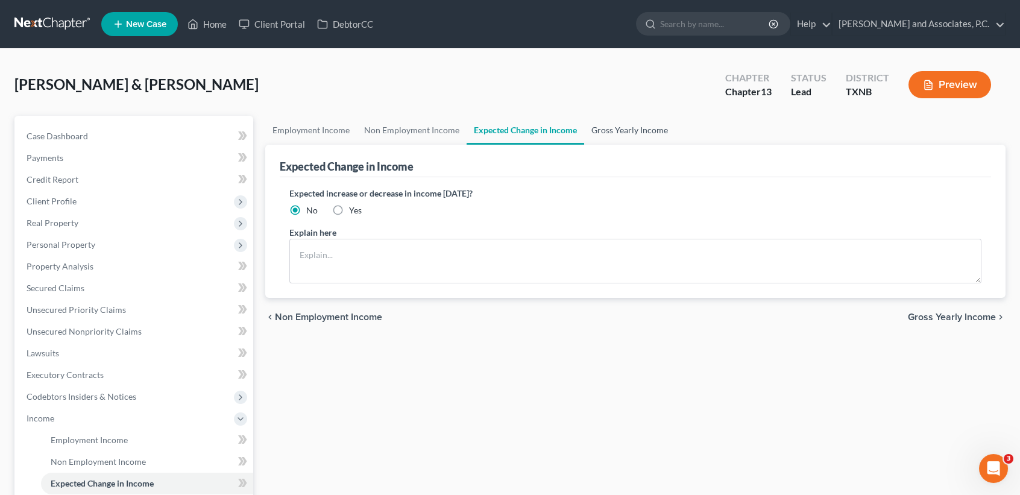
click at [596, 141] on link "Gross Yearly Income" at bounding box center [629, 130] width 91 height 29
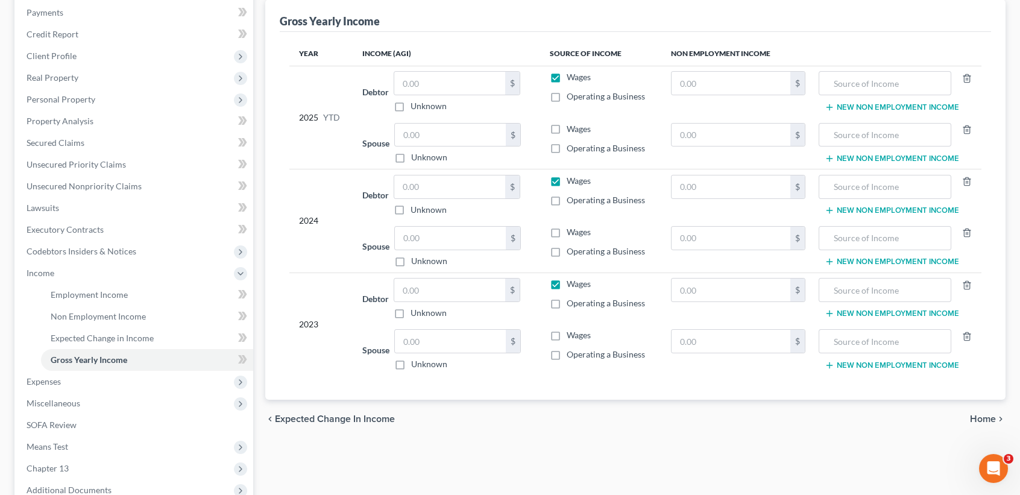
scroll to position [160, 0]
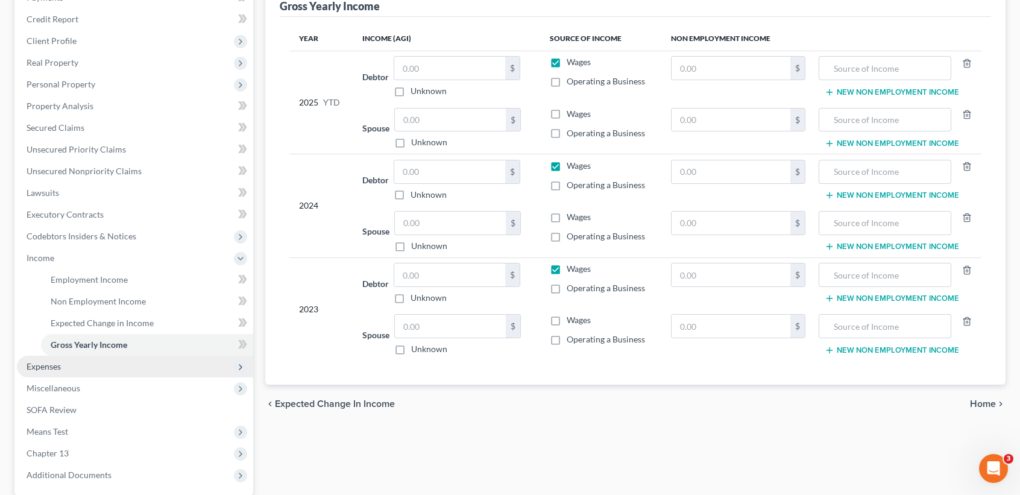
click at [49, 356] on span "Expenses" at bounding box center [135, 367] width 236 height 22
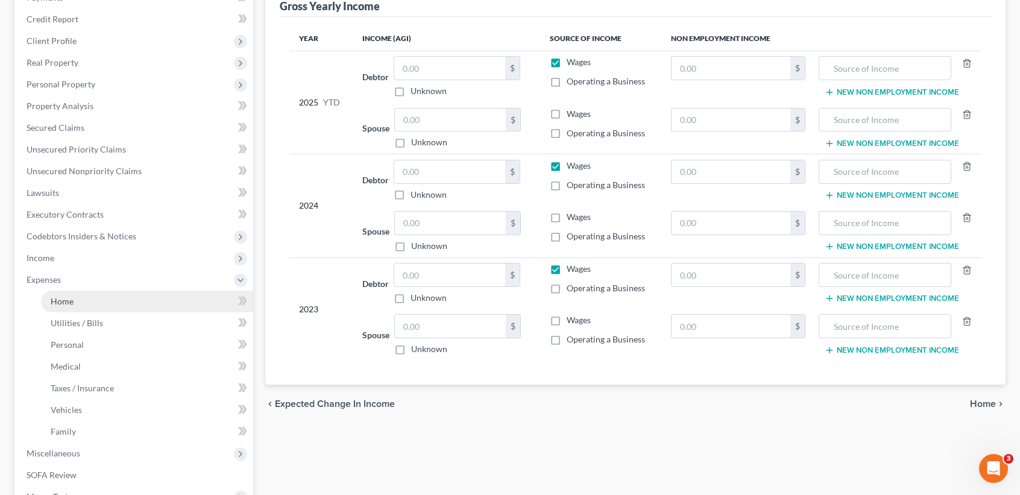
click at [58, 301] on span "Home" at bounding box center [62, 301] width 23 height 10
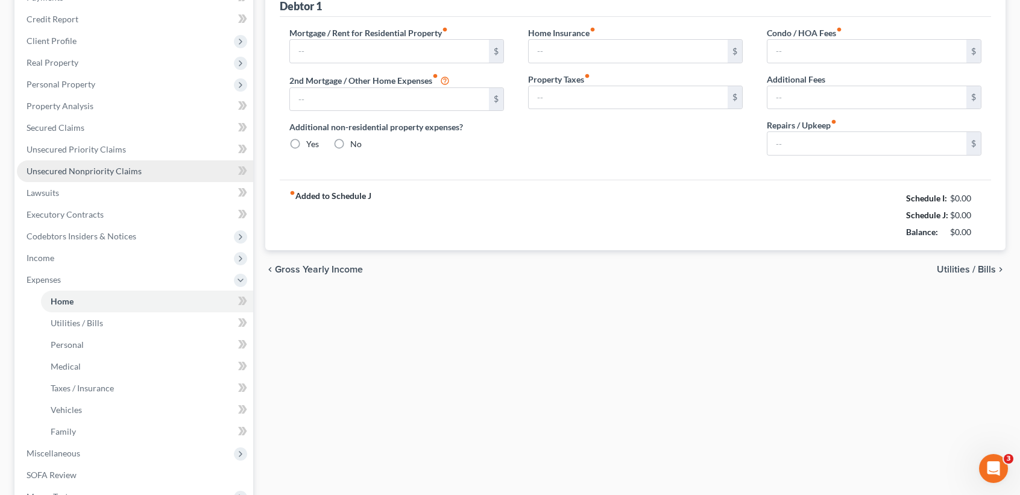
type input "0.00"
radio input "true"
type input "0.00"
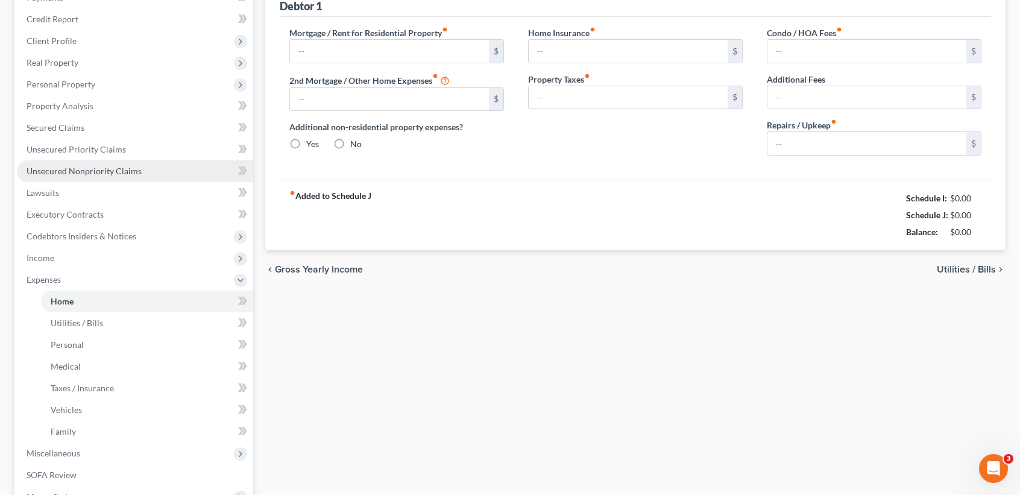
type input "0.00"
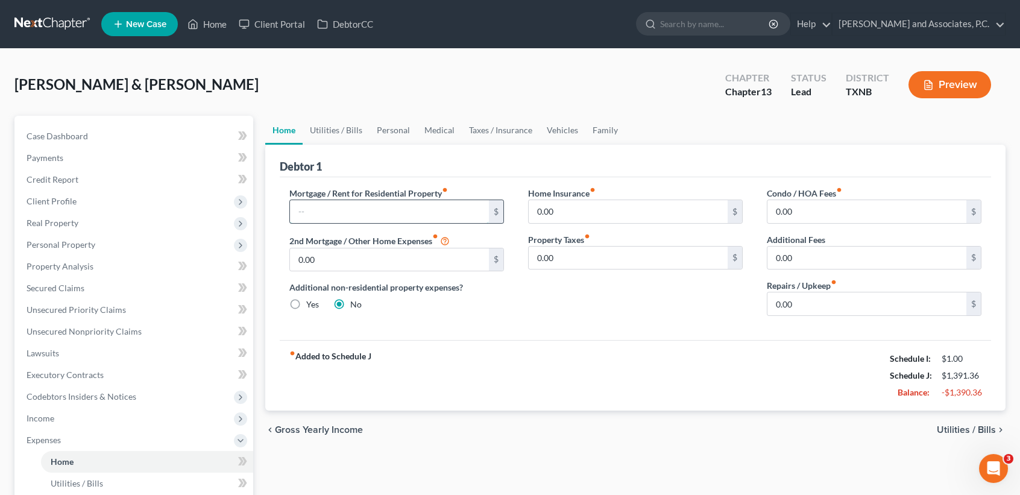
drag, startPoint x: 348, startPoint y: 209, endPoint x: 358, endPoint y: 215, distance: 11.1
click at [350, 210] on input "text" at bounding box center [389, 211] width 199 height 23
type input "1,301.00"
click at [317, 119] on link "Utilities / Bills" at bounding box center [336, 130] width 67 height 29
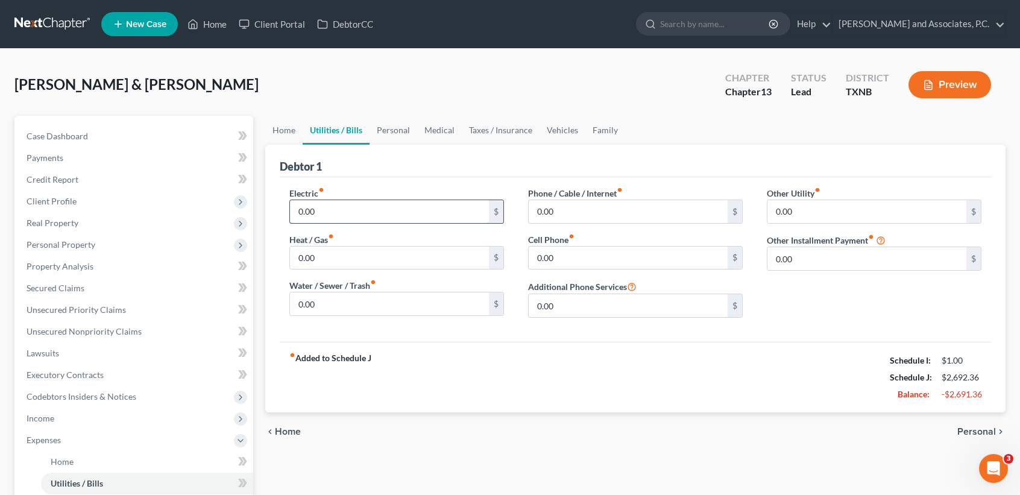
click at [338, 218] on input "0.00" at bounding box center [389, 211] width 199 height 23
type input "544.00"
click at [431, 65] on div "[PERSON_NAME] & [PERSON_NAME] Upgraded Chapter Chapter 13 Status [GEOGRAPHIC_DA…" at bounding box center [509, 89] width 991 height 52
drag, startPoint x: 440, startPoint y: 404, endPoint x: 443, endPoint y: 397, distance: 7.6
click at [443, 399] on div "fiber_manual_record Added to Schedule J Schedule I: $1.00 Schedule J: $3,236.36…" at bounding box center [635, 377] width 711 height 71
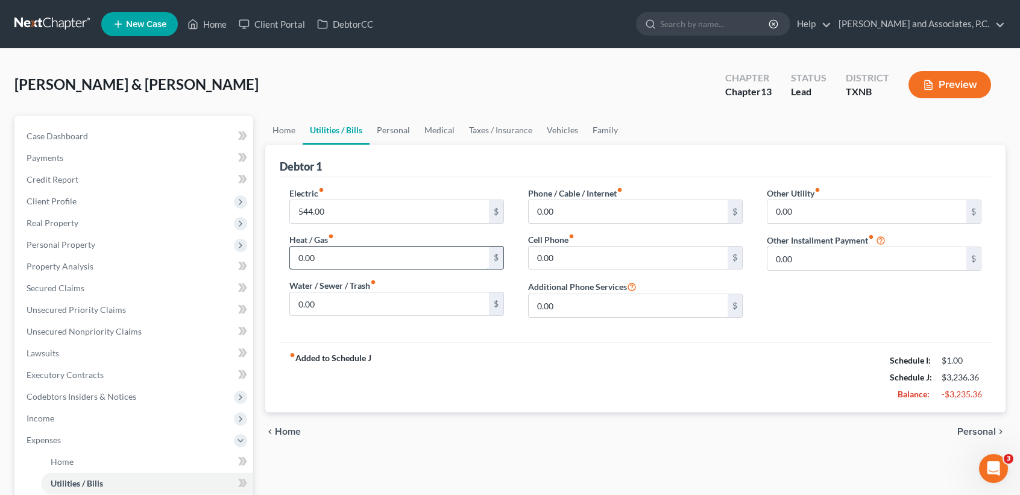
click at [335, 258] on input "0.00" at bounding box center [389, 258] width 199 height 23
click at [352, 300] on input "0.00" at bounding box center [389, 303] width 199 height 23
type input "160.00"
click at [592, 189] on label "Phone / Cable / Internet fiber_manual_record" at bounding box center [575, 193] width 95 height 13
click at [587, 202] on input "0.00" at bounding box center [628, 211] width 199 height 23
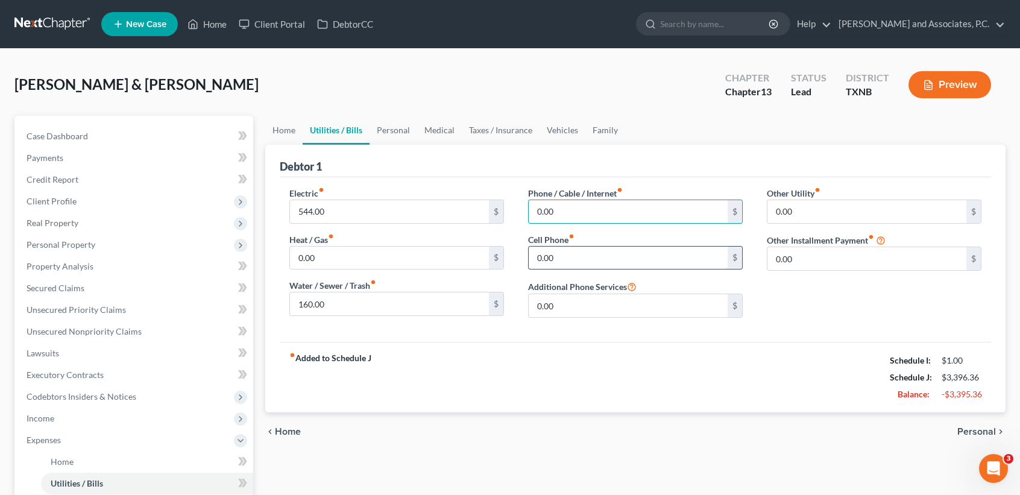
click at [585, 258] on input "0.00" at bounding box center [628, 258] width 199 height 23
type input "368.00"
click at [597, 207] on input "0.00" at bounding box center [628, 211] width 199 height 23
type input "244.00"
click at [607, 271] on div "Phone / Cable / Internet fiber_manual_record 244.00 $ Cell Phone fiber_manual_r…" at bounding box center [635, 257] width 239 height 140
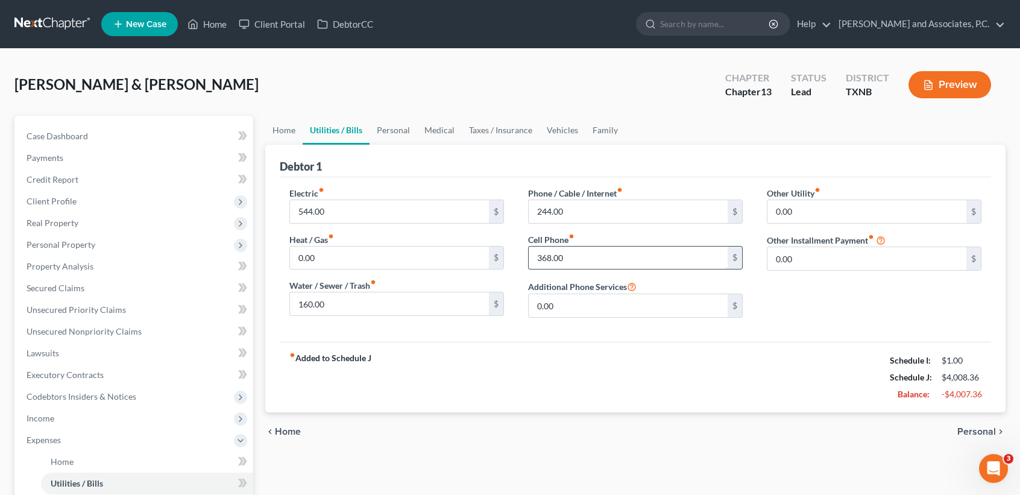
click at [609, 260] on input "368.00" at bounding box center [628, 258] width 199 height 23
drag, startPoint x: 698, startPoint y: 354, endPoint x: 683, endPoint y: 303, distance: 52.8
click at [702, 342] on div "fiber_manual_record Added to Schedule J Schedule I: $1.00 Schedule J: $4,008.36…" at bounding box center [635, 377] width 711 height 71
click at [405, 130] on link "Personal" at bounding box center [394, 130] width 48 height 29
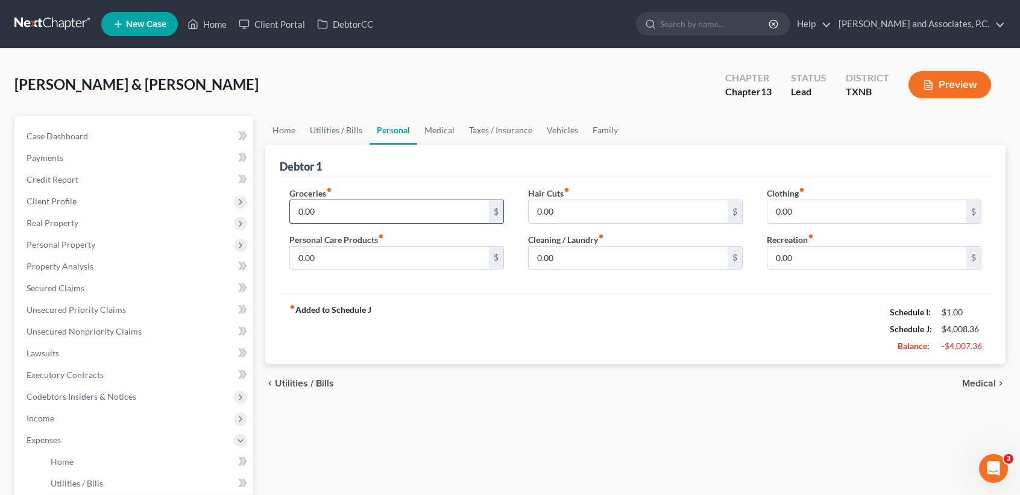
click at [404, 213] on input "0.00" at bounding box center [389, 211] width 199 height 23
type input "1"
type input "0"
drag, startPoint x: 579, startPoint y: 389, endPoint x: 576, endPoint y: 376, distance: 13.6
click at [579, 382] on div "chevron_left Utilities / Bills Medical chevron_right" at bounding box center [635, 383] width 740 height 39
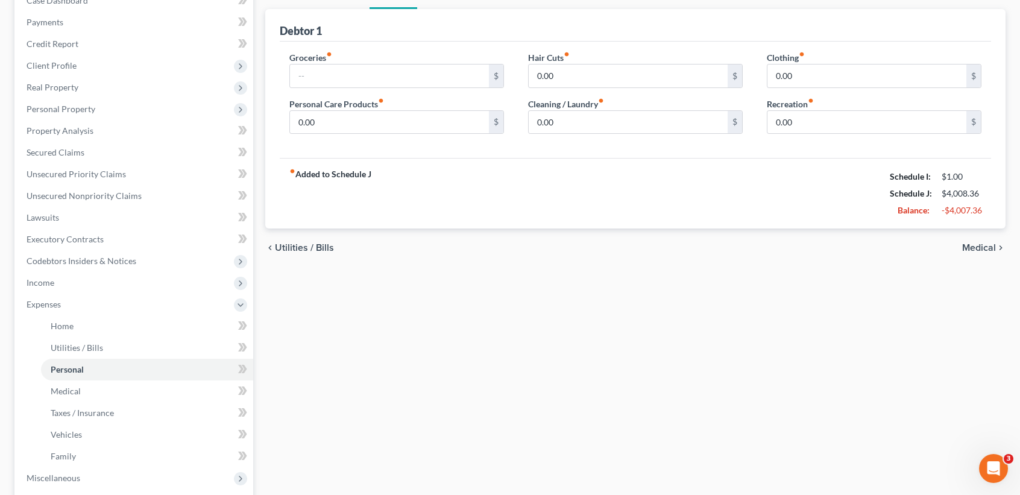
scroll to position [160, 0]
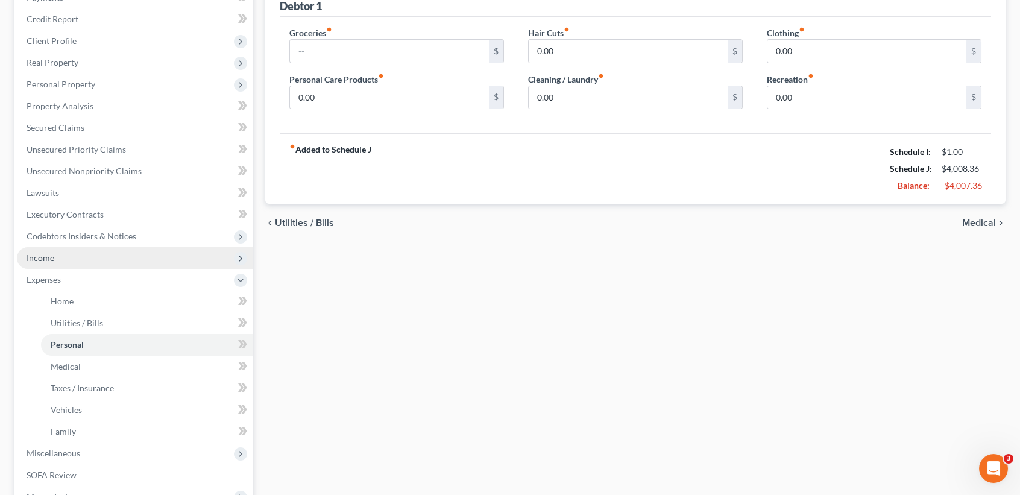
click at [98, 258] on span "Income" at bounding box center [135, 258] width 236 height 22
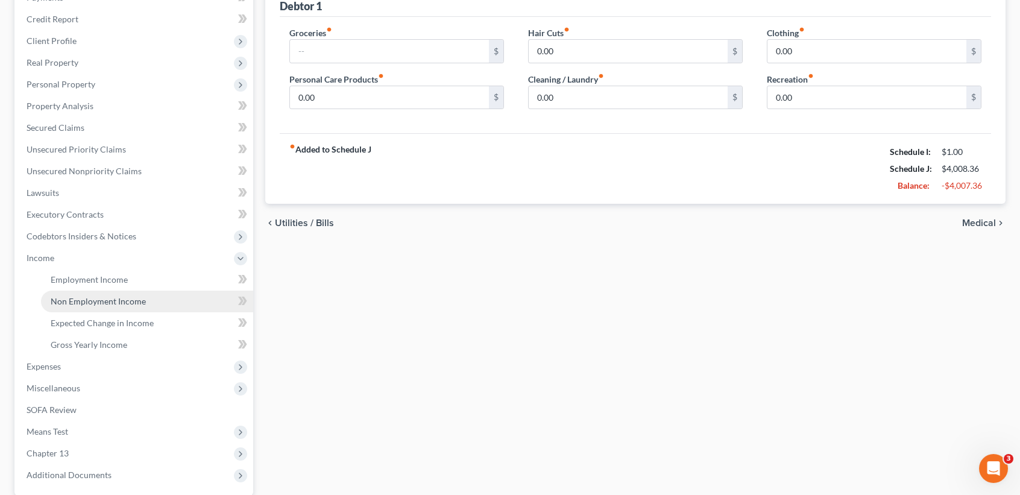
click at [92, 296] on span "Non Employment Income" at bounding box center [98, 301] width 95 height 10
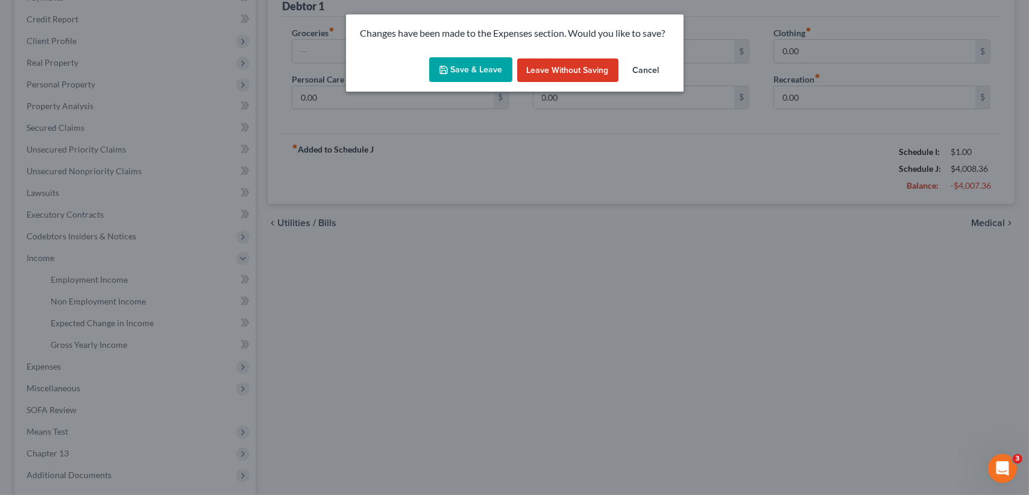
drag, startPoint x: 479, startPoint y: 52, endPoint x: 462, endPoint y: 72, distance: 25.6
click at [476, 55] on div "Save & Leave Leave without Saving Cancel" at bounding box center [515, 72] width 338 height 40
click at [462, 72] on button "Save & Leave" at bounding box center [470, 69] width 83 height 25
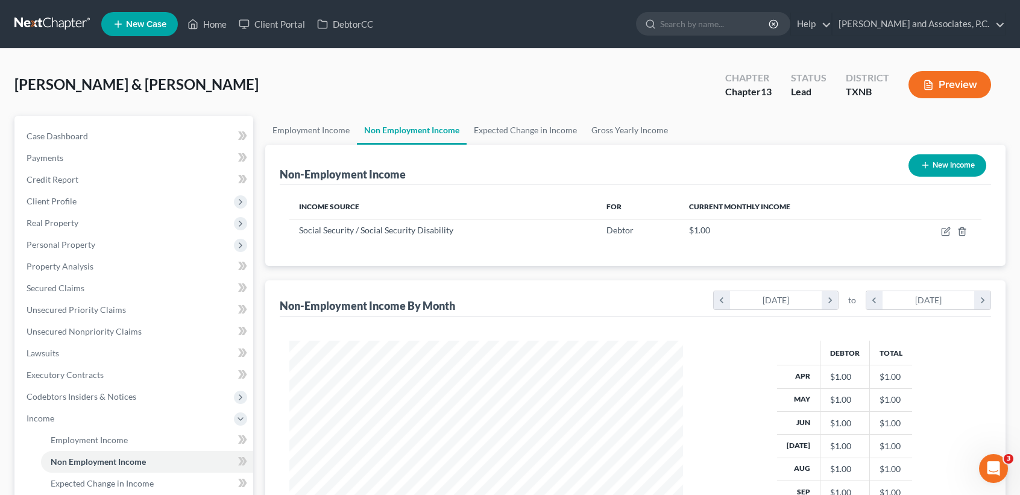
scroll to position [216, 417]
click at [506, 129] on link "Expected Change in Income" at bounding box center [526, 130] width 118 height 29
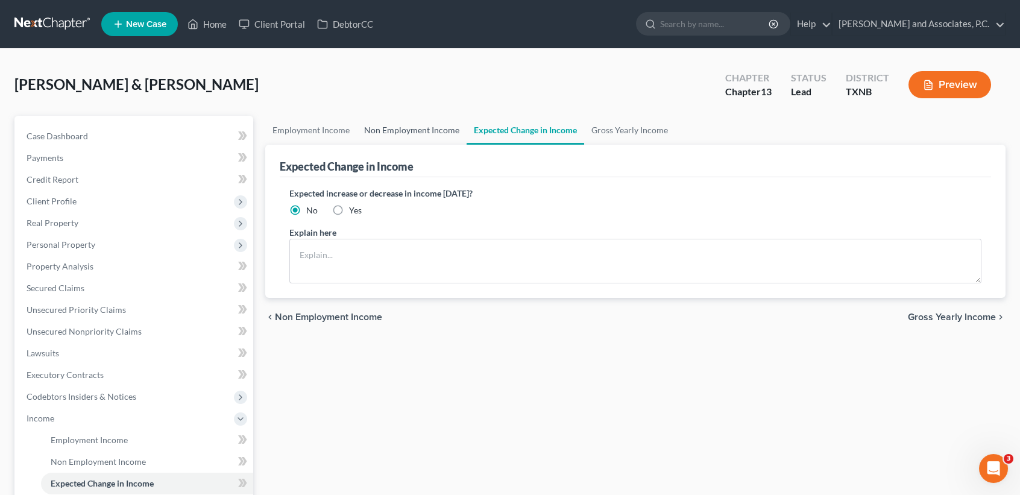
click at [408, 127] on link "Non Employment Income" at bounding box center [412, 130] width 110 height 29
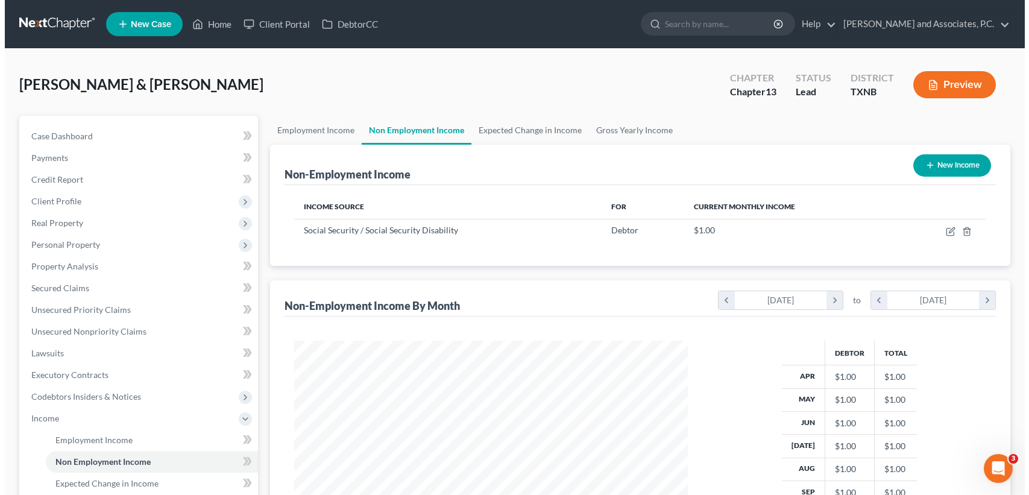
scroll to position [216, 417]
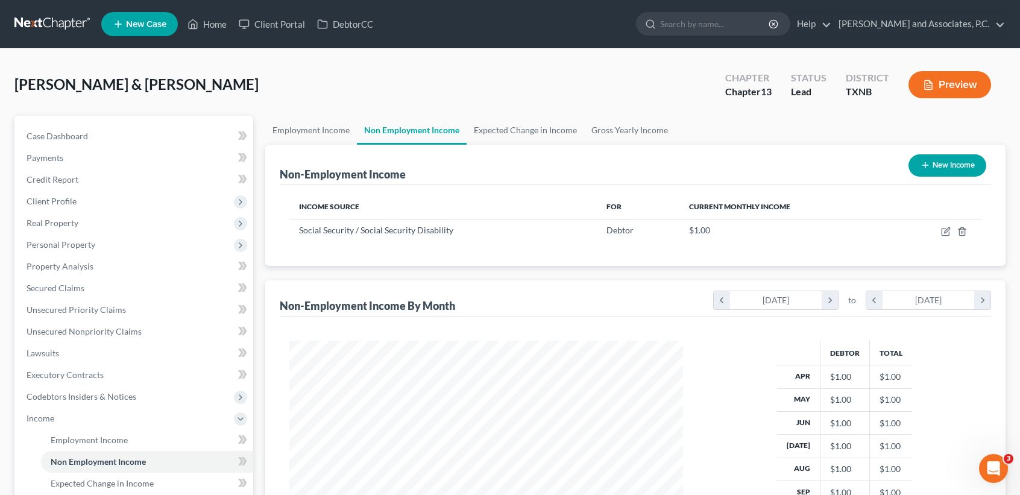
click at [959, 171] on button "New Income" at bounding box center [948, 165] width 78 height 22
select select "0"
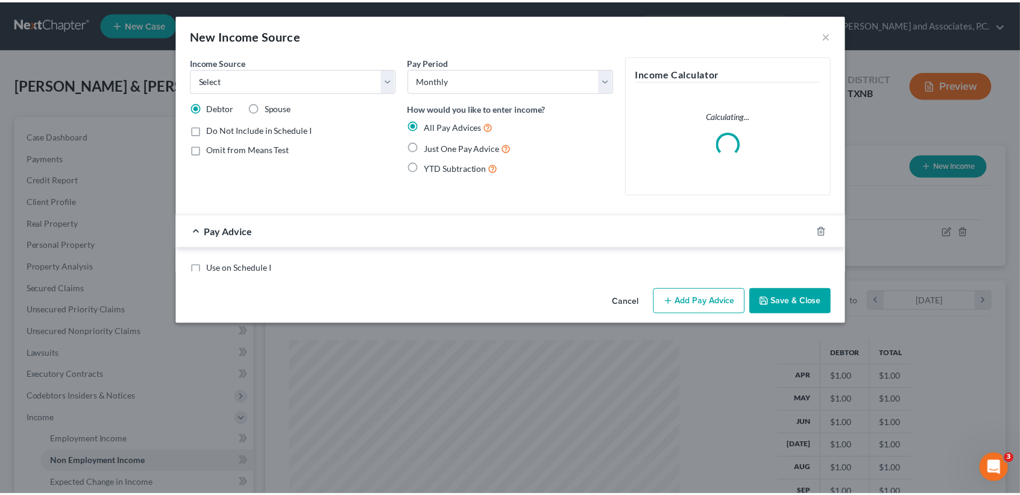
scroll to position [216, 421]
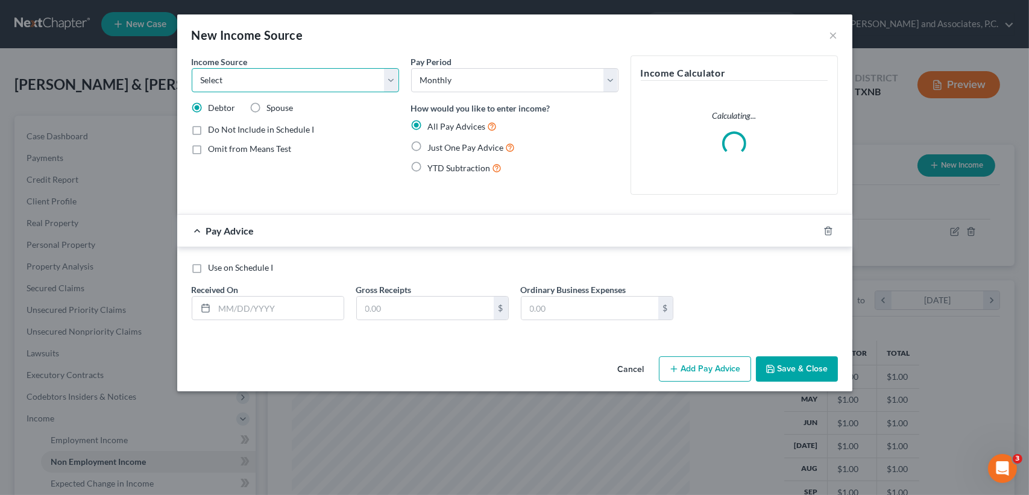
click at [295, 86] on select "Select Unemployment Disability (from employer) Pension Retirement Social Securi…" at bounding box center [295, 80] width 207 height 24
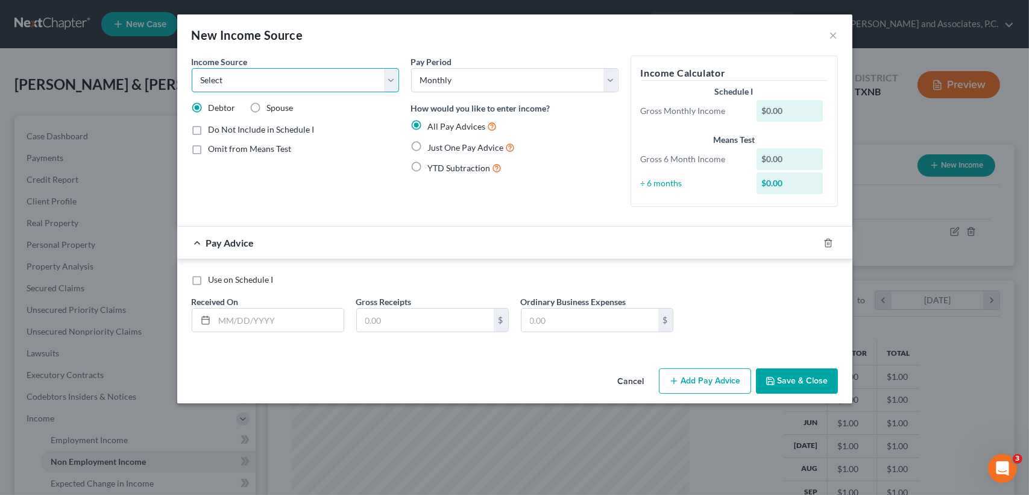
select select "8"
click at [192, 68] on select "Select Unemployment Disability (from employer) Pension Retirement Social Securi…" at bounding box center [295, 80] width 207 height 24
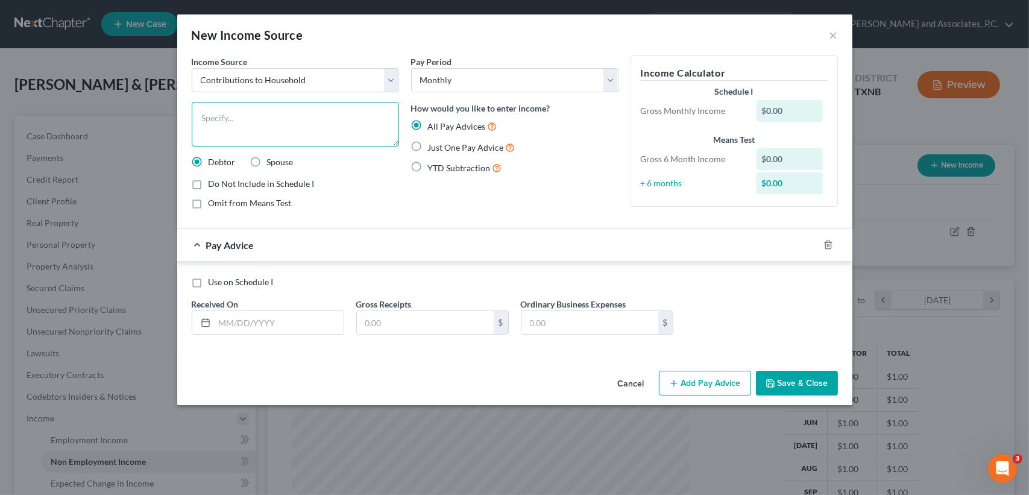
drag, startPoint x: 327, startPoint y: 124, endPoint x: 339, endPoint y: 112, distance: 17.1
click at [328, 123] on textarea at bounding box center [295, 124] width 207 height 45
type textarea "Daugther in law contributes"
click at [437, 144] on span "Just One Pay Advice" at bounding box center [466, 147] width 76 height 10
click at [437, 144] on input "Just One Pay Advice" at bounding box center [437, 144] width 8 height 8
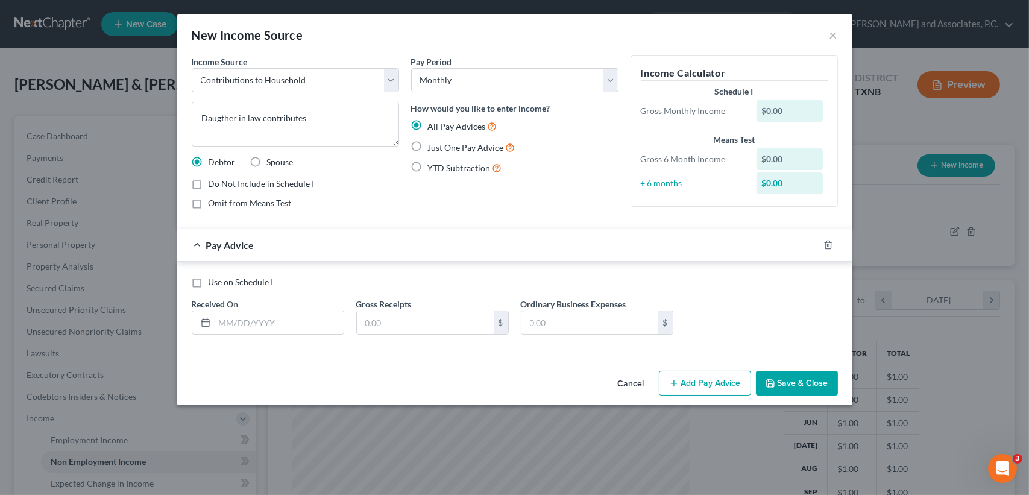
radio input "true"
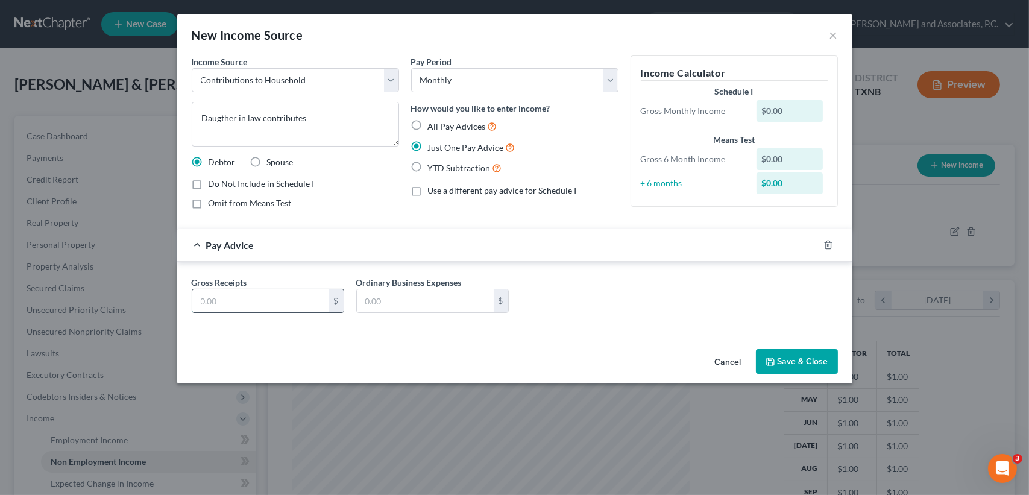
click at [324, 301] on input "text" at bounding box center [260, 300] width 137 height 23
type input "600.00"
click at [816, 352] on button "Save & Close" at bounding box center [797, 361] width 82 height 25
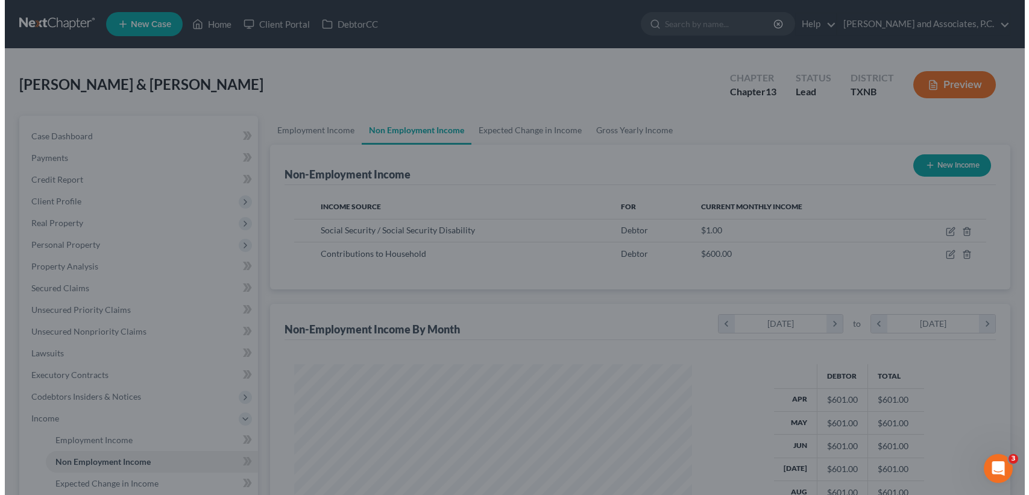
scroll to position [602679, 602477]
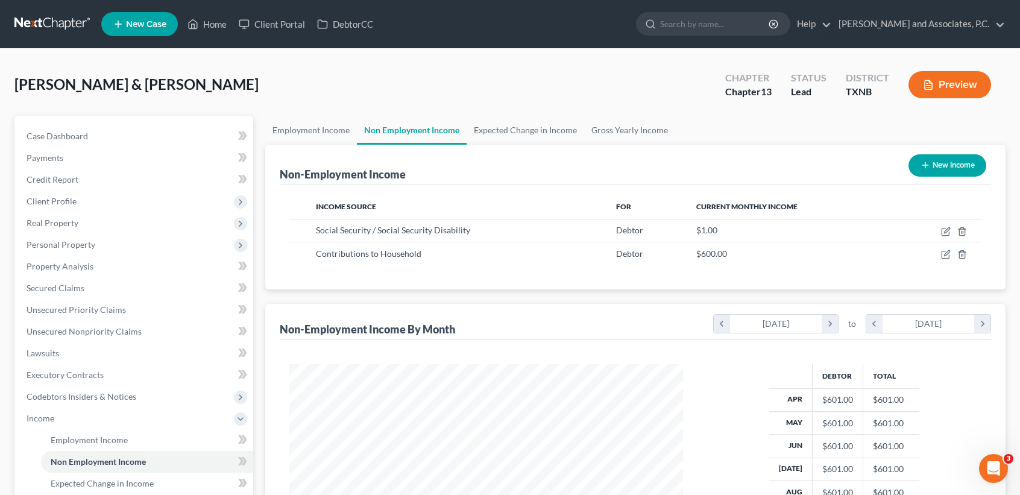
click at [949, 166] on button "New Income" at bounding box center [948, 165] width 78 height 22
select select "0"
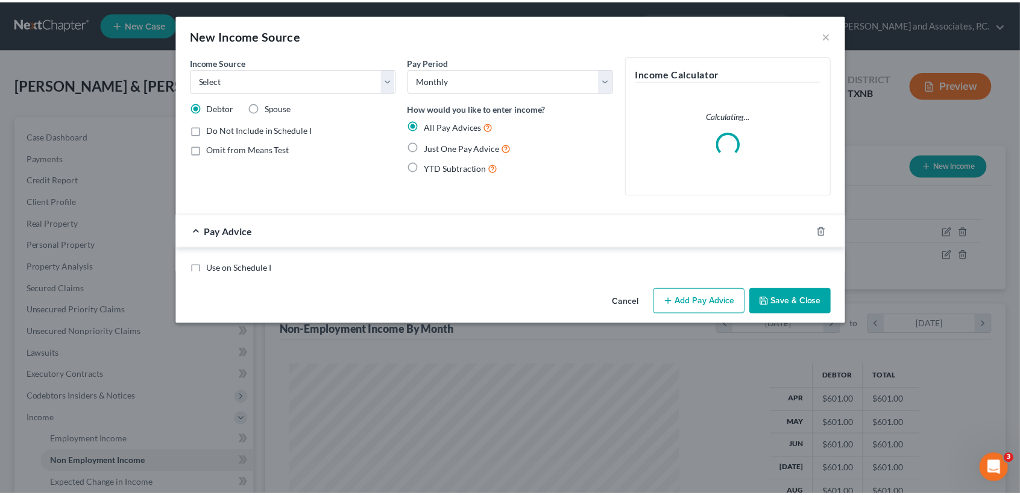
scroll to position [216, 421]
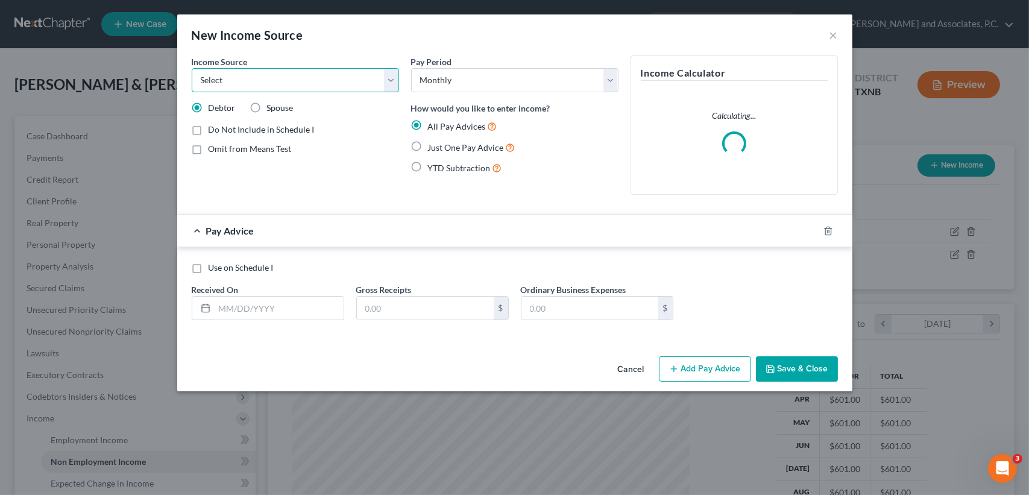
click at [350, 80] on select "Select Unemployment Disability (from employer) Pension Retirement Social Securi…" at bounding box center [295, 80] width 207 height 24
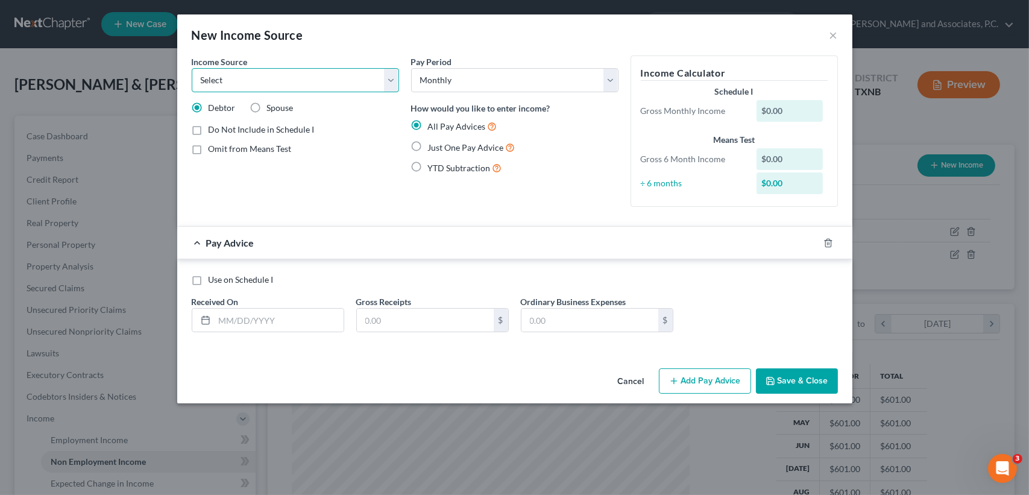
select select "13"
click at [192, 68] on select "Select Unemployment Disability (from employer) Pension Retirement Social Securi…" at bounding box center [295, 80] width 207 height 24
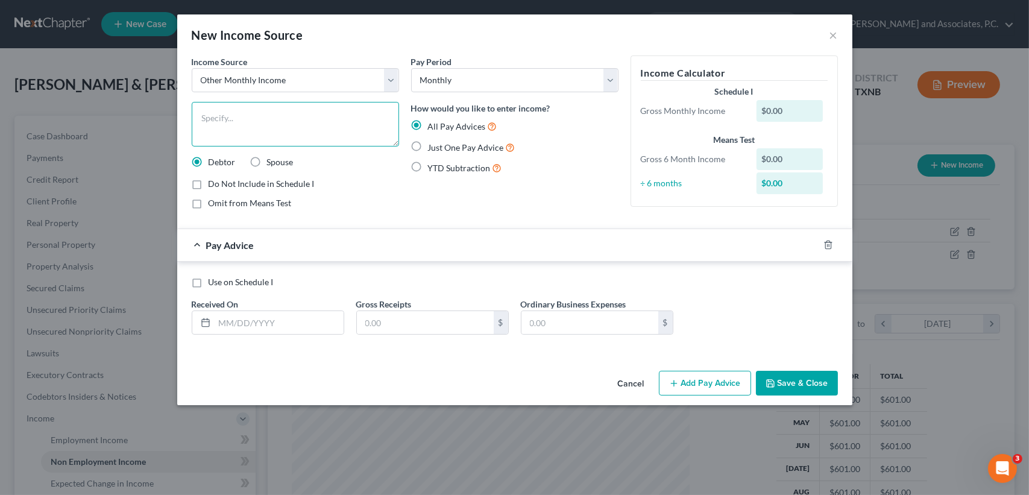
click at [264, 138] on textarea at bounding box center [295, 124] width 207 height 45
type textarea "Food benefits"
drag, startPoint x: 459, startPoint y: 151, endPoint x: 406, endPoint y: 204, distance: 74.6
click at [459, 150] on span "Just One Pay Advice" at bounding box center [466, 147] width 76 height 10
click at [441, 148] on input "Just One Pay Advice" at bounding box center [437, 144] width 8 height 8
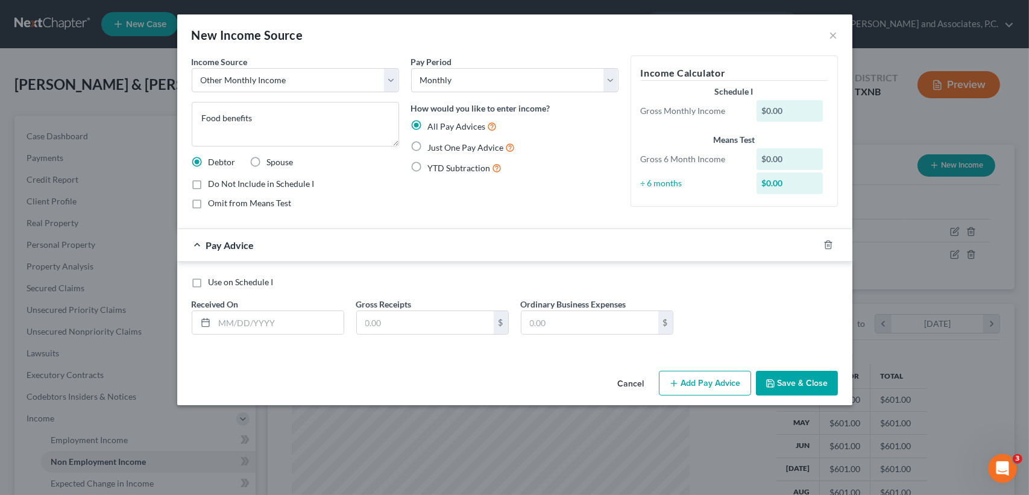
radio input "true"
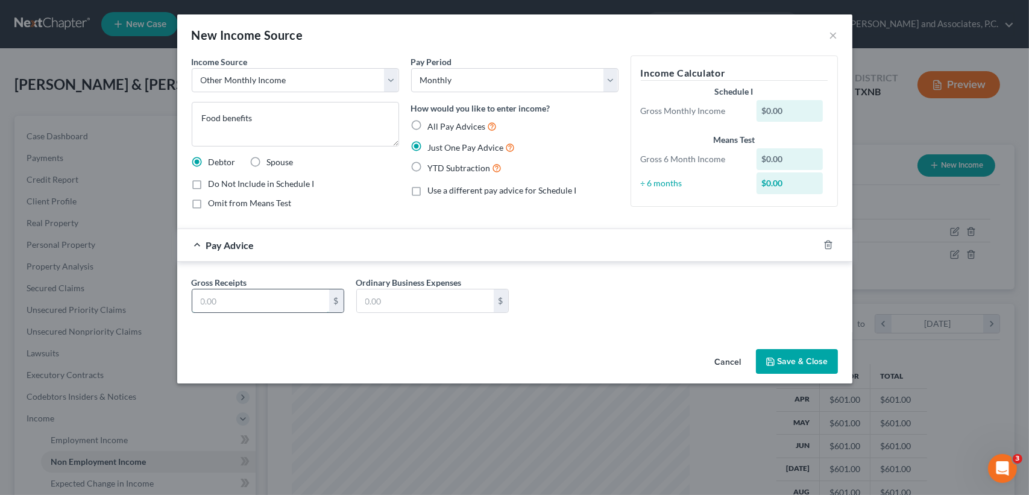
click at [312, 299] on input "text" at bounding box center [260, 300] width 137 height 23
type input "544.00"
click at [799, 352] on button "Save & Close" at bounding box center [797, 361] width 82 height 25
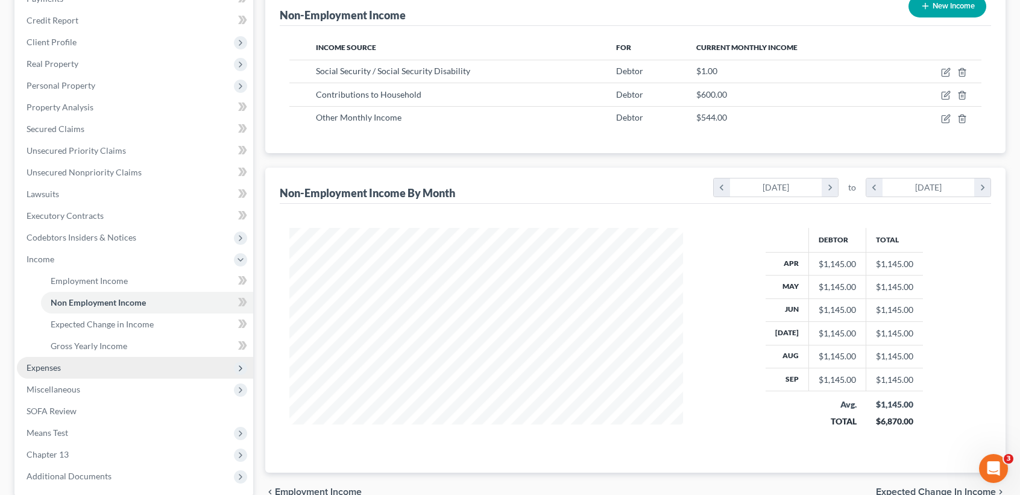
scroll to position [160, 0]
click at [71, 367] on span "Expenses" at bounding box center [135, 367] width 236 height 22
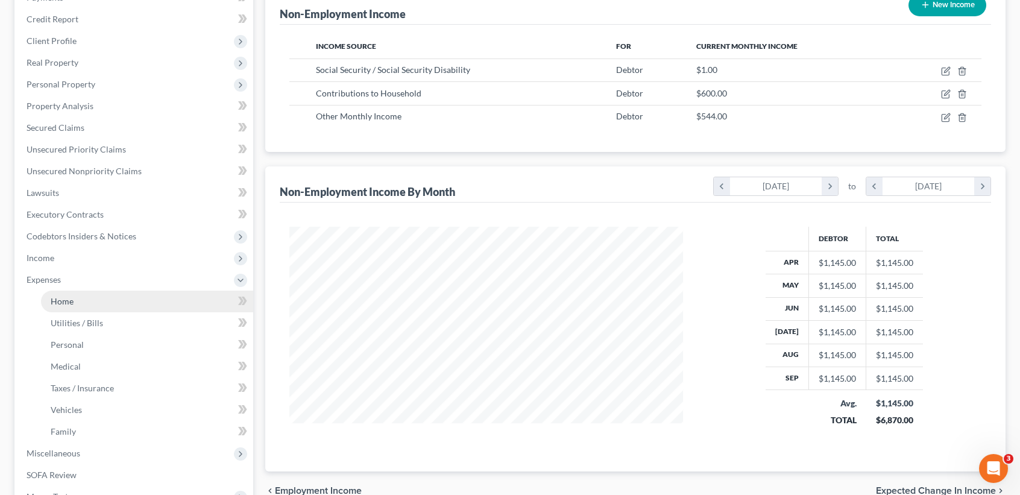
click at [66, 309] on link "Home" at bounding box center [147, 302] width 212 height 22
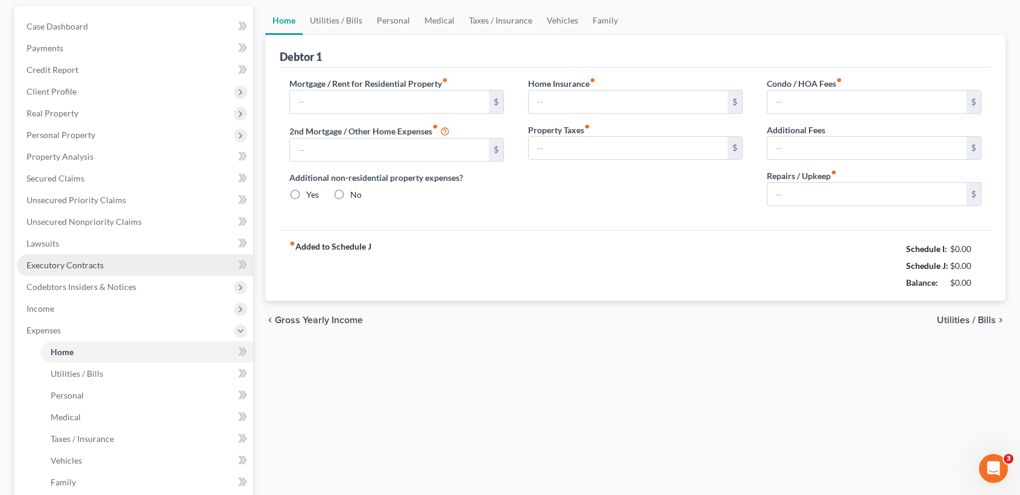
type input "1,301.00"
type input "0.00"
radio input "true"
type input "0.00"
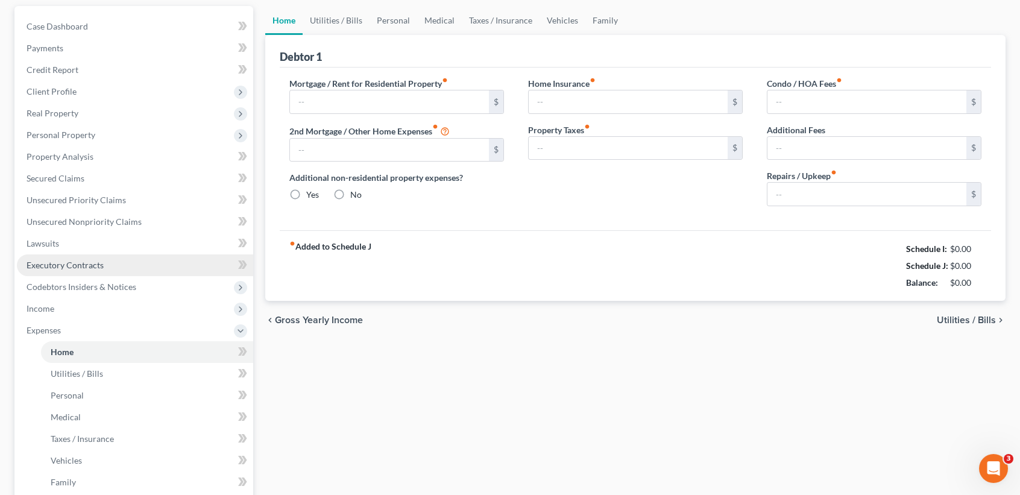
type input "0.00"
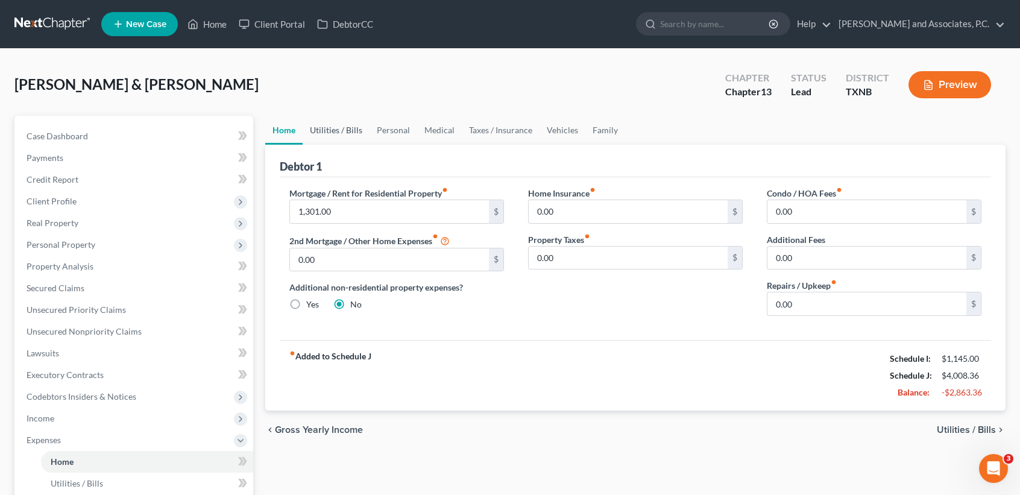
click at [339, 134] on link "Utilities / Bills" at bounding box center [336, 130] width 67 height 29
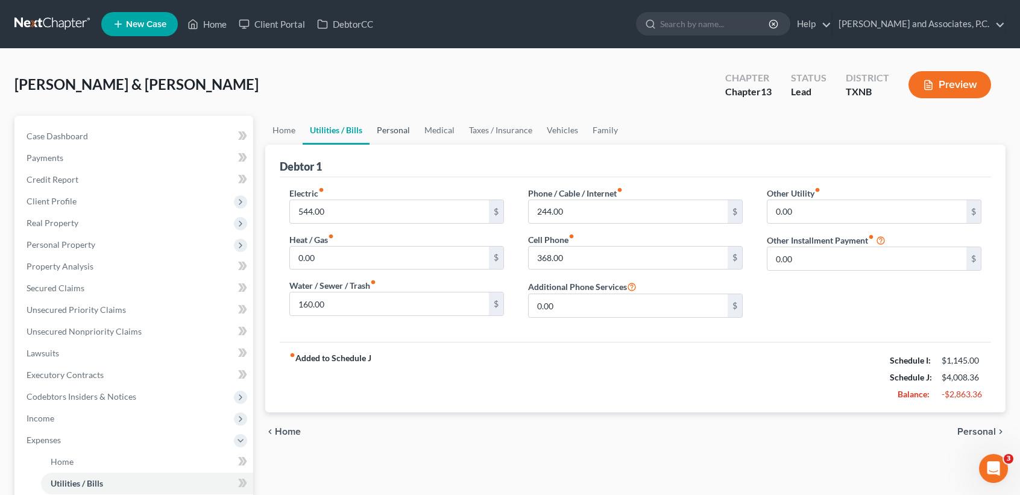
click at [399, 127] on link "Personal" at bounding box center [394, 130] width 48 height 29
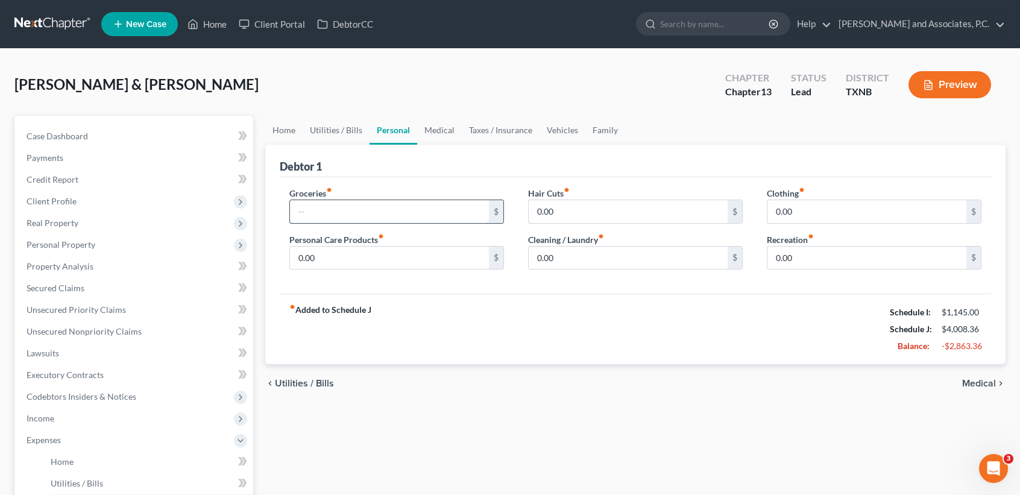
click at [367, 212] on input "text" at bounding box center [389, 211] width 199 height 23
type input "1,200.00"
click at [365, 177] on div "Groceries fiber_manual_record 1,200.00 $ Personal Care Products fiber_manual_re…" at bounding box center [635, 235] width 711 height 117
click at [444, 130] on link "Medical" at bounding box center [439, 130] width 45 height 29
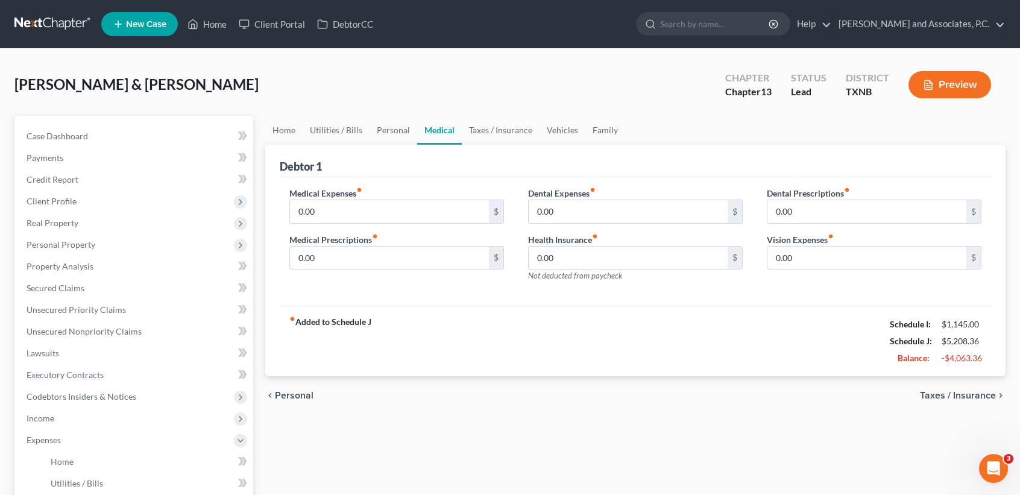
click at [372, 224] on div "Medical Expenses fiber_manual_record 0.00 $ Medical Prescriptions fiber_manual_…" at bounding box center [396, 239] width 239 height 105
click at [375, 216] on input "0.00" at bounding box center [389, 211] width 199 height 23
click at [405, 131] on link "Personal" at bounding box center [394, 130] width 48 height 29
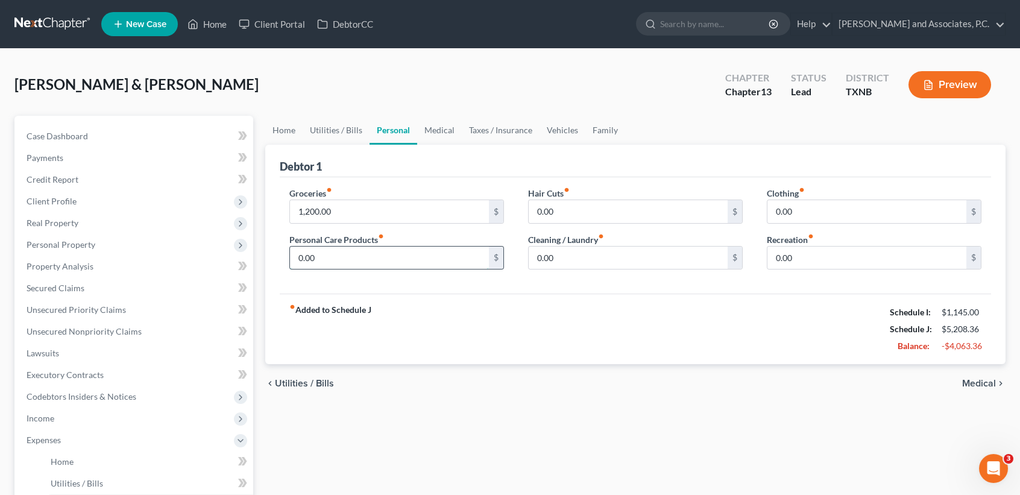
click at [379, 256] on input "0.00" at bounding box center [389, 258] width 199 height 23
click at [430, 133] on link "Medical" at bounding box center [439, 130] width 45 height 29
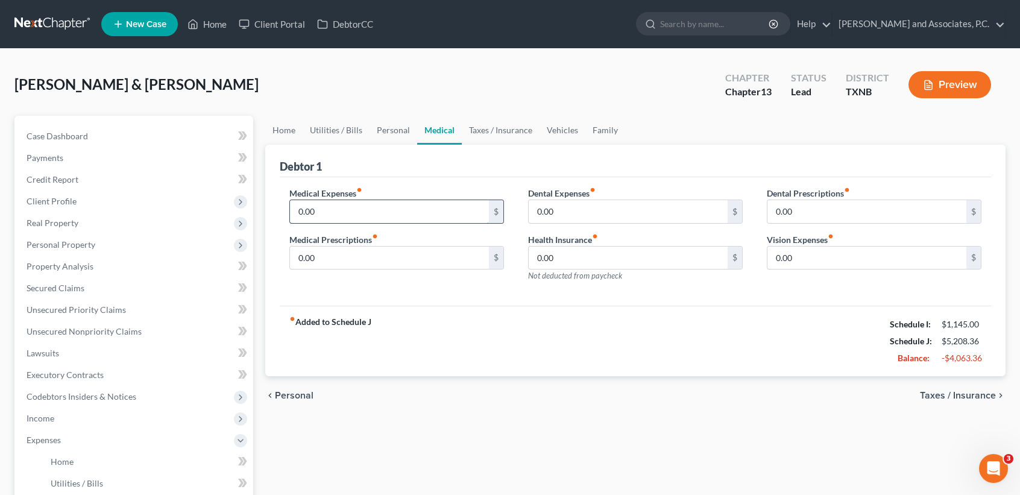
click at [391, 213] on input "0.00" at bounding box center [389, 211] width 199 height 23
type input "25.00"
click at [425, 399] on div "chevron_left Personal Taxes / Insurance chevron_right" at bounding box center [635, 395] width 740 height 39
click at [395, 253] on input "0.00" at bounding box center [389, 258] width 199 height 23
click at [408, 271] on div "Medical Expenses fiber_manual_record 25.00 $ Medical Prescriptions fiber_manual…" at bounding box center [396, 239] width 239 height 105
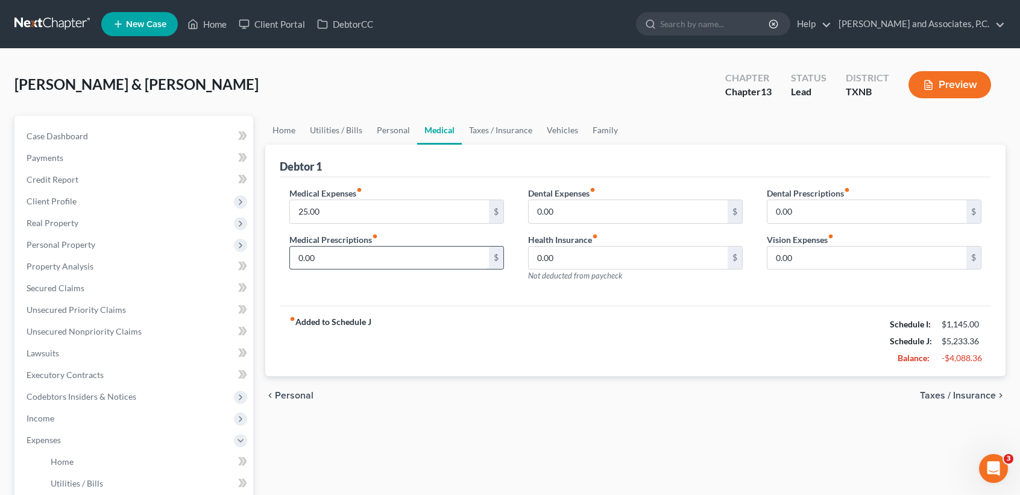
click at [405, 256] on input "0.00" at bounding box center [389, 258] width 199 height 23
type input "60.00"
click at [517, 128] on link "Taxes / Insurance" at bounding box center [501, 130] width 78 height 29
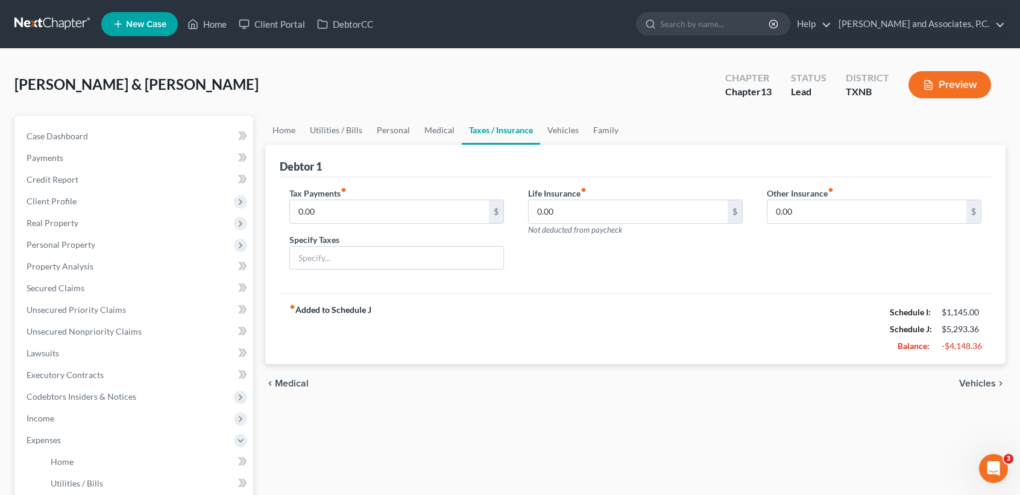
click at [563, 343] on div "fiber_manual_record Added to Schedule J Schedule I: $1,145.00 Schedule J: $5,29…" at bounding box center [635, 329] width 711 height 71
click at [579, 212] on input "0.00" at bounding box center [628, 211] width 199 height 23
type input "16.86"
click at [532, 392] on div "chevron_left Medical Vehicles chevron_right" at bounding box center [635, 383] width 740 height 39
click at [565, 137] on link "Vehicles" at bounding box center [563, 130] width 46 height 29
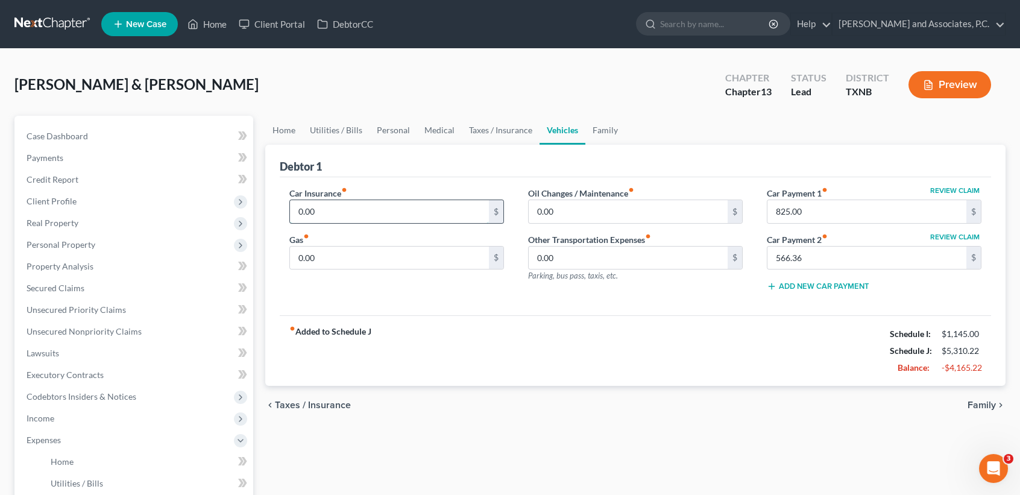
click at [333, 210] on input "0.00" at bounding box center [389, 211] width 199 height 23
click at [353, 274] on div "Car Insurance fiber_manual_record 0.00 $ Gas fiber_manual_record 0.00 $" at bounding box center [396, 244] width 239 height 115
click at [354, 258] on input "0.00" at bounding box center [389, 258] width 199 height 23
type input "500.00"
click at [651, 106] on div "[PERSON_NAME] & [PERSON_NAME] Upgraded Chapter Chapter 13 Status [GEOGRAPHIC_DA…" at bounding box center [509, 89] width 991 height 52
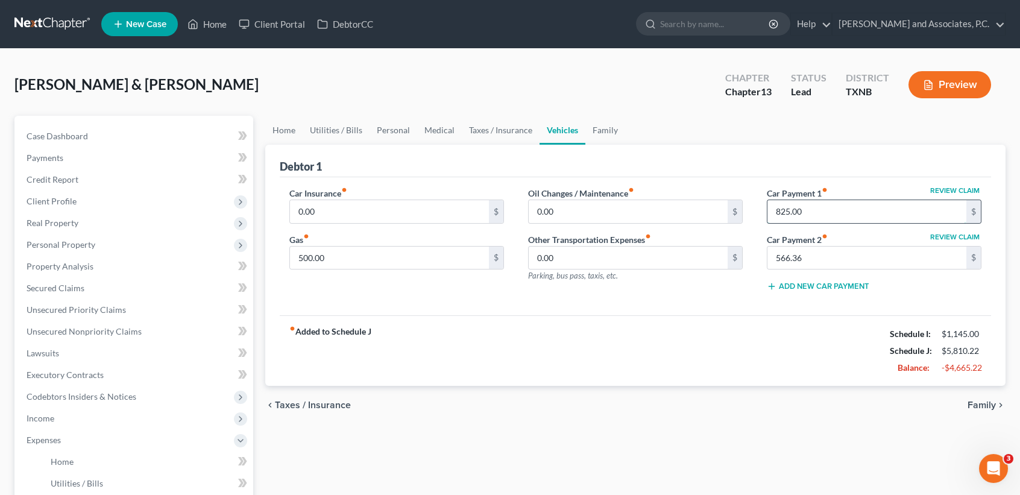
click at [851, 211] on input "825.00" at bounding box center [866, 211] width 199 height 23
type input "0.00"
drag, startPoint x: 733, startPoint y: 339, endPoint x: 731, endPoint y: 323, distance: 16.4
click at [733, 338] on div "fiber_manual_record Added to Schedule J Schedule I: $1,145.00 Schedule J: $4,98…" at bounding box center [635, 350] width 711 height 71
click at [616, 121] on link "Family" at bounding box center [605, 130] width 40 height 29
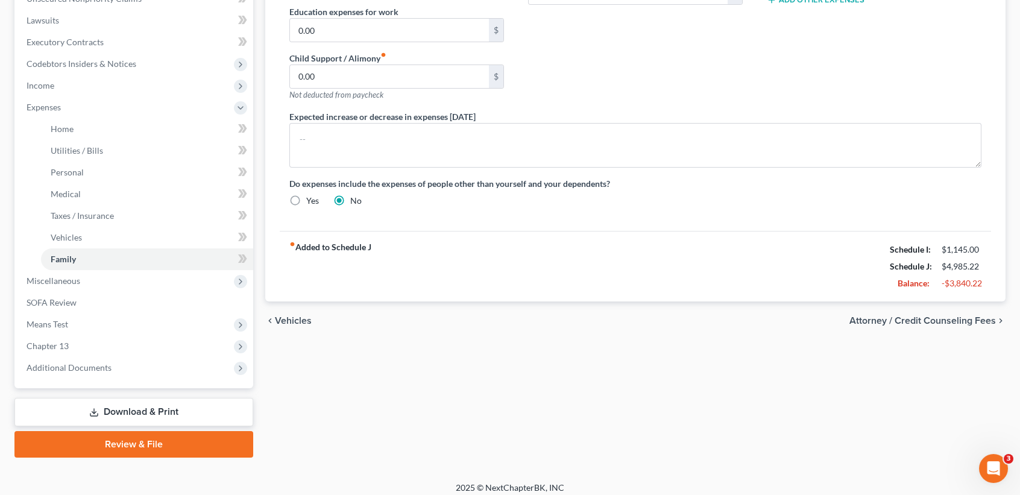
scroll to position [339, 0]
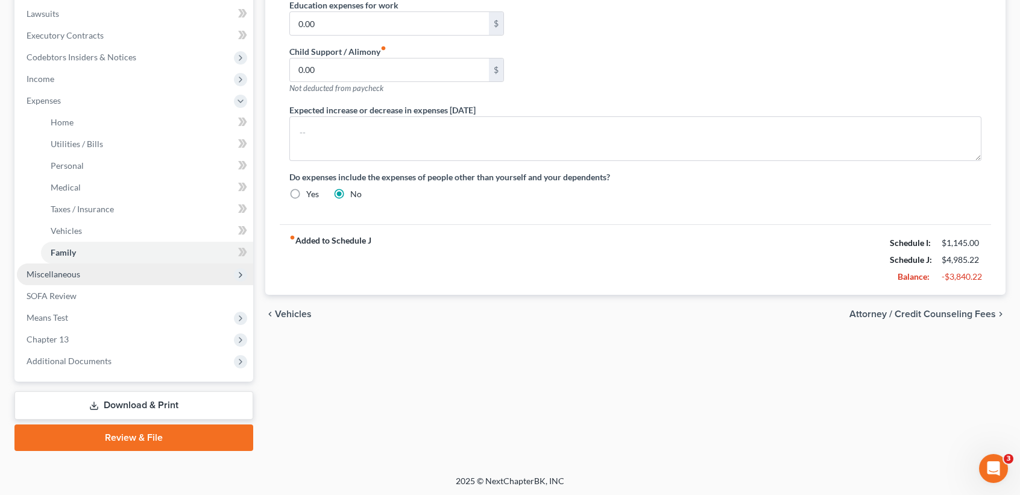
click at [98, 271] on span "Miscellaneous" at bounding box center [135, 274] width 236 height 22
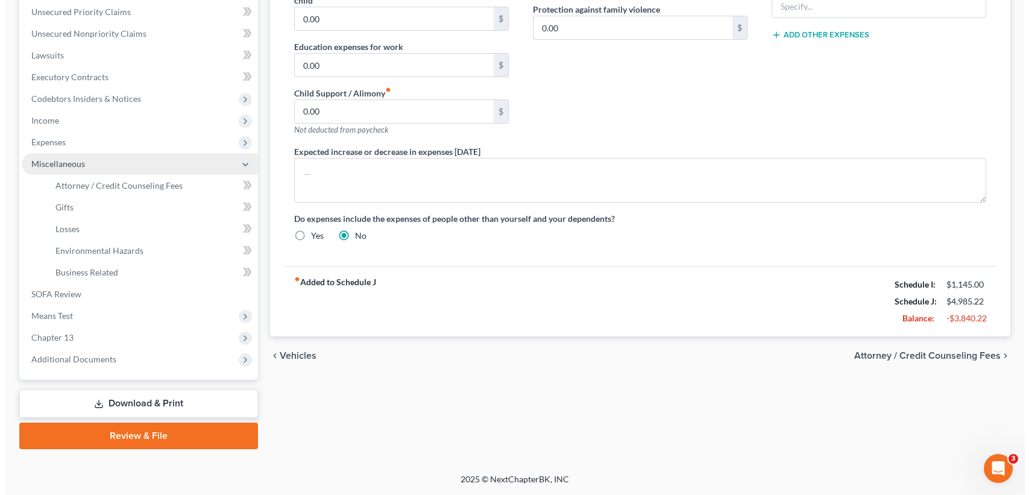
scroll to position [296, 0]
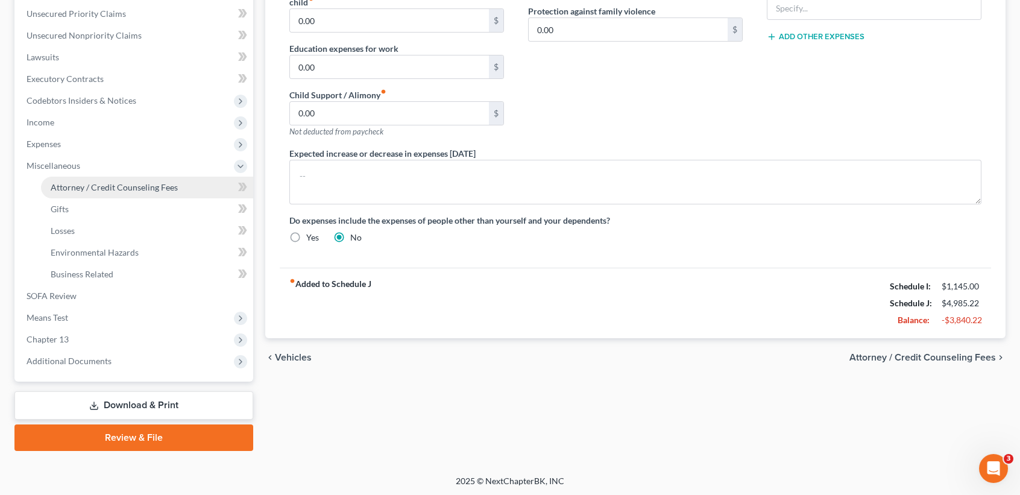
click at [86, 194] on link "Attorney / Credit Counseling Fees" at bounding box center [147, 188] width 212 height 22
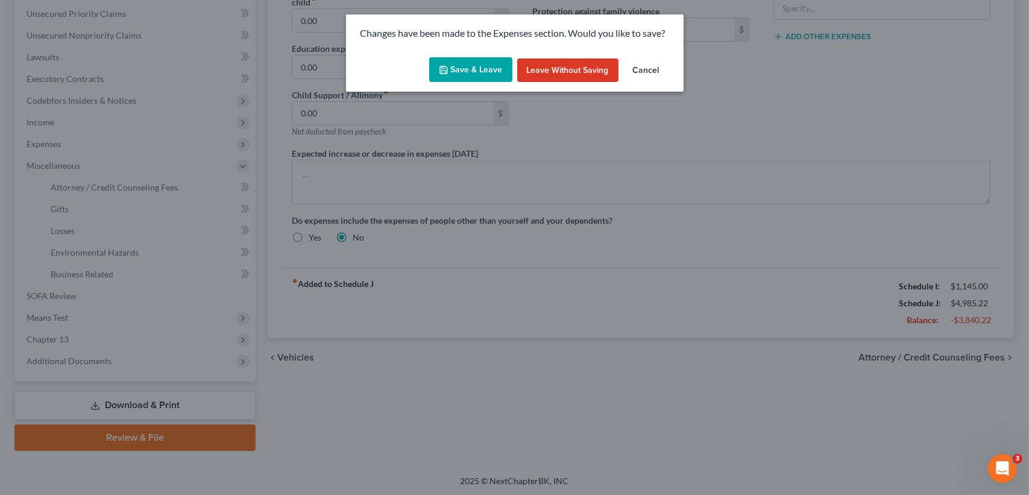
click at [495, 67] on button "Save & Leave" at bounding box center [470, 69] width 83 height 25
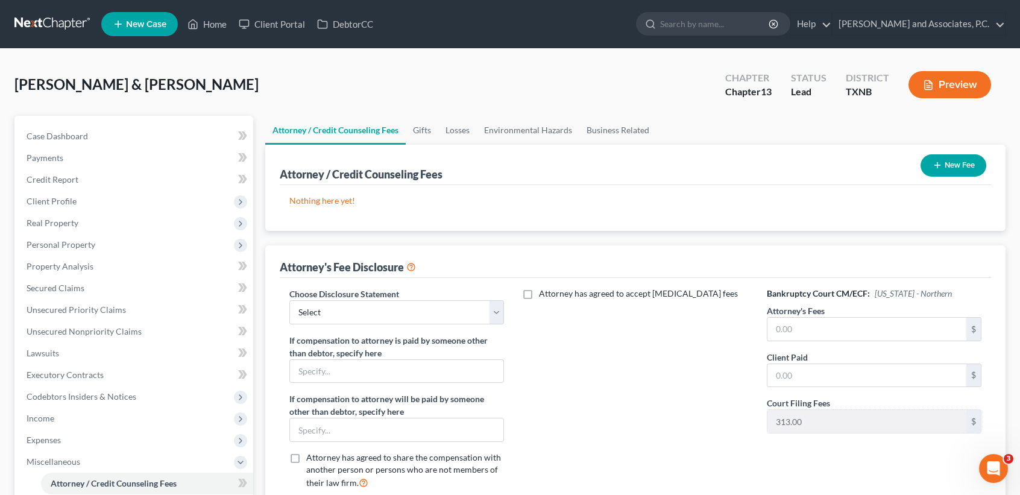
click at [967, 168] on button "New Fee" at bounding box center [954, 165] width 66 height 22
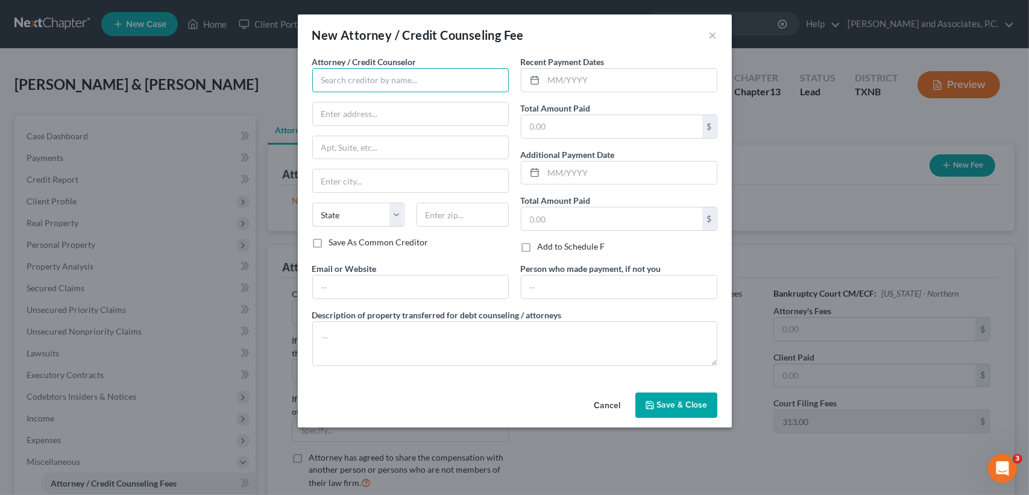
click at [396, 74] on input "text" at bounding box center [410, 80] width 197 height 24
click at [607, 405] on button "Cancel" at bounding box center [608, 406] width 46 height 24
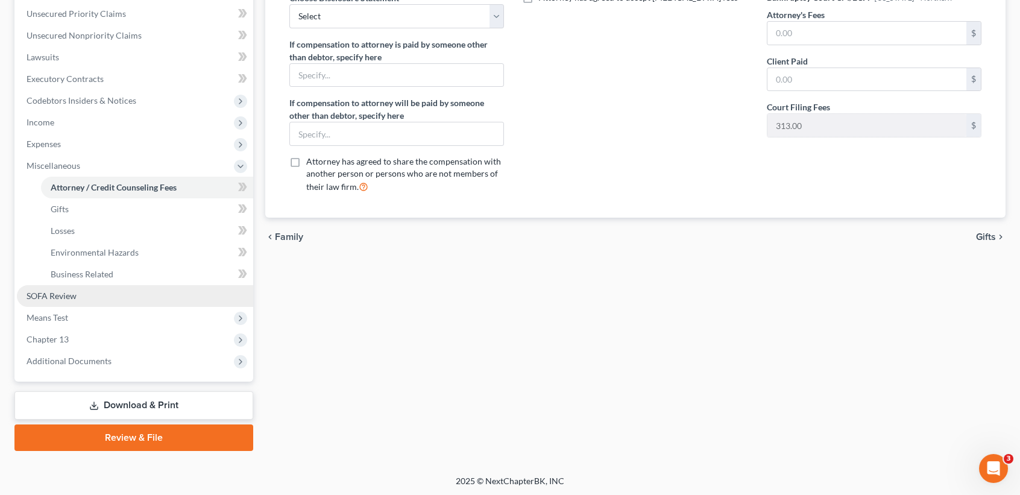
click at [61, 297] on span "SOFA Review" at bounding box center [52, 296] width 50 height 10
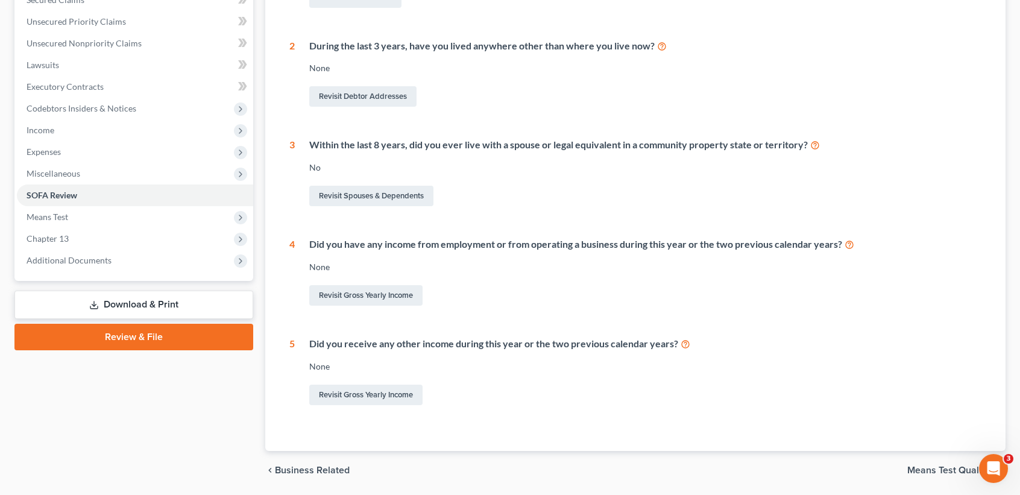
scroll to position [327, 0]
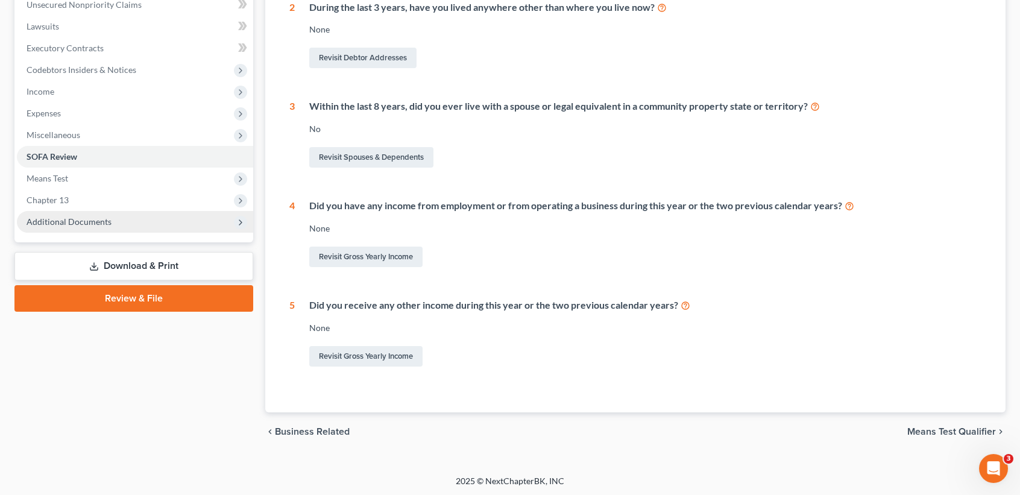
click at [55, 219] on span "Additional Documents" at bounding box center [69, 221] width 85 height 10
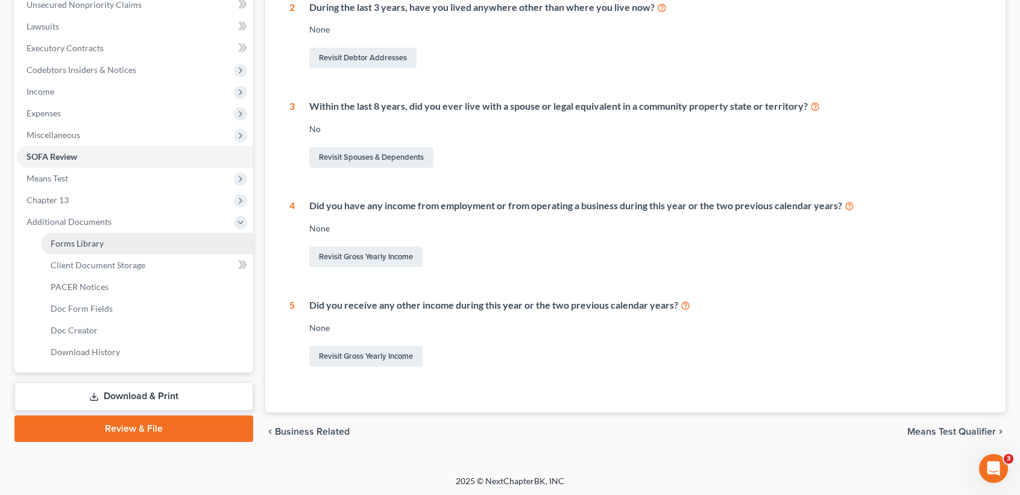
click at [98, 248] on link "Forms Library" at bounding box center [147, 244] width 212 height 22
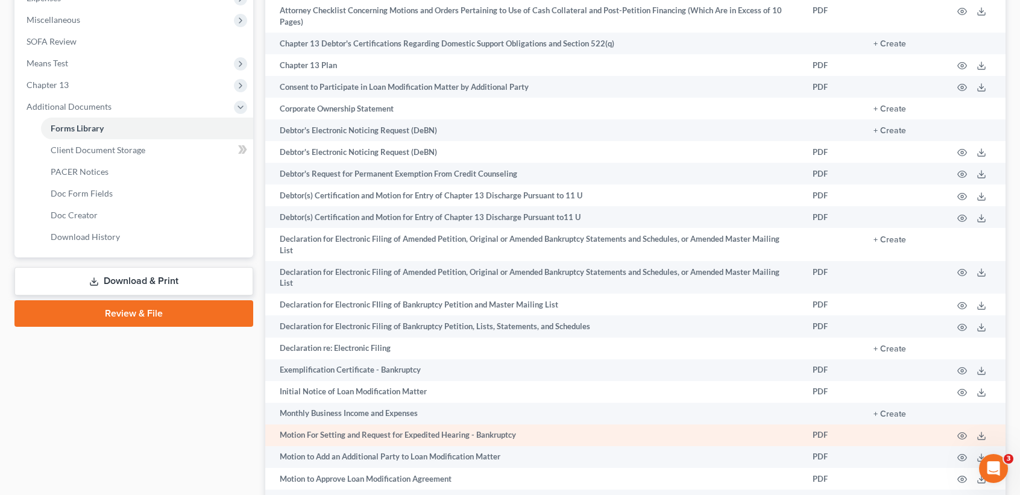
scroll to position [482, 0]
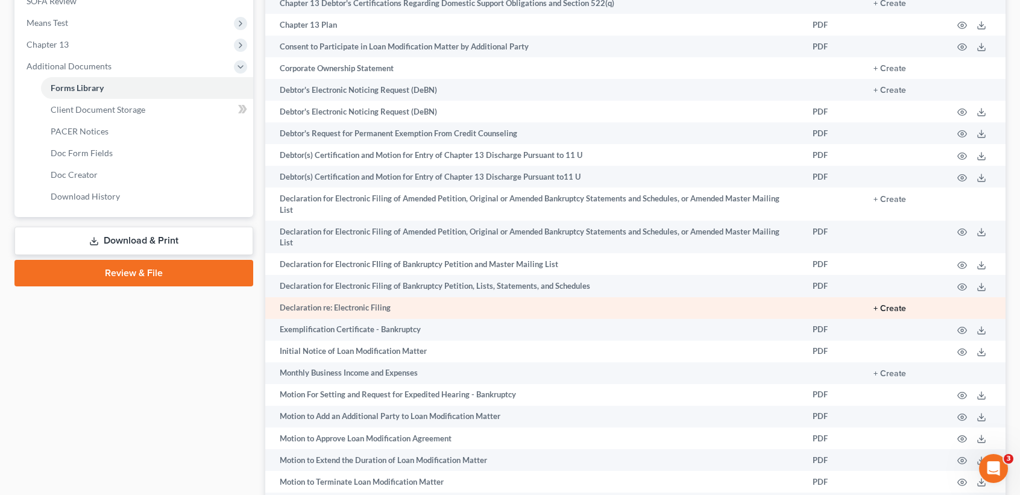
click at [884, 304] on button "+ Create" at bounding box center [890, 308] width 33 height 8
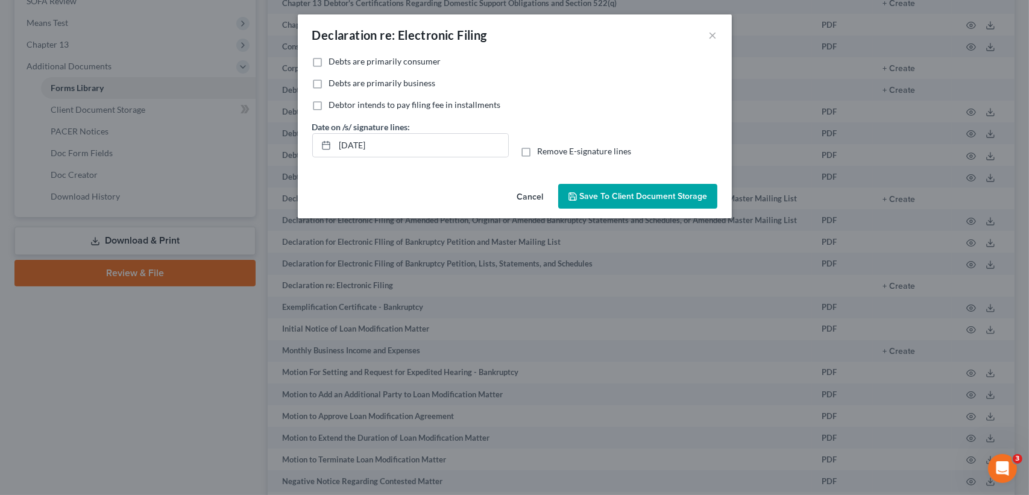
click at [553, 147] on span "Remove E-signature lines" at bounding box center [585, 151] width 94 height 10
click at [550, 147] on input "Remove E-signature lines" at bounding box center [547, 149] width 8 height 8
checkbox input "true"
click at [357, 58] on span "Debts are primarily consumer" at bounding box center [385, 61] width 112 height 10
click at [342, 58] on input "Debts are primarily consumer" at bounding box center [338, 59] width 8 height 8
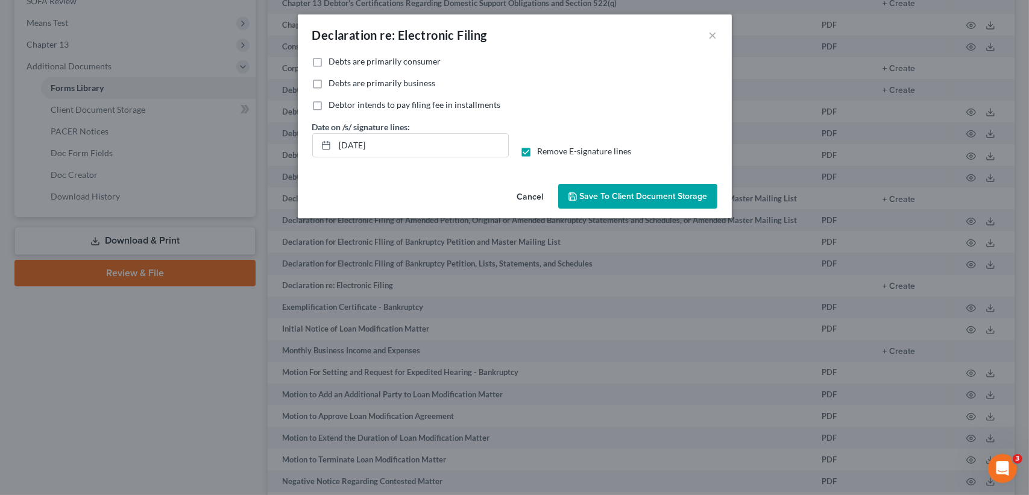
checkbox input "true"
click at [599, 203] on button "Save to Client Document Storage" at bounding box center [637, 196] width 159 height 25
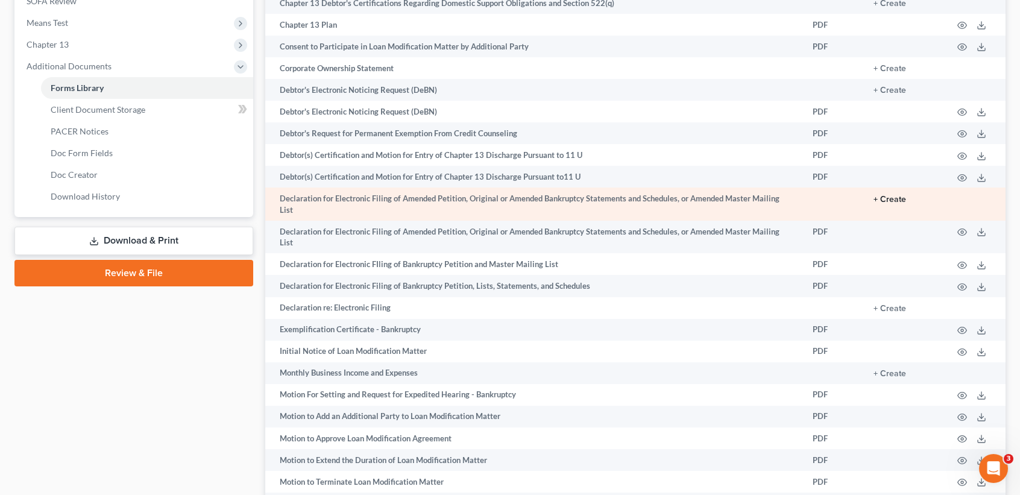
click at [886, 201] on button "+ Create" at bounding box center [890, 199] width 33 height 8
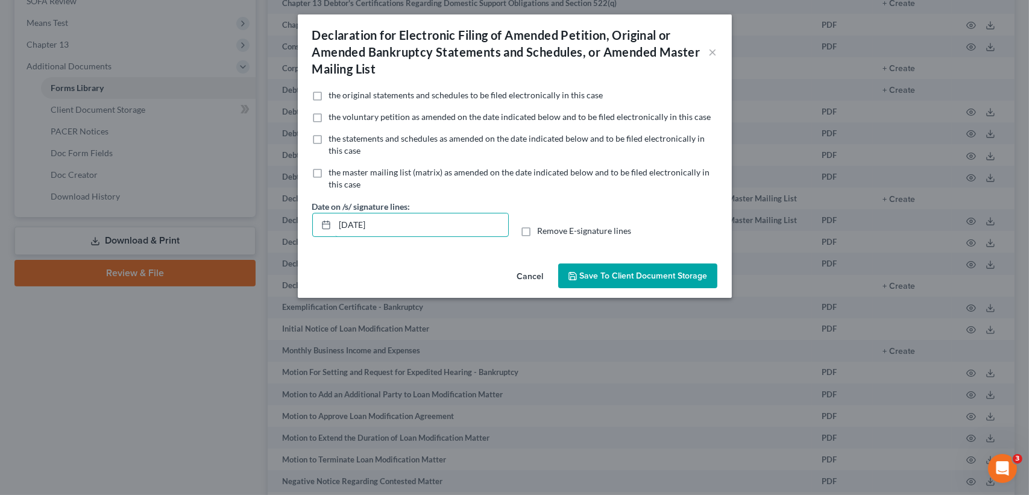
drag, startPoint x: 376, startPoint y: 225, endPoint x: 260, endPoint y: 224, distance: 116.4
click at [254, 227] on div "Declaration for Electronic Filing of Amended Petition, Original or Amended Bank…" at bounding box center [514, 247] width 1029 height 495
click at [555, 228] on span "Remove E-signature lines" at bounding box center [585, 230] width 94 height 10
click at [550, 228] on input "Remove E-signature lines" at bounding box center [547, 229] width 8 height 8
checkbox input "true"
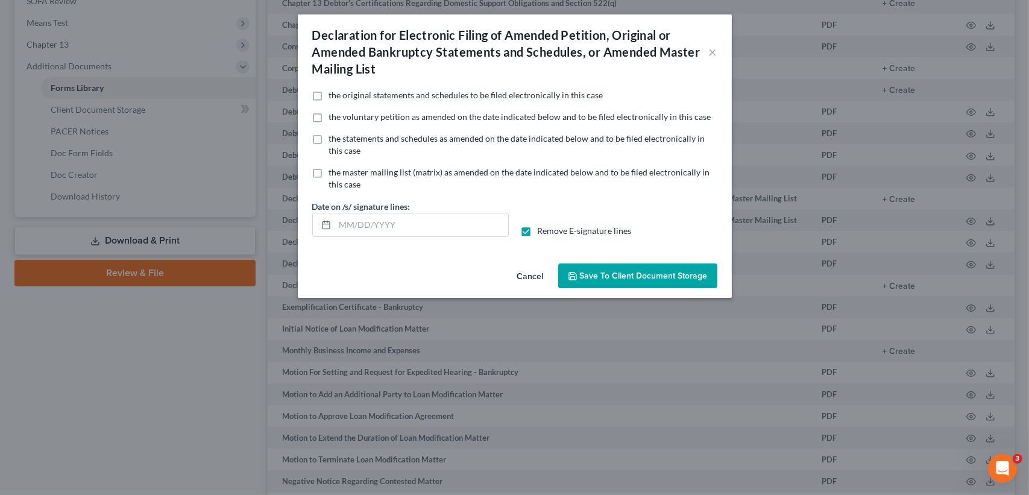
click at [597, 266] on button "Save to Client Document Storage" at bounding box center [637, 275] width 159 height 25
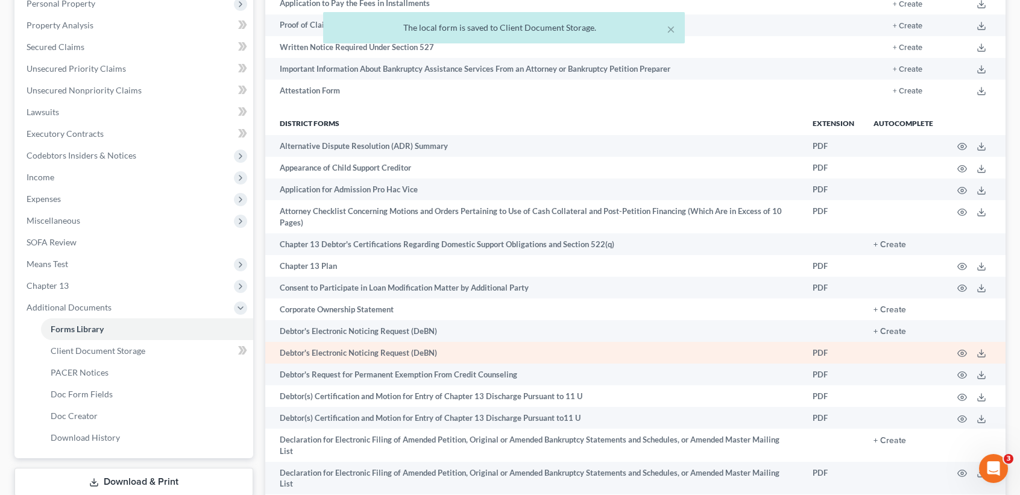
scroll to position [0, 0]
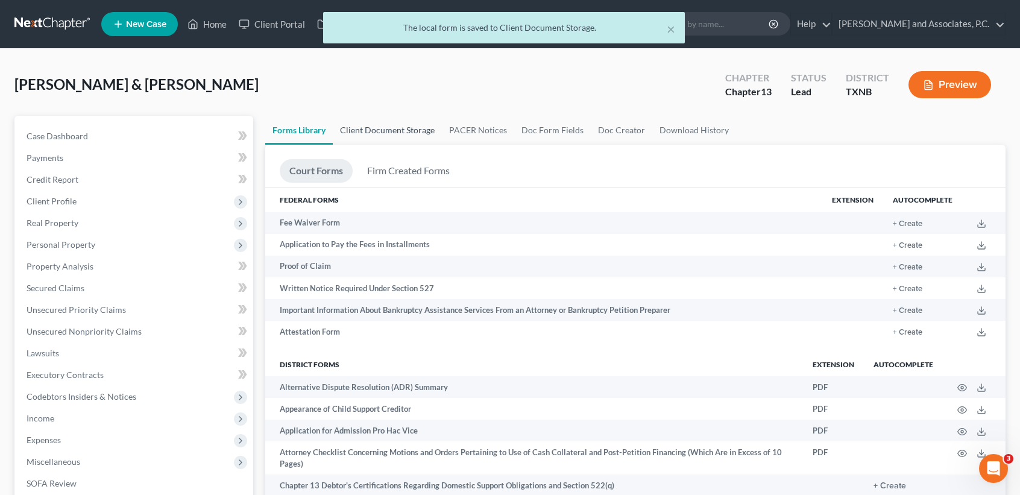
click at [391, 134] on link "Client Document Storage" at bounding box center [387, 130] width 109 height 29
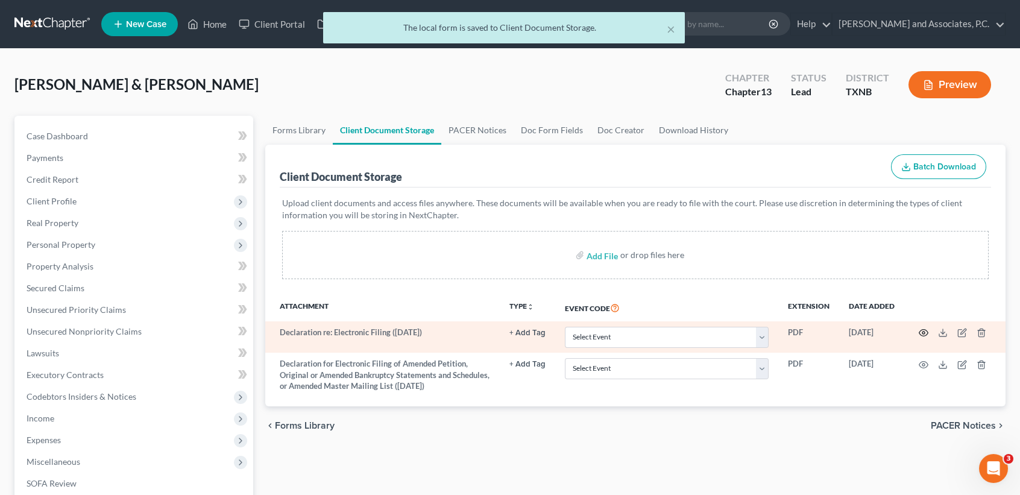
click at [924, 330] on icon "button" at bounding box center [924, 333] width 10 height 10
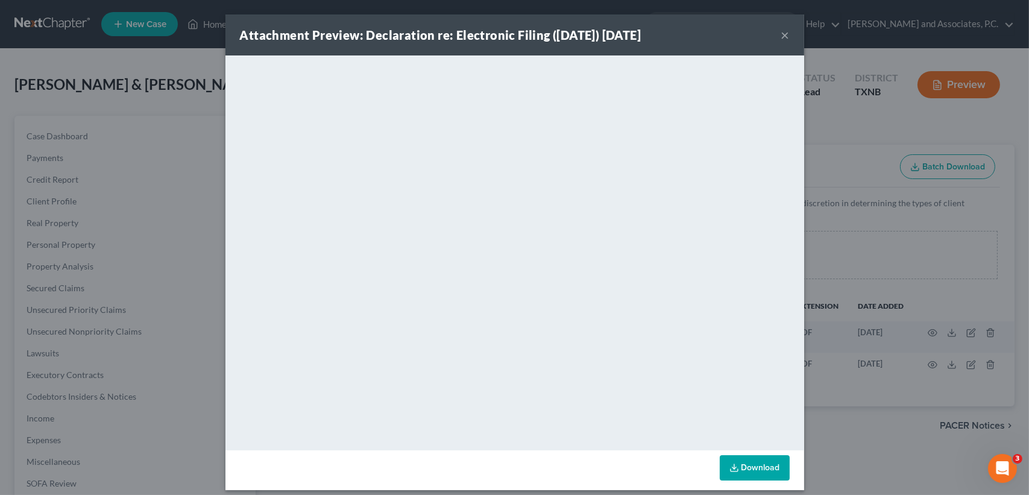
click at [782, 32] on button "×" at bounding box center [785, 35] width 8 height 14
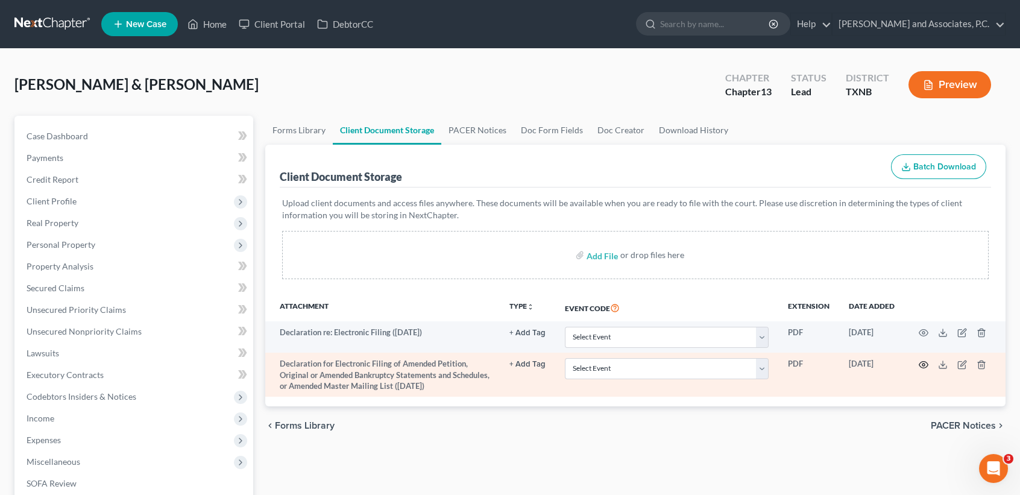
click at [921, 360] on icon "button" at bounding box center [924, 365] width 10 height 10
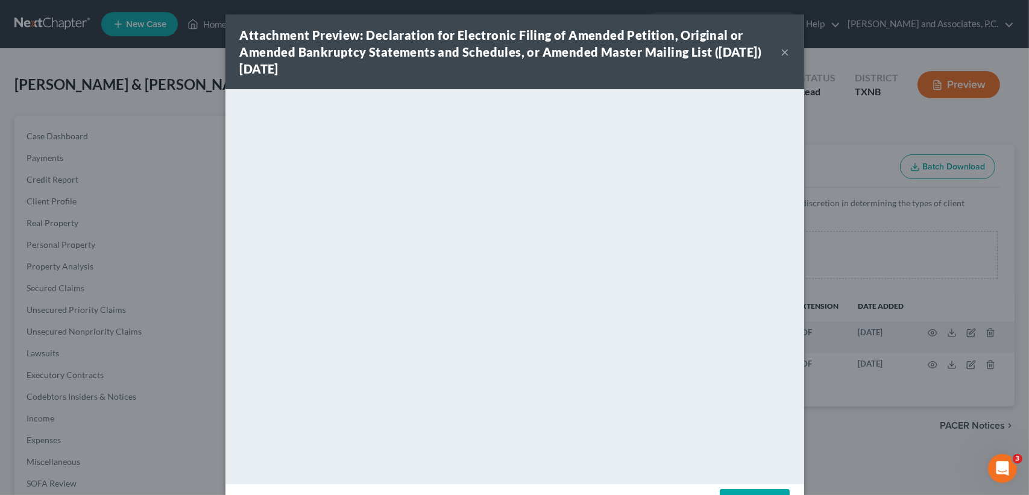
click at [787, 48] on div "Attachment Preview: Declaration for Electronic Filing of Amended Petition, Orig…" at bounding box center [514, 51] width 579 height 75
click at [784, 51] on div "Attachment Preview: Declaration for Electronic Filing of Amended Petition, Orig…" at bounding box center [514, 51] width 579 height 75
click at [783, 52] on button "×" at bounding box center [785, 52] width 8 height 14
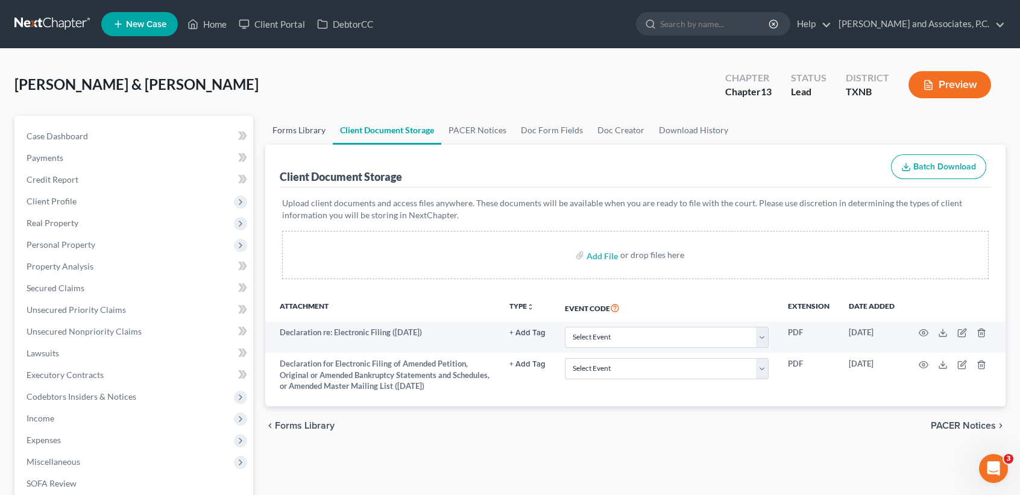
click at [309, 130] on link "Forms Library" at bounding box center [299, 130] width 68 height 29
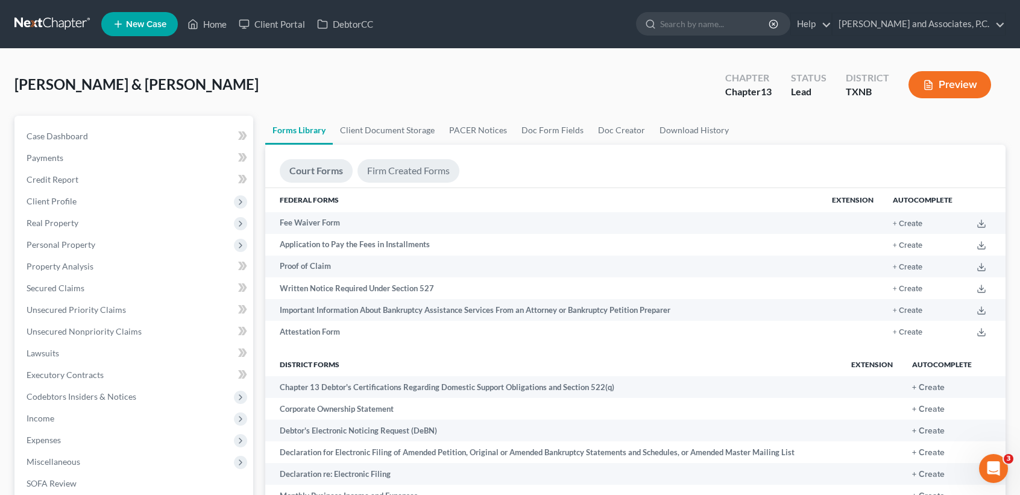
click at [402, 172] on link "Firm Created Forms" at bounding box center [409, 171] width 102 height 24
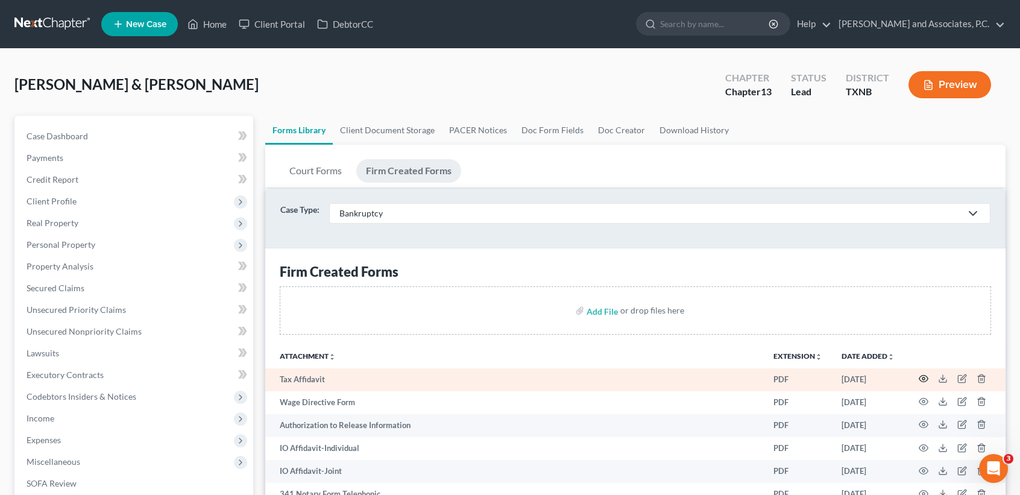
click at [924, 379] on circle "button" at bounding box center [923, 378] width 2 height 2
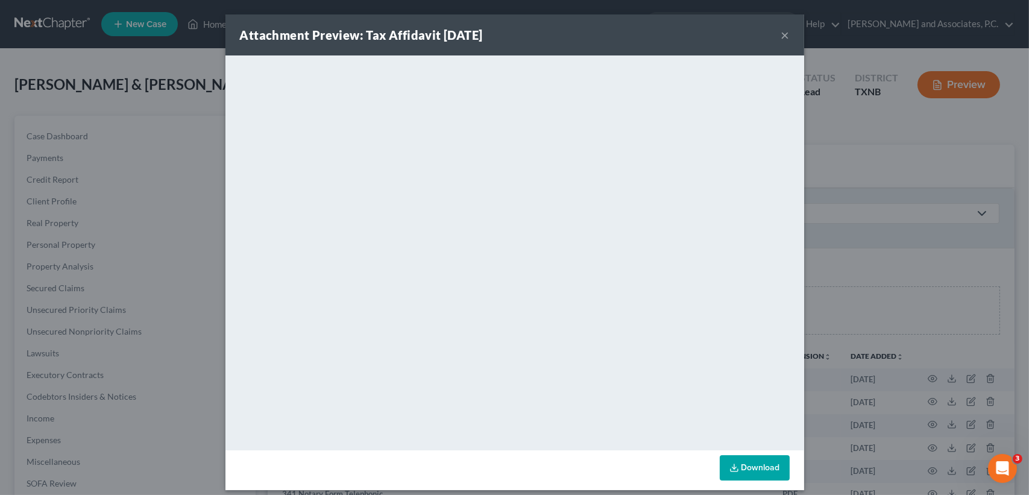
click at [783, 37] on button "×" at bounding box center [785, 35] width 8 height 14
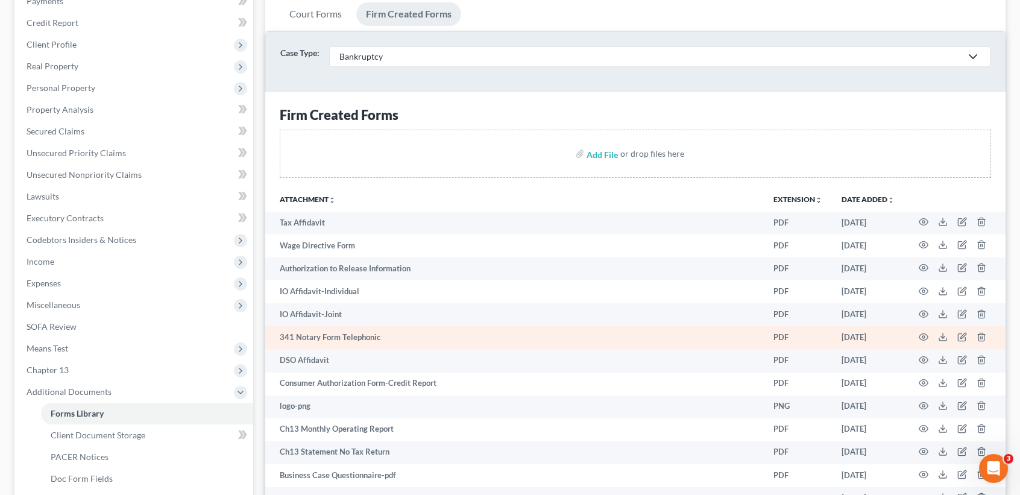
scroll to position [160, 0]
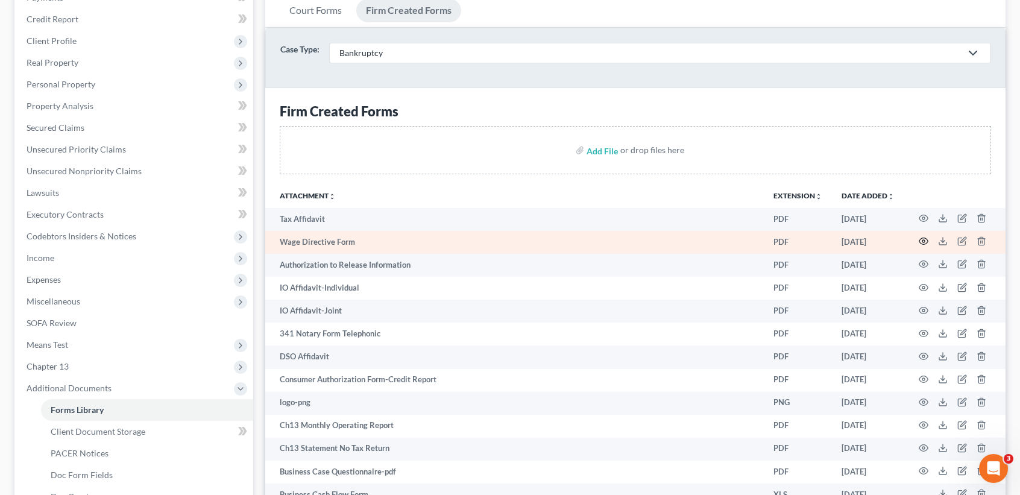
click at [919, 236] on td at bounding box center [954, 242] width 101 height 23
click at [922, 236] on icon "button" at bounding box center [924, 241] width 10 height 10
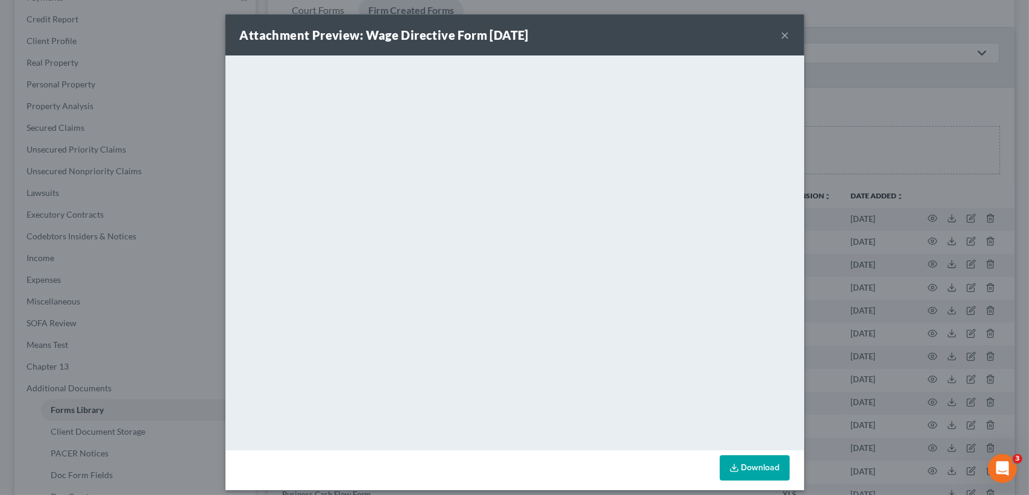
click at [781, 39] on button "×" at bounding box center [785, 35] width 8 height 14
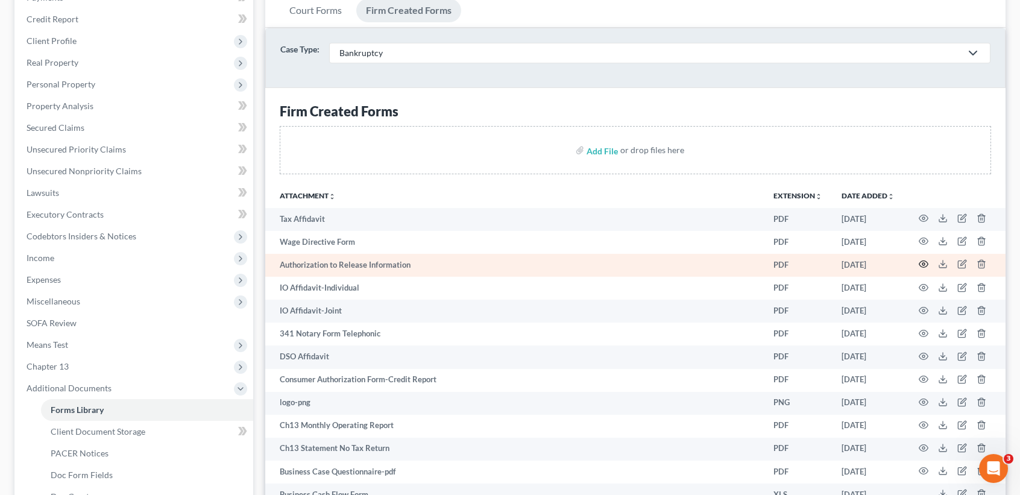
click at [919, 262] on icon "button" at bounding box center [924, 264] width 10 height 10
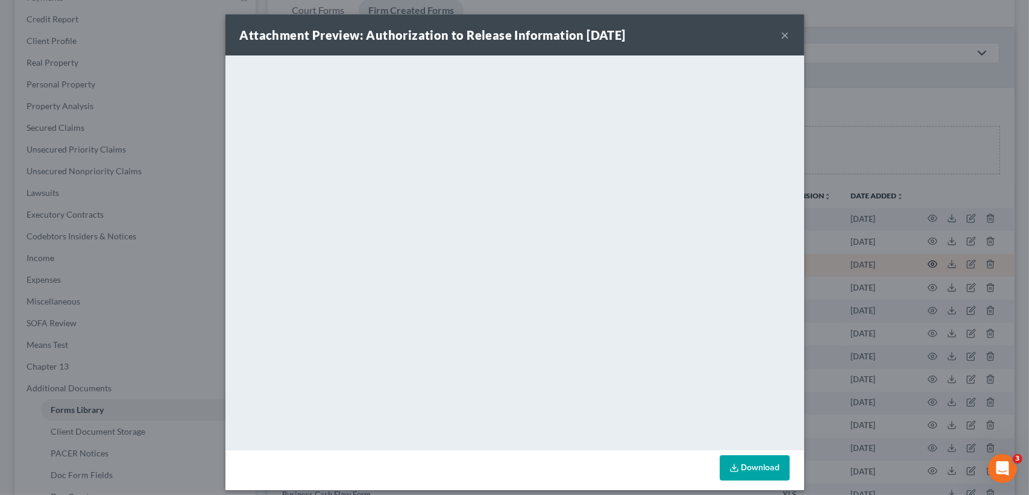
click at [922, 263] on div "Attachment Preview: Authorization to Release Information [DATE] × <object ng-at…" at bounding box center [514, 247] width 1029 height 495
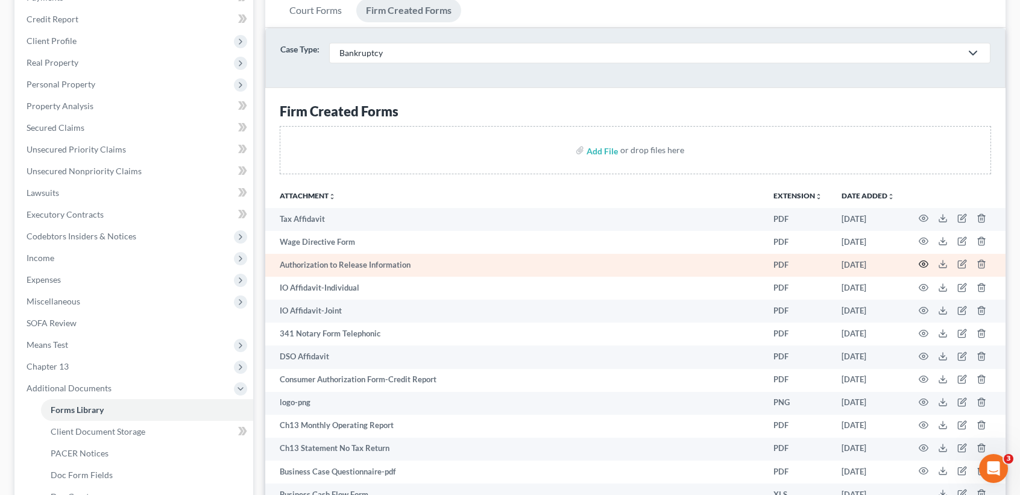
click at [921, 260] on icon "button" at bounding box center [924, 264] width 10 height 10
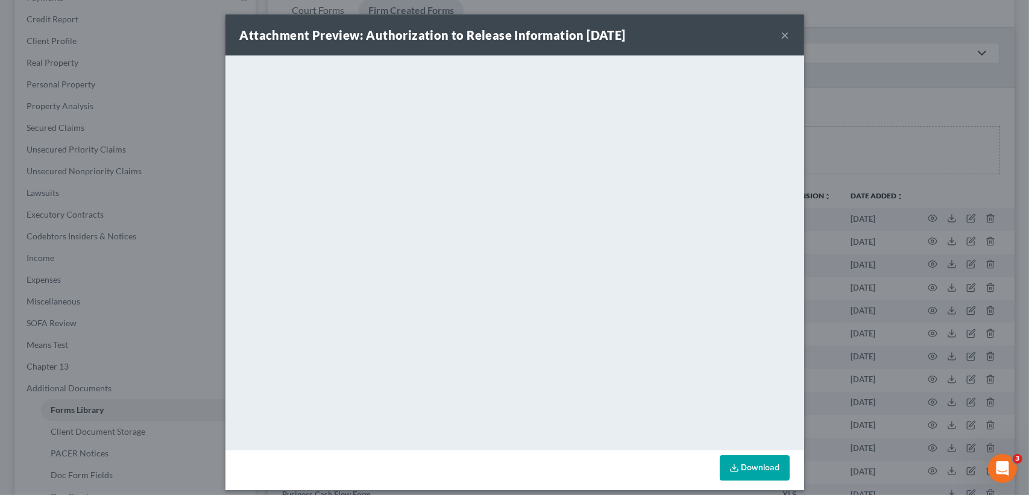
click at [781, 33] on button "×" at bounding box center [785, 35] width 8 height 14
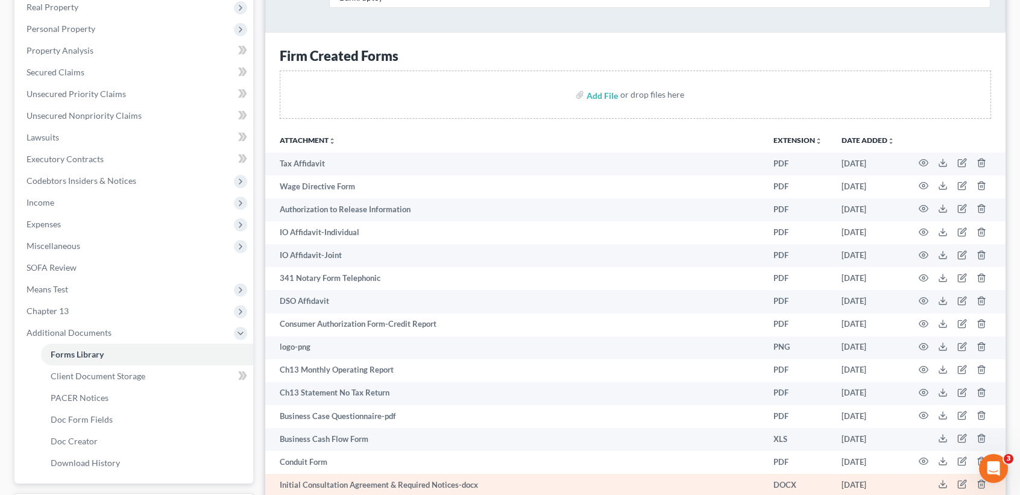
scroll to position [241, 0]
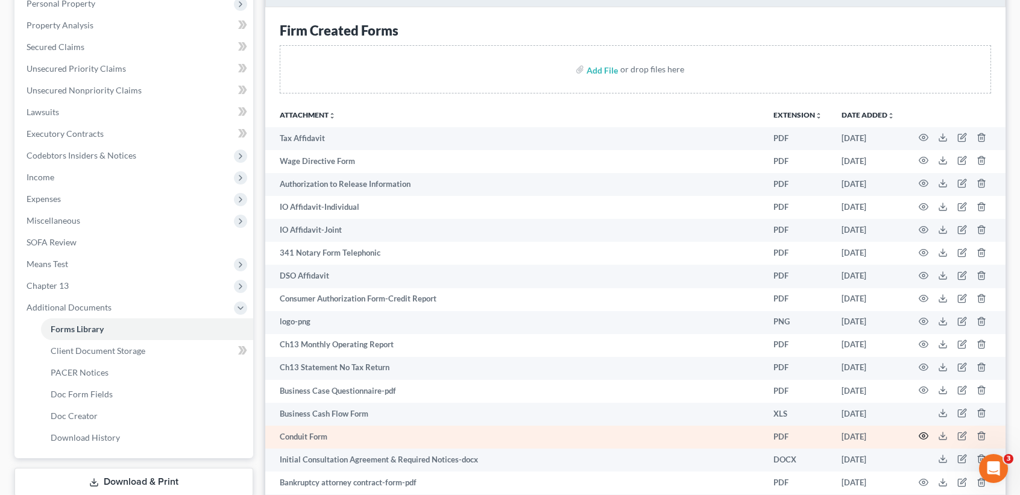
click at [925, 431] on icon "button" at bounding box center [924, 436] width 10 height 10
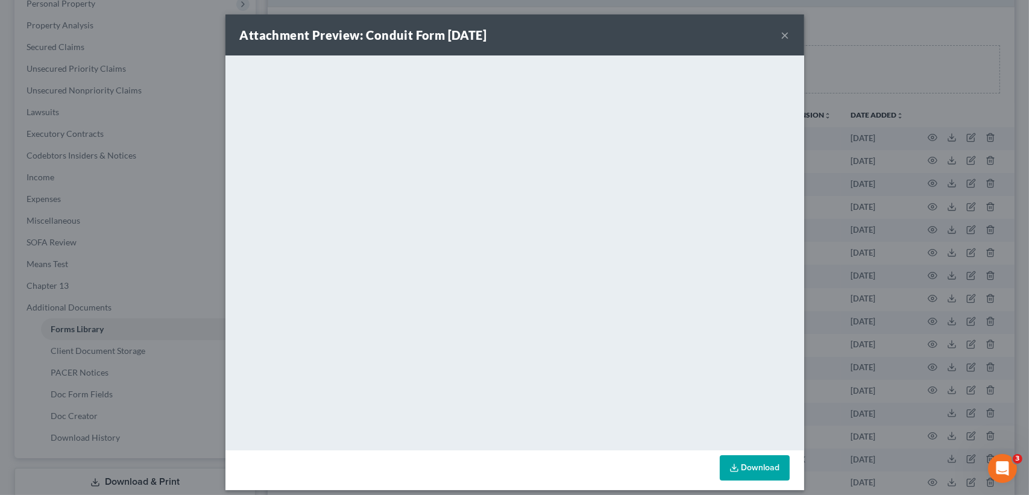
click at [781, 37] on button "×" at bounding box center [785, 35] width 8 height 14
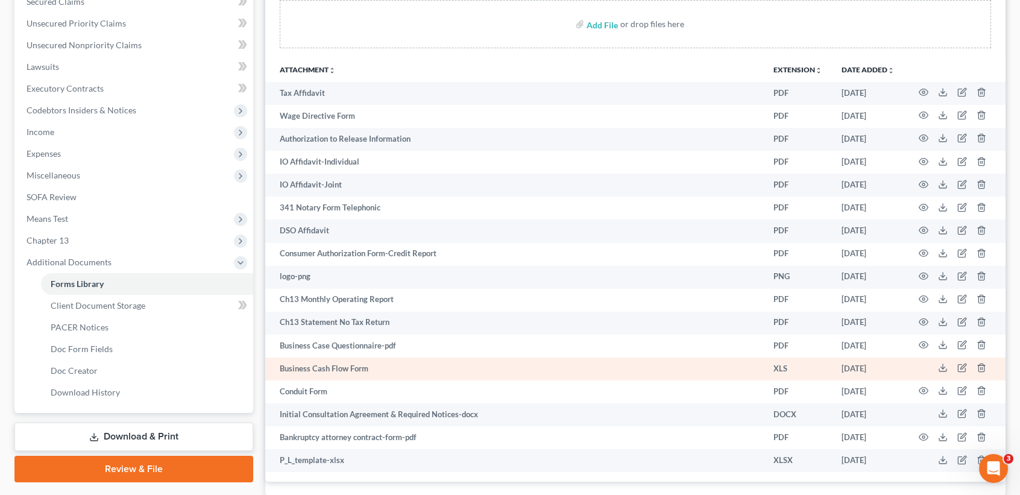
scroll to position [321, 0]
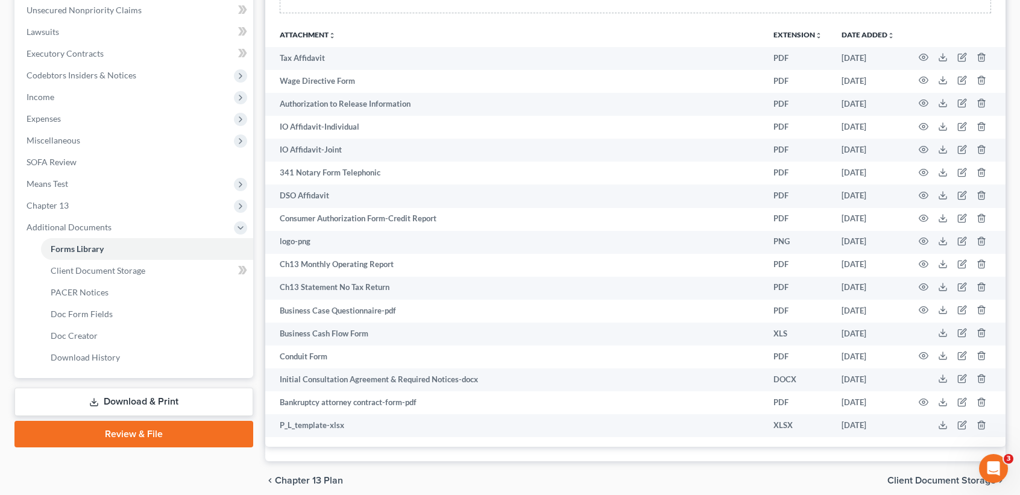
click at [200, 406] on link "Download & Print" at bounding box center [133, 402] width 239 height 28
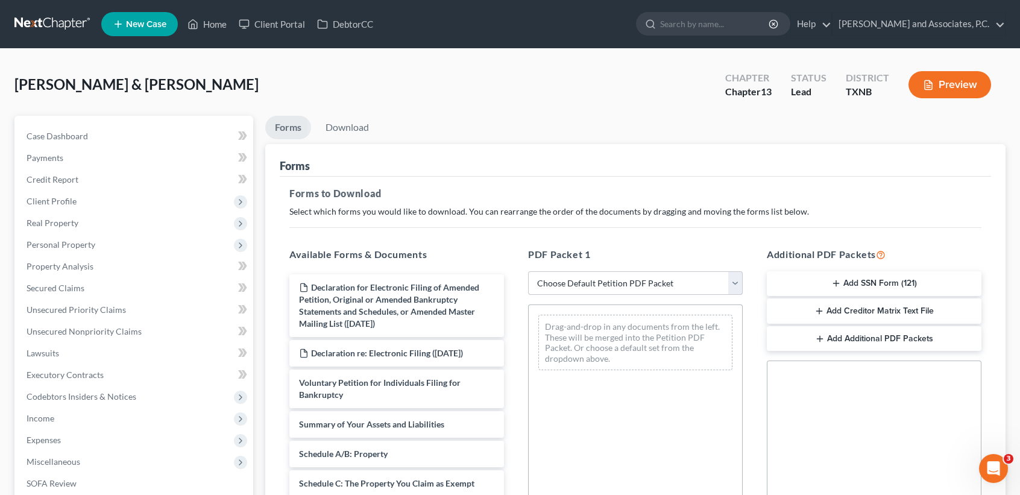
drag, startPoint x: 588, startPoint y: 299, endPoint x: 590, endPoint y: 289, distance: 10.4
click at [589, 299] on div "PDF Packet 1 Choose Default Petition PDF Packet Complete Bankruptcy Petition (a…" at bounding box center [635, 442] width 239 height 409
click at [590, 284] on select "Choose Default Petition PDF Packet Complete Bankruptcy Petition (all forms and …" at bounding box center [635, 283] width 215 height 24
select select "3"
click at [528, 271] on select "Choose Default Petition PDF Packet Complete Bankruptcy Petition (all forms and …" at bounding box center [635, 283] width 215 height 24
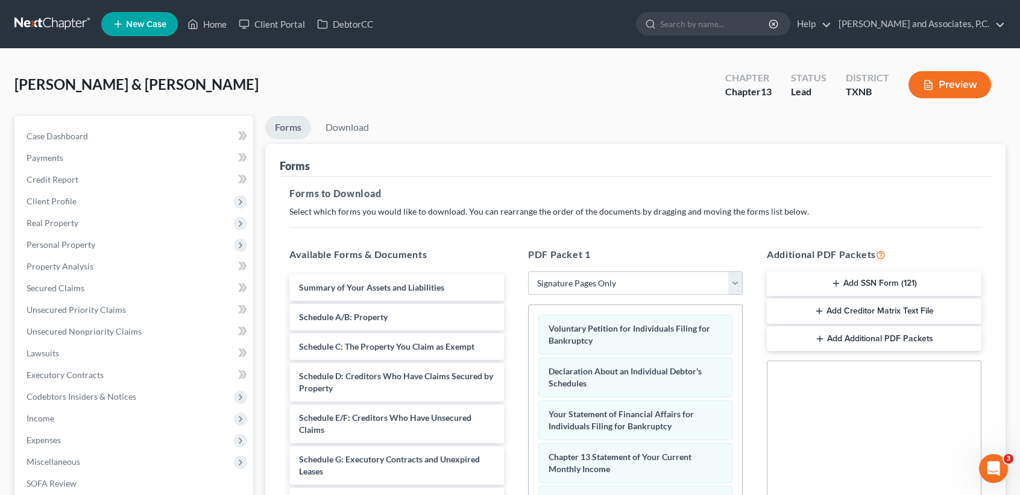
click at [855, 276] on button "Add SSN Form (121)" at bounding box center [874, 283] width 215 height 25
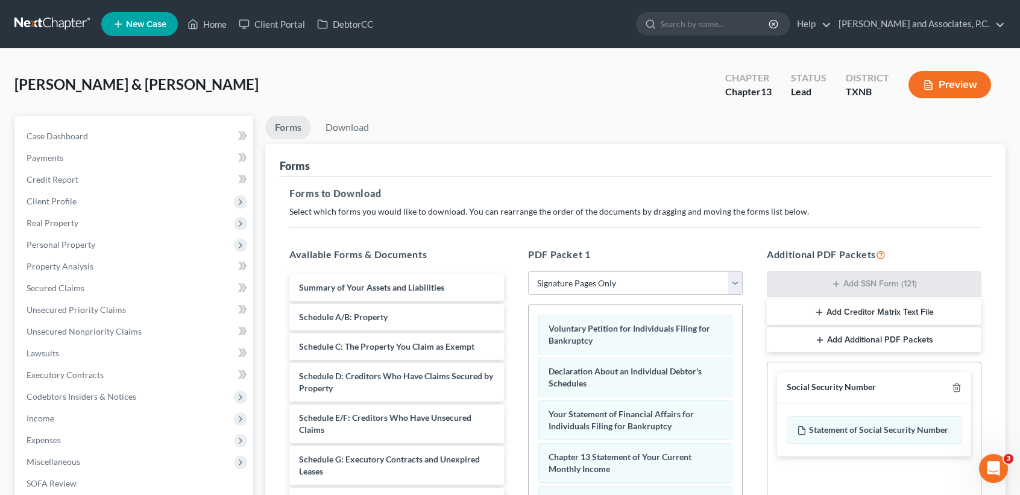
click at [838, 319] on button "Add Creditor Matrix Text File" at bounding box center [874, 312] width 215 height 25
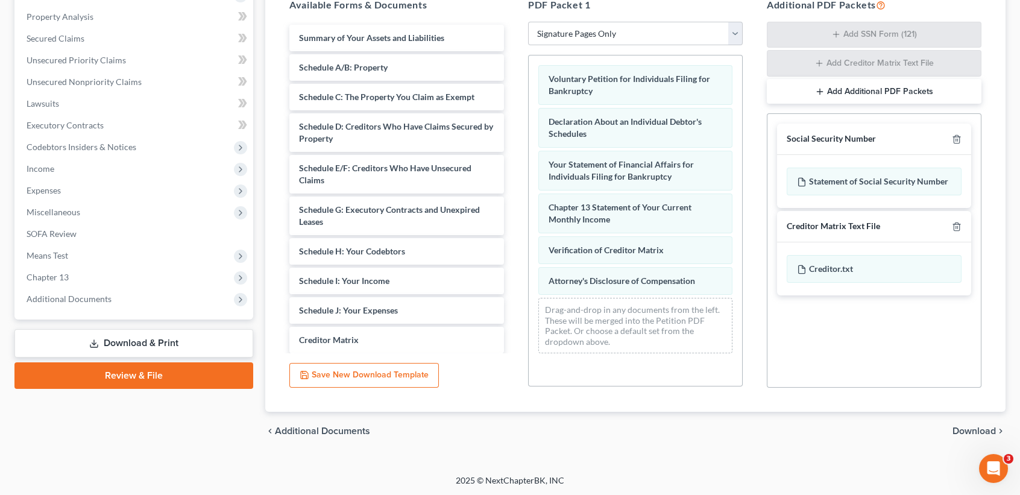
click at [969, 426] on span "Download" at bounding box center [974, 431] width 43 height 10
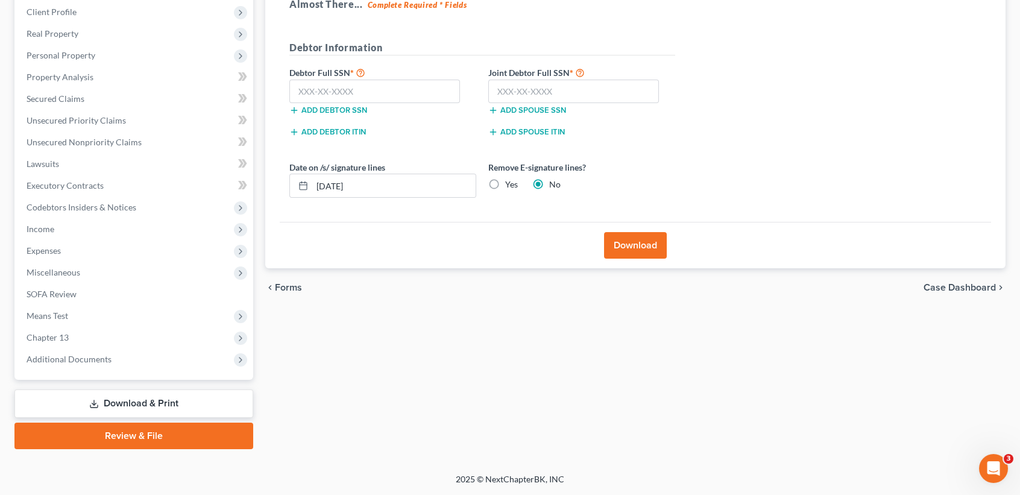
scroll to position [188, 0]
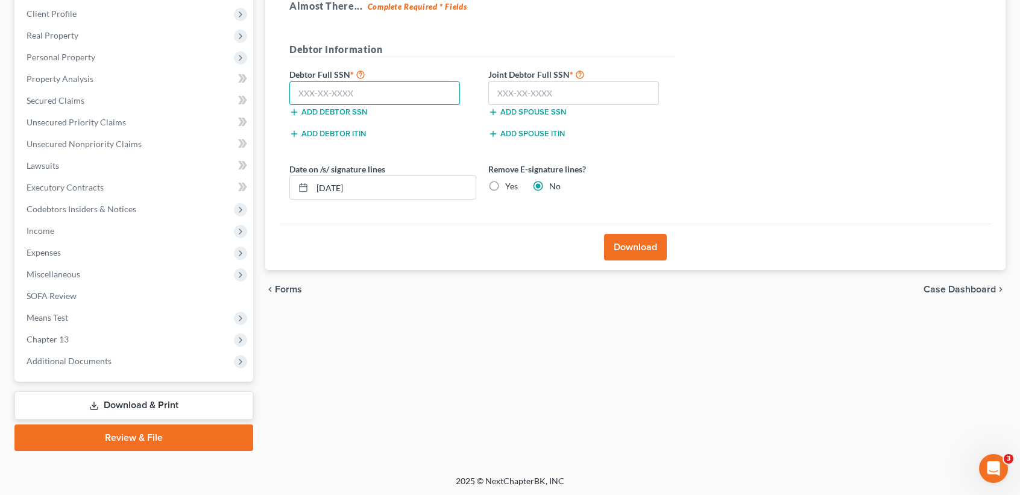
click at [392, 98] on input "text" at bounding box center [374, 93] width 171 height 24
type input "445-56-0820"
click at [558, 95] on input "text" at bounding box center [573, 93] width 171 height 24
type input "466-59-6942"
click at [666, 130] on div "Add spouse ITIN" at bounding box center [581, 133] width 199 height 12
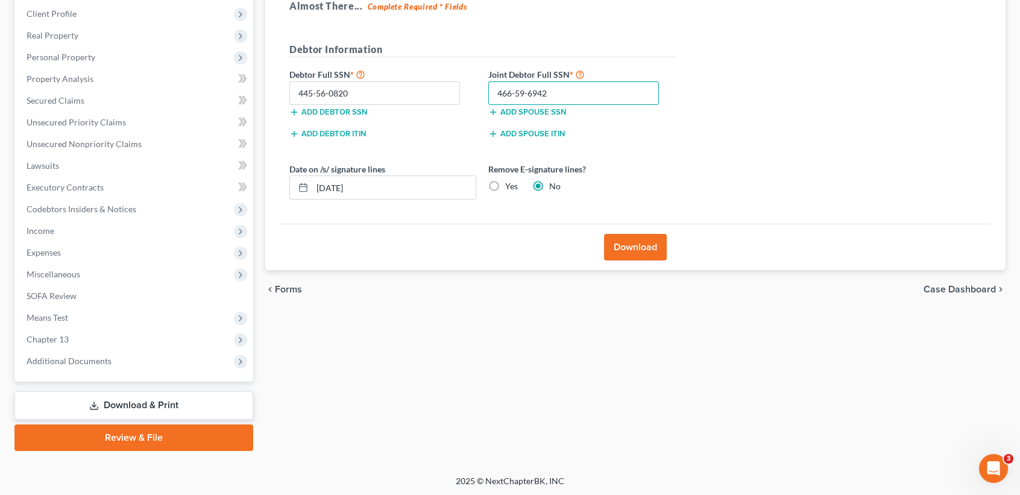
click at [577, 92] on input "466-59-6942" at bounding box center [573, 93] width 171 height 24
click at [505, 184] on label "Yes" at bounding box center [511, 186] width 13 height 12
click at [510, 184] on input "Yes" at bounding box center [514, 184] width 8 height 8
radio input "true"
radio input "false"
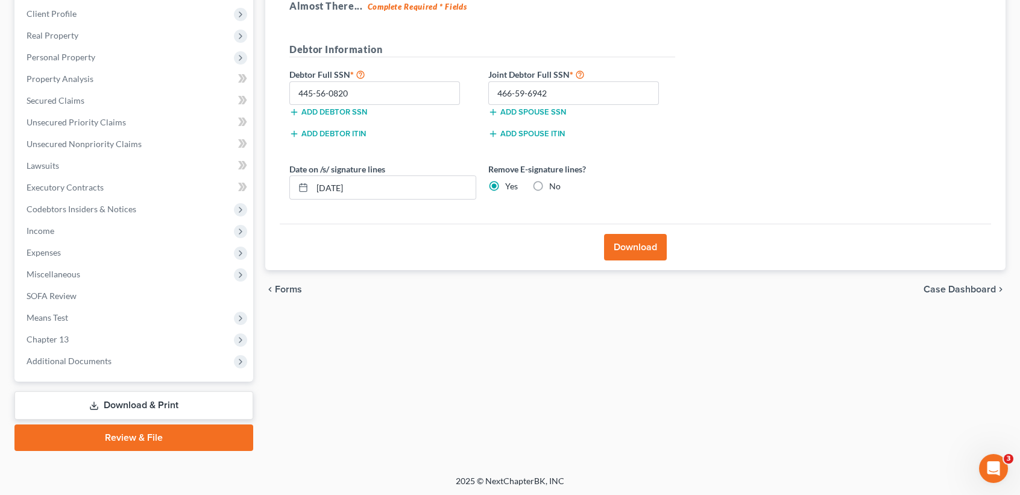
click at [642, 245] on button "Download" at bounding box center [635, 247] width 63 height 27
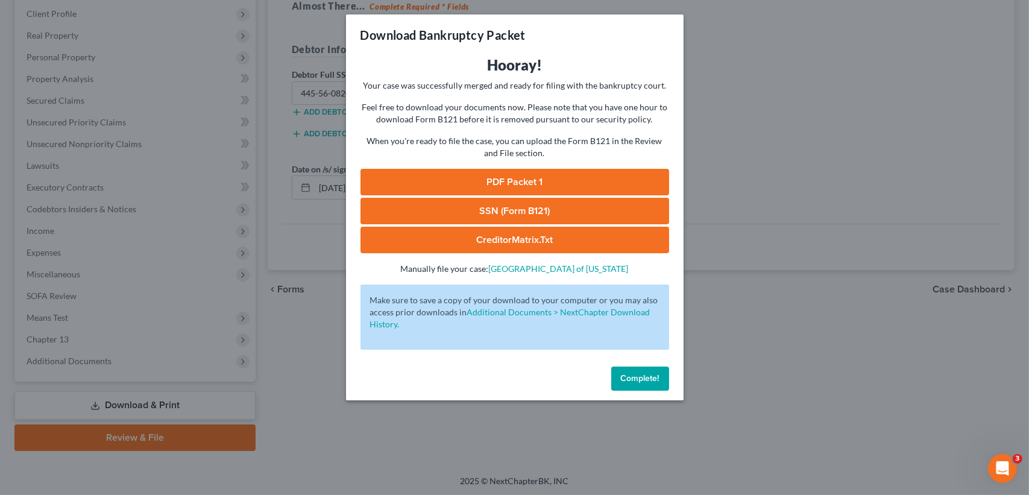
click at [635, 383] on button "Complete!" at bounding box center [640, 379] width 58 height 24
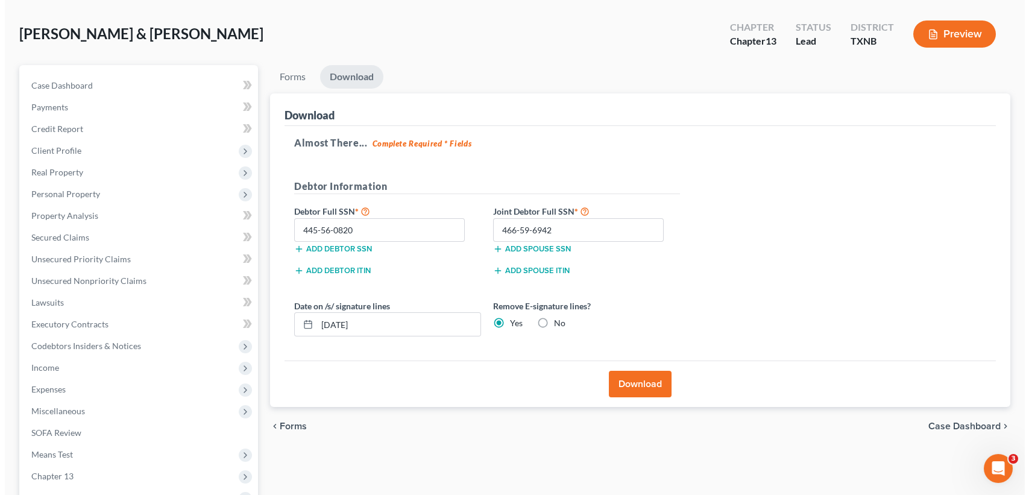
scroll to position [0, 0]
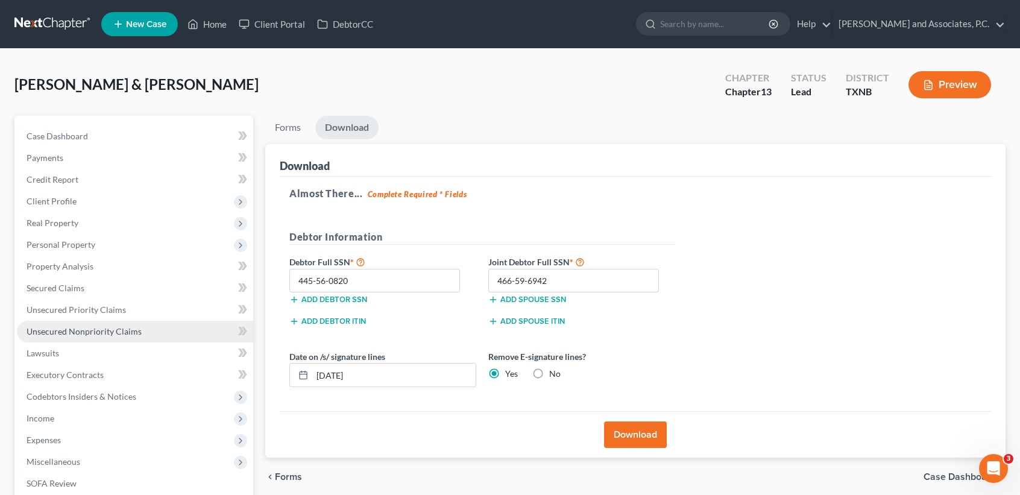
click at [85, 326] on span "Unsecured Nonpriority Claims" at bounding box center [84, 331] width 115 height 10
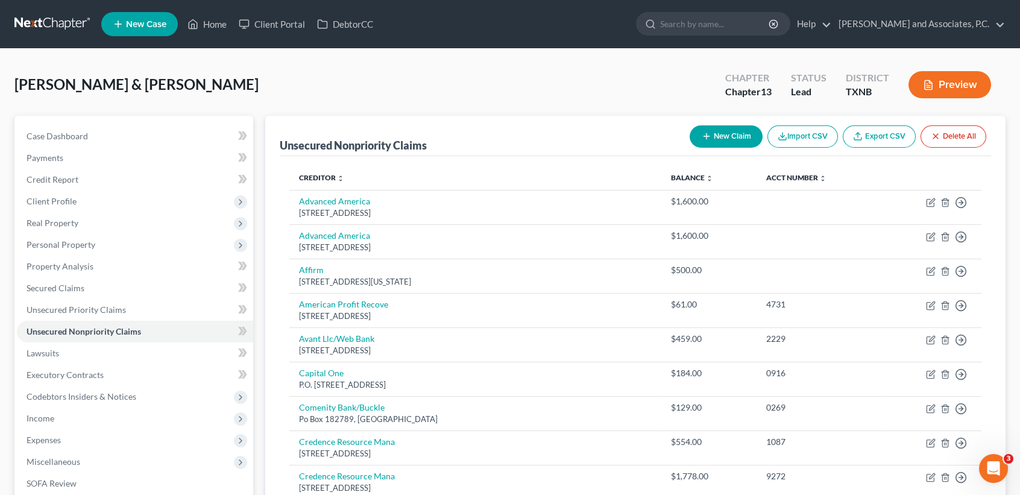
click at [778, 136] on icon "button" at bounding box center [783, 136] width 10 height 10
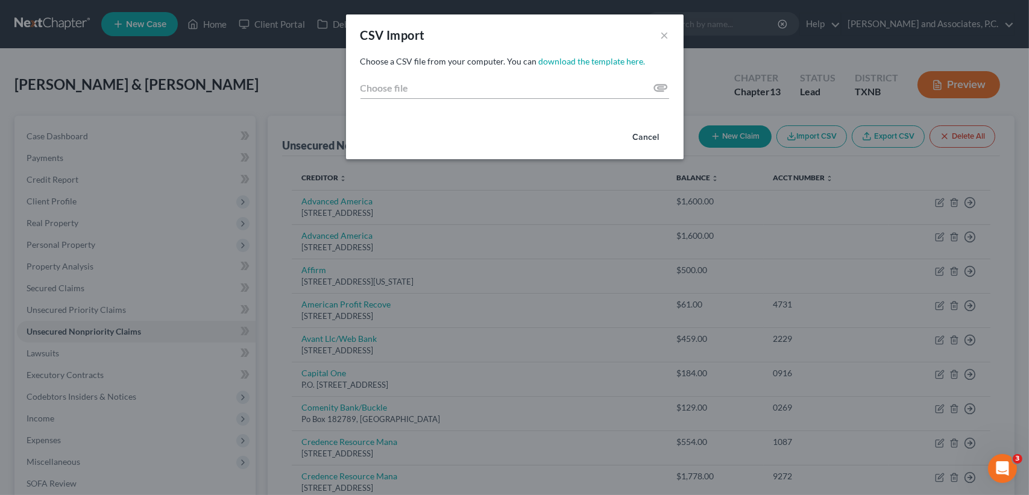
click at [638, 134] on button "Cancel" at bounding box center [646, 137] width 46 height 24
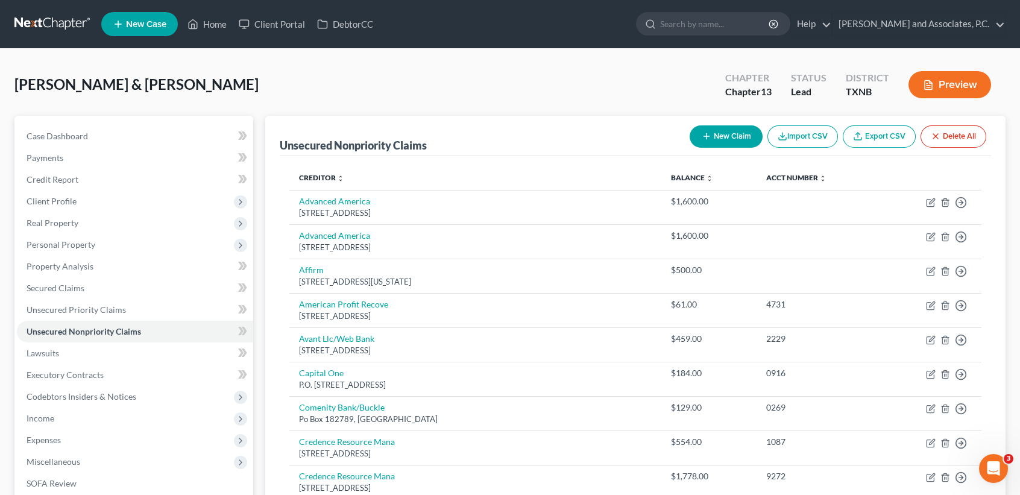
click at [718, 138] on button "New Claim" at bounding box center [726, 136] width 73 height 22
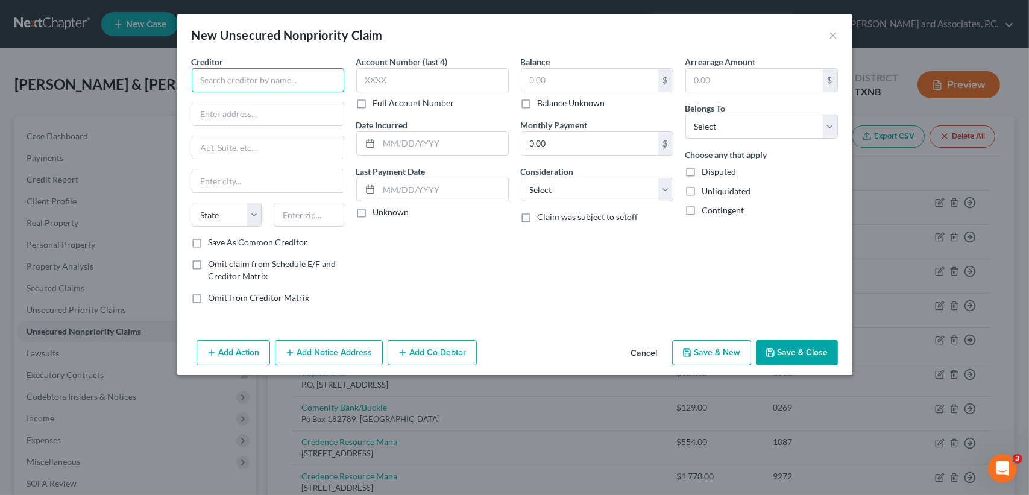
click at [320, 80] on input "text" at bounding box center [268, 80] width 153 height 24
type input "Spectrum"
click at [260, 109] on div "P.O. [STREET_ADDRESS]" at bounding box center [263, 112] width 125 height 10
type input "P.O. Box 4639"
type input "[PERSON_NAME] Stream"
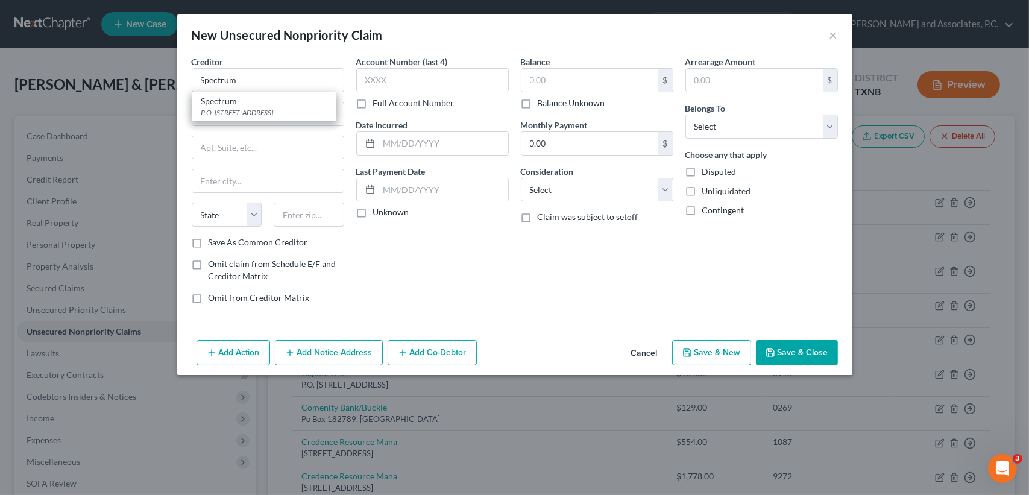
select select "14"
type input "60132"
click at [552, 78] on input "text" at bounding box center [590, 80] width 137 height 23
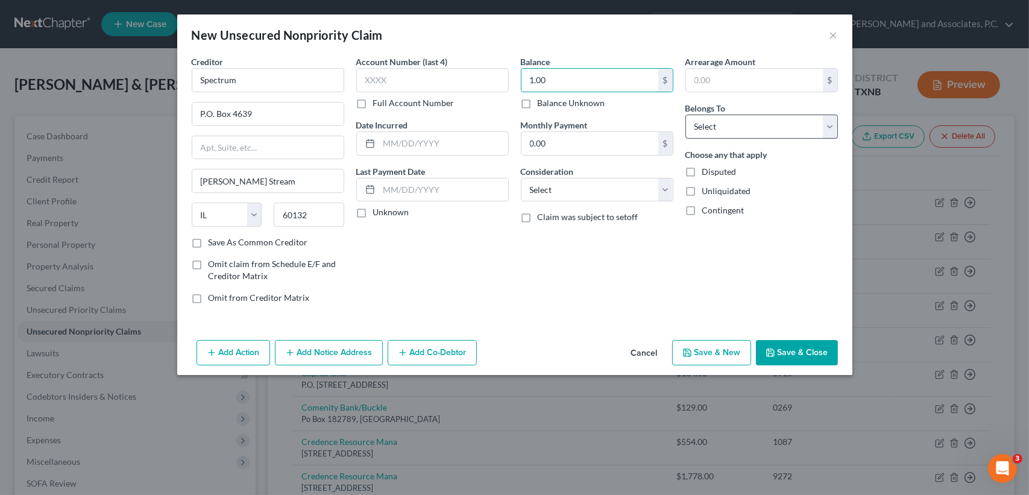
type input "1.00"
click at [801, 125] on select "Select Debtor 1 Only Debtor 2 Only Debtor 1 And Debtor 2 Only At Least One Of T…" at bounding box center [761, 127] width 153 height 24
select select "0"
click at [685, 115] on select "Select Debtor 1 Only Debtor 2 Only Debtor 1 And Debtor 2 Only At Least One Of T…" at bounding box center [761, 127] width 153 height 24
click at [358, 354] on button "Add Notice Address" at bounding box center [329, 352] width 108 height 25
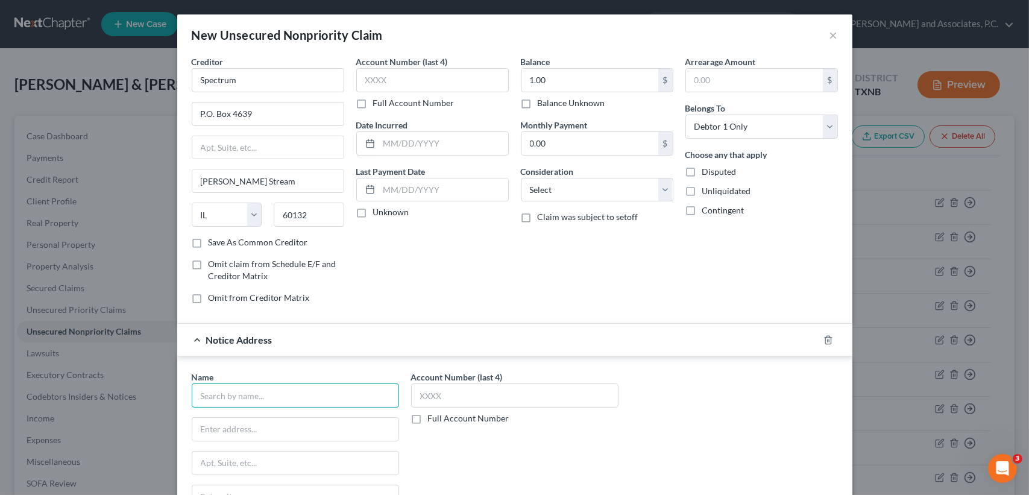
click at [295, 388] on input "text" at bounding box center [295, 395] width 207 height 24
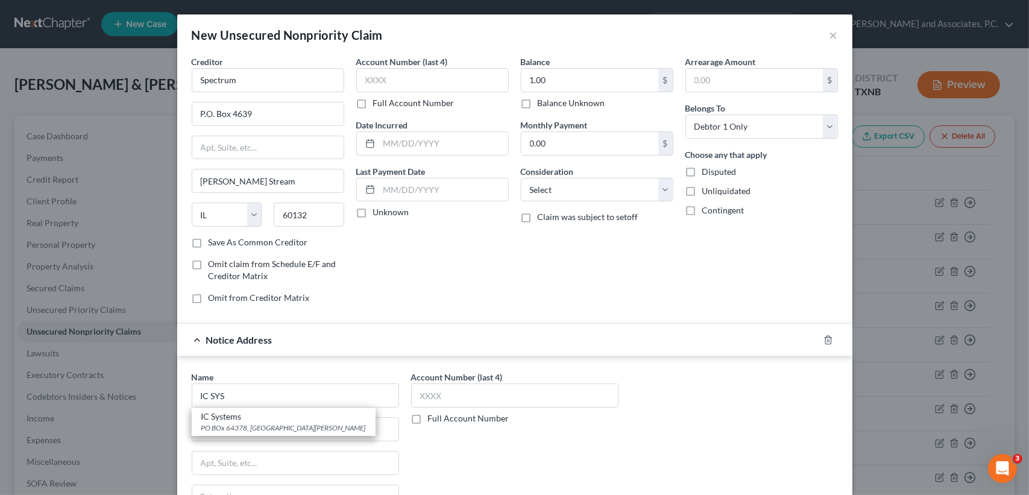
click at [278, 435] on div "IC Systems PO BOx 64378, [GEOGRAPHIC_DATA][PERSON_NAME]" at bounding box center [284, 422] width 184 height 28
type input "IC Systems"
type input "PO BOx 64378"
type input "Saint [PERSON_NAME]"
select select "24"
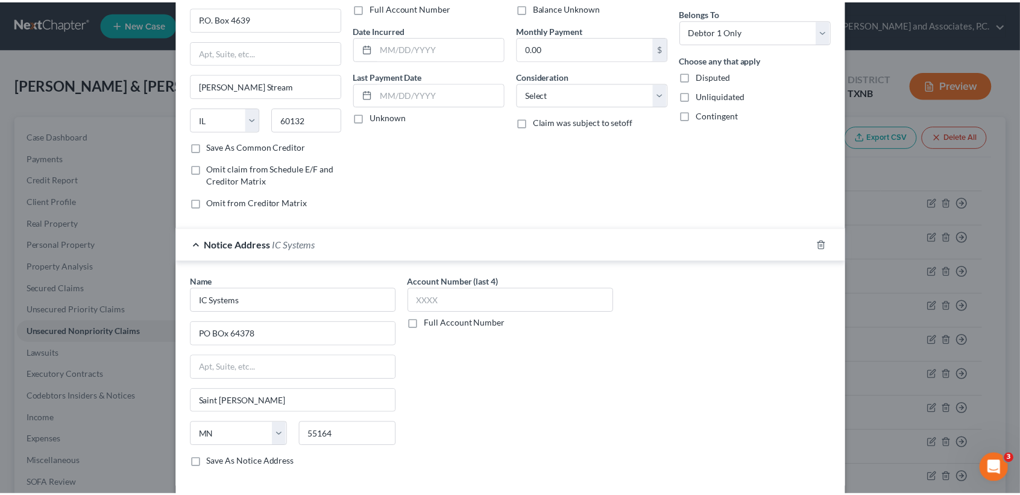
scroll to position [152, 0]
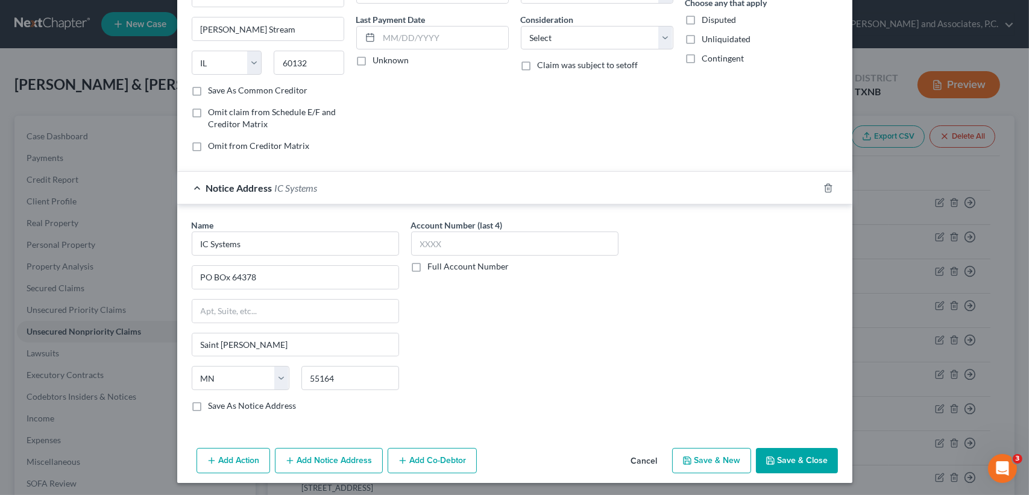
click at [815, 459] on button "Save & Close" at bounding box center [797, 460] width 82 height 25
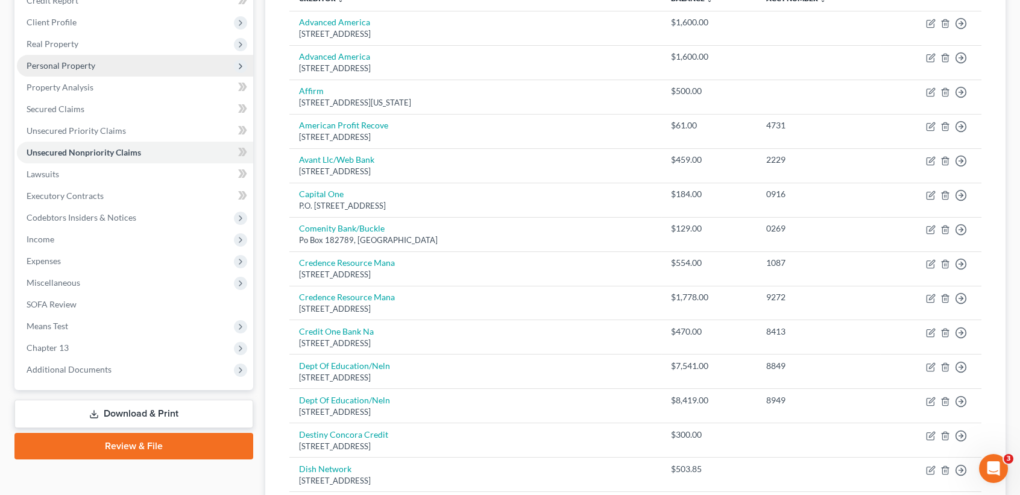
scroll to position [80, 0]
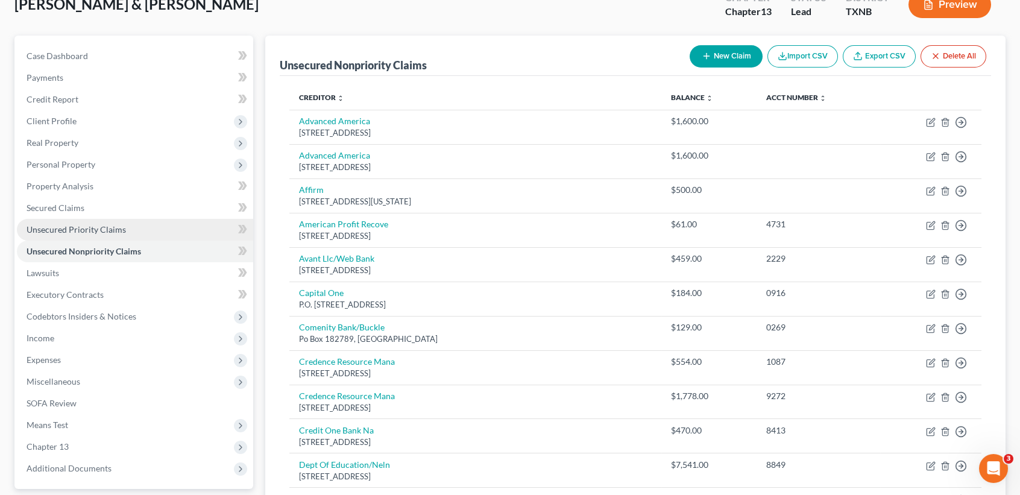
click at [122, 239] on link "Unsecured Priority Claims" at bounding box center [135, 230] width 236 height 22
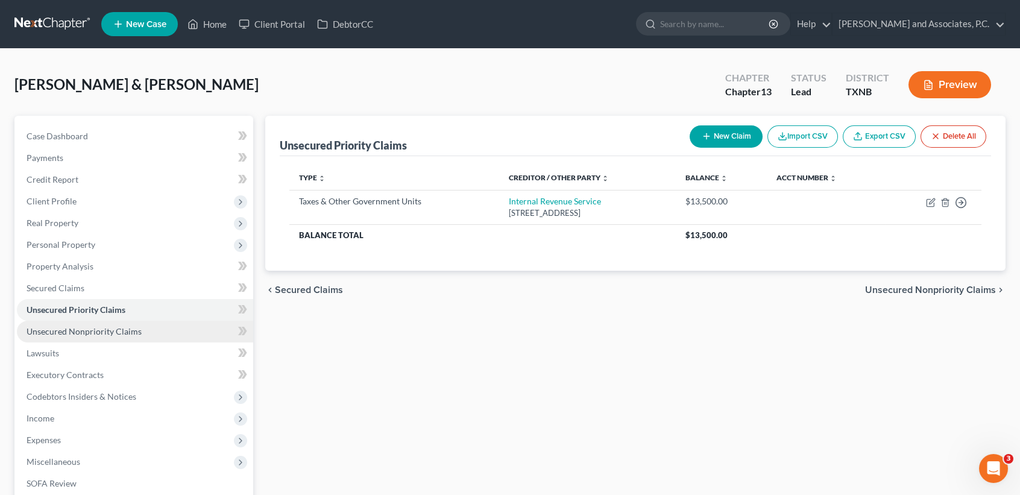
click at [129, 334] on span "Unsecured Nonpriority Claims" at bounding box center [84, 331] width 115 height 10
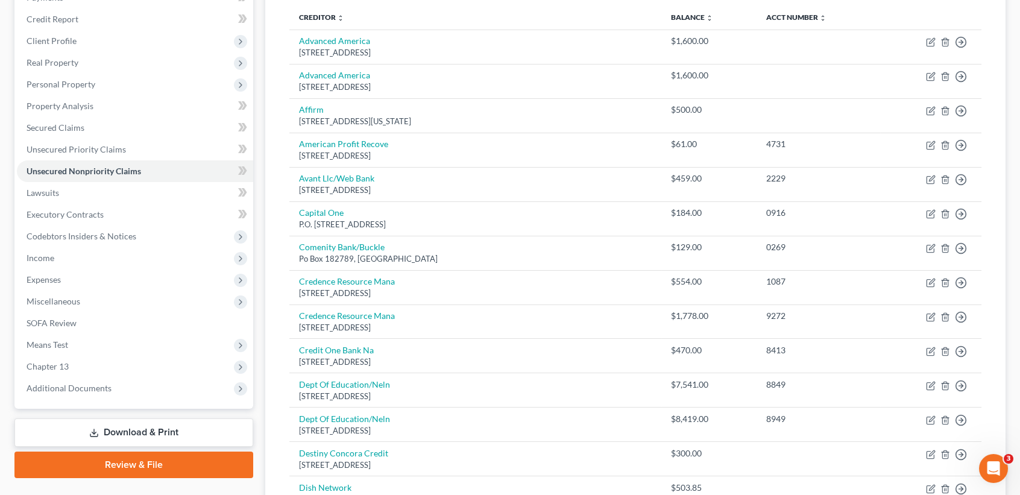
click at [92, 440] on link "Download & Print" at bounding box center [133, 432] width 239 height 28
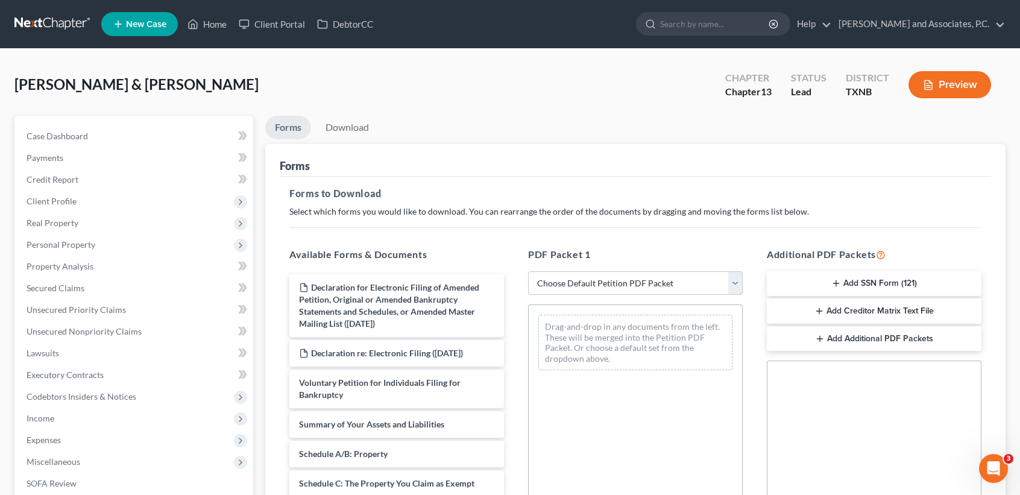
click at [596, 288] on select "Choose Default Petition PDF Packet Complete Bankruptcy Petition (all forms and …" at bounding box center [635, 283] width 215 height 24
click at [528, 271] on select "Choose Default Petition PDF Packet Complete Bankruptcy Petition (all forms and …" at bounding box center [635, 283] width 215 height 24
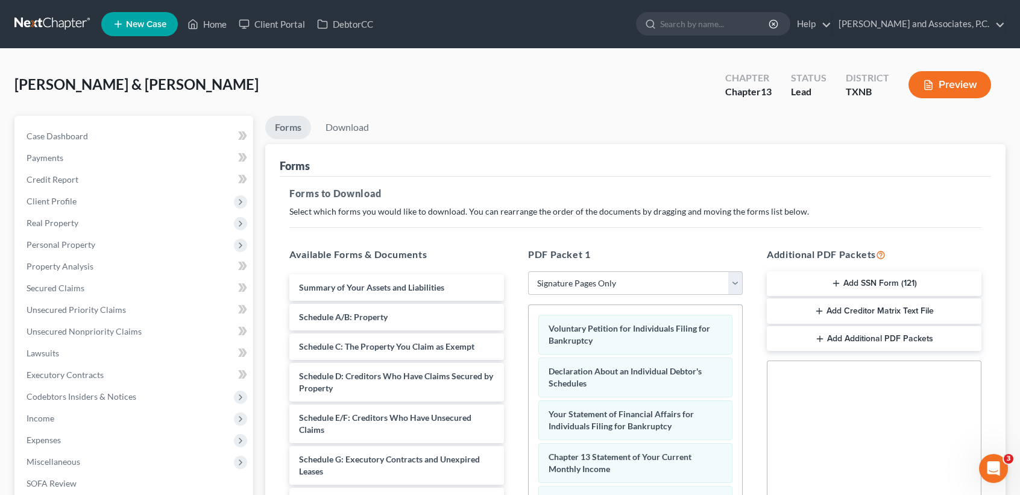
click at [846, 280] on button "Add SSN Form (121)" at bounding box center [874, 283] width 215 height 25
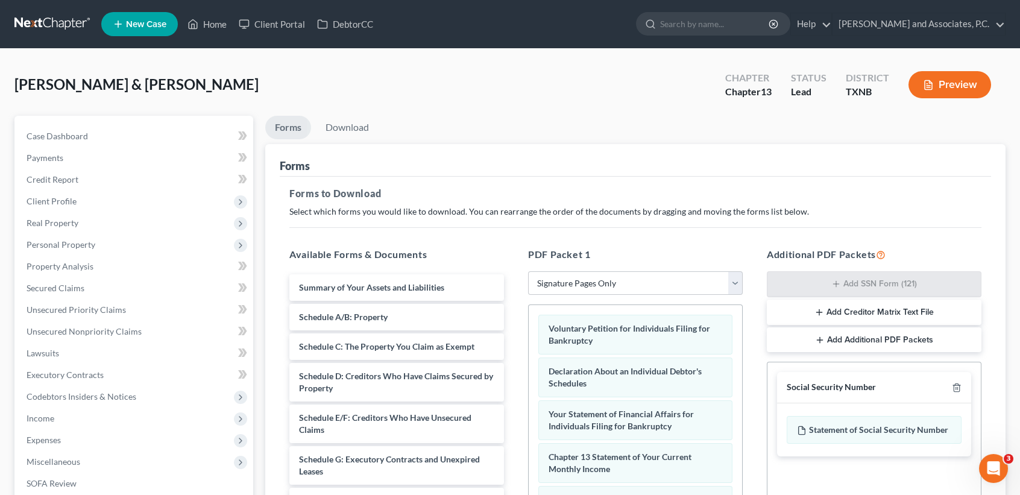
click at [845, 309] on button "Add Creditor Matrix Text File" at bounding box center [874, 312] width 215 height 25
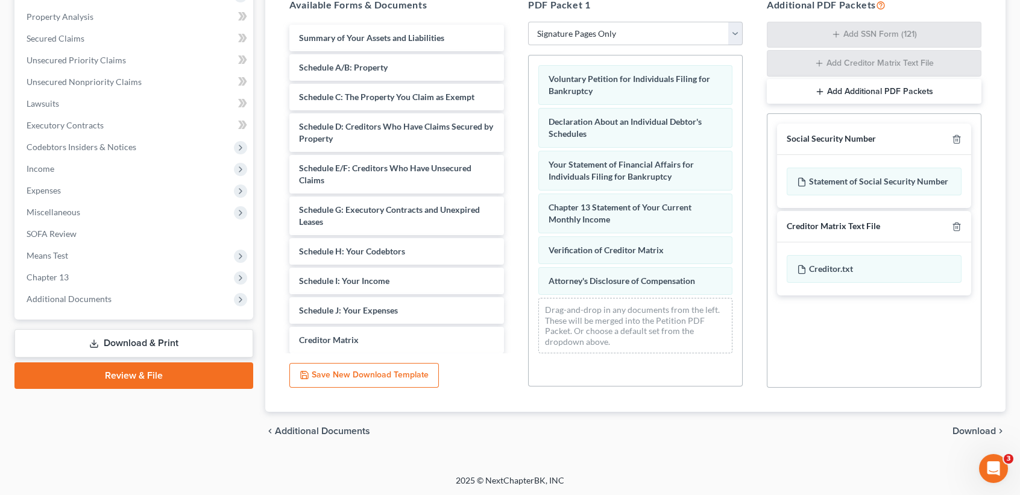
click at [970, 429] on span "Download" at bounding box center [974, 431] width 43 height 10
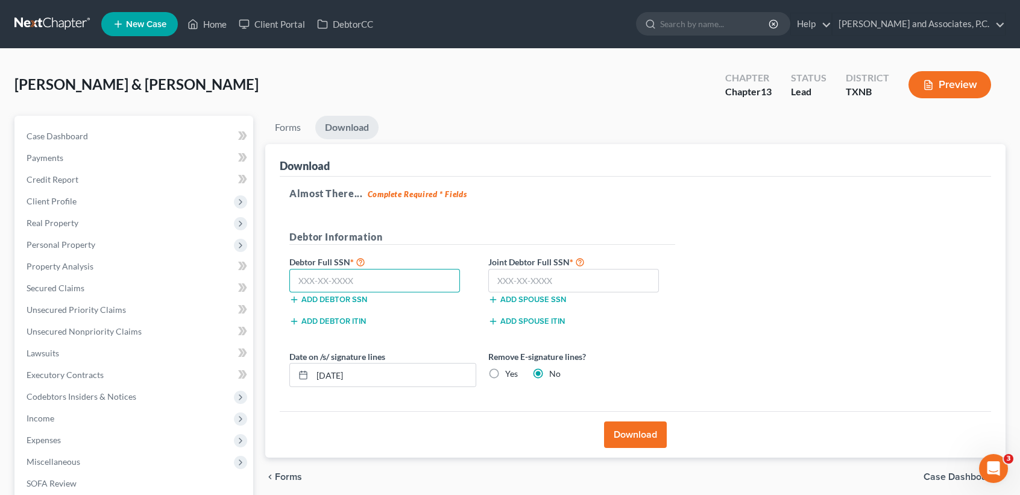
click at [380, 269] on input "text" at bounding box center [374, 281] width 171 height 24
click at [620, 278] on input "text" at bounding box center [573, 281] width 171 height 24
click at [723, 324] on div "Almost There... Complete Required * Fields Debtor Information Debtor Full SSN *…" at bounding box center [635, 294] width 711 height 235
click at [403, 275] on input "445-56-0820" at bounding box center [374, 281] width 171 height 24
click at [396, 283] on input "445-56-0820" at bounding box center [374, 281] width 171 height 24
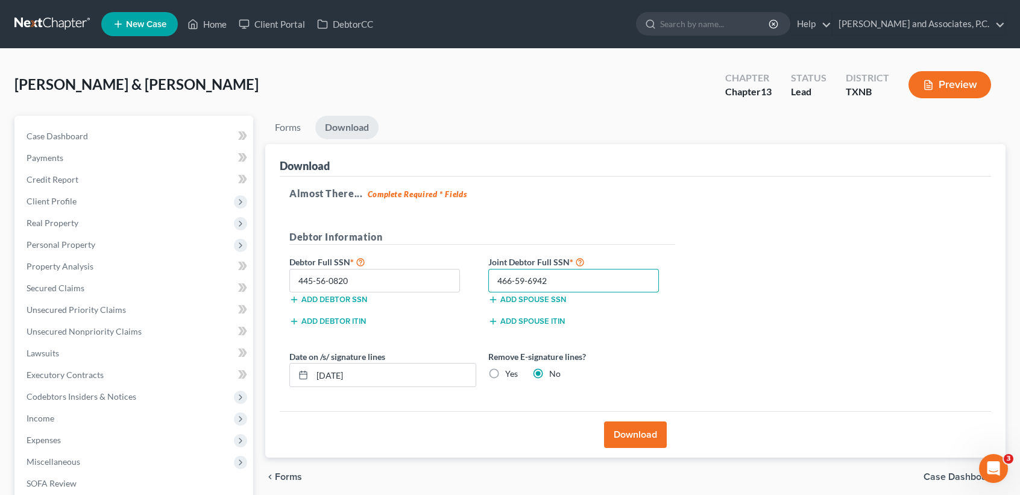
click at [581, 284] on input "466-59-6942" at bounding box center [573, 281] width 171 height 24
click at [508, 374] on label "Yes" at bounding box center [511, 374] width 13 height 12
click at [510, 374] on input "Yes" at bounding box center [514, 372] width 8 height 8
click at [655, 432] on button "Download" at bounding box center [635, 434] width 63 height 27
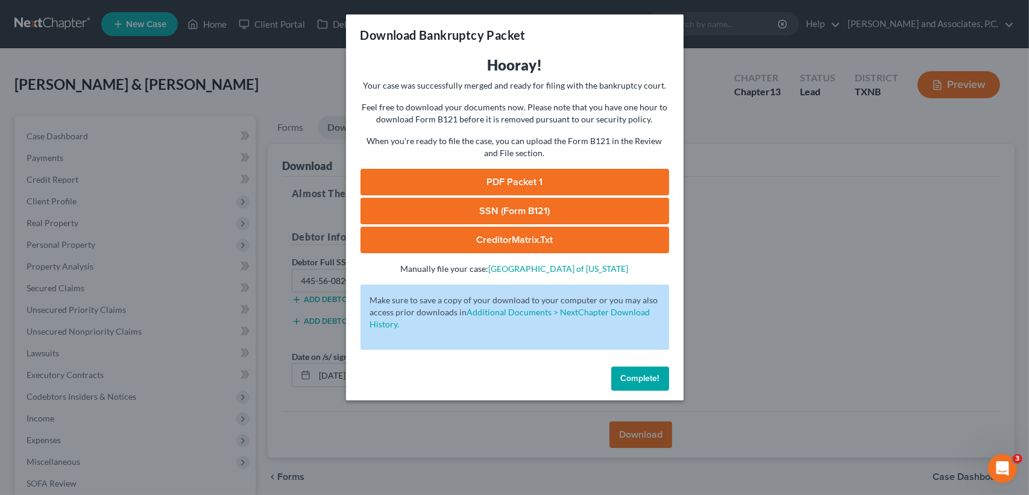
click at [496, 177] on link "PDF Packet 1" at bounding box center [515, 182] width 309 height 27
click at [518, 218] on link "SSN (Form B121)" at bounding box center [515, 211] width 309 height 27
click at [540, 238] on link "CreditorMatrix.txt" at bounding box center [515, 240] width 309 height 27
click at [550, 242] on link "CreditorMatrix.txt" at bounding box center [515, 240] width 309 height 27
drag, startPoint x: 629, startPoint y: 377, endPoint x: 248, endPoint y: 301, distance: 389.1
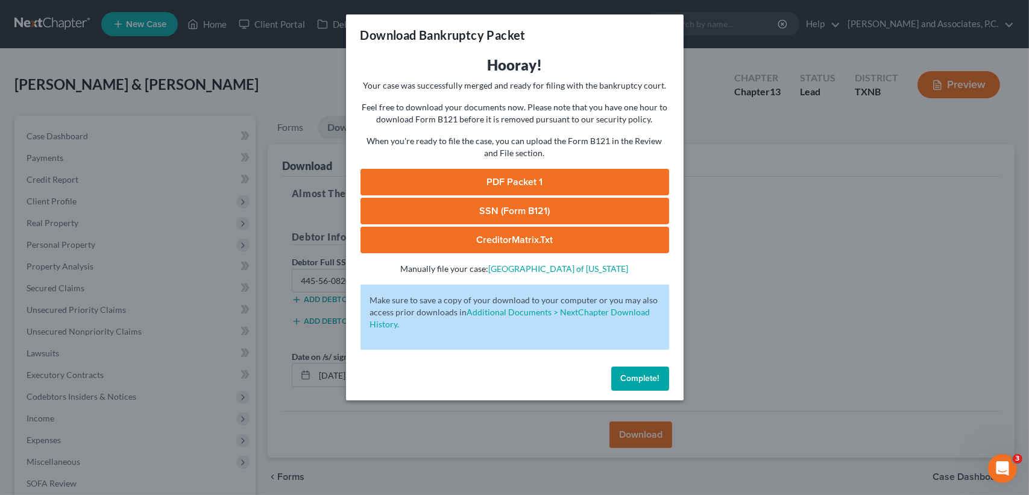
click at [629, 377] on span "Complete!" at bounding box center [640, 378] width 39 height 10
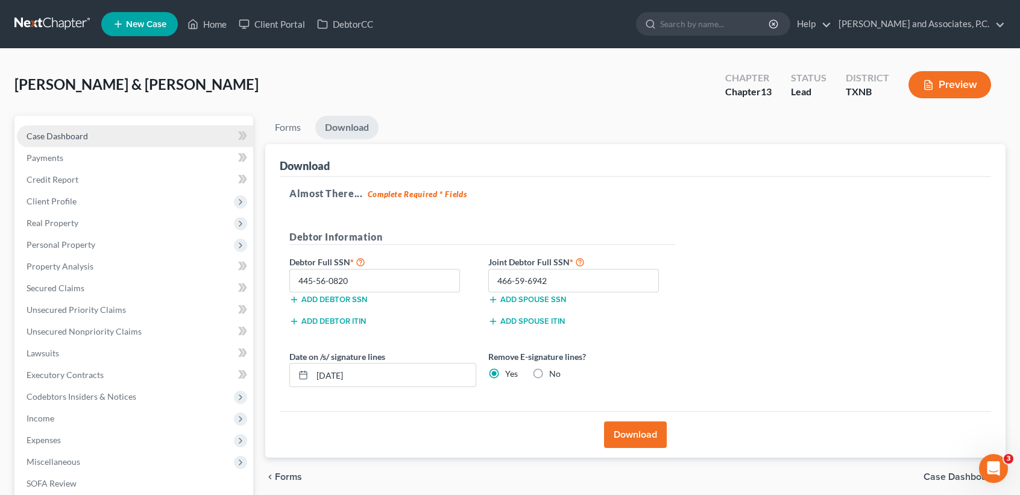
click at [62, 132] on span "Case Dashboard" at bounding box center [57, 136] width 61 height 10
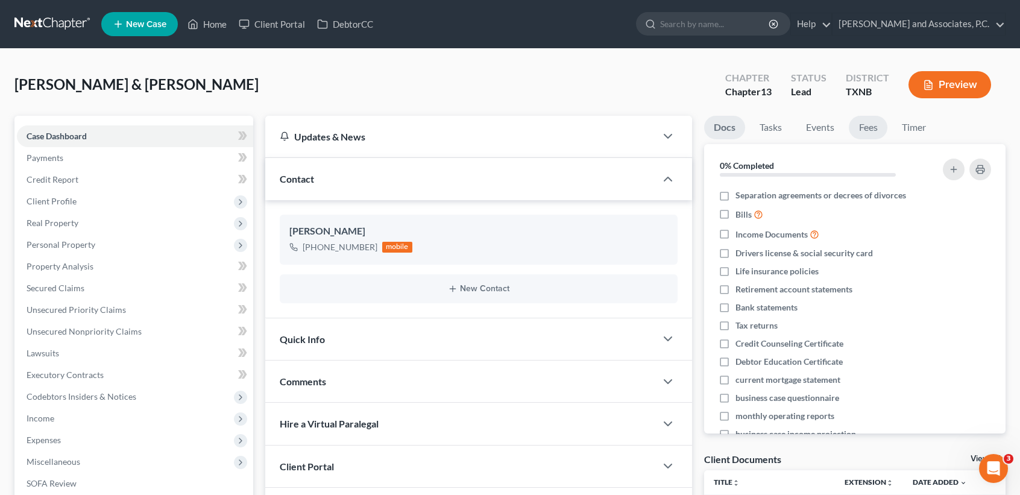
click at [871, 125] on link "Fees" at bounding box center [868, 128] width 39 height 24
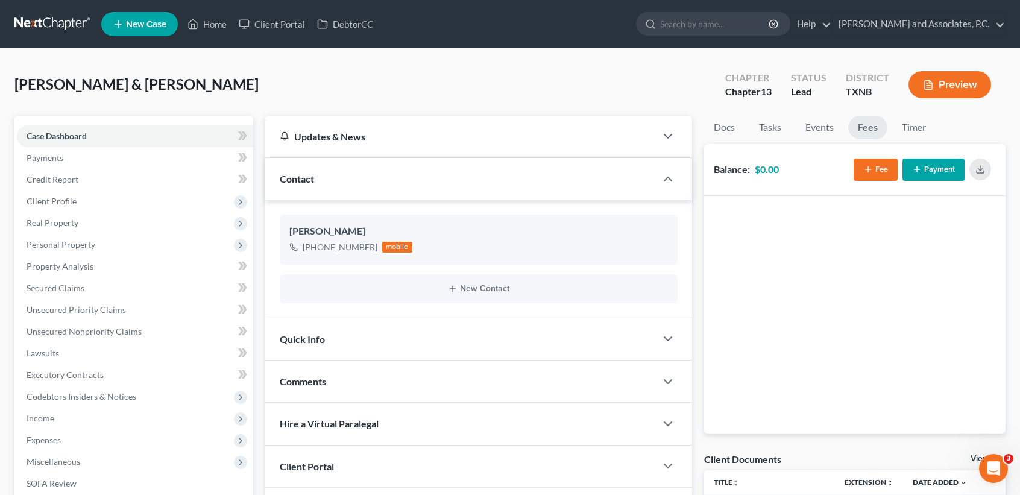
click at [915, 171] on icon "button" at bounding box center [917, 170] width 10 height 10
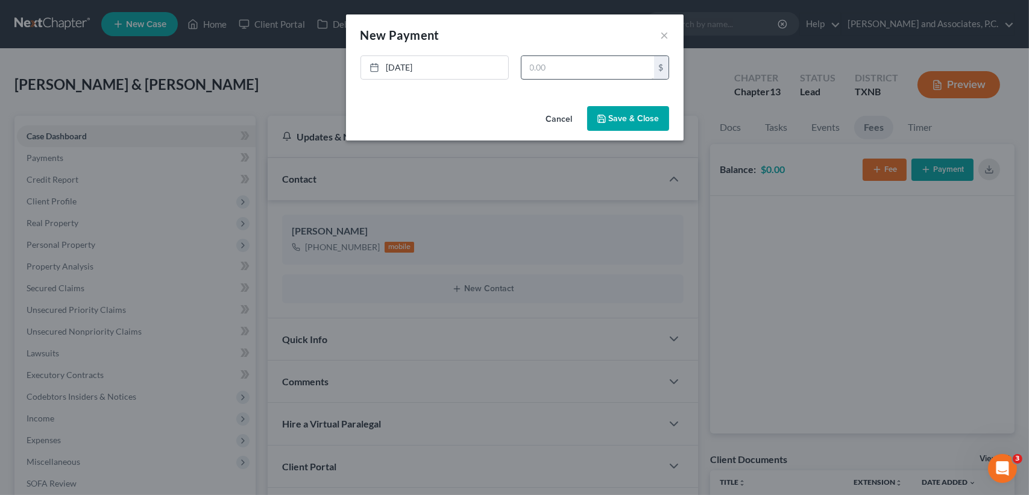
click at [398, 71] on link "[DATE]" at bounding box center [434, 67] width 147 height 23
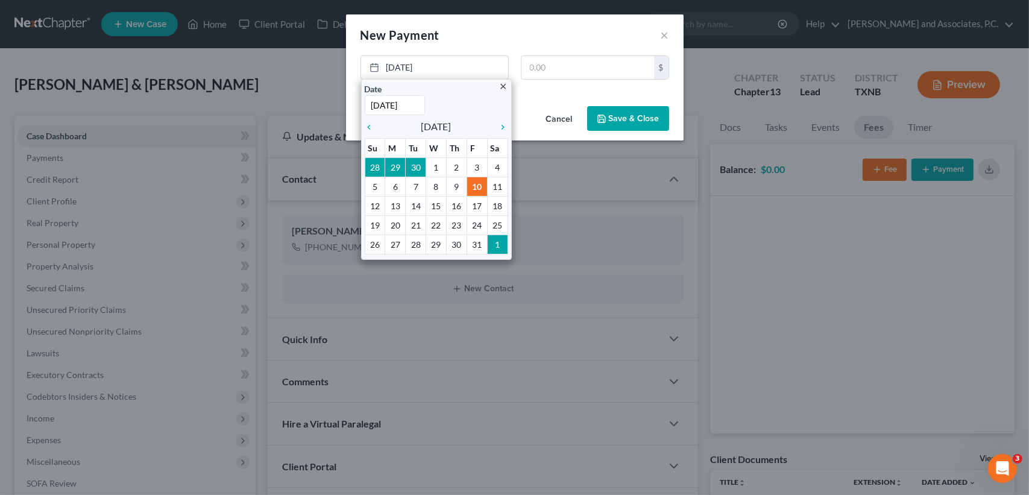
drag, startPoint x: 567, startPoint y: 122, endPoint x: 1010, endPoint y: 177, distance: 445.9
click at [568, 121] on button "Cancel" at bounding box center [560, 119] width 46 height 24
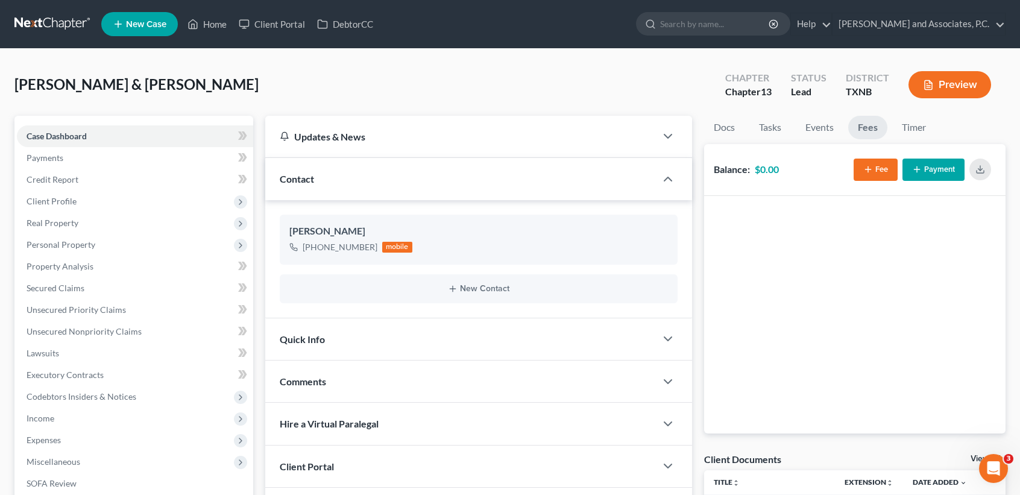
click at [898, 173] on div "Fee Payment" at bounding box center [925, 170] width 142 height 32
click at [883, 173] on button "Fee" at bounding box center [876, 170] width 44 height 22
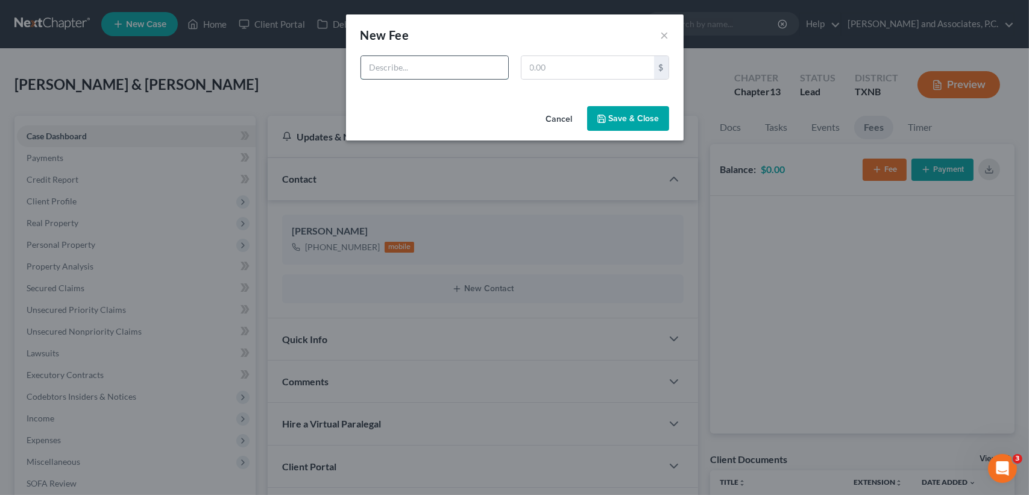
click at [436, 69] on input "text" at bounding box center [434, 67] width 147 height 23
click at [631, 113] on button "Save & Close" at bounding box center [628, 118] width 82 height 25
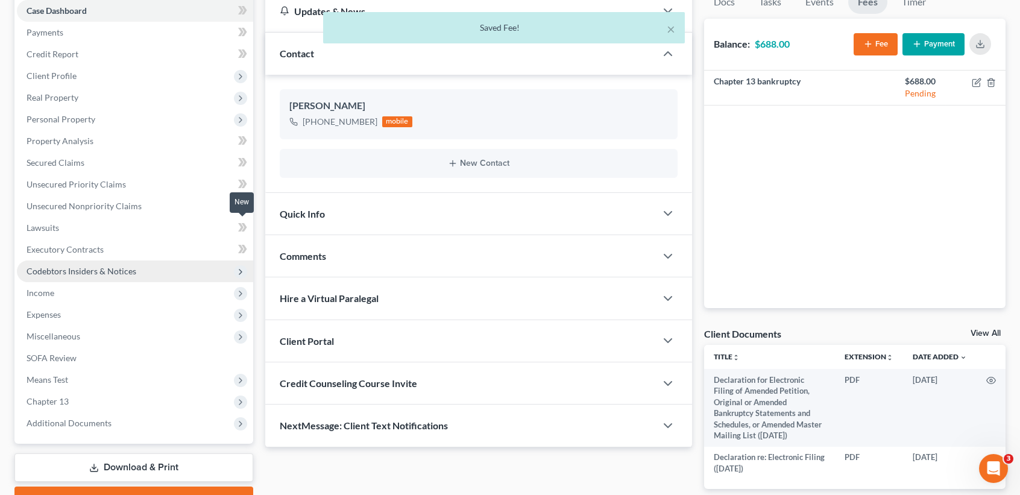
scroll to position [196, 0]
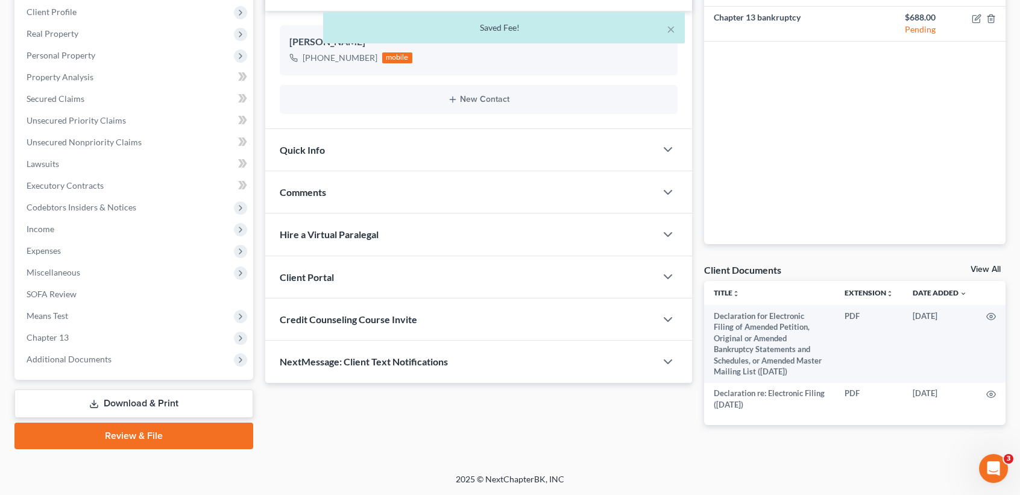
click at [310, 144] on span "Quick Info" at bounding box center [302, 149] width 45 height 11
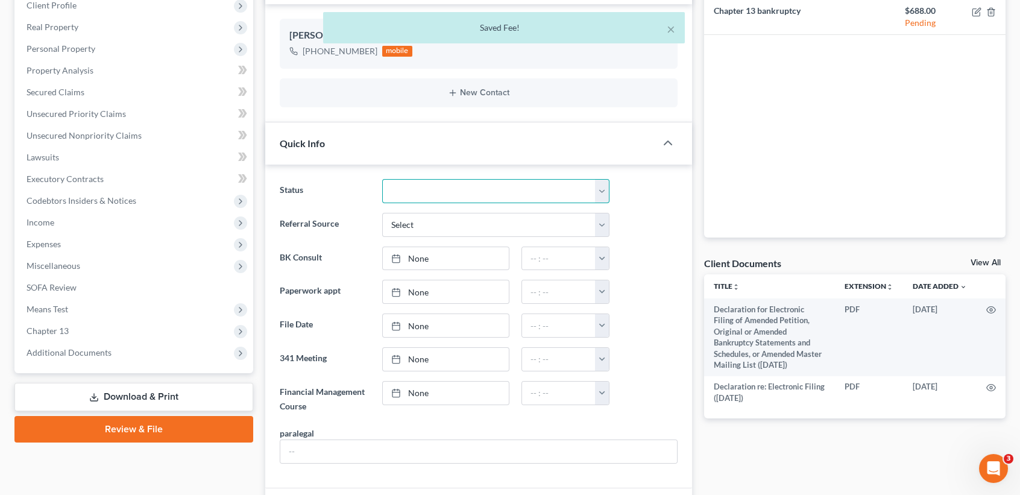
drag, startPoint x: 433, startPoint y: 191, endPoint x: 429, endPoint y: 202, distance: 11.4
click at [432, 191] on select "Closed without Discharge Complete Converted to 7 Discharged Dismissed Filed Fin…" at bounding box center [495, 191] width 227 height 24
click at [382, 179] on select "Closed without Discharge Complete Converted to 7 Discharged Dismissed Filed Fin…" at bounding box center [495, 191] width 227 height 24
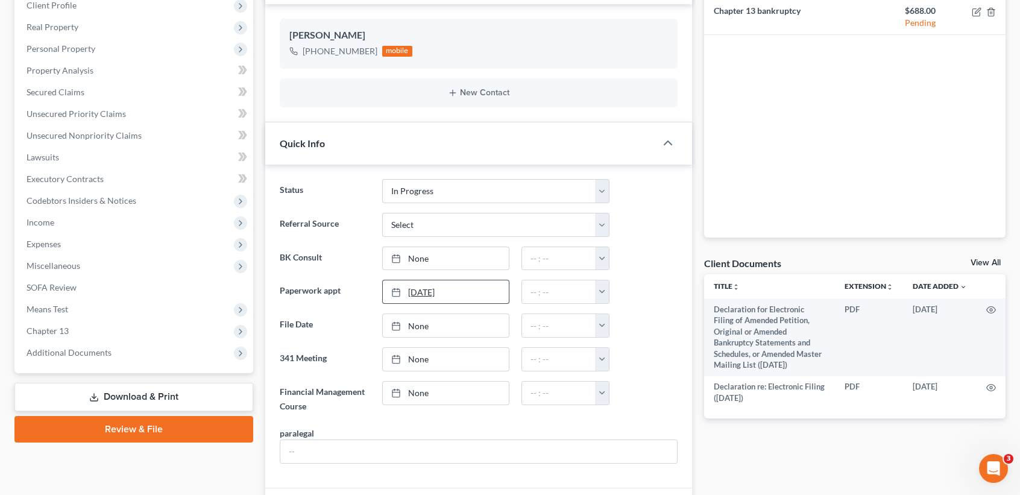
click at [438, 291] on link "[DATE]" at bounding box center [446, 291] width 126 height 23
drag, startPoint x: 505, startPoint y: 409, endPoint x: 528, endPoint y: 306, distance: 106.2
click at [534, 289] on input "text" at bounding box center [559, 291] width 74 height 23
drag, startPoint x: 452, startPoint y: 444, endPoint x: 453, endPoint y: 438, distance: 6.3
click at [458, 446] on input "text" at bounding box center [478, 451] width 397 height 23
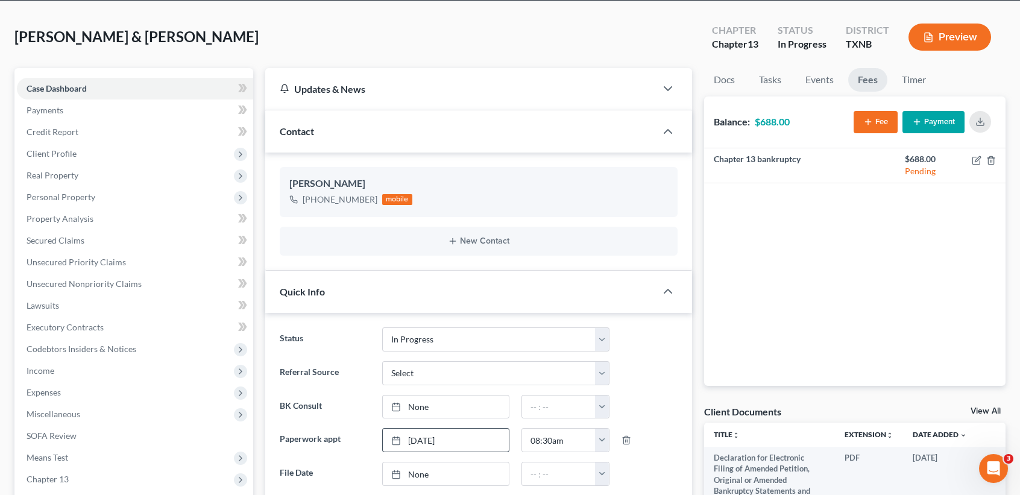
scroll to position [0, 0]
